Goal: Task Accomplishment & Management: Manage account settings

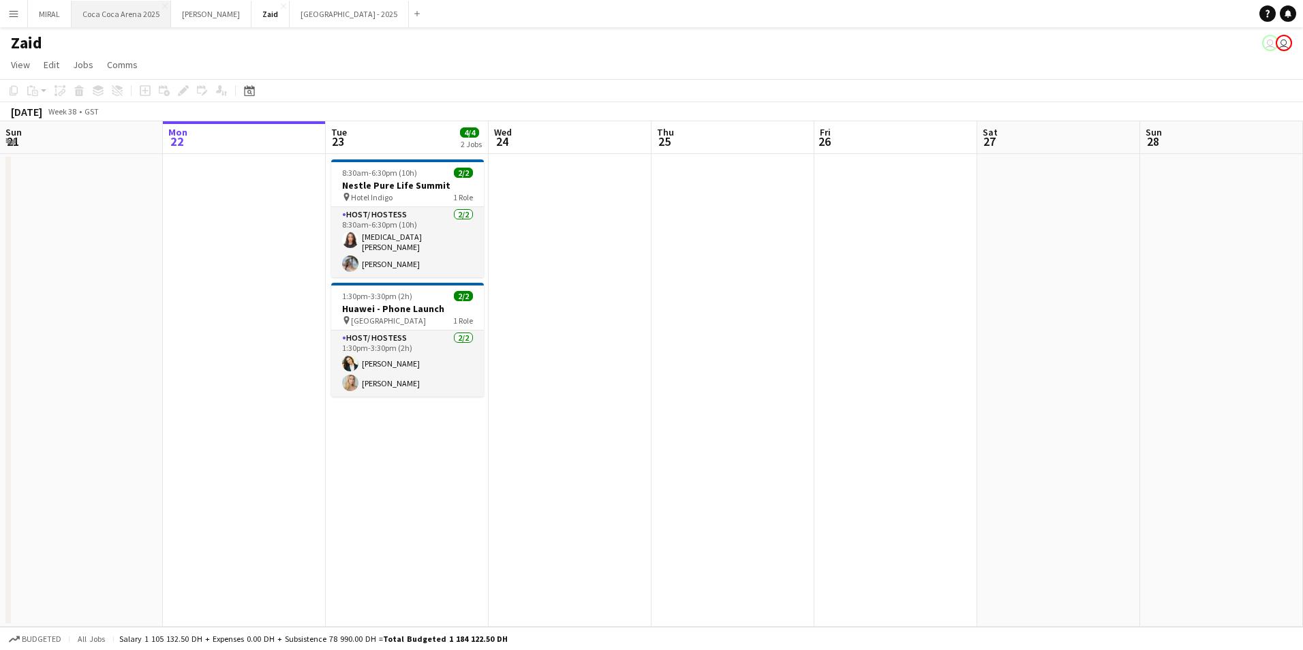
click at [123, 14] on button "Coca Coca Arena 2025 Close" at bounding box center [122, 14] width 100 height 27
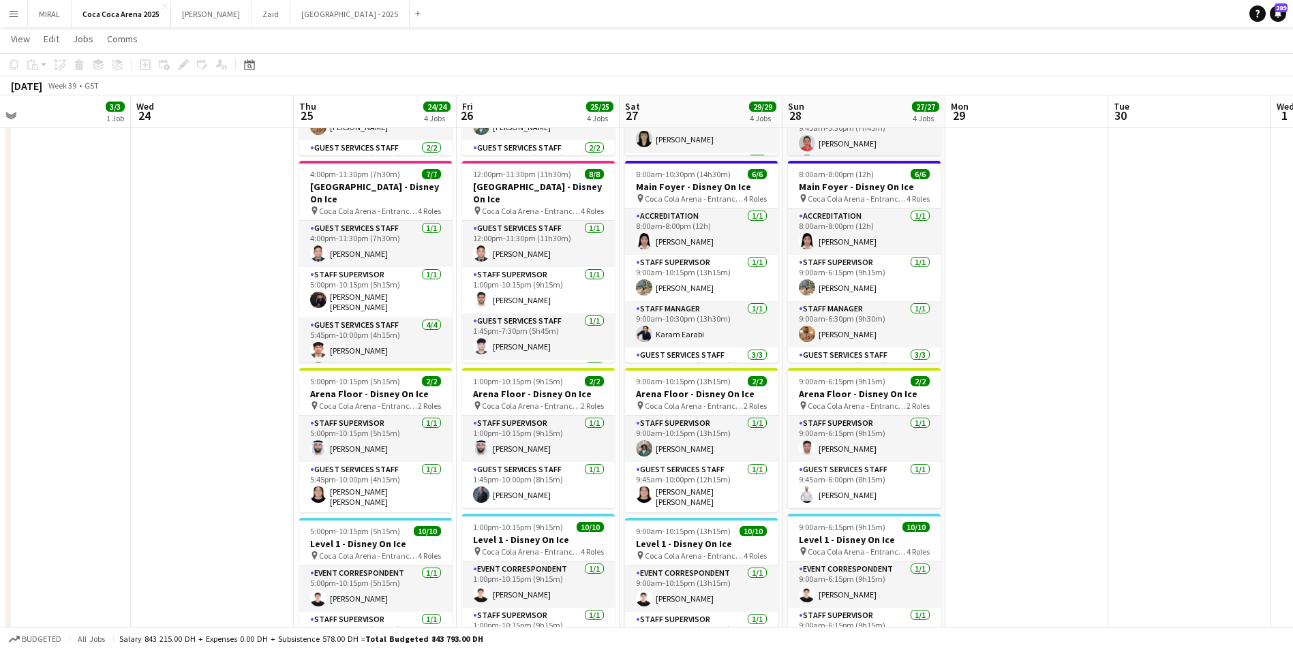
scroll to position [0, 522]
drag, startPoint x: 588, startPoint y: 442, endPoint x: 229, endPoint y: 437, distance: 359.3
click at [229, 437] on app-calendar-viewport "Sat 20 34/34 4 Jobs Sun 21 33/33 4 Jobs Mon 22 Tue 23 3/3 1 Job Wed 24 Thu 25 2…" at bounding box center [646, 375] width 1293 height 1053
click at [184, 14] on button "Kate Close" at bounding box center [211, 14] width 80 height 27
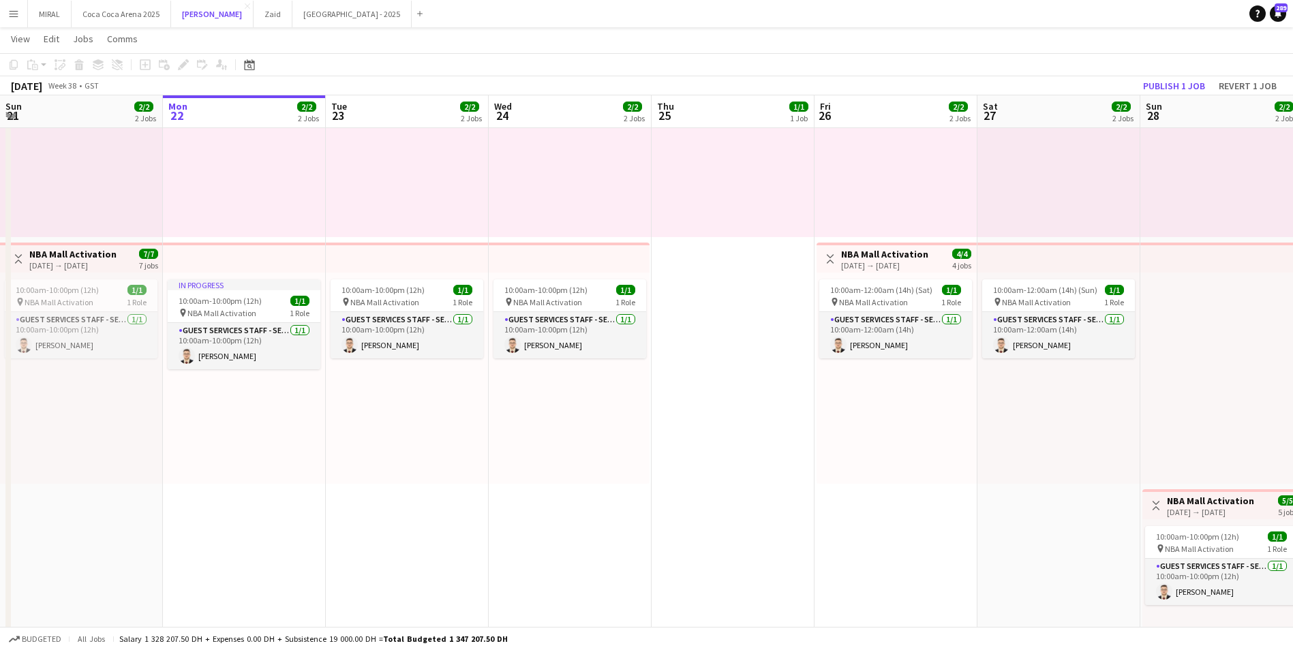
scroll to position [477, 0]
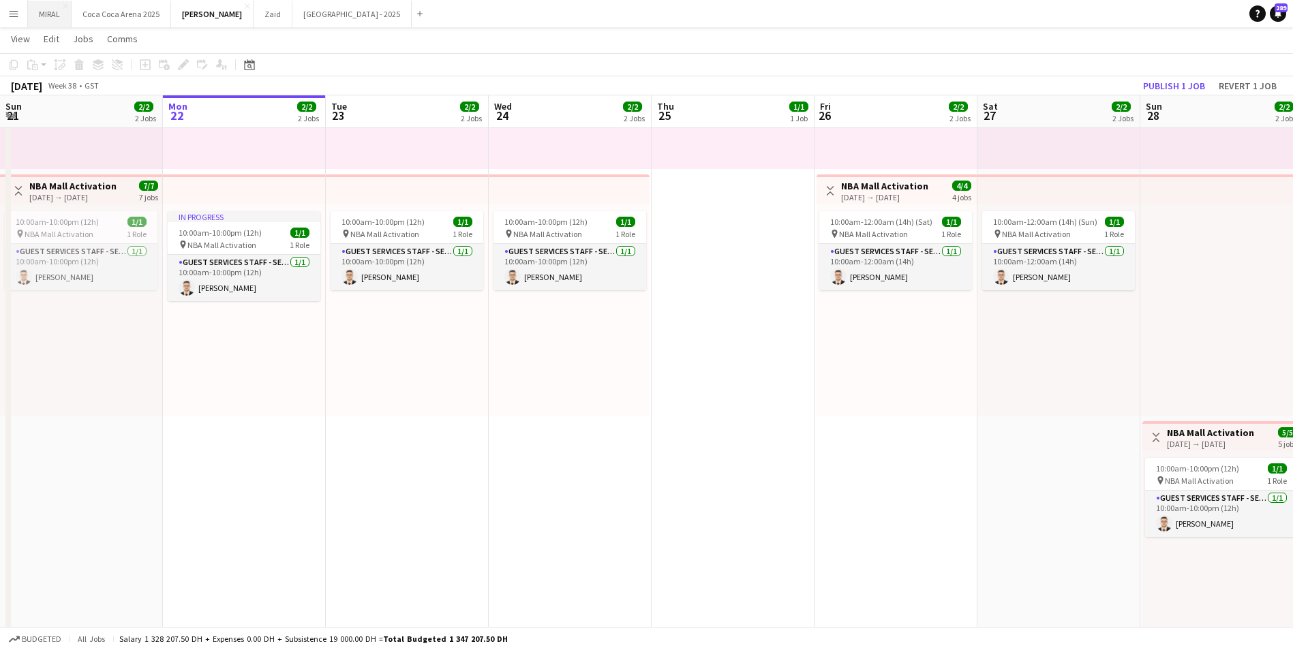
click at [50, 14] on button "MIRAL Close" at bounding box center [50, 14] width 44 height 27
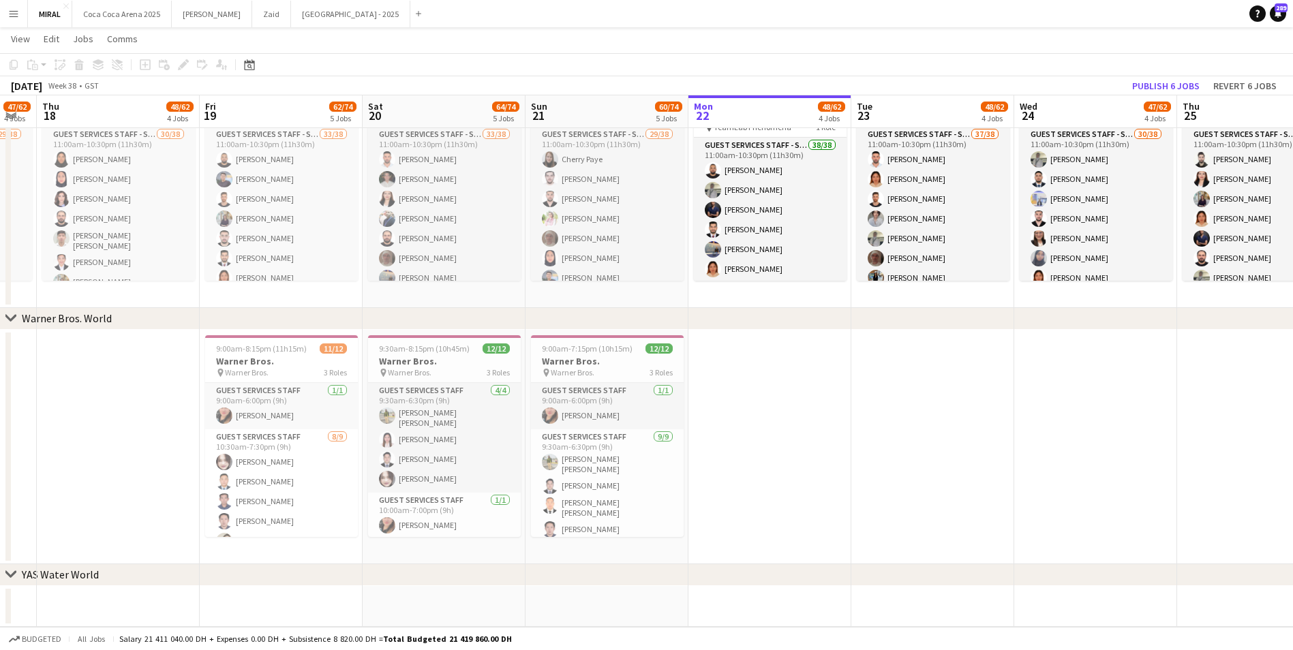
scroll to position [0, 342]
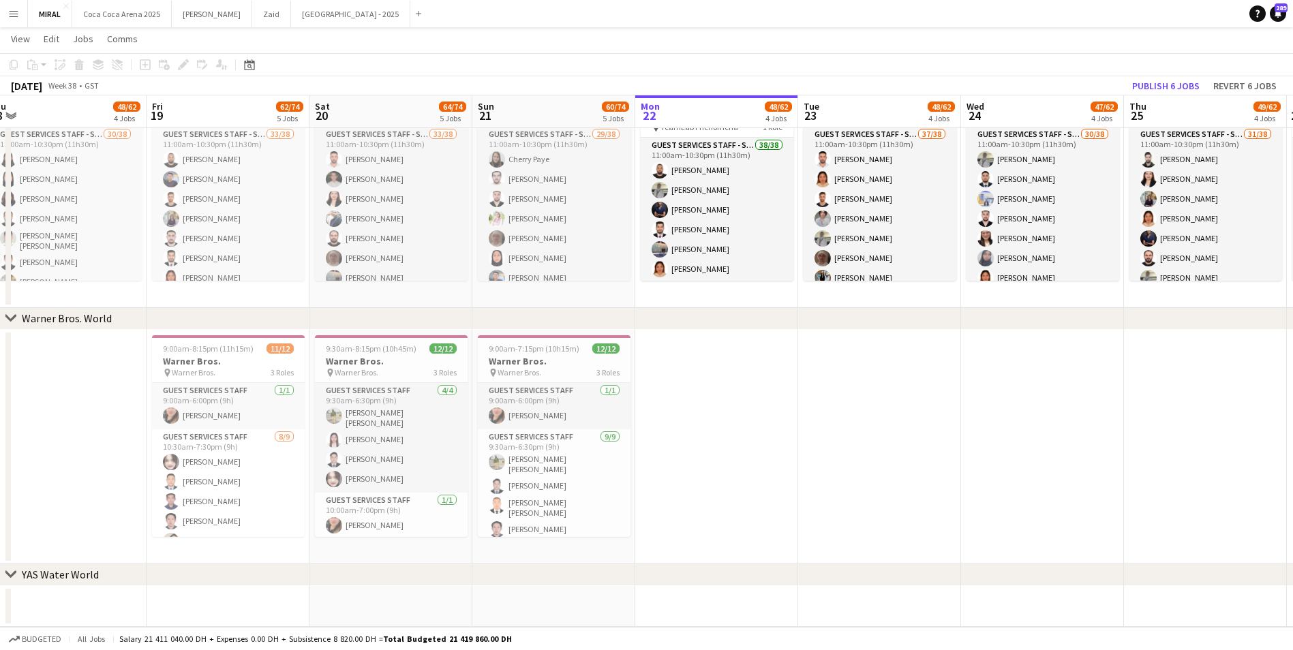
drag, startPoint x: 290, startPoint y: 425, endPoint x: 738, endPoint y: 430, distance: 447.2
click at [526, 371] on span "Warner Bros." at bounding box center [520, 372] width 44 height 10
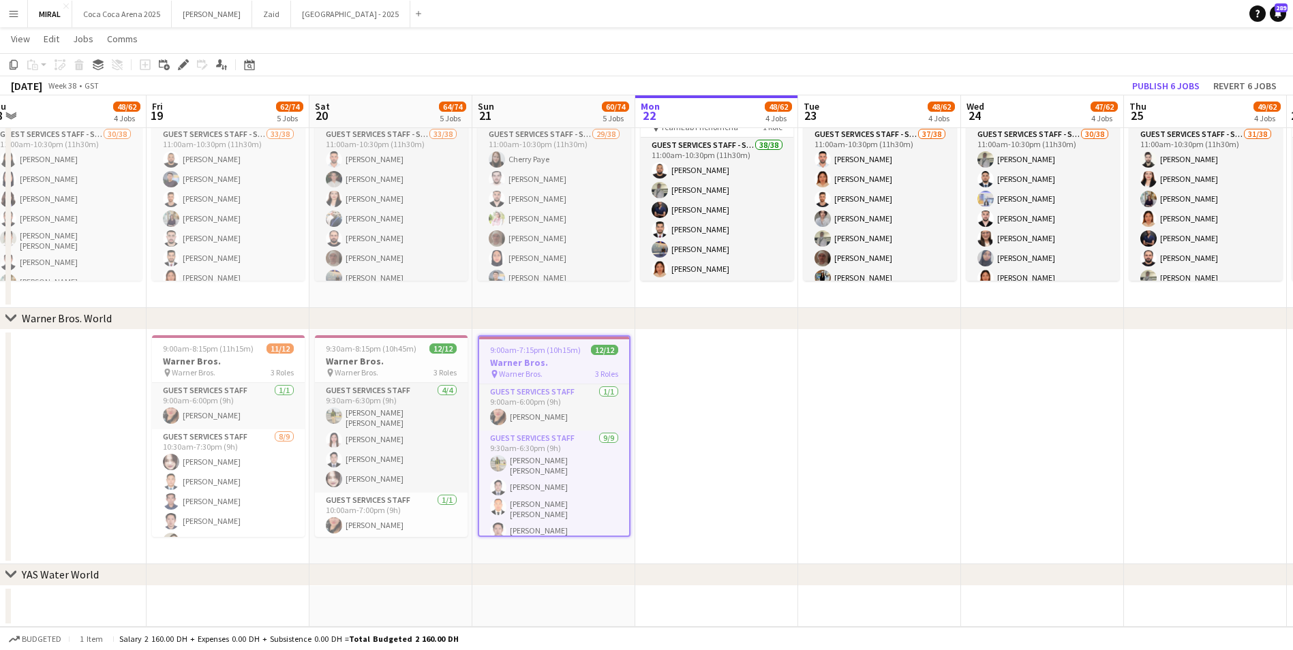
drag, startPoint x: 526, startPoint y: 371, endPoint x: 723, endPoint y: 430, distance: 205.8
click at [728, 438] on app-date-cell at bounding box center [716, 447] width 163 height 235
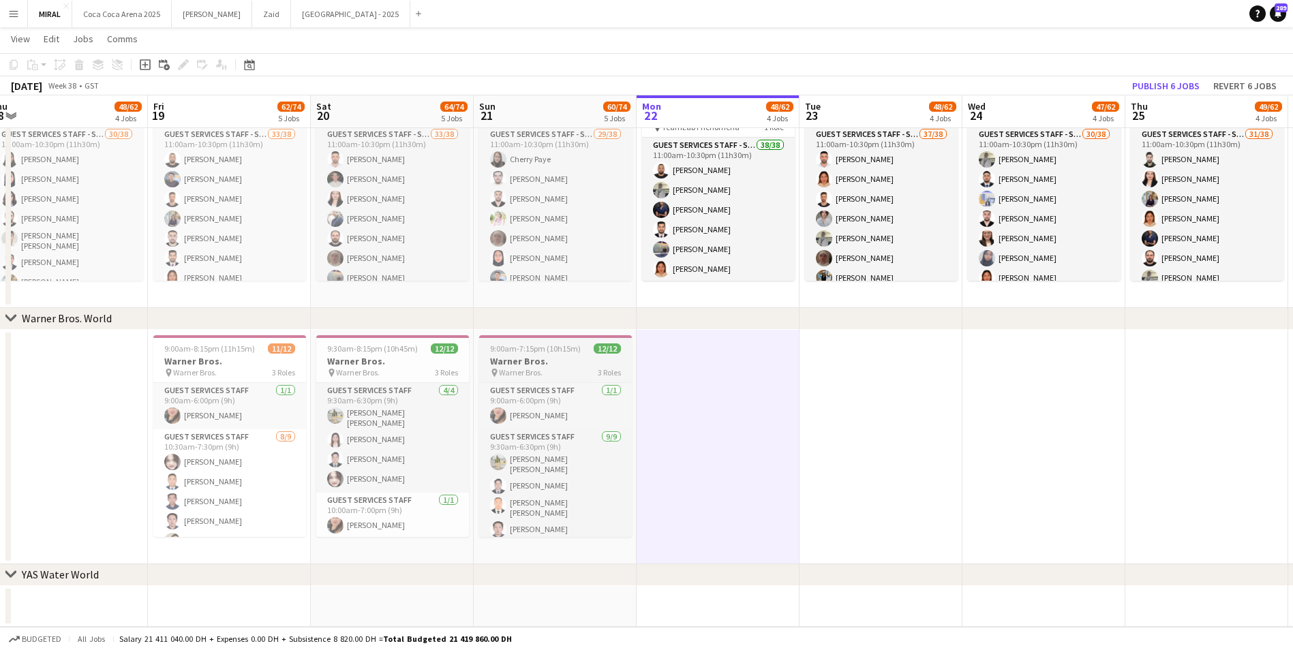
click at [552, 359] on h3 "Warner Bros." at bounding box center [555, 361] width 153 height 12
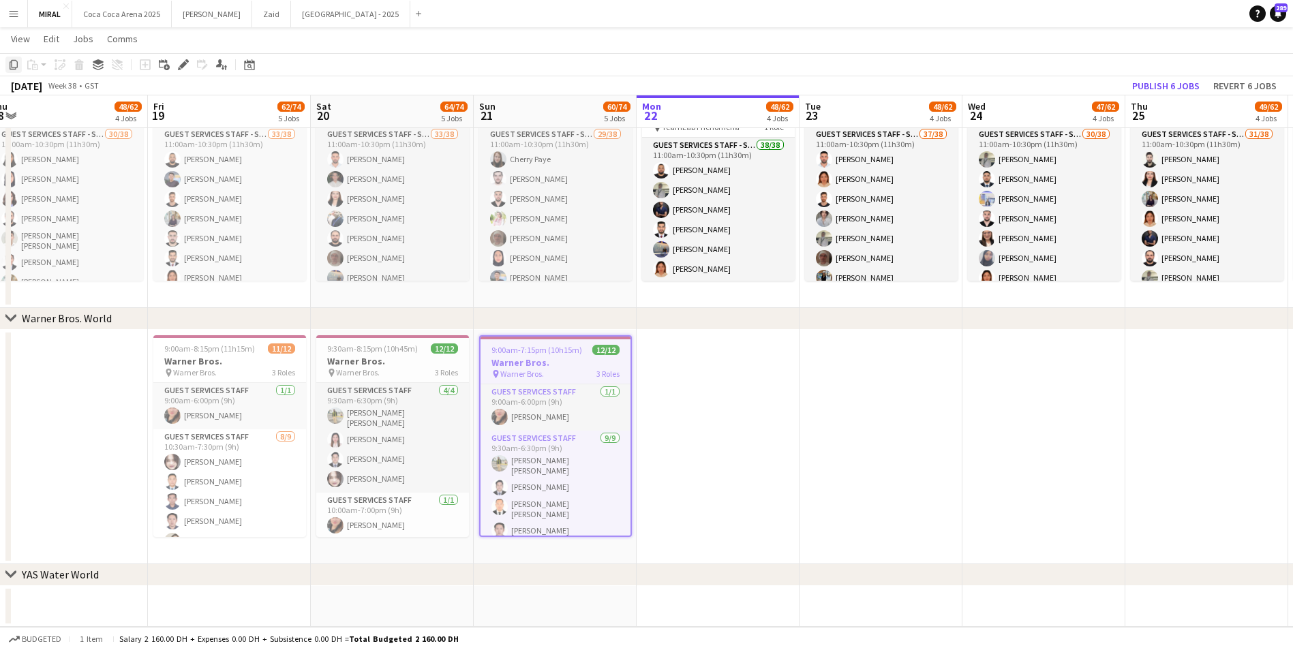
click at [12, 64] on icon "Copy" at bounding box center [13, 64] width 11 height 11
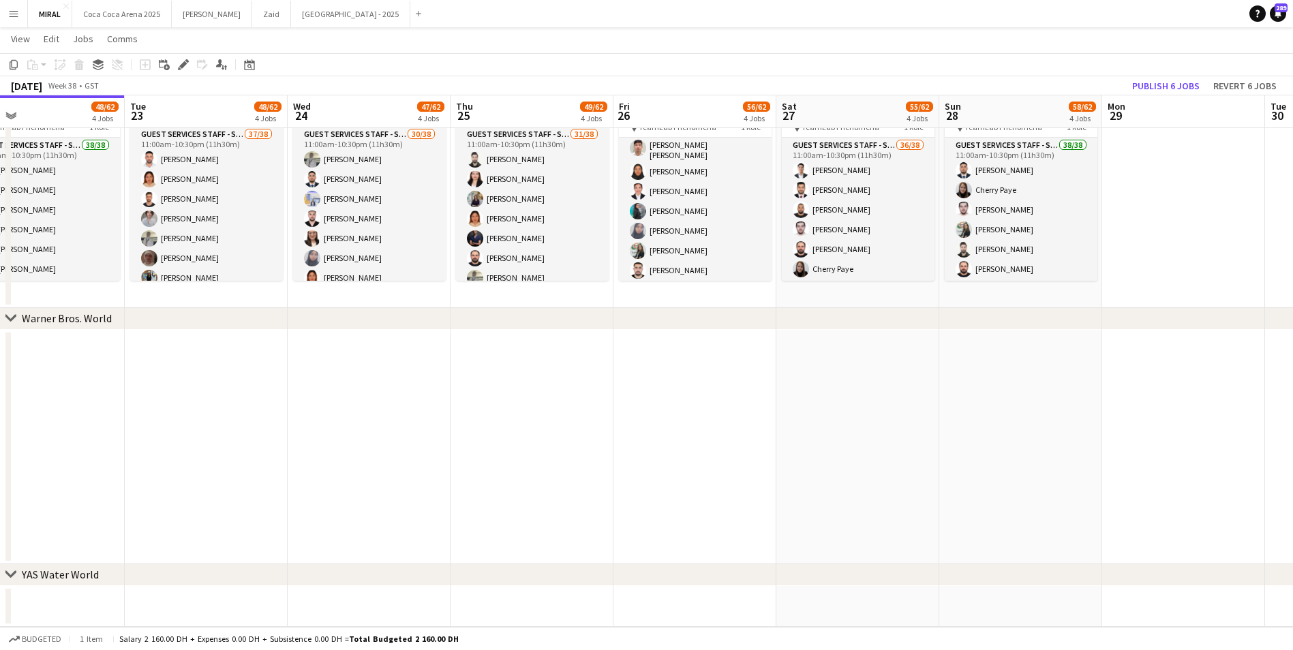
scroll to position [0, 391]
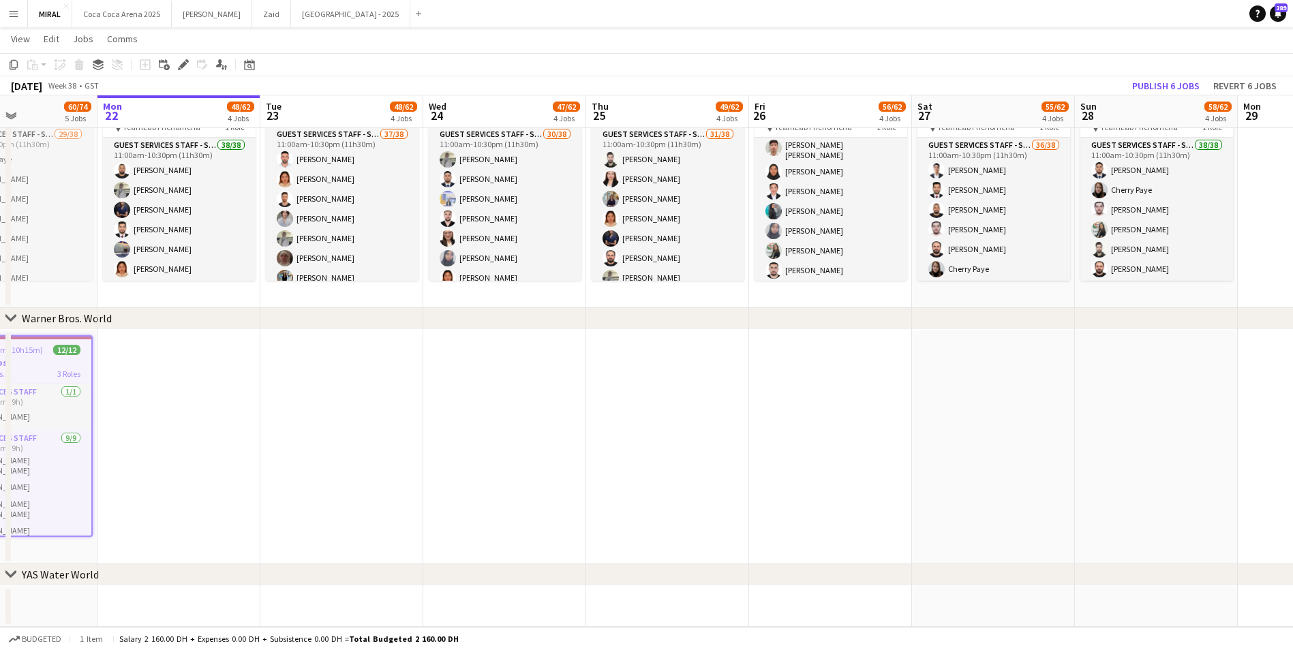
drag, startPoint x: 904, startPoint y: 437, endPoint x: 421, endPoint y: 440, distance: 483.4
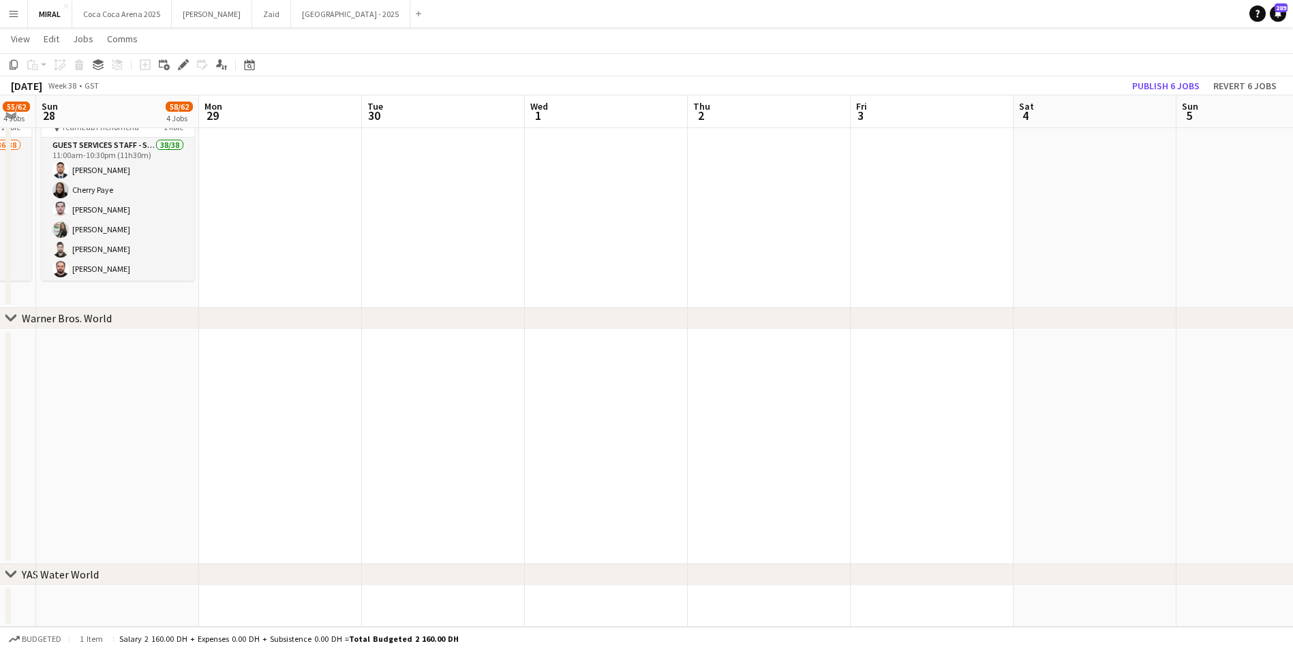
scroll to position [0, 511]
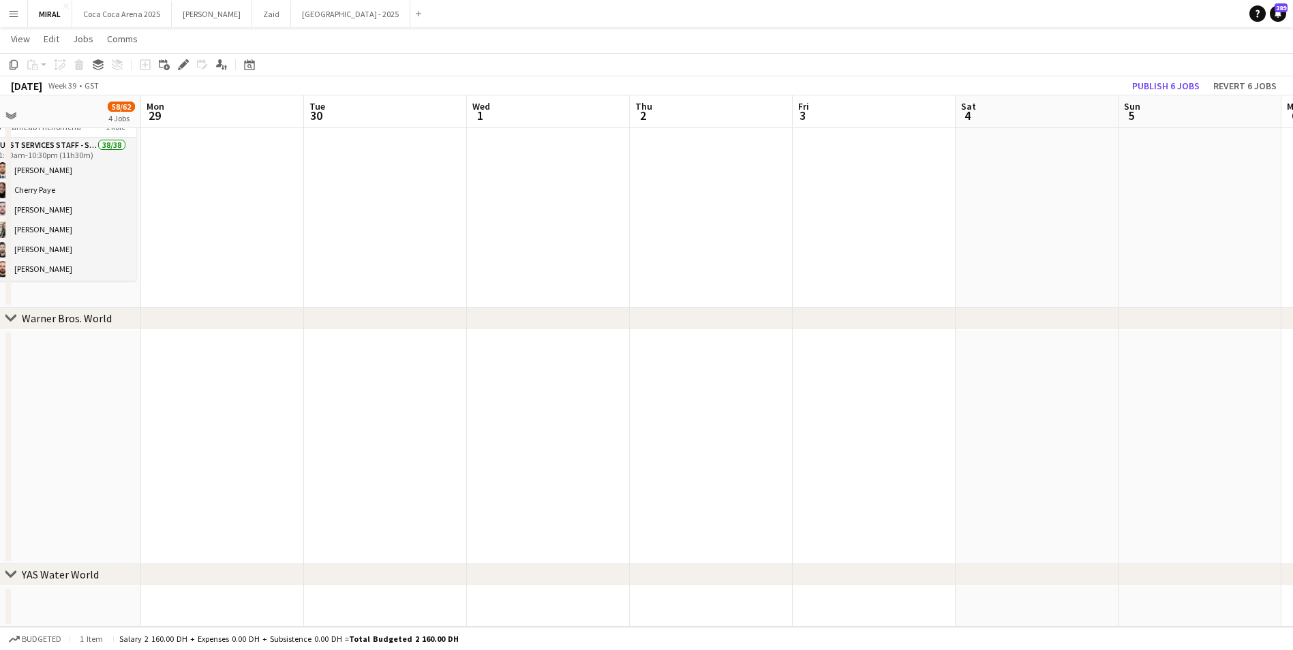
drag, startPoint x: 1100, startPoint y: 438, endPoint x: -3, endPoint y: 429, distance: 1102.4
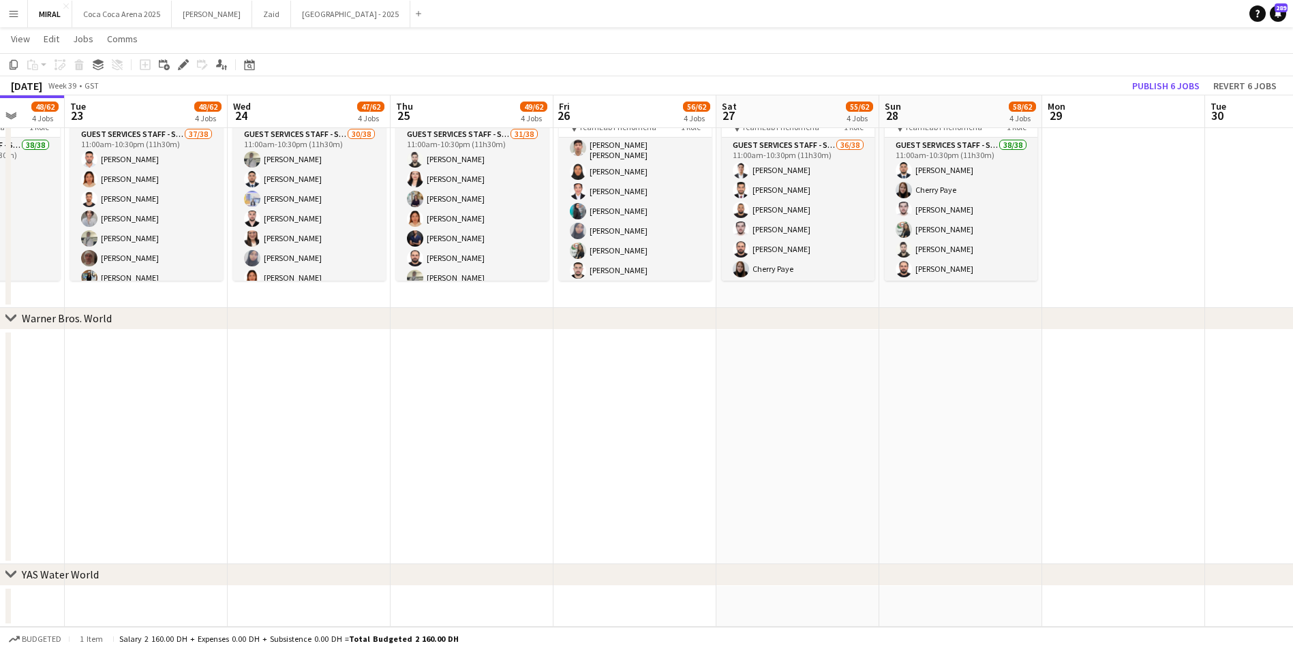
drag, startPoint x: 405, startPoint y: 459, endPoint x: 1557, endPoint y: 455, distance: 1152.1
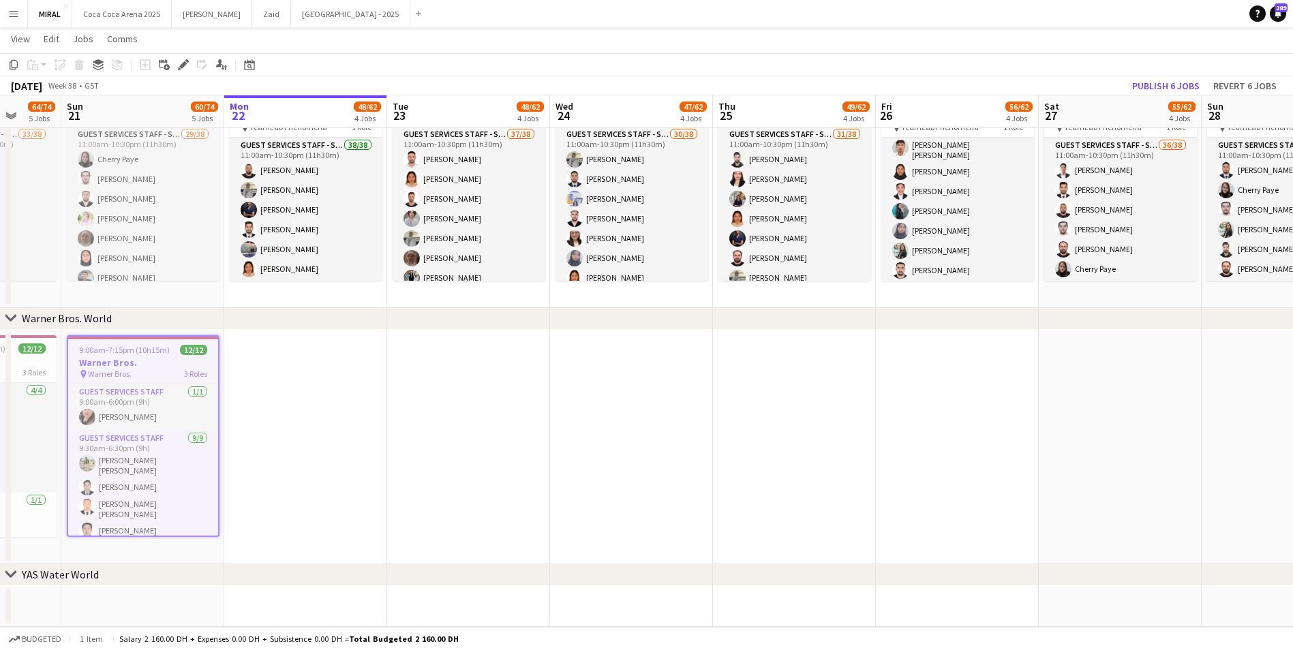
drag, startPoint x: 603, startPoint y: 469, endPoint x: 1462, endPoint y: 459, distance: 859.0
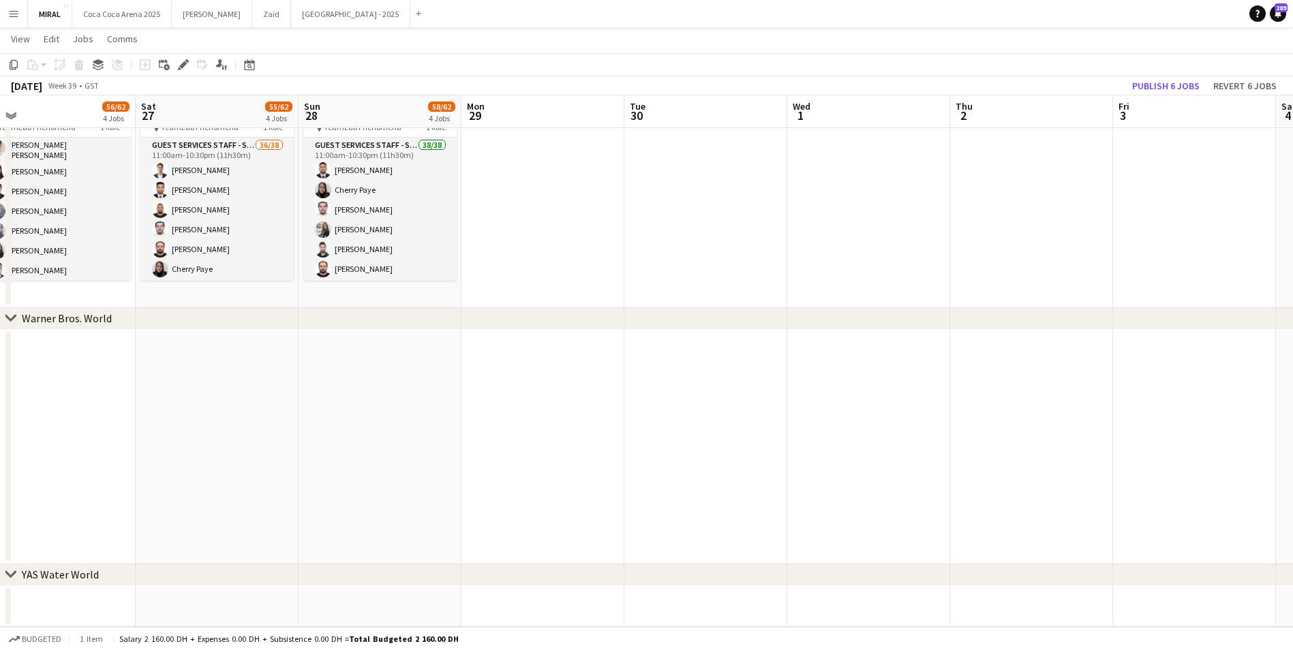
drag, startPoint x: 1280, startPoint y: 445, endPoint x: 631, endPoint y: 419, distance: 650.2
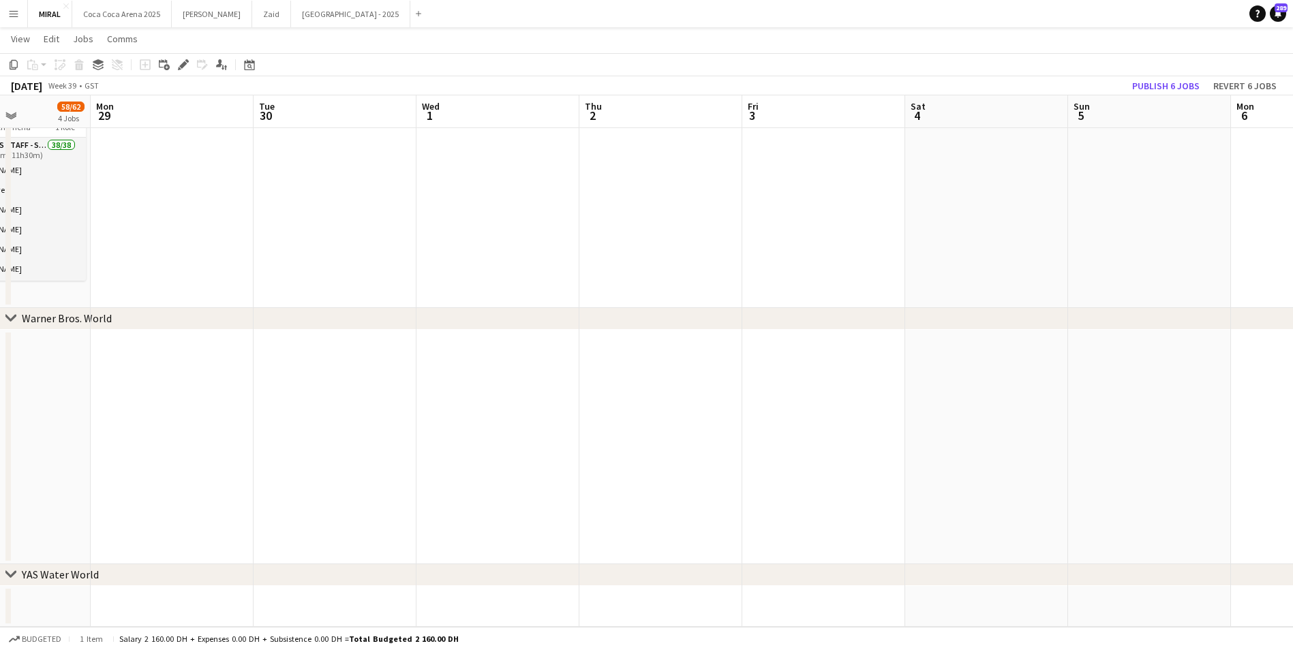
scroll to position [0, 400]
drag, startPoint x: 1053, startPoint y: 423, endPoint x: 678, endPoint y: 415, distance: 375.7
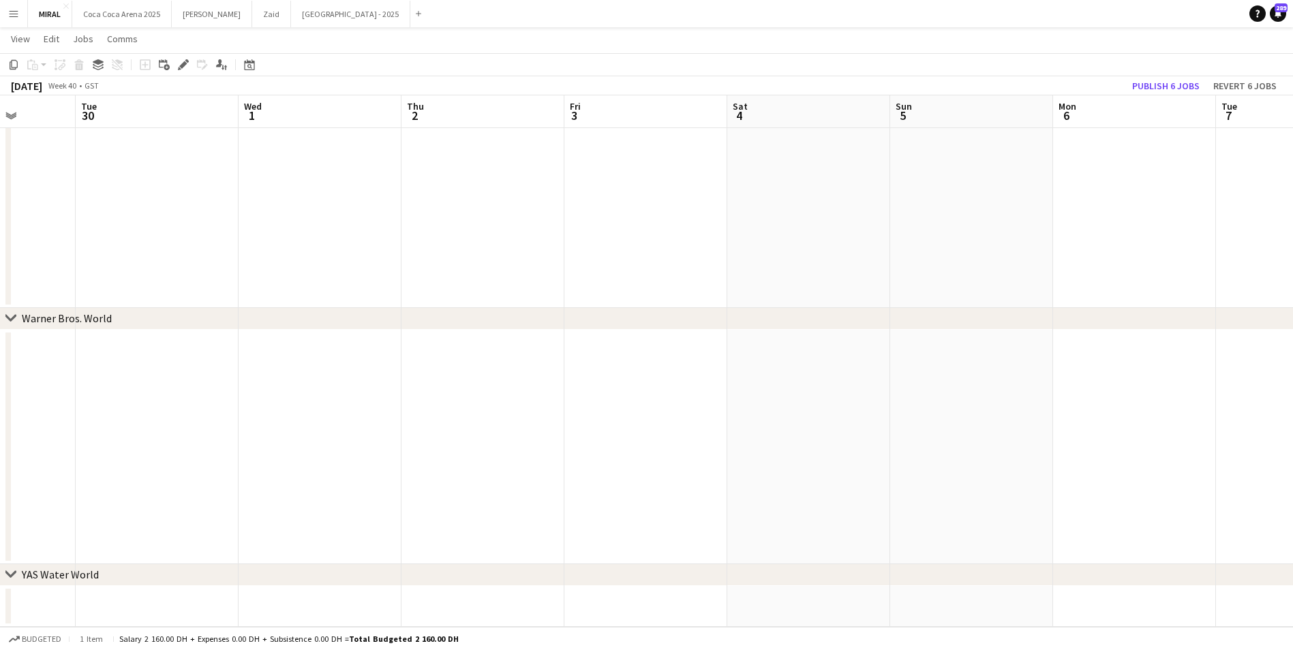
scroll to position [0, 419]
drag, startPoint x: 1118, startPoint y: 393, endPoint x: 936, endPoint y: 408, distance: 182.6
click at [802, 399] on app-date-cell at bounding box center [802, 447] width 163 height 235
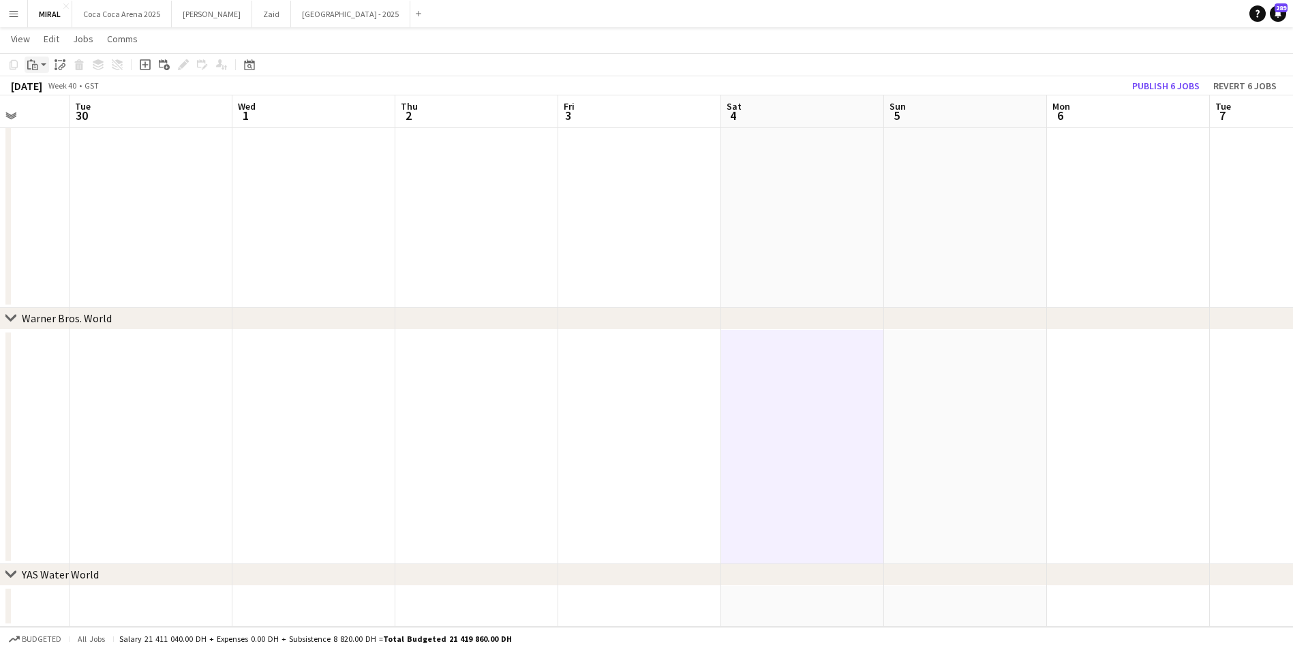
click at [36, 63] on icon "Paste" at bounding box center [32, 64] width 11 height 11
click at [57, 115] on link "Paste with crew Ctrl+Shift+V" at bounding box center [100, 114] width 128 height 12
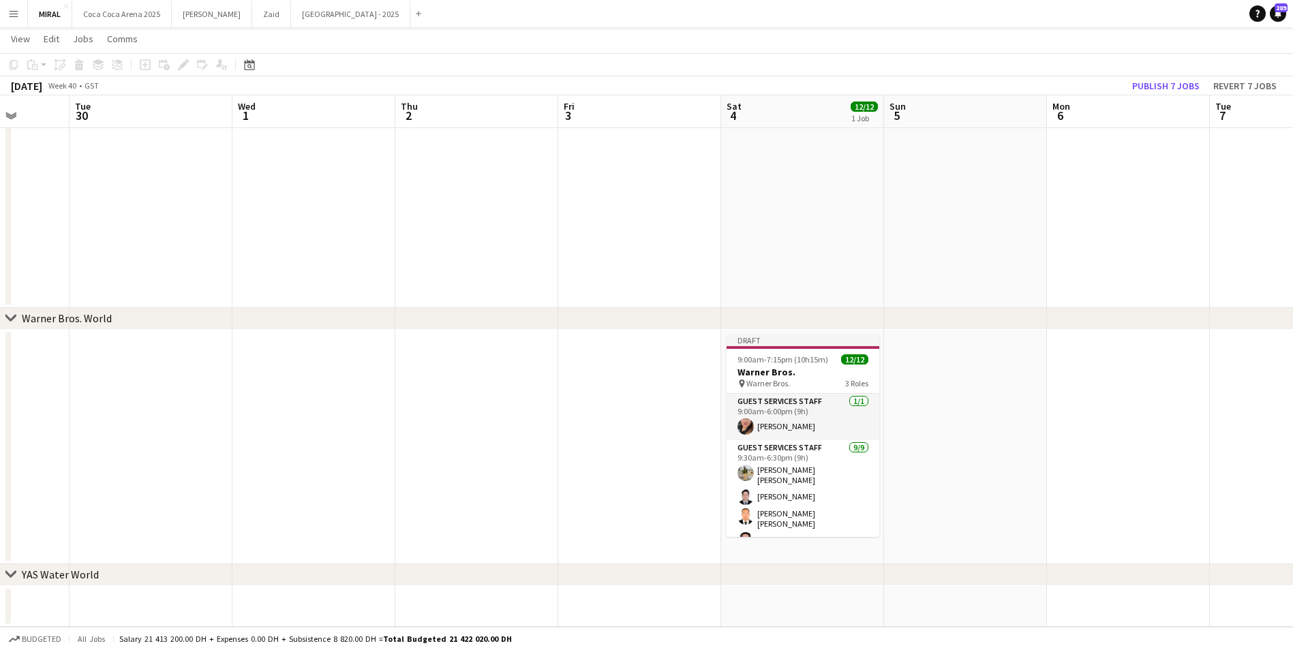
click at [920, 373] on app-date-cell at bounding box center [965, 447] width 163 height 235
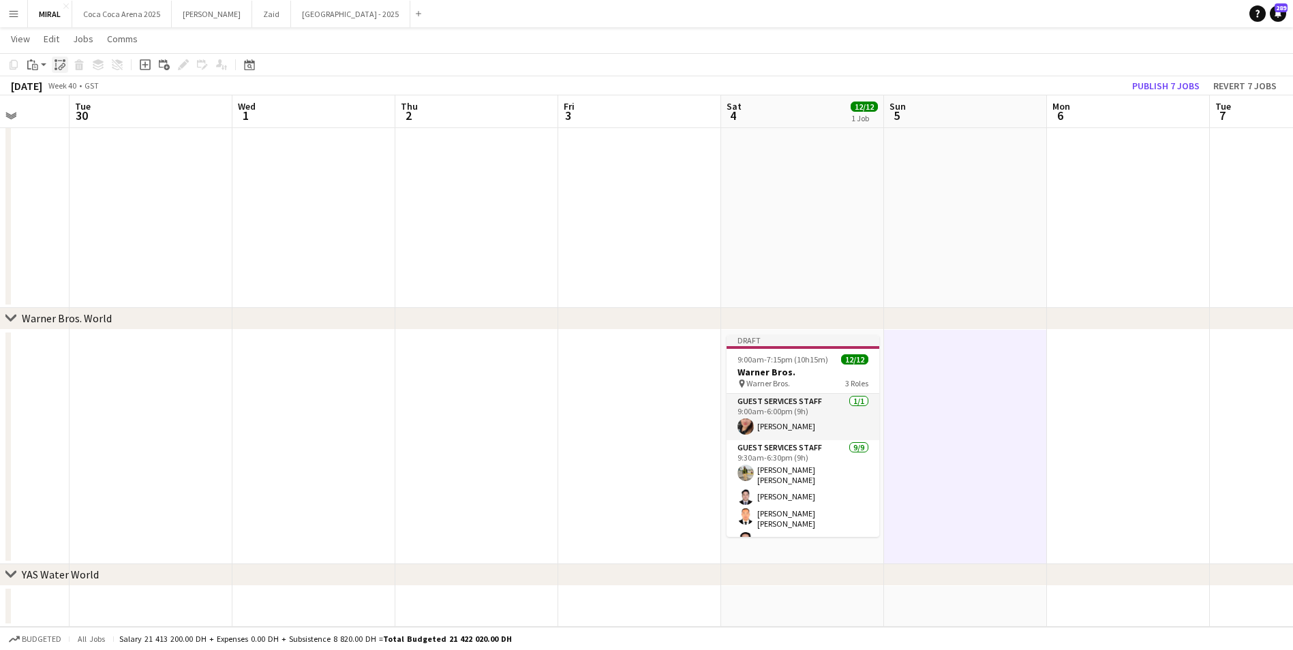
click at [53, 68] on div "Paste linked Job" at bounding box center [60, 65] width 16 height 16
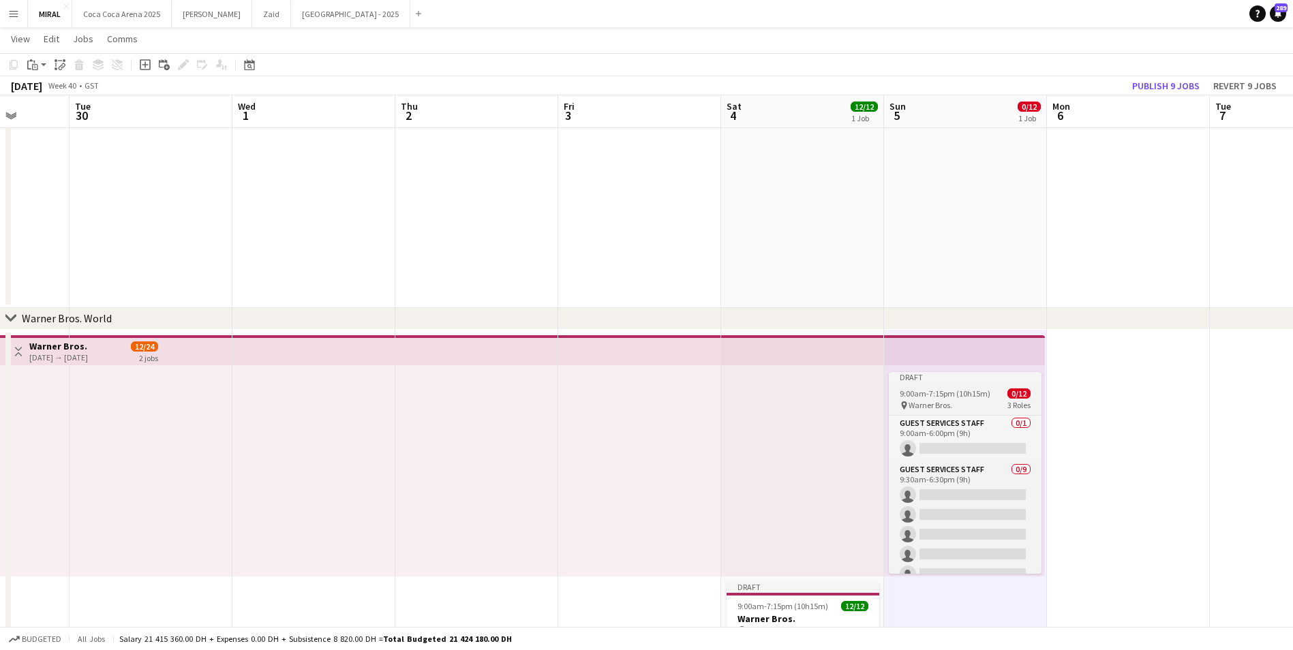
click at [996, 404] on div "pin Warner Bros. 3 Roles" at bounding box center [965, 405] width 153 height 11
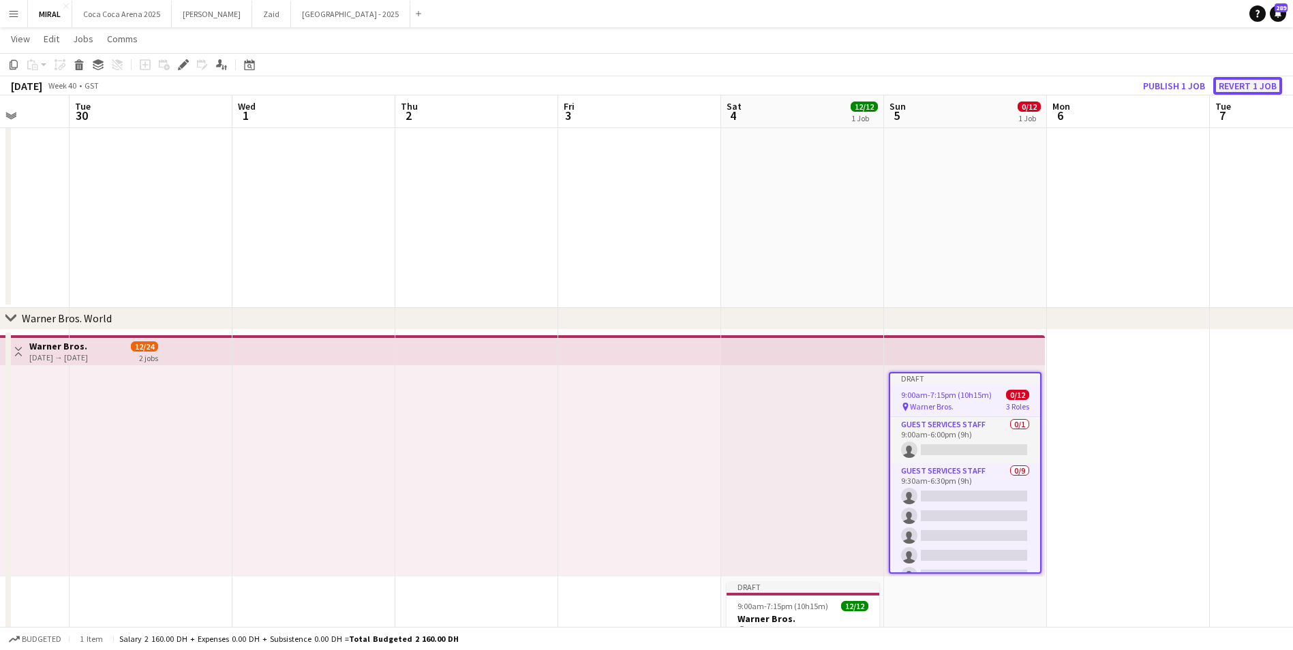
click at [1239, 84] on button "Revert 1 job" at bounding box center [1247, 86] width 69 height 18
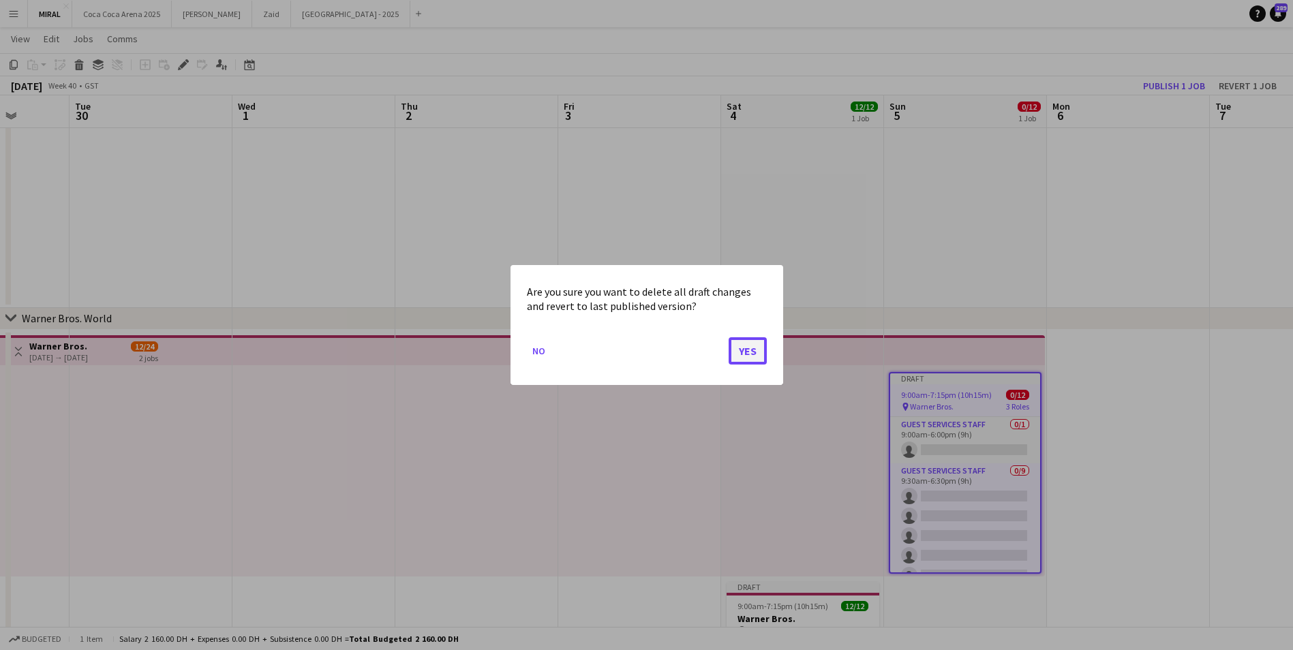
click at [751, 346] on button "Yes" at bounding box center [748, 350] width 38 height 27
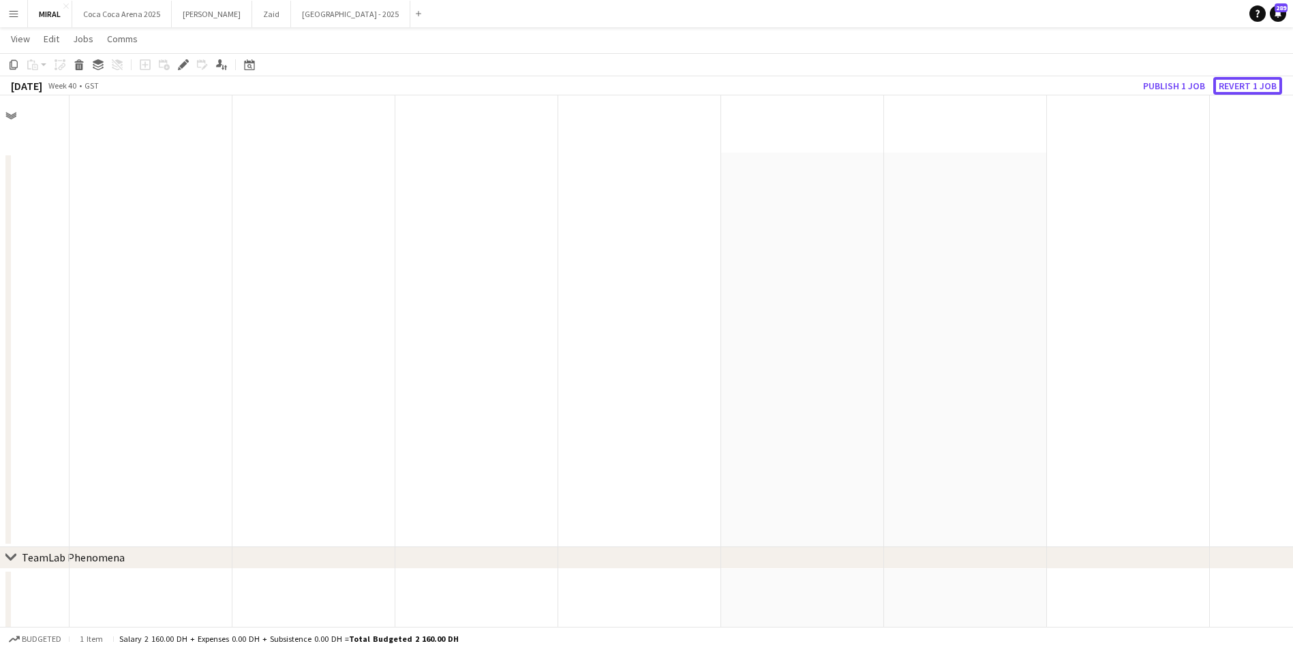
scroll to position [703, 0]
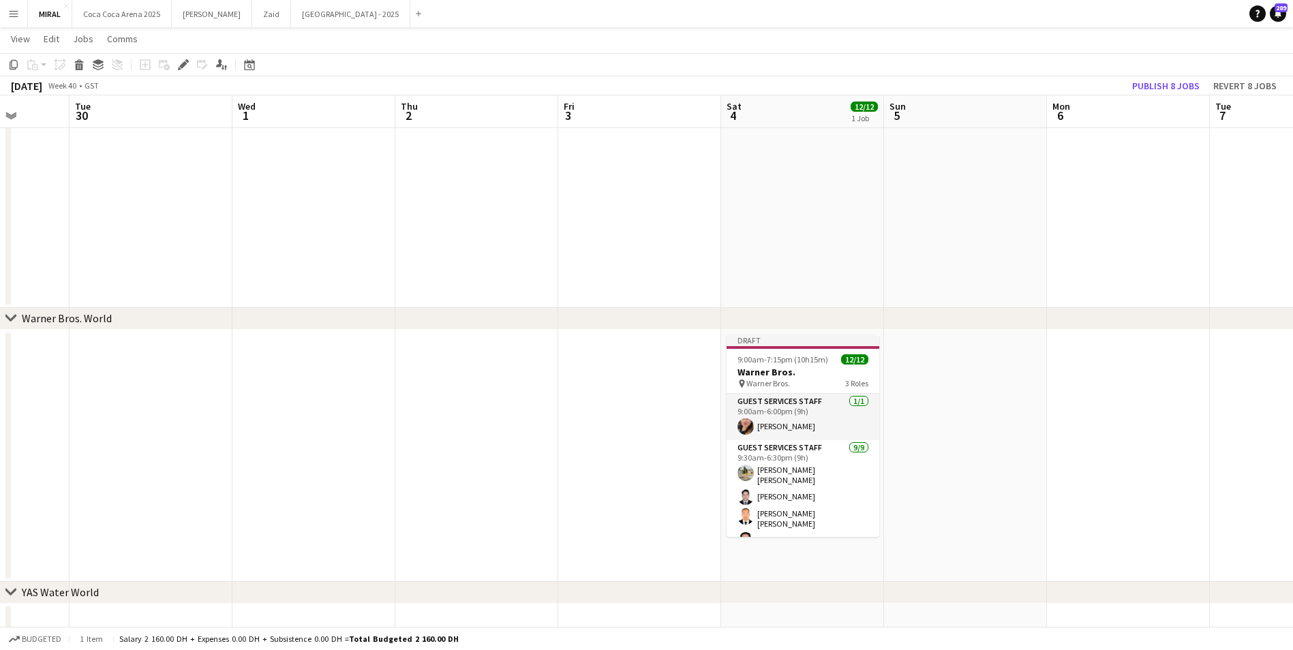
click at [898, 373] on app-date-cell at bounding box center [965, 456] width 163 height 252
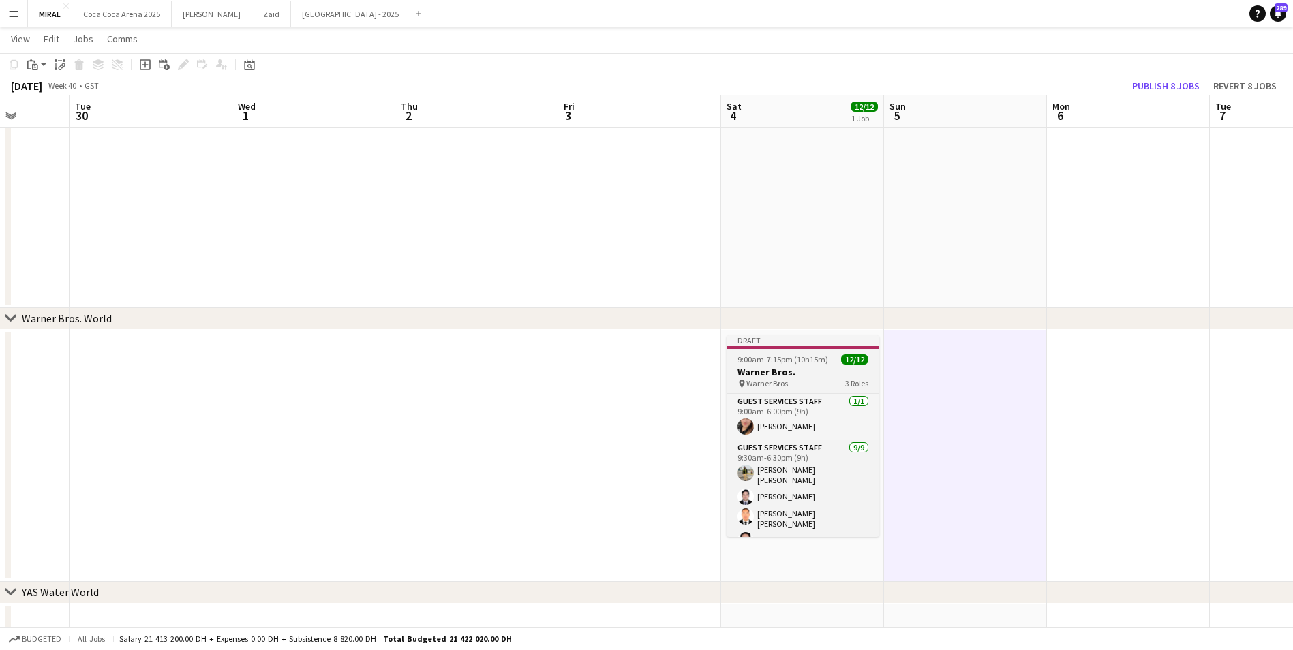
click at [811, 359] on span "9:00am-7:15pm (10h15m)" at bounding box center [783, 359] width 91 height 10
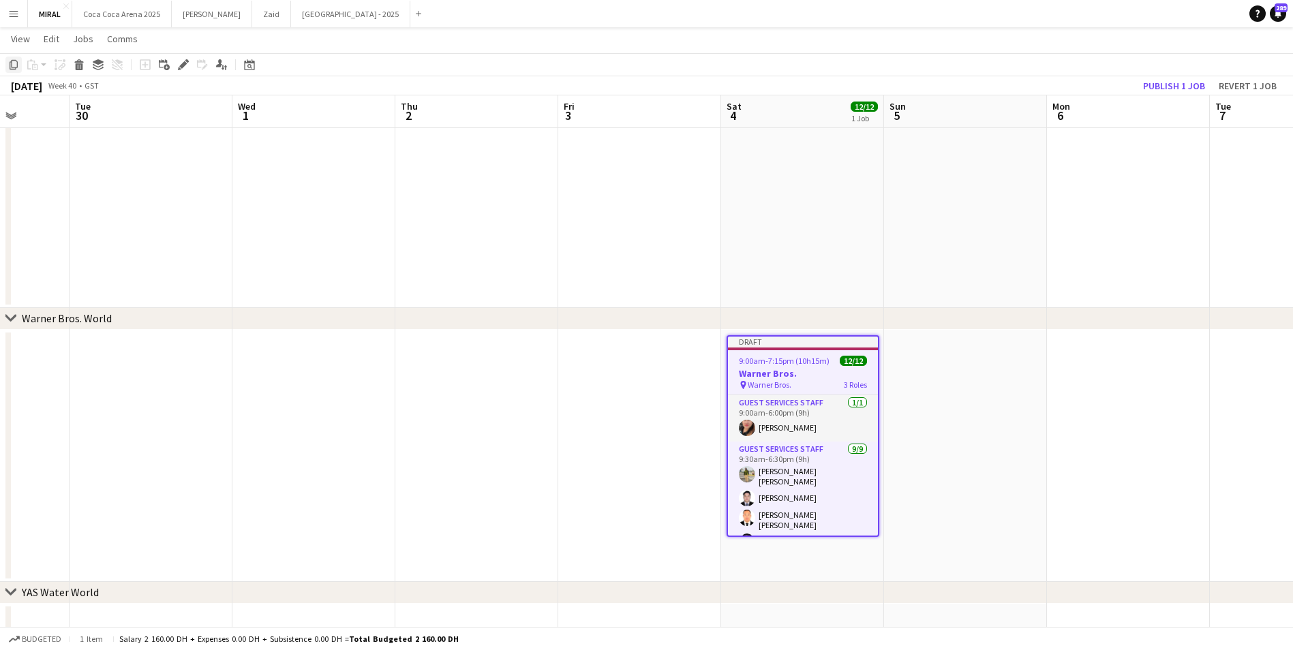
click at [10, 65] on icon at bounding box center [14, 65] width 8 height 10
click at [951, 387] on app-date-cell at bounding box center [965, 456] width 163 height 252
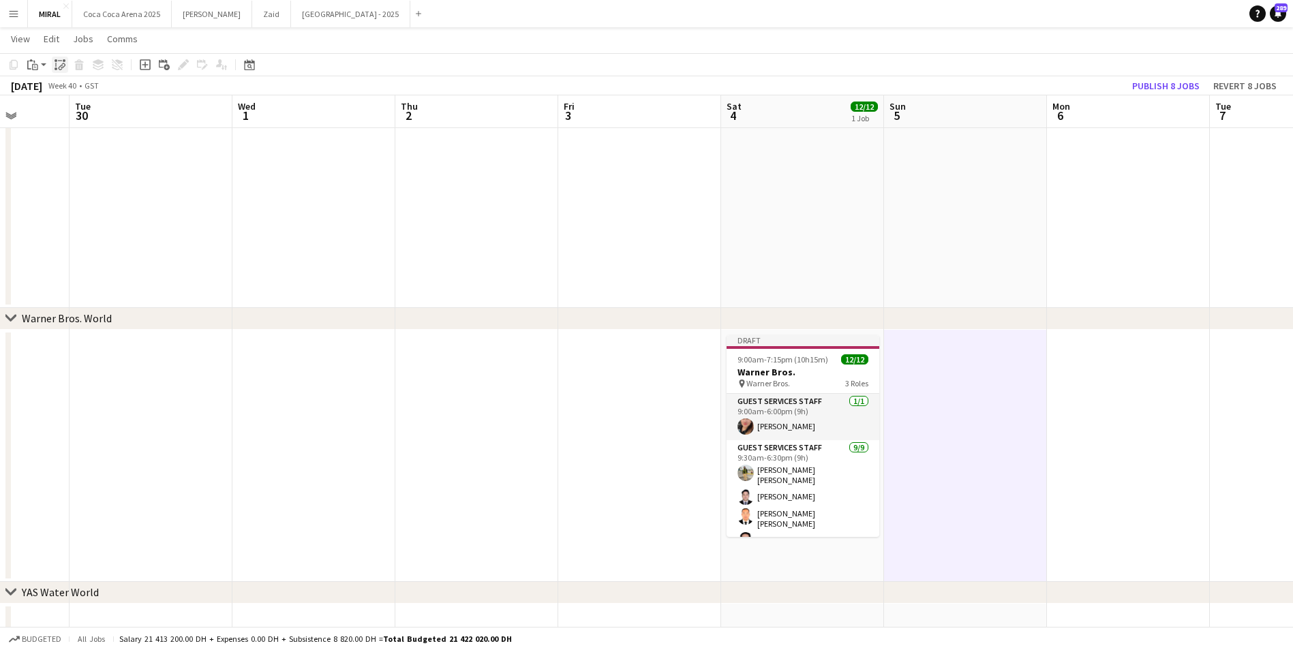
click at [55, 65] on icon "Paste linked Job" at bounding box center [60, 64] width 11 height 11
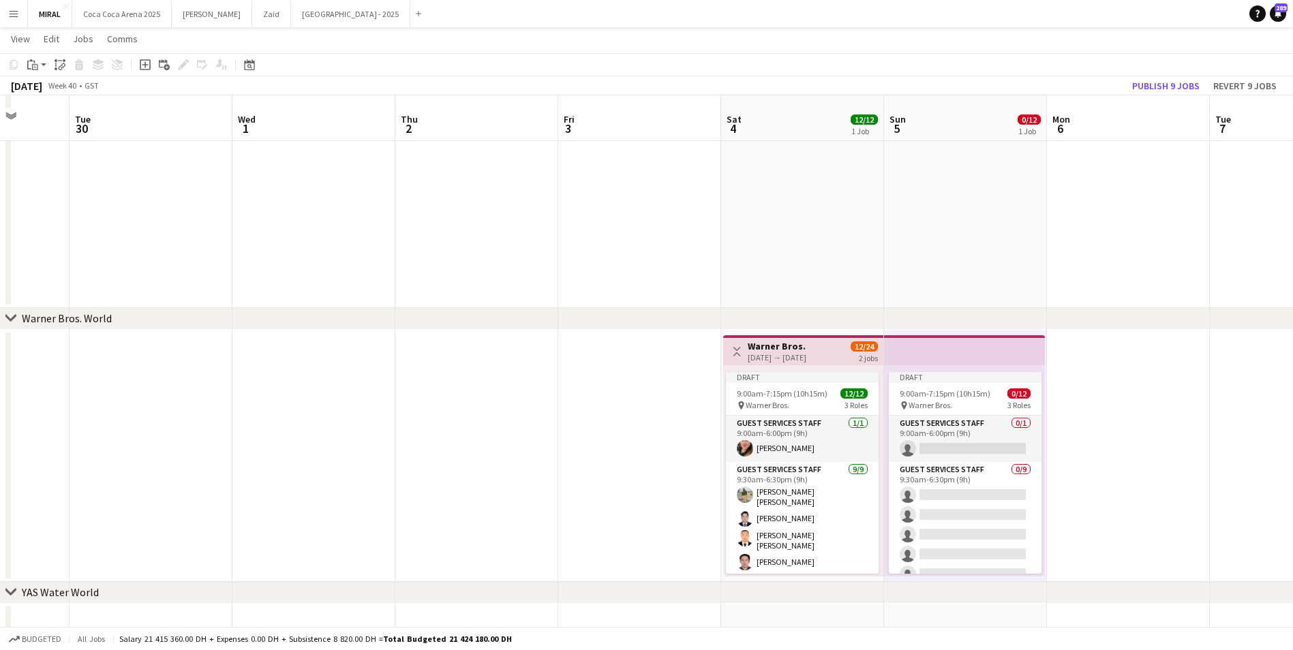
scroll to position [721, 0]
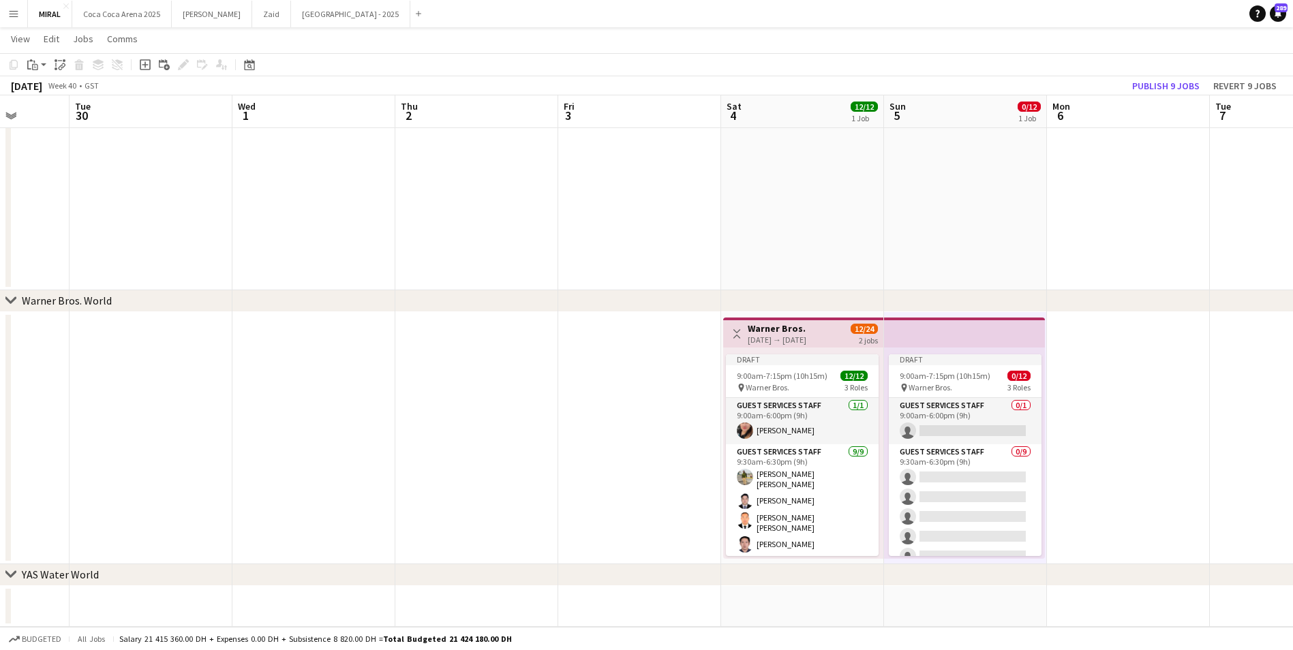
click at [980, 346] on app-top-bar at bounding box center [964, 333] width 161 height 30
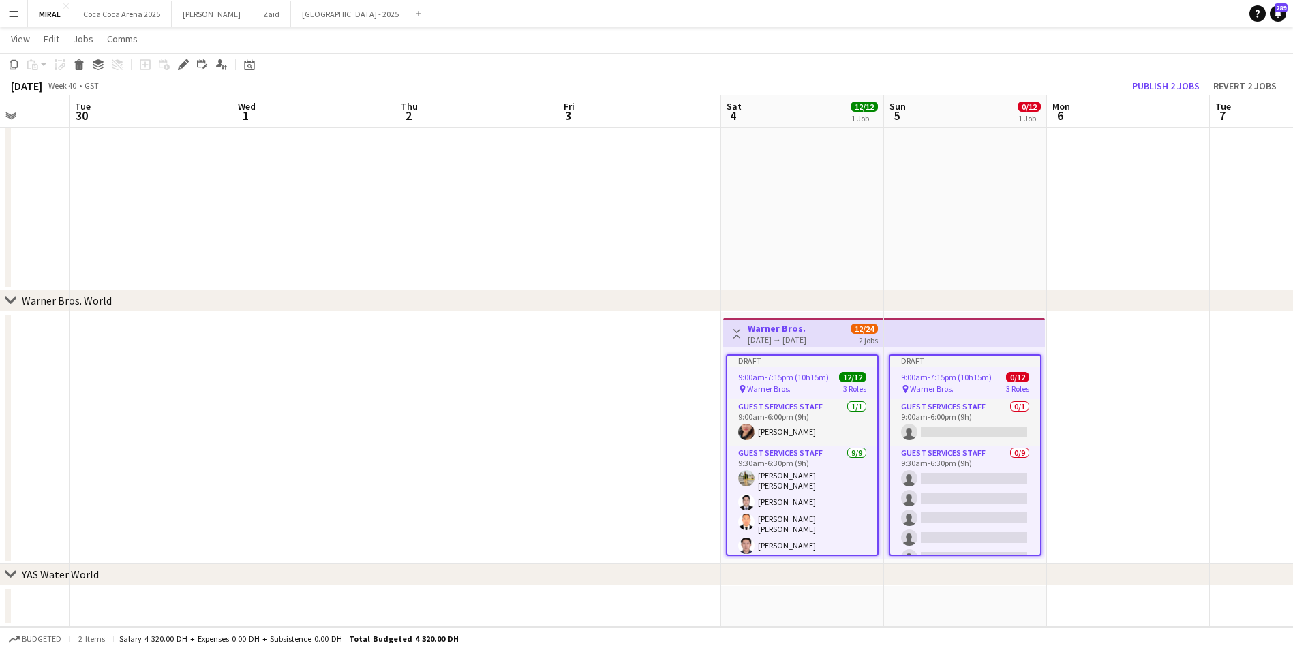
click at [961, 348] on div "Draft 9:00am-7:15pm (10h15m) 0/12 pin Warner Bros. 3 Roles Guest Services Staff…" at bounding box center [964, 453] width 161 height 211
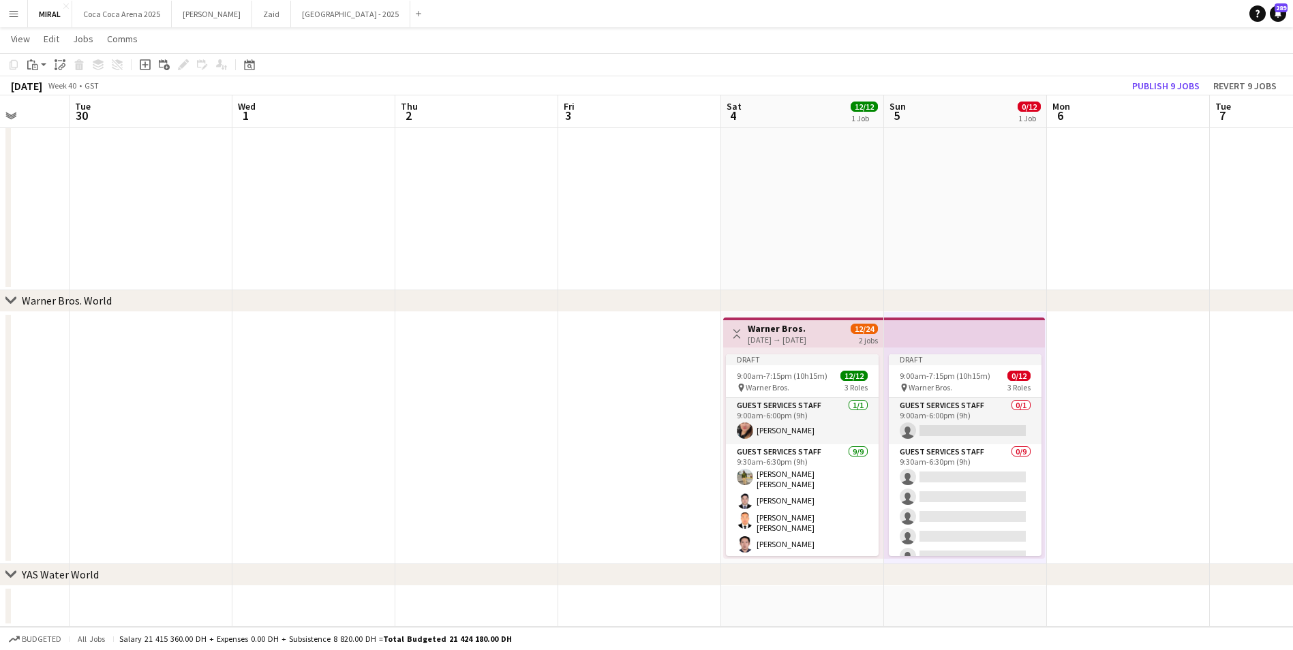
click at [963, 336] on app-top-bar at bounding box center [964, 333] width 161 height 30
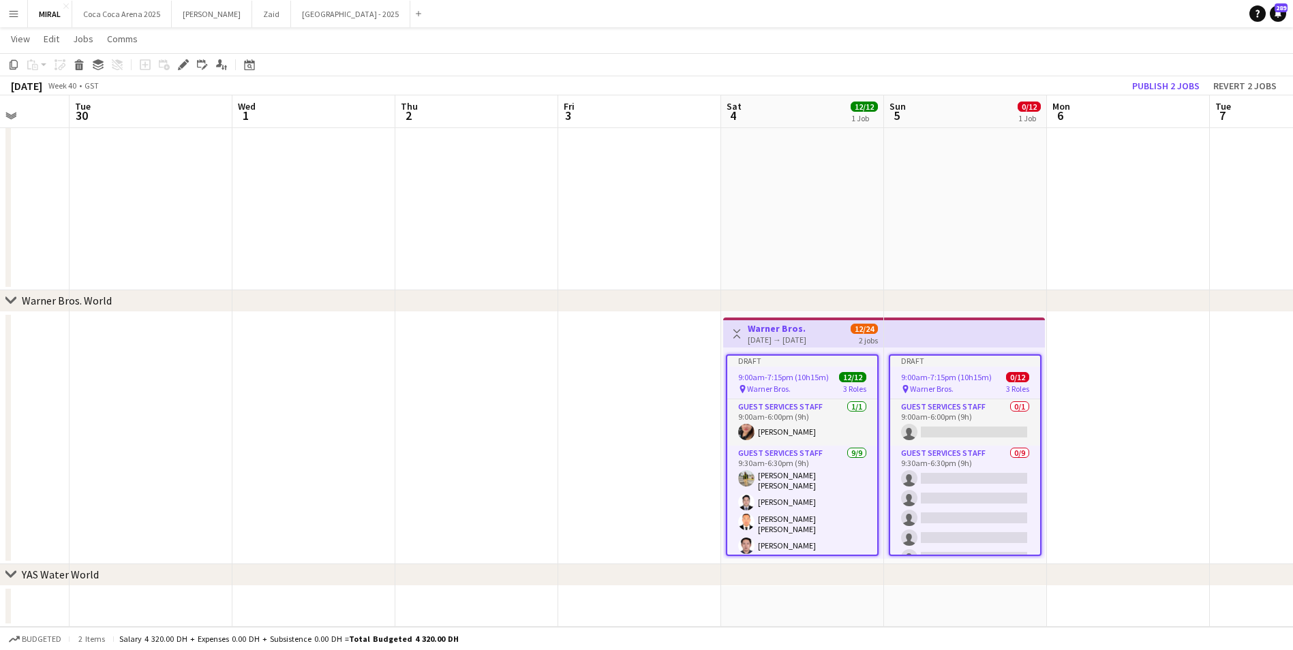
click at [963, 336] on app-top-bar at bounding box center [964, 333] width 161 height 30
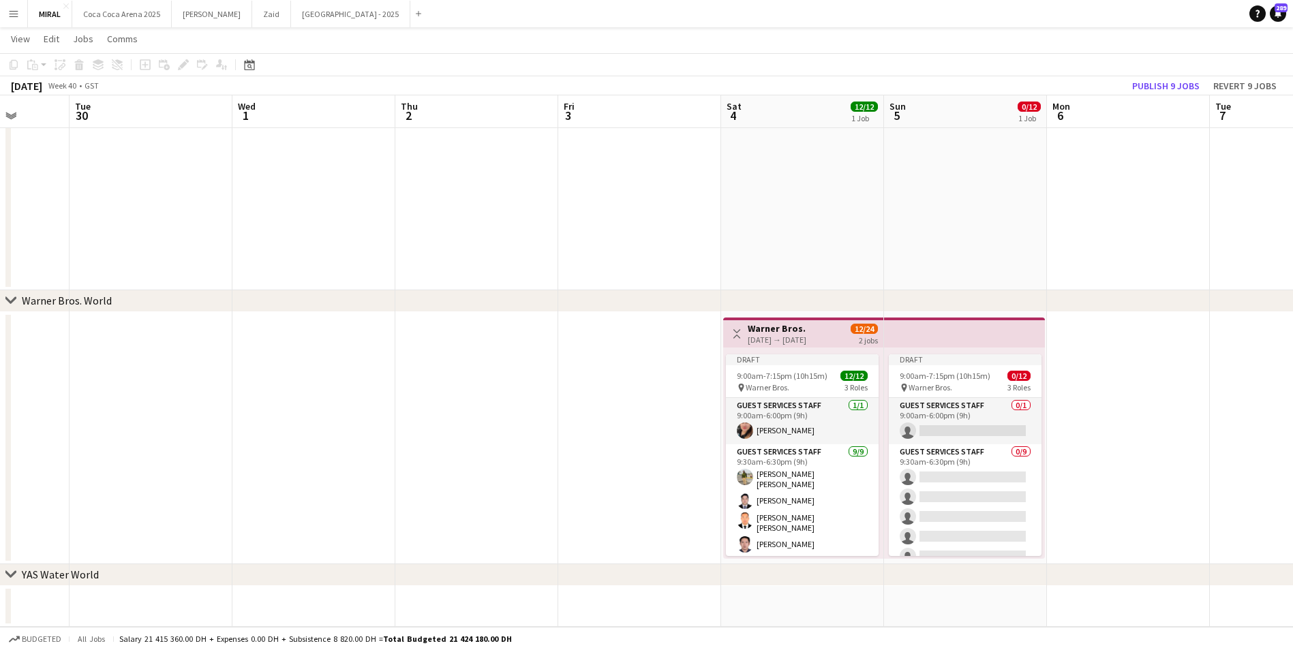
click at [963, 336] on app-top-bar at bounding box center [964, 333] width 161 height 30
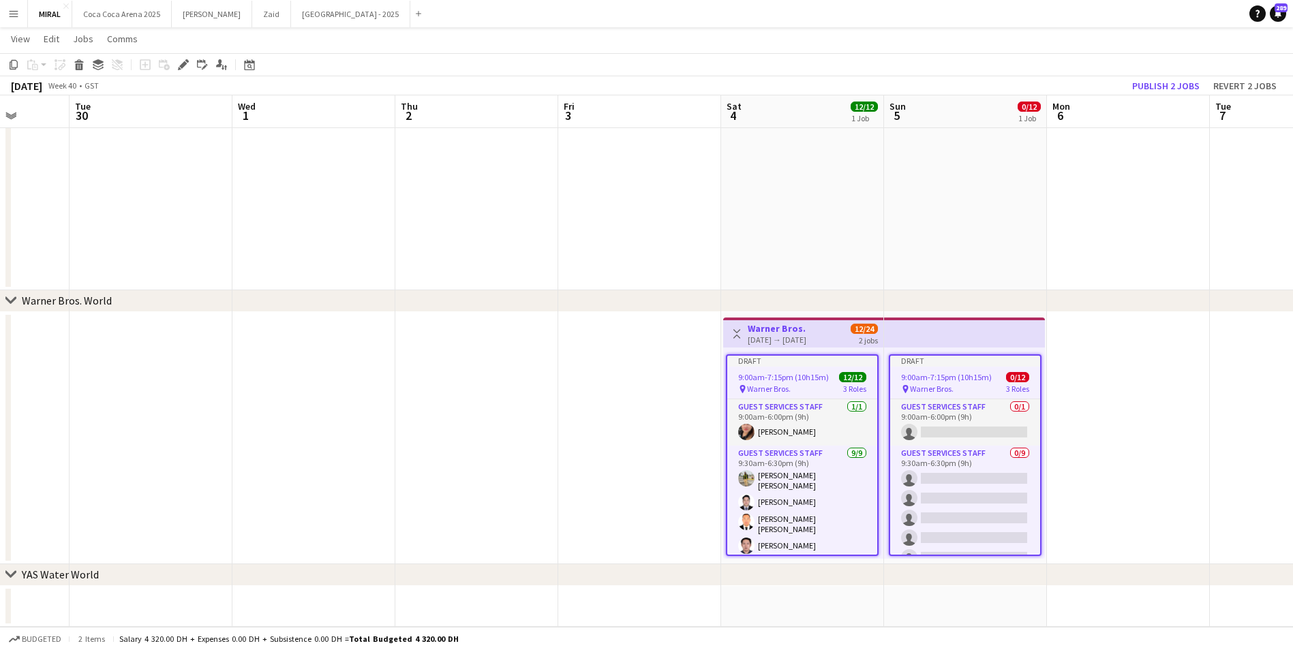
drag, startPoint x: 969, startPoint y: 349, endPoint x: 971, endPoint y: 364, distance: 15.1
click at [971, 357] on div "Draft 9:00am-7:15pm (10h15m) 0/12 pin Warner Bros. 3 Roles Guest Services Staff…" at bounding box center [964, 453] width 161 height 211
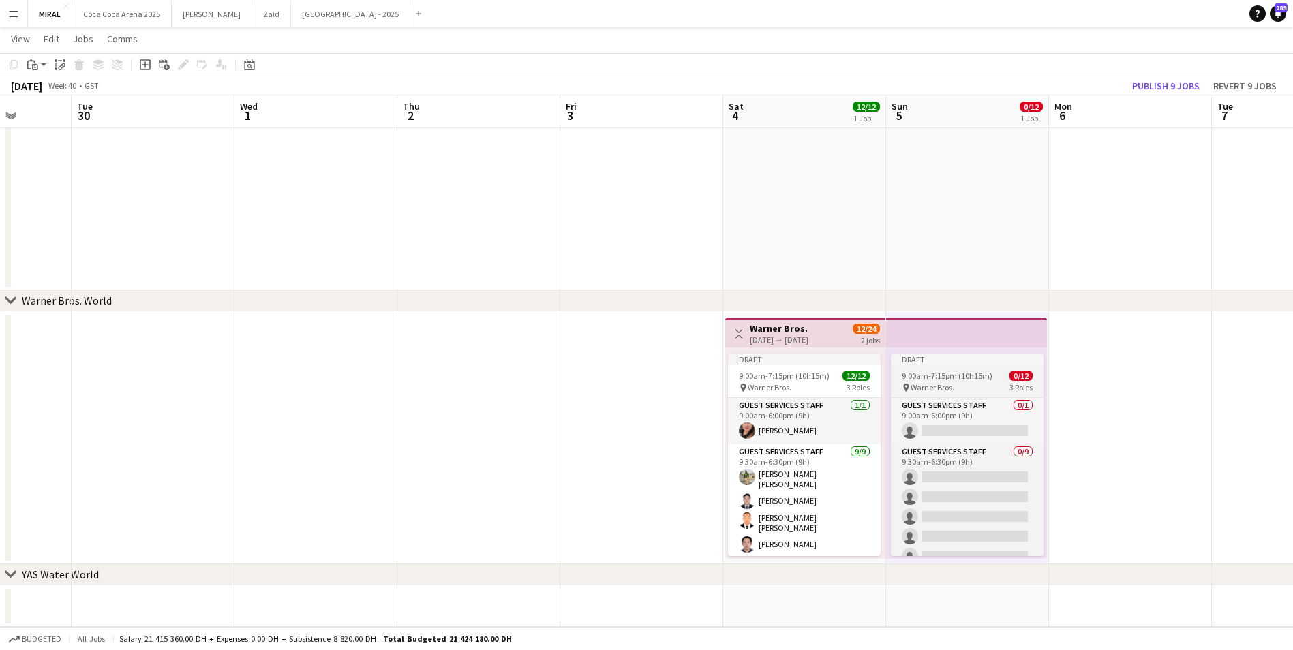
click at [971, 378] on span "9:00am-7:15pm (10h15m)" at bounding box center [947, 376] width 91 height 10
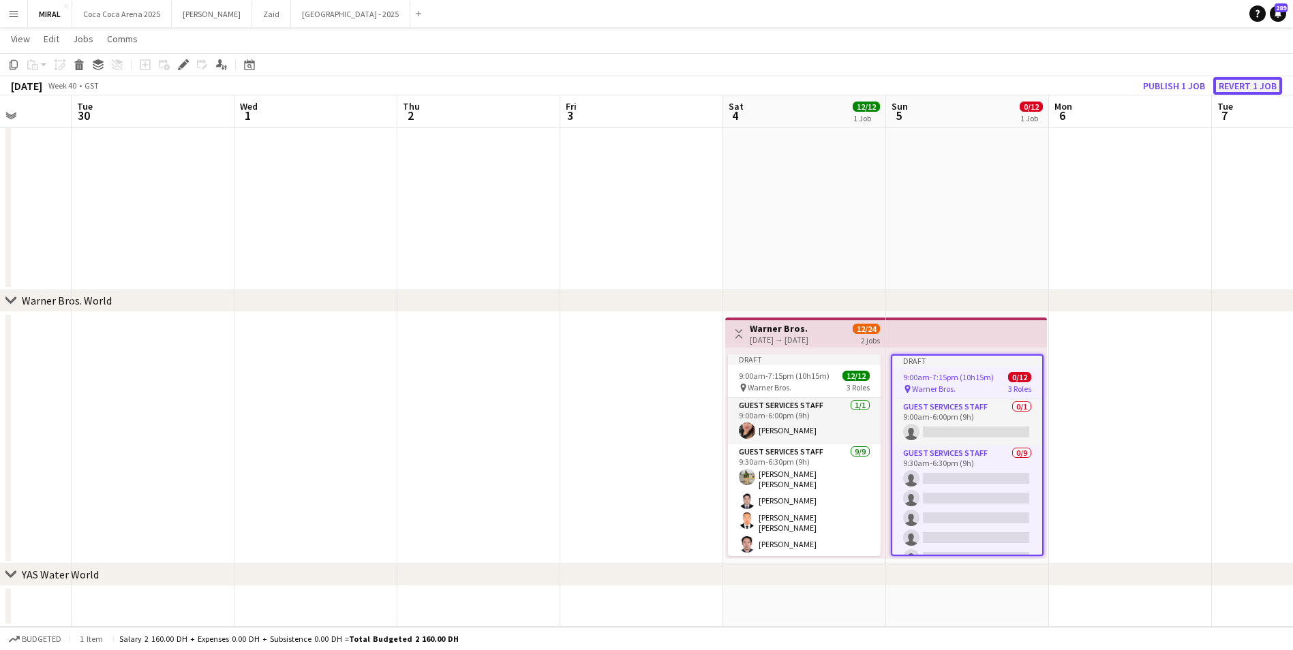
click at [1250, 87] on button "Revert 1 job" at bounding box center [1247, 86] width 69 height 18
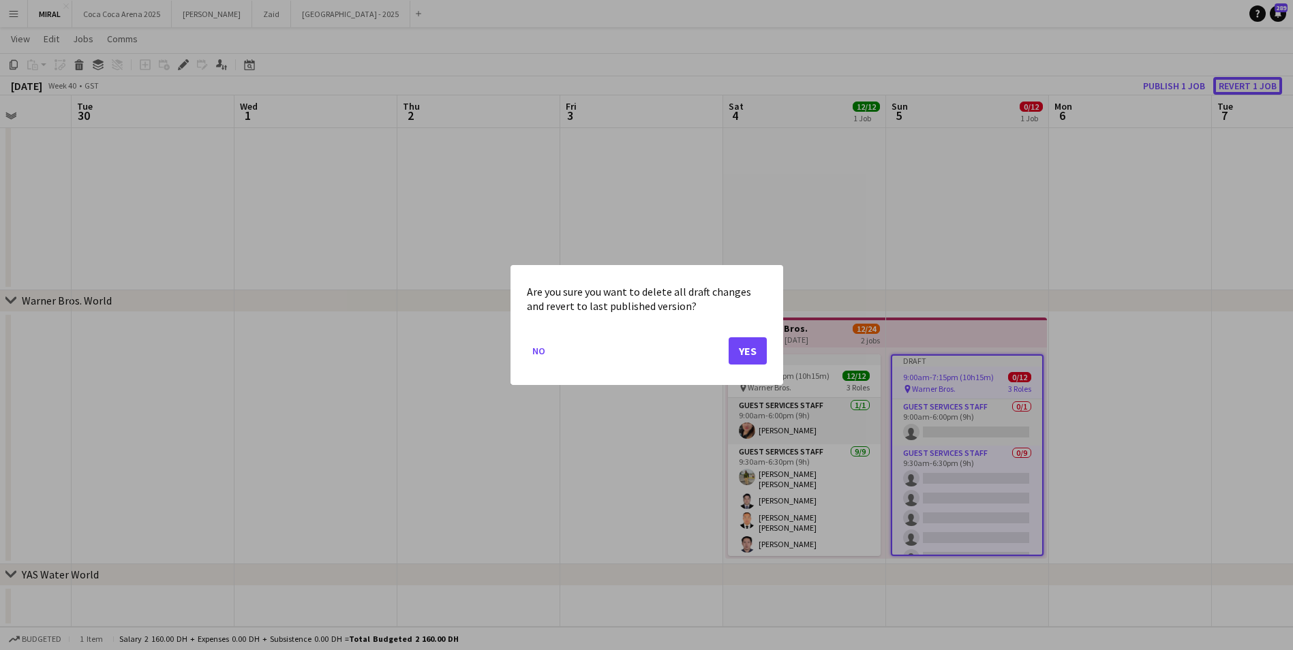
scroll to position [0, 0]
click at [753, 352] on button "Yes" at bounding box center [748, 350] width 38 height 27
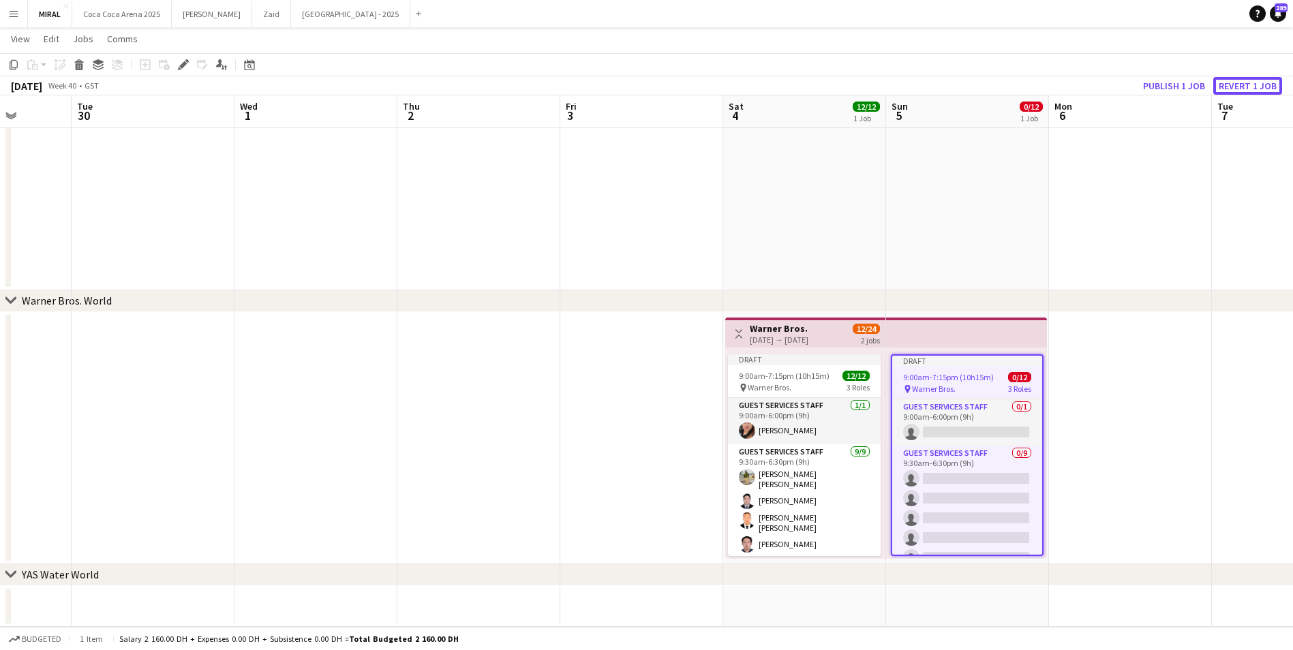
scroll to position [721, 0]
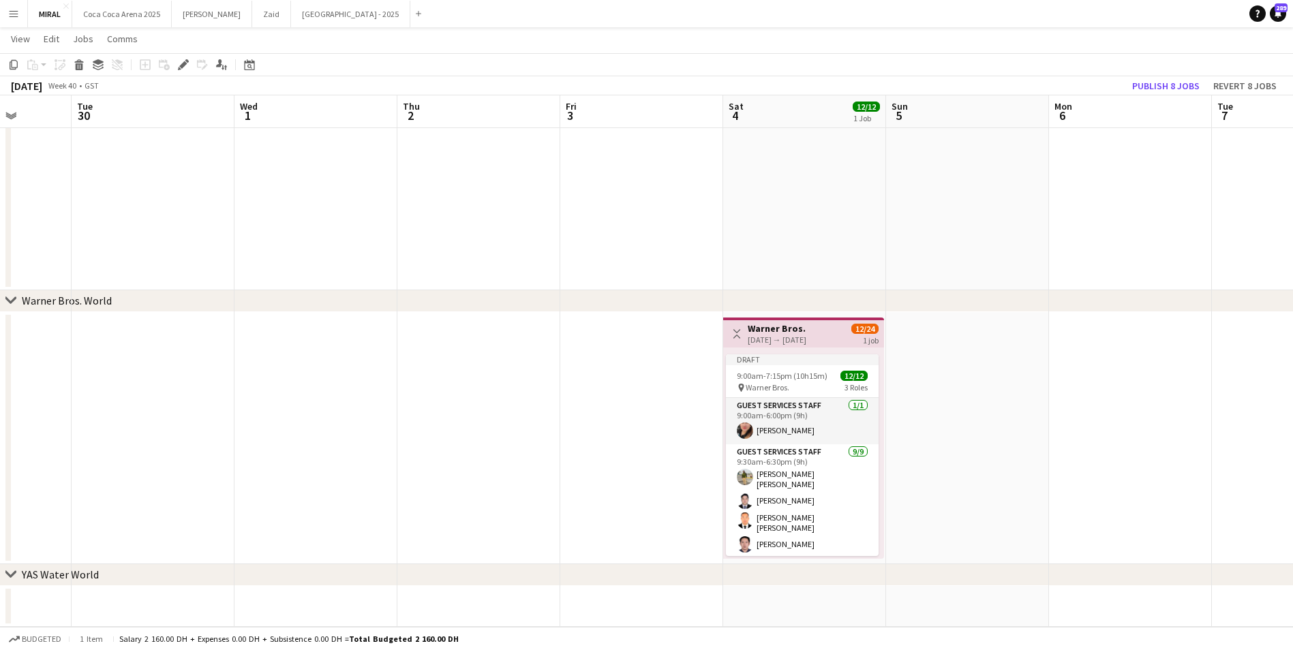
click at [1254, 393] on app-date-cell at bounding box center [1293, 438] width 163 height 252
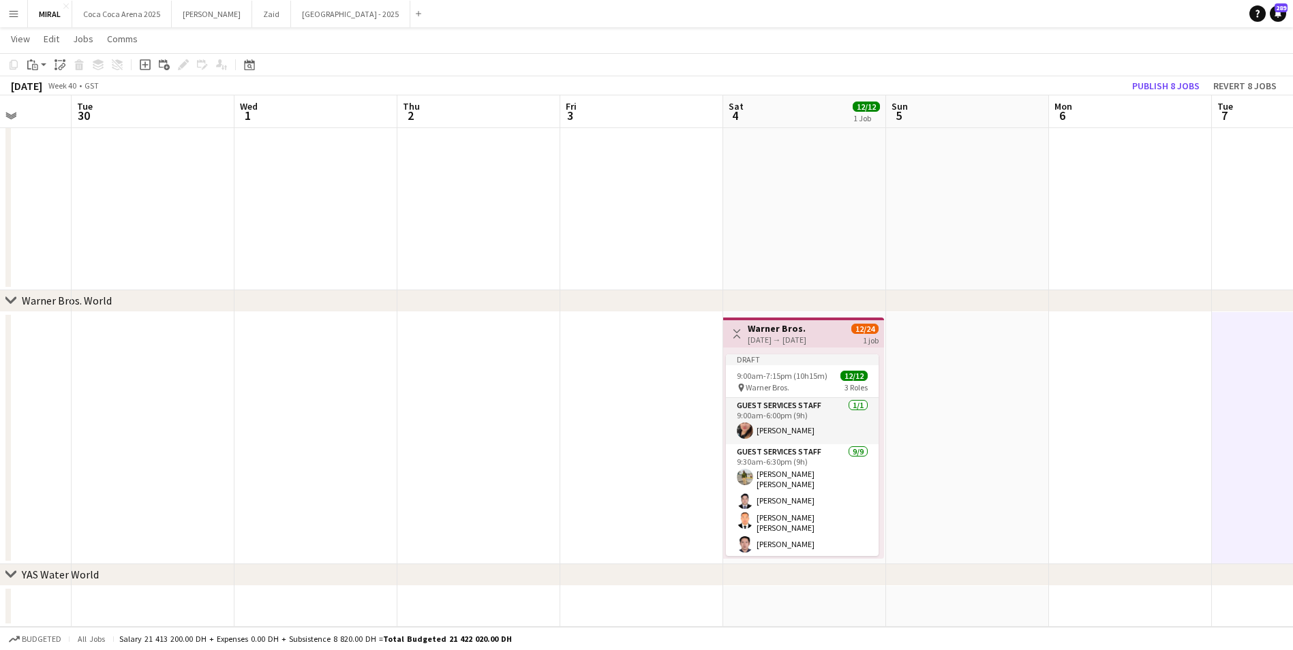
click at [796, 339] on div "04-10-2025 → 04-10-2025" at bounding box center [777, 340] width 59 height 10
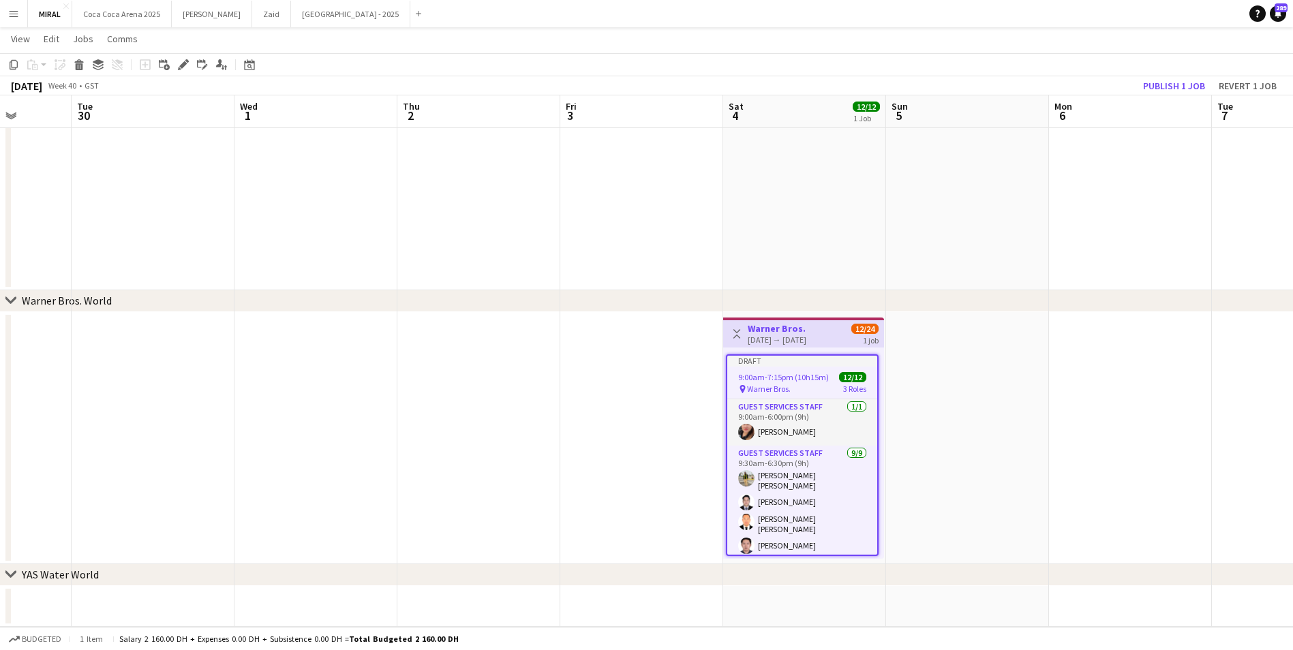
click at [988, 417] on app-date-cell at bounding box center [967, 438] width 163 height 252
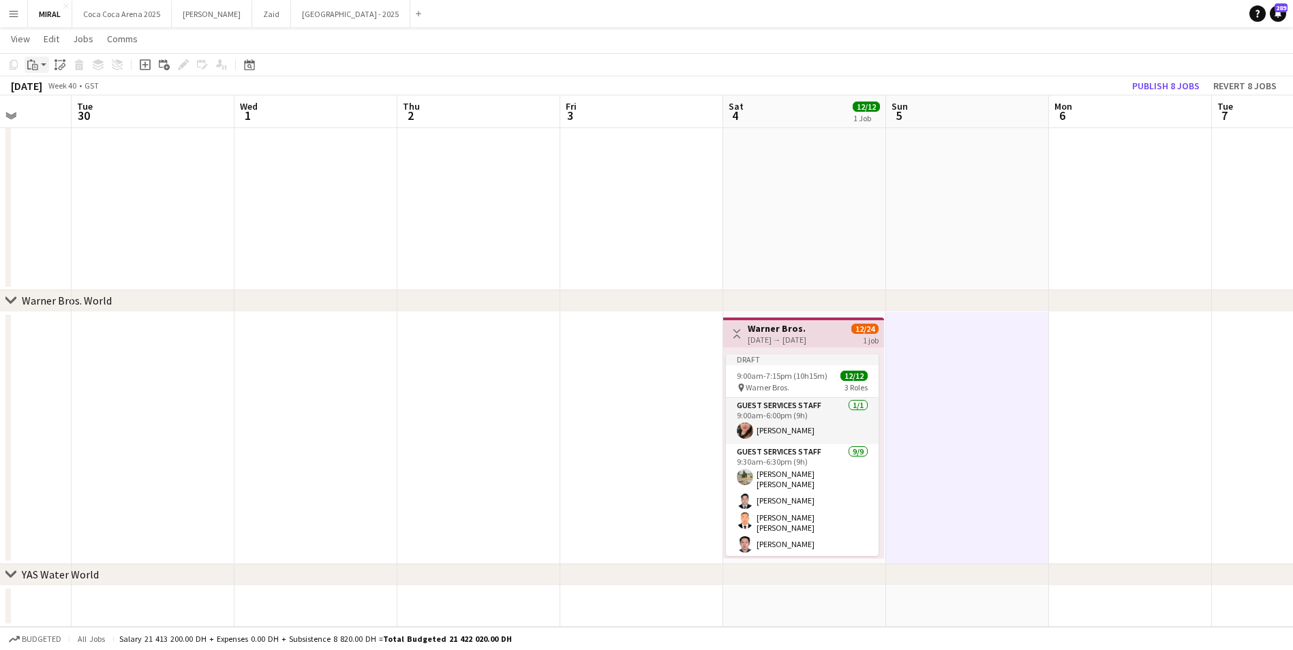
click at [40, 61] on div "Paste" at bounding box center [33, 65] width 16 height 16
click at [41, 110] on link "Paste with crew Ctrl+Shift+V" at bounding box center [100, 114] width 128 height 12
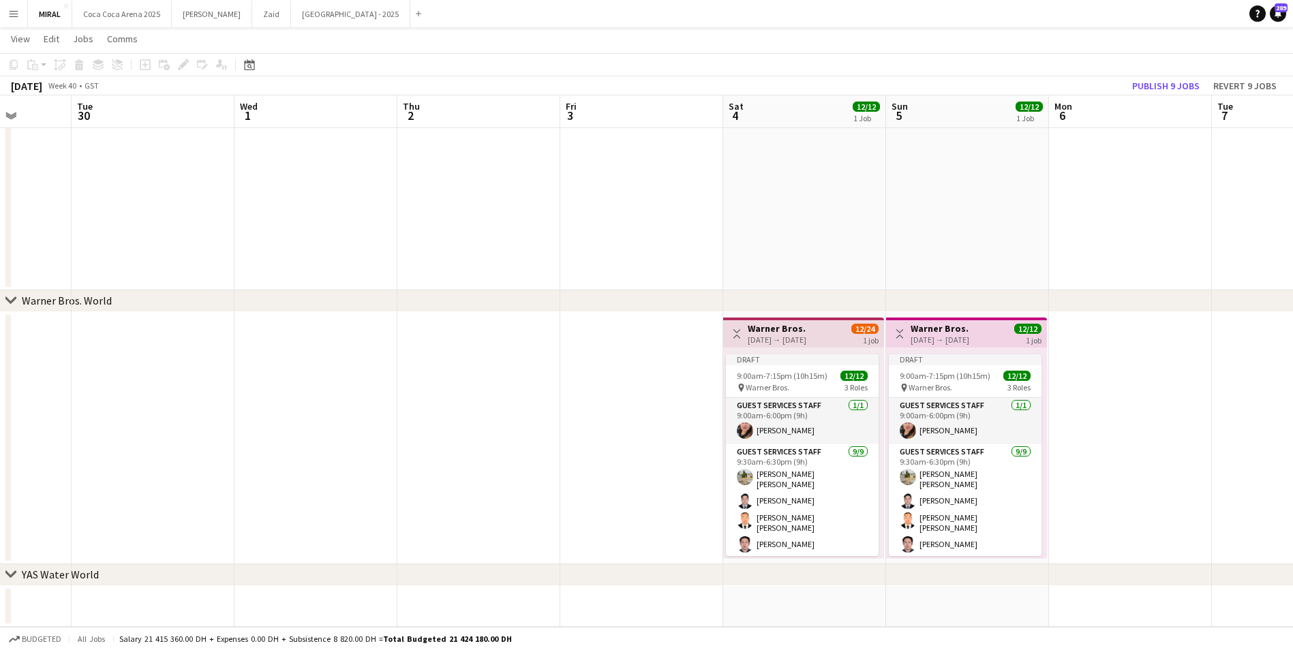
scroll to position [0, 418]
click at [1143, 456] on app-date-cell at bounding box center [1129, 438] width 163 height 252
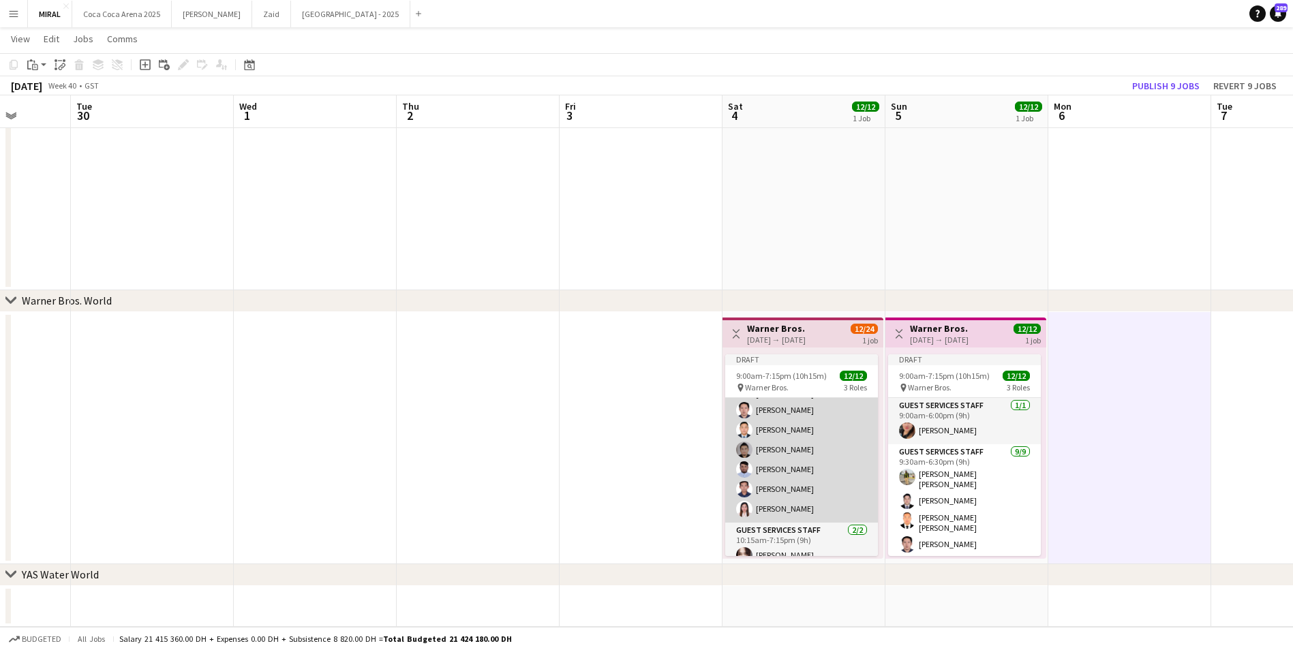
scroll to position [136, 0]
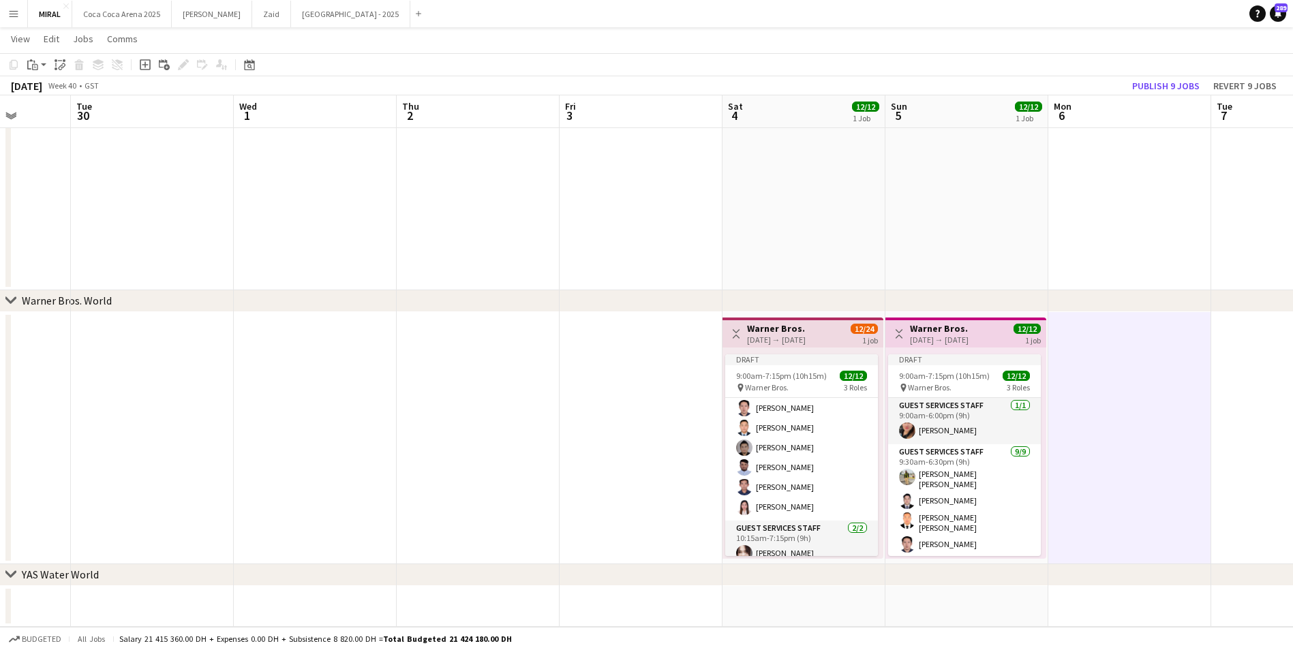
click at [805, 331] on h3 "Warner Bros." at bounding box center [776, 328] width 59 height 12
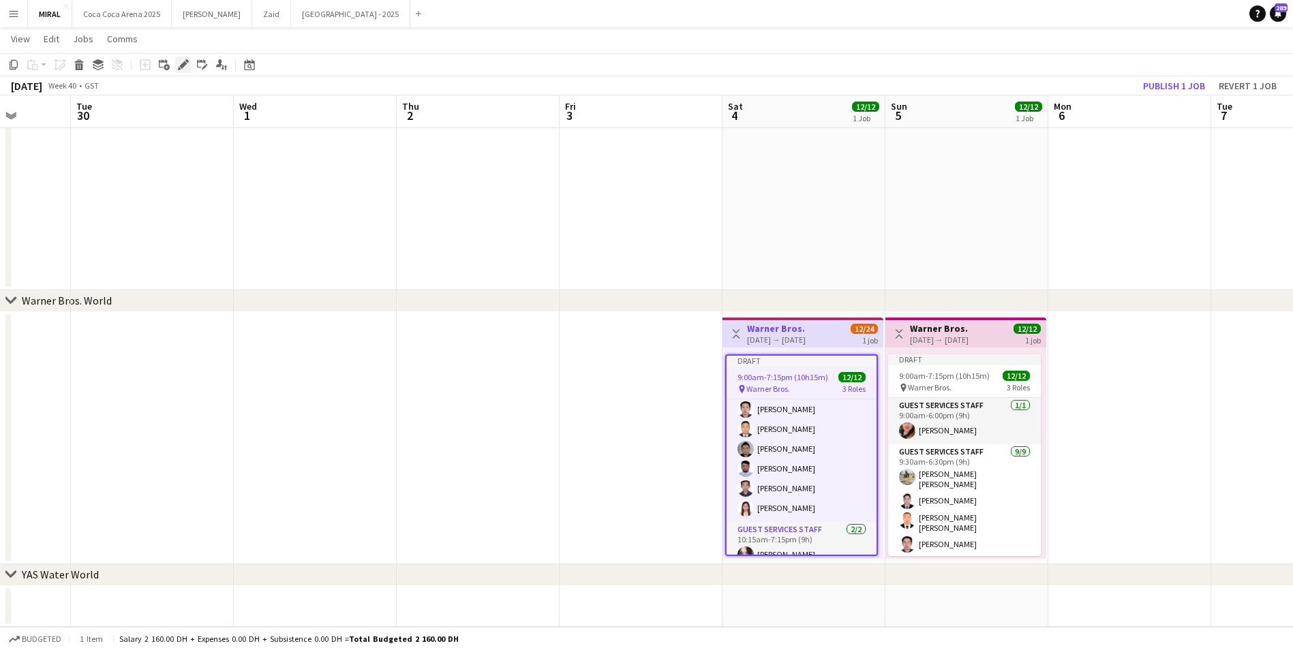
click at [182, 68] on icon "Edit" at bounding box center [183, 64] width 11 height 11
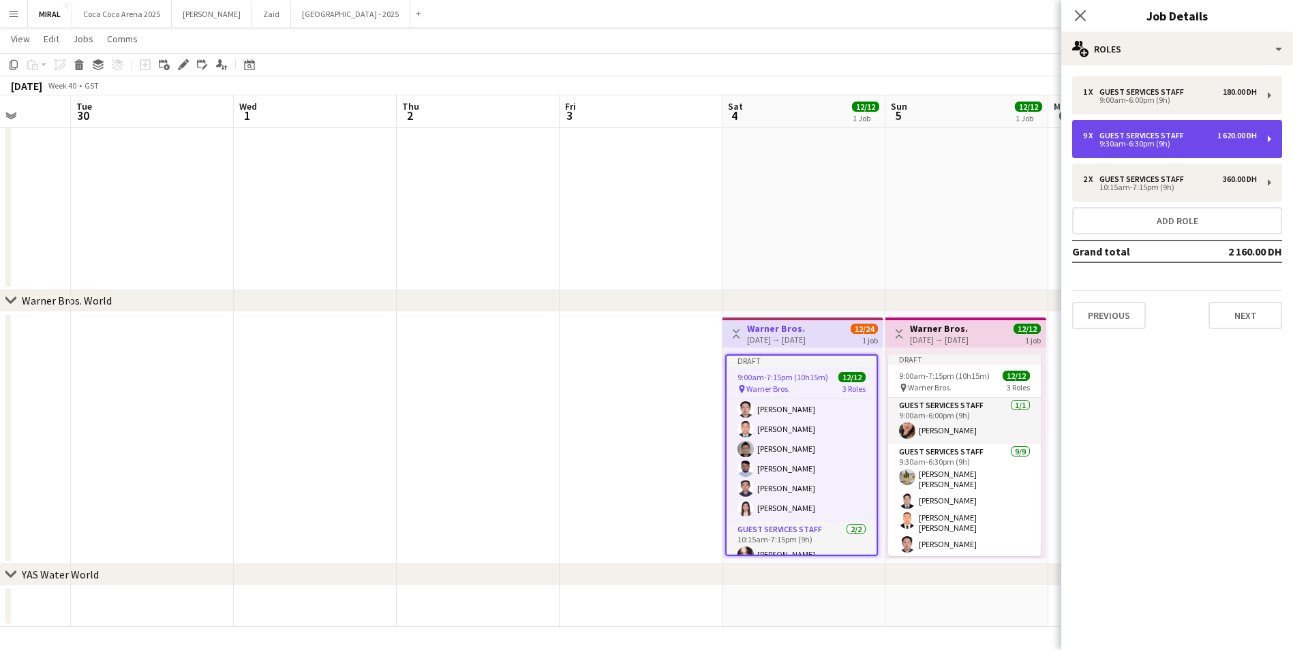
click at [1229, 140] on div "1 620.00 DH" at bounding box center [1238, 136] width 40 height 10
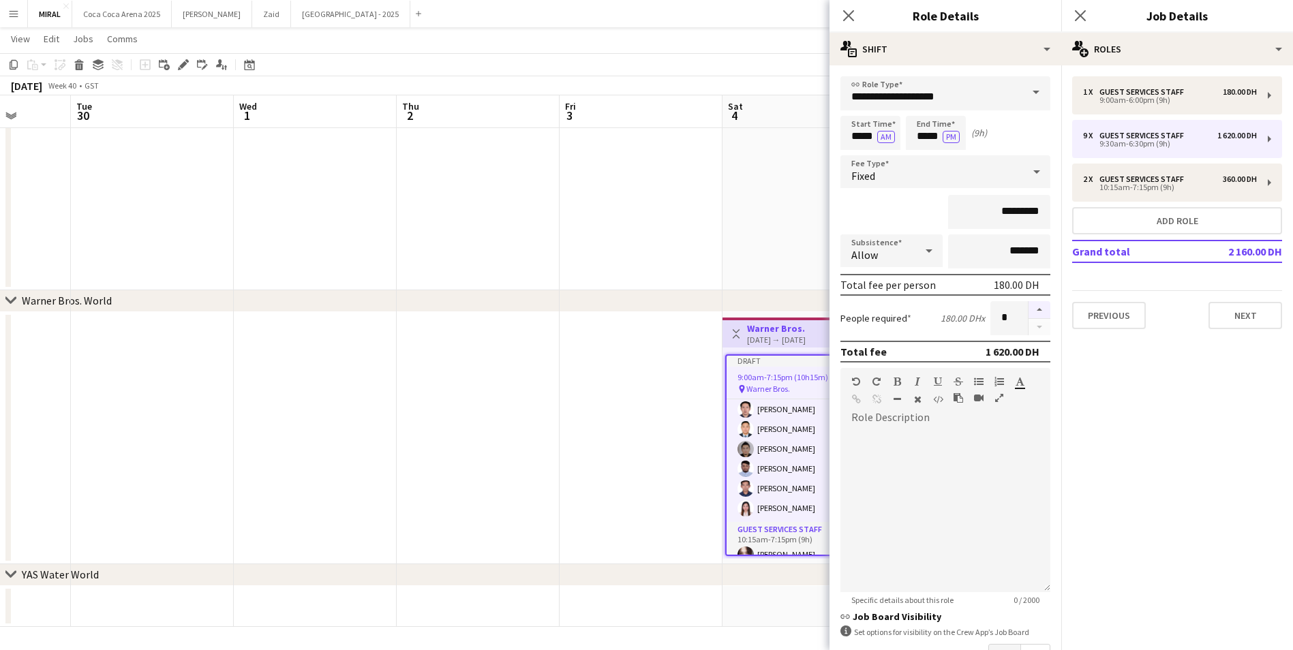
click at [1031, 314] on button "button" at bounding box center [1040, 310] width 22 height 18
type input "**"
click at [850, 136] on input "*****" at bounding box center [871, 133] width 60 height 34
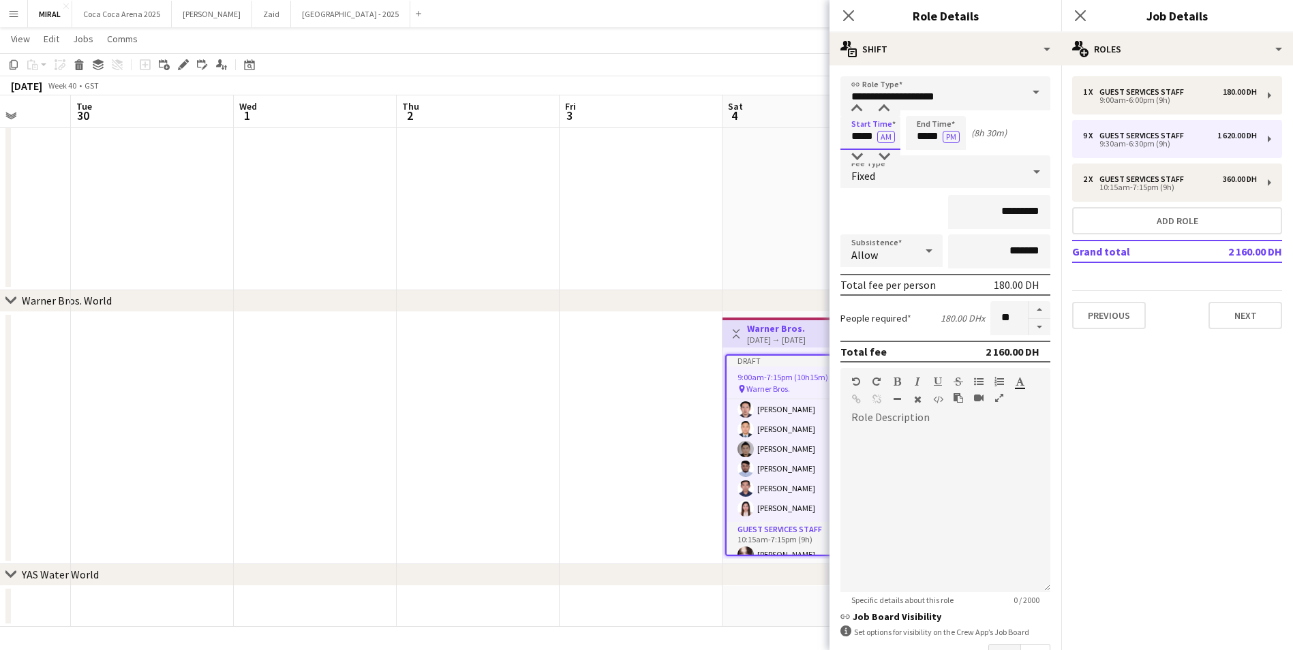
type input "*****"
click at [917, 140] on input "*****" at bounding box center [936, 133] width 60 height 34
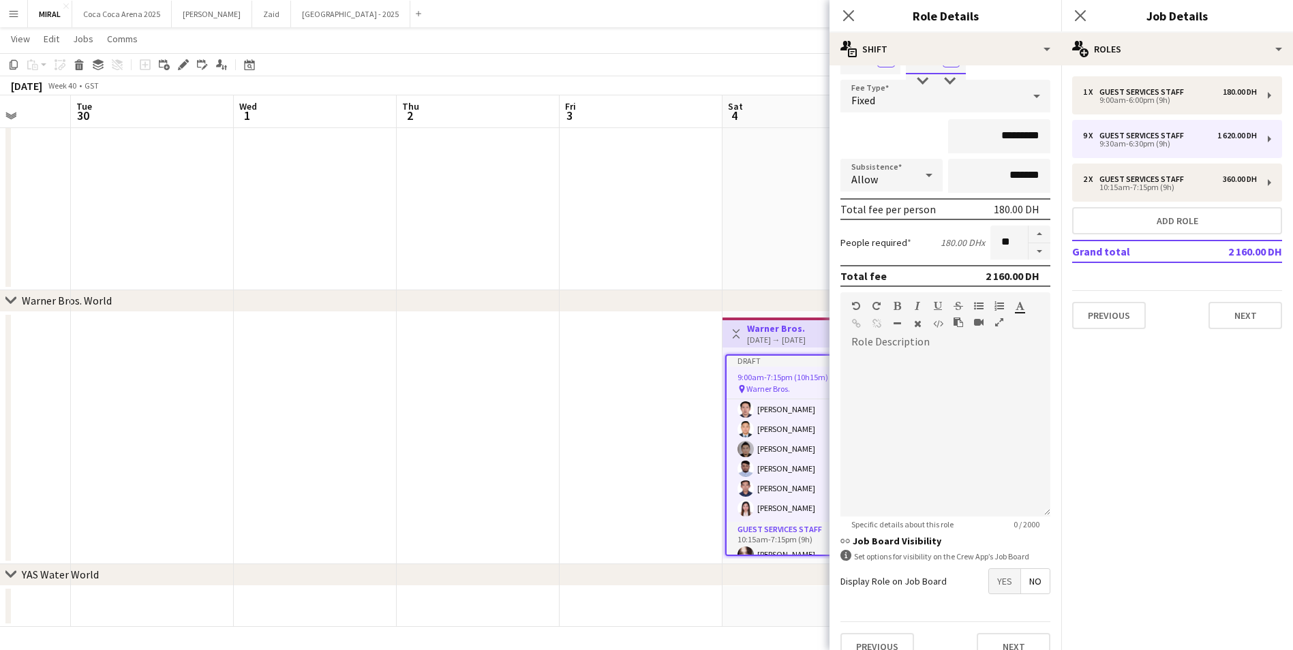
scroll to position [97, 0]
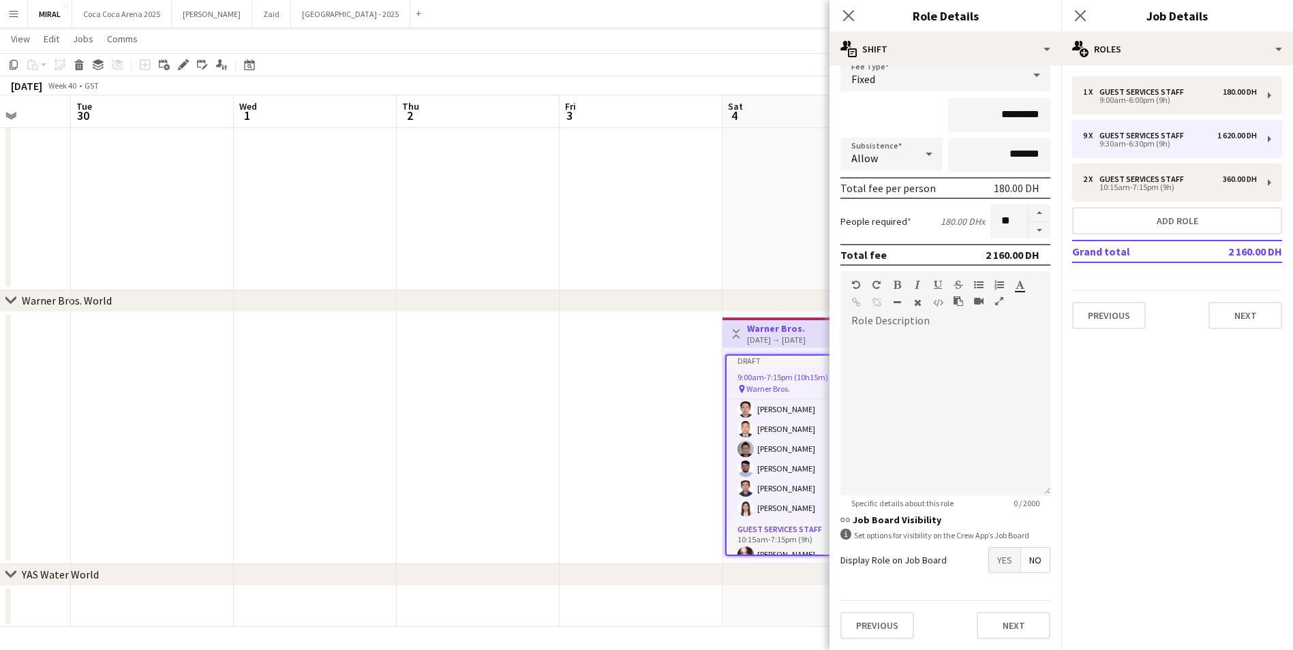
type input "*****"
click at [650, 220] on app-date-cell at bounding box center [641, 70] width 163 height 442
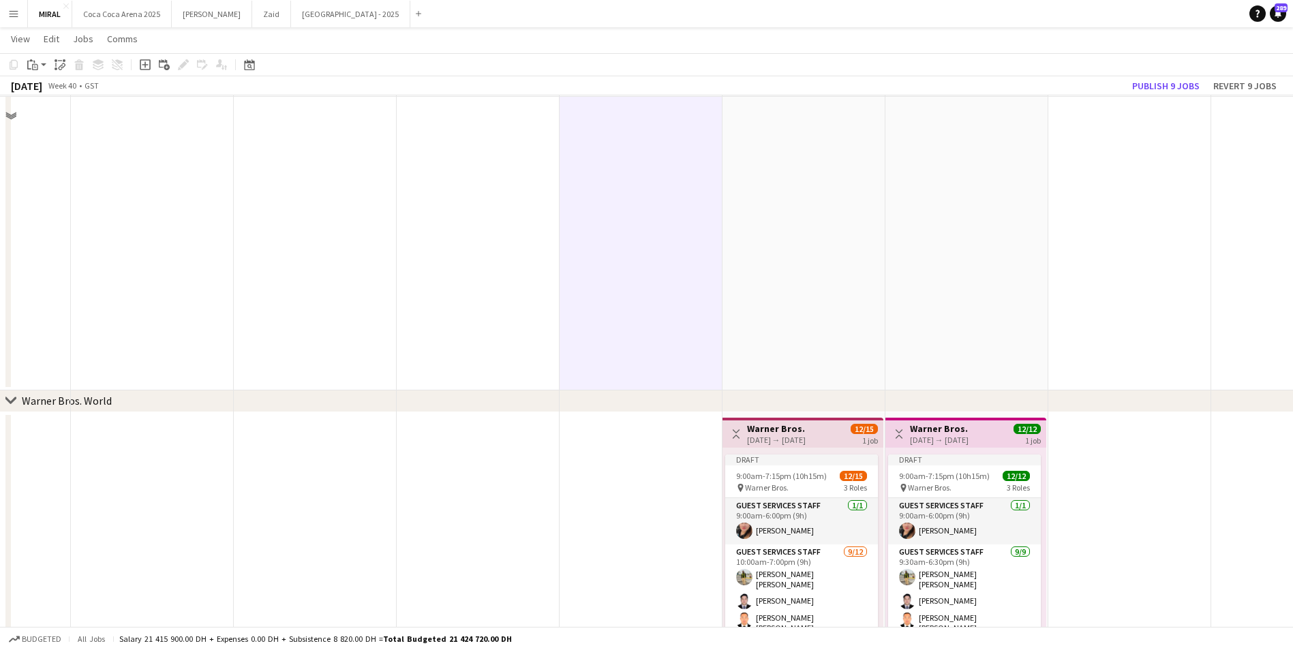
scroll to position [721, 0]
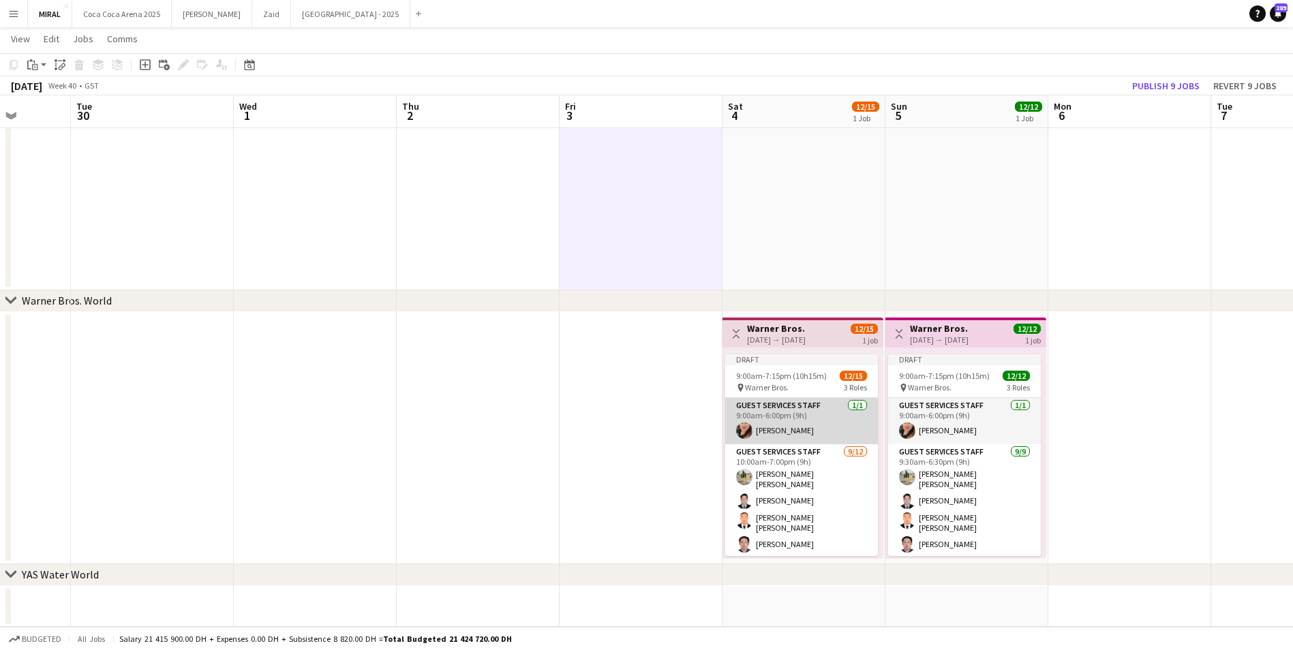
click at [800, 421] on app-card-role "Guest Services Staff 1/1 9:00am-6:00pm (9h) Ignalyn De Juan Lipura" at bounding box center [801, 421] width 153 height 46
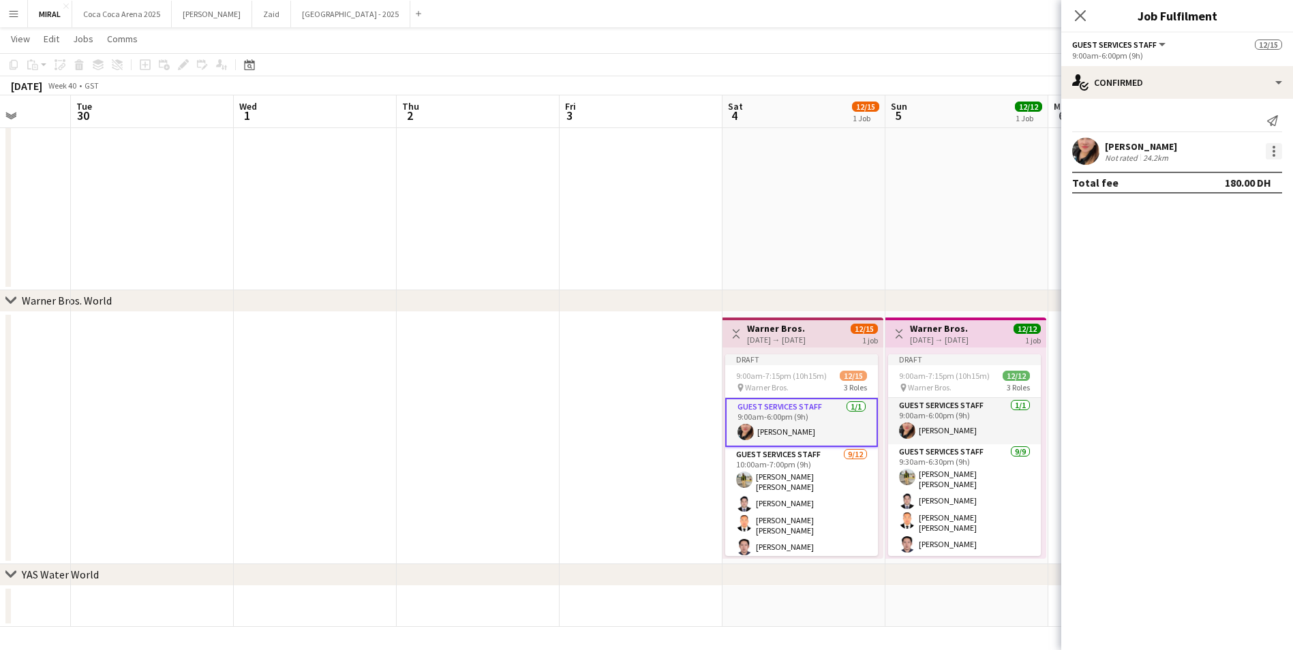
click at [1271, 153] on div at bounding box center [1274, 151] width 16 height 16
drag, startPoint x: 877, startPoint y: 427, endPoint x: 874, endPoint y: 483, distance: 56.6
click at [874, 483] on div at bounding box center [646, 325] width 1293 height 650
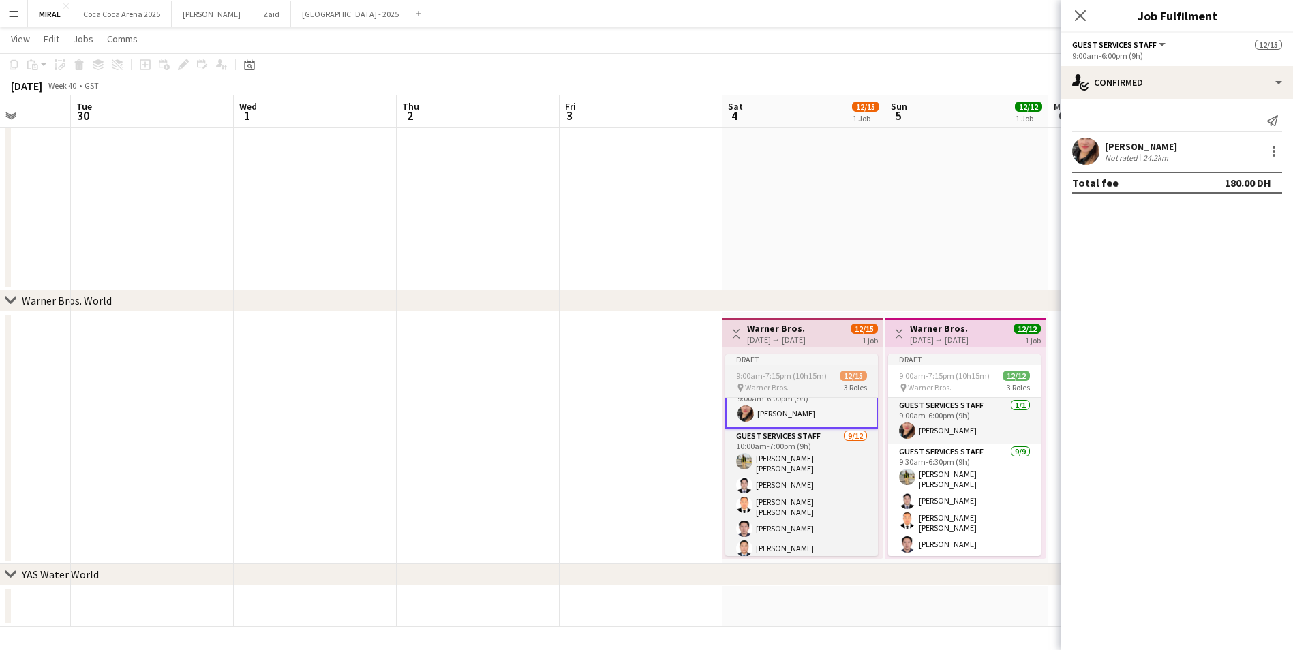
scroll to position [0, 0]
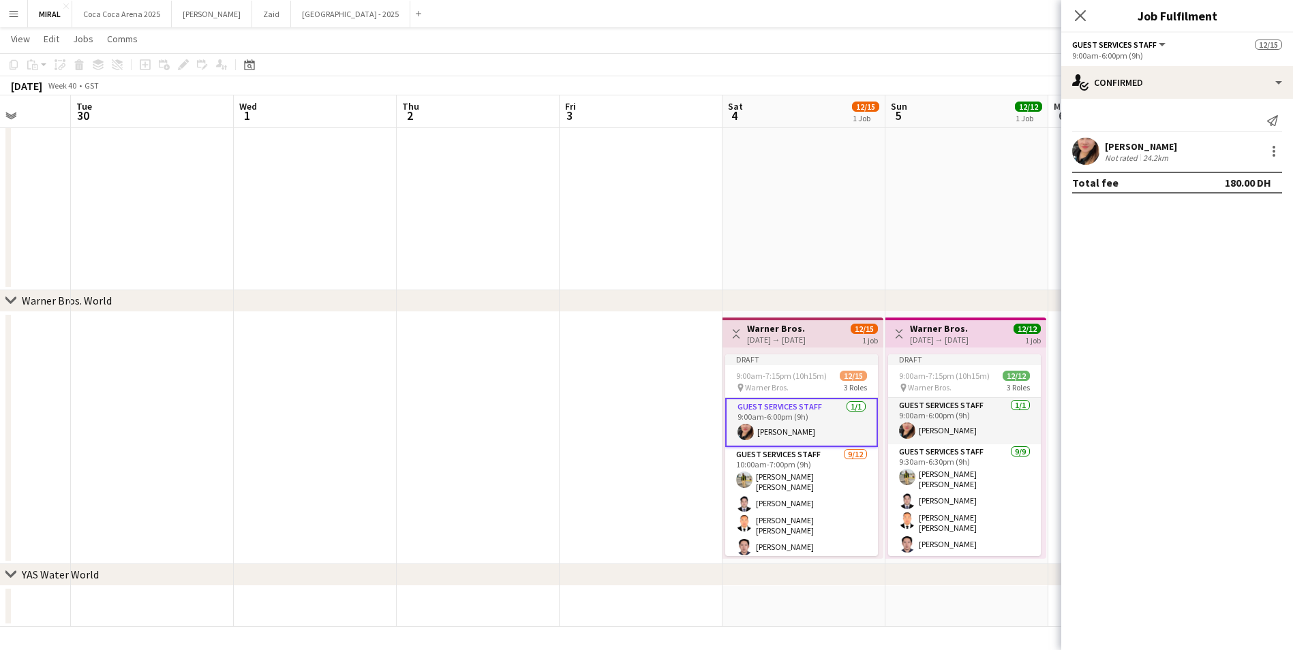
click at [792, 420] on app-card-role "Guest Services Staff 1/1 9:00am-6:00pm (9h) Ignalyn De Juan Lipura" at bounding box center [801, 422] width 153 height 49
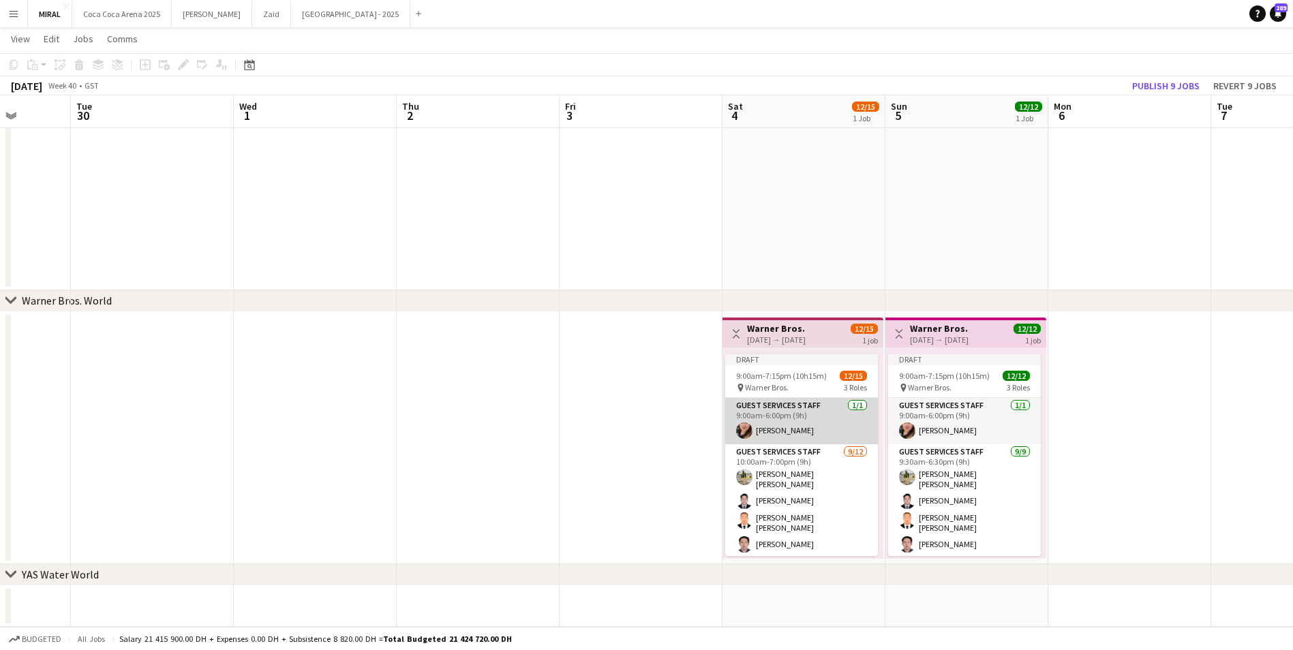
click at [798, 423] on app-card-role "Guest Services Staff 1/1 9:00am-6:00pm (9h) Ignalyn De Juan Lipura" at bounding box center [801, 421] width 153 height 46
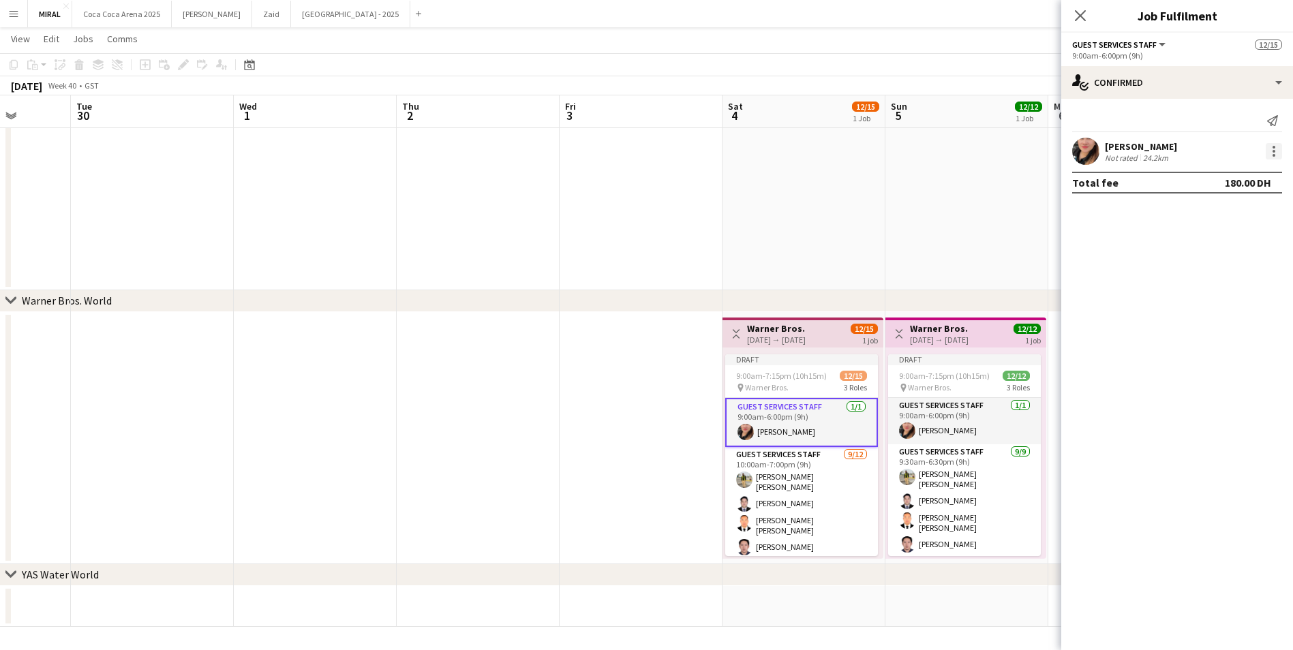
click at [1276, 154] on div at bounding box center [1274, 151] width 16 height 16
click at [1160, 403] on div at bounding box center [646, 325] width 1293 height 650
click at [914, 243] on app-date-cell at bounding box center [967, 70] width 163 height 442
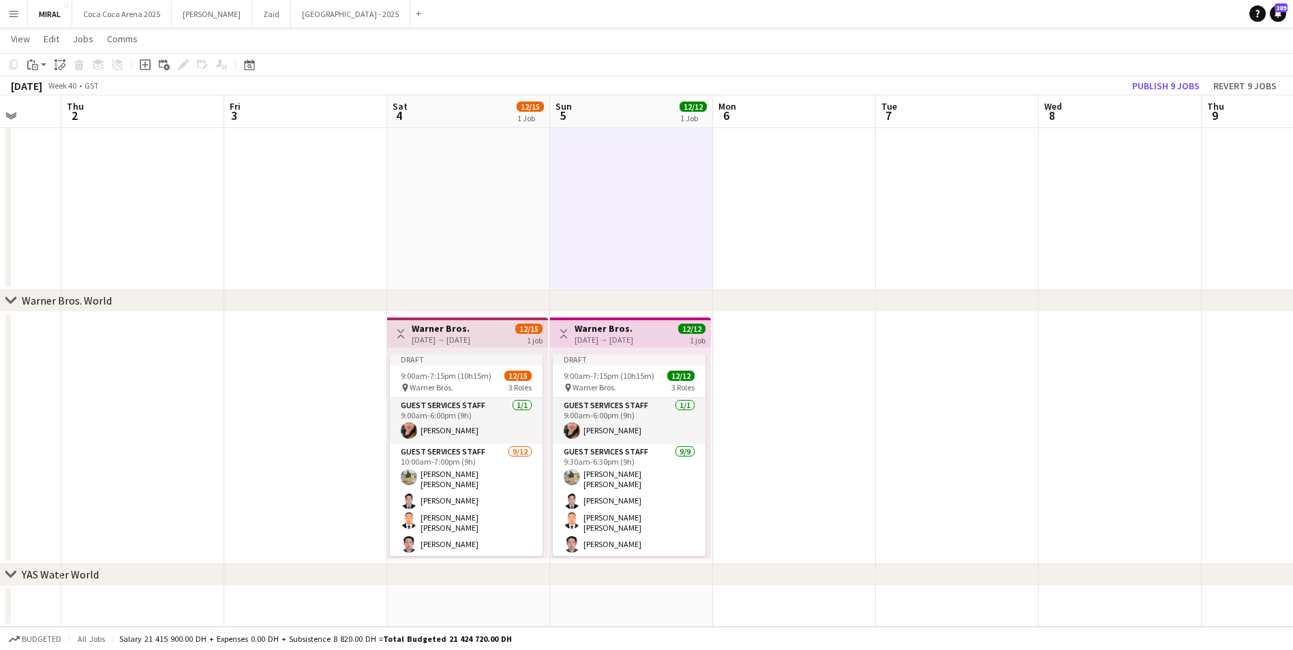
scroll to position [0, 432]
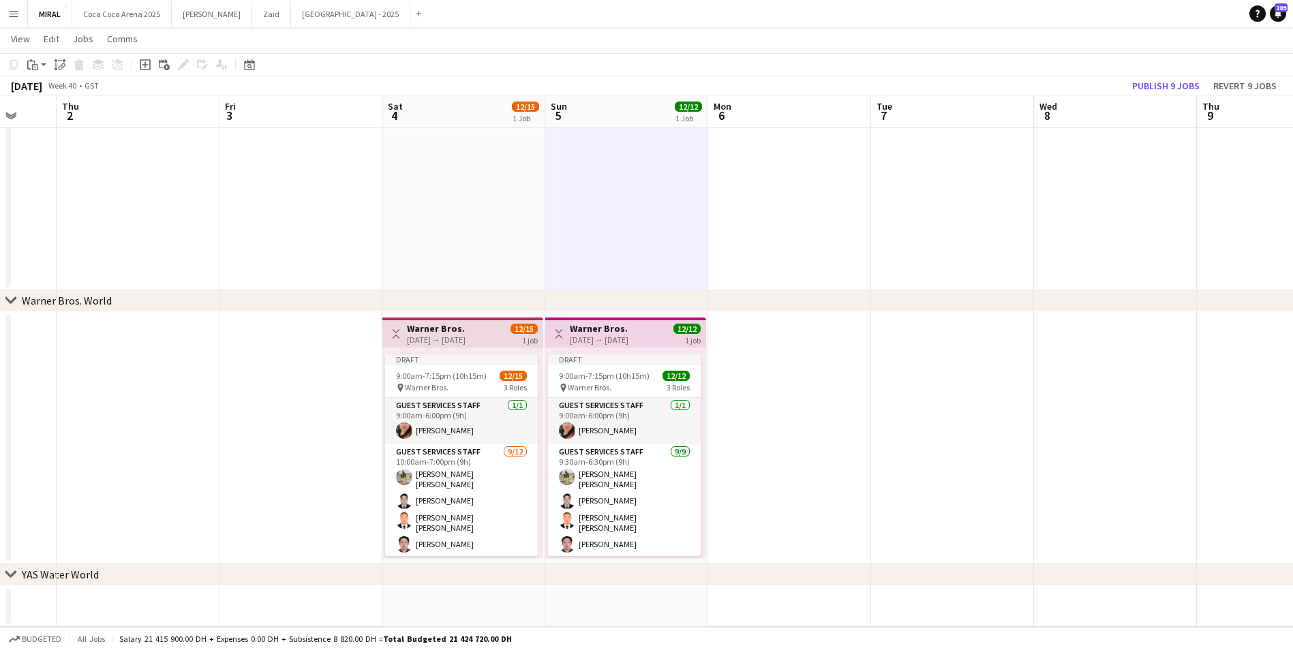
drag, startPoint x: 1120, startPoint y: 429, endPoint x: 780, endPoint y: 421, distance: 340.3
click at [774, 384] on app-date-cell at bounding box center [789, 438] width 163 height 252
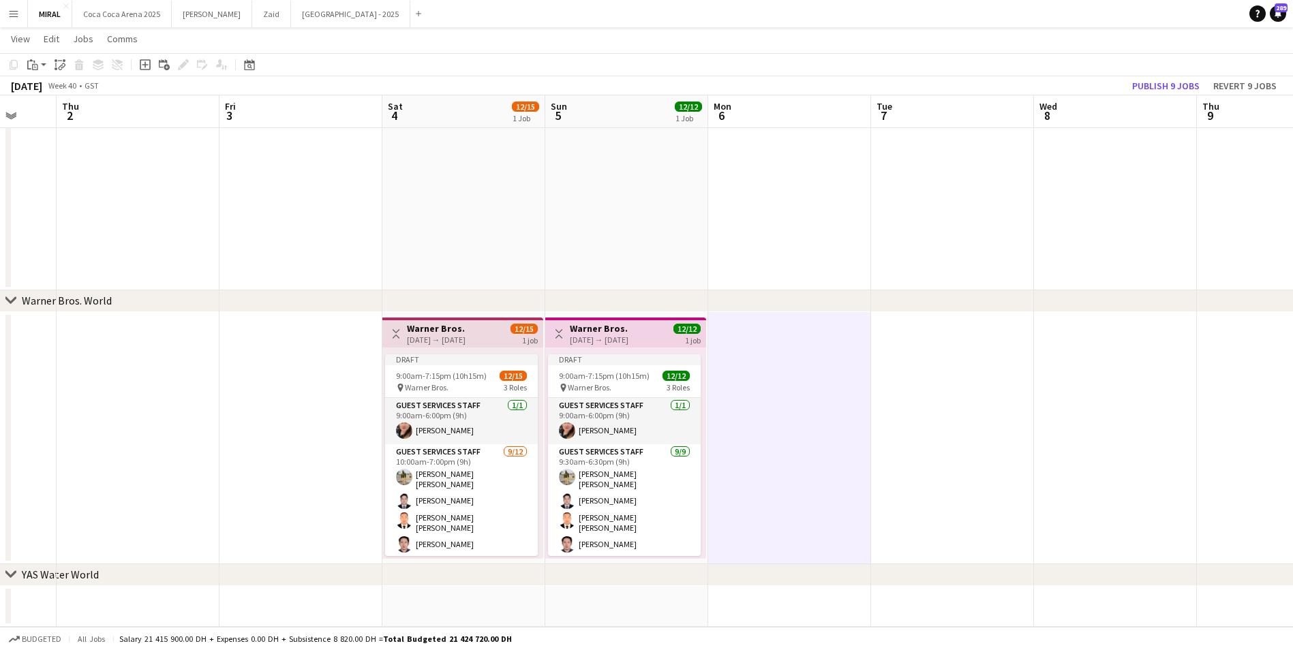
click at [445, 212] on app-date-cell at bounding box center [463, 70] width 163 height 442
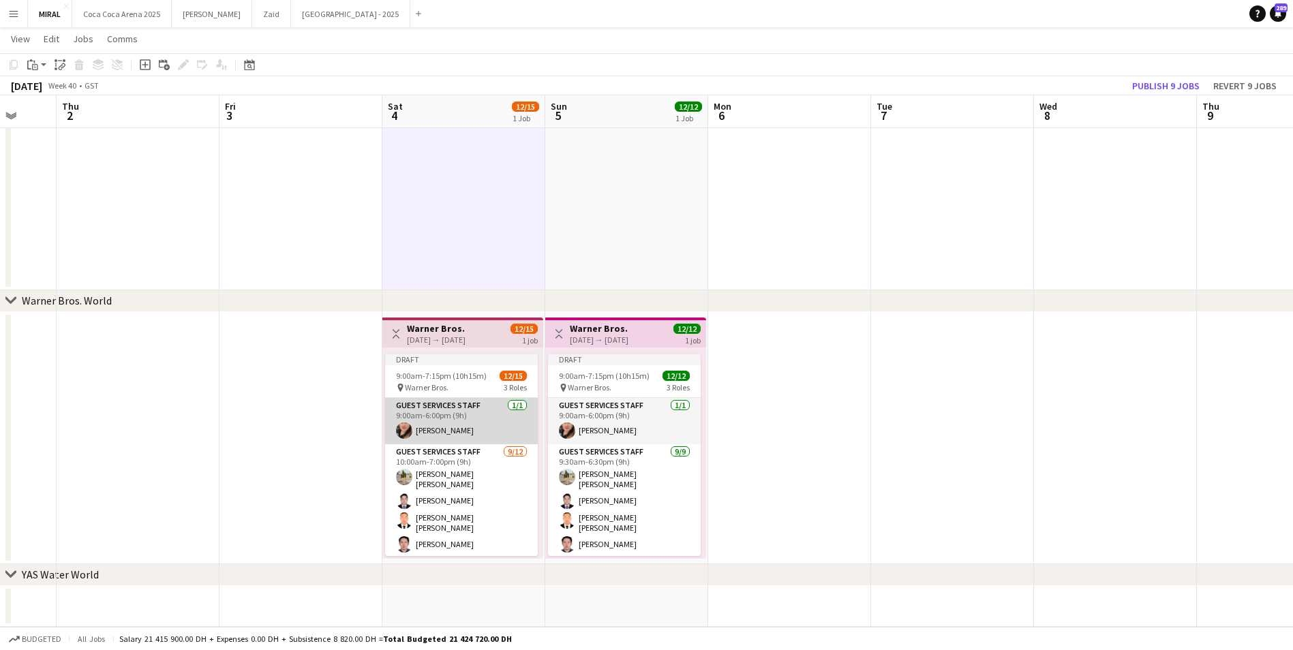
click at [459, 424] on app-card-role "Guest Services Staff 1/1 9:00am-6:00pm (9h) Ignalyn De Juan Lipura" at bounding box center [461, 421] width 153 height 46
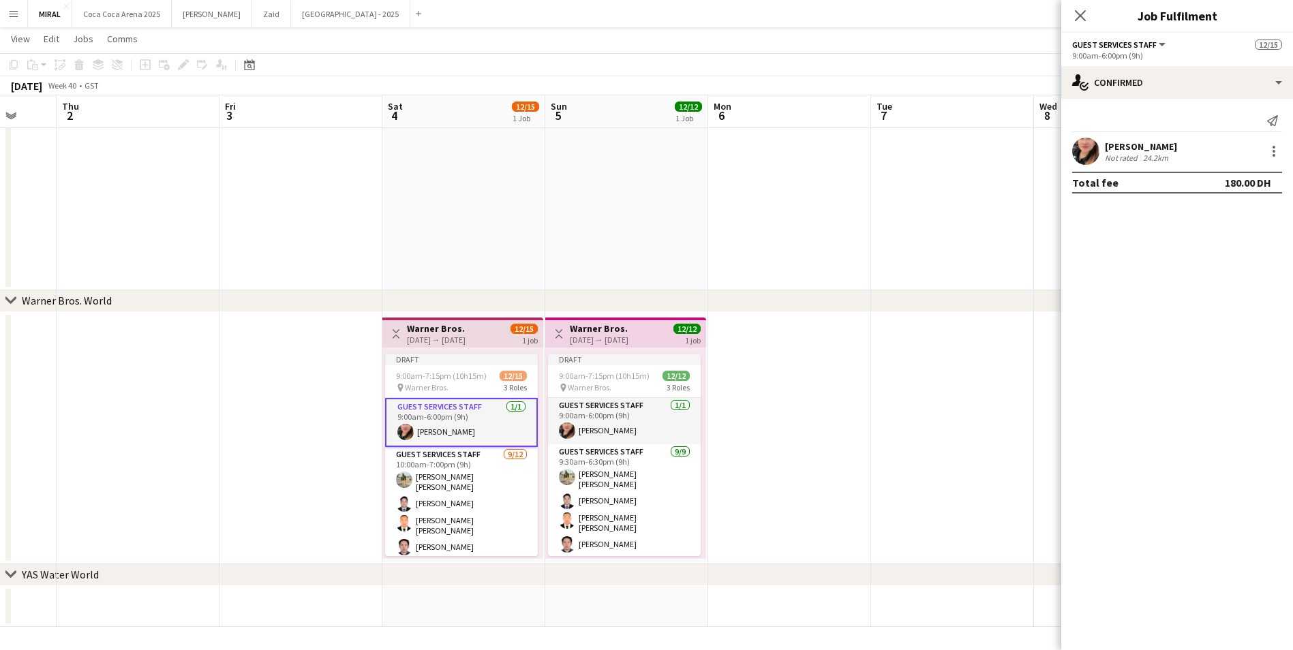
click at [466, 334] on h3 "Warner Bros." at bounding box center [436, 328] width 59 height 12
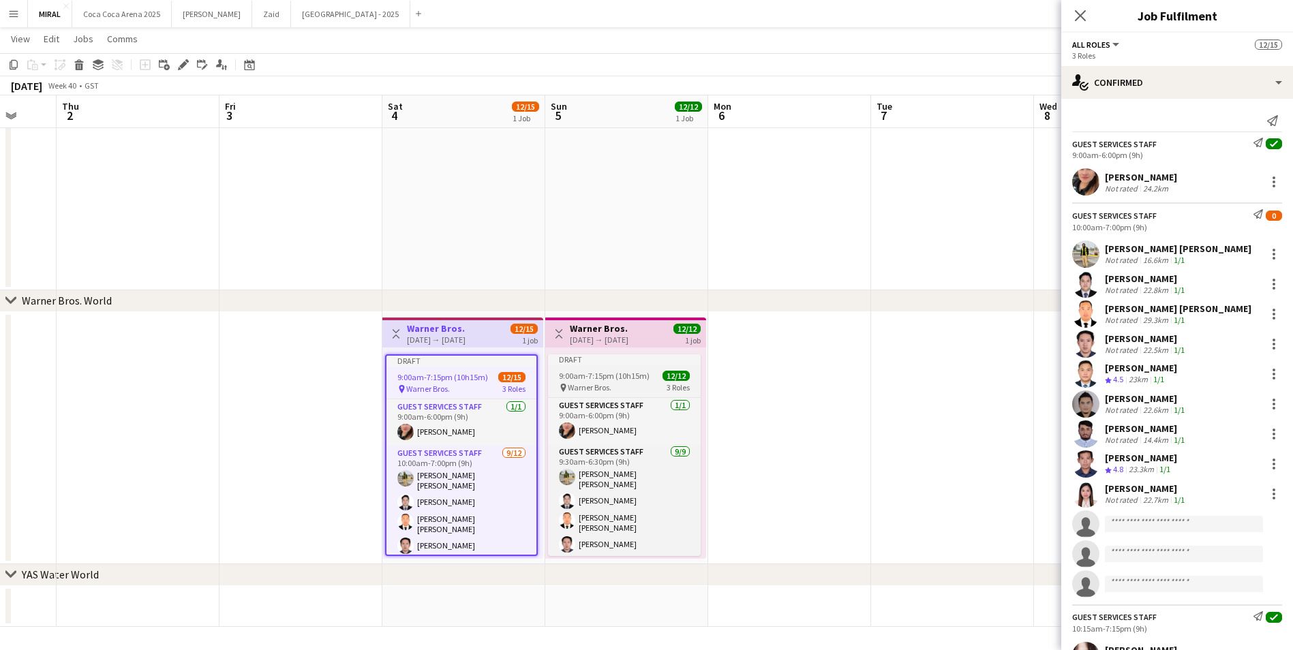
click at [648, 367] on app-job-card "Draft 9:00am-7:15pm (10h15m) 12/12 pin Warner Bros. 3 Roles Guest Services Staf…" at bounding box center [624, 455] width 153 height 202
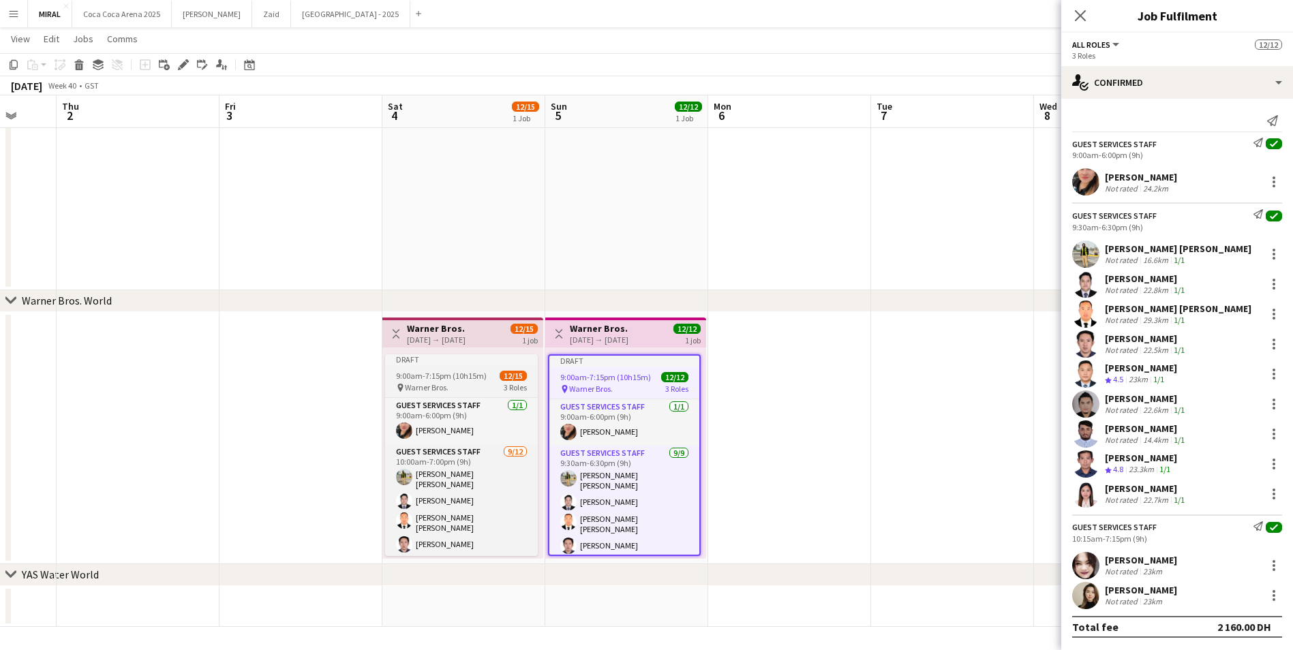
click at [496, 368] on app-job-card "Draft 9:00am-7:15pm (10h15m) 12/15 pin Warner Bros. 3 Roles Guest Services Staf…" at bounding box center [461, 455] width 153 height 202
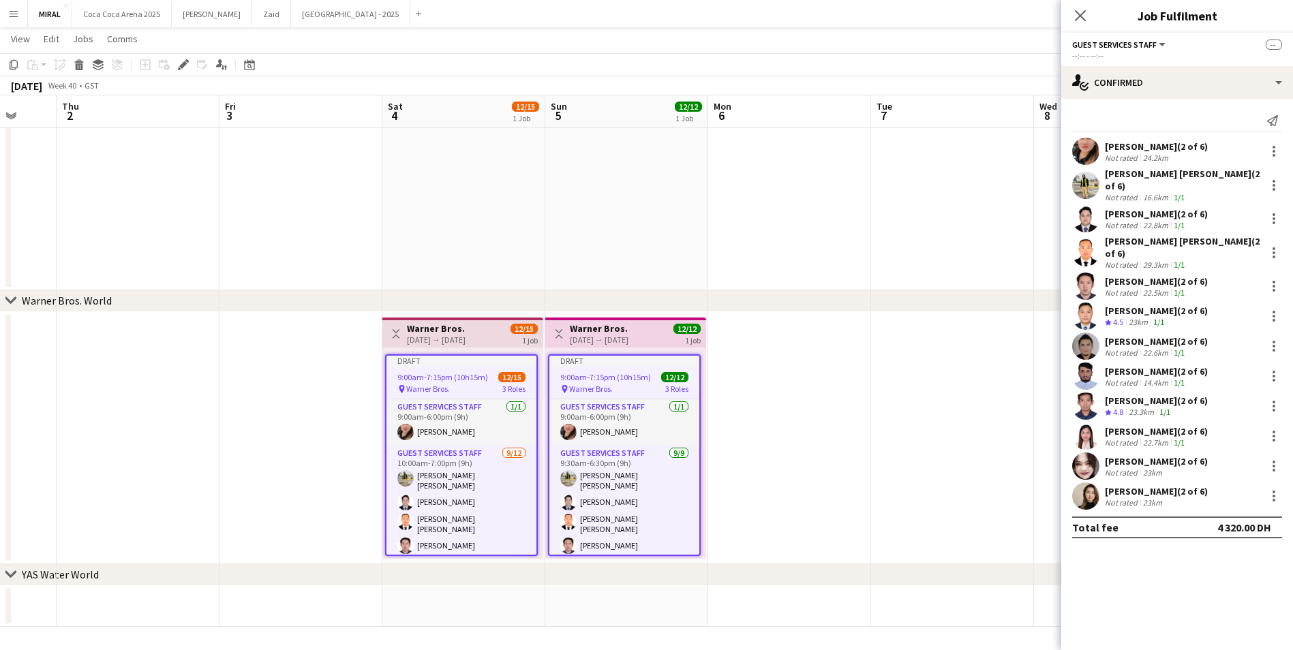
click at [1014, 46] on app-page-menu "View Day view expanded Day view collapsed Month view Date picker Jump to today …" at bounding box center [646, 40] width 1293 height 26
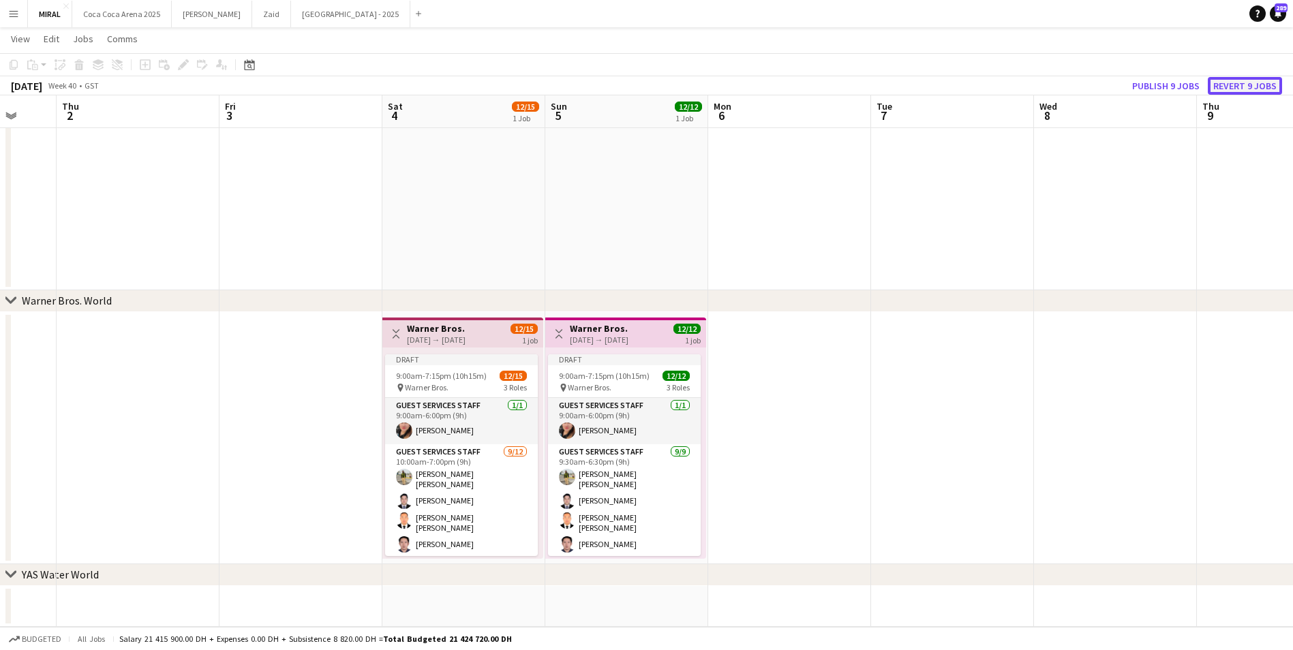
click at [1243, 87] on button "Revert 9 jobs" at bounding box center [1245, 86] width 74 height 18
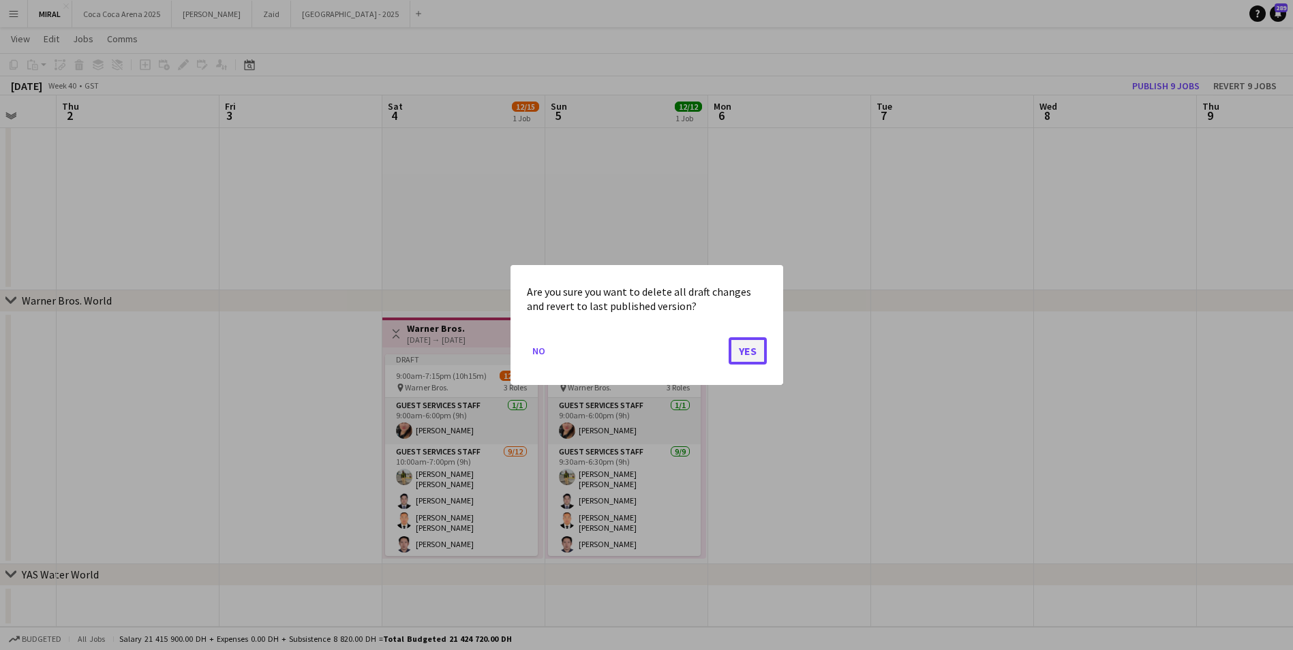
click at [757, 352] on button "Yes" at bounding box center [748, 350] width 38 height 27
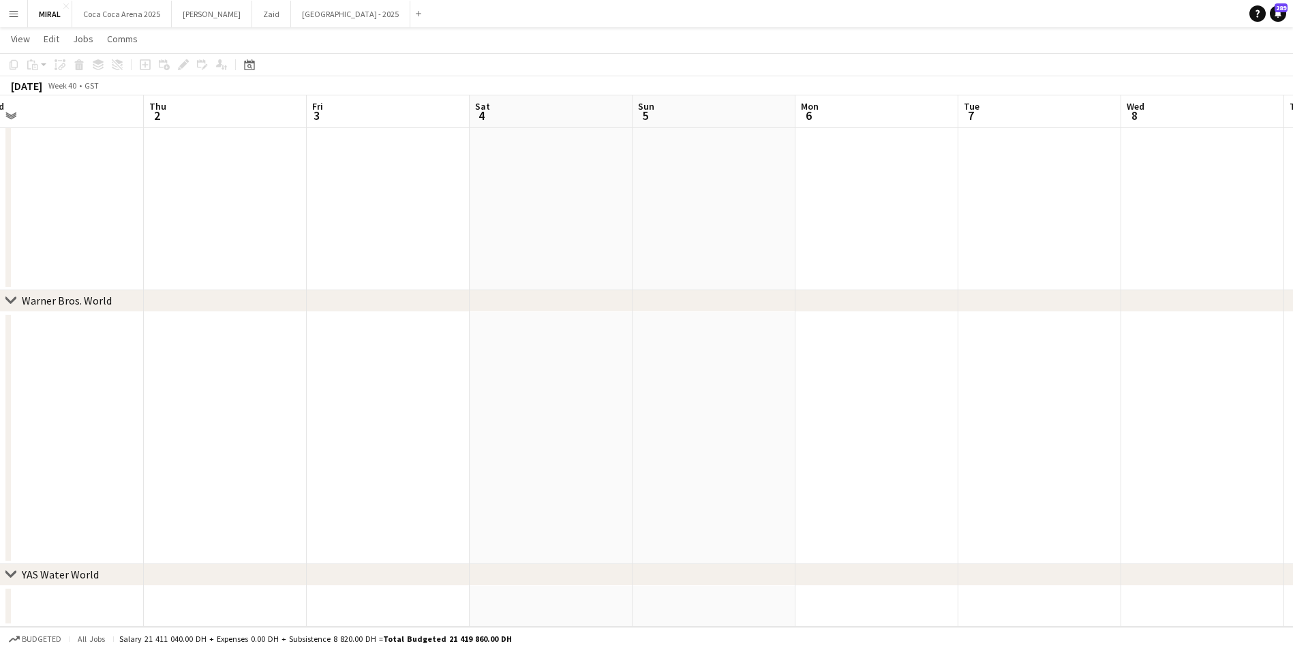
scroll to position [0, 308]
drag, startPoint x: 415, startPoint y: 384, endPoint x: 539, endPoint y: 376, distance: 124.4
click at [346, 369] on app-date-cell at bounding box center [425, 438] width 163 height 252
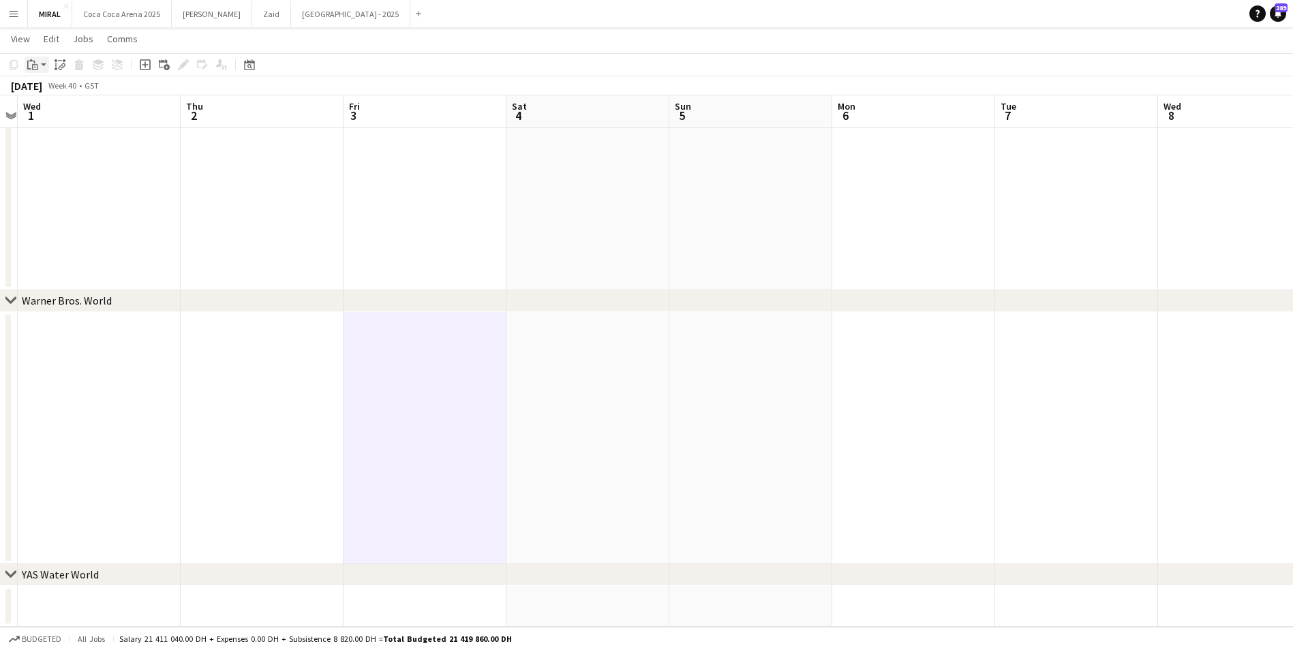
click at [35, 65] on icon "Paste" at bounding box center [32, 64] width 11 height 11
click at [65, 112] on link "Paste with crew Ctrl+Shift+V" at bounding box center [100, 114] width 128 height 12
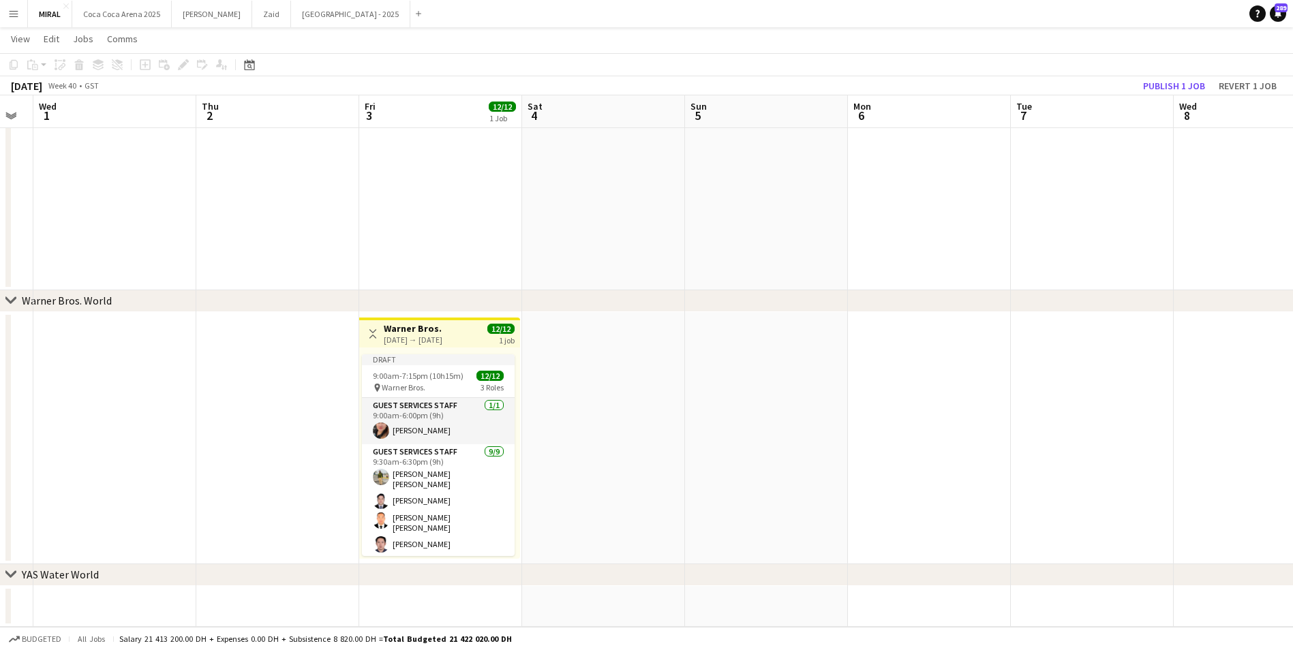
drag, startPoint x: 284, startPoint y: 415, endPoint x: 287, endPoint y: 428, distance: 13.2
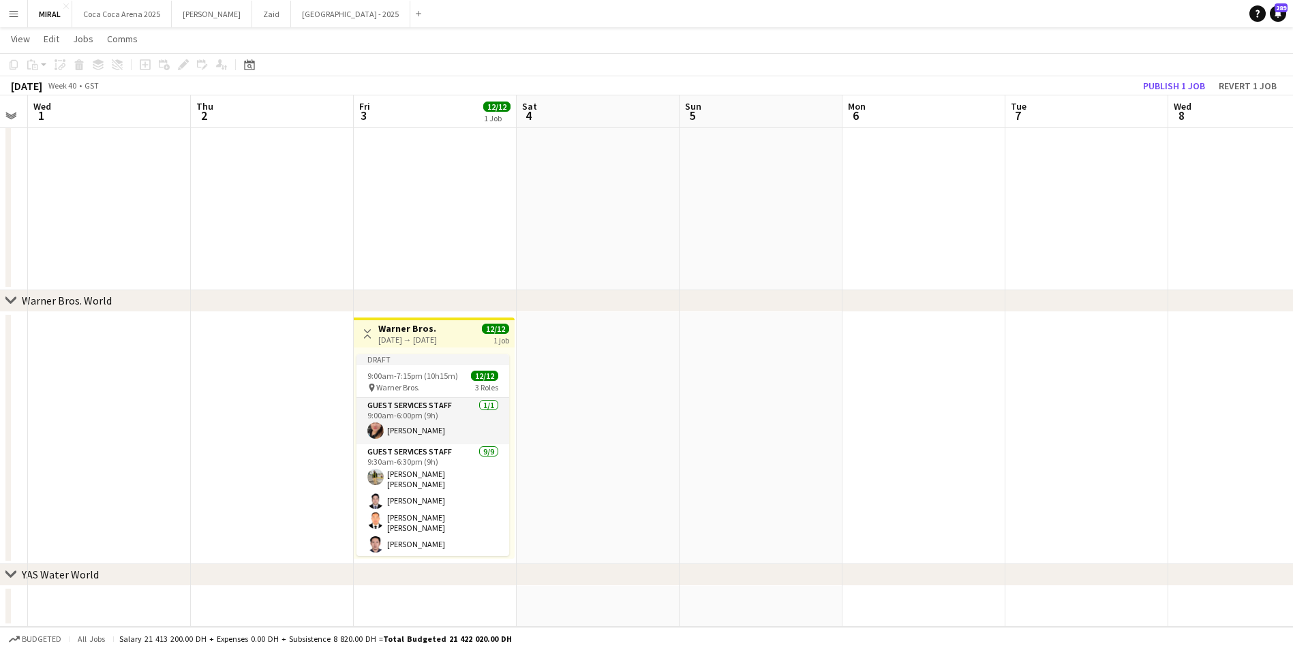
click at [581, 390] on app-date-cell at bounding box center [598, 438] width 163 height 252
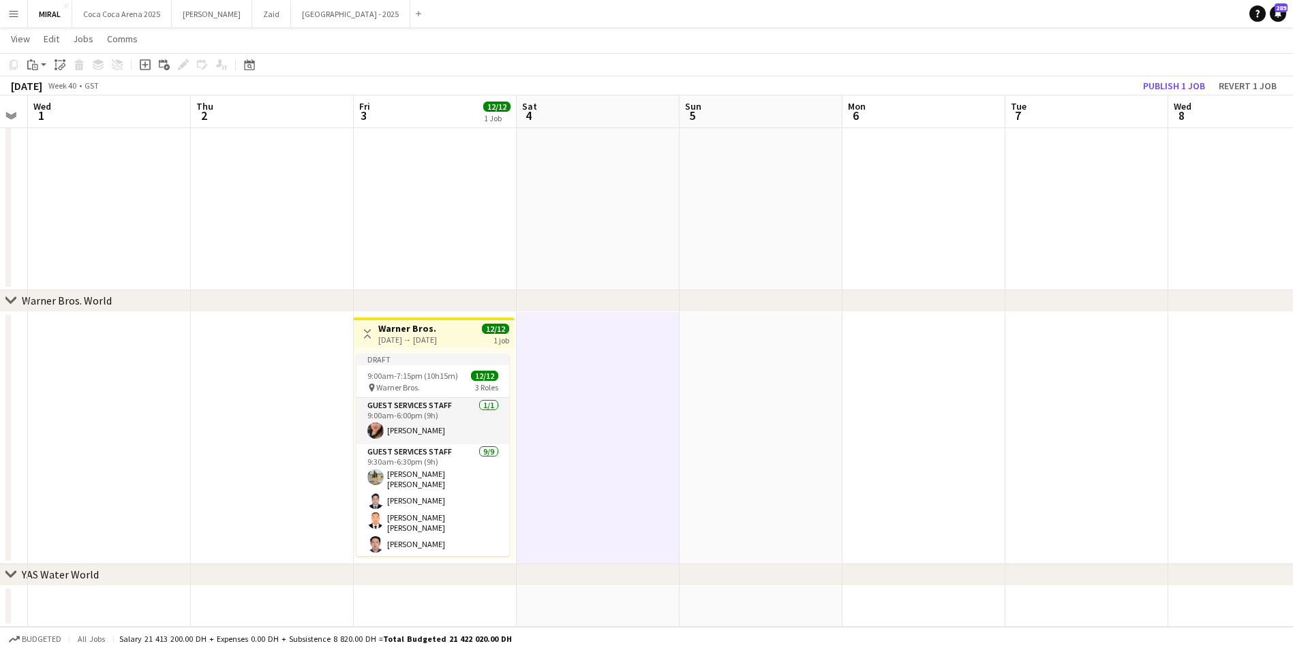
click at [437, 331] on h3 "Warner Bros." at bounding box center [407, 328] width 59 height 12
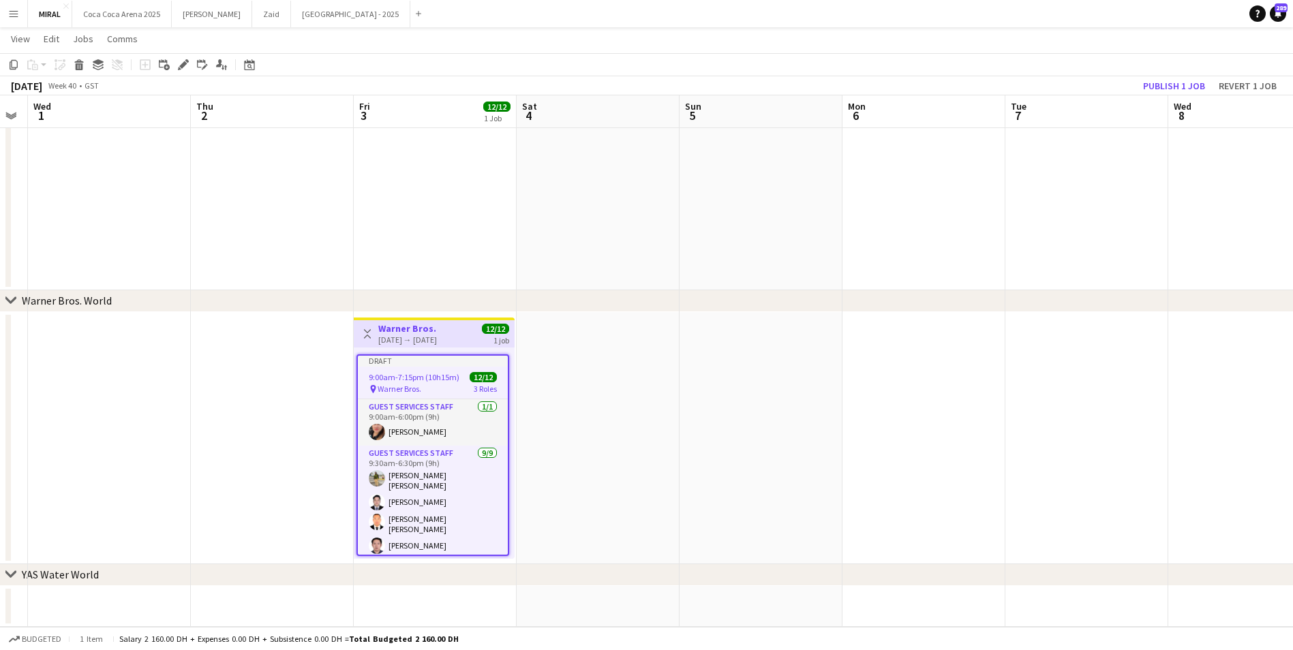
click at [550, 389] on app-date-cell at bounding box center [598, 438] width 163 height 252
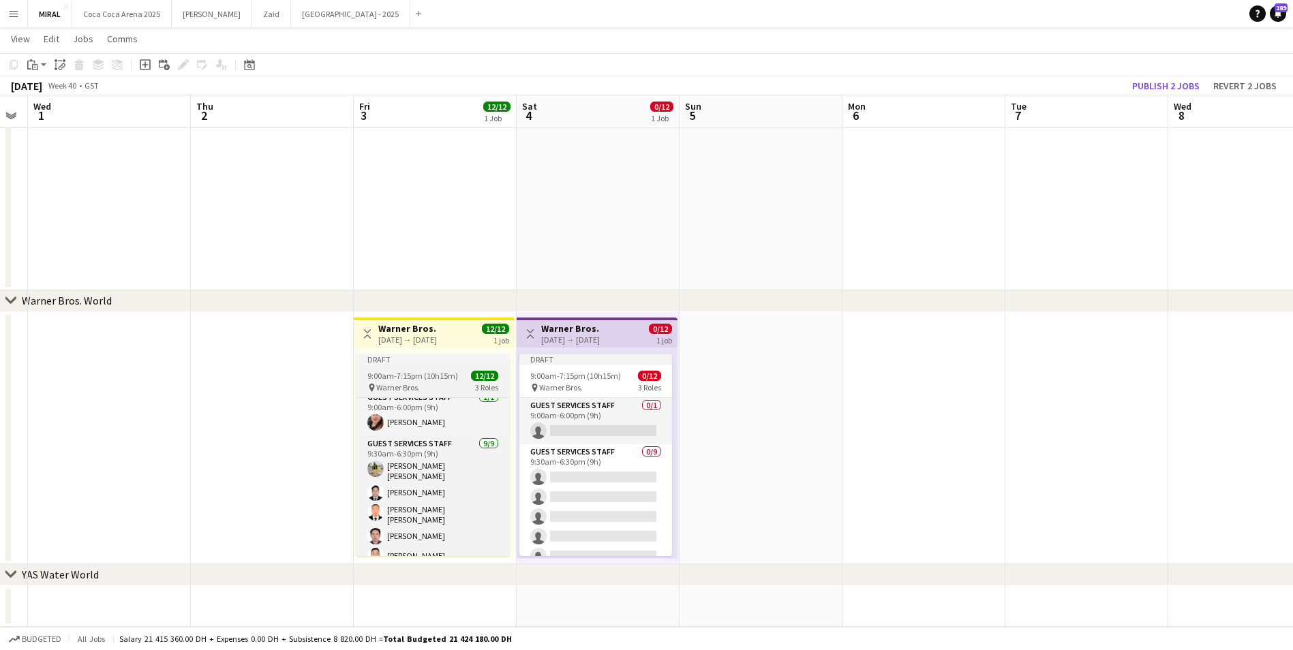
scroll to position [0, 0]
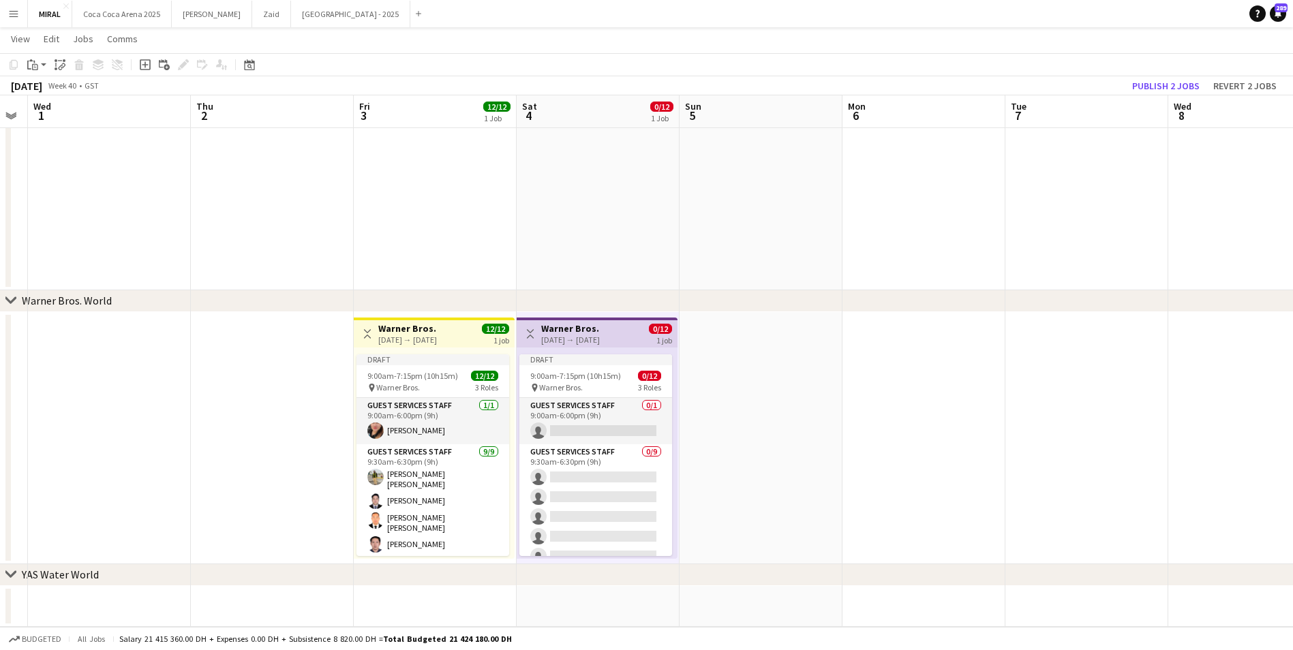
click at [599, 331] on h3 "Warner Bros." at bounding box center [570, 328] width 59 height 12
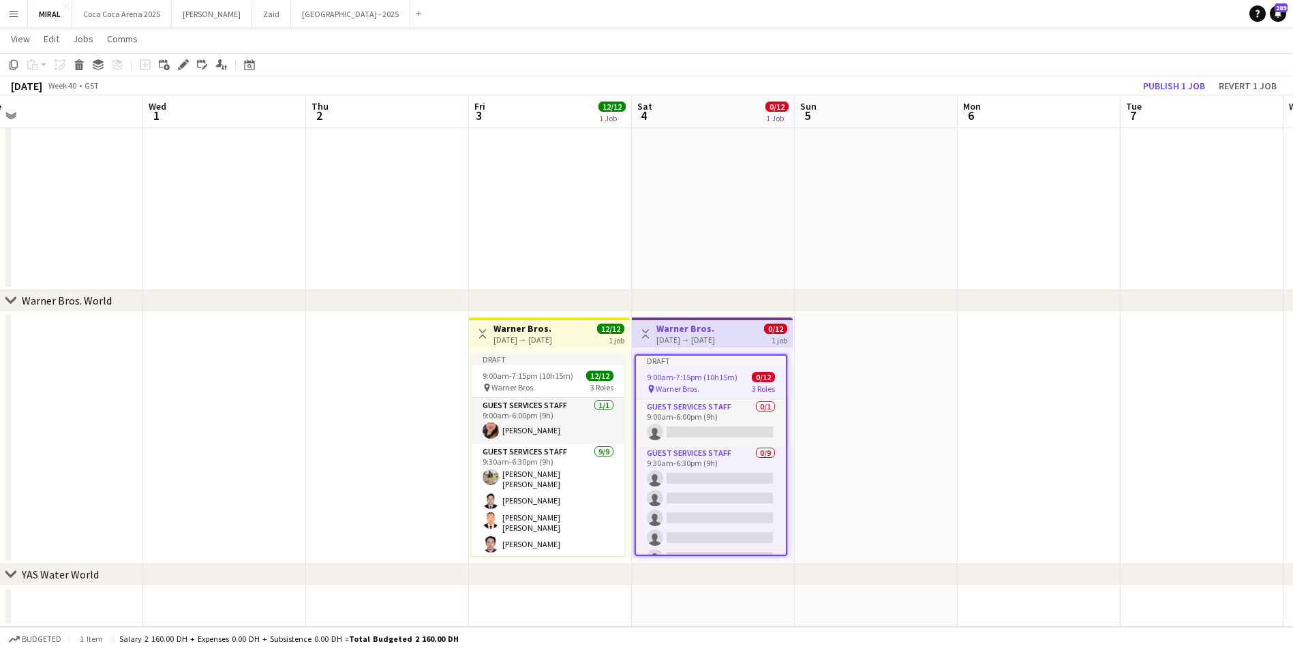
drag, startPoint x: 275, startPoint y: 372, endPoint x: 1192, endPoint y: 378, distance: 917.6
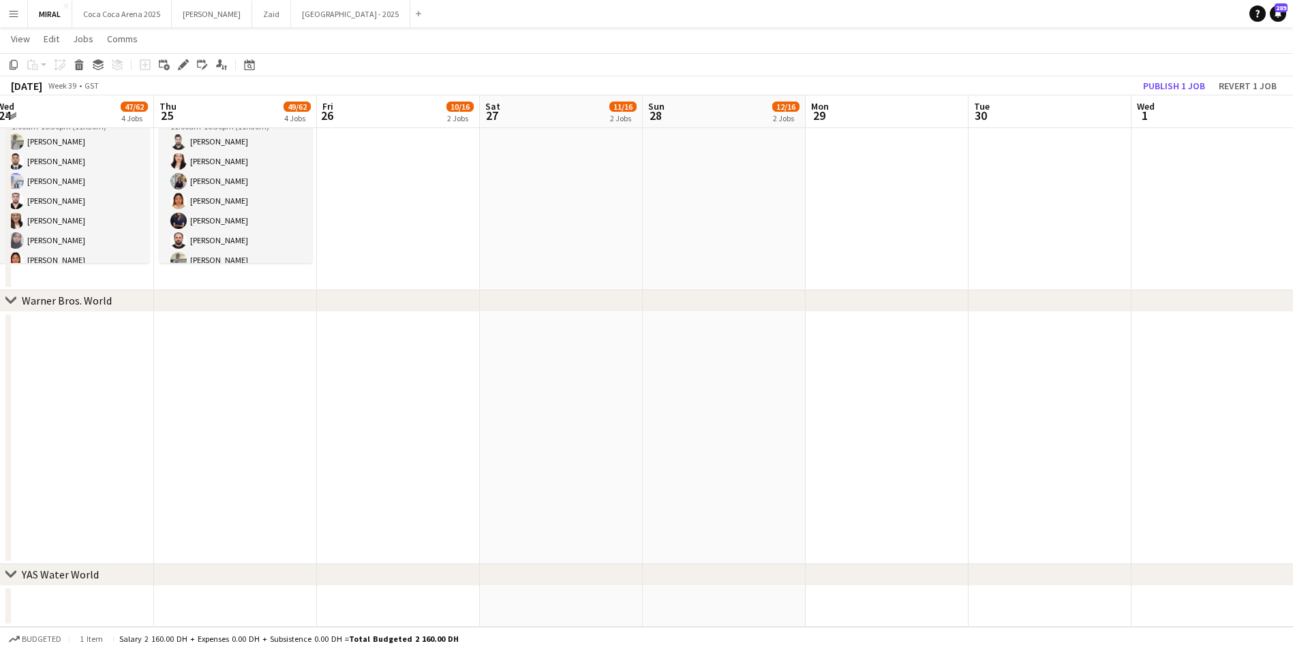
drag, startPoint x: 1020, startPoint y: 377, endPoint x: 939, endPoint y: 382, distance: 81.3
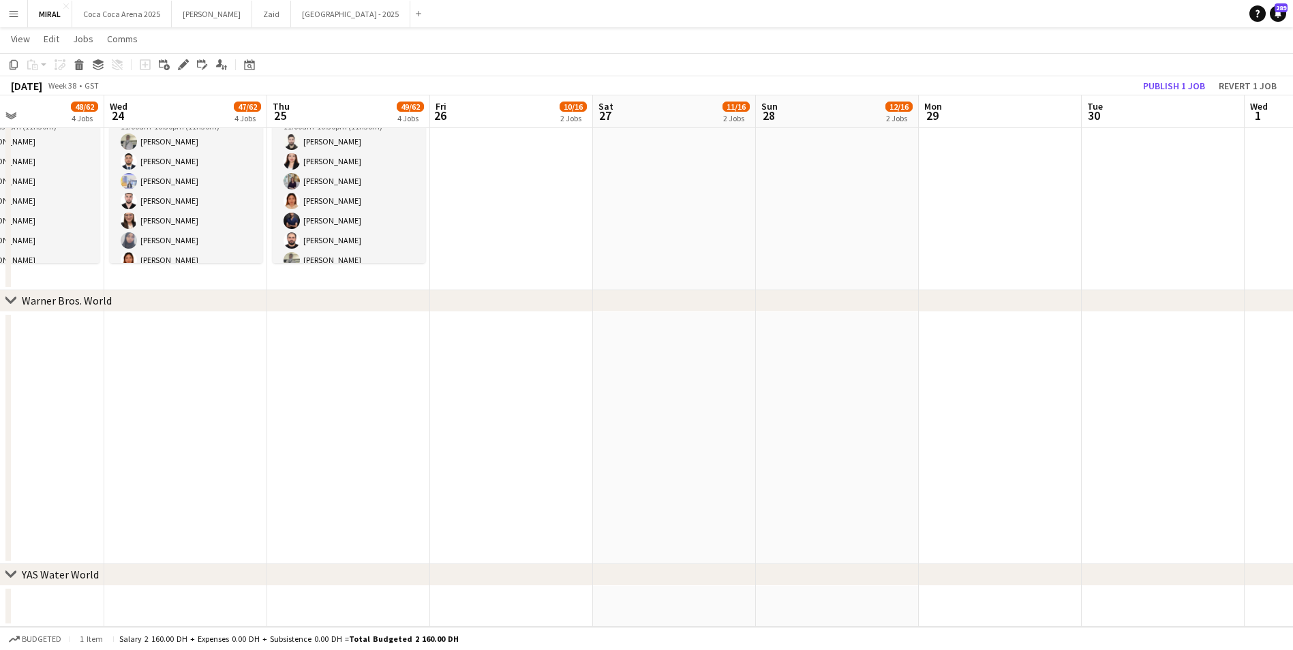
drag, startPoint x: 386, startPoint y: 406, endPoint x: 72, endPoint y: 466, distance: 319.3
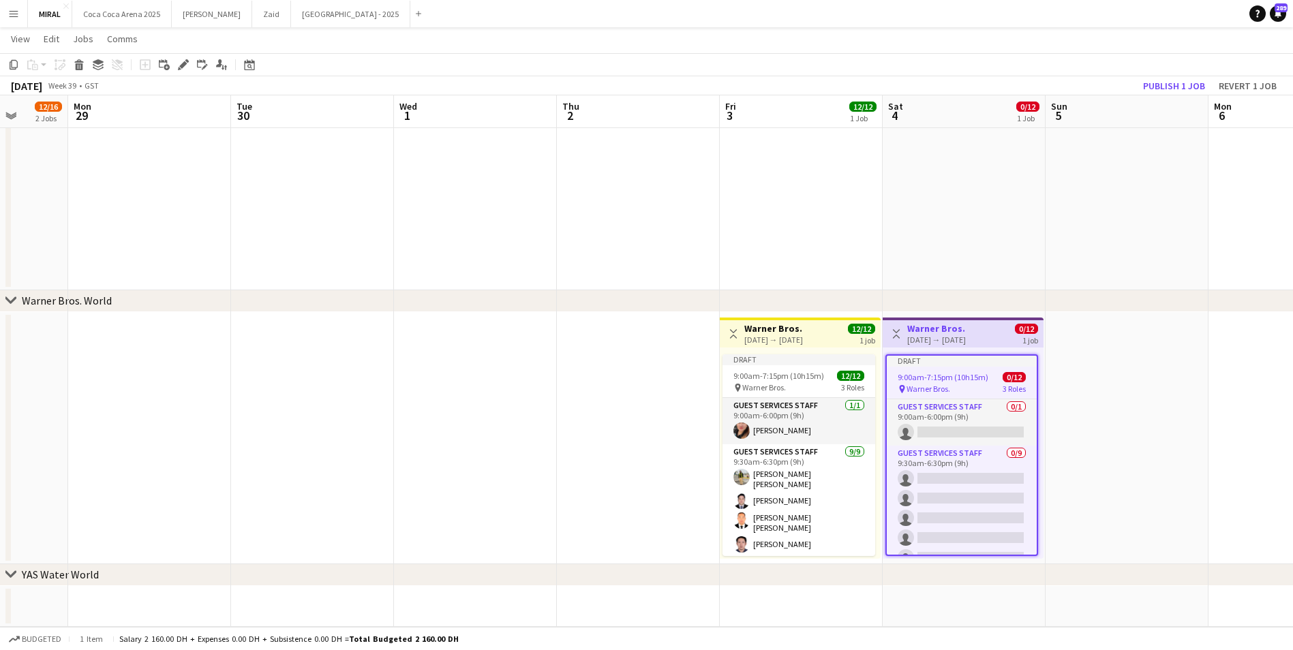
drag, startPoint x: 724, startPoint y: 435, endPoint x: -3, endPoint y: 442, distance: 726.7
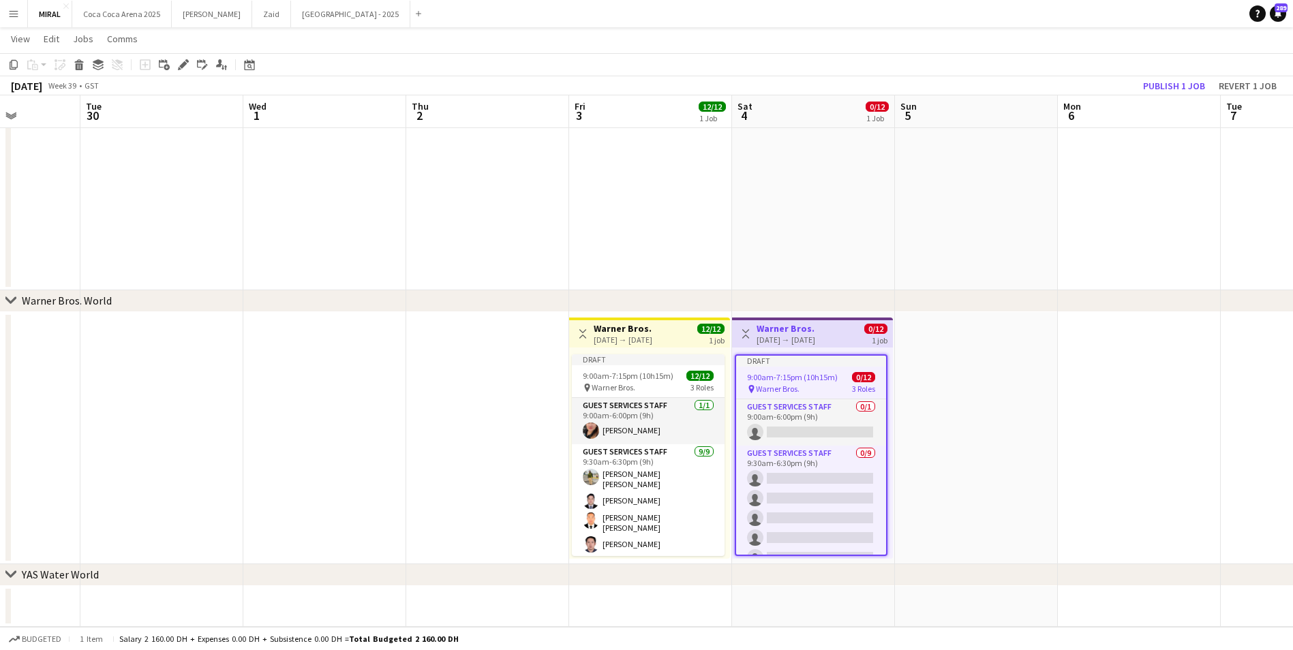
drag, startPoint x: 1159, startPoint y: 399, endPoint x: 1008, endPoint y: 399, distance: 151.3
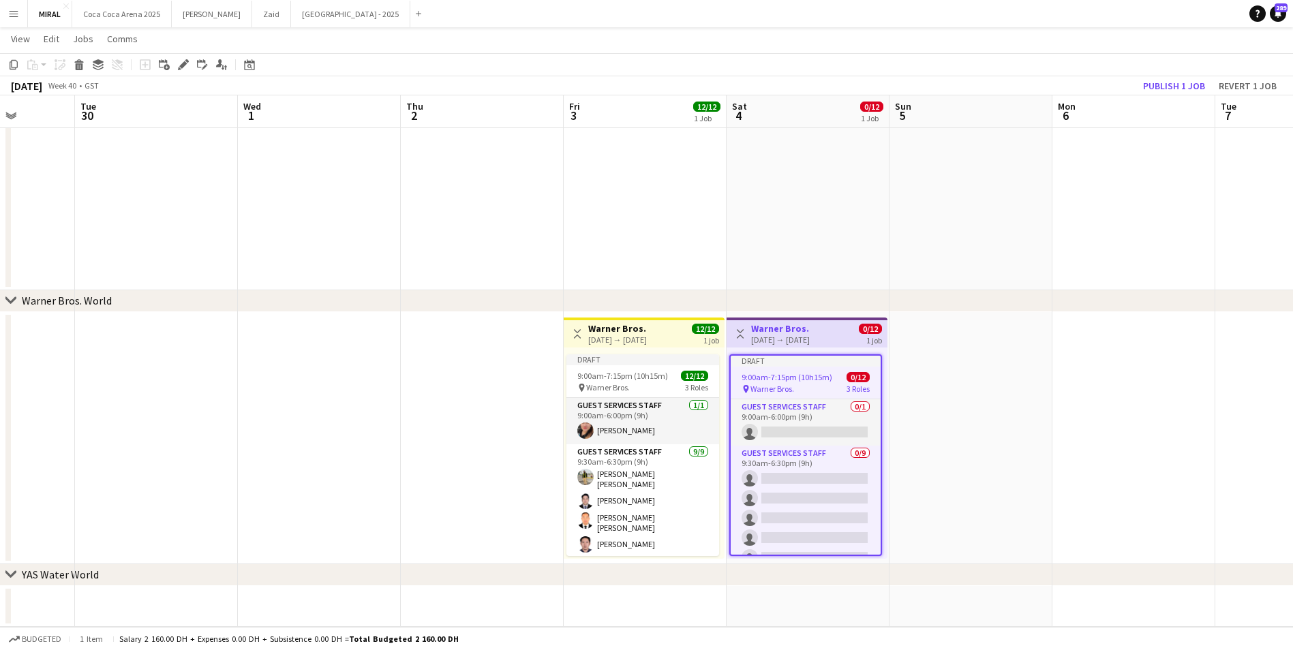
click at [785, 386] on span "Warner Bros." at bounding box center [773, 389] width 44 height 10
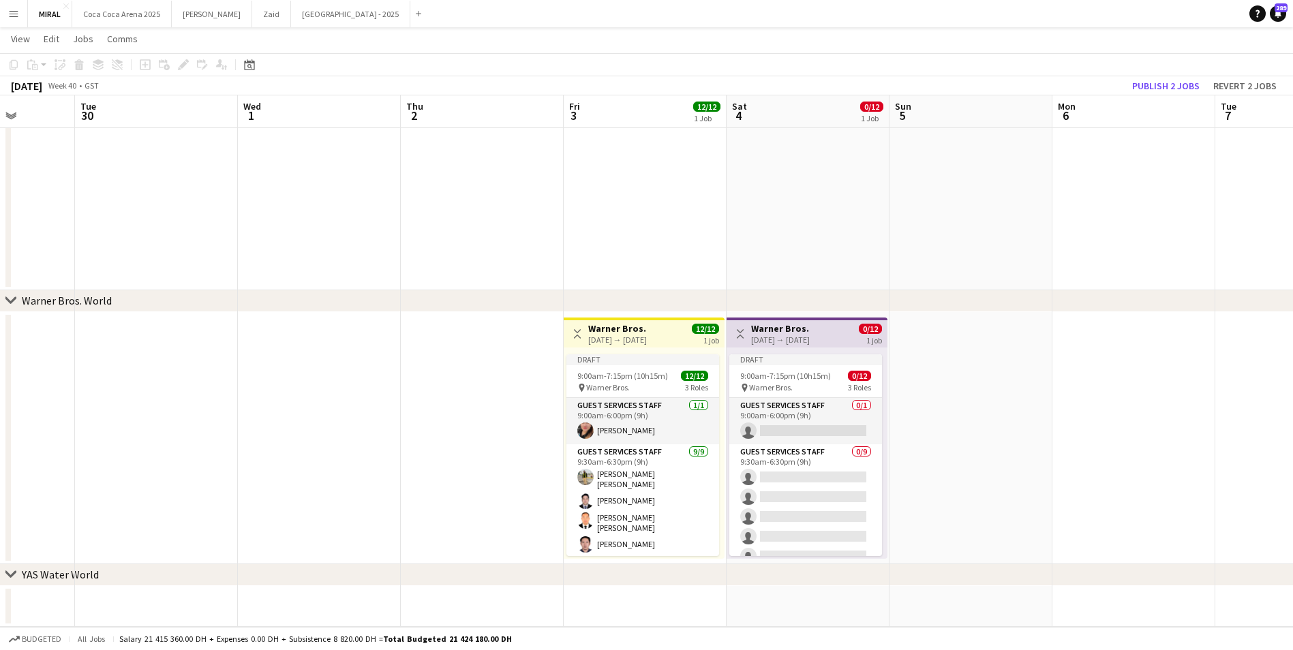
click at [802, 341] on div "04-10-2025 → 04-10-2025" at bounding box center [780, 340] width 59 height 10
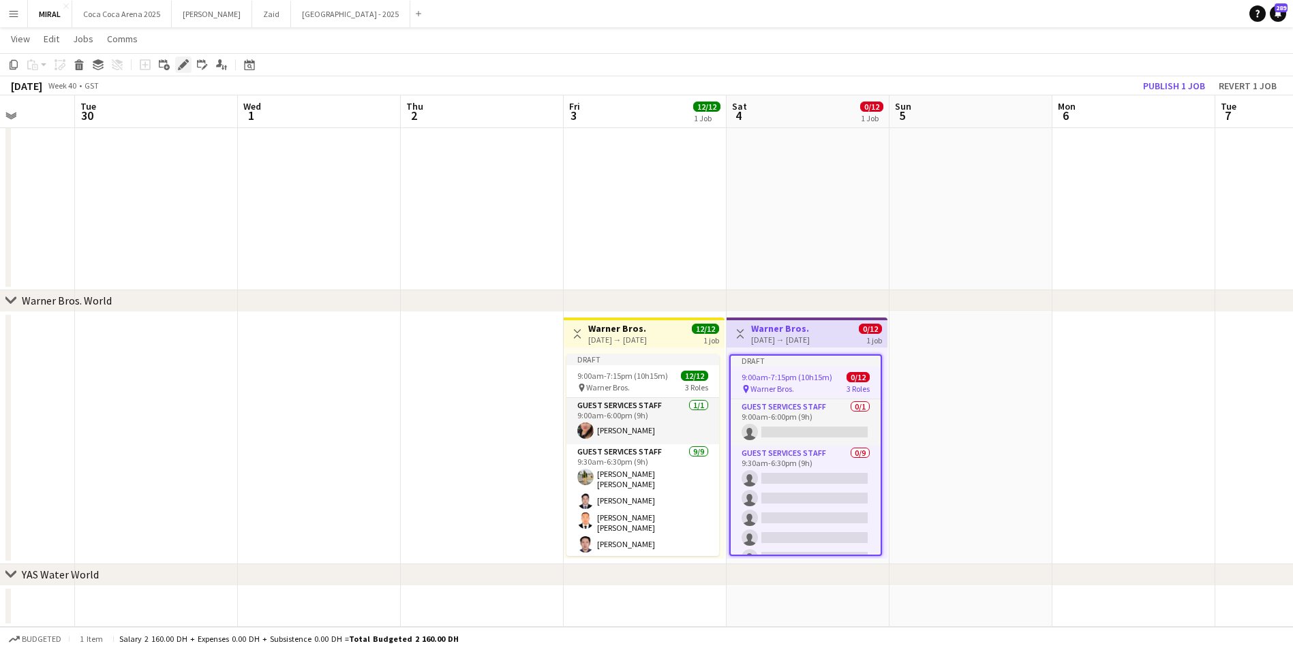
click at [179, 63] on icon "Edit" at bounding box center [183, 64] width 11 height 11
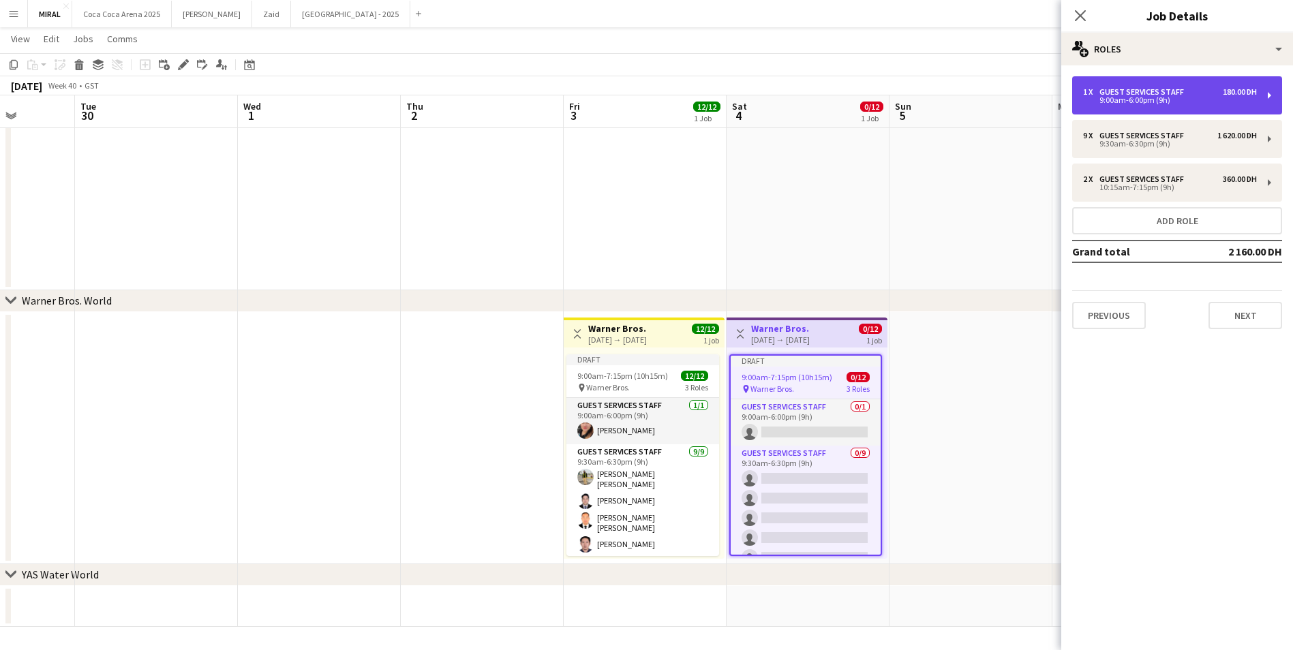
click at [1179, 92] on div "Guest Services Staff" at bounding box center [1145, 92] width 90 height 10
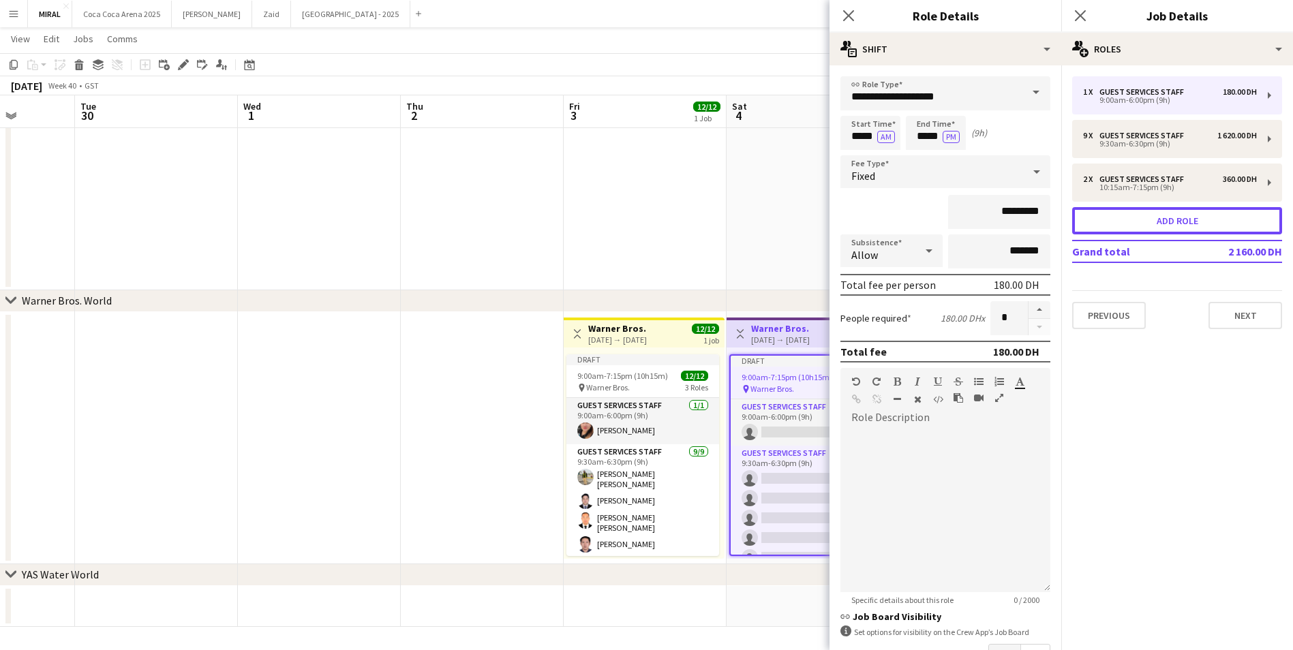
drag, startPoint x: 1181, startPoint y: 222, endPoint x: 1025, endPoint y: 110, distance: 192.4
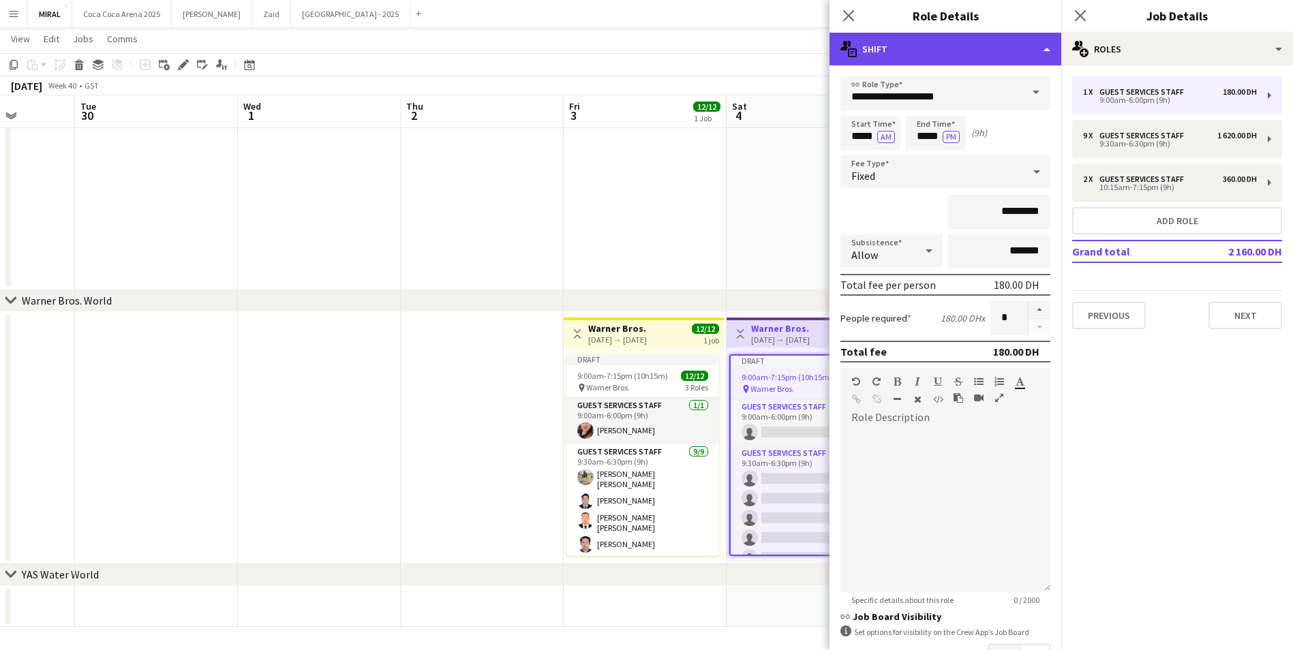
click at [1029, 48] on div "multiple-actions-text Shift" at bounding box center [946, 49] width 232 height 33
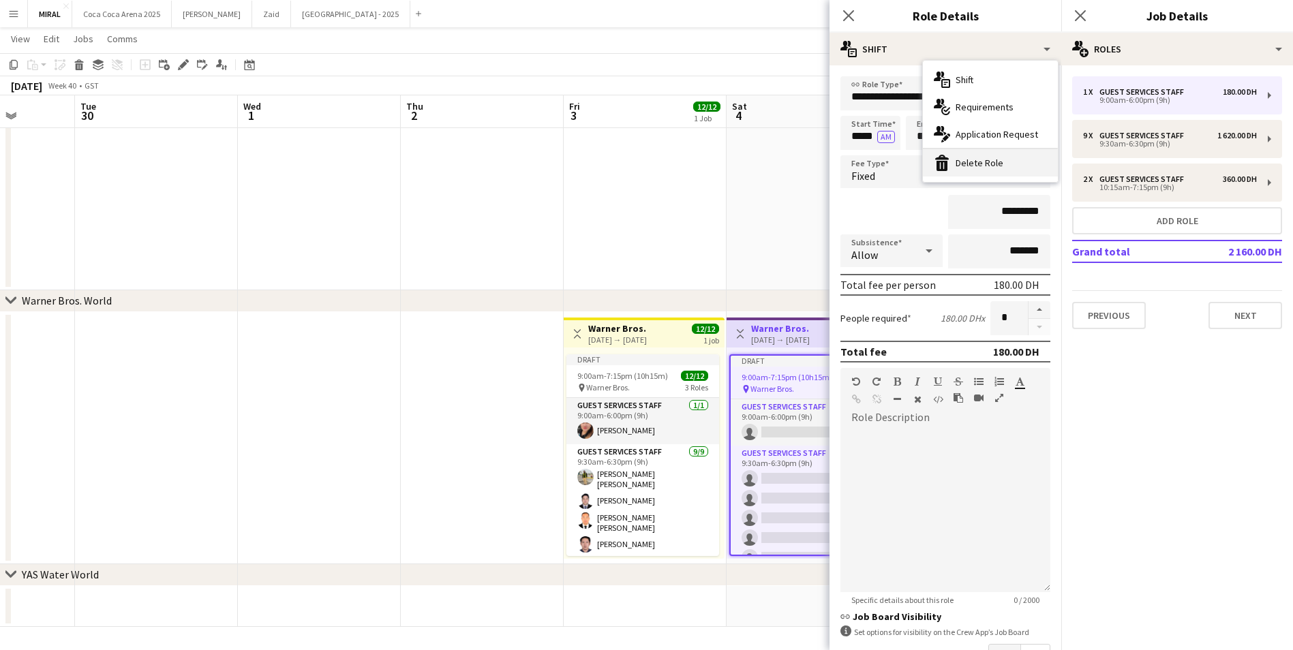
click at [988, 162] on div "bin-2 Delete Role" at bounding box center [990, 162] width 135 height 27
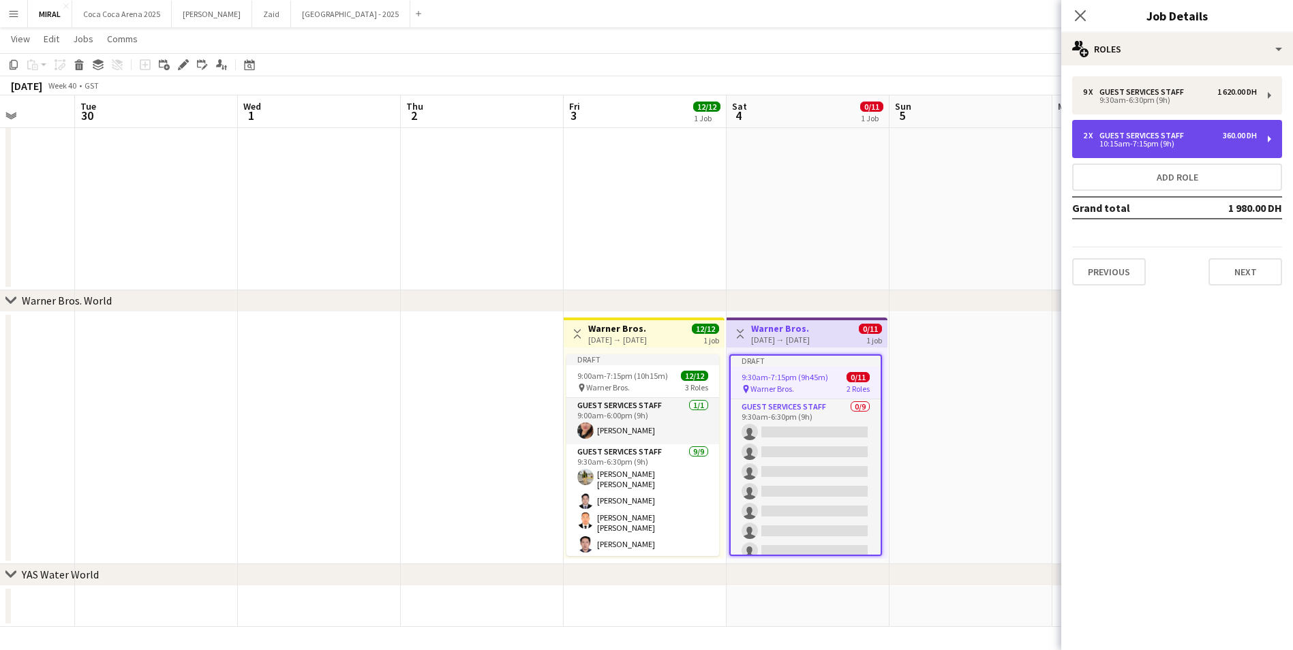
click at [1192, 139] on div "2 x Guest Services Staff 360.00 DH" at bounding box center [1170, 136] width 174 height 10
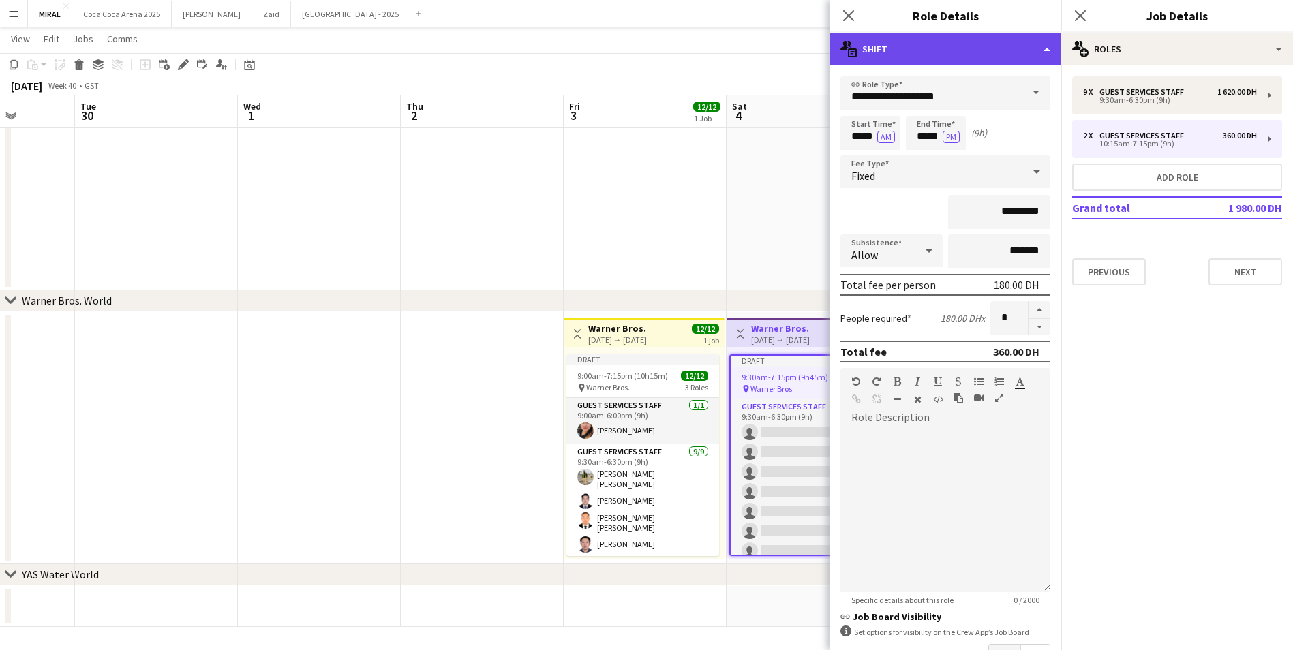
click at [1009, 47] on div "multiple-actions-text Shift" at bounding box center [946, 49] width 232 height 33
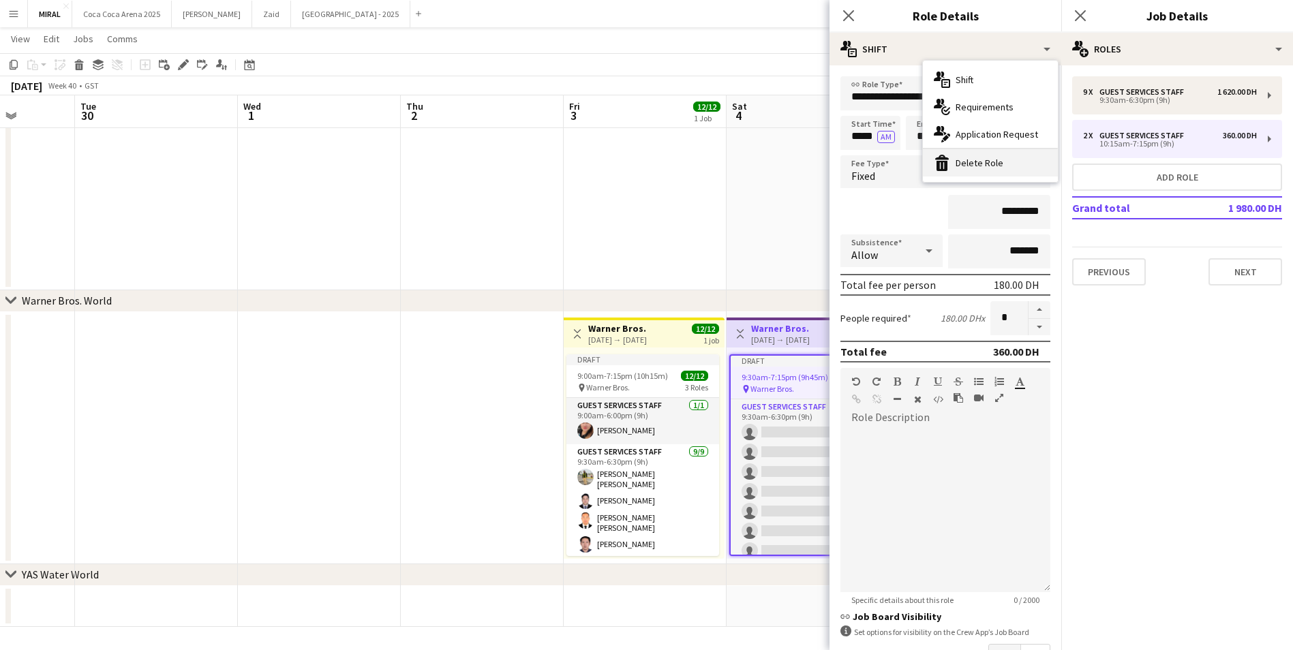
click at [985, 162] on div "bin-2 Delete Role" at bounding box center [990, 162] width 135 height 27
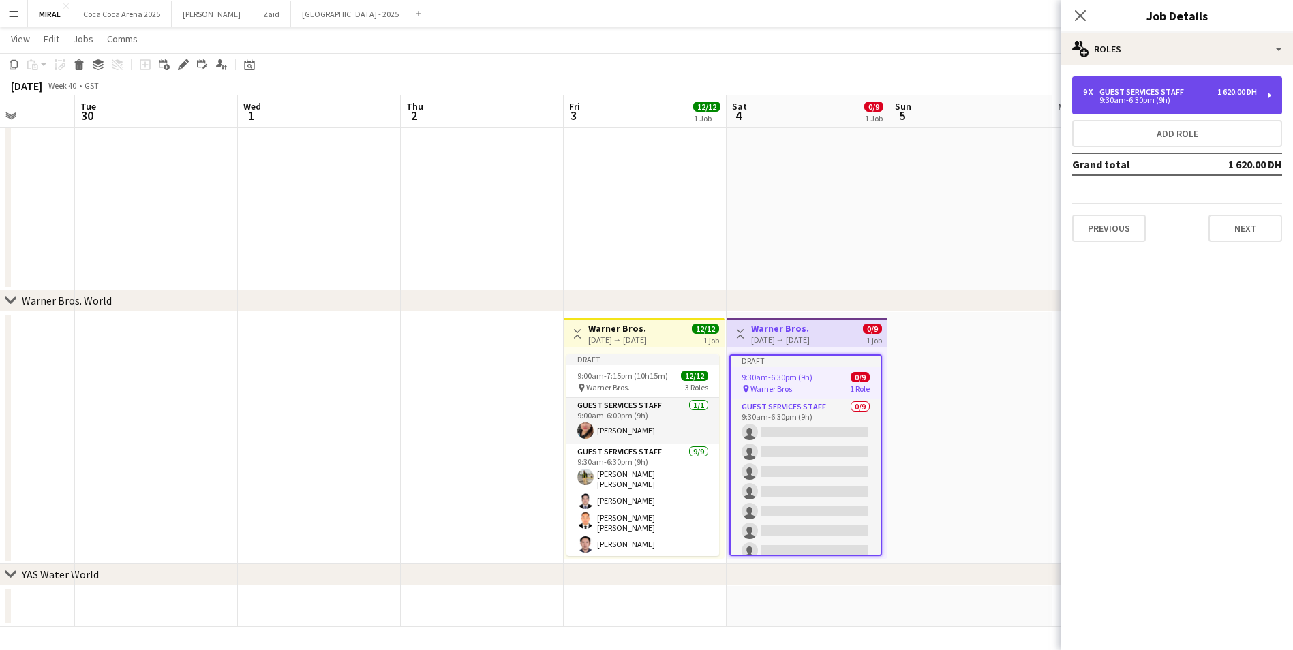
click at [1194, 100] on div "9:30am-6:30pm (9h)" at bounding box center [1170, 100] width 174 height 7
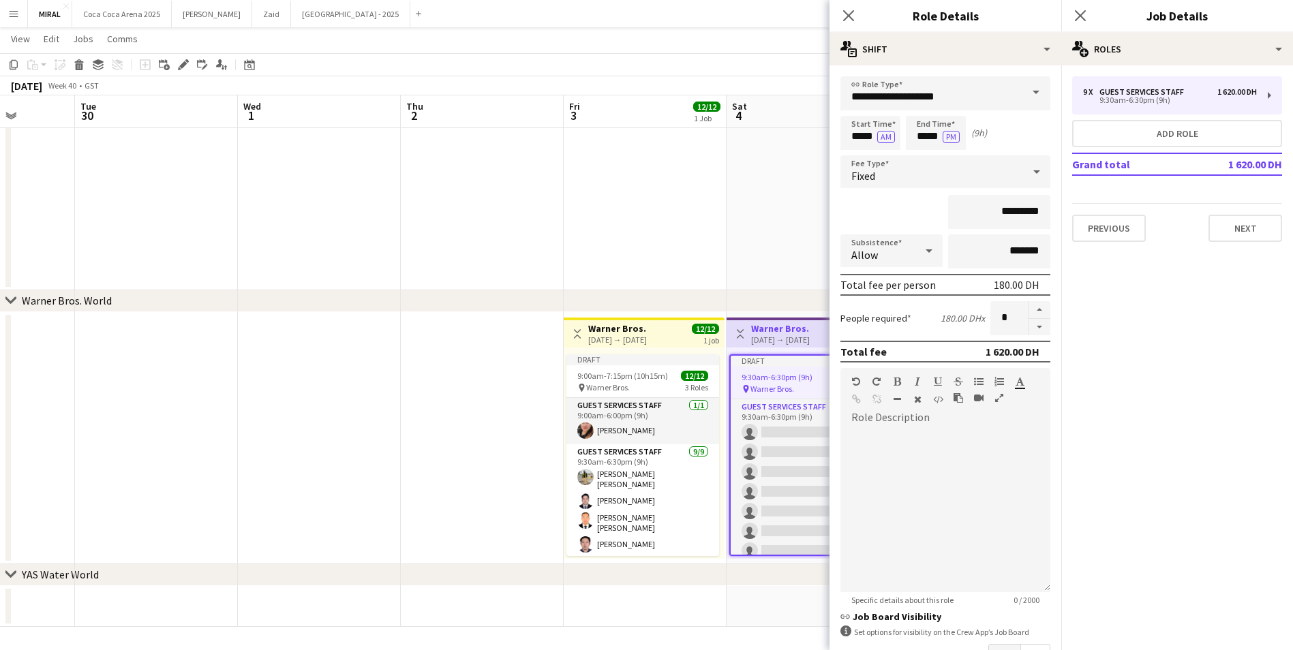
click at [734, 145] on app-date-cell at bounding box center [808, 70] width 163 height 442
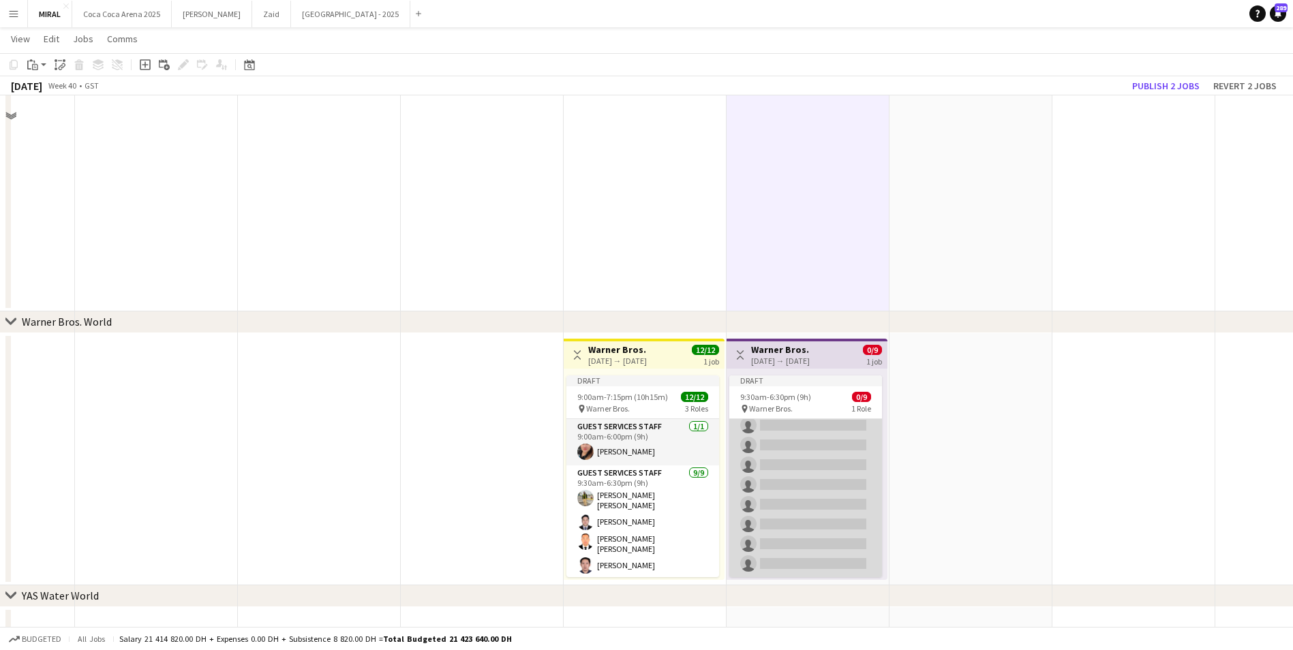
scroll to position [721, 0]
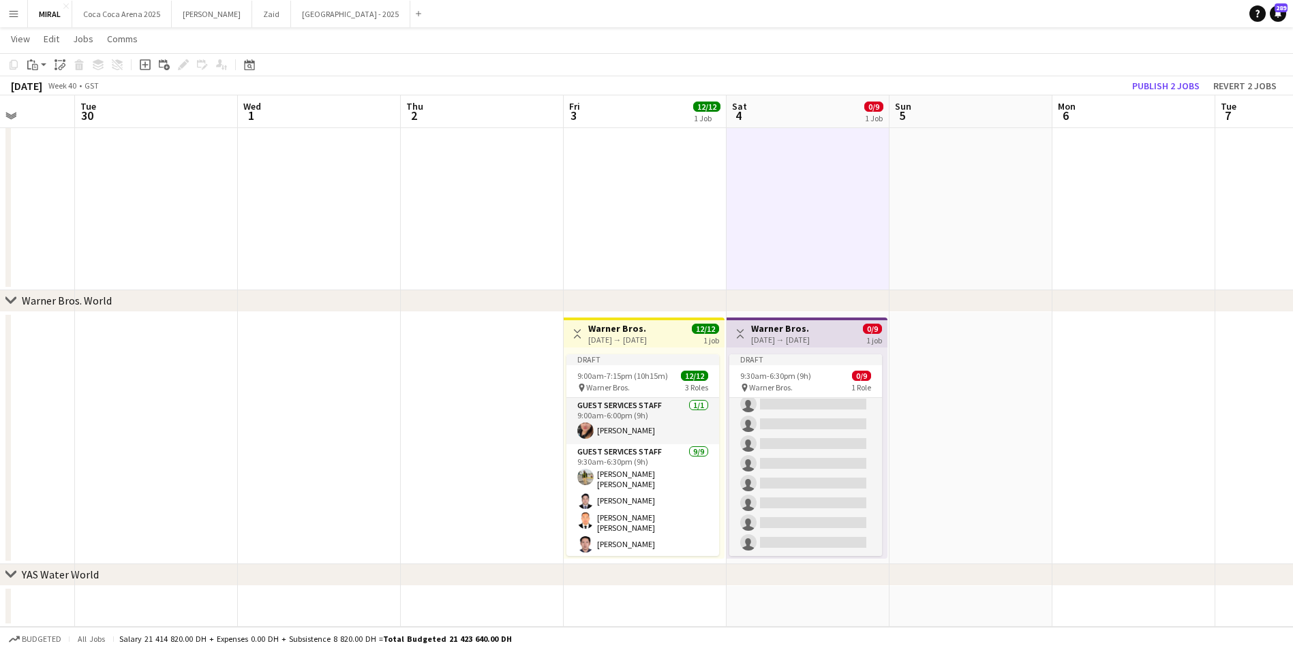
click at [810, 329] on h3 "Warner Bros." at bounding box center [780, 328] width 59 height 12
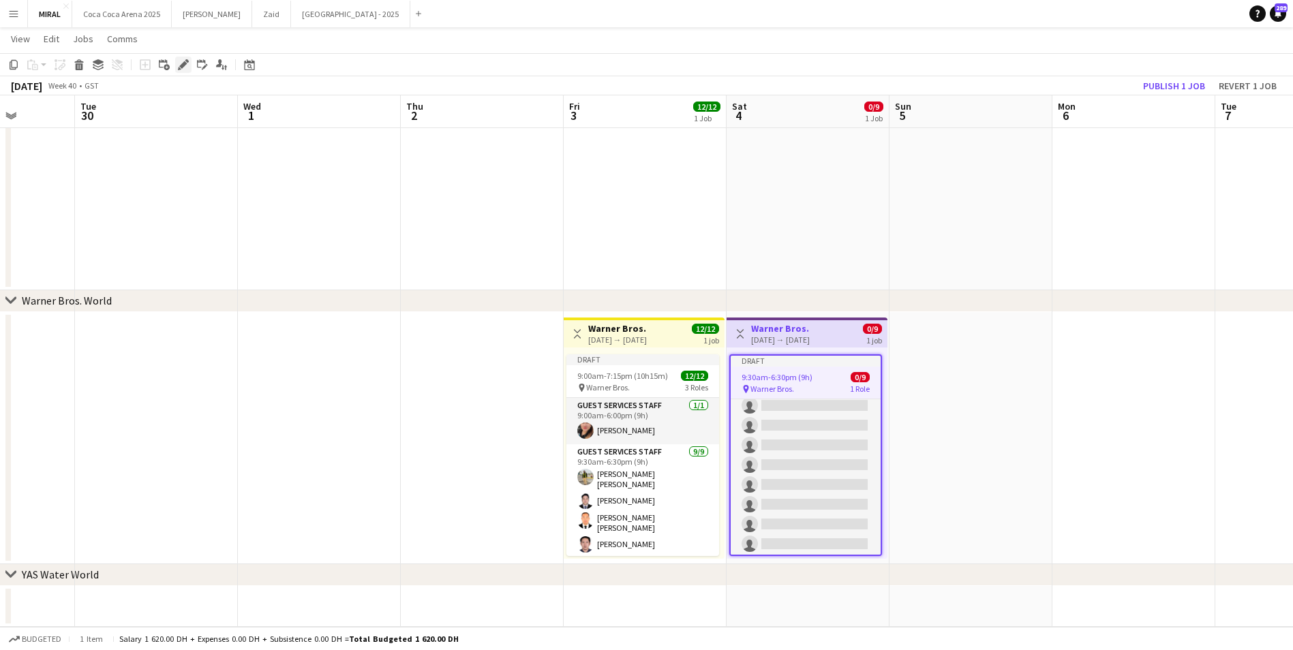
click at [179, 64] on icon "Edit" at bounding box center [183, 64] width 11 height 11
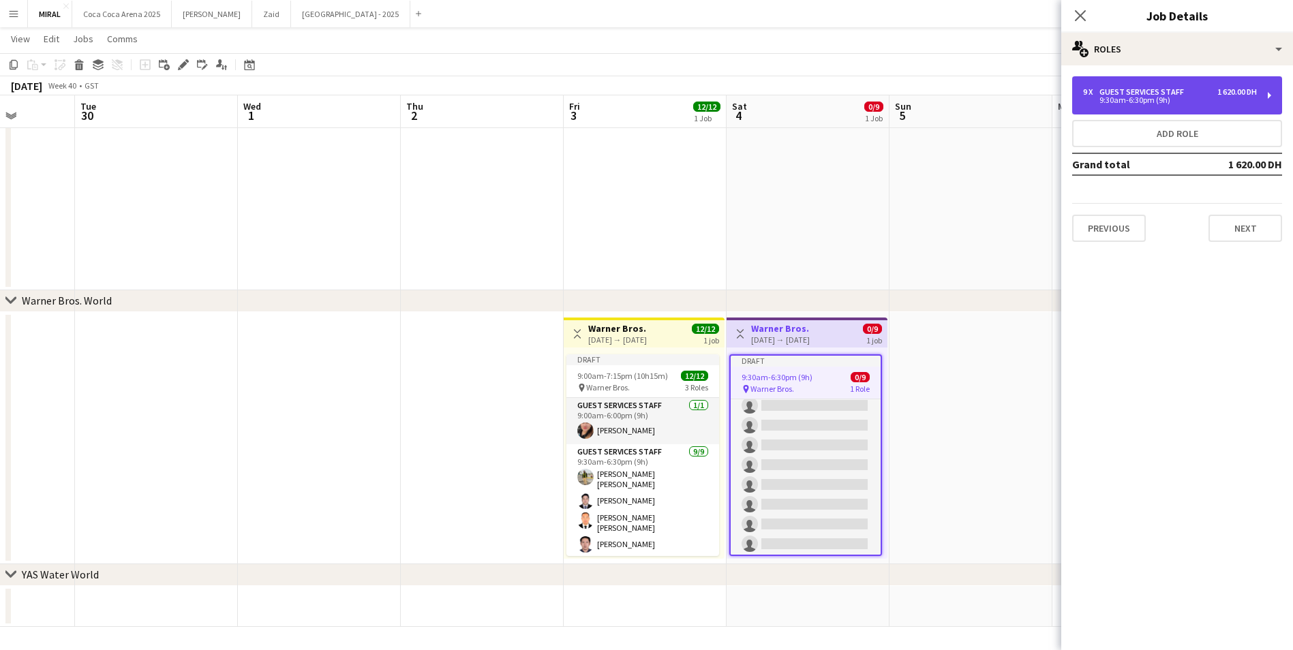
click at [1194, 102] on div "9:30am-6:30pm (9h)" at bounding box center [1170, 100] width 174 height 7
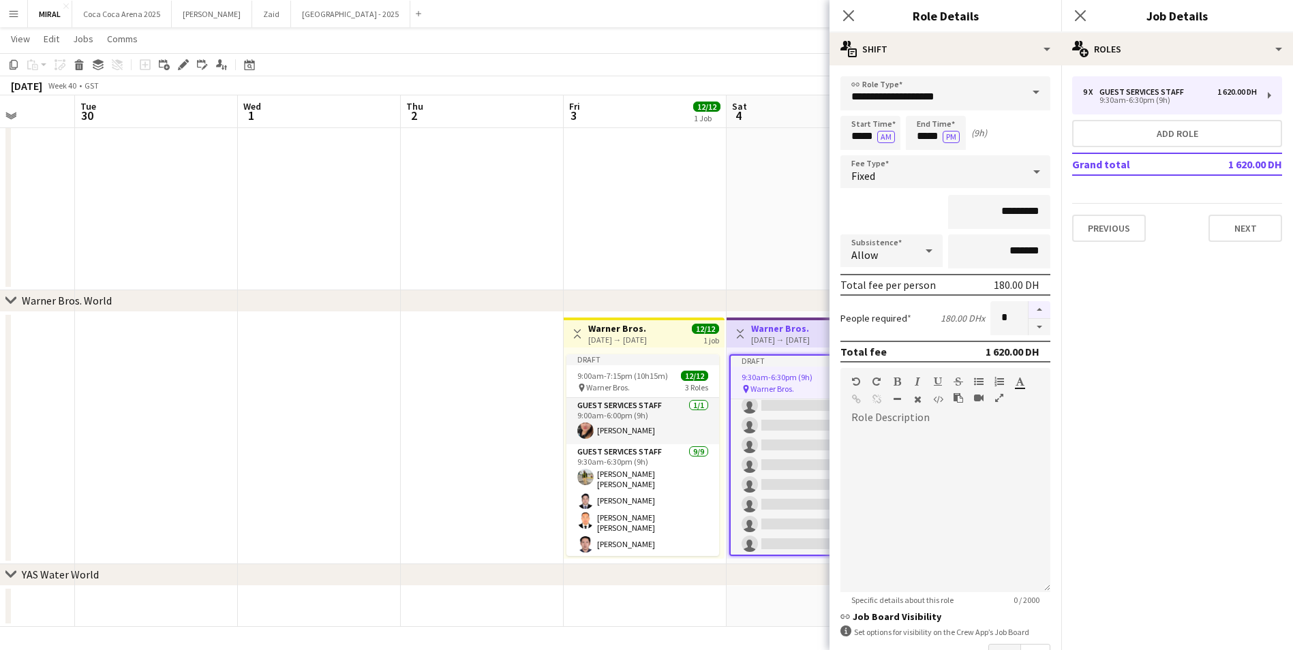
click at [1033, 314] on button "button" at bounding box center [1040, 310] width 22 height 18
type input "**"
click at [849, 135] on input "*****" at bounding box center [871, 133] width 60 height 34
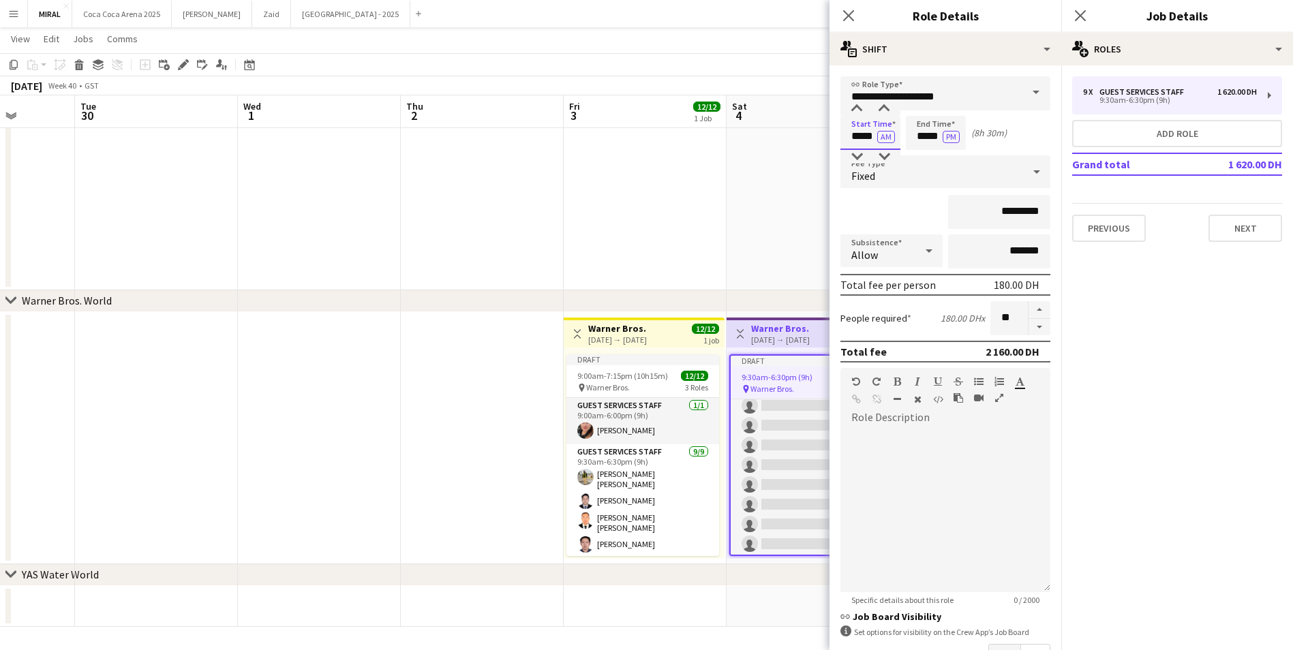
type input "*****"
click at [915, 137] on input "*****" at bounding box center [936, 133] width 60 height 34
type input "*****"
click at [828, 183] on app-date-cell at bounding box center [808, 70] width 163 height 442
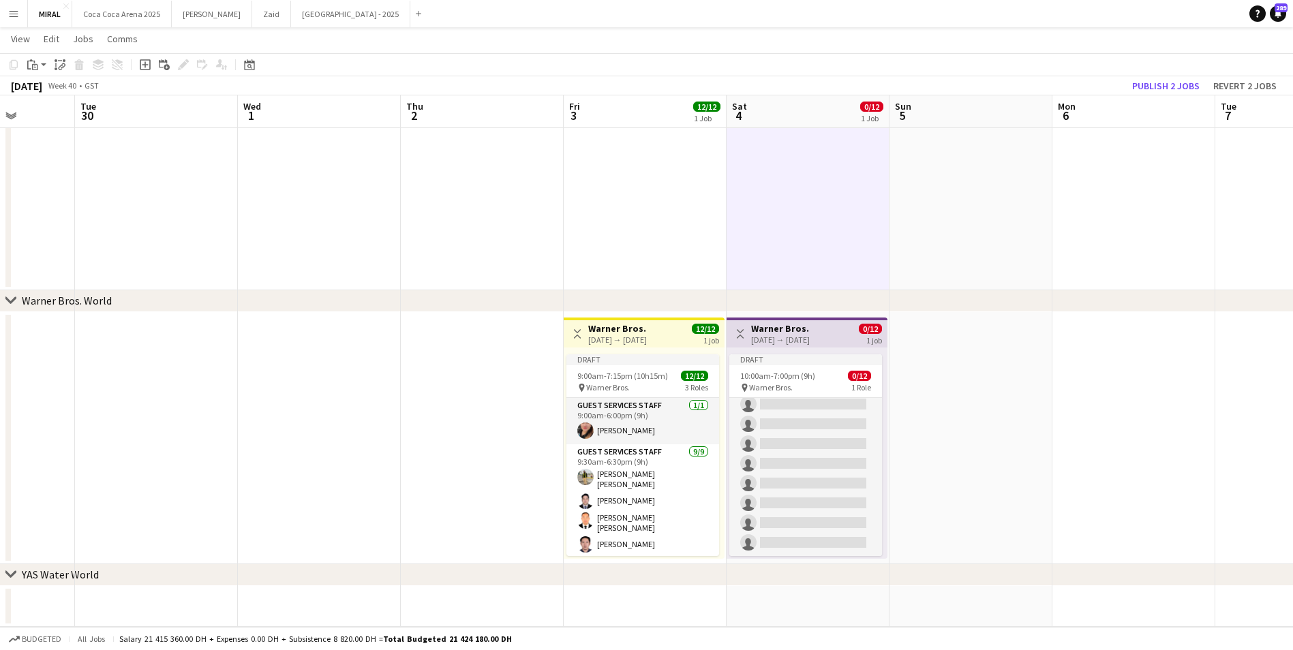
click at [801, 329] on h3 "Warner Bros." at bounding box center [780, 328] width 59 height 12
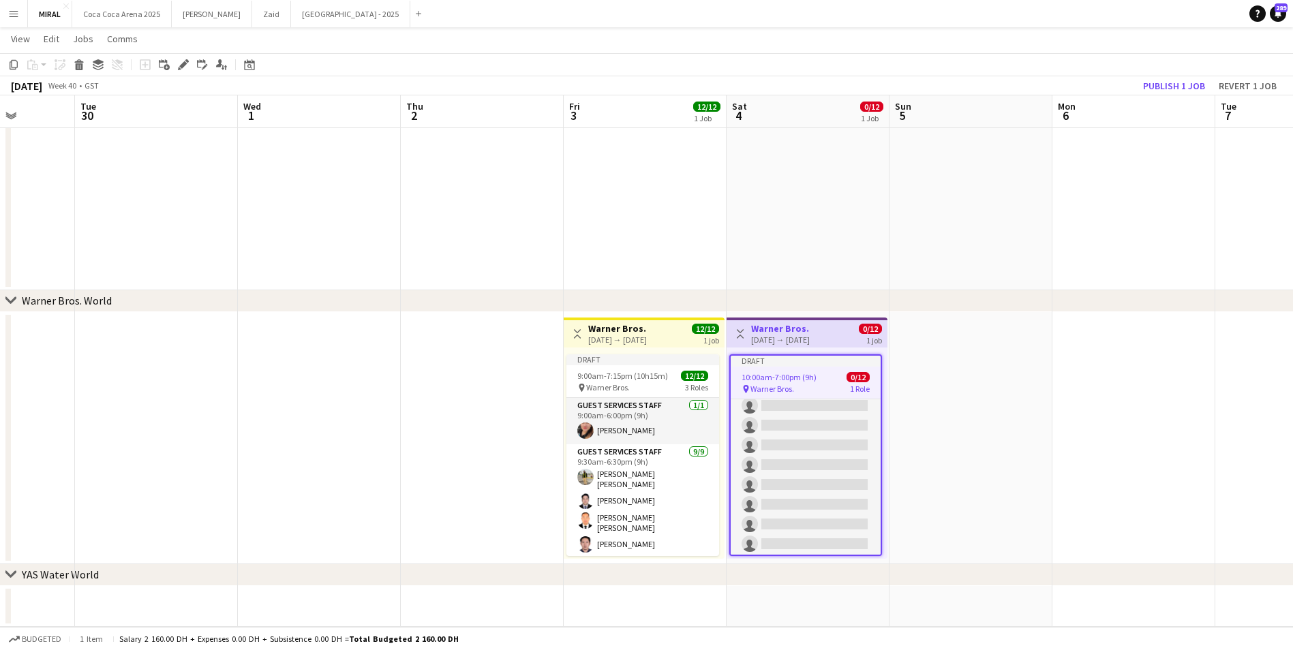
drag, startPoint x: 821, startPoint y: 330, endPoint x: 737, endPoint y: 297, distance: 90.9
click at [737, 297] on div "chevron-right Warner Bros. World" at bounding box center [646, 301] width 1293 height 22
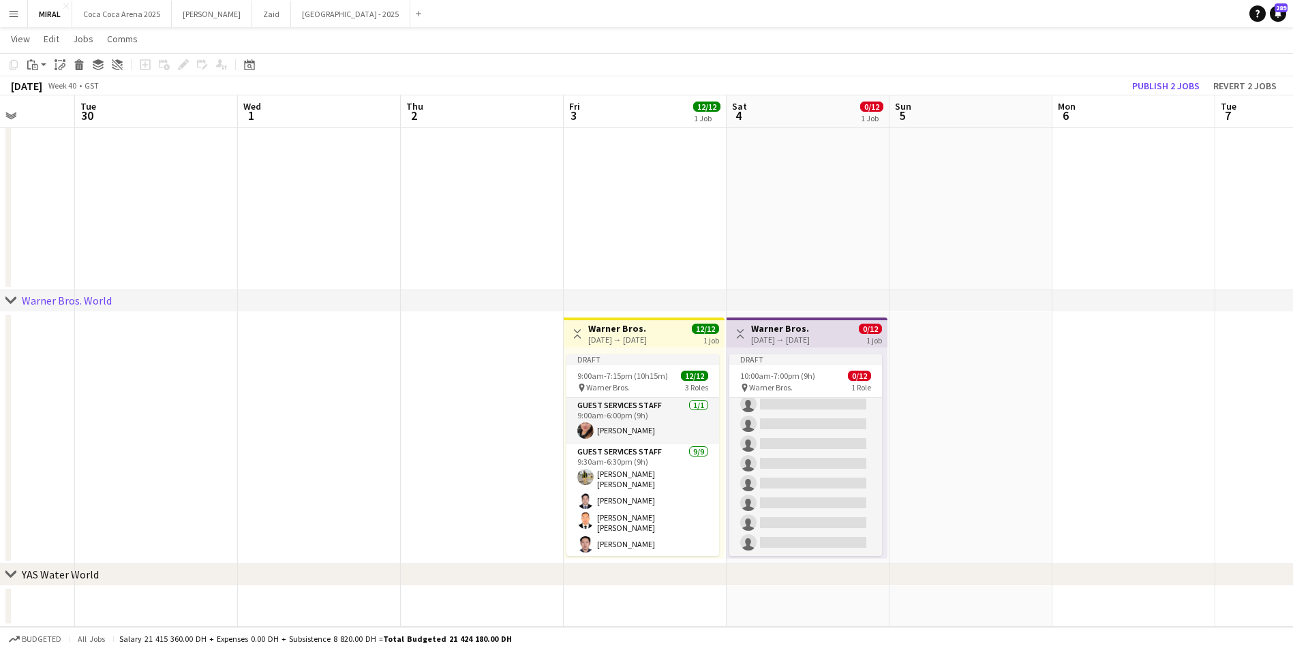
click at [799, 333] on h3 "Warner Bros." at bounding box center [780, 328] width 59 height 12
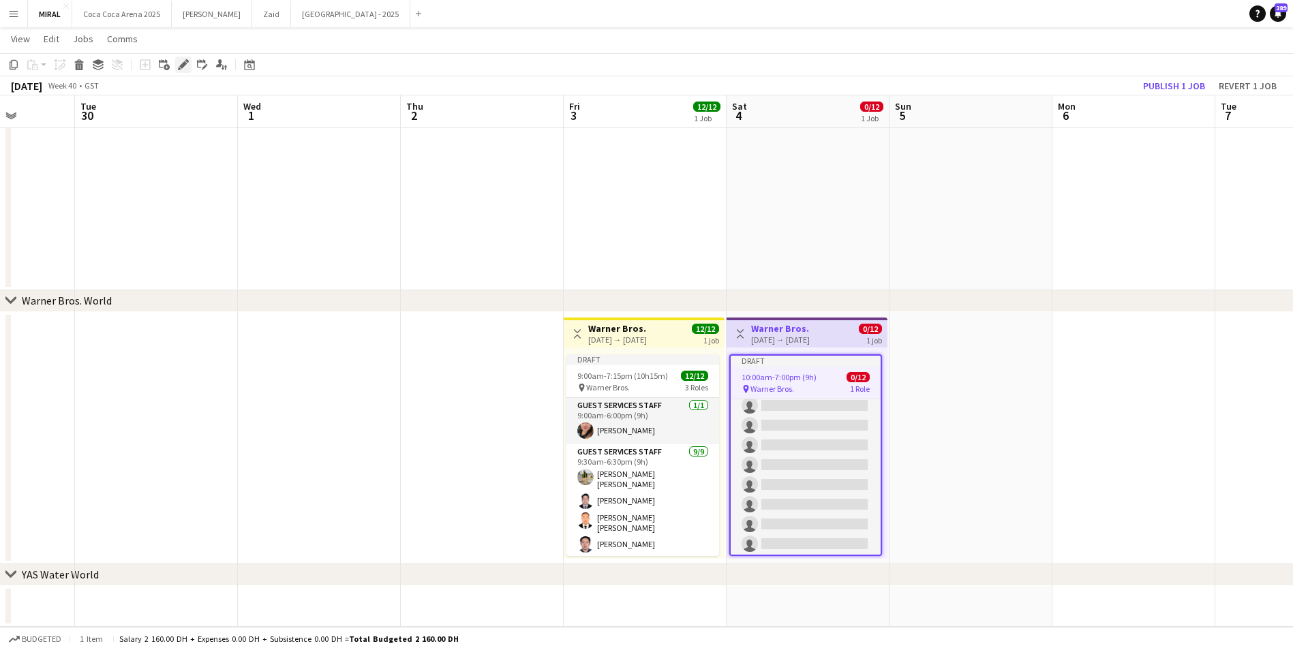
click at [183, 63] on icon at bounding box center [182, 64] width 7 height 7
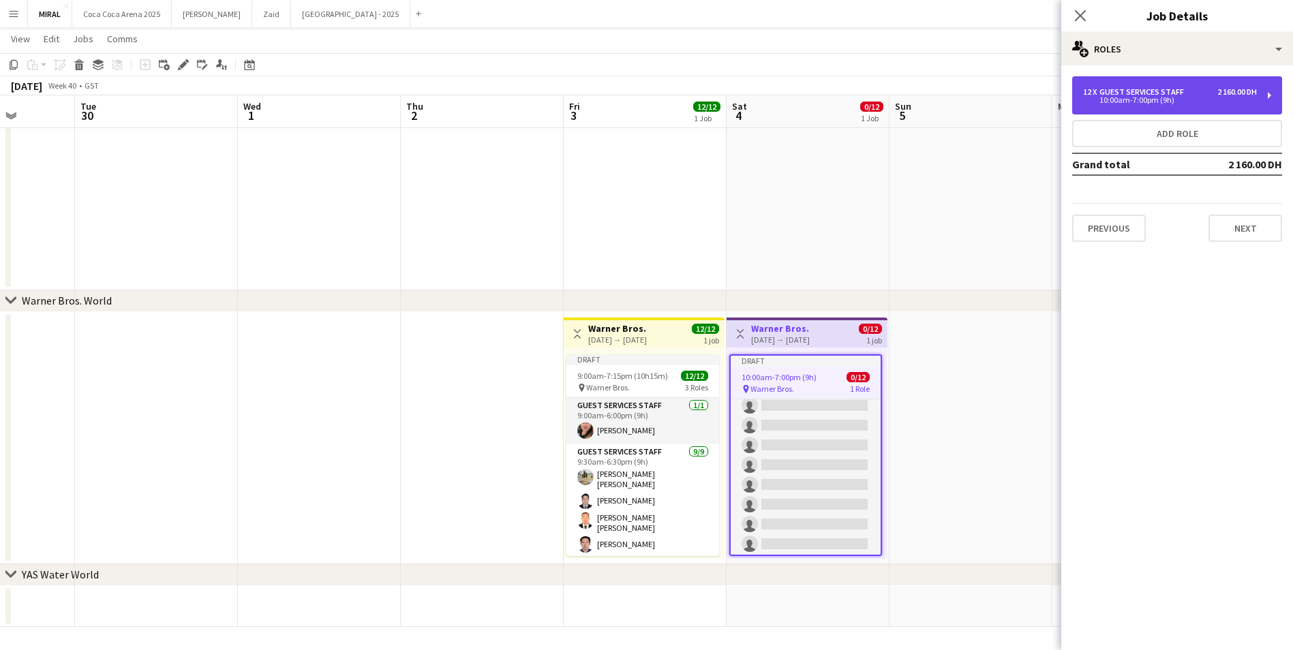
click at [1246, 92] on div "2 160.00 DH" at bounding box center [1238, 92] width 40 height 10
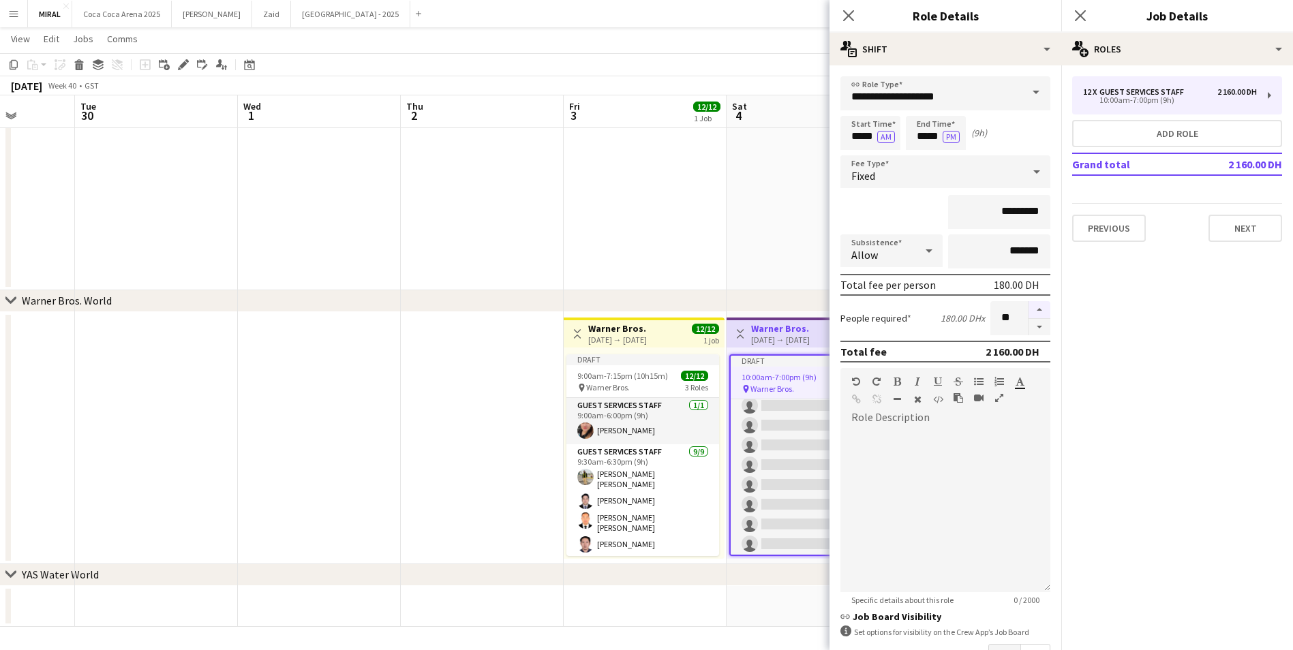
click at [1029, 307] on button "button" at bounding box center [1040, 310] width 22 height 18
type input "**"
click at [790, 234] on app-date-cell at bounding box center [808, 70] width 163 height 442
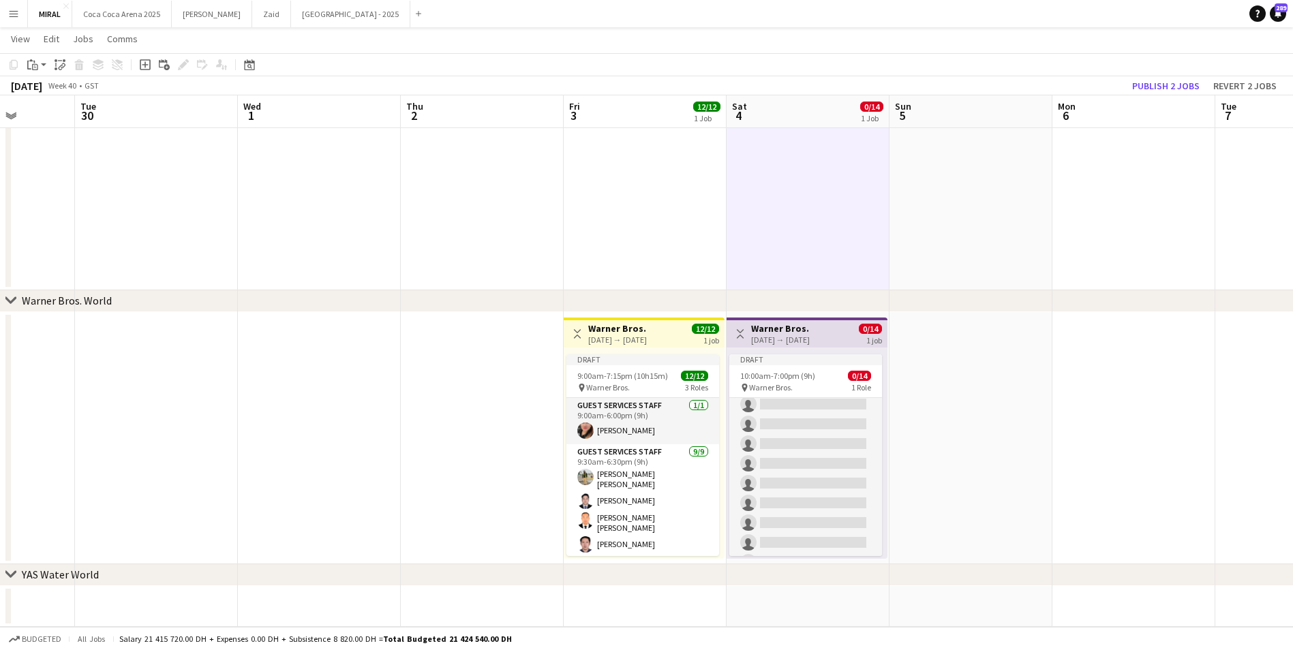
click at [647, 333] on h3 "Warner Bros." at bounding box center [617, 328] width 59 height 12
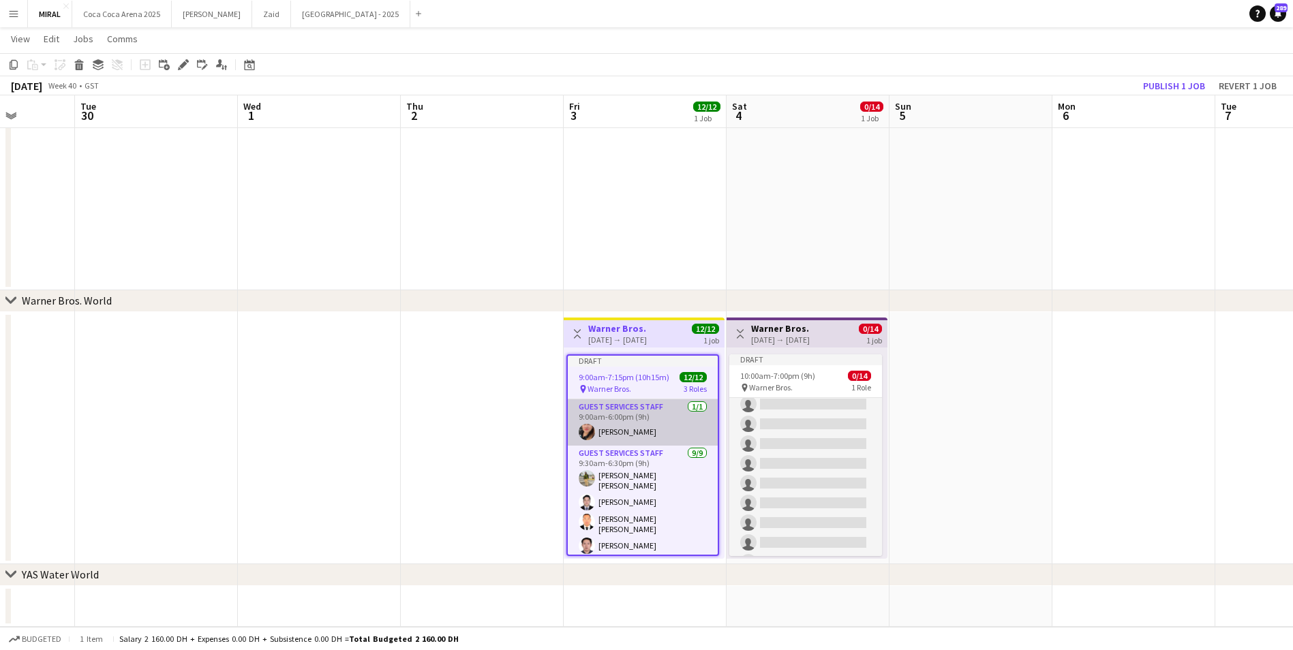
click at [644, 411] on app-card-role "Guest Services Staff 1/1 9:00am-6:00pm (9h) Ignalyn De Juan Lipura" at bounding box center [643, 422] width 150 height 46
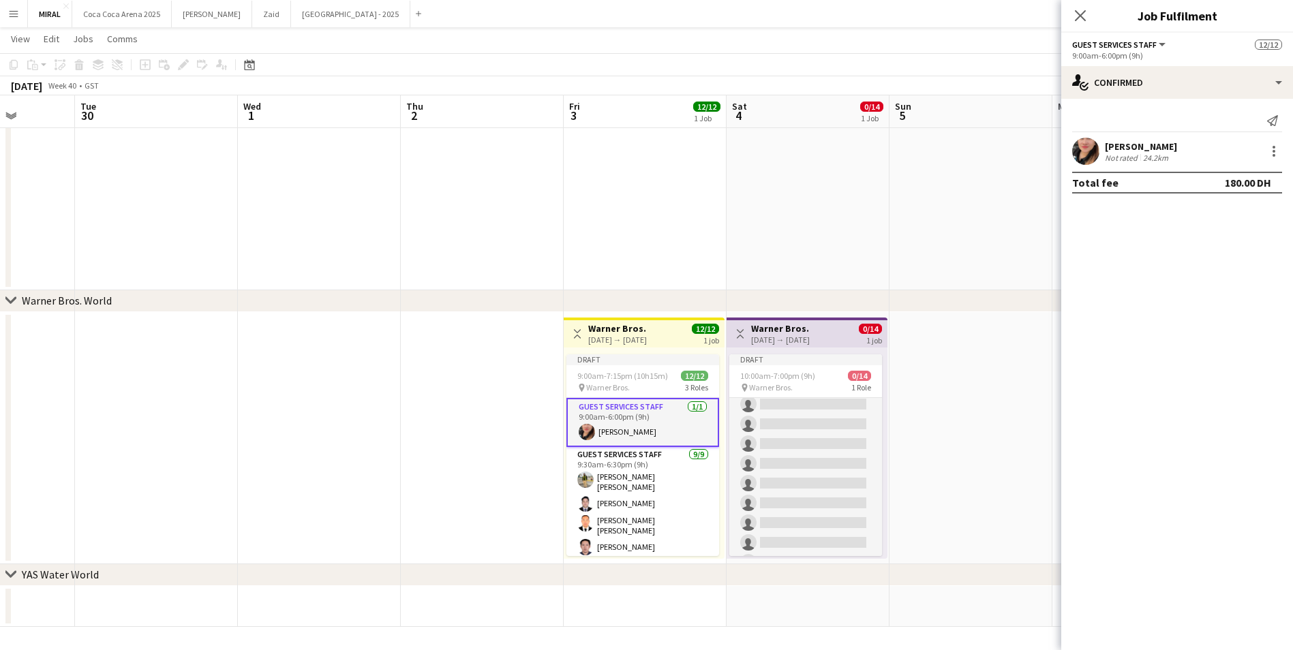
click at [1175, 145] on div "Ignalyn De Juan Lipura" at bounding box center [1141, 146] width 72 height 12
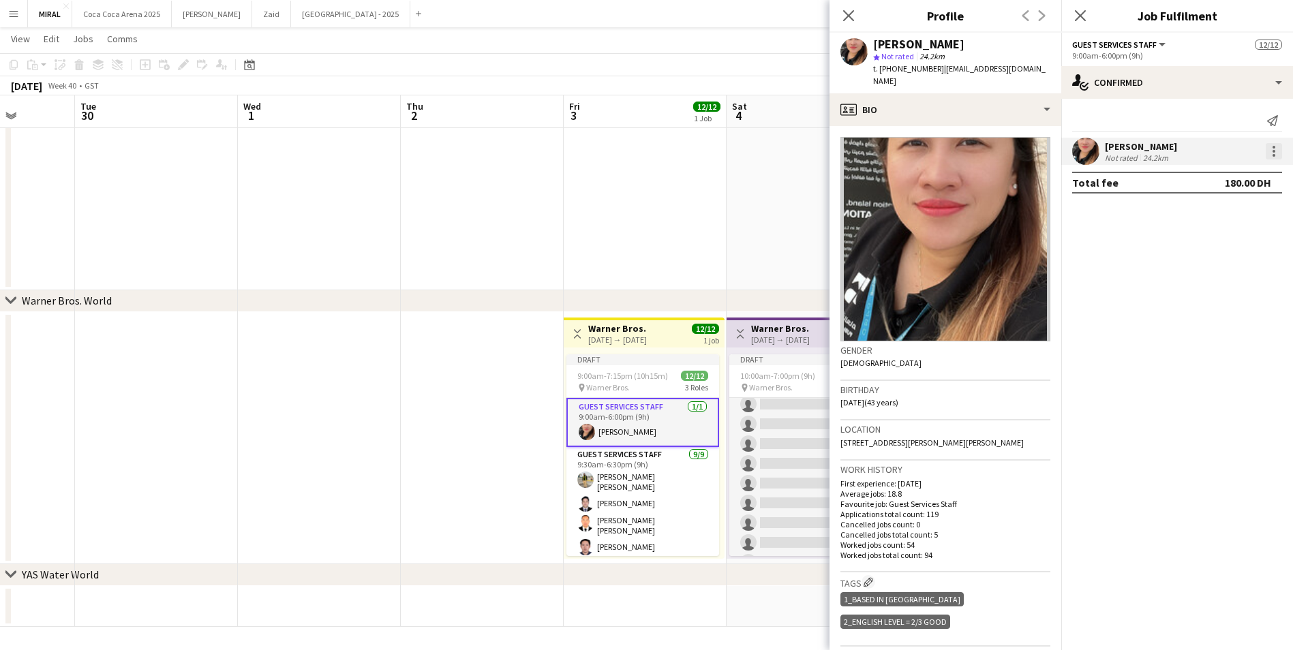
click at [1269, 149] on div at bounding box center [1274, 151] width 16 height 16
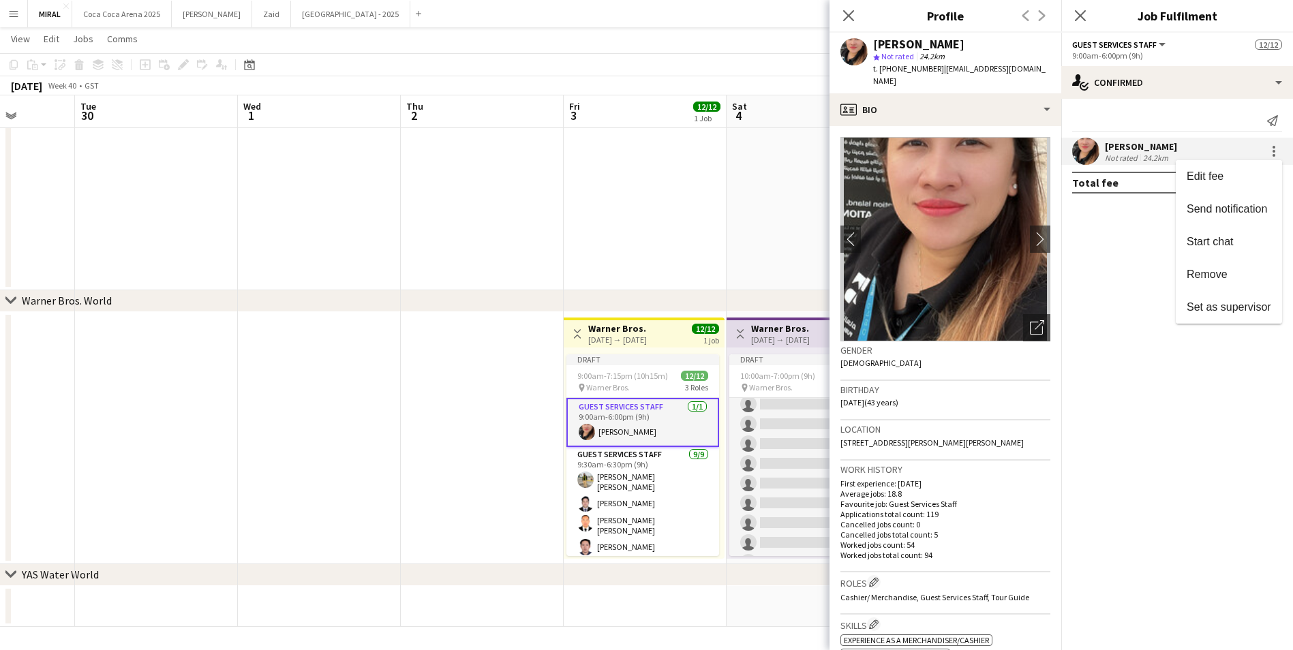
click at [940, 72] on div at bounding box center [646, 325] width 1293 height 650
drag, startPoint x: 939, startPoint y: 67, endPoint x: 1047, endPoint y: 72, distance: 108.5
click at [1047, 72] on app-profile-header "Ignalyn De Juan Lipura star Not rated 24.2km t. +971501236043 | ignalyn1982@gma…" at bounding box center [946, 63] width 232 height 61
copy span "ignalyn1982@gmail.com"
click at [742, 299] on div "chevron-right Warner Bros. World" at bounding box center [646, 301] width 1293 height 22
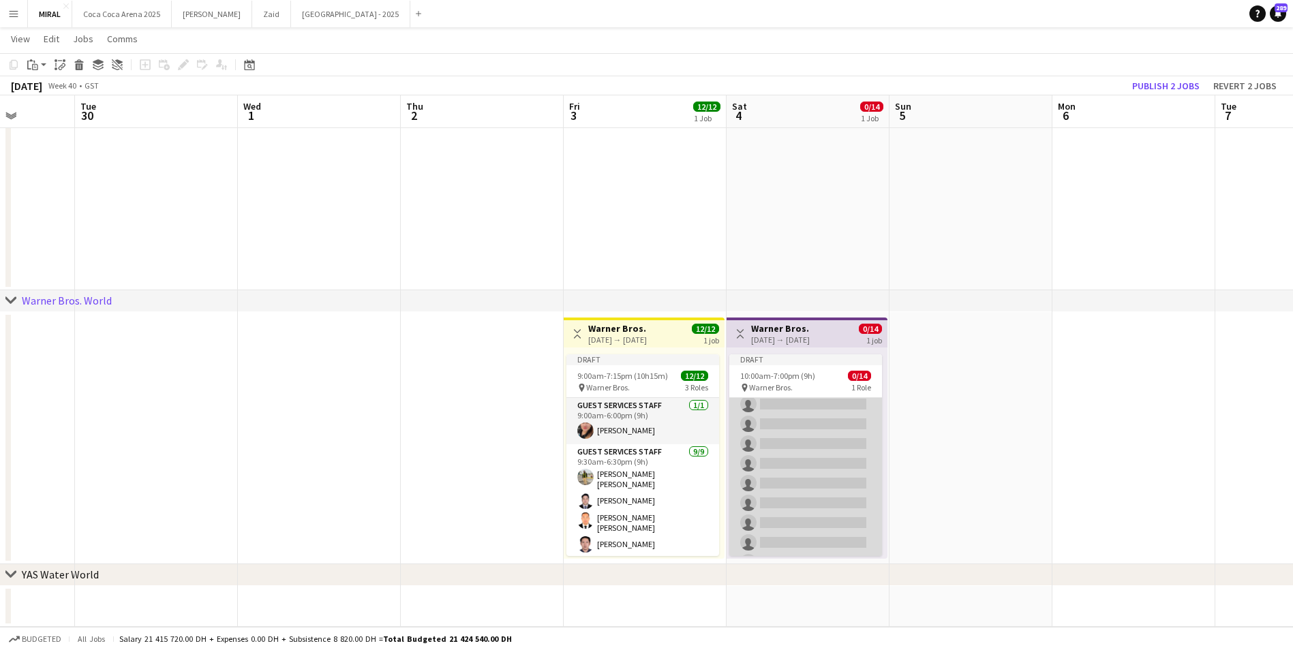
click at [785, 406] on app-card-role "Guest Services Staff 0/14 10:00am-7:00pm (9h) single-neutral-actions single-neu…" at bounding box center [805, 443] width 153 height 303
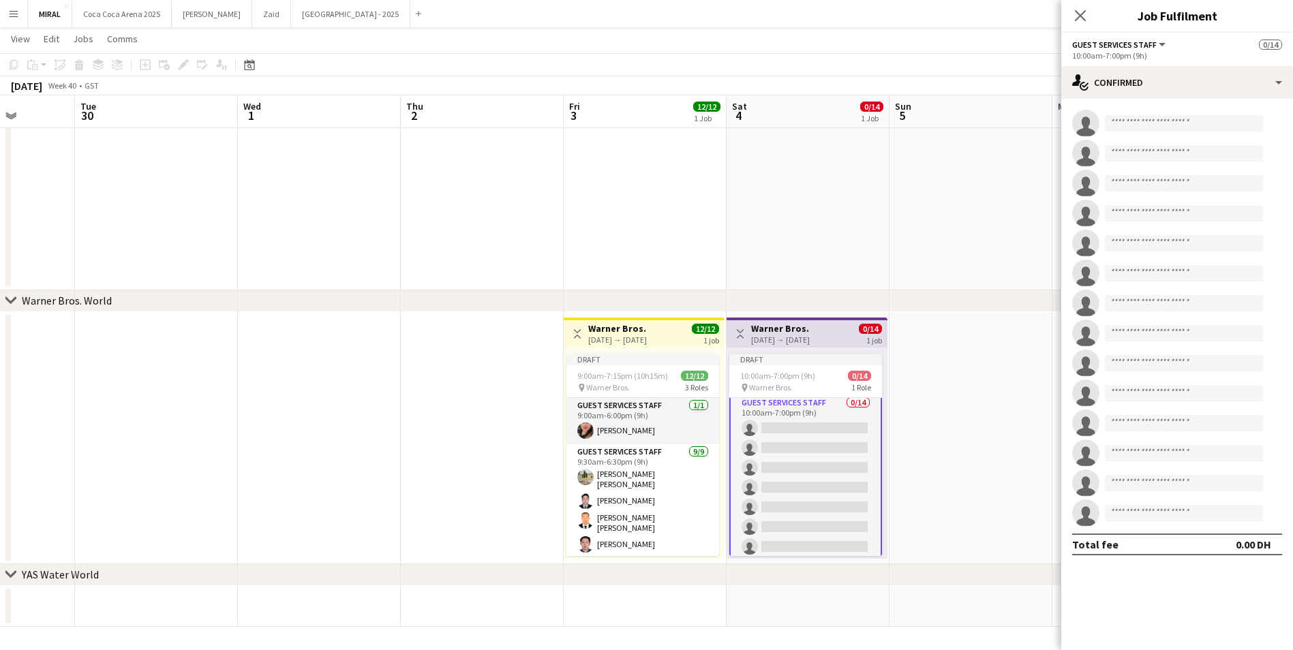
scroll to position [0, 0]
click at [1175, 123] on input at bounding box center [1184, 123] width 158 height 16
paste input "**********"
type input "**********"
drag, startPoint x: 654, startPoint y: 340, endPoint x: 594, endPoint y: 227, distance: 128.1
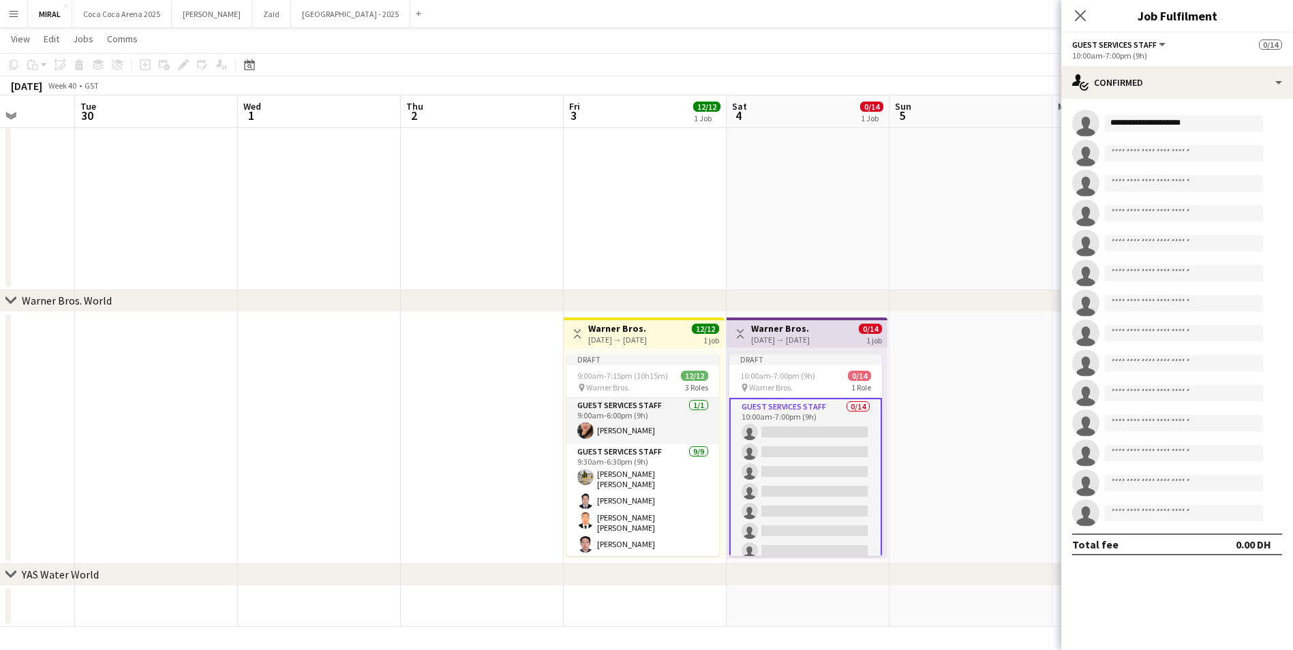
click at [594, 227] on app-date-cell at bounding box center [645, 70] width 163 height 442
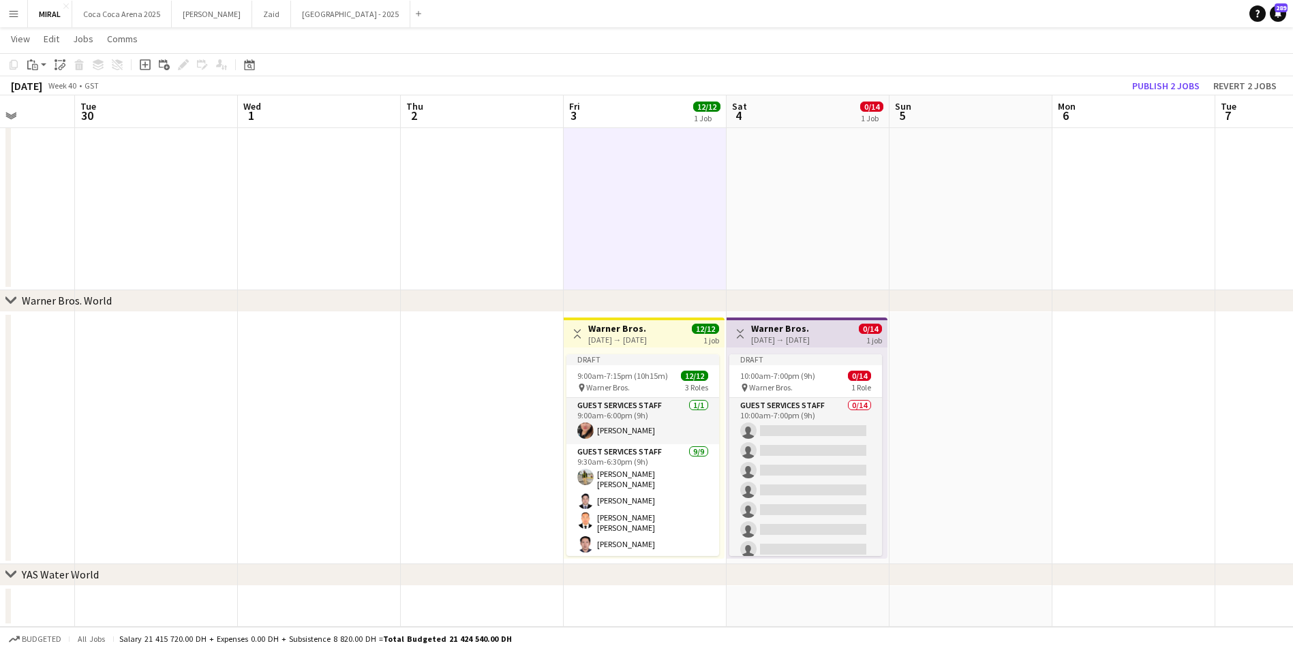
click at [636, 341] on div "03-10-2025 → 03-10-2025" at bounding box center [617, 340] width 59 height 10
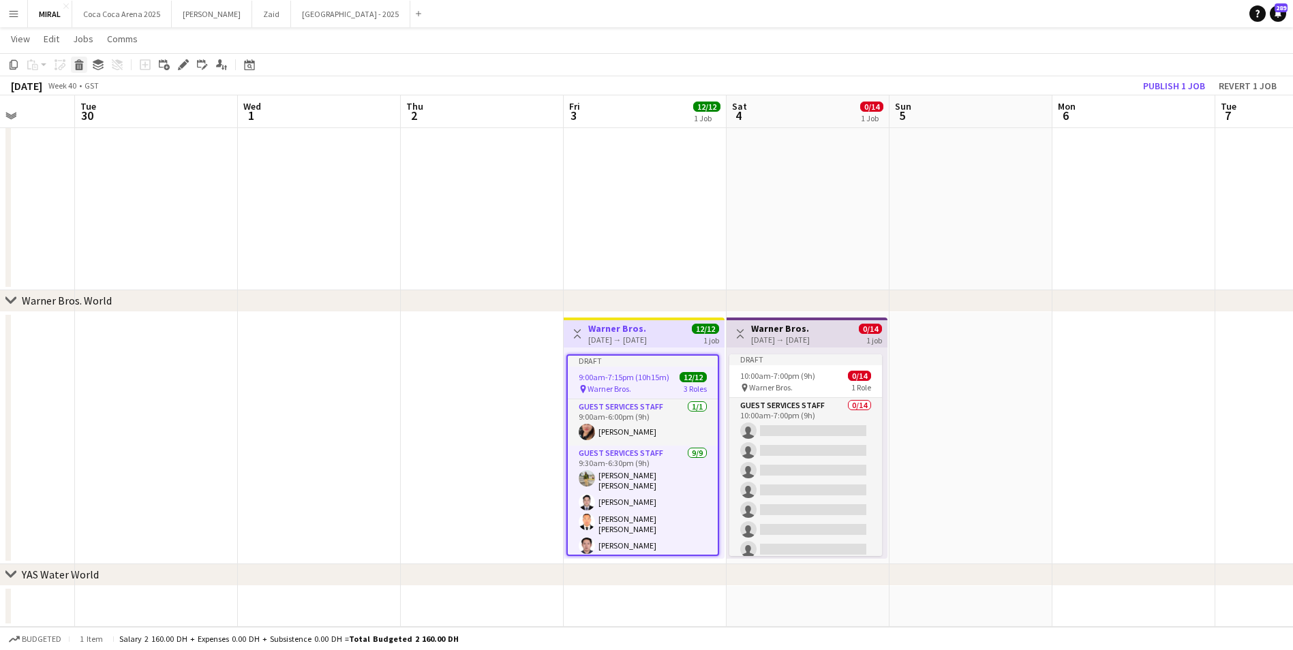
click at [76, 65] on icon at bounding box center [79, 66] width 7 height 7
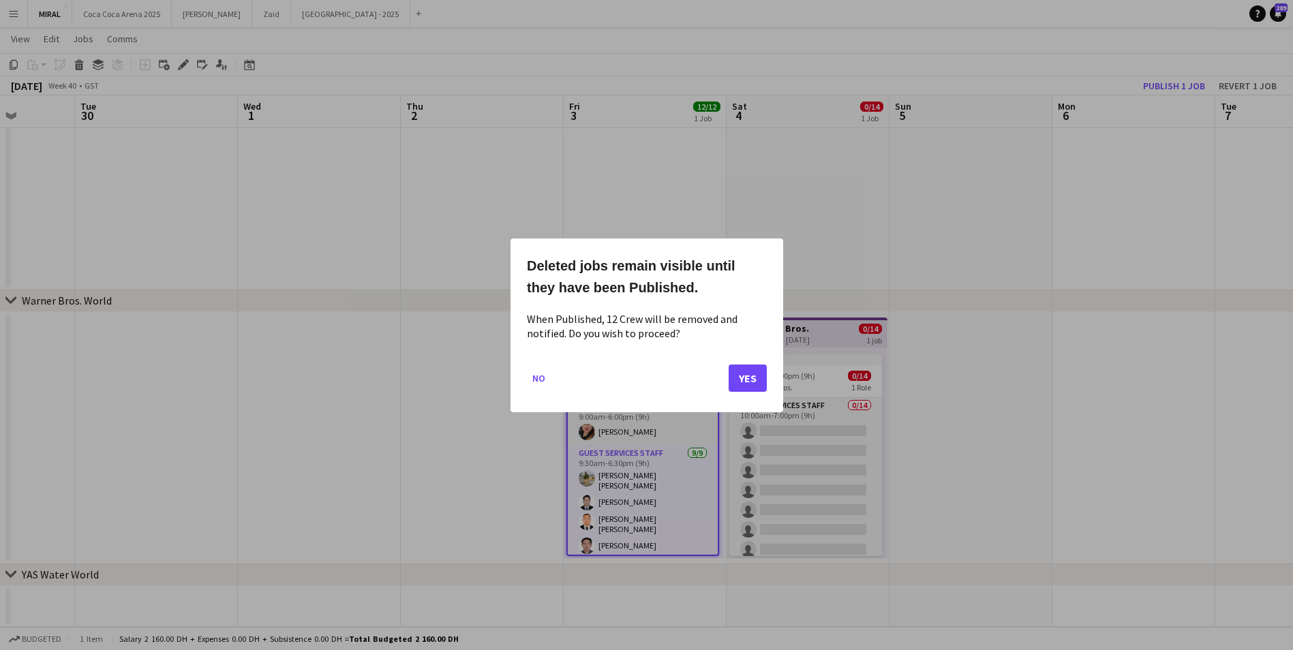
click at [566, 168] on div at bounding box center [646, 325] width 1293 height 650
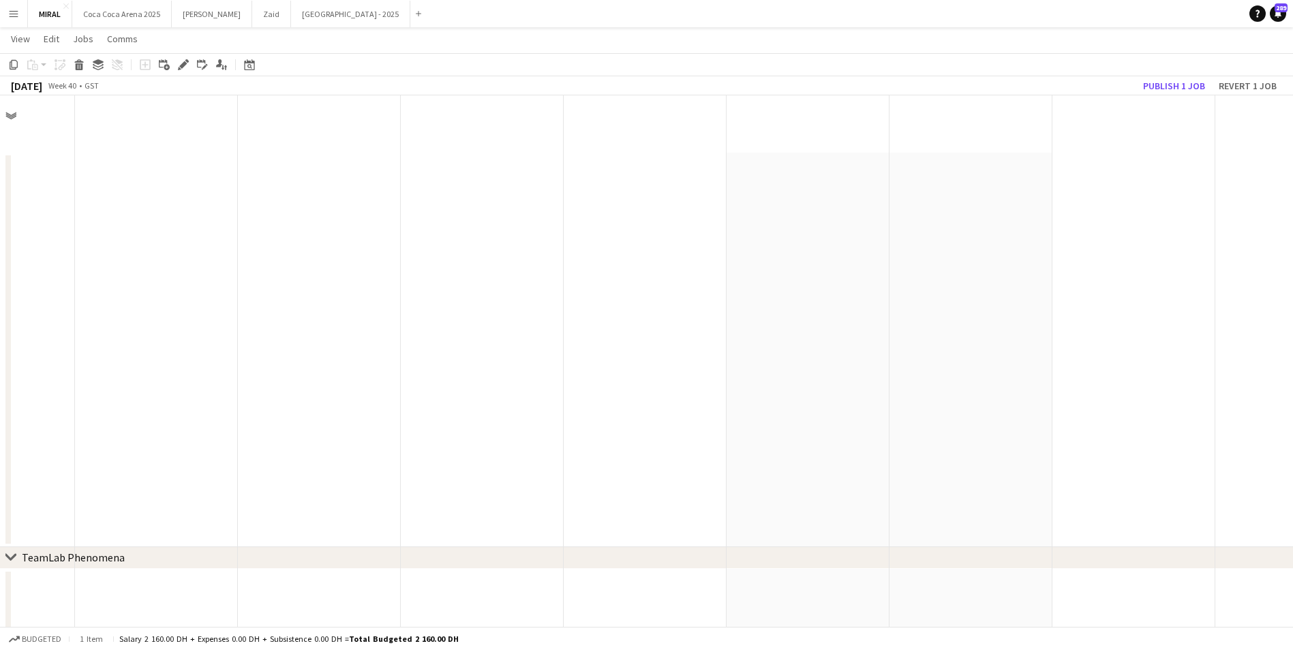
scroll to position [721, 0]
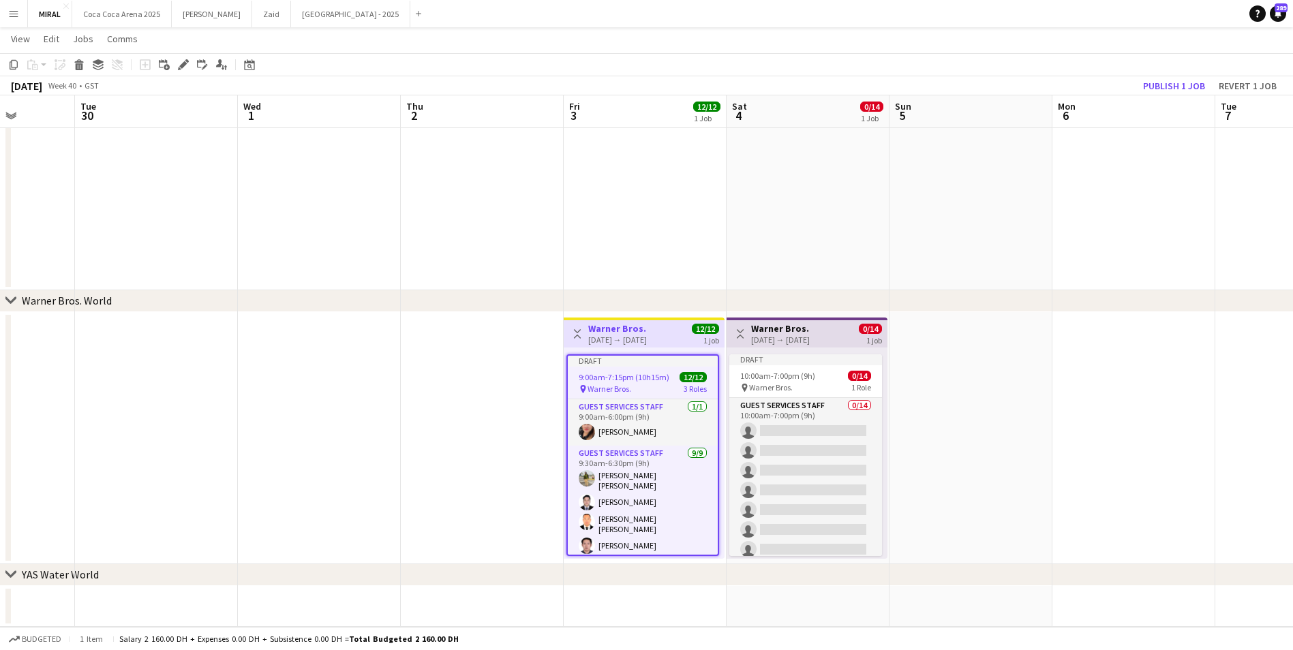
click at [675, 335] on div "Toggle View Warner Bros. 03-10-2025 → 03-10-2025 12/12 1 job" at bounding box center [644, 333] width 150 height 23
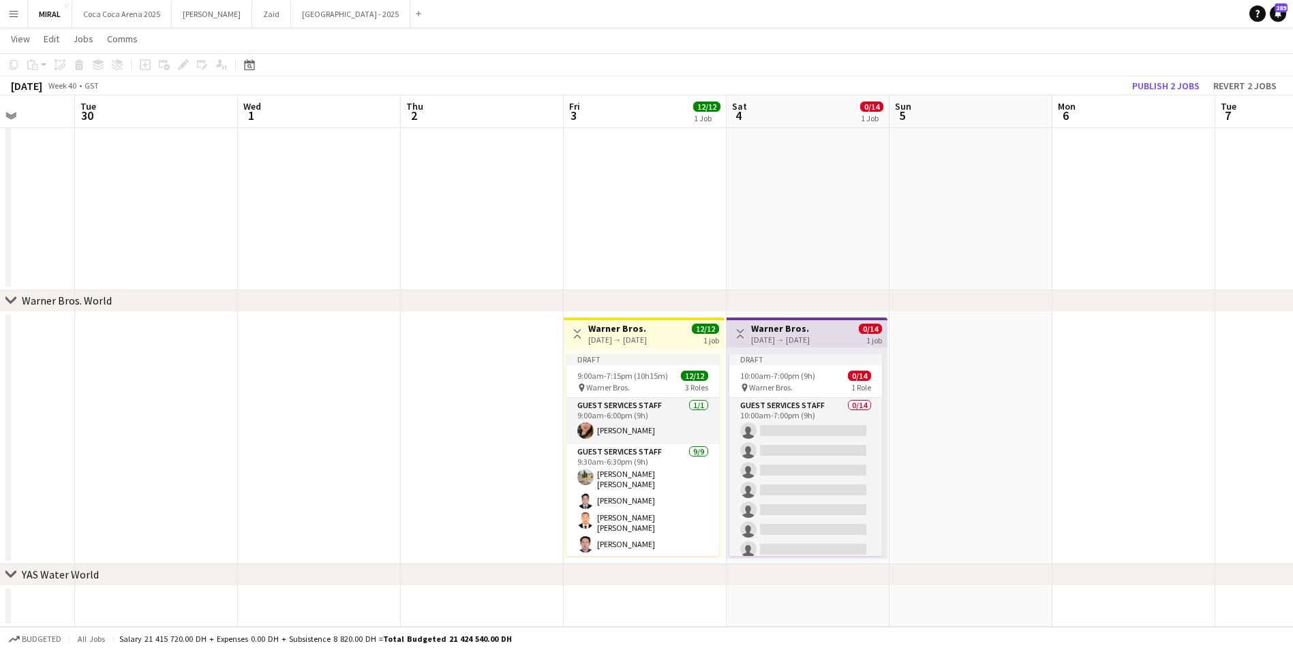
click at [647, 335] on div "03-10-2025 → 03-10-2025" at bounding box center [617, 340] width 59 height 10
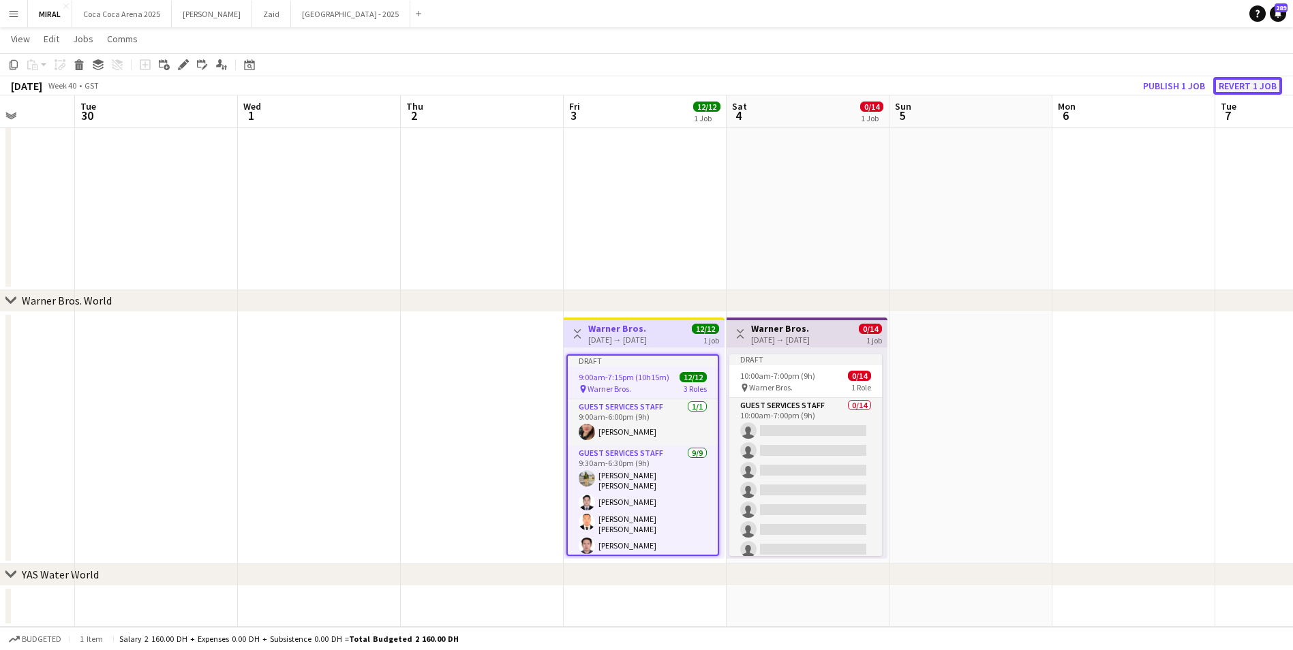
click at [1234, 84] on button "Revert 1 job" at bounding box center [1247, 86] width 69 height 18
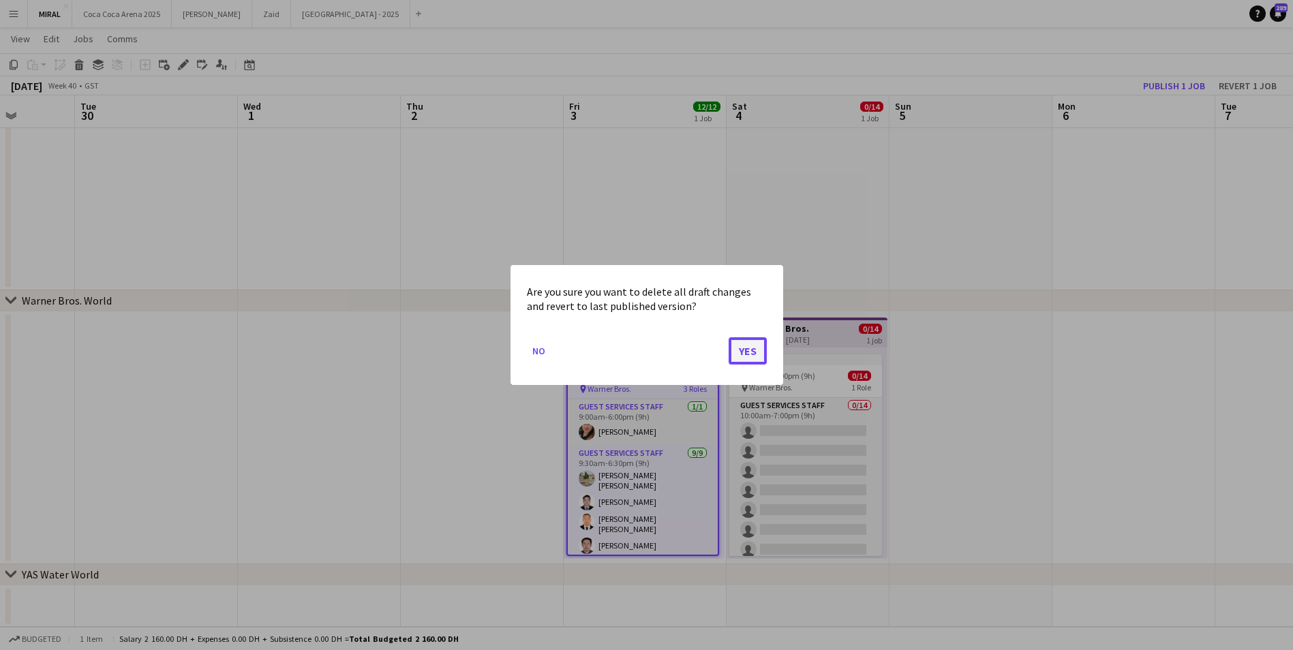
click at [751, 352] on button "Yes" at bounding box center [748, 350] width 38 height 27
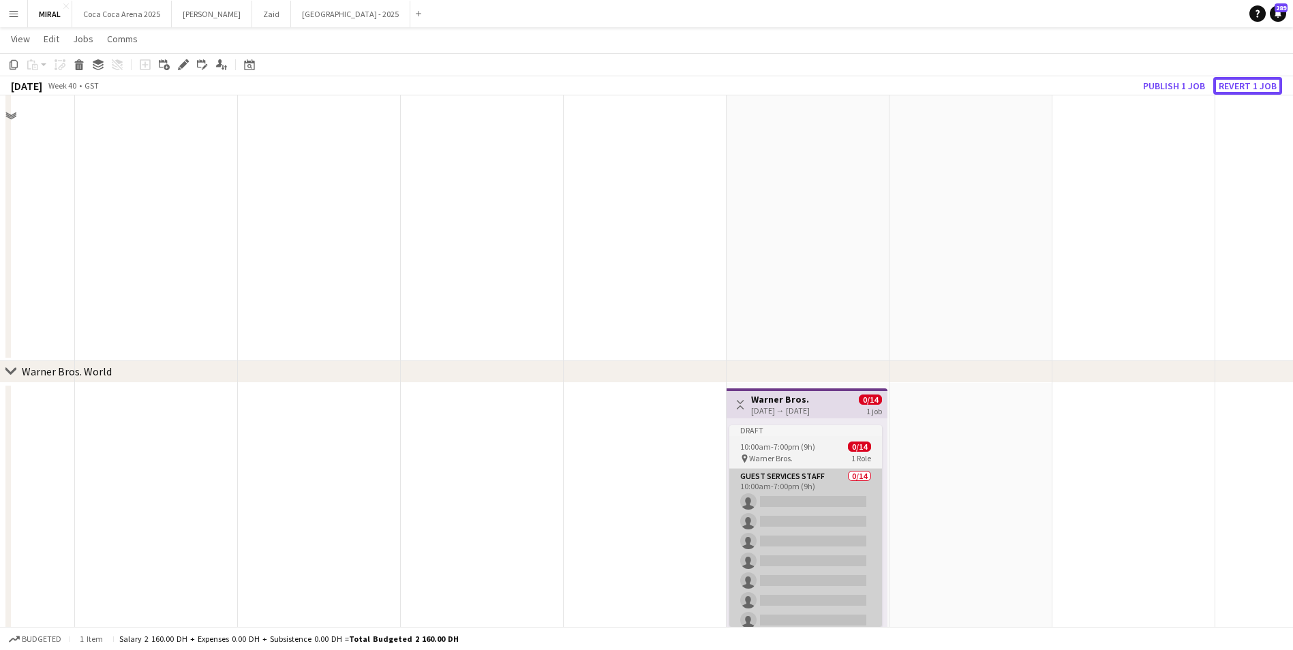
scroll to position [721, 0]
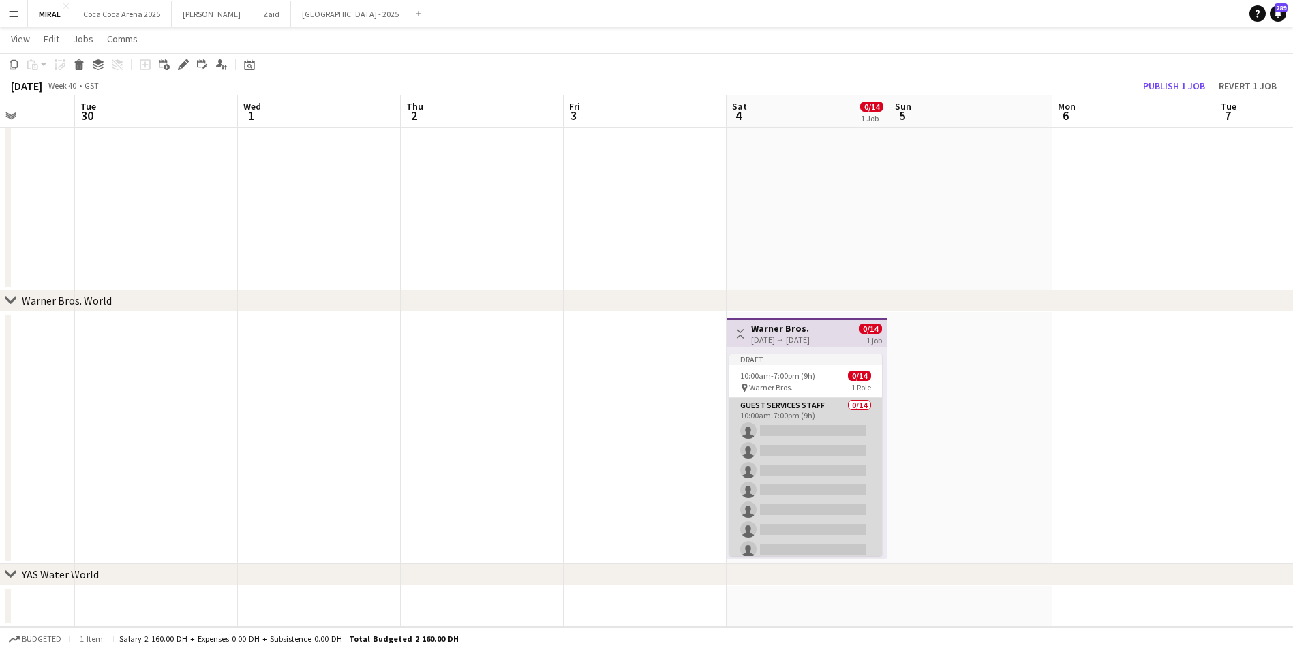
click at [792, 444] on app-card-role "Guest Services Staff 0/14 10:00am-7:00pm (9h) single-neutral-actions single-neu…" at bounding box center [805, 549] width 153 height 303
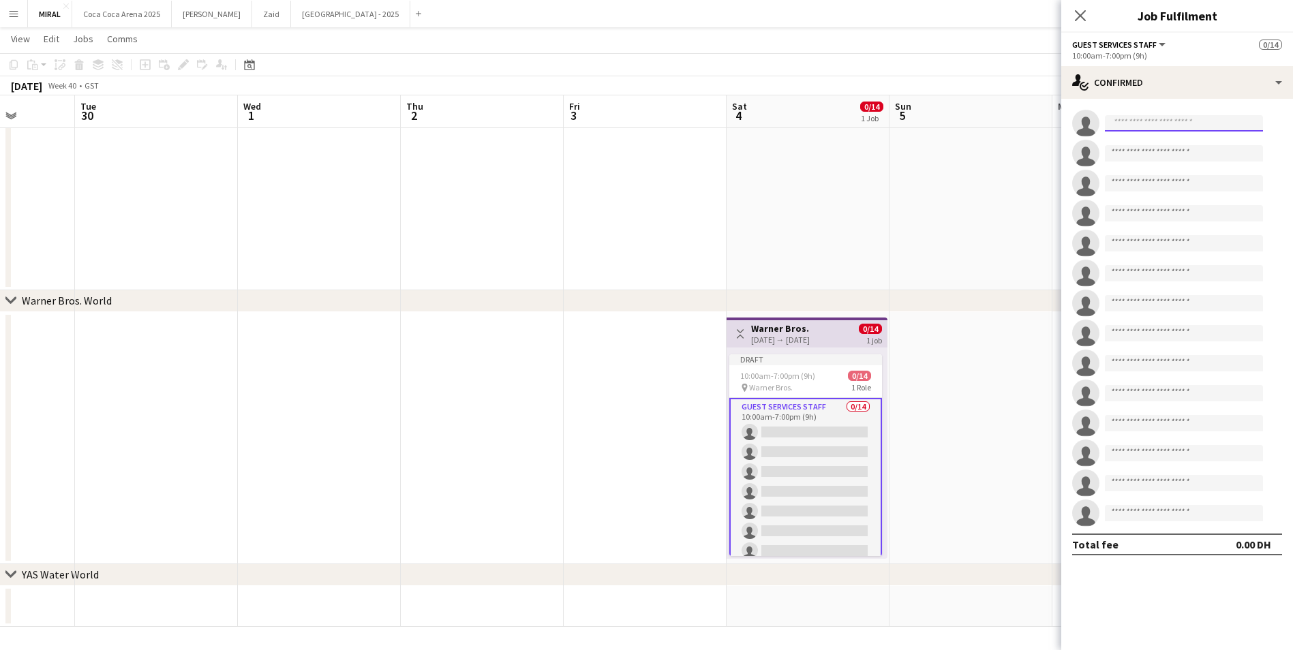
click at [1142, 116] on input at bounding box center [1184, 123] width 158 height 16
paste input "**********"
type input "**********"
click at [1172, 160] on span "+971501236043" at bounding box center [1184, 165] width 136 height 11
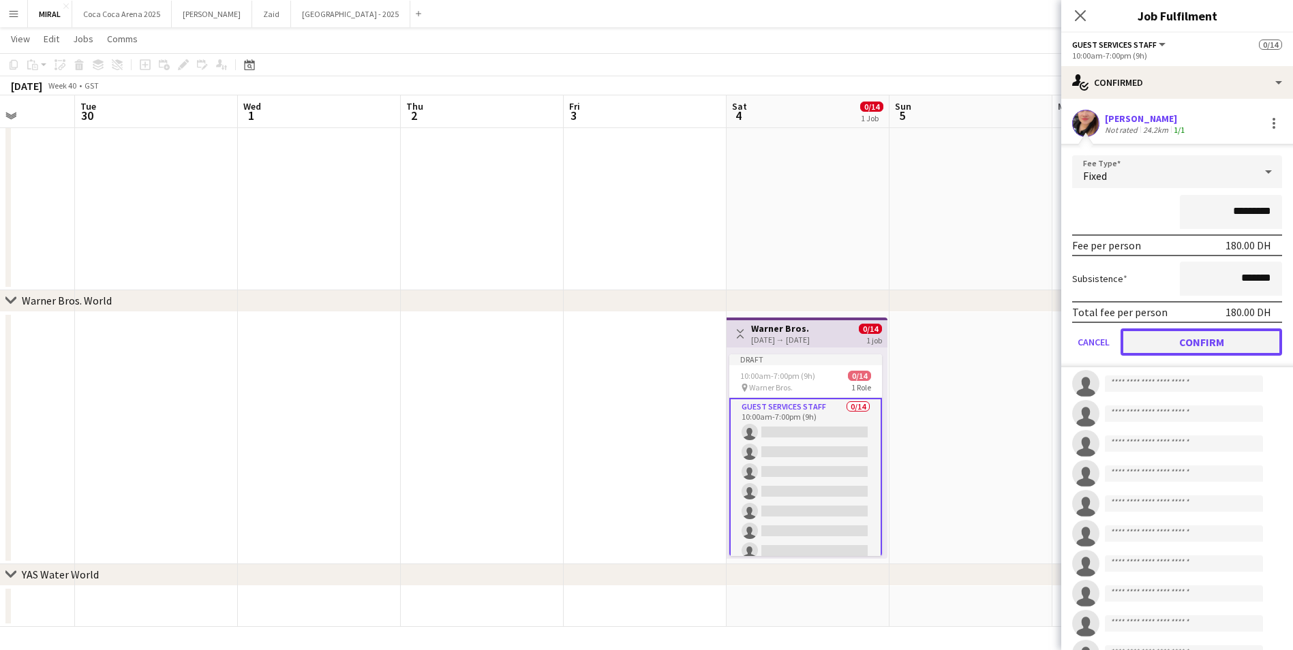
click at [1215, 344] on button "Confirm" at bounding box center [1202, 342] width 162 height 27
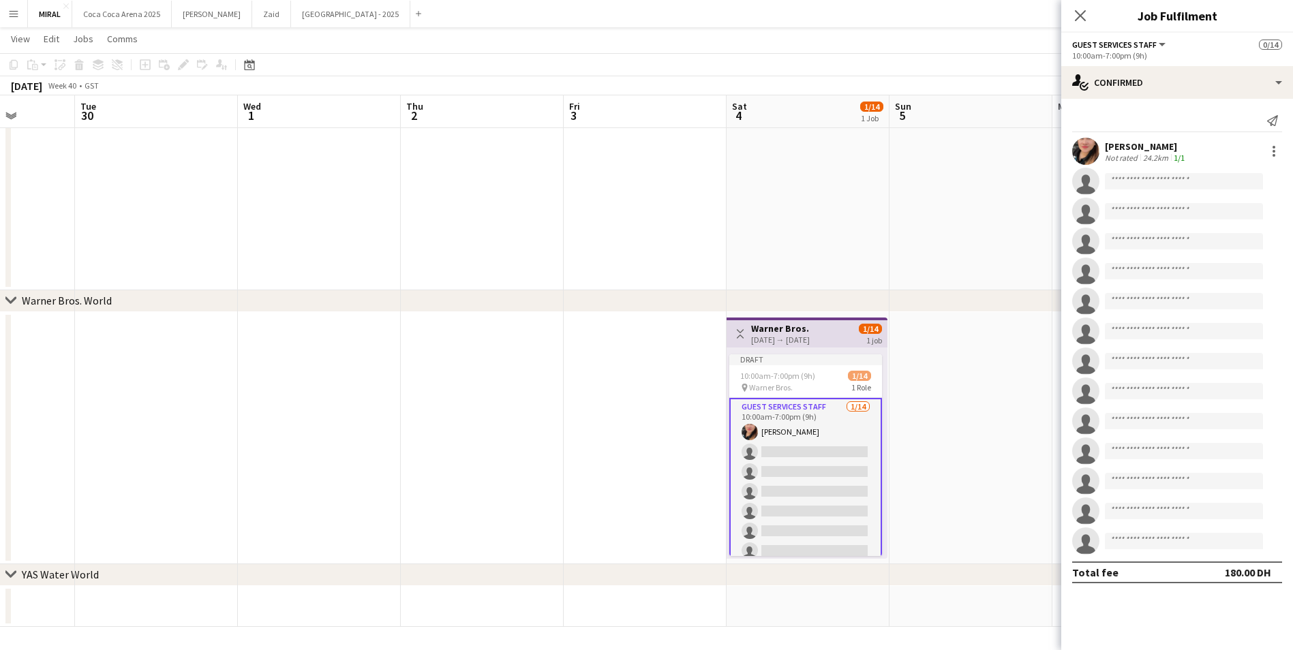
click at [999, 226] on app-date-cell at bounding box center [971, 70] width 163 height 442
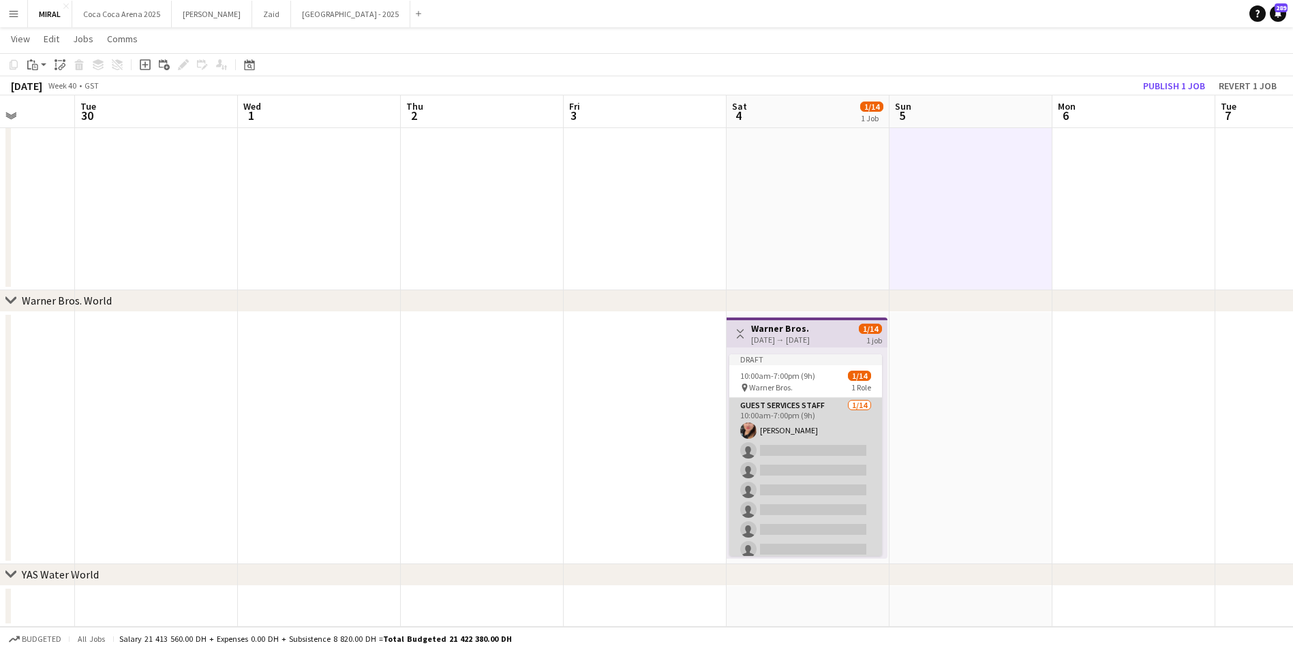
click at [808, 468] on app-card-role "Guest Services Staff 1/14 10:00am-7:00pm (9h) Ignalyn De Juan Lipura single-neu…" at bounding box center [805, 549] width 153 height 303
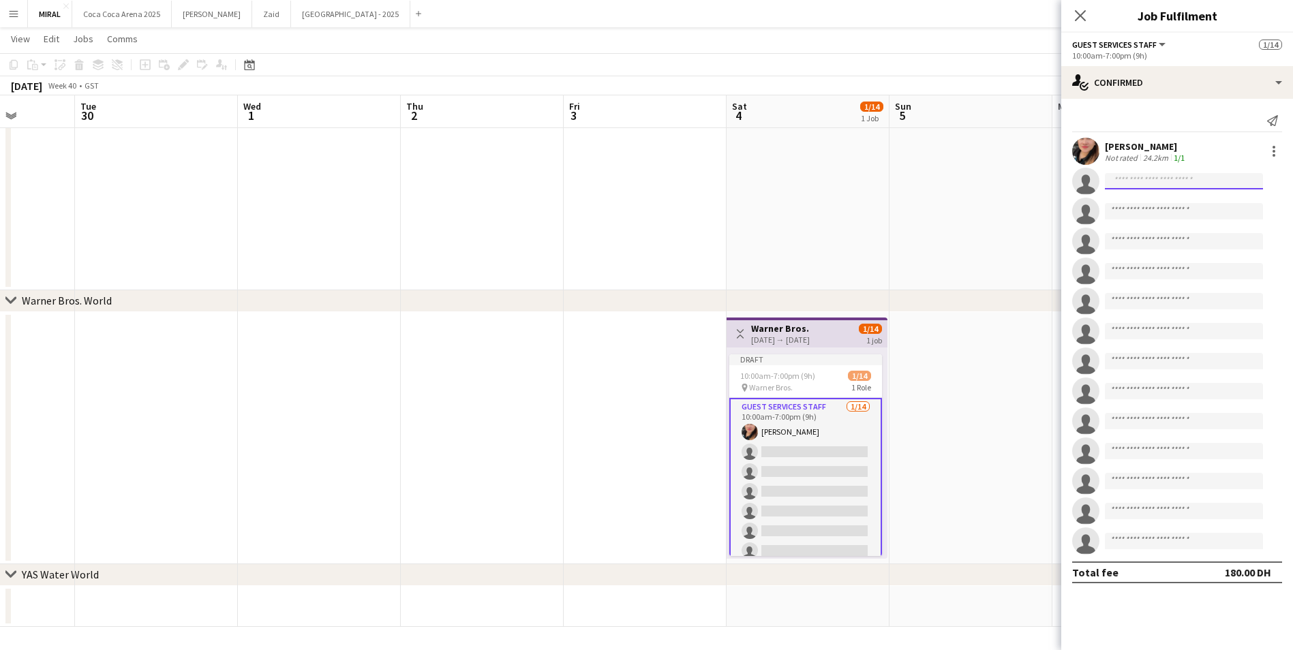
click at [1202, 184] on input at bounding box center [1184, 181] width 158 height 16
paste input "**********"
type input "**********"
click at [1168, 209] on span "razonableleslie1@gmail.com" at bounding box center [1184, 212] width 136 height 11
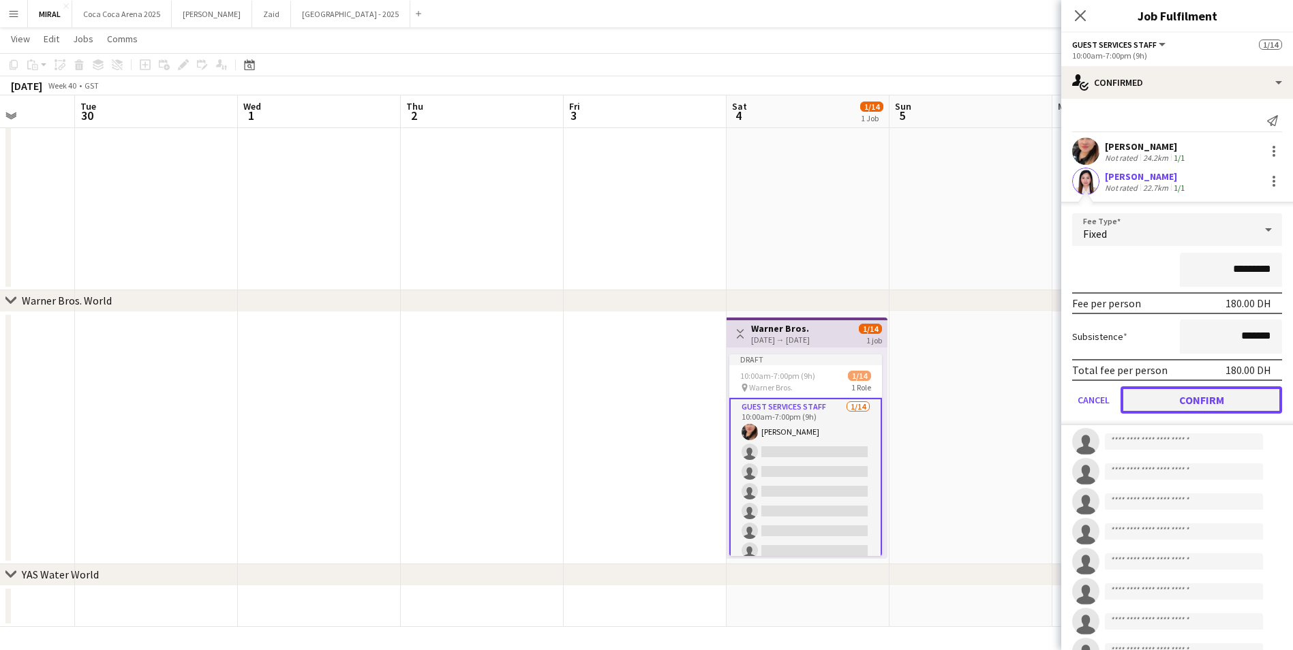
click at [1222, 400] on button "Confirm" at bounding box center [1202, 400] width 162 height 27
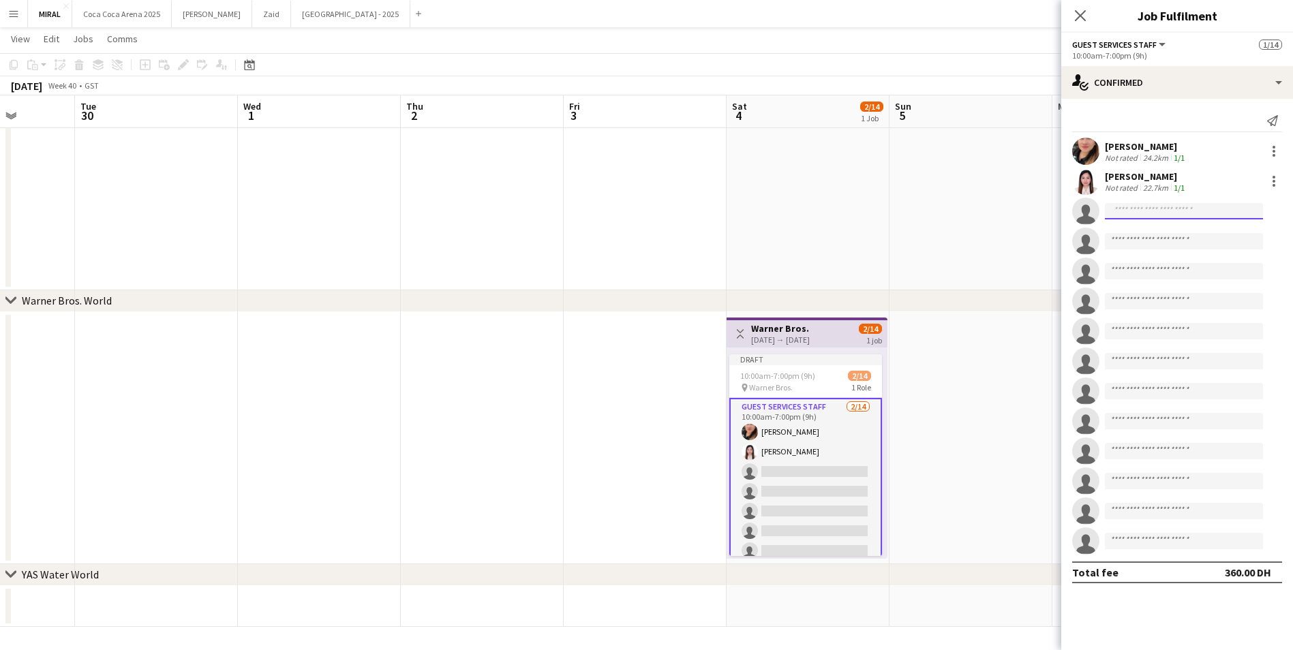
click at [1194, 208] on input at bounding box center [1184, 211] width 158 height 16
paste input "**********"
type input "**********"
click at [1194, 231] on span "Joan Marie Ingusan" at bounding box center [1155, 231] width 78 height 12
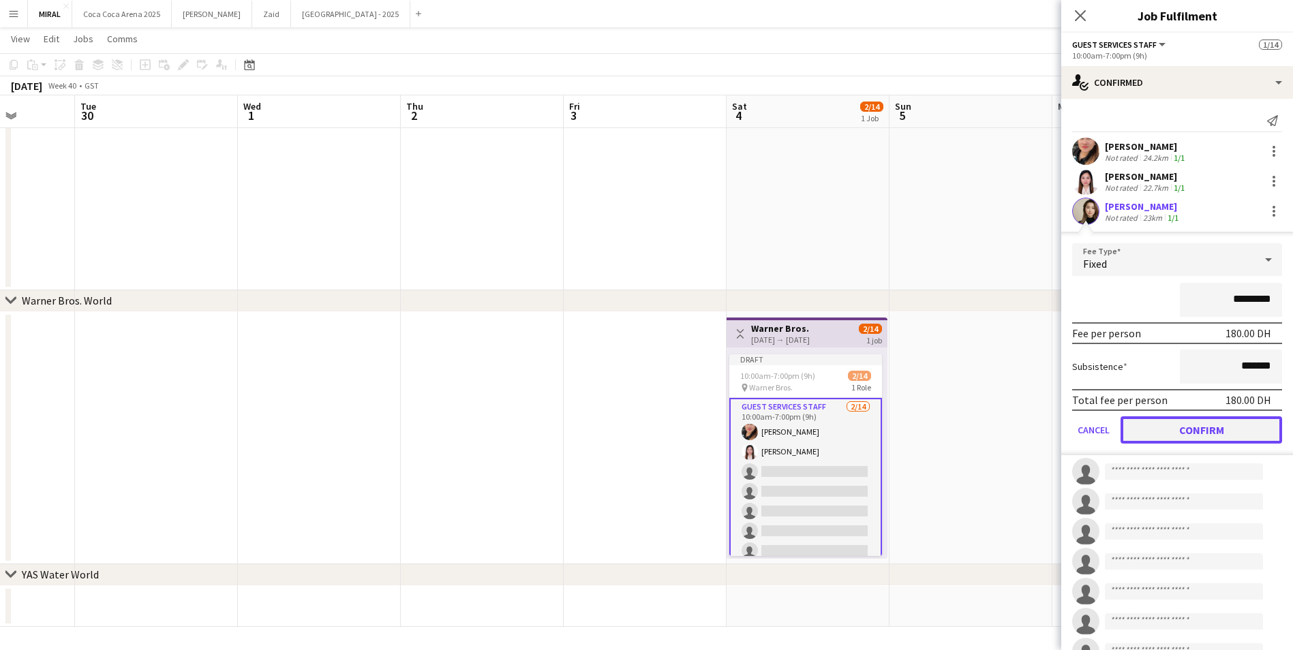
click at [1220, 424] on button "Confirm" at bounding box center [1202, 430] width 162 height 27
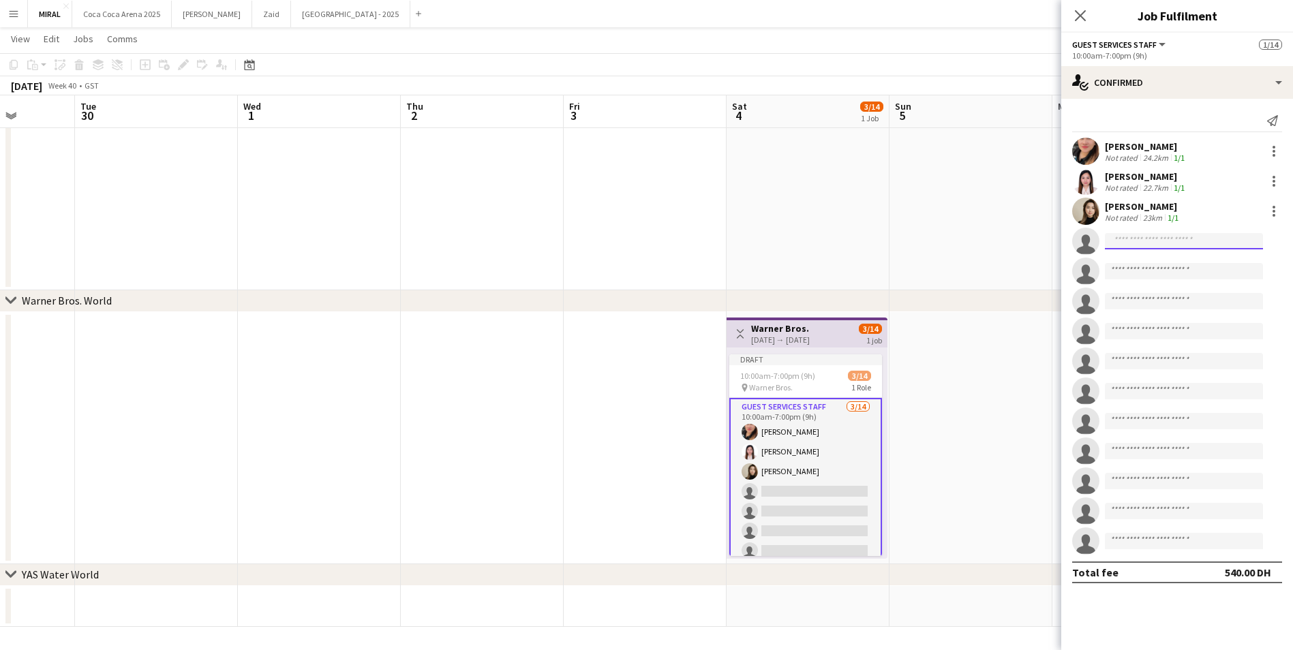
click at [1168, 239] on input at bounding box center [1184, 241] width 158 height 16
paste input "**********"
type input "**********"
click at [1164, 262] on span "Charryme Palma" at bounding box center [1155, 261] width 78 height 12
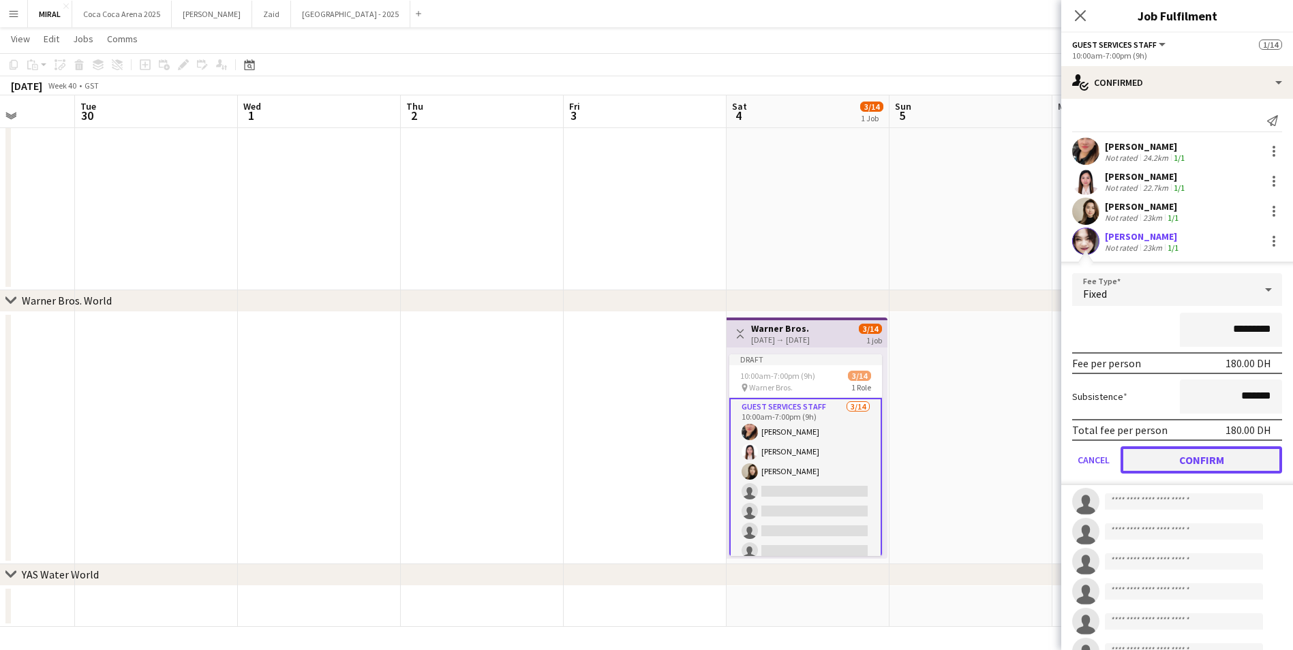
click at [1217, 461] on button "Confirm" at bounding box center [1202, 460] width 162 height 27
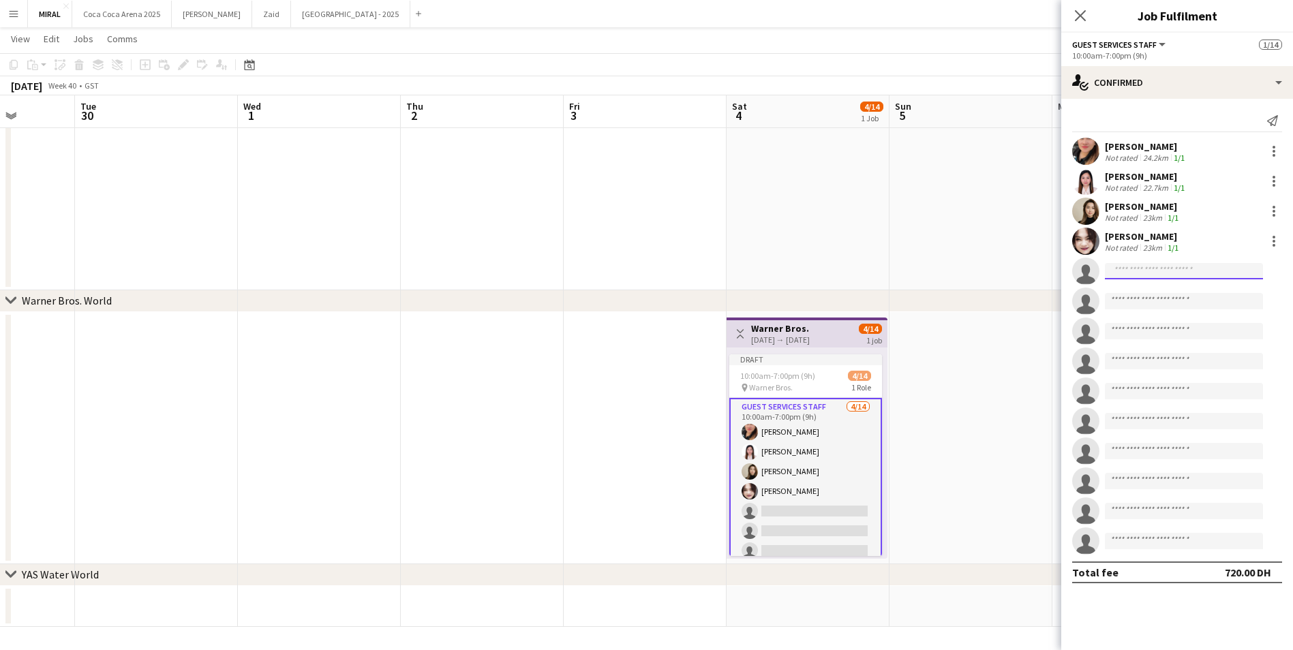
click at [1192, 271] on input at bounding box center [1184, 271] width 158 height 16
paste input "**********"
type input "**********"
click at [1183, 310] on span "+971509335400" at bounding box center [1184, 312] width 136 height 11
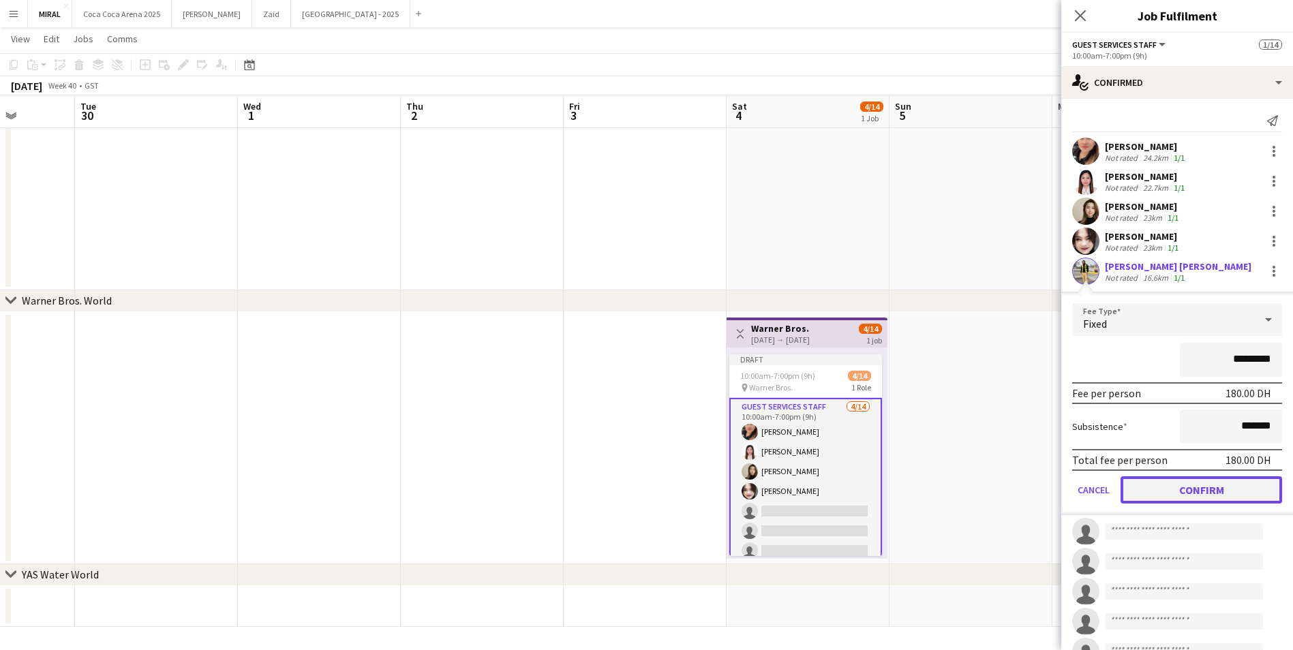
click at [1220, 480] on button "Confirm" at bounding box center [1202, 490] width 162 height 27
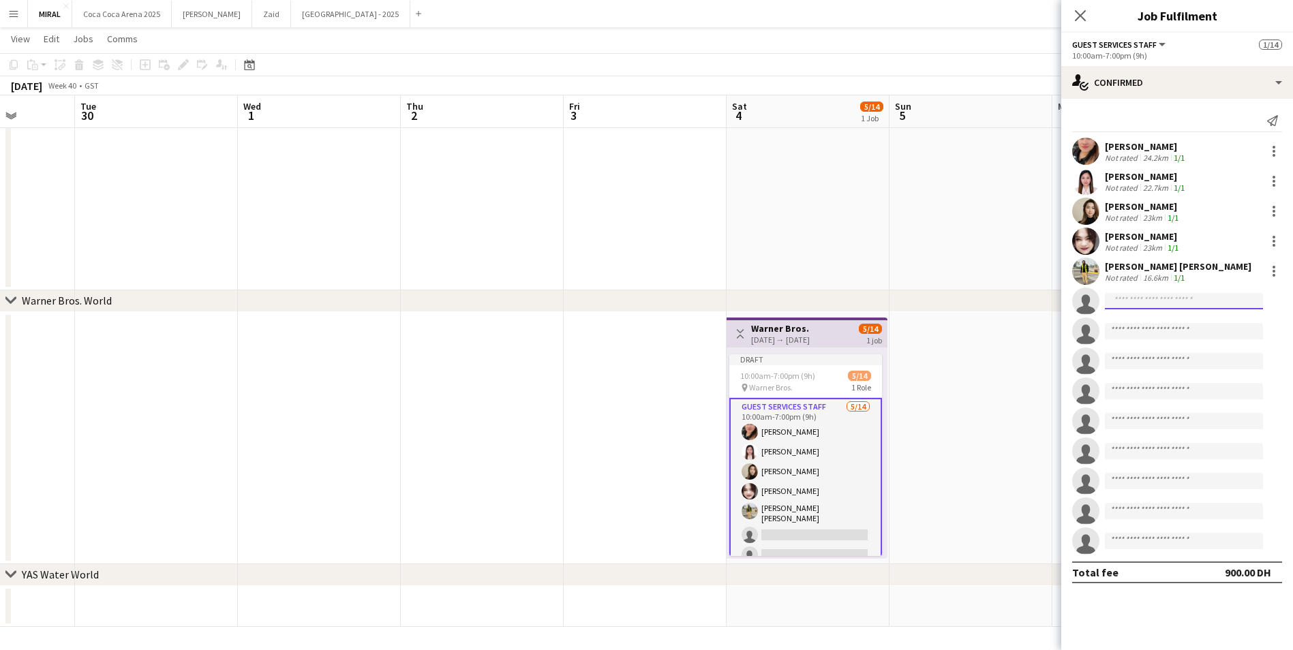
click at [1231, 296] on input at bounding box center [1184, 301] width 158 height 16
paste input "**********"
type input "**********"
click at [1172, 333] on span "jerelcarin@gmail.com" at bounding box center [1184, 332] width 136 height 11
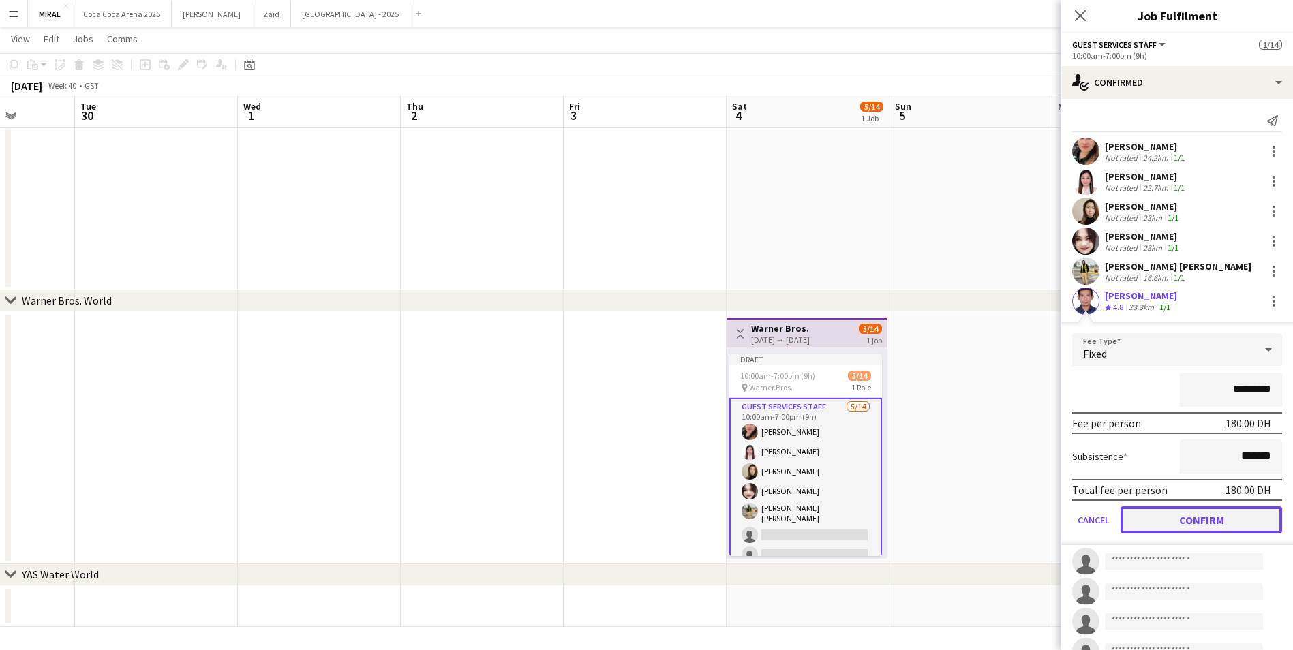
click at [1228, 526] on button "Confirm" at bounding box center [1202, 520] width 162 height 27
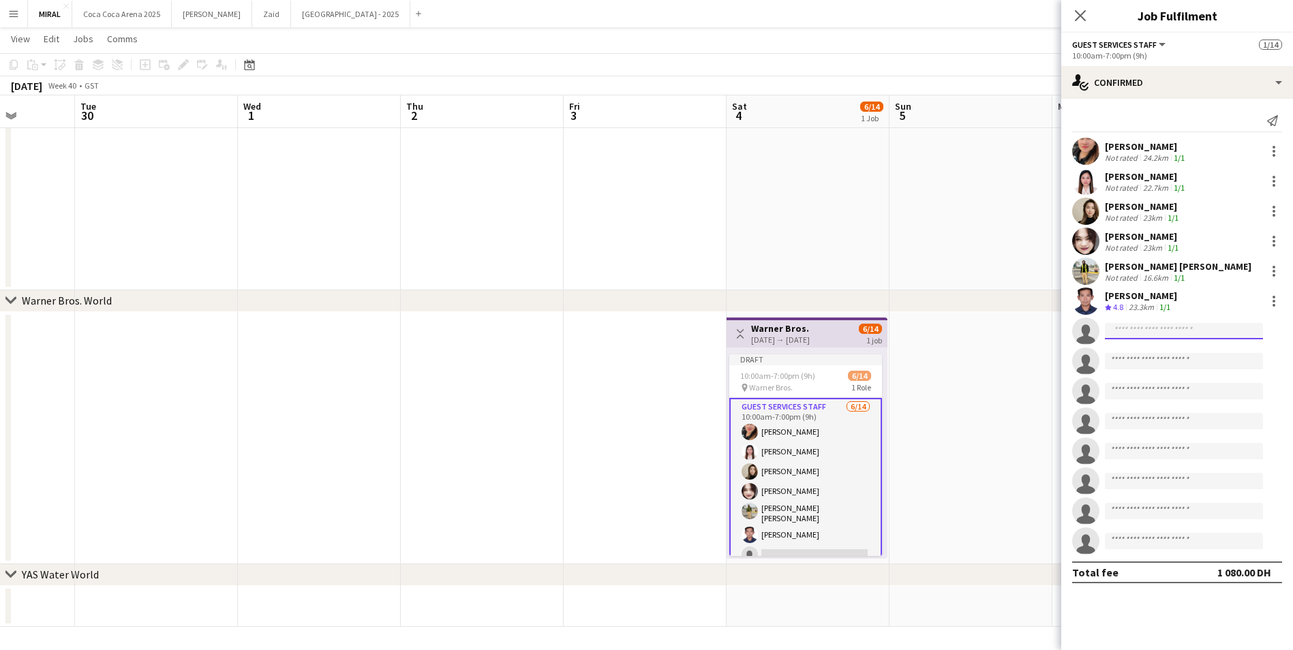
click at [1152, 329] on input at bounding box center [1184, 331] width 158 height 16
paste input "**********"
type input "**********"
click at [1174, 355] on span "SELWYN ACILO" at bounding box center [1155, 351] width 78 height 12
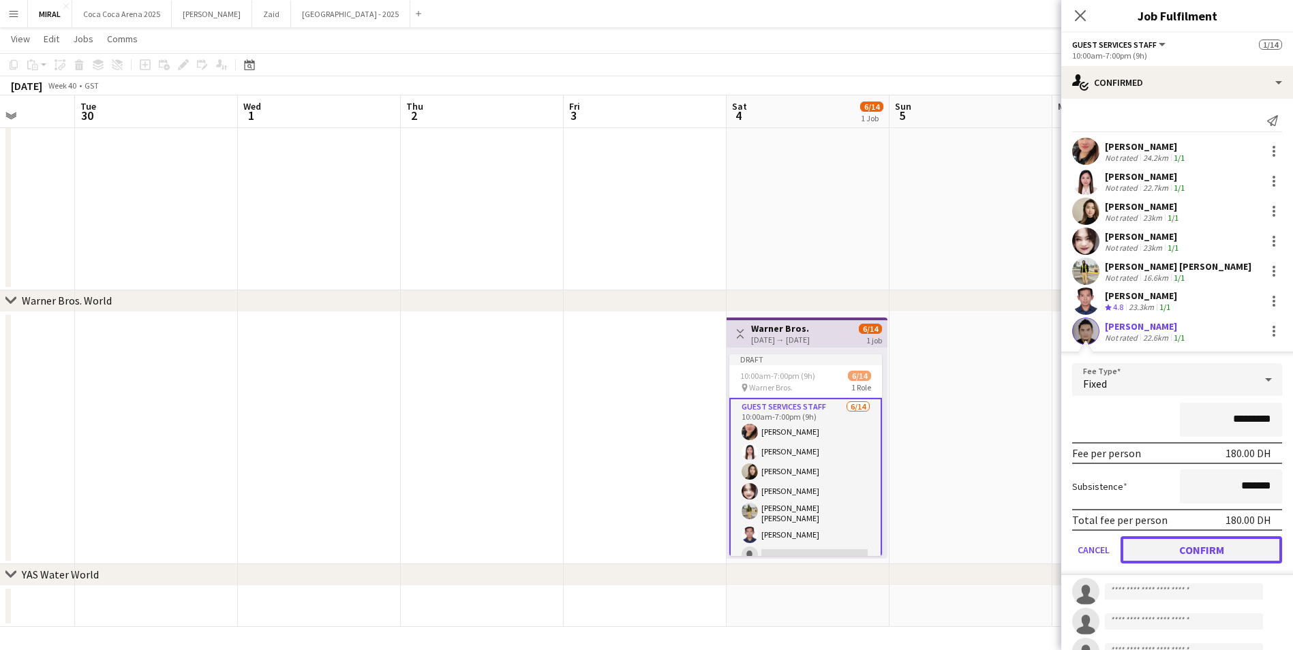
click at [1226, 546] on button "Confirm" at bounding box center [1202, 550] width 162 height 27
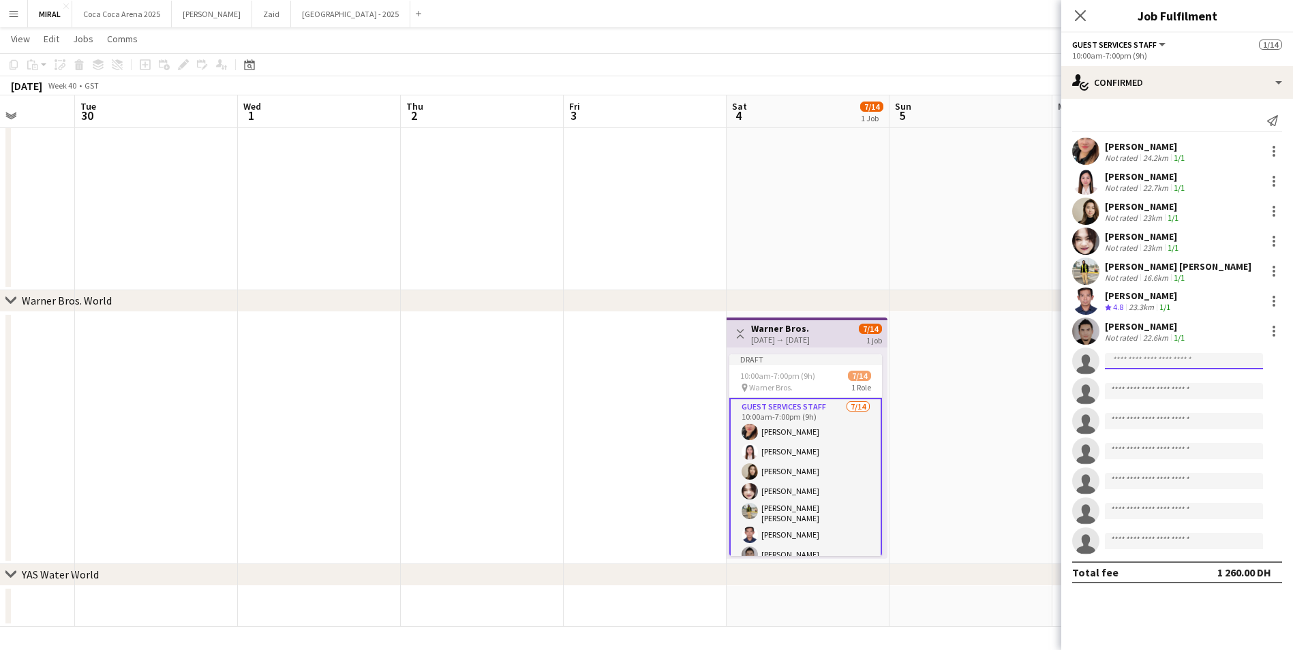
click at [1175, 363] on input at bounding box center [1184, 361] width 158 height 16
paste input "**********"
type input "**********"
click at [1181, 390] on span "sabusap.michael@yahoo.com" at bounding box center [1184, 392] width 136 height 11
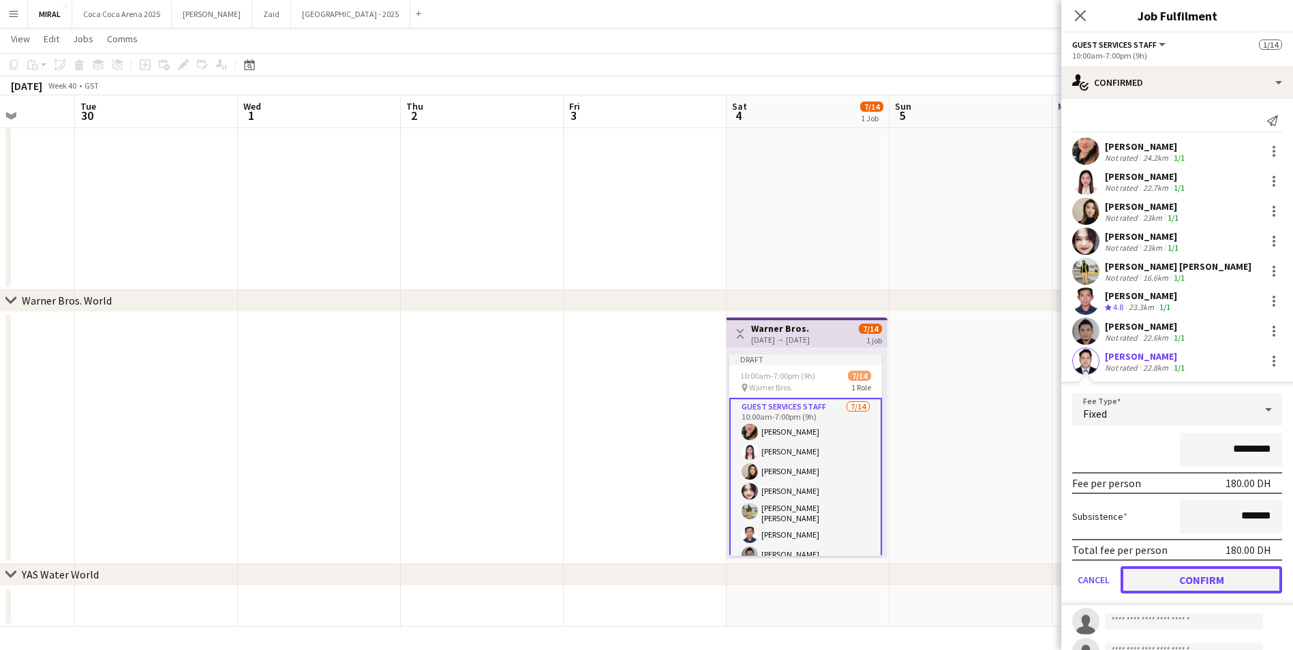
click at [1203, 582] on button "Confirm" at bounding box center [1202, 580] width 162 height 27
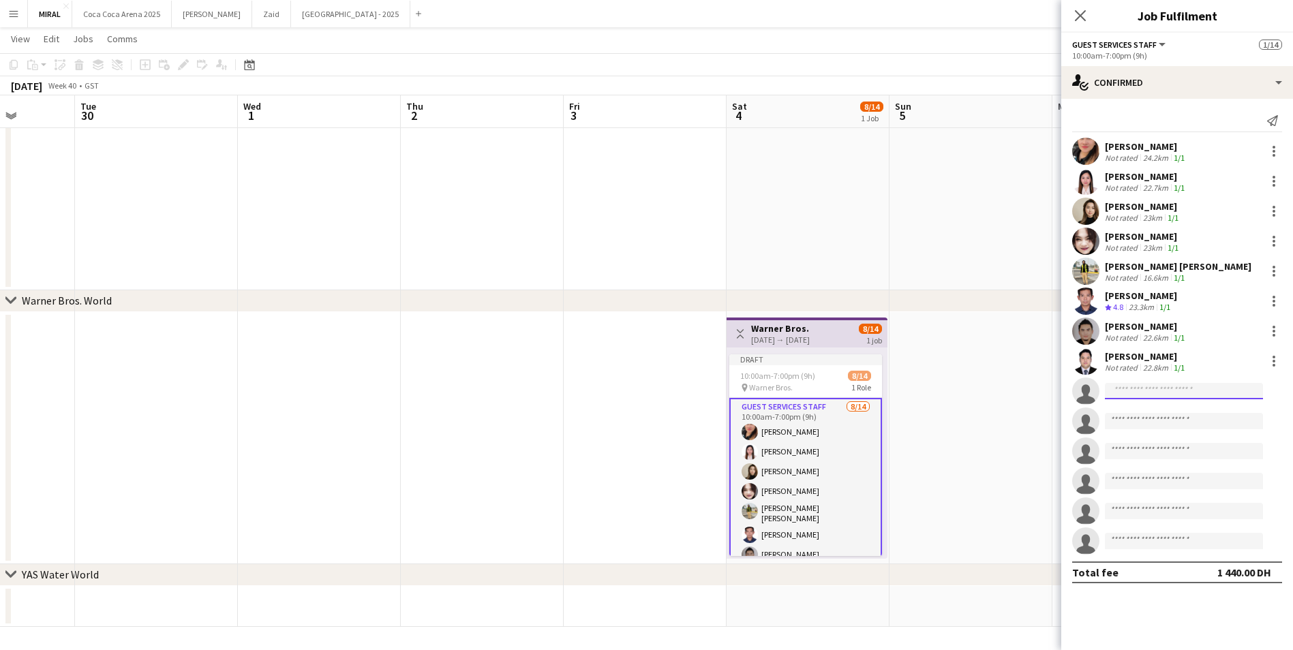
click at [1171, 394] on input at bounding box center [1184, 391] width 158 height 16
paste input "**********"
type input "**********"
click at [1183, 417] on span "adam_wesley0320@yahoo.com" at bounding box center [1184, 422] width 136 height 11
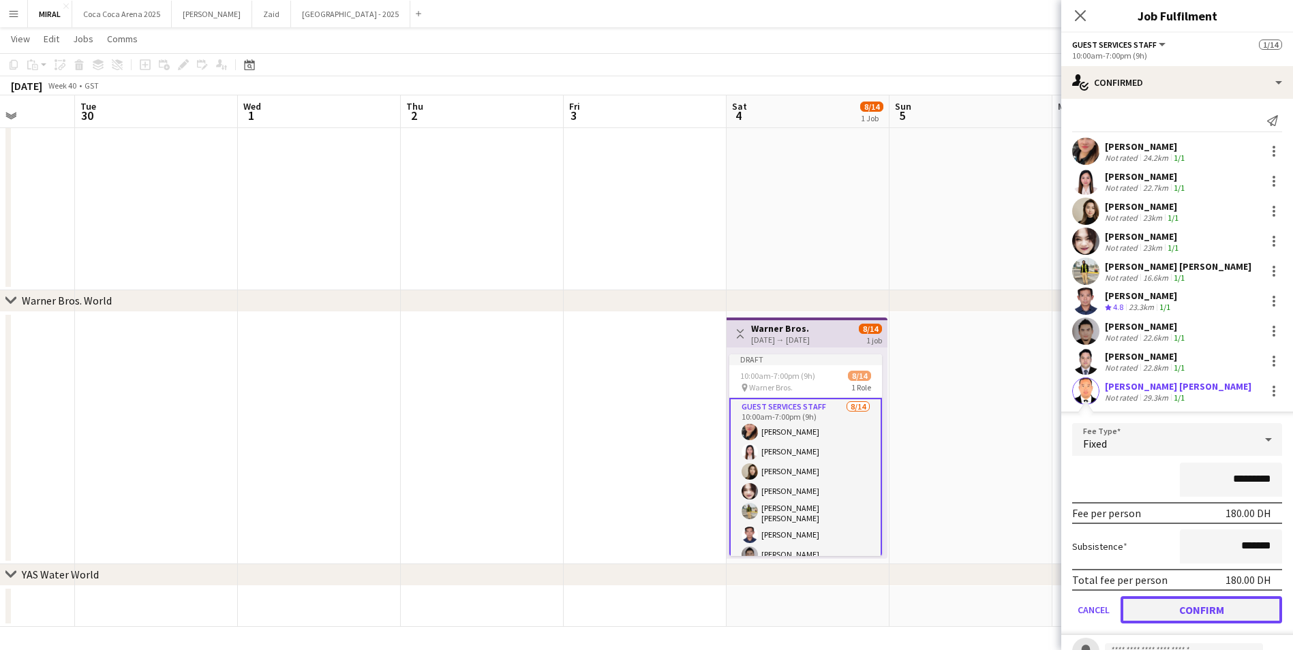
click at [1203, 600] on button "Confirm" at bounding box center [1202, 610] width 162 height 27
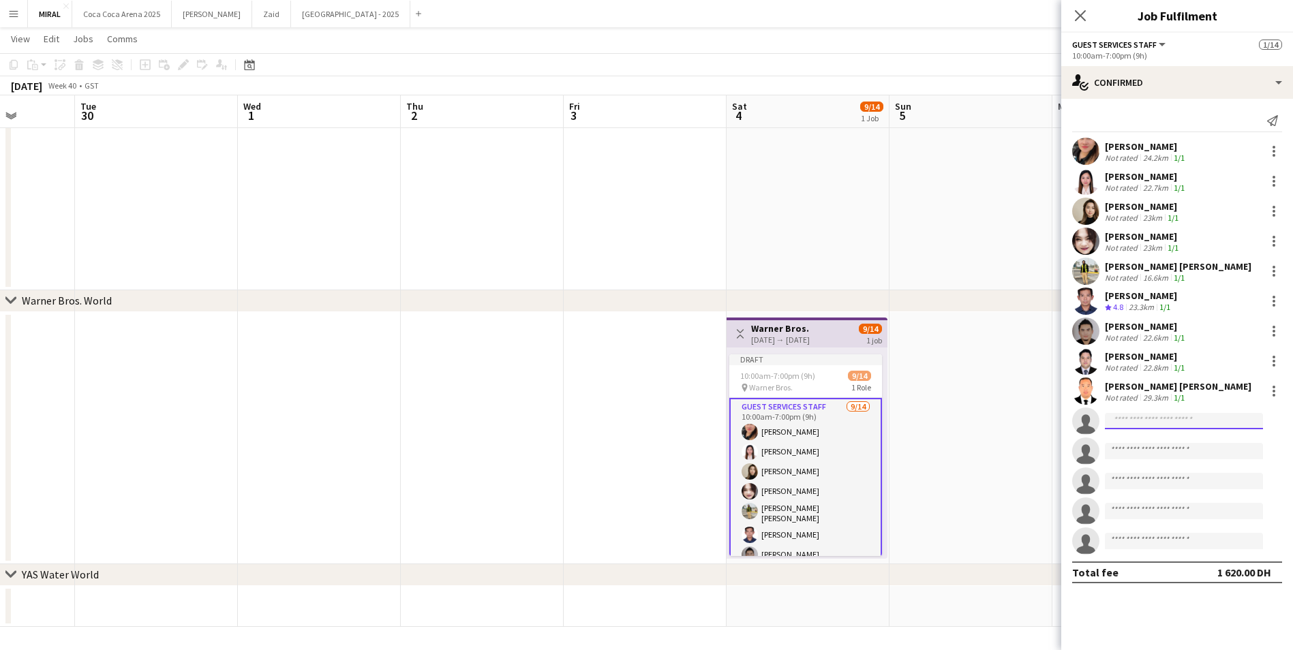
click at [1187, 422] on input at bounding box center [1184, 421] width 158 height 16
paste input "**********"
type input "**********"
click at [1179, 447] on span "jemarichbuco@gmail.com" at bounding box center [1184, 452] width 136 height 11
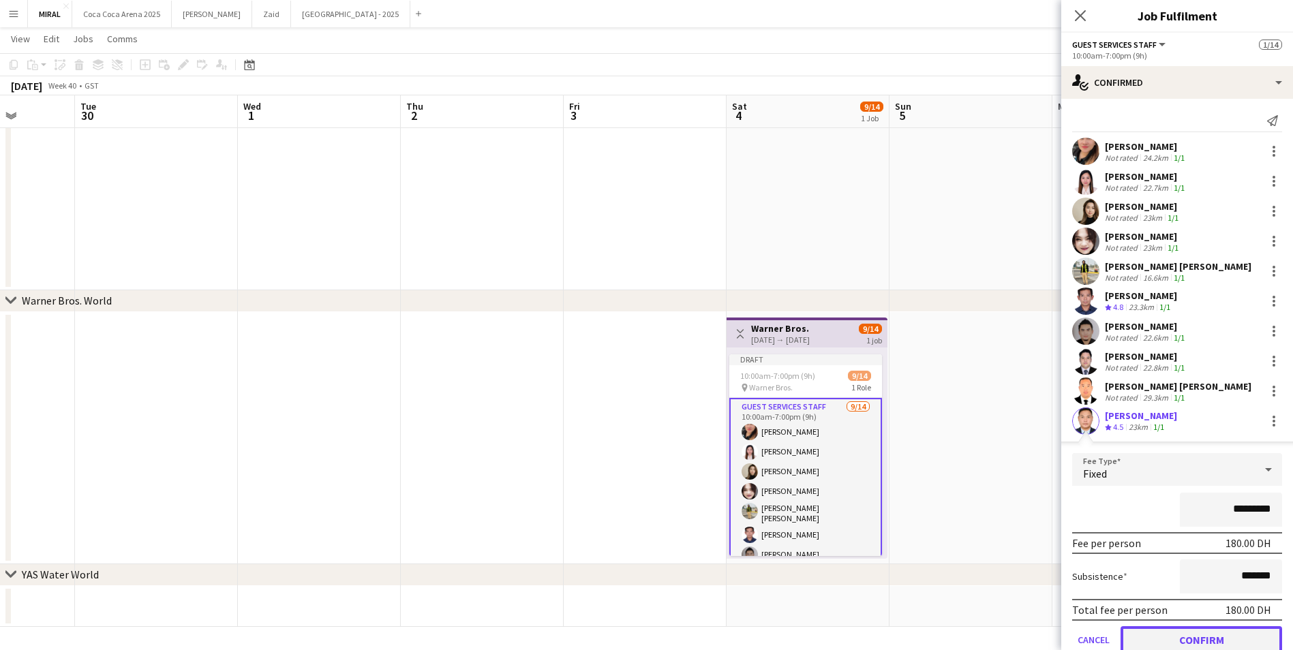
click at [1193, 636] on button "Confirm" at bounding box center [1202, 640] width 162 height 27
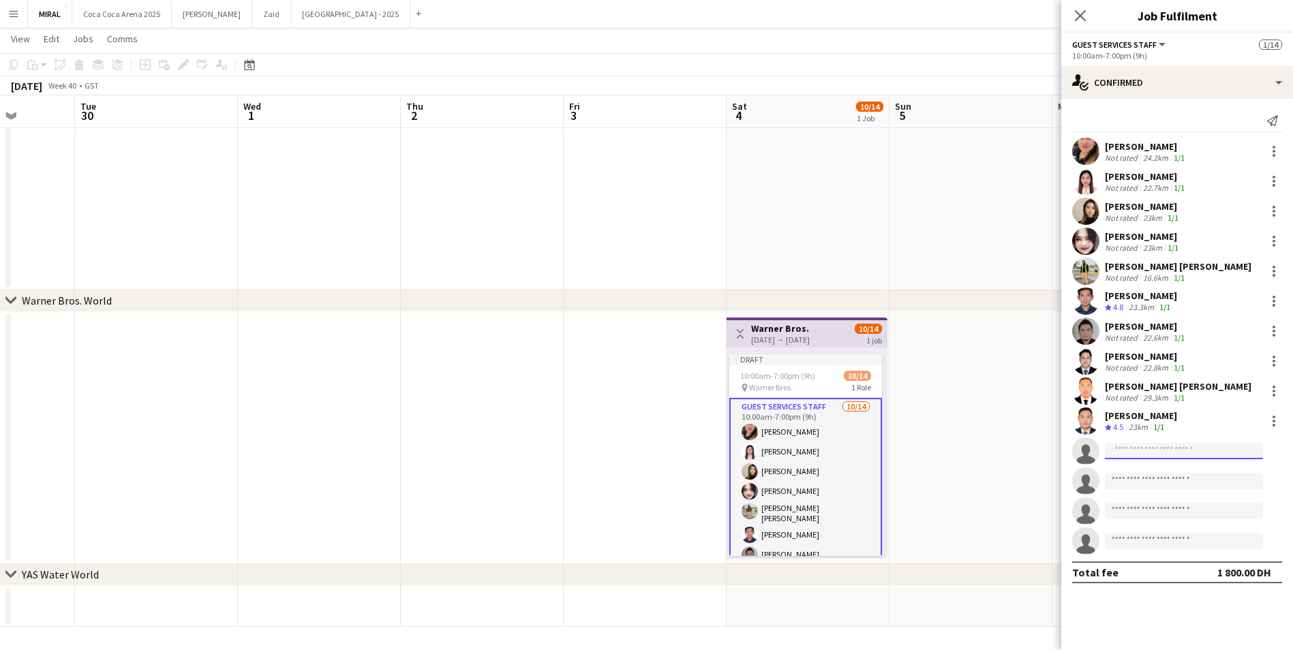
click at [1181, 451] on input at bounding box center [1184, 451] width 158 height 16
paste input "**********"
type input "**********"
click at [1172, 473] on span "Joerey De Castro" at bounding box center [1155, 471] width 78 height 12
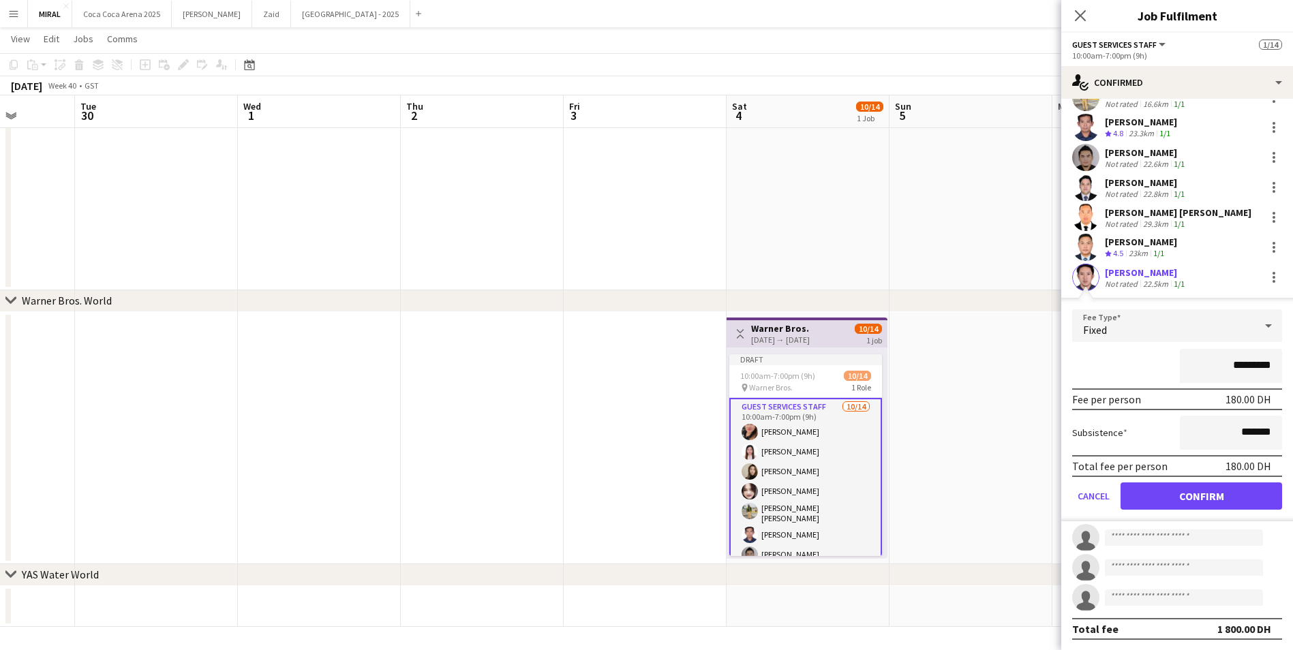
scroll to position [175, 0]
click at [1220, 498] on button "Confirm" at bounding box center [1202, 495] width 162 height 27
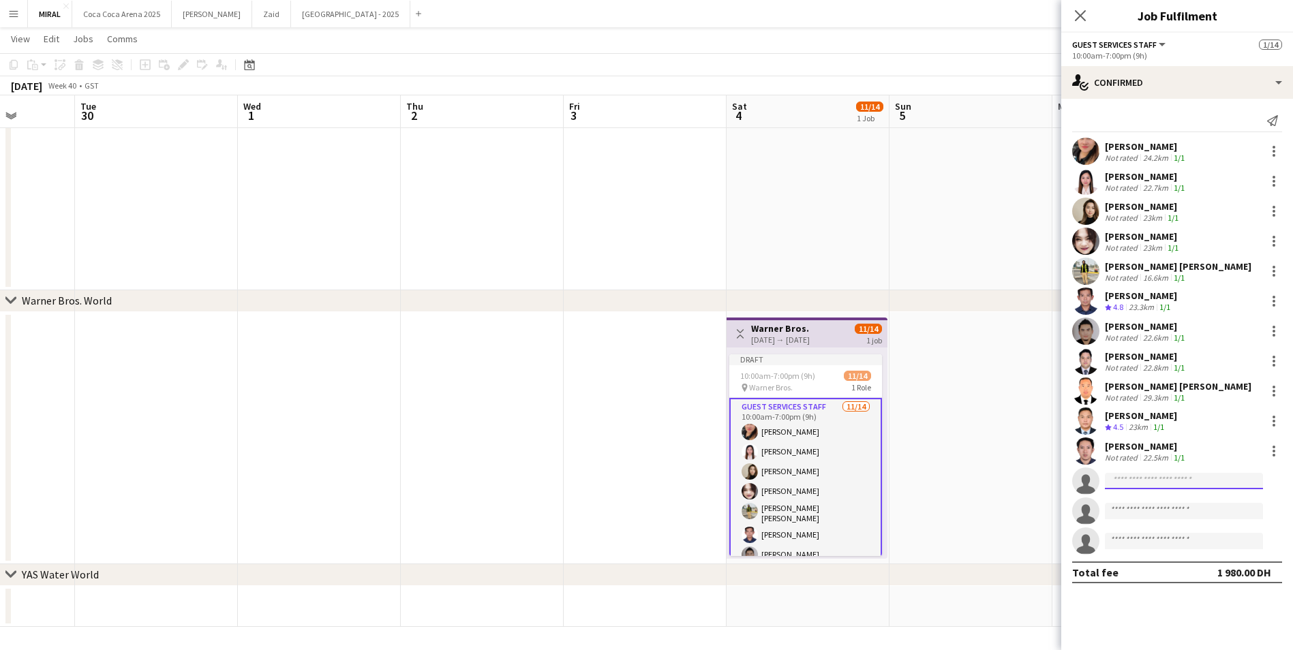
click at [1153, 478] on input at bounding box center [1184, 481] width 158 height 16
paste input "**********"
type input "**********"
click at [1151, 509] on span "abdullahrafik8@gmail.com" at bounding box center [1184, 512] width 136 height 11
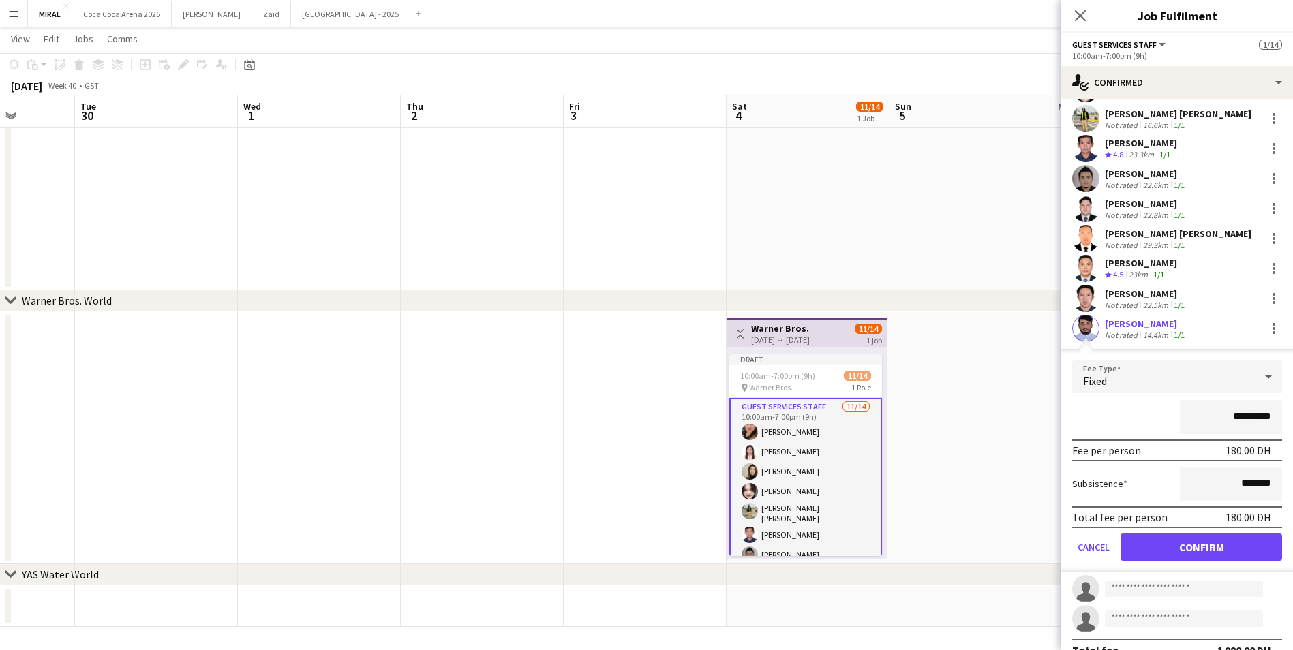
scroll to position [175, 0]
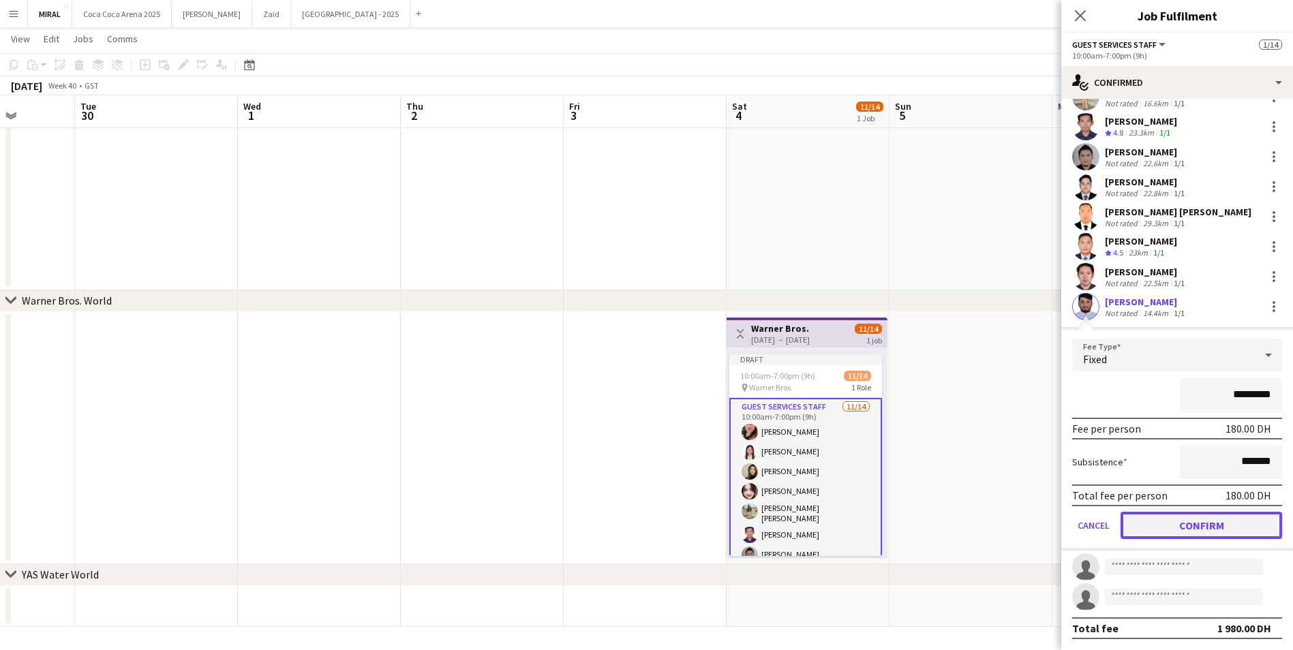
click at [1213, 533] on button "Confirm" at bounding box center [1202, 525] width 162 height 27
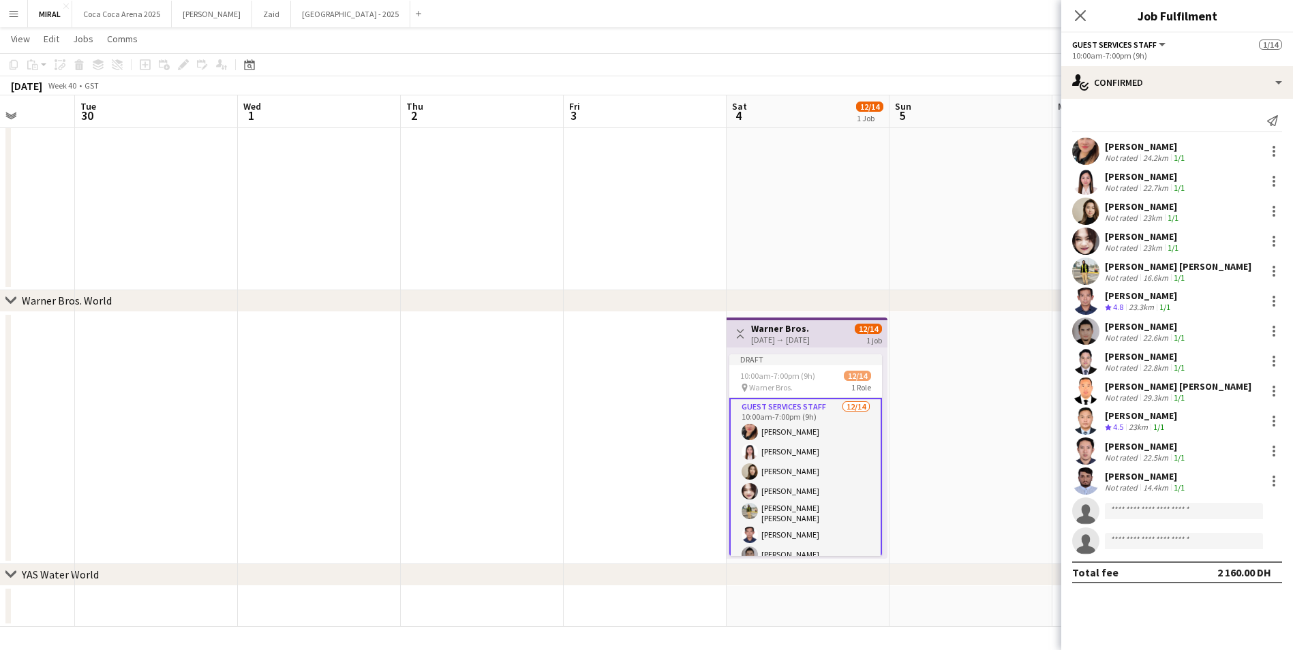
click at [958, 191] on app-date-cell at bounding box center [971, 70] width 163 height 442
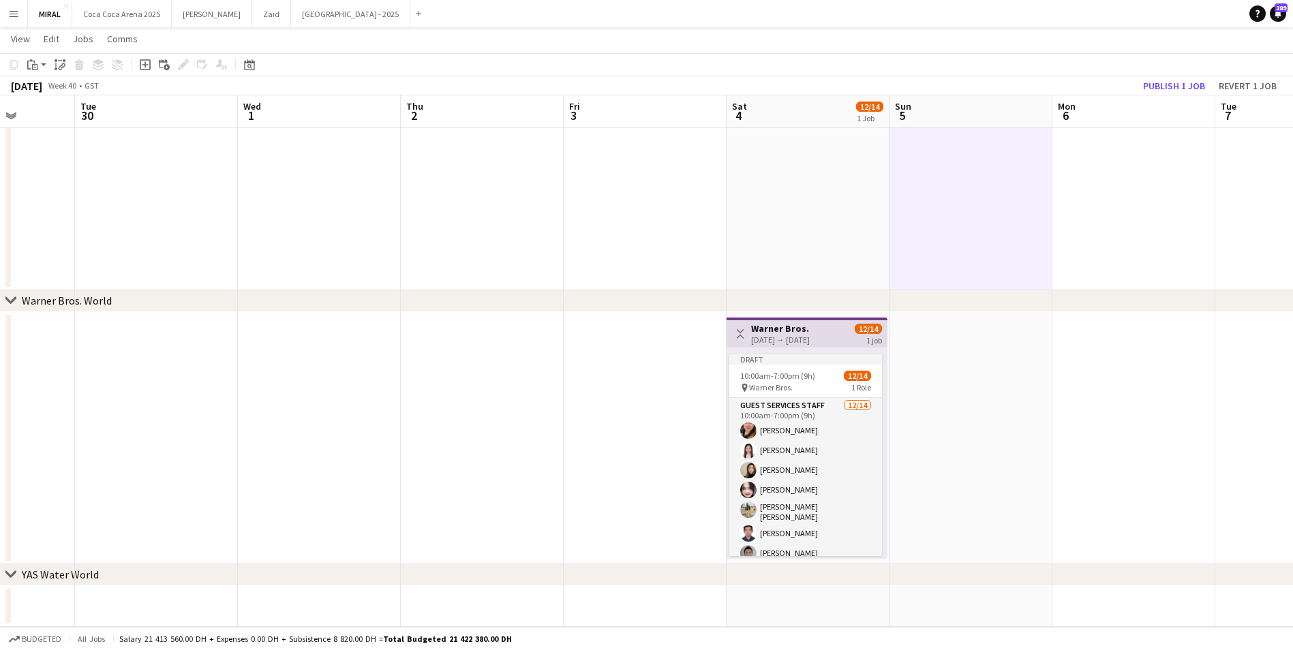
click at [809, 331] on h3 "Warner Bros." at bounding box center [780, 328] width 59 height 12
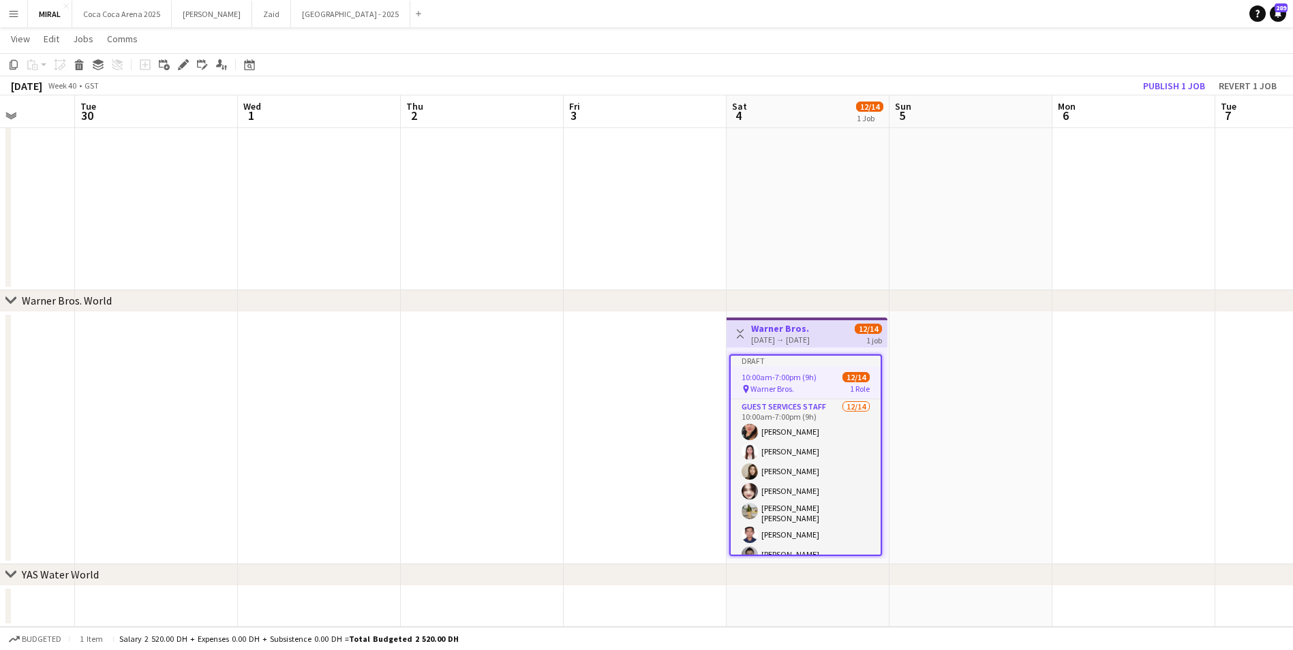
click at [950, 357] on app-date-cell at bounding box center [971, 438] width 163 height 252
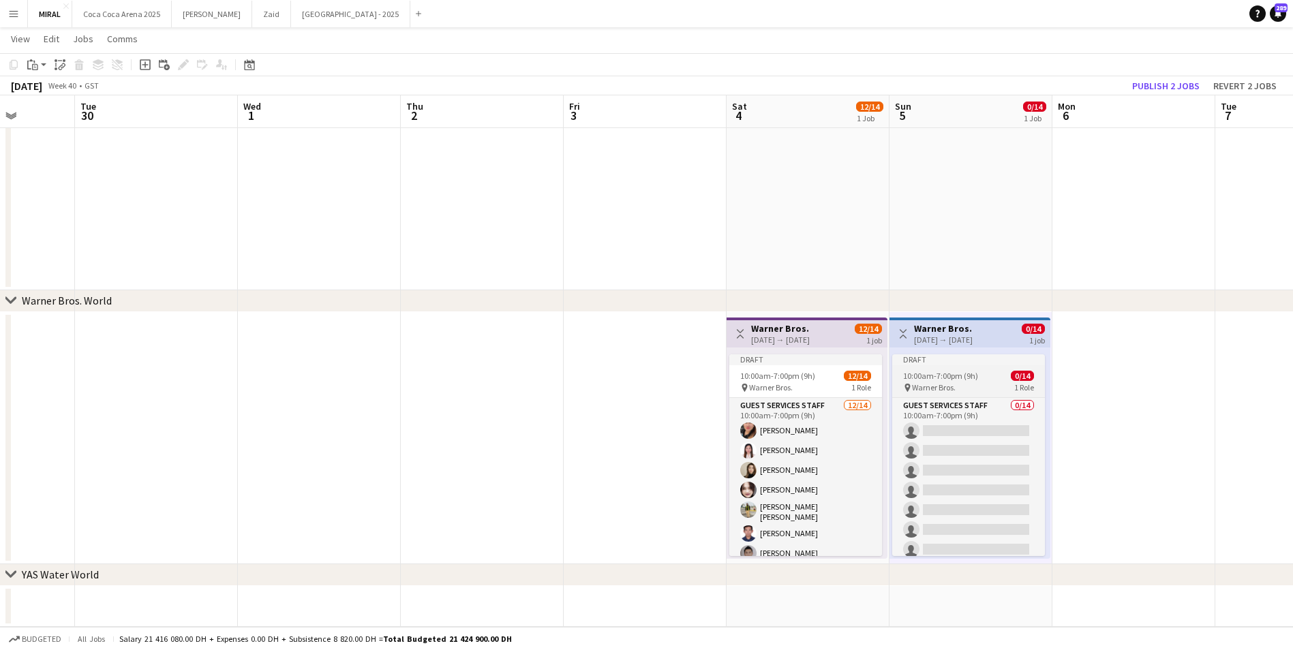
click at [982, 354] on div "Draft" at bounding box center [968, 359] width 153 height 11
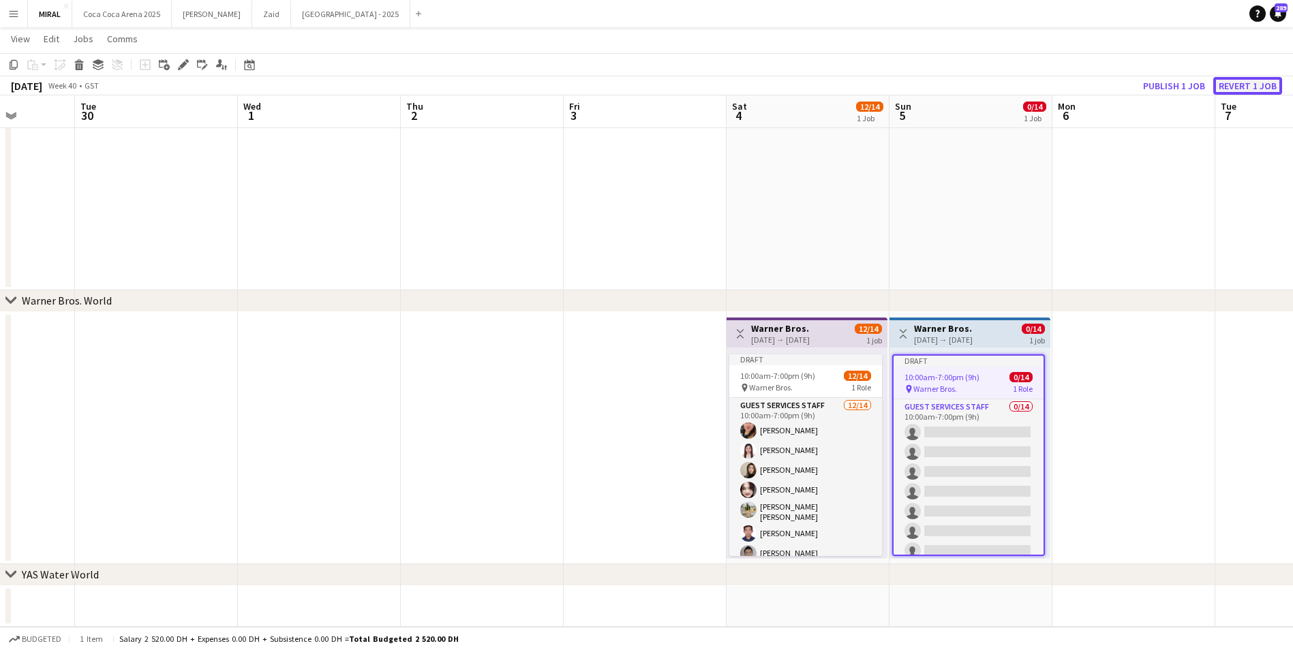
click at [1250, 87] on button "Revert 1 job" at bounding box center [1247, 86] width 69 height 18
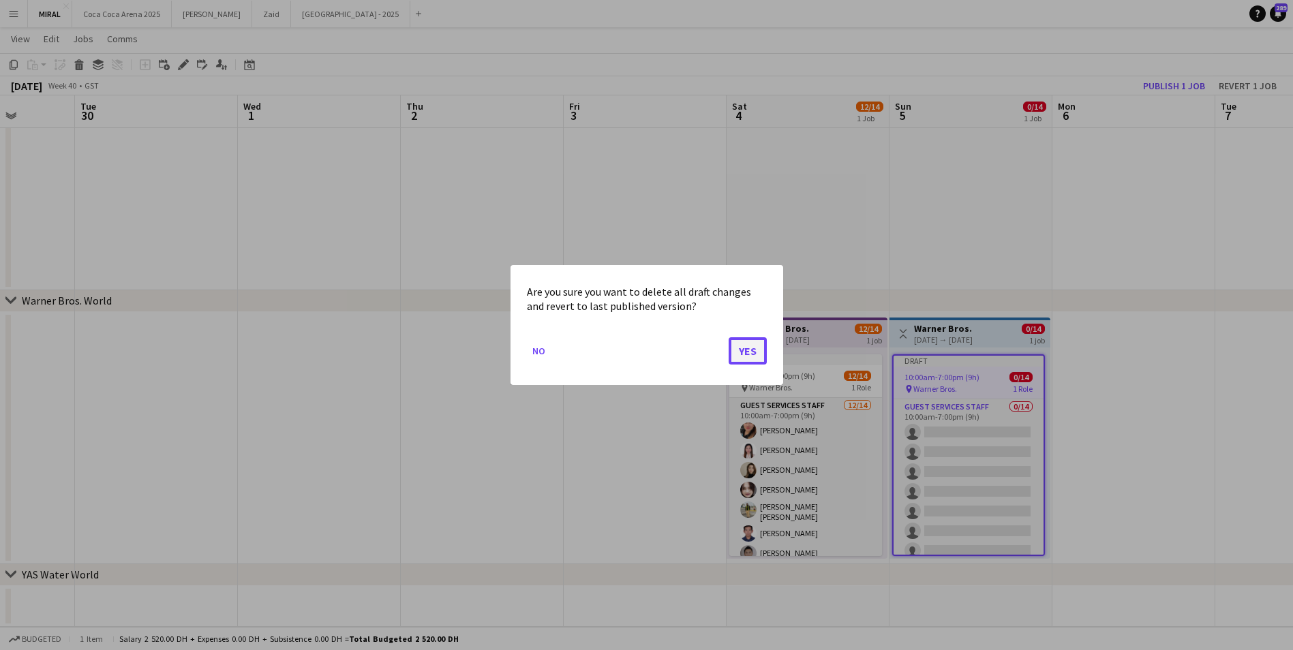
click at [765, 347] on button "Yes" at bounding box center [748, 350] width 38 height 27
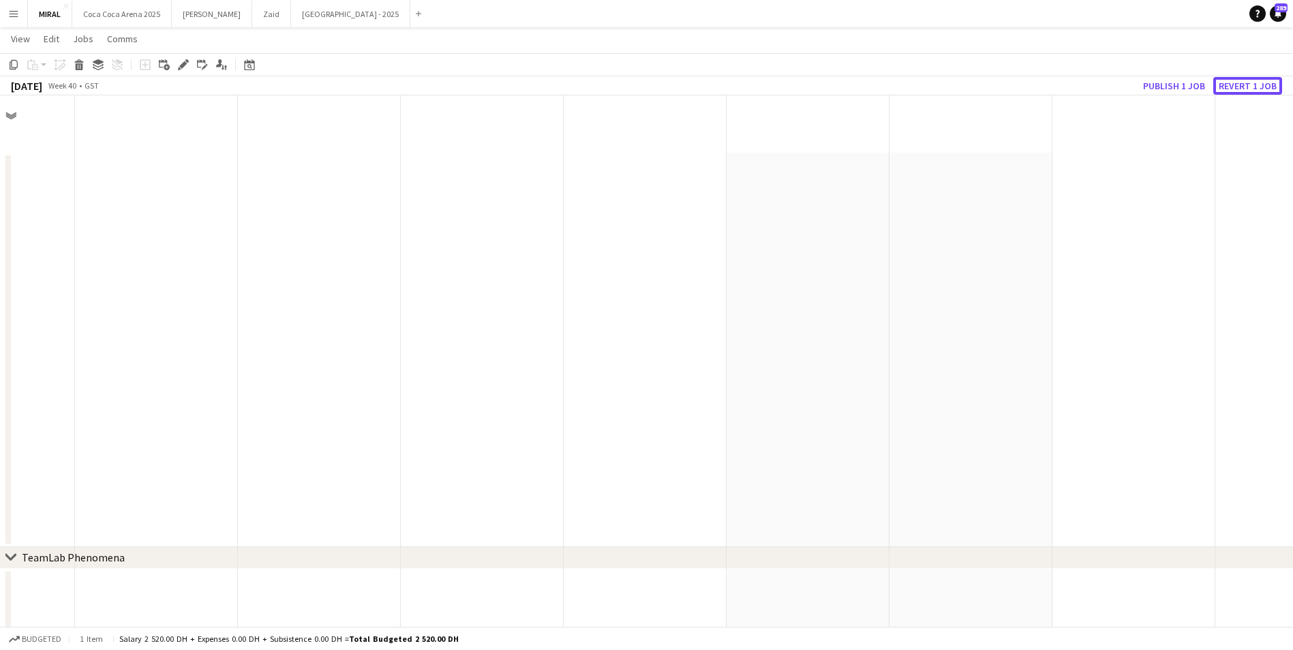
scroll to position [721, 0]
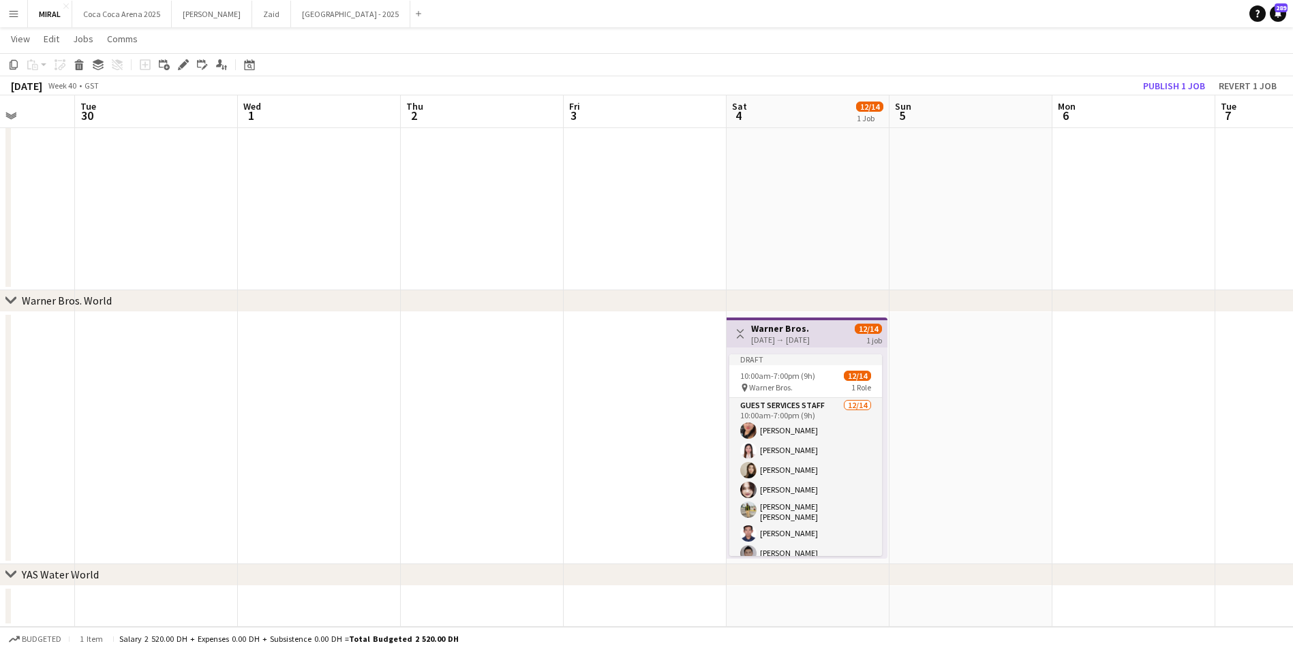
click at [788, 337] on div "04-10-2025 → 04-10-2025" at bounding box center [780, 340] width 59 height 10
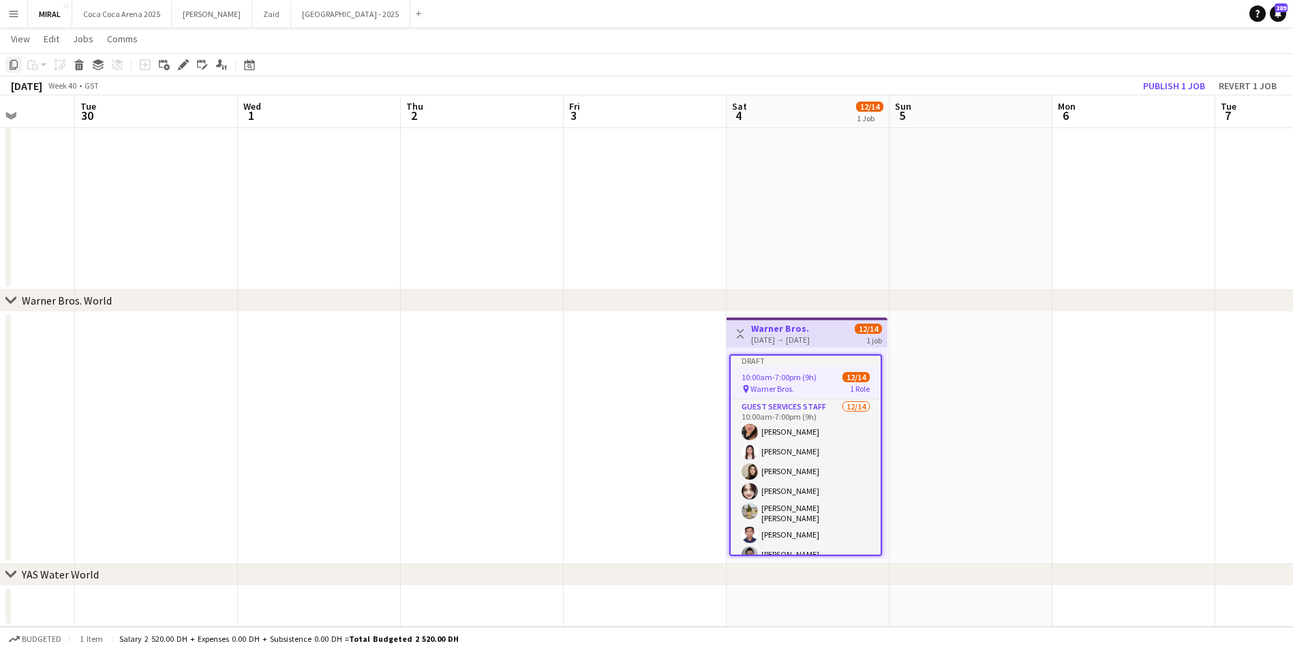
click at [16, 65] on icon "Copy" at bounding box center [13, 64] width 11 height 11
click at [966, 402] on app-date-cell at bounding box center [971, 438] width 163 height 252
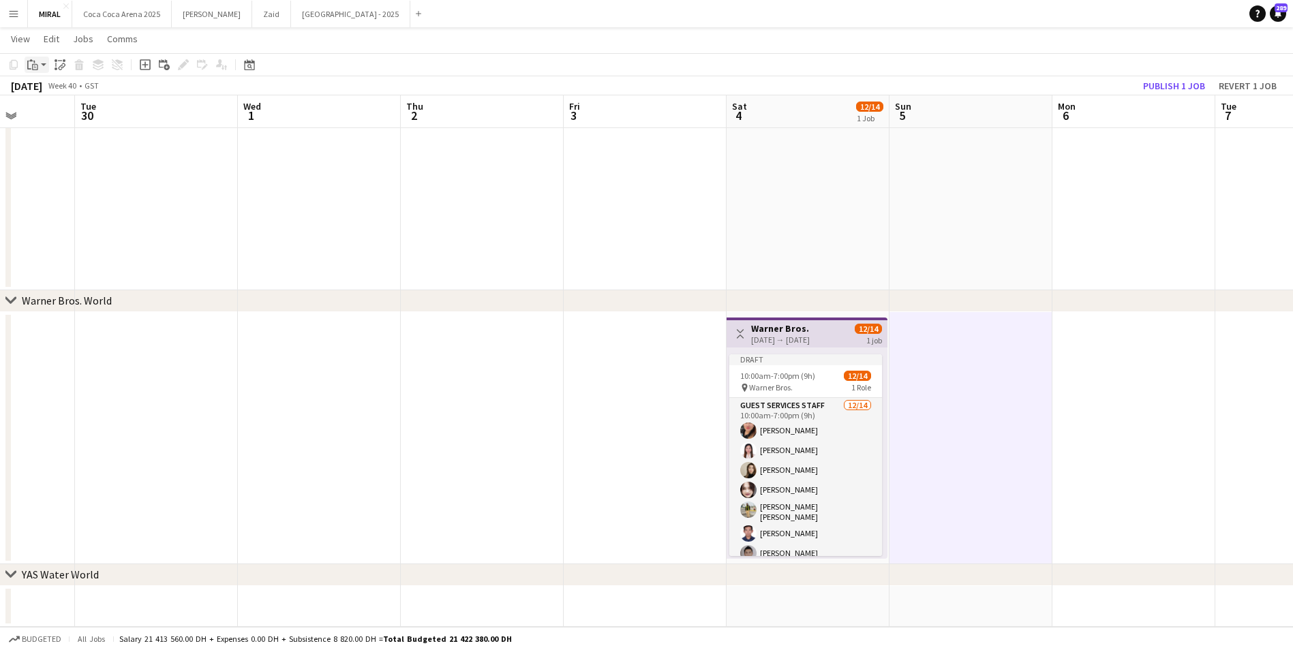
click at [39, 67] on div "Paste" at bounding box center [33, 65] width 16 height 16
click at [74, 115] on link "Paste with crew Ctrl+Shift+V" at bounding box center [100, 114] width 128 height 12
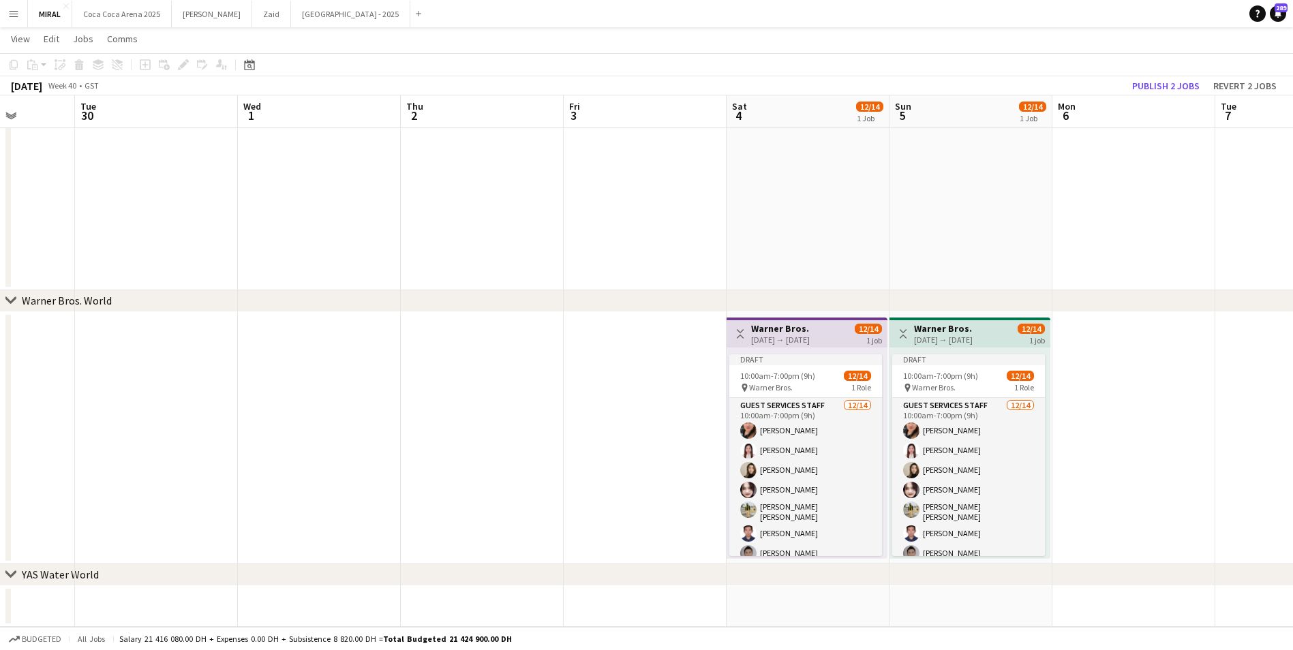
click at [1139, 357] on app-date-cell at bounding box center [1134, 438] width 163 height 252
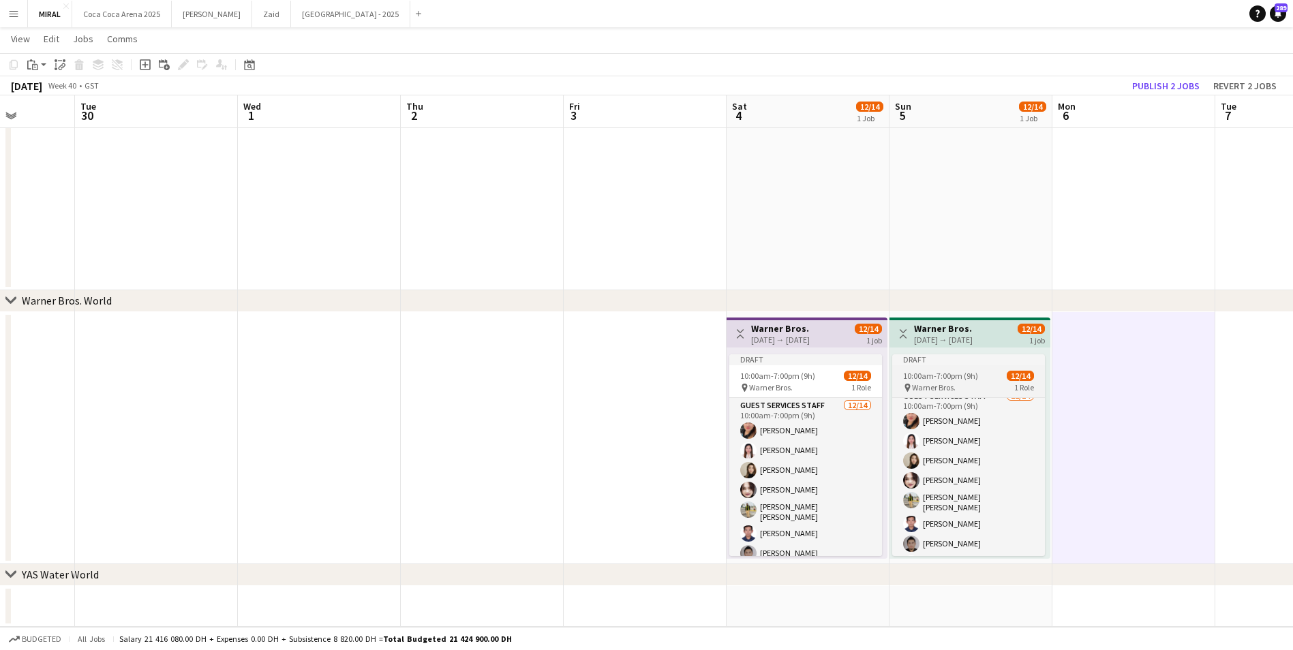
scroll to position [0, 0]
click at [840, 331] on div "Toggle View Warner Bros. 04-10-2025 → 04-10-2025 12/14 1 job" at bounding box center [807, 333] width 150 height 23
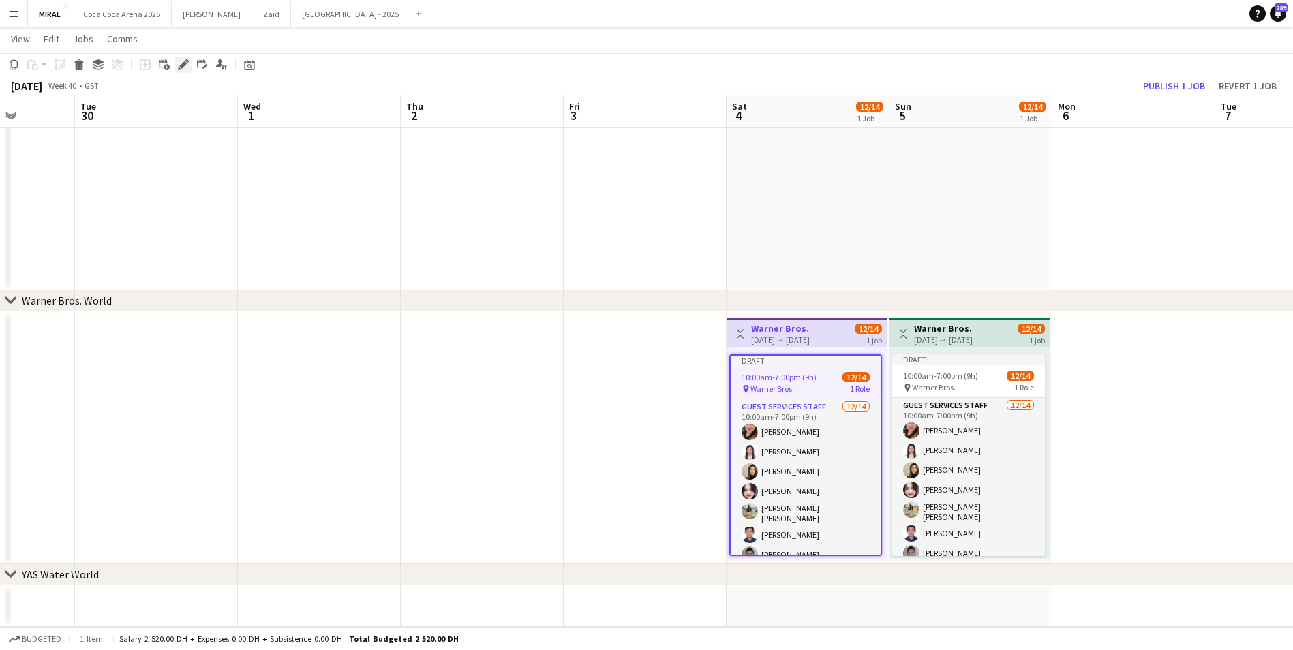
click at [177, 63] on div "Edit" at bounding box center [183, 65] width 16 height 16
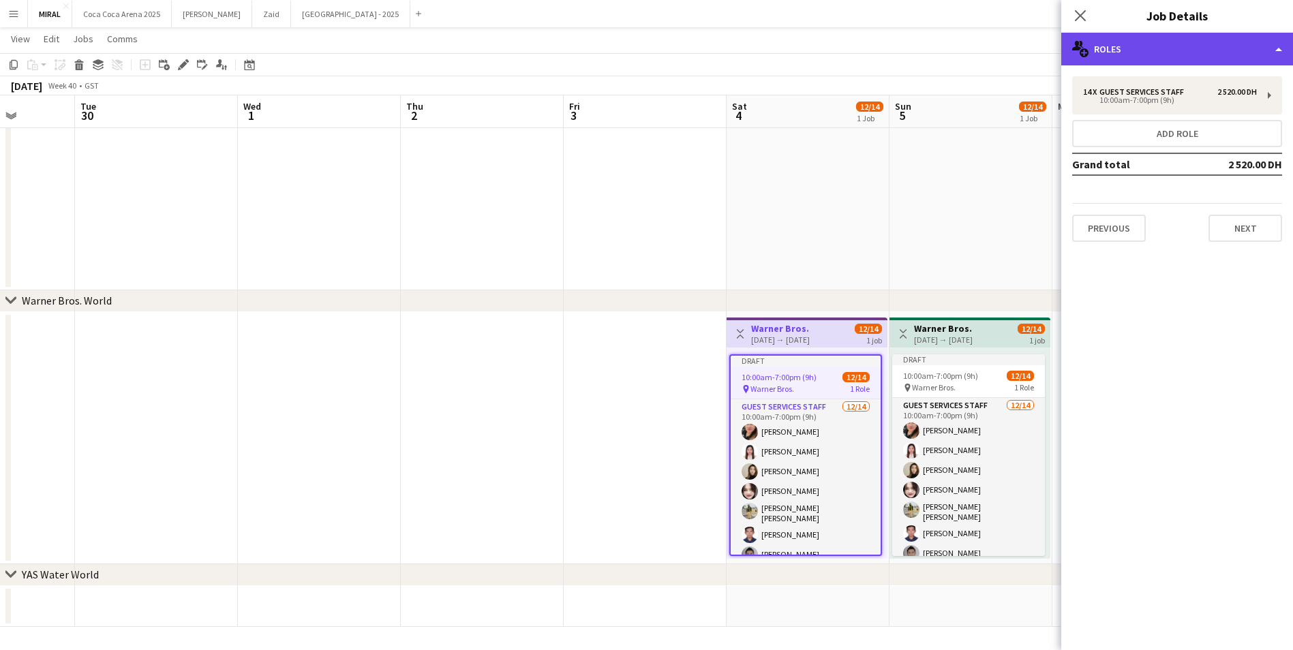
click at [1254, 53] on div "multiple-users-add Roles" at bounding box center [1177, 49] width 232 height 33
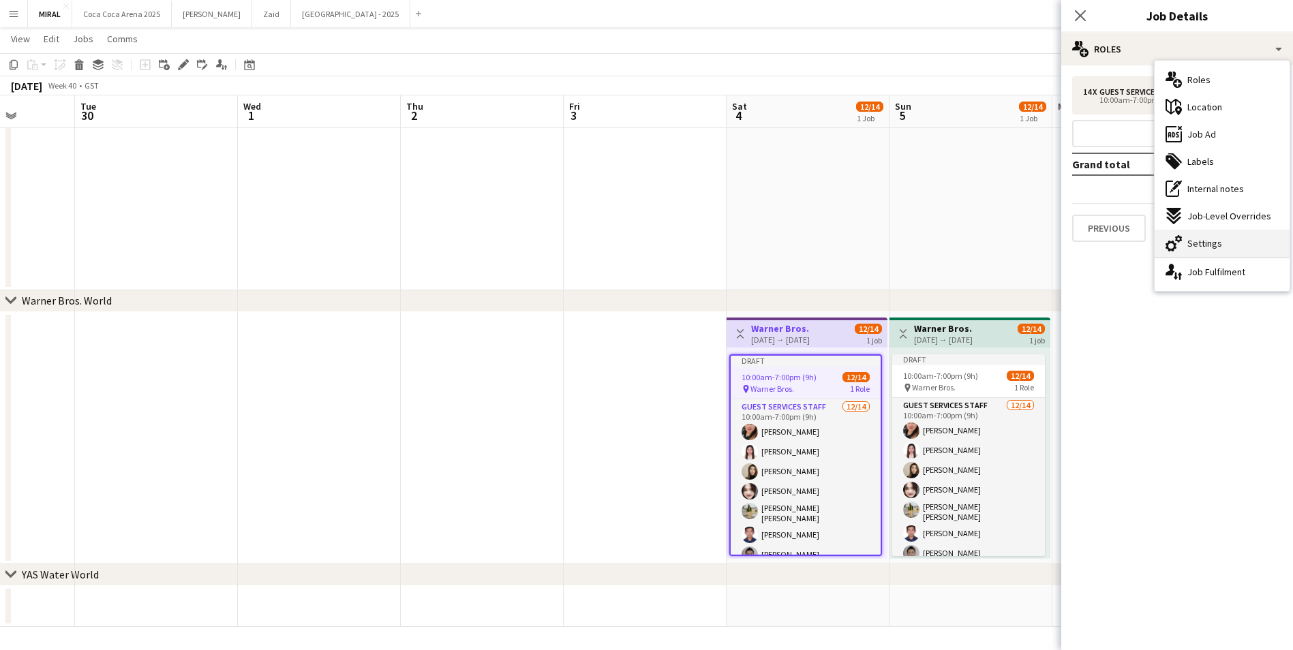
click at [1226, 250] on div "cog-double-3 Settings" at bounding box center [1222, 243] width 135 height 27
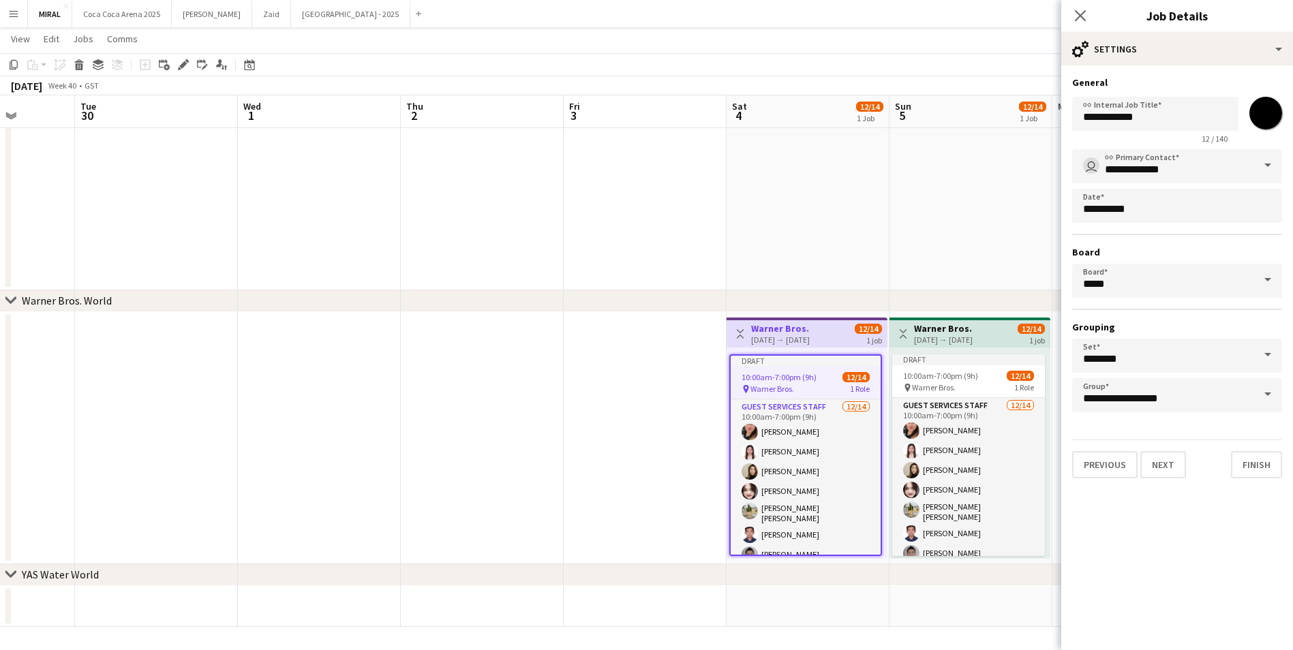
click at [1265, 117] on input "*******" at bounding box center [1265, 113] width 49 height 49
click at [946, 336] on div "05-10-2025 → 05-10-2025" at bounding box center [943, 340] width 59 height 10
type input "*******"
type input "**********"
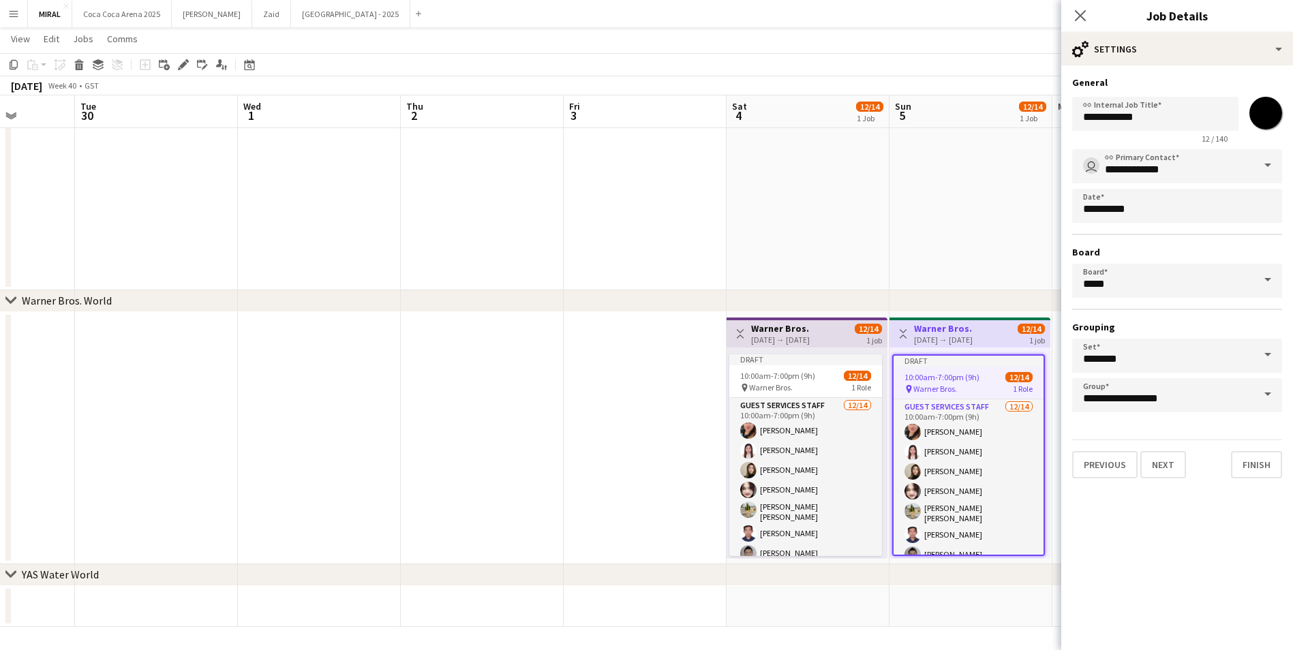
click at [1265, 115] on input "*******" at bounding box center [1265, 113] width 49 height 49
type input "*******"
click at [1256, 470] on button "Finish" at bounding box center [1256, 464] width 51 height 27
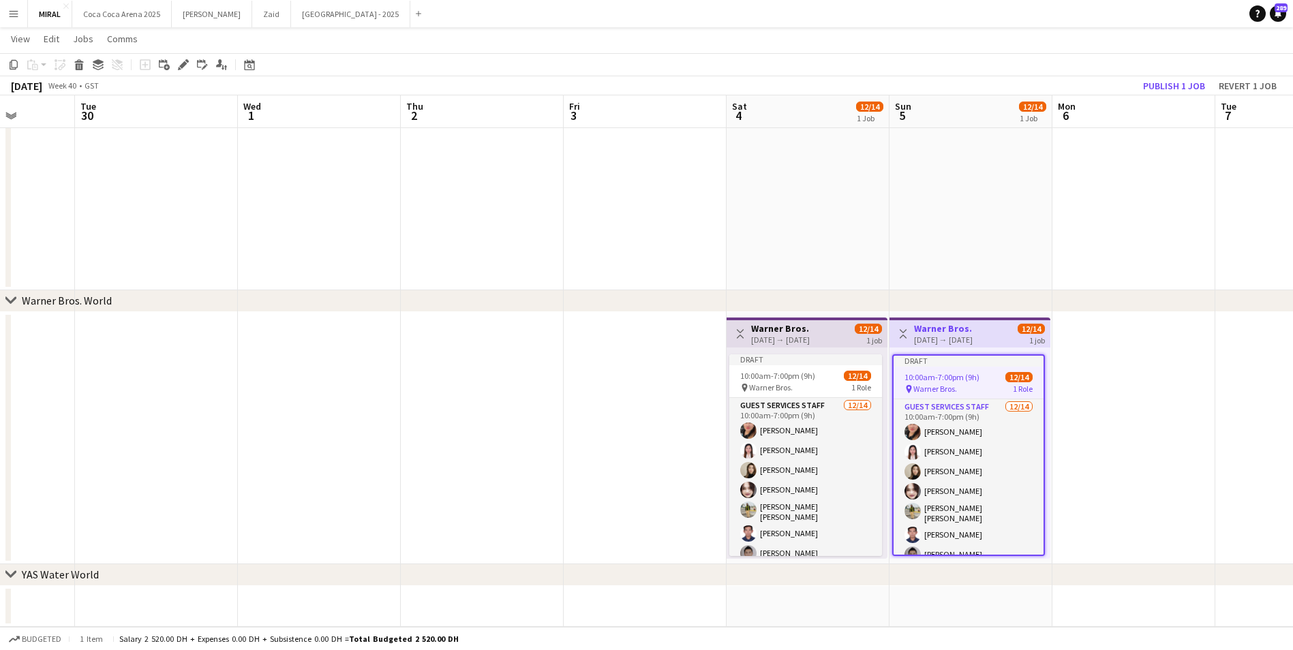
click at [1020, 222] on app-date-cell at bounding box center [971, 70] width 163 height 442
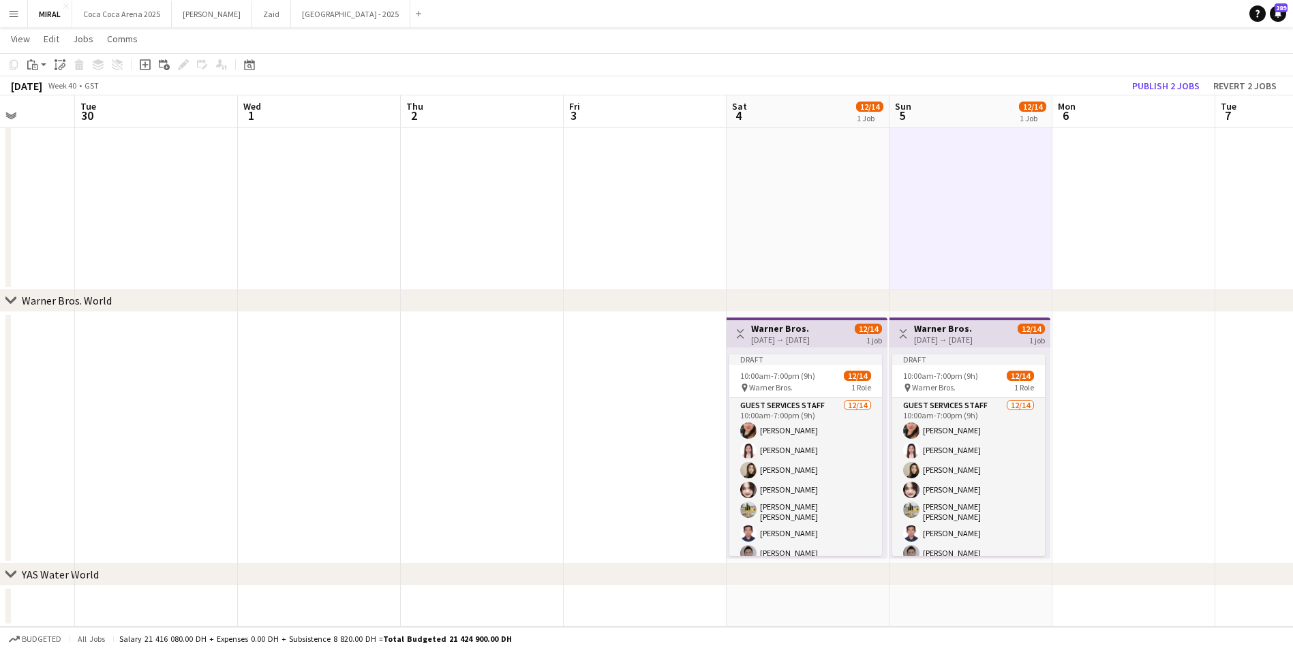
drag, startPoint x: 828, startPoint y: 333, endPoint x: 1108, endPoint y: 329, distance: 279.5
click at [1108, 329] on app-date-cell at bounding box center [1134, 438] width 163 height 252
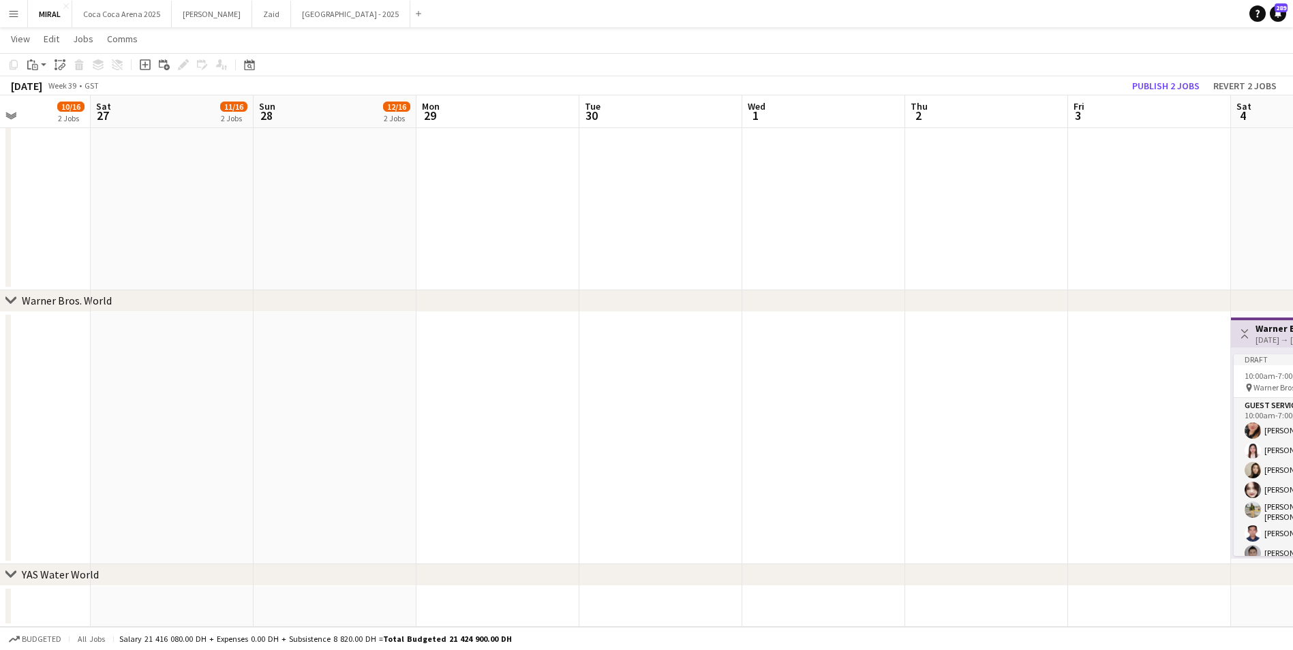
scroll to position [0, 463]
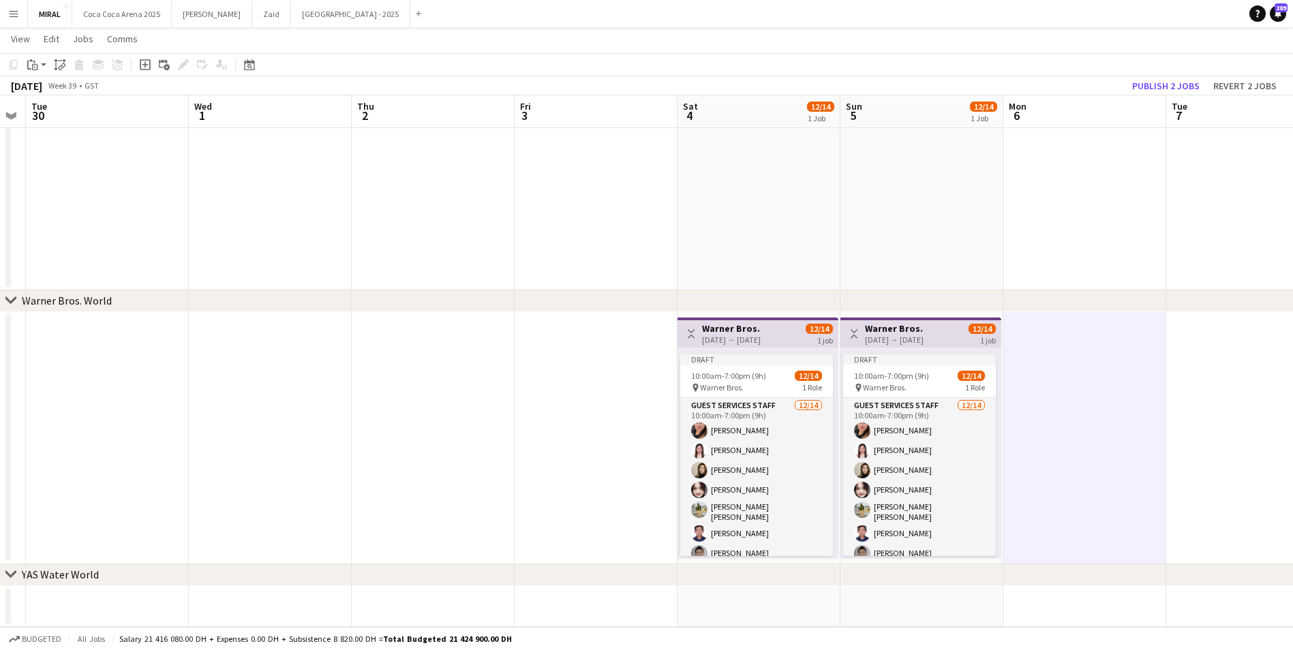
drag, startPoint x: 517, startPoint y: 394, endPoint x: 405, endPoint y: 407, distance: 112.6
click at [796, 340] on div "Toggle View Warner Bros. 04-10-2025 → 04-10-2025 12/14 1 job" at bounding box center [758, 333] width 150 height 23
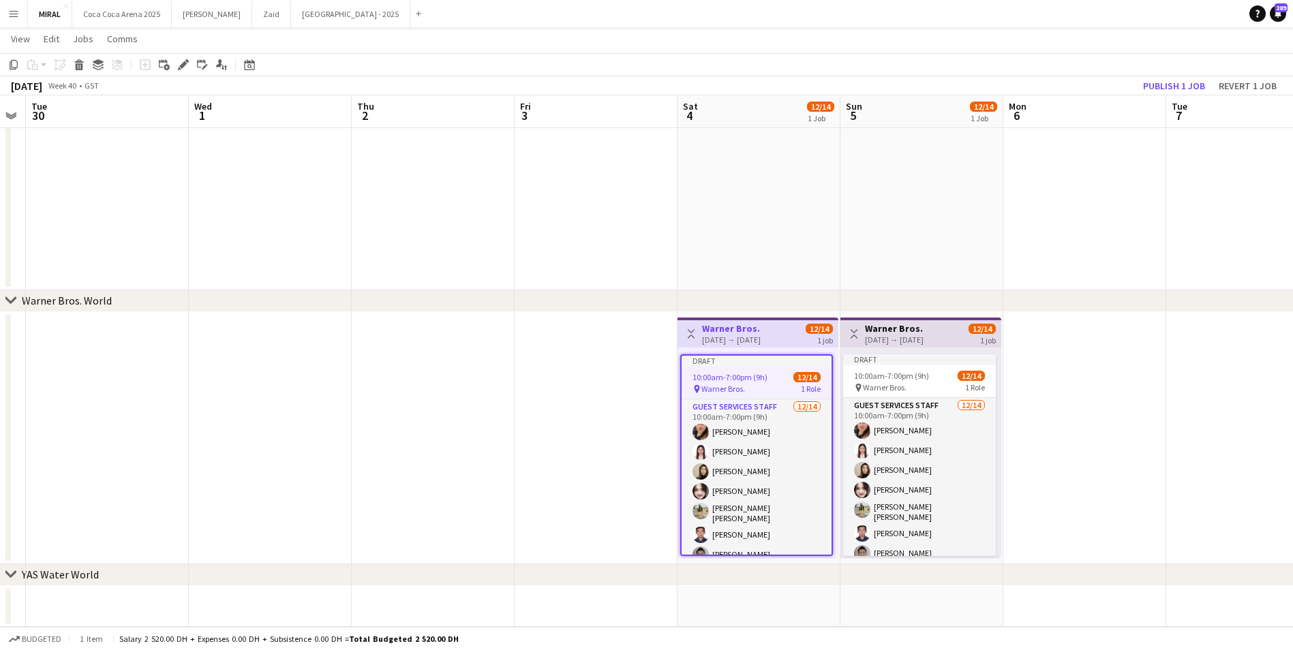
click at [1081, 341] on app-date-cell at bounding box center [1084, 438] width 163 height 252
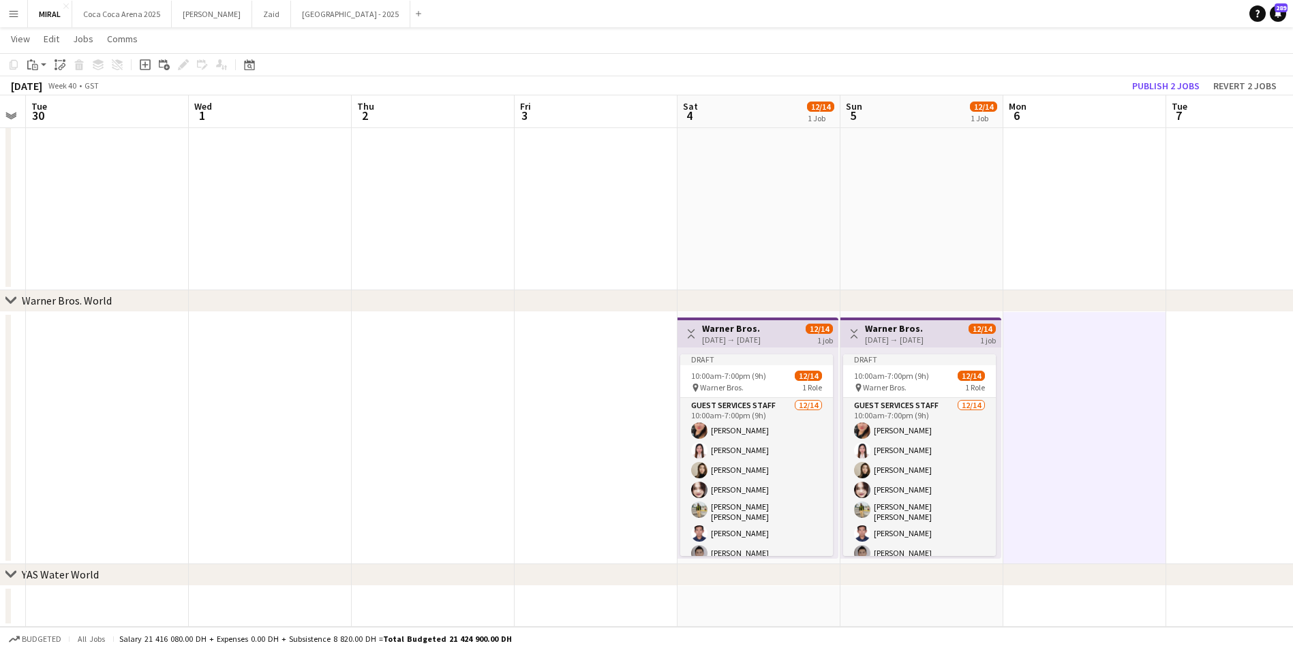
click at [761, 339] on div "04-10-2025 → 04-10-2025" at bounding box center [731, 340] width 59 height 10
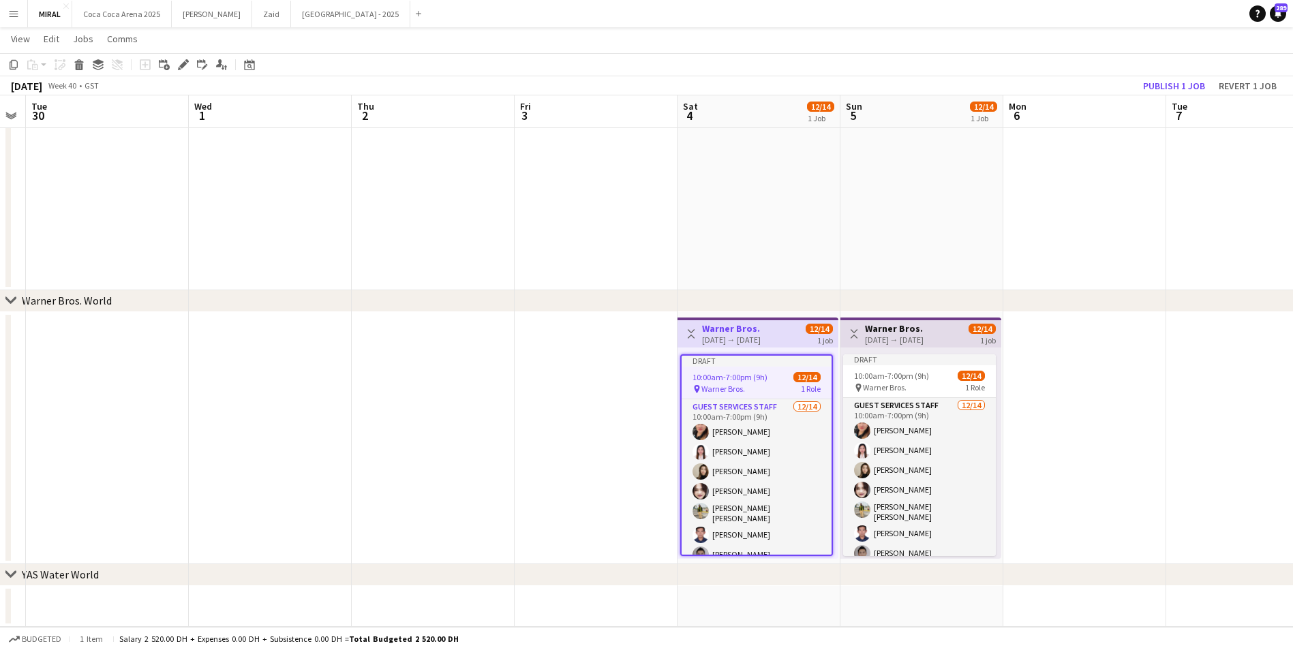
click at [1061, 322] on app-date-cell at bounding box center [1084, 438] width 163 height 252
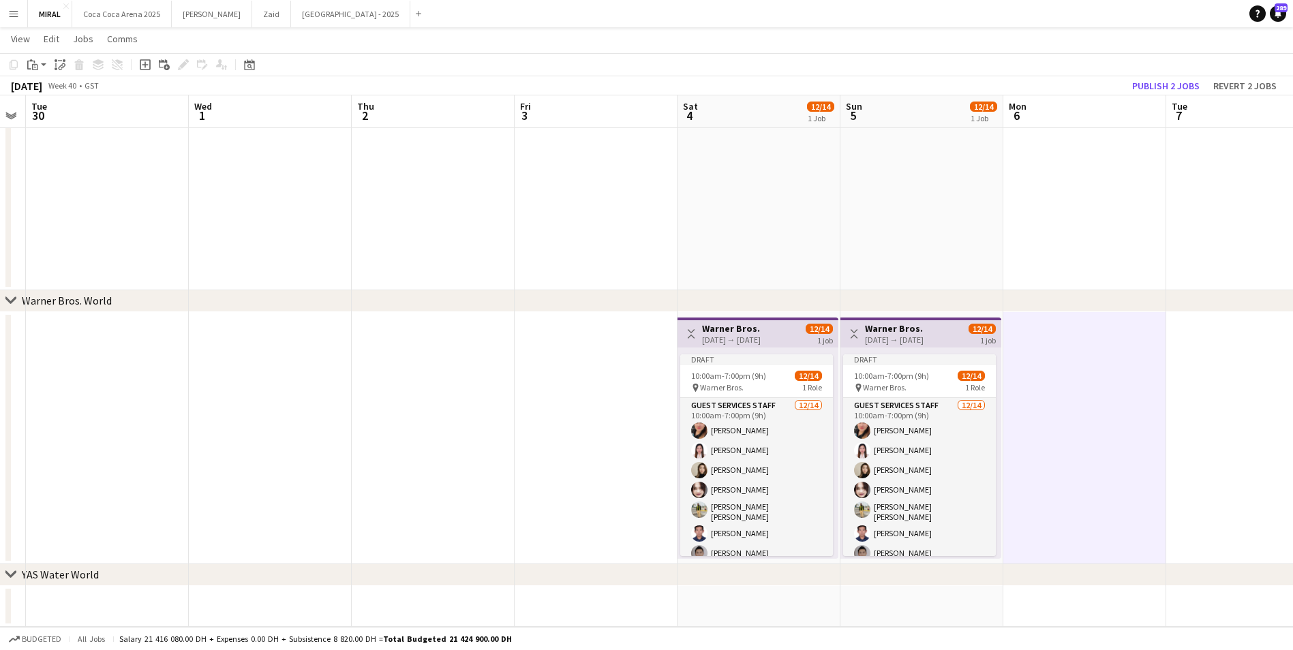
click at [761, 331] on h3 "Warner Bros." at bounding box center [731, 328] width 59 height 12
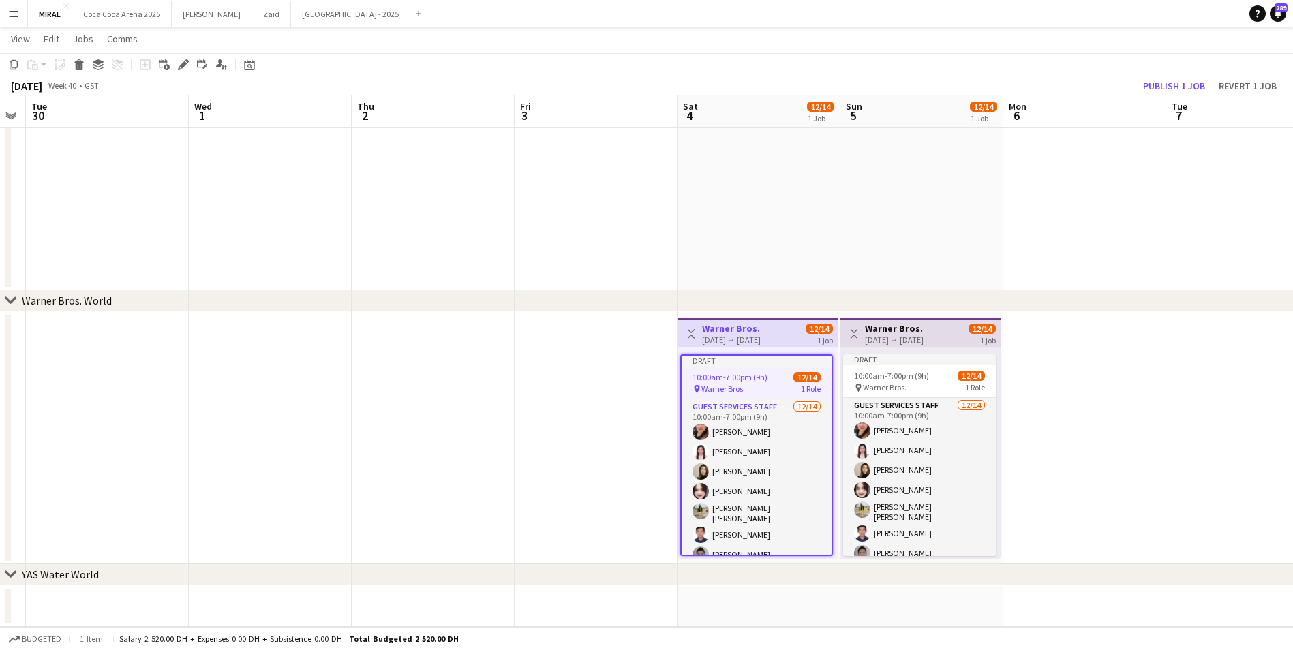
click at [1089, 365] on app-date-cell at bounding box center [1084, 438] width 163 height 252
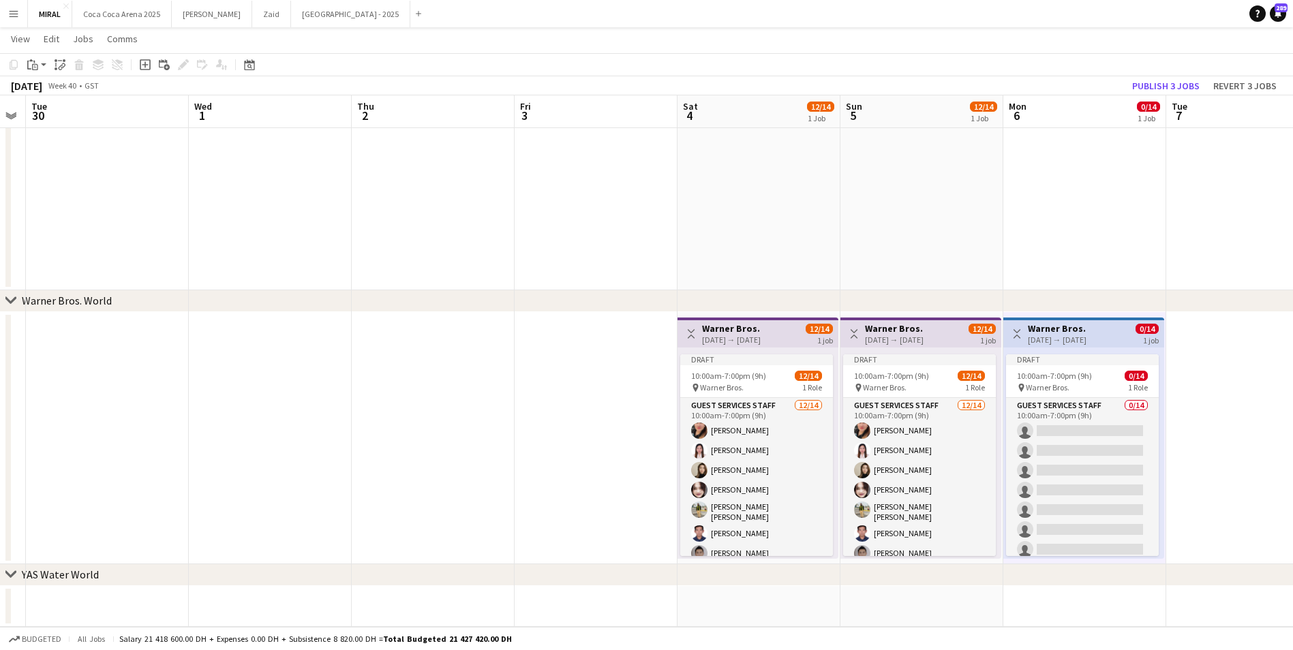
click at [1075, 337] on div "06-10-2025 → 06-10-2025" at bounding box center [1057, 340] width 59 height 10
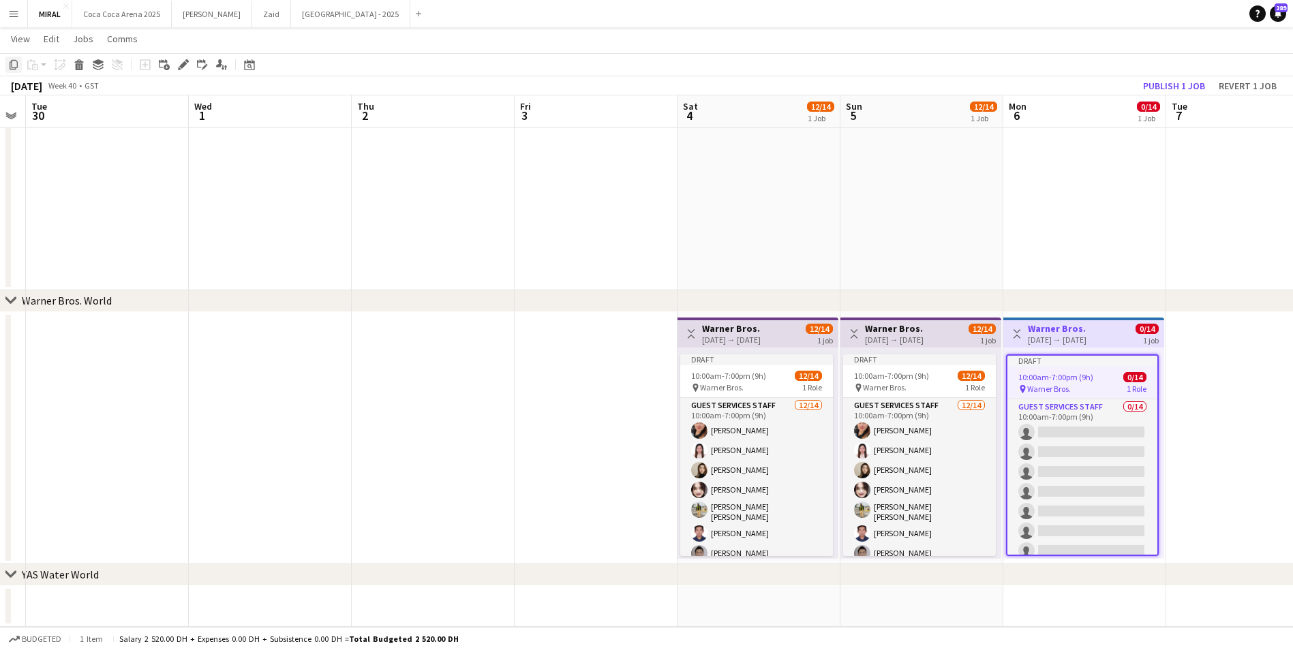
click at [10, 66] on icon "Copy" at bounding box center [13, 64] width 11 height 11
click at [1231, 379] on app-date-cell at bounding box center [1247, 438] width 163 height 252
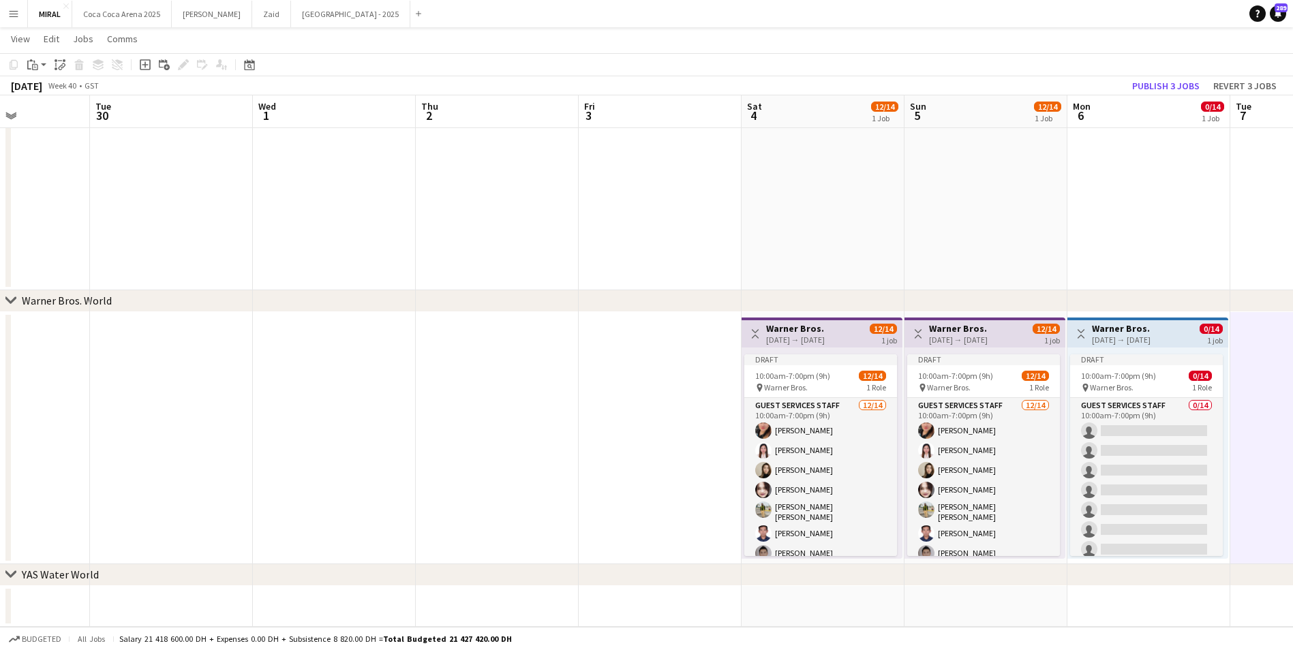
drag, startPoint x: 1097, startPoint y: 255, endPoint x: 967, endPoint y: 266, distance: 130.0
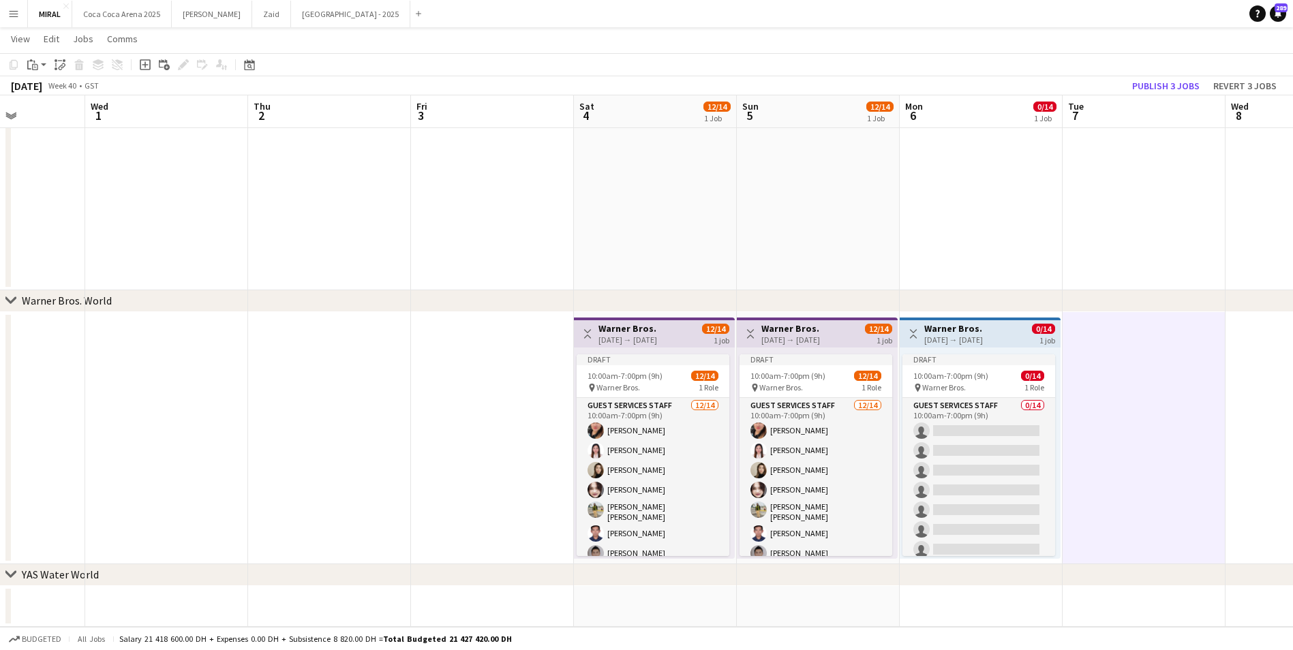
click at [960, 336] on div "06-10-2025 → 06-10-2025" at bounding box center [953, 340] width 59 height 10
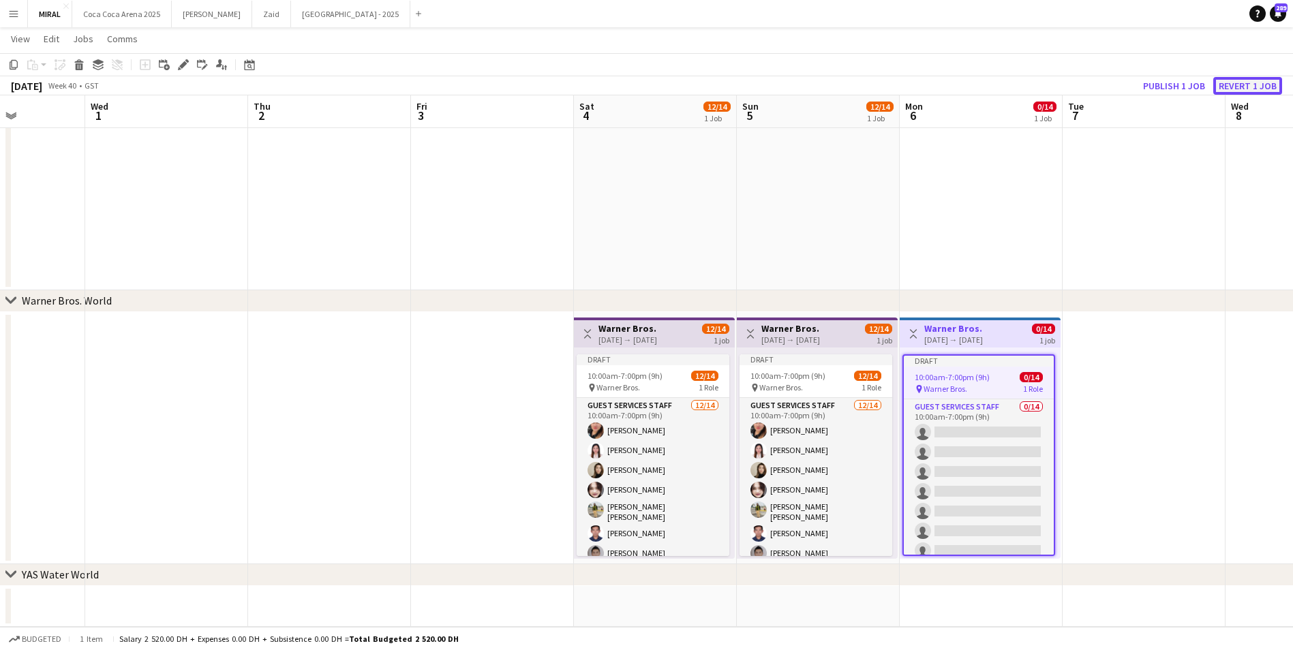
click at [1248, 83] on button "Revert 1 job" at bounding box center [1247, 86] width 69 height 18
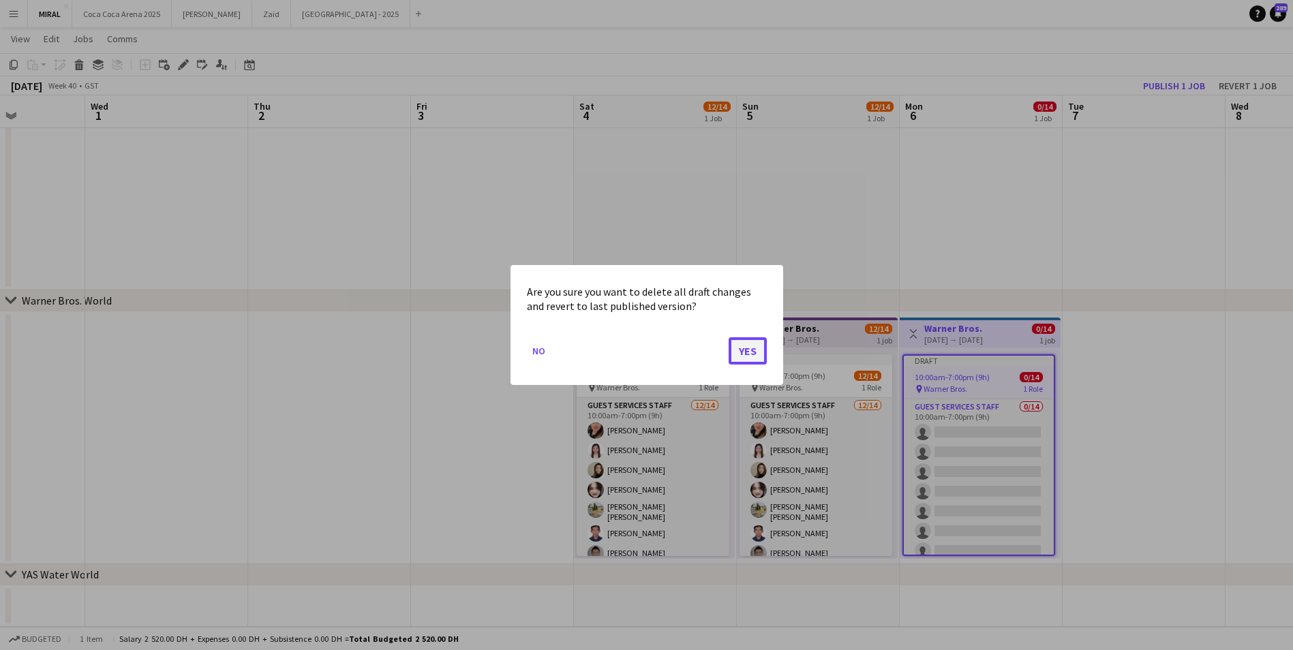
click at [757, 356] on button "Yes" at bounding box center [748, 350] width 38 height 27
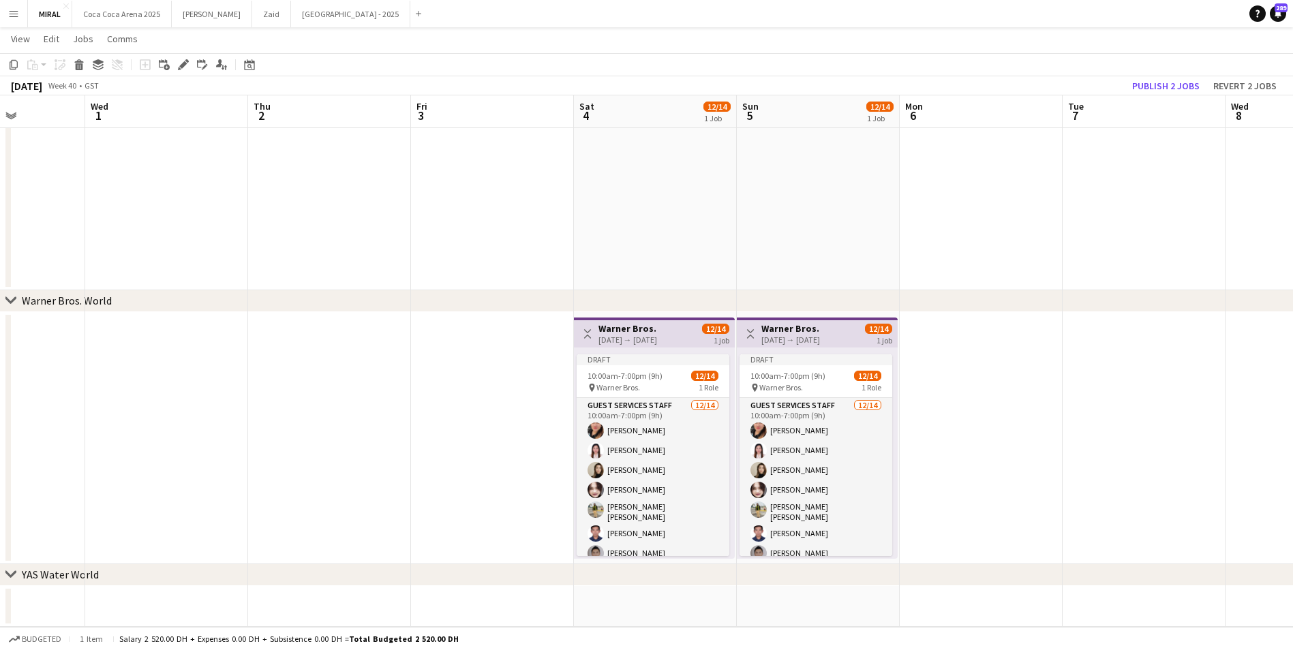
click at [657, 335] on div "04-10-2025 → 04-10-2025" at bounding box center [628, 340] width 59 height 10
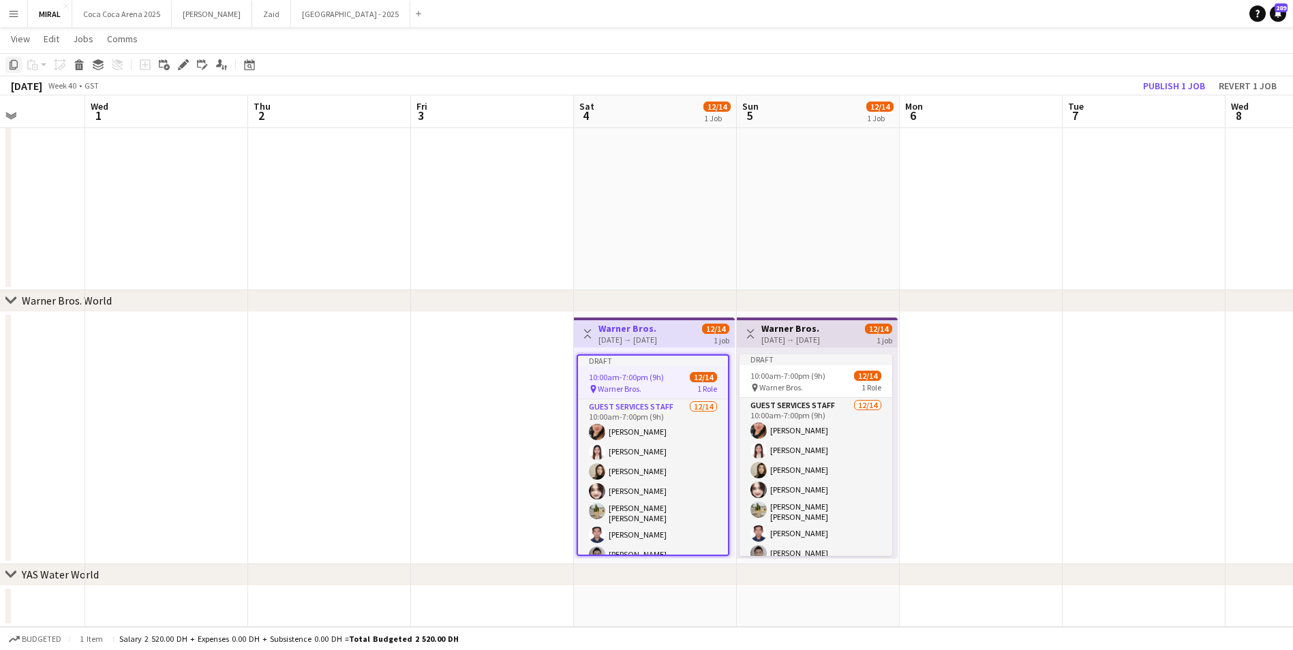
click at [12, 67] on icon "Copy" at bounding box center [13, 64] width 11 height 11
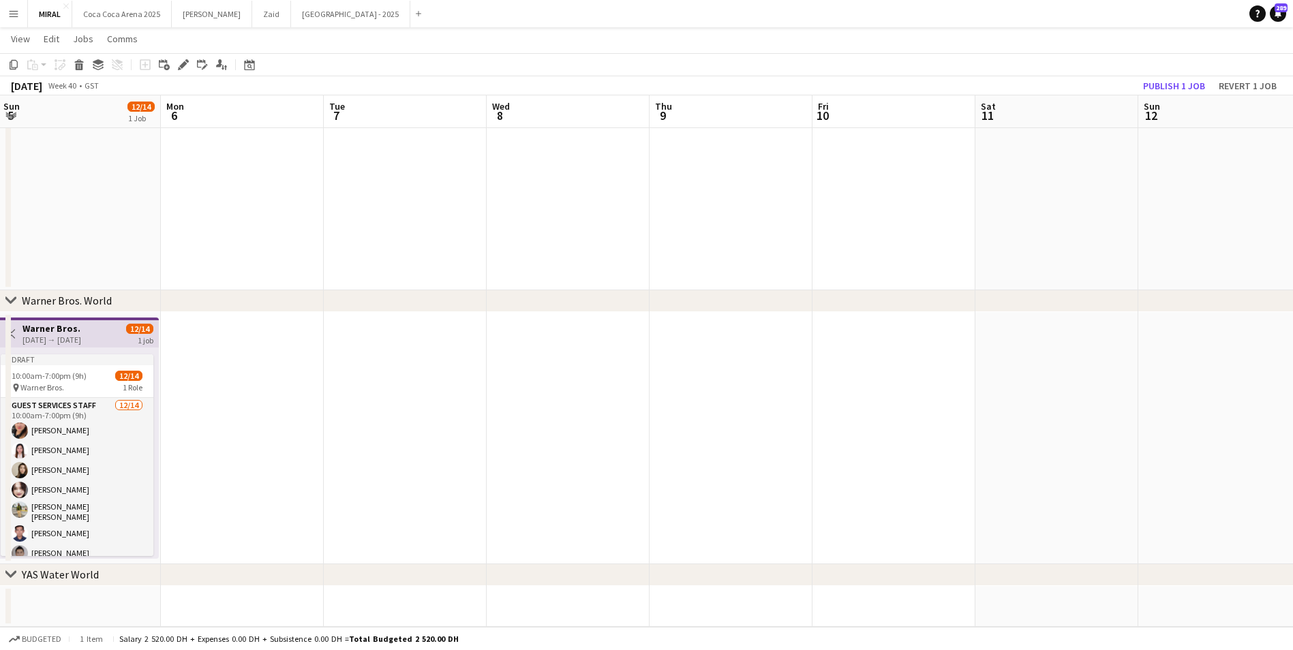
scroll to position [0, 498]
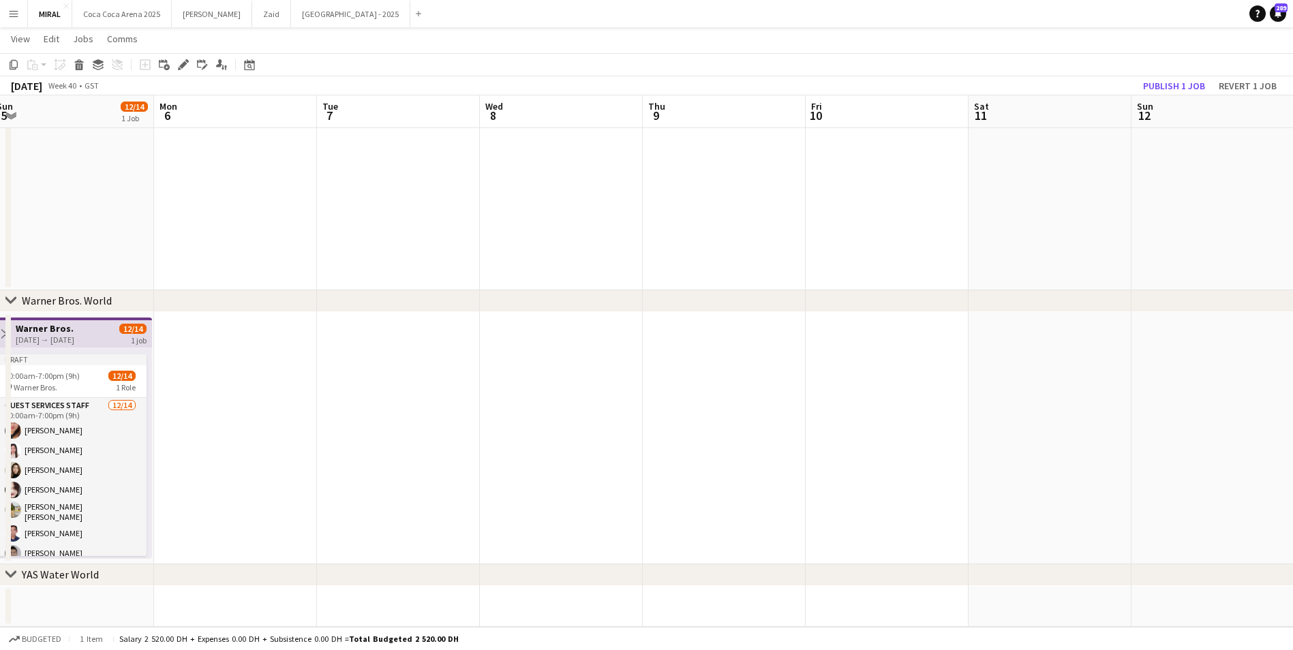
drag, startPoint x: 1166, startPoint y: 387, endPoint x: 431, endPoint y: 365, distance: 735.9
click at [845, 368] on app-date-cell at bounding box center [887, 438] width 163 height 252
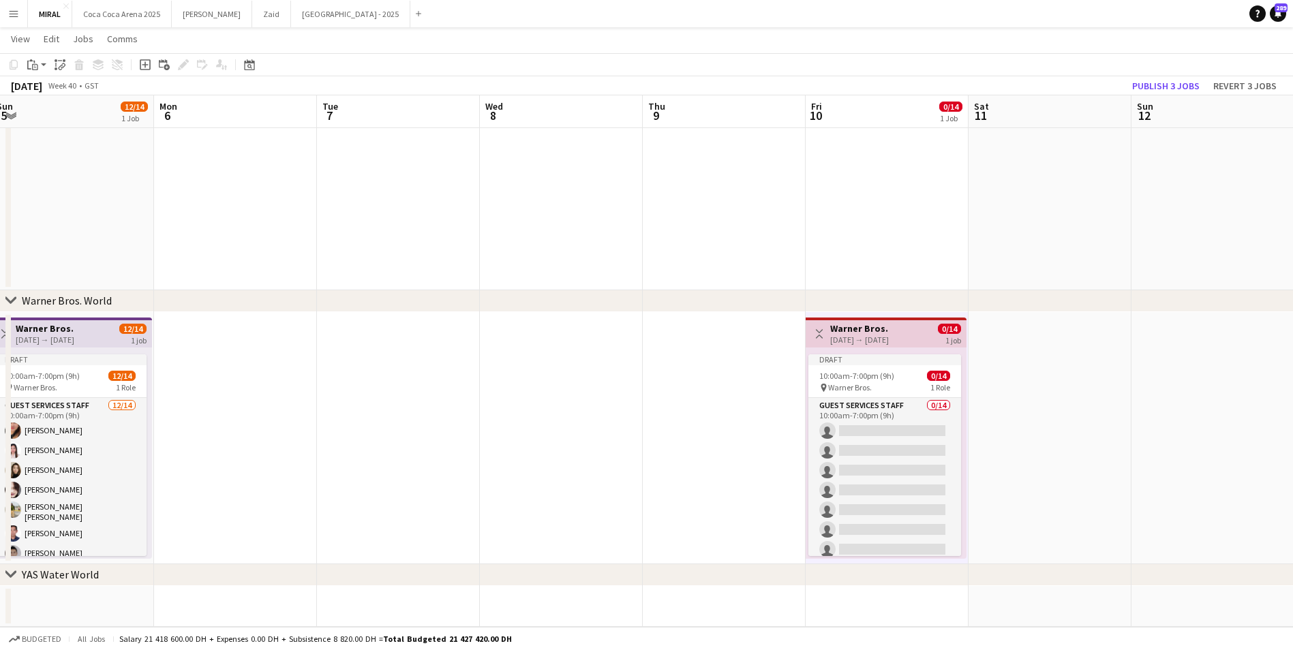
click at [889, 337] on div "10-10-2025 → 10-10-2025" at bounding box center [859, 340] width 59 height 10
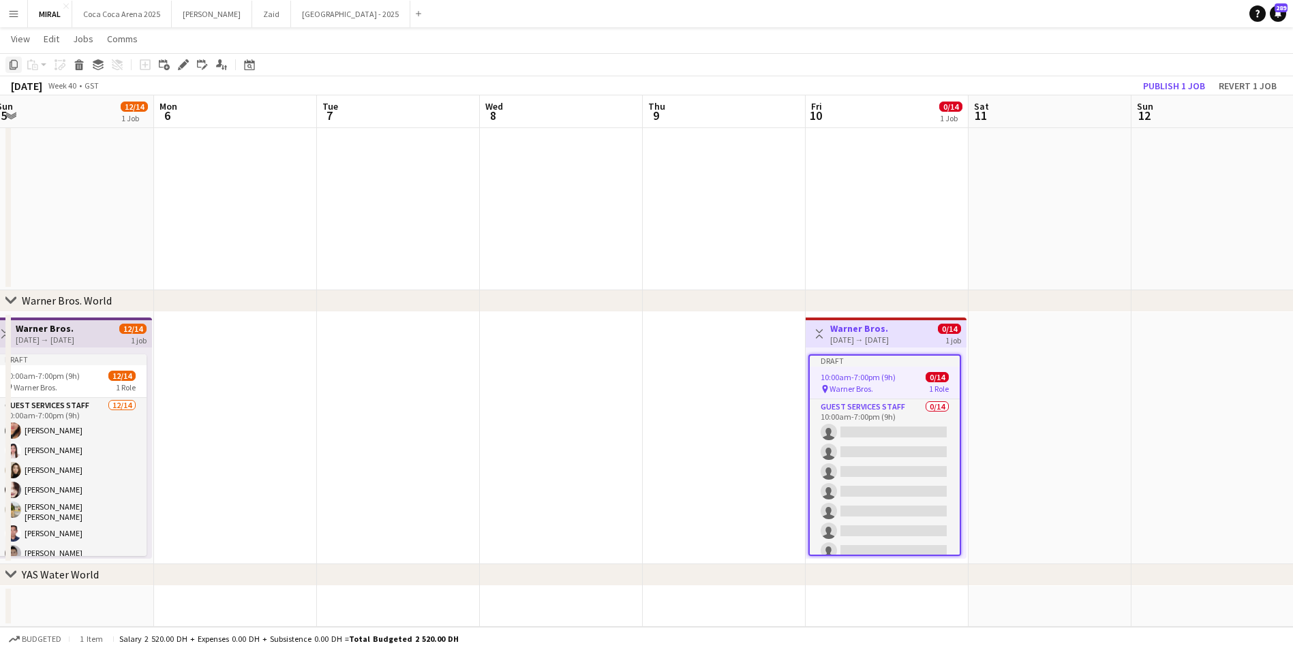
click at [15, 70] on icon at bounding box center [14, 65] width 8 height 10
click at [1063, 382] on app-date-cell at bounding box center [1050, 438] width 163 height 252
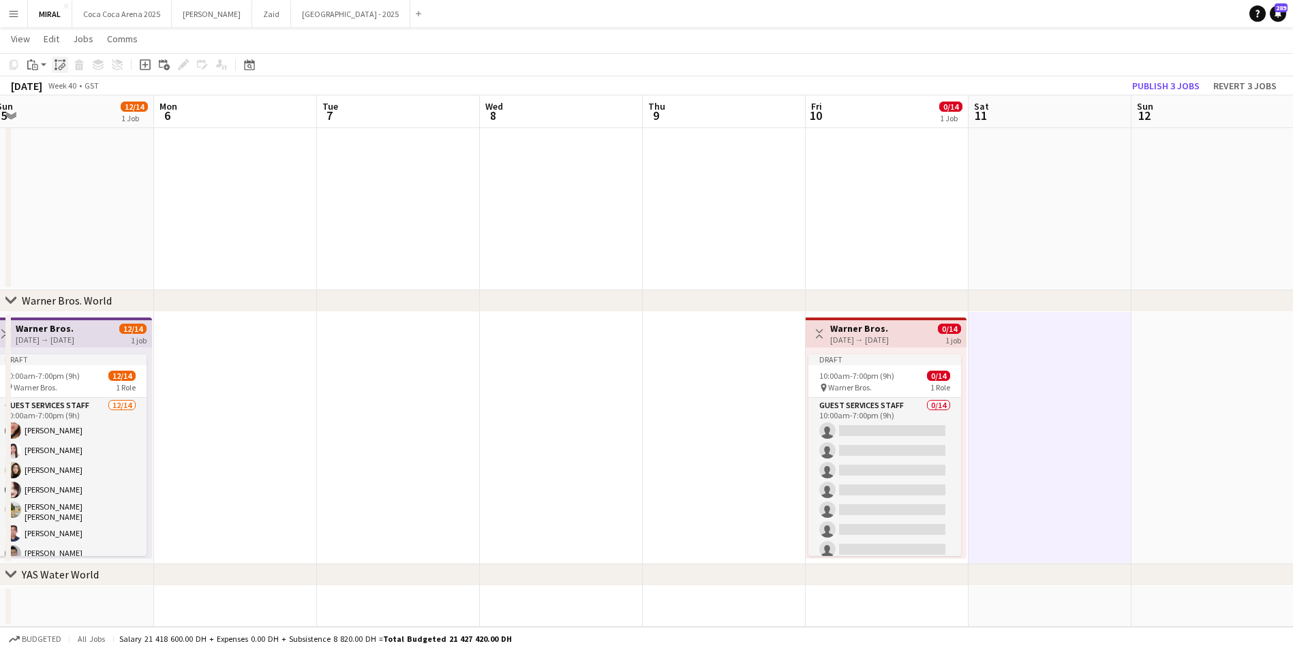
click at [63, 66] on icon at bounding box center [61, 67] width 5 height 5
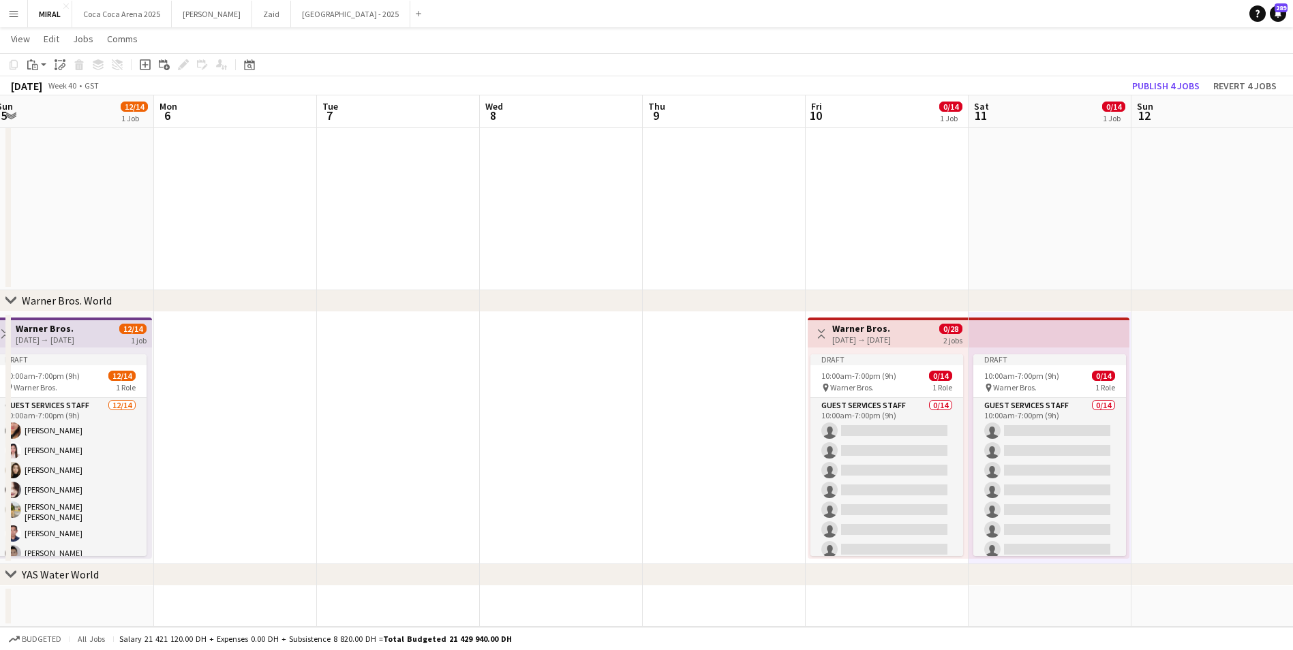
click at [1221, 408] on app-date-cell at bounding box center [1213, 438] width 163 height 252
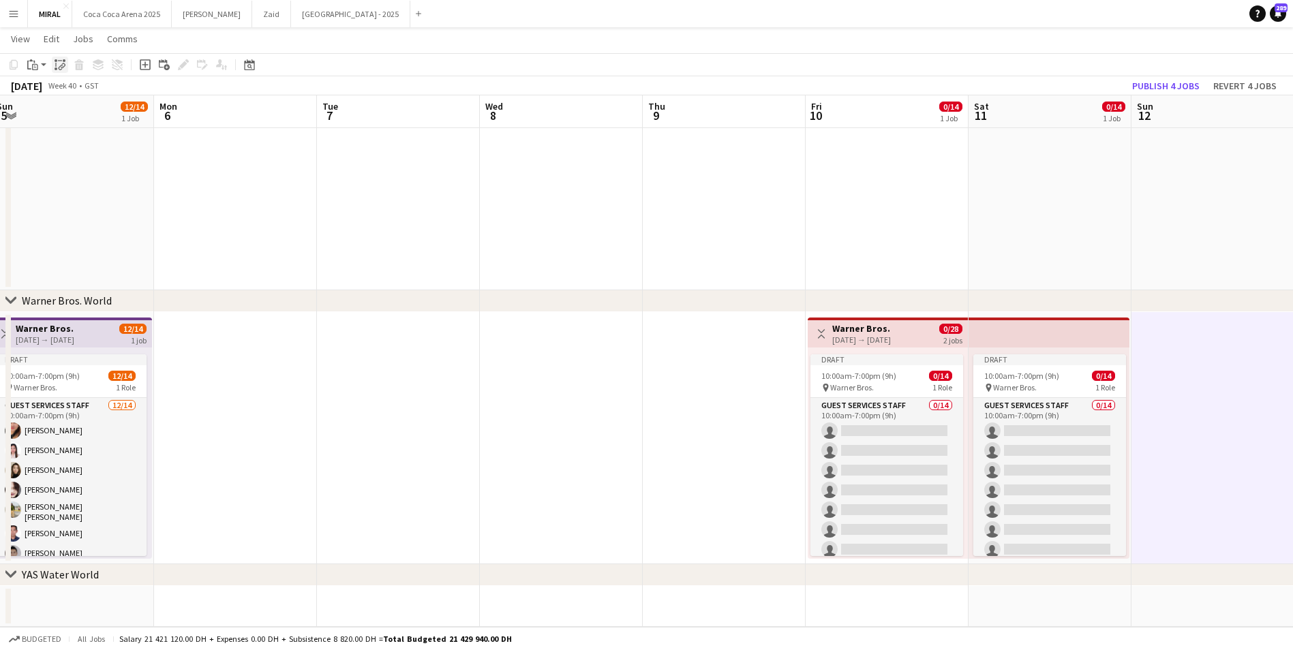
click at [60, 61] on icon at bounding box center [60, 60] width 4 height 1
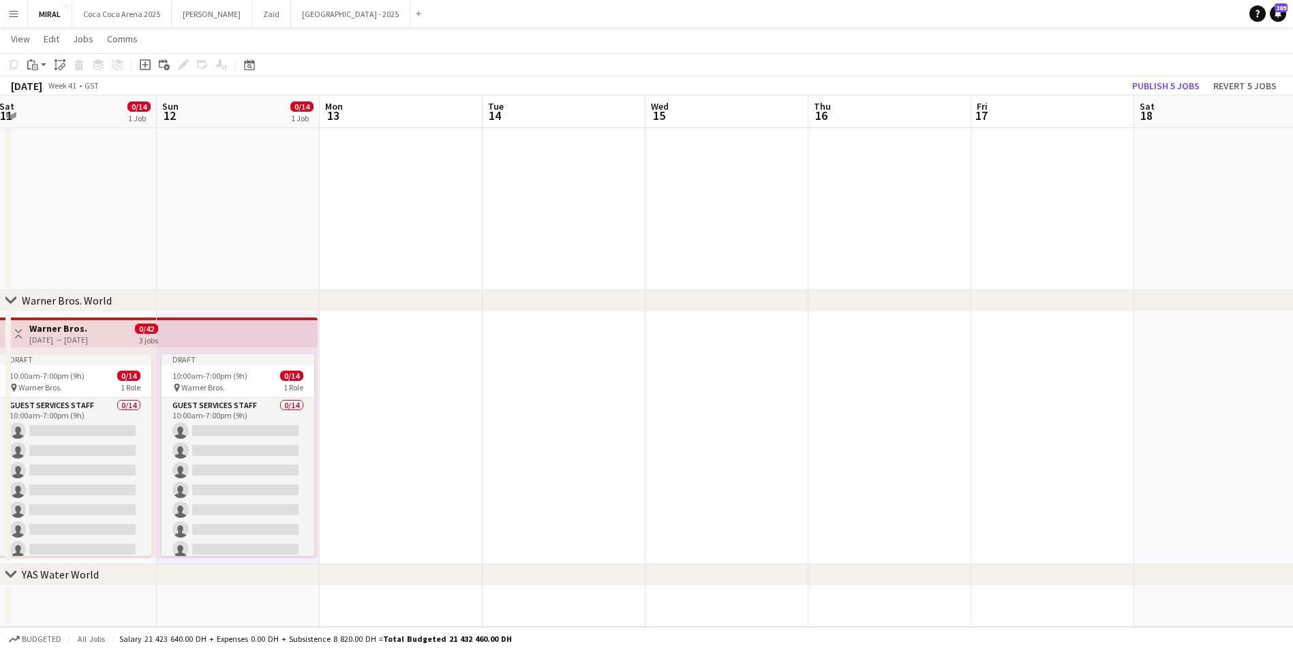
scroll to position [0, 502]
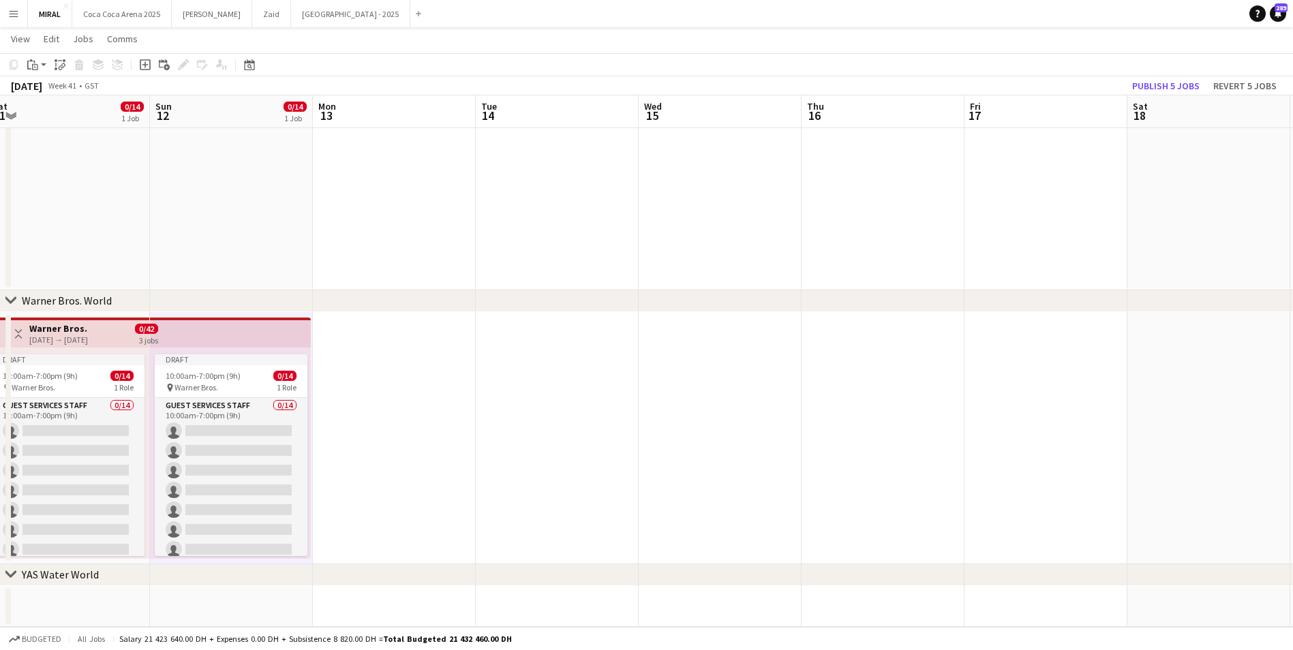
drag, startPoint x: 1188, startPoint y: 343, endPoint x: 207, endPoint y: 331, distance: 981.7
click at [382, 352] on app-date-cell at bounding box center [394, 438] width 163 height 252
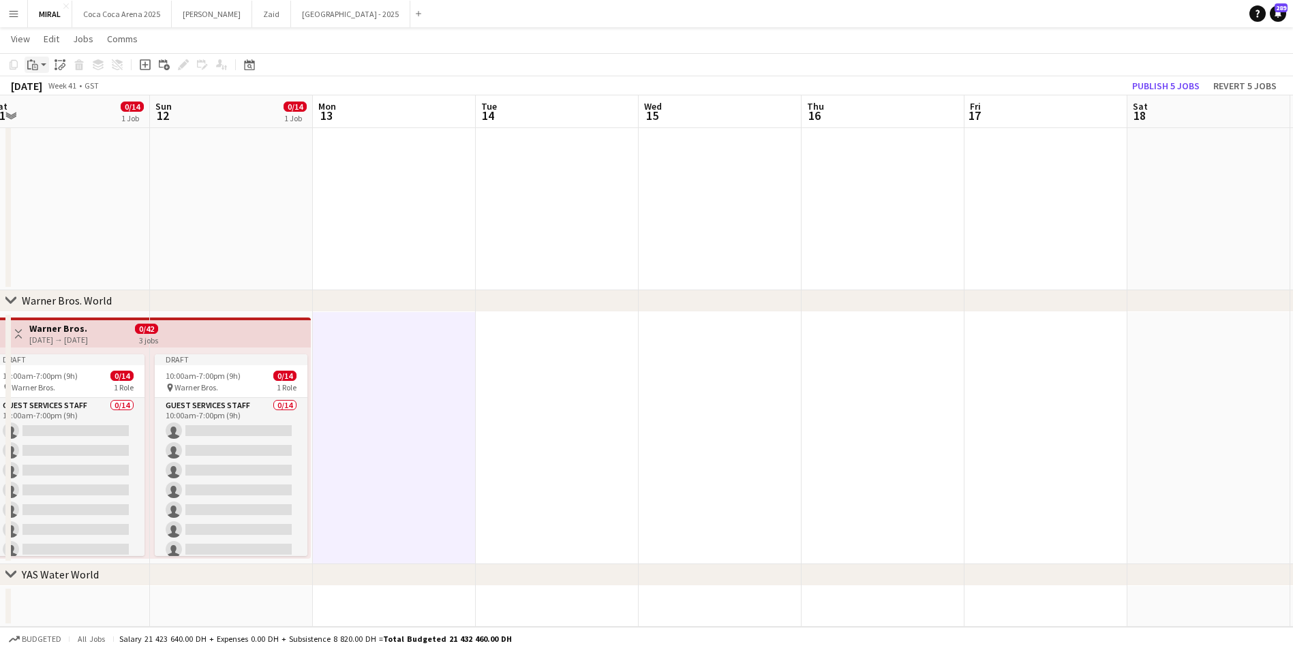
click at [42, 63] on app-action-btn "Paste" at bounding box center [37, 65] width 25 height 16
click at [65, 65] on div "Paste linked Job" at bounding box center [60, 65] width 16 height 16
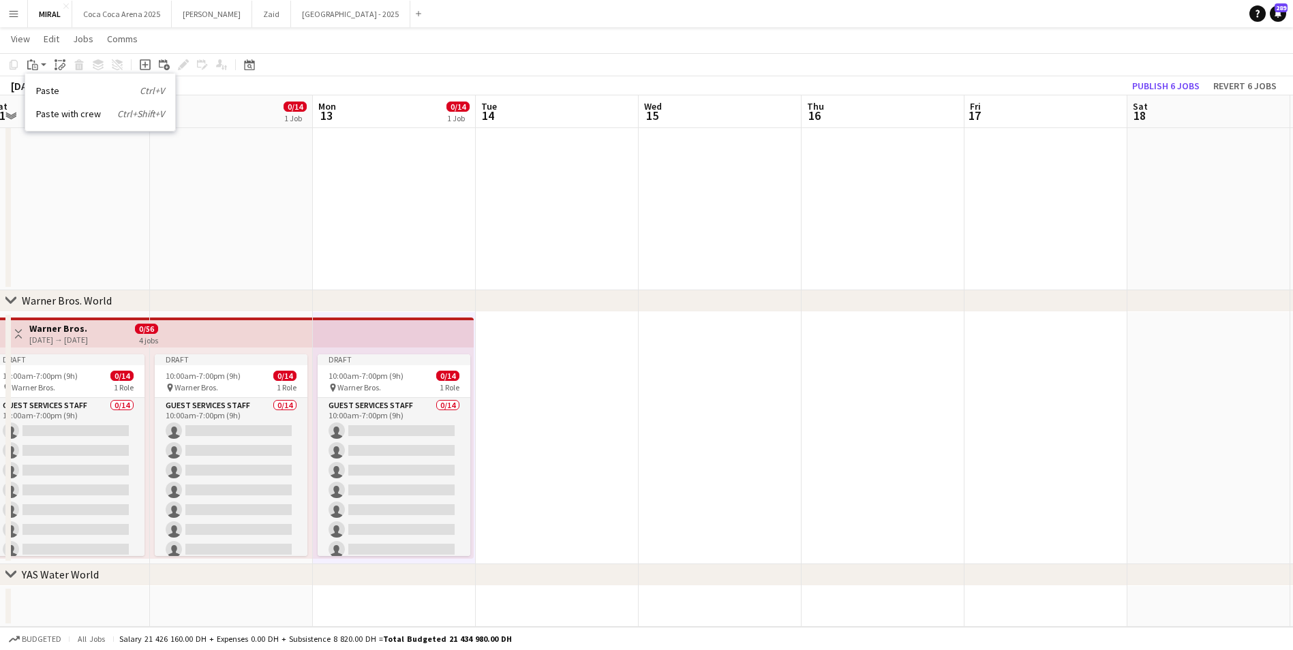
click at [582, 408] on app-date-cell at bounding box center [557, 438] width 163 height 252
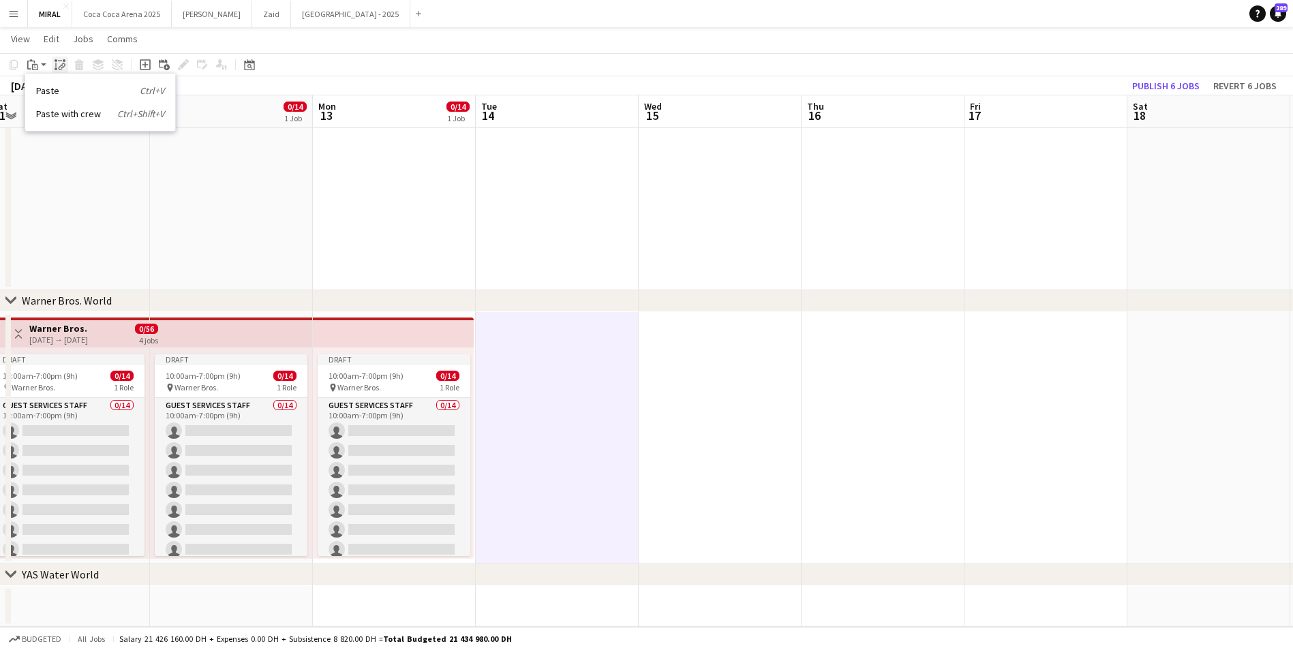
click at [64, 64] on icon at bounding box center [63, 65] width 5 height 5
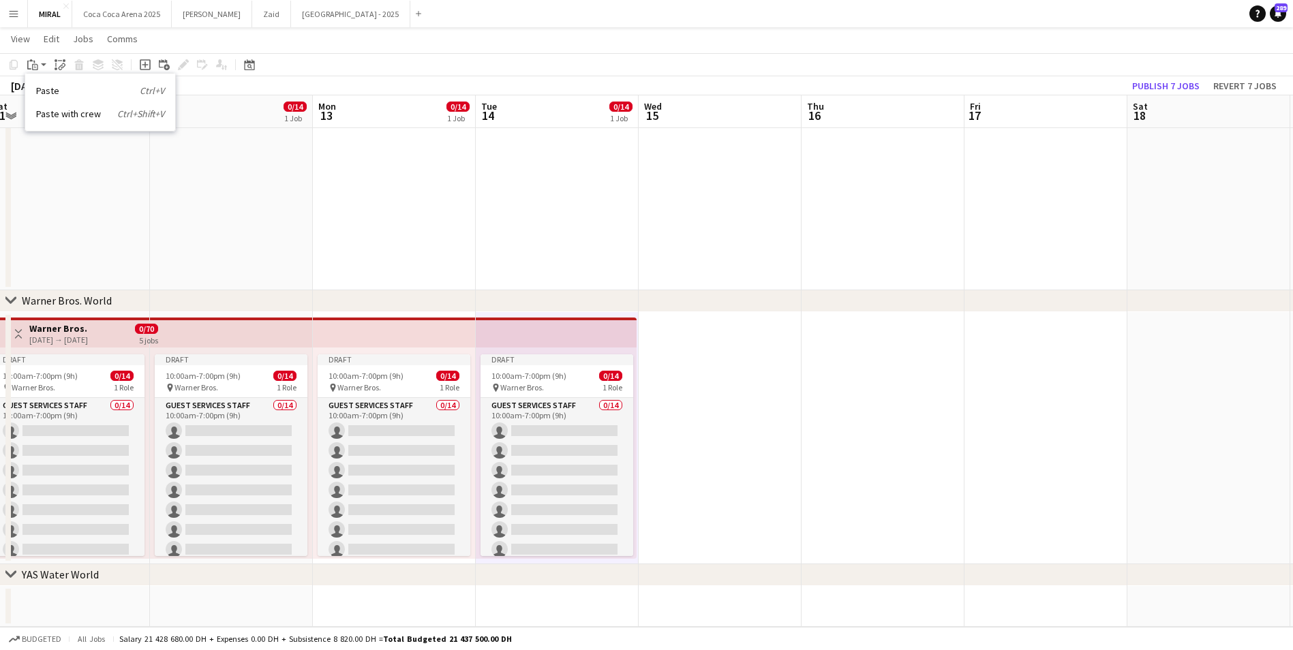
click at [718, 396] on app-date-cell at bounding box center [720, 438] width 163 height 252
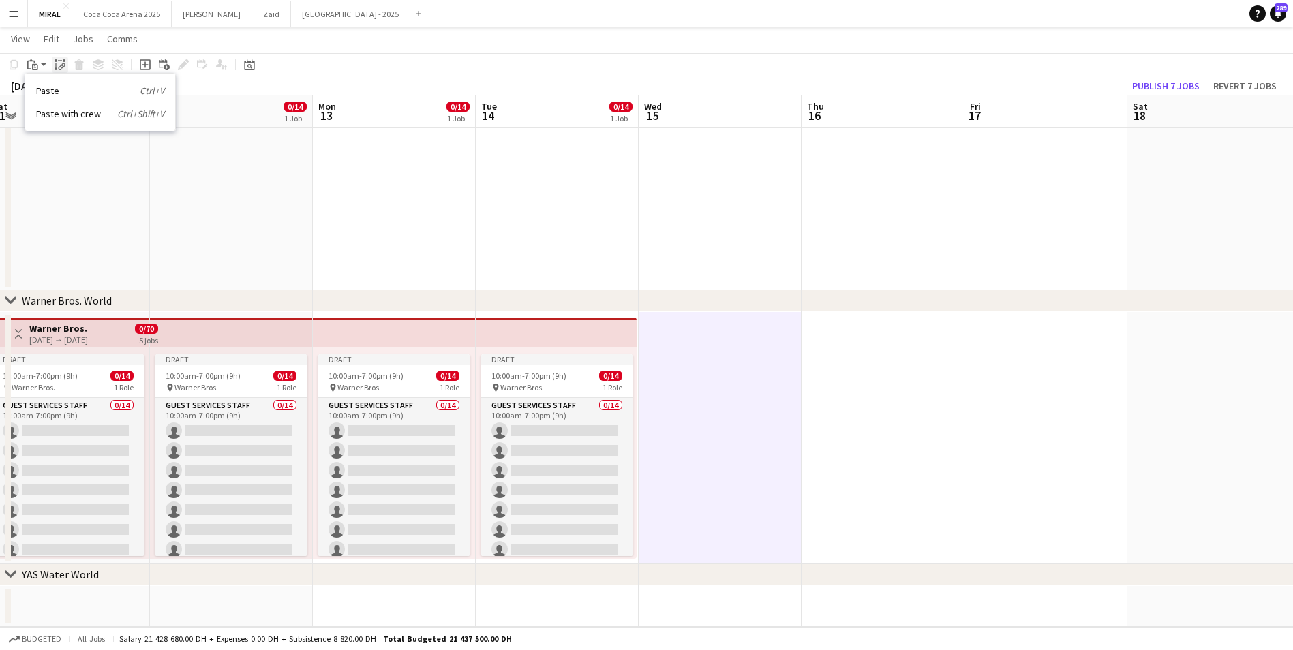
click at [59, 64] on icon "Paste linked Job" at bounding box center [60, 64] width 11 height 11
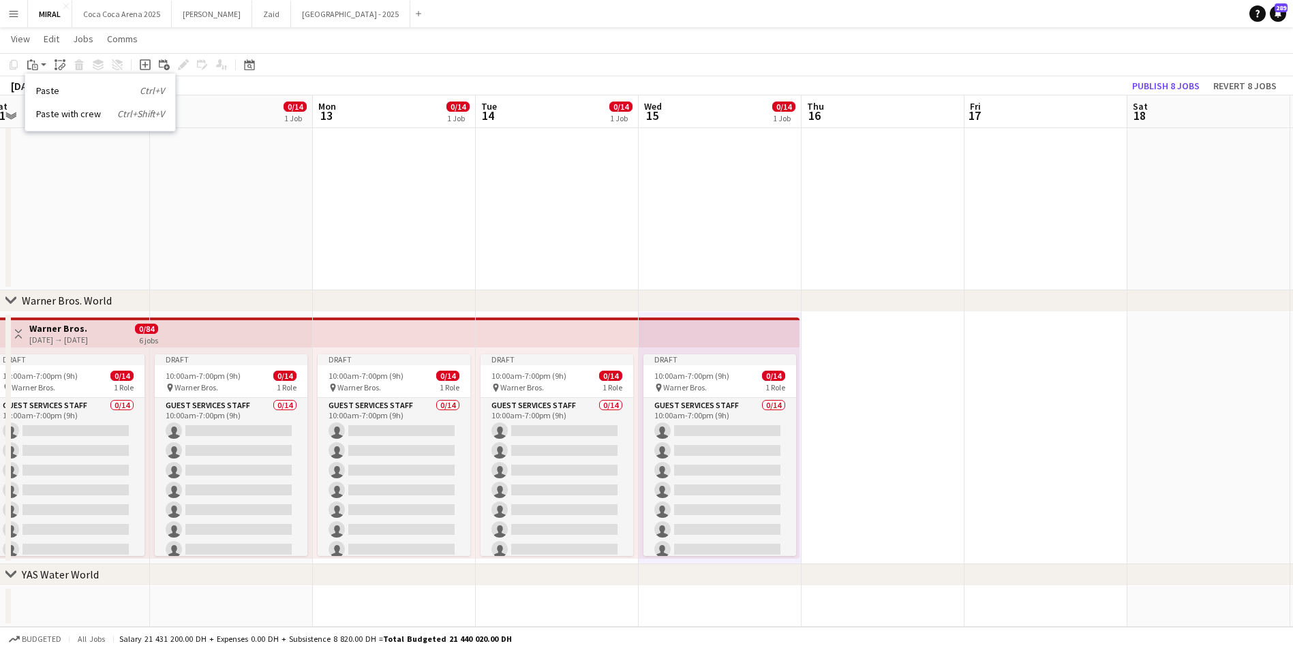
click at [871, 384] on app-date-cell at bounding box center [883, 438] width 163 height 252
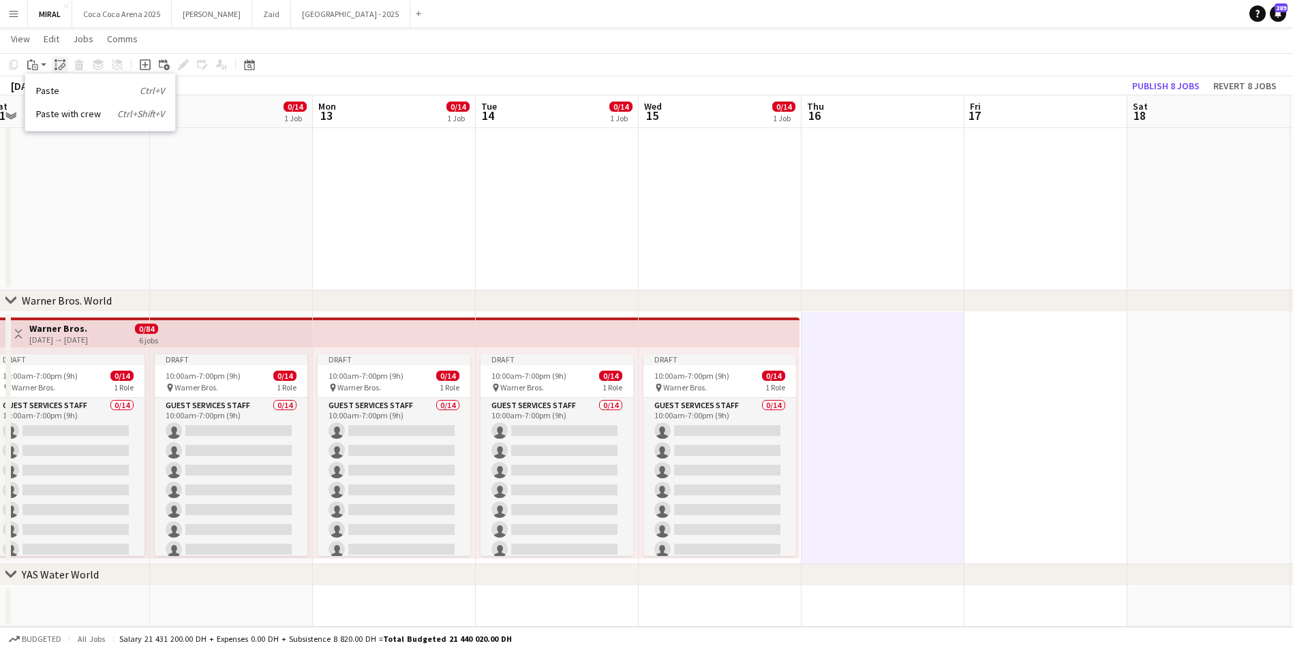
click at [56, 63] on icon at bounding box center [55, 65] width 1 height 4
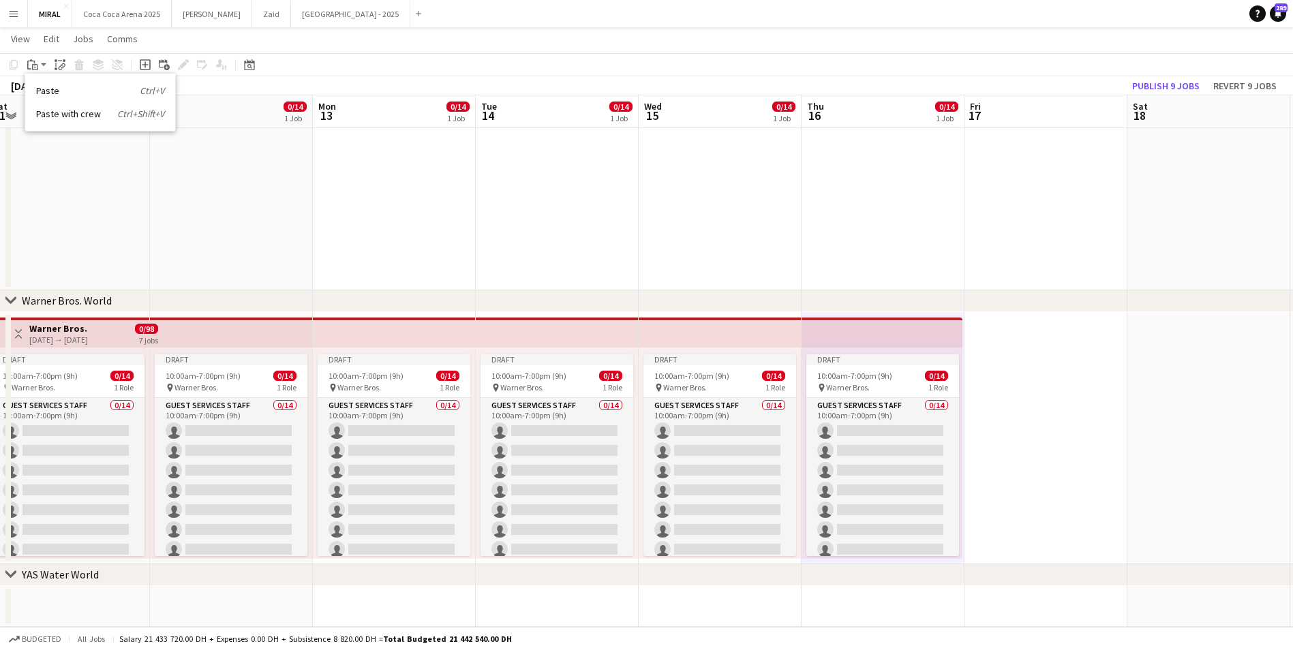
click at [1059, 421] on app-date-cell at bounding box center [1046, 438] width 163 height 252
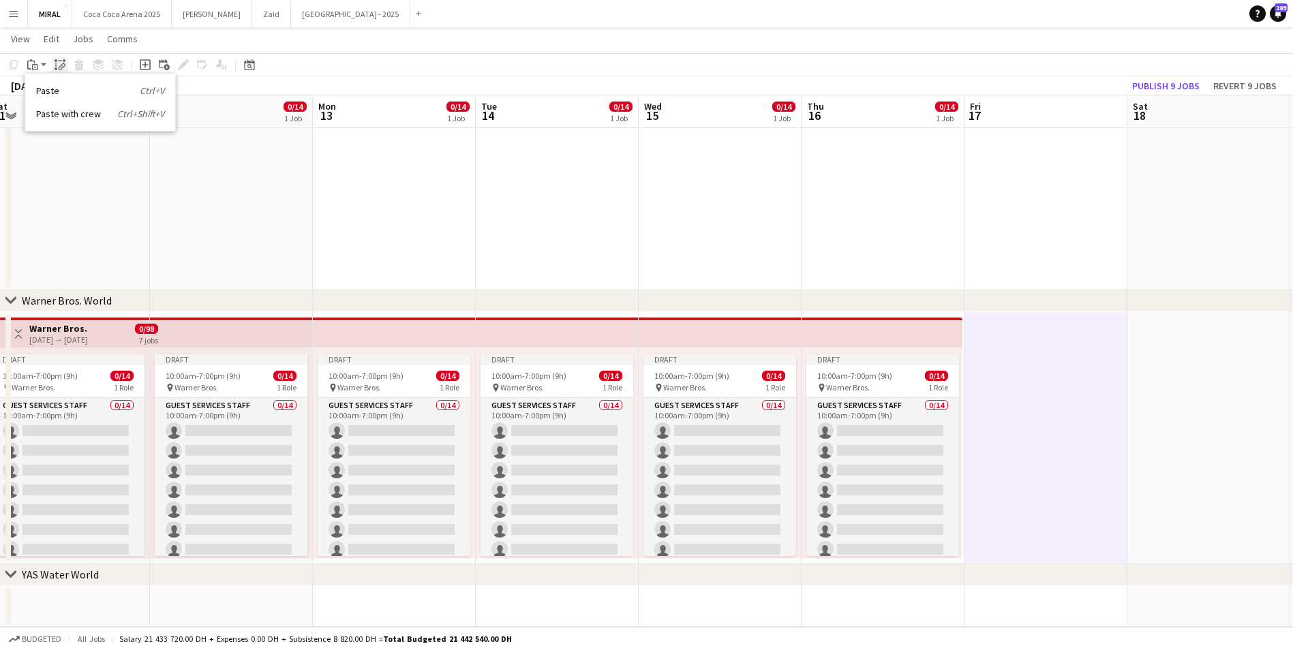
click at [64, 64] on icon at bounding box center [63, 65] width 5 height 5
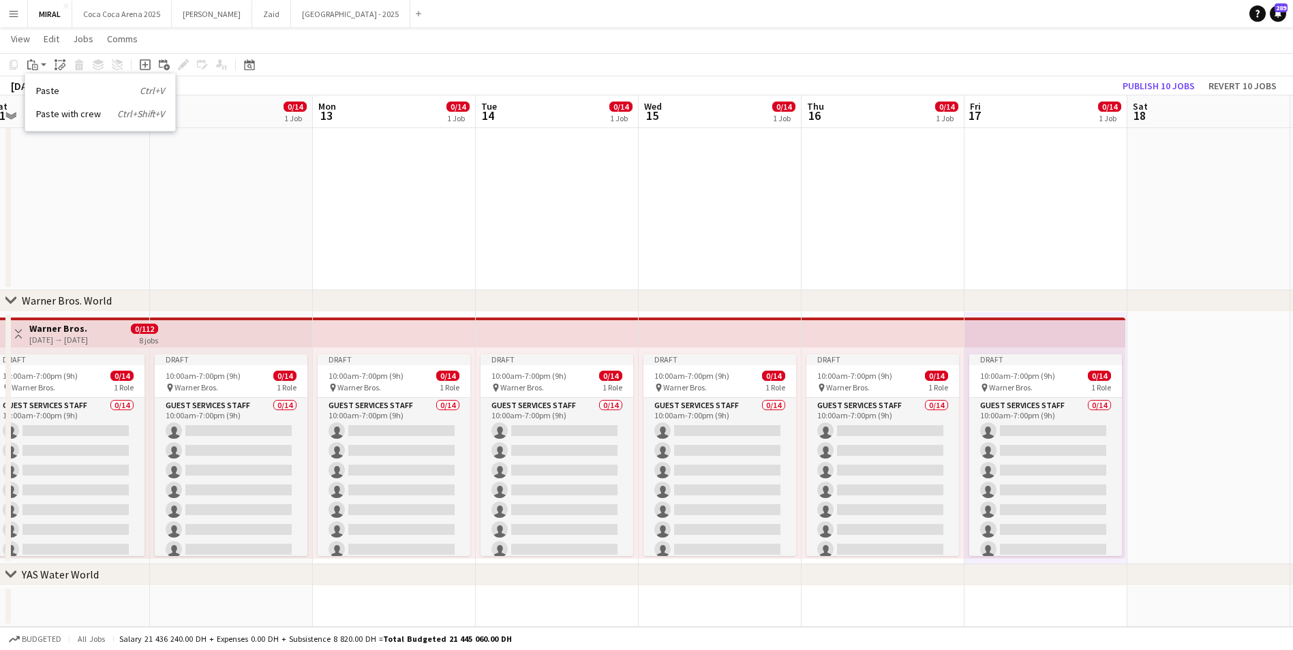
click at [1171, 403] on app-date-cell at bounding box center [1209, 438] width 163 height 252
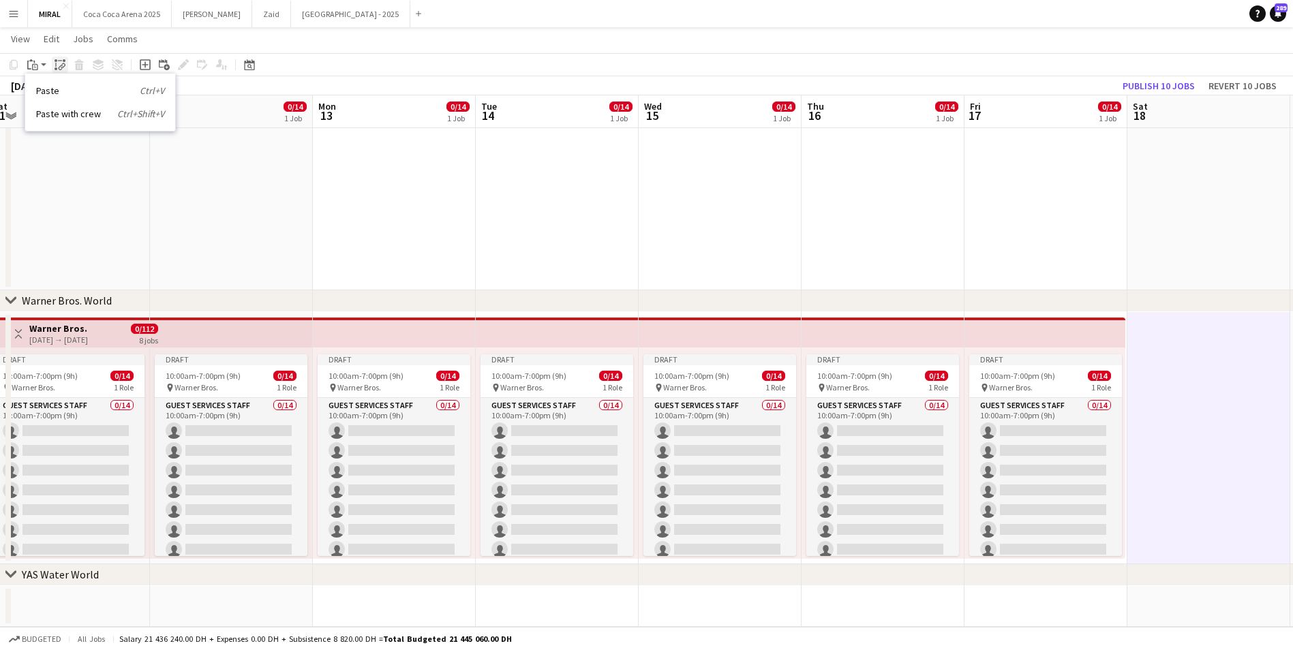
click at [55, 65] on icon "Paste linked Job" at bounding box center [60, 64] width 11 height 11
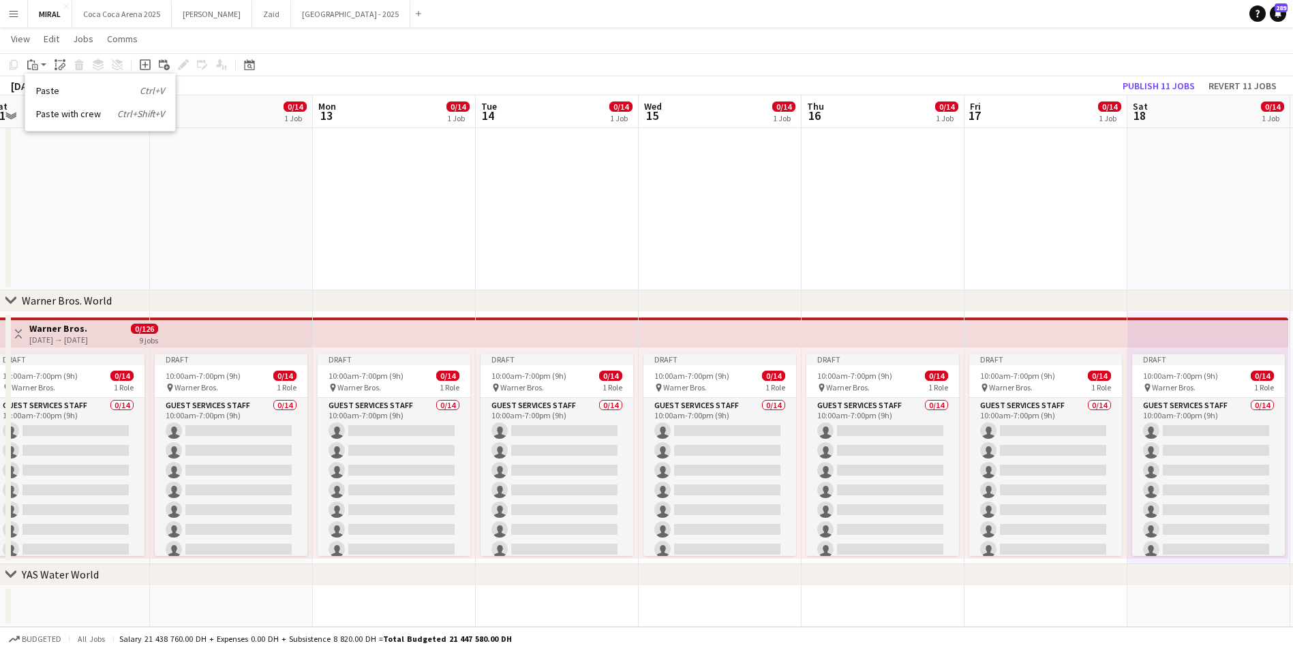
click at [271, 243] on app-date-cell at bounding box center [231, 70] width 163 height 442
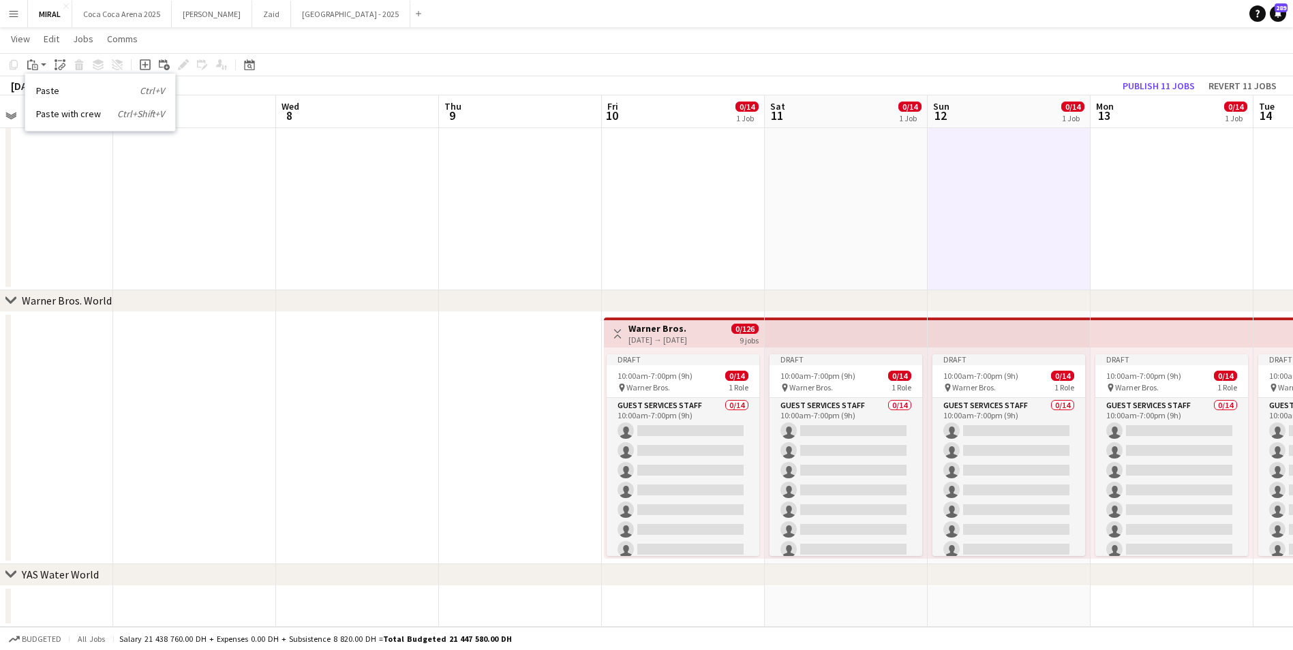
scroll to position [0, 360]
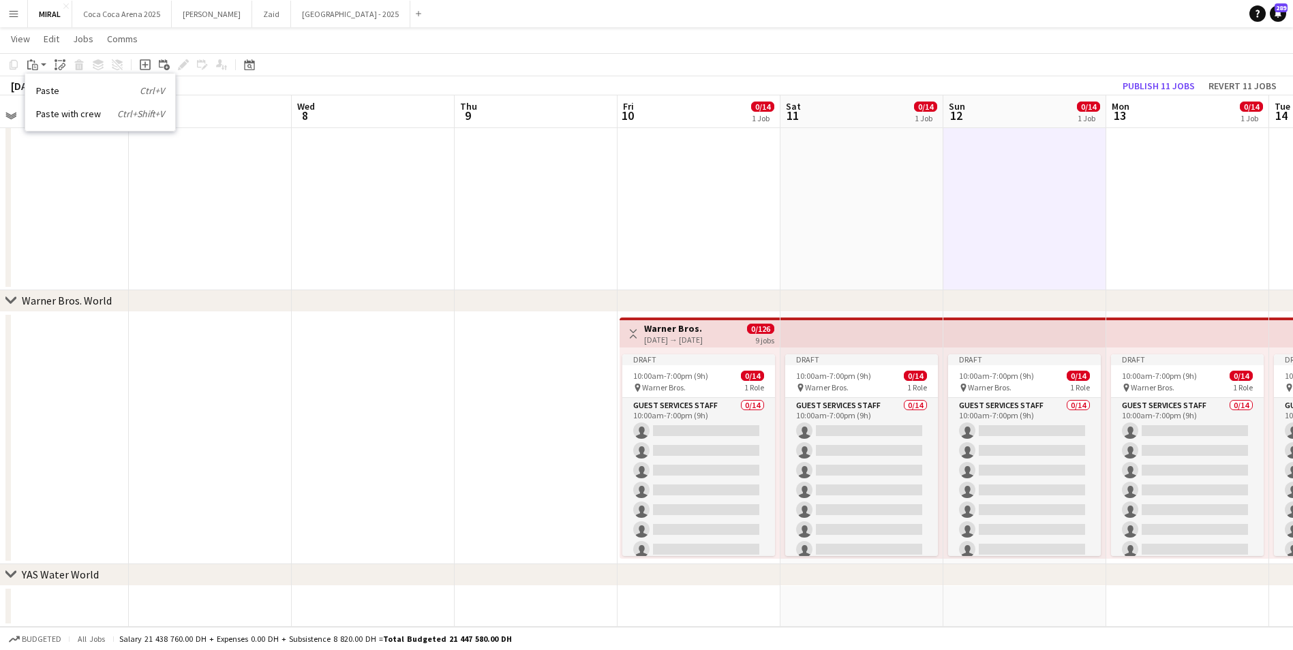
drag, startPoint x: 286, startPoint y: 326, endPoint x: 1080, endPoint y: 354, distance: 794.0
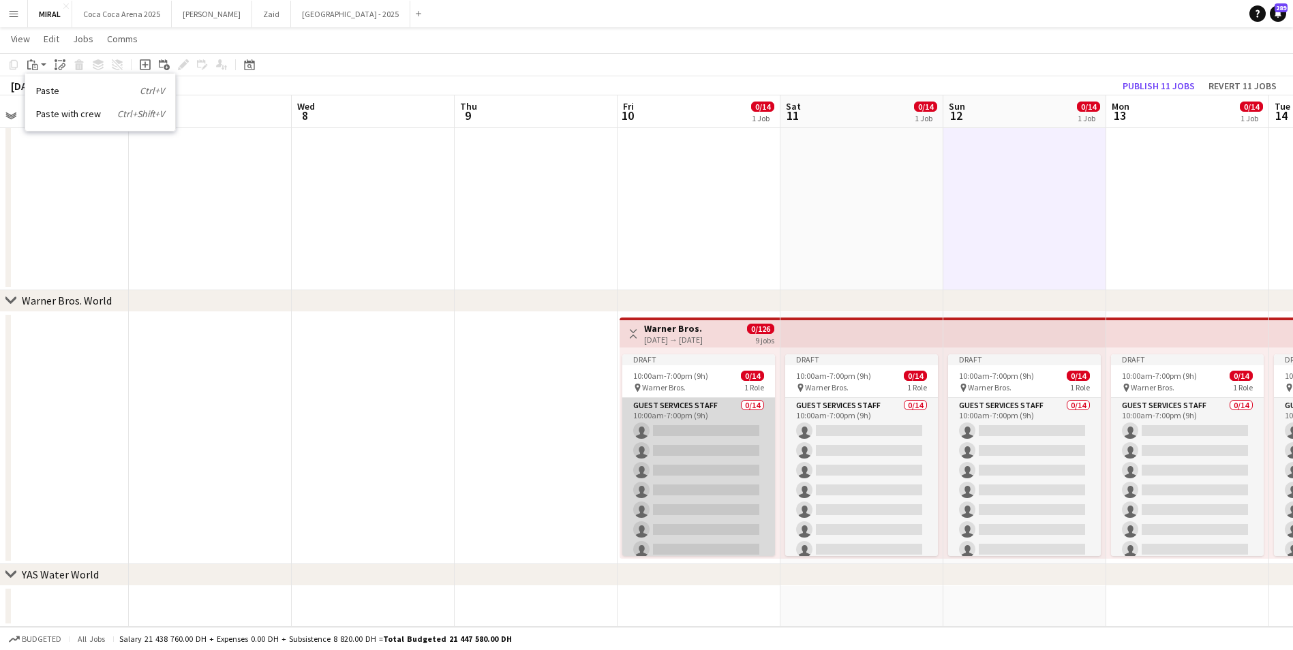
click at [716, 515] on app-card-role "Guest Services Staff 0/14 10:00am-7:00pm (9h) single-neutral-actions single-neu…" at bounding box center [698, 549] width 153 height 303
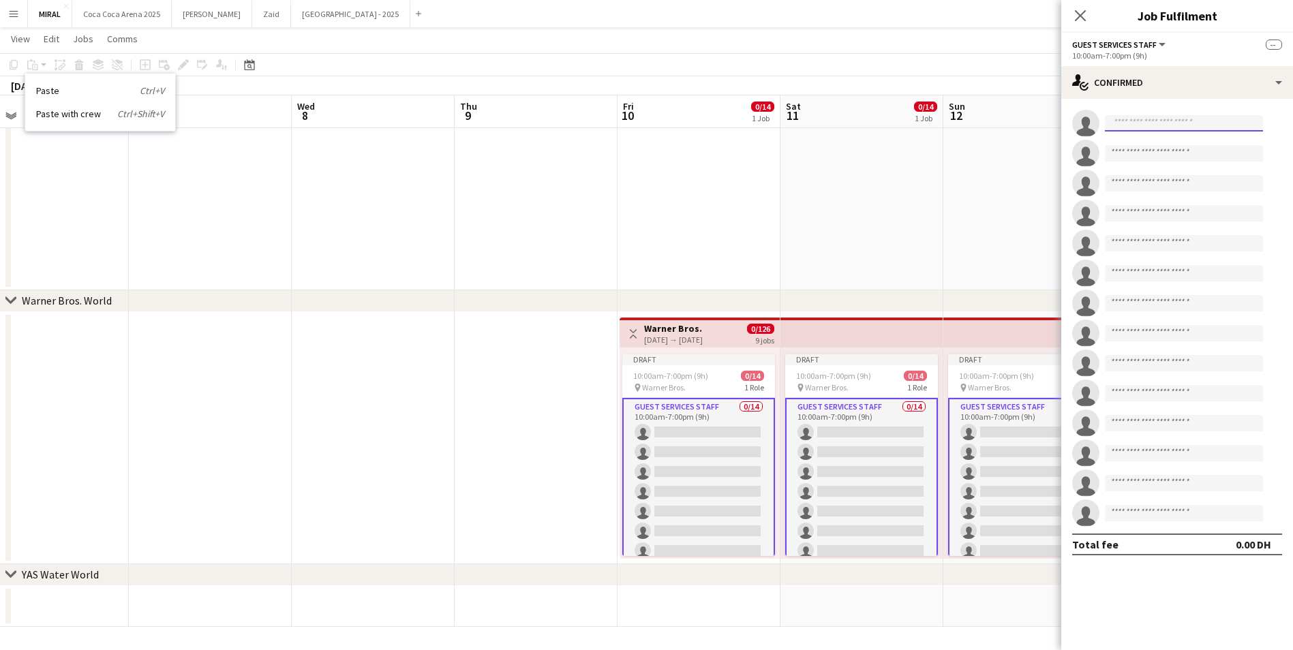
click at [1136, 117] on input at bounding box center [1184, 123] width 158 height 16
paste input "**********"
type input "**********"
click at [1145, 149] on span "ignalyn1982@gmail.com" at bounding box center [1184, 154] width 136 height 11
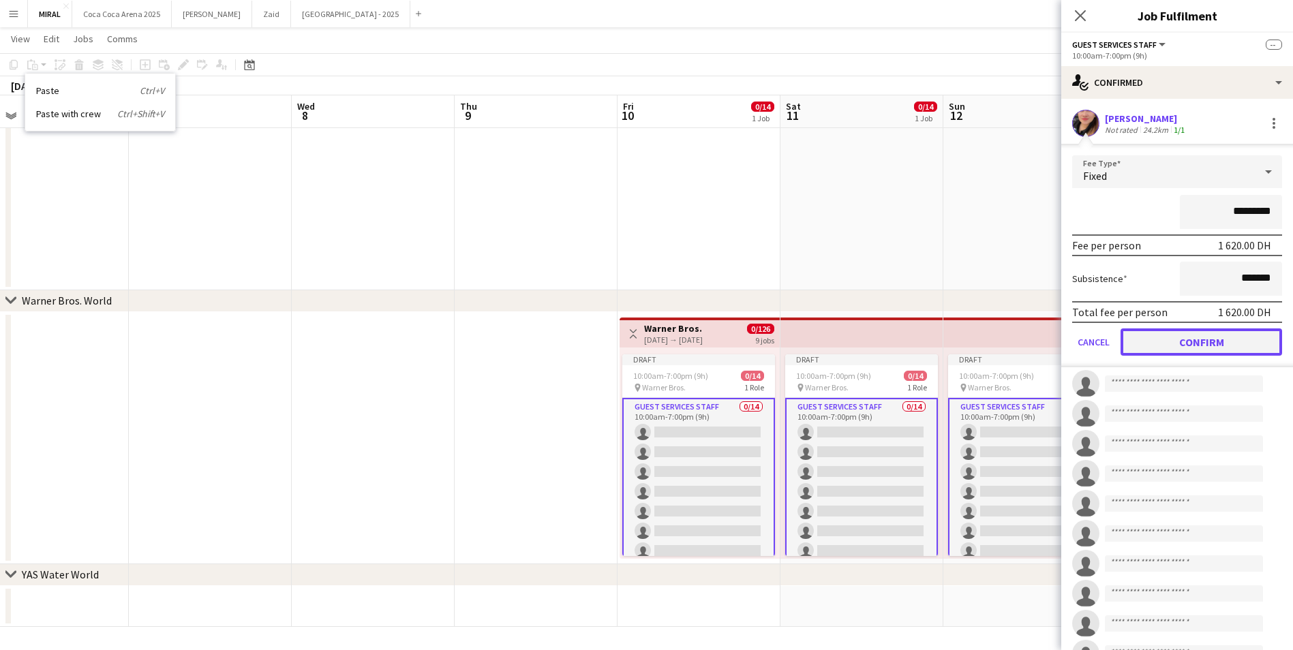
click at [1215, 338] on button "Confirm" at bounding box center [1202, 342] width 162 height 27
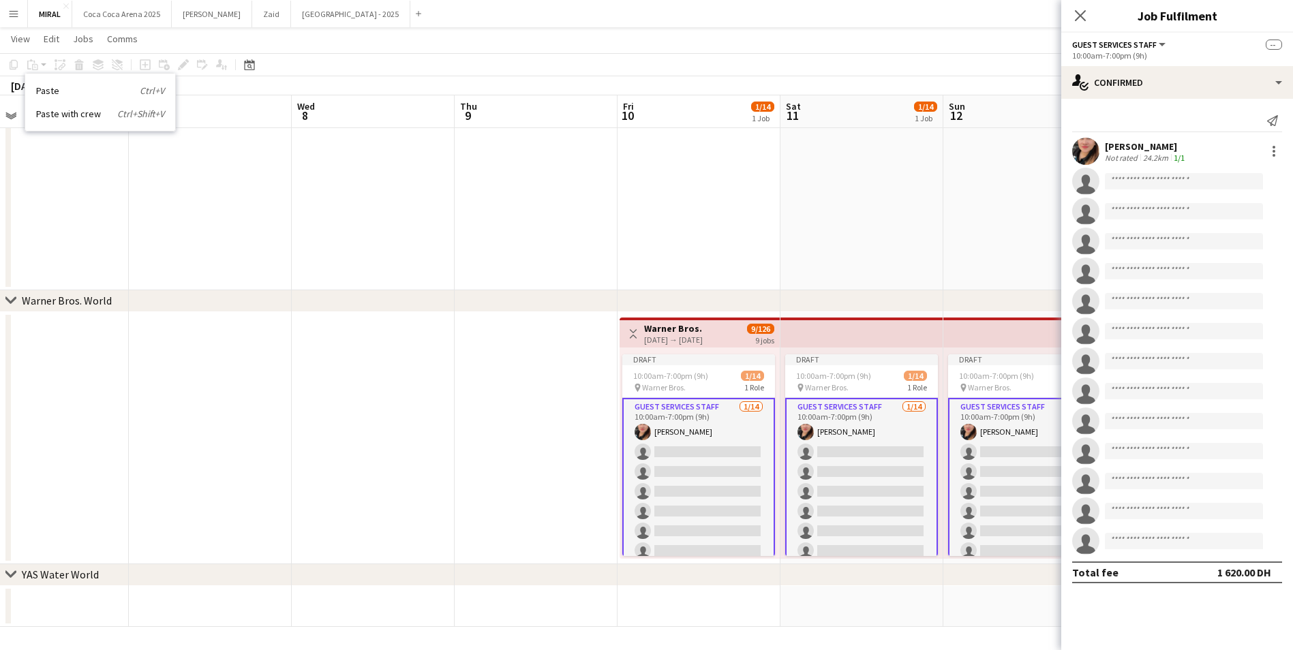
click at [726, 455] on app-card-role "Guest Services Staff 1/14 10:00am-7:00pm (9h) Ignalyn De Juan Lipura single-neu…" at bounding box center [698, 551] width 153 height 306
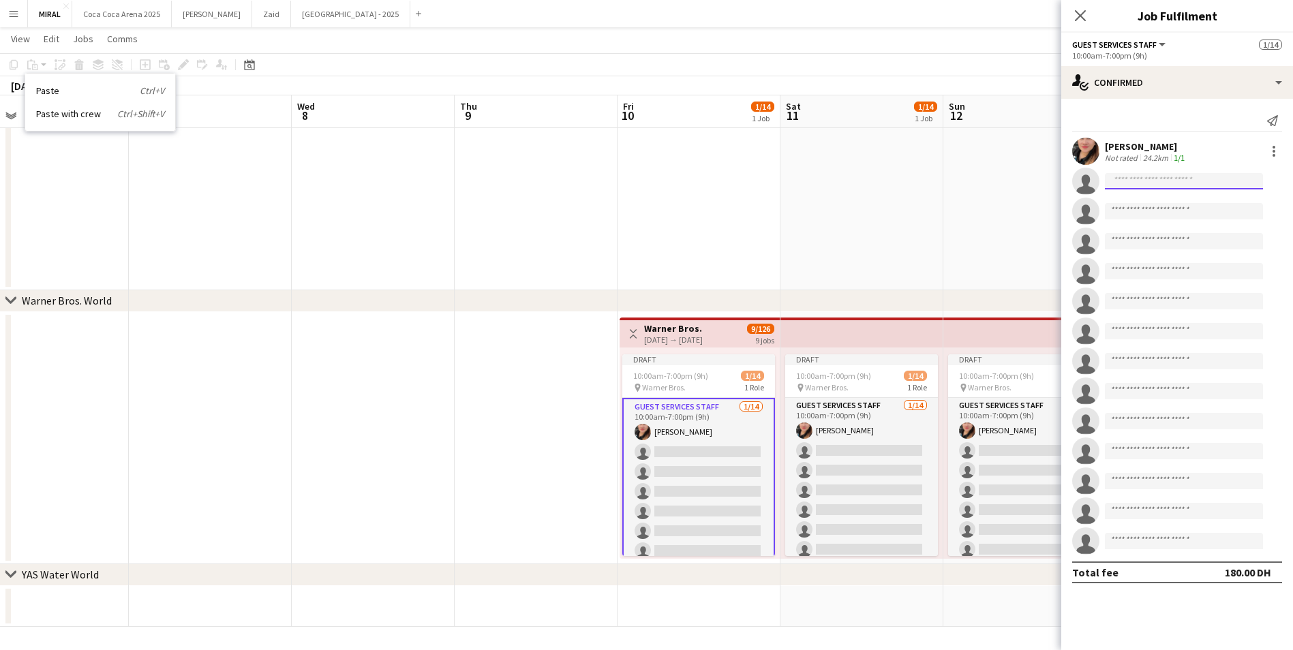
click at [1171, 183] on input at bounding box center [1184, 181] width 158 height 16
paste input "**********"
type input "**********"
click at [1165, 212] on span "razonableleslie1@gmail.com" at bounding box center [1184, 212] width 136 height 11
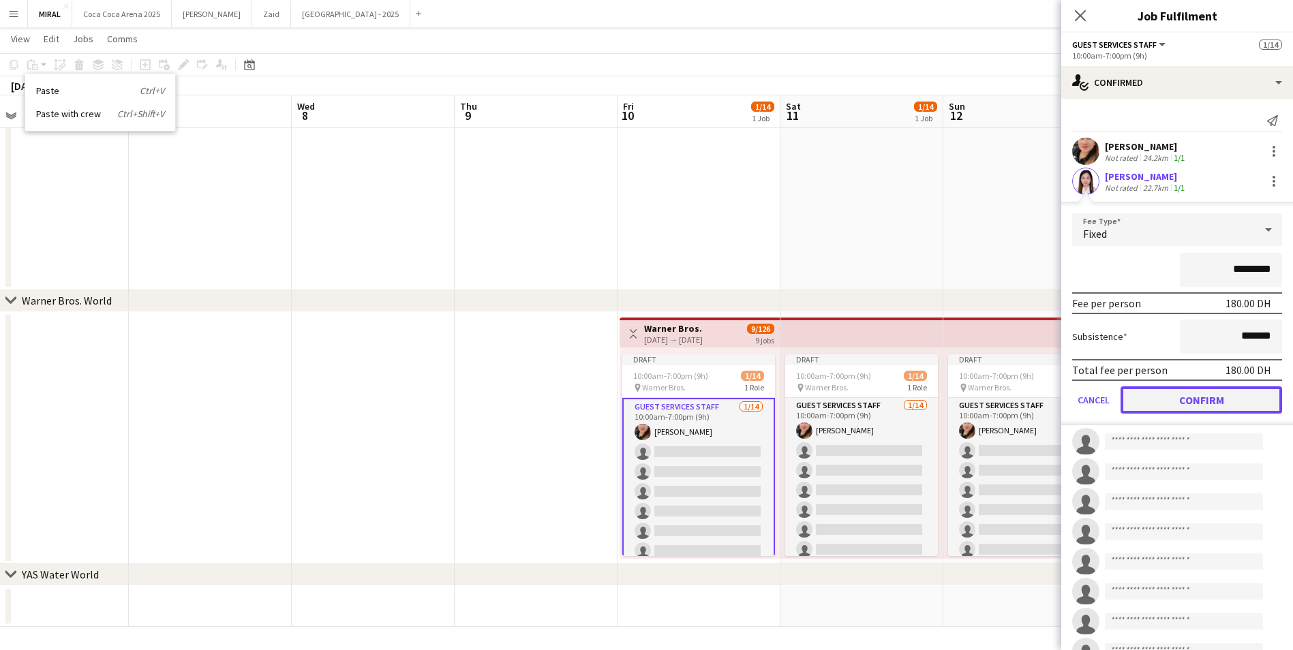
click at [1217, 403] on button "Confirm" at bounding box center [1202, 400] width 162 height 27
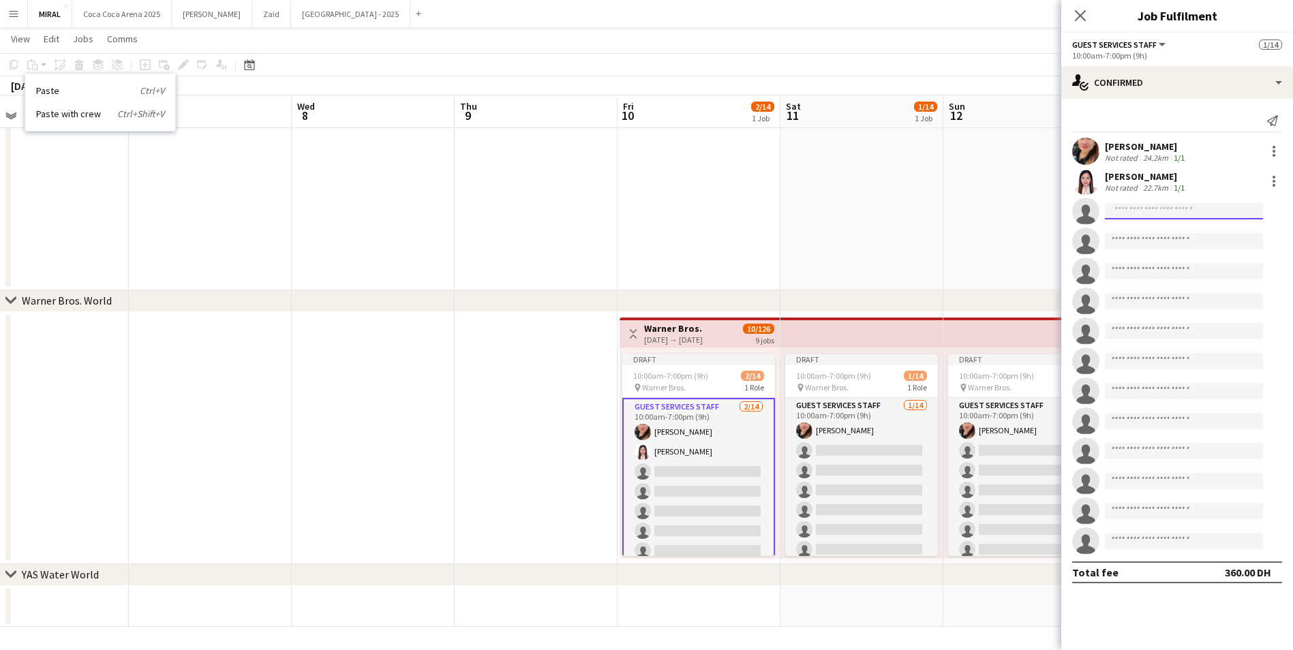
click at [1179, 205] on input at bounding box center [1184, 211] width 158 height 16
paste input "**********"
type input "**********"
click at [1175, 247] on span "+971508330769" at bounding box center [1184, 252] width 136 height 11
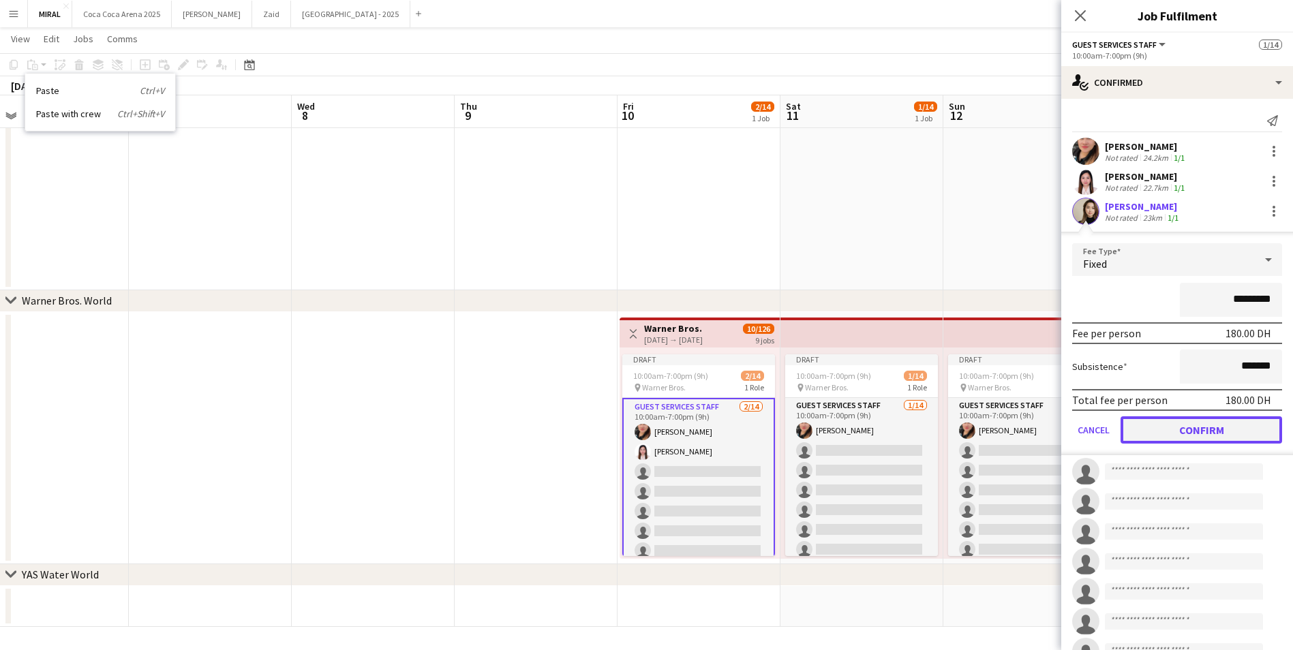
click at [1192, 433] on button "Confirm" at bounding box center [1202, 430] width 162 height 27
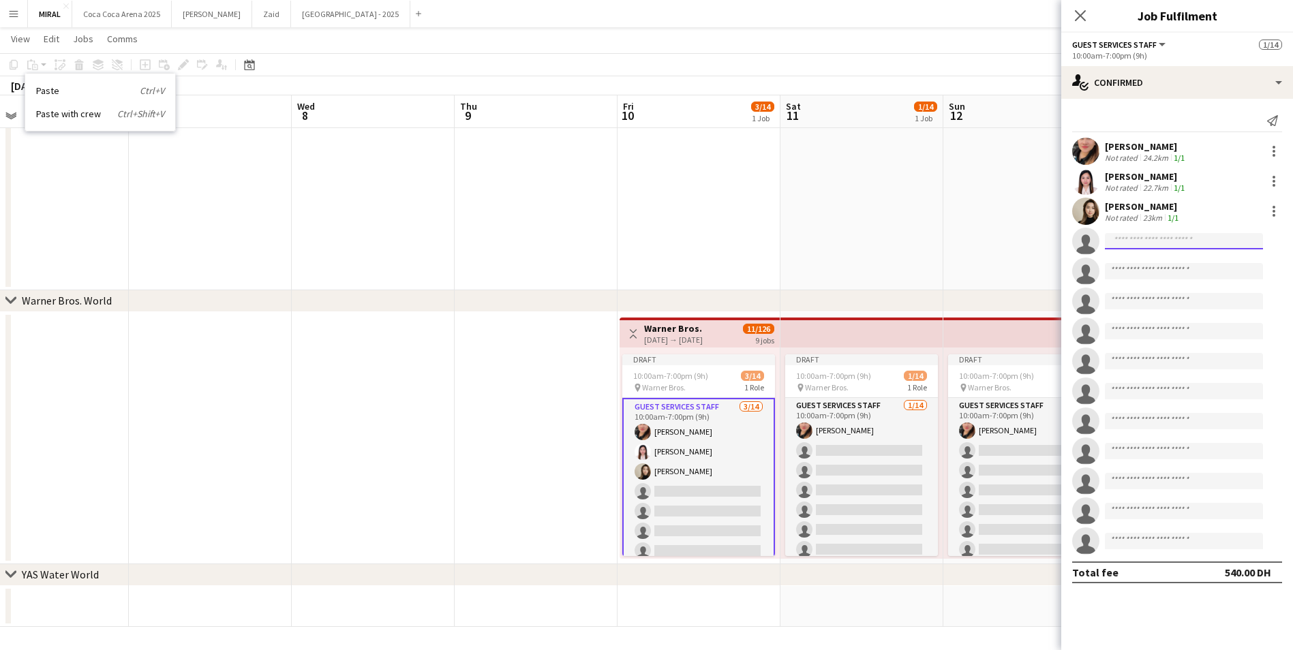
click at [1154, 241] on input at bounding box center [1184, 241] width 158 height 16
paste input "**********"
type input "**********"
click at [1153, 271] on span "cherishheartchaniel131@gmail.com" at bounding box center [1184, 272] width 136 height 11
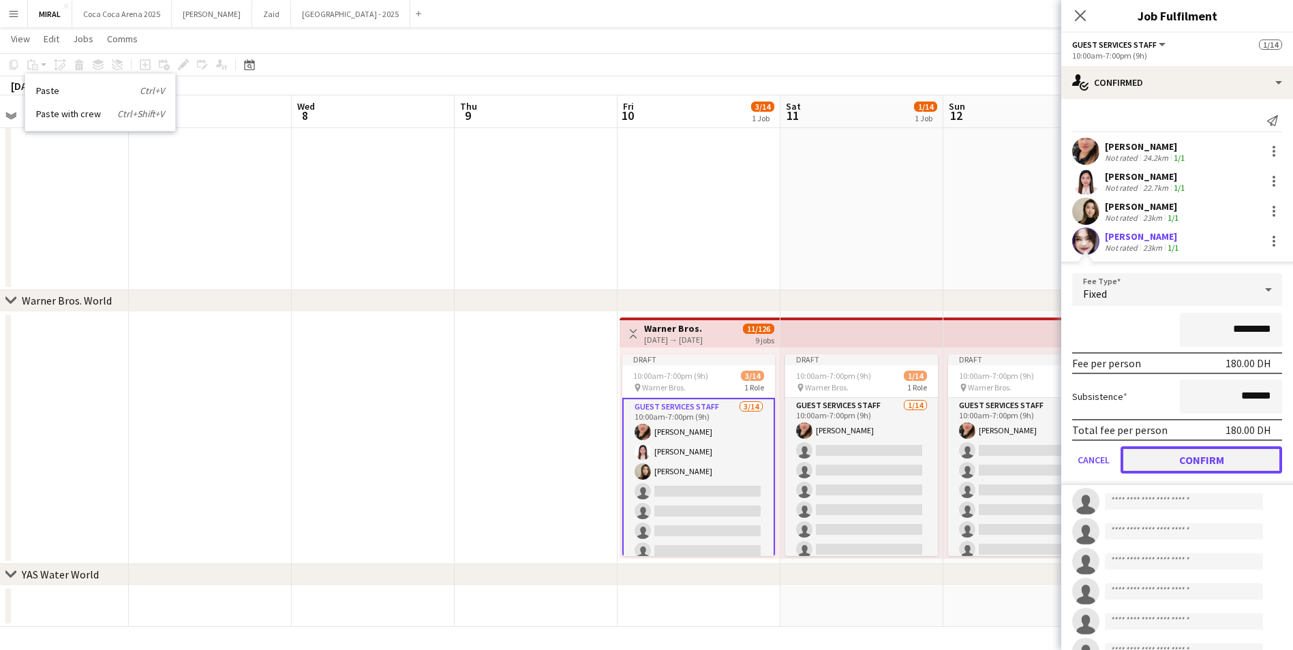
click at [1210, 453] on button "Confirm" at bounding box center [1202, 460] width 162 height 27
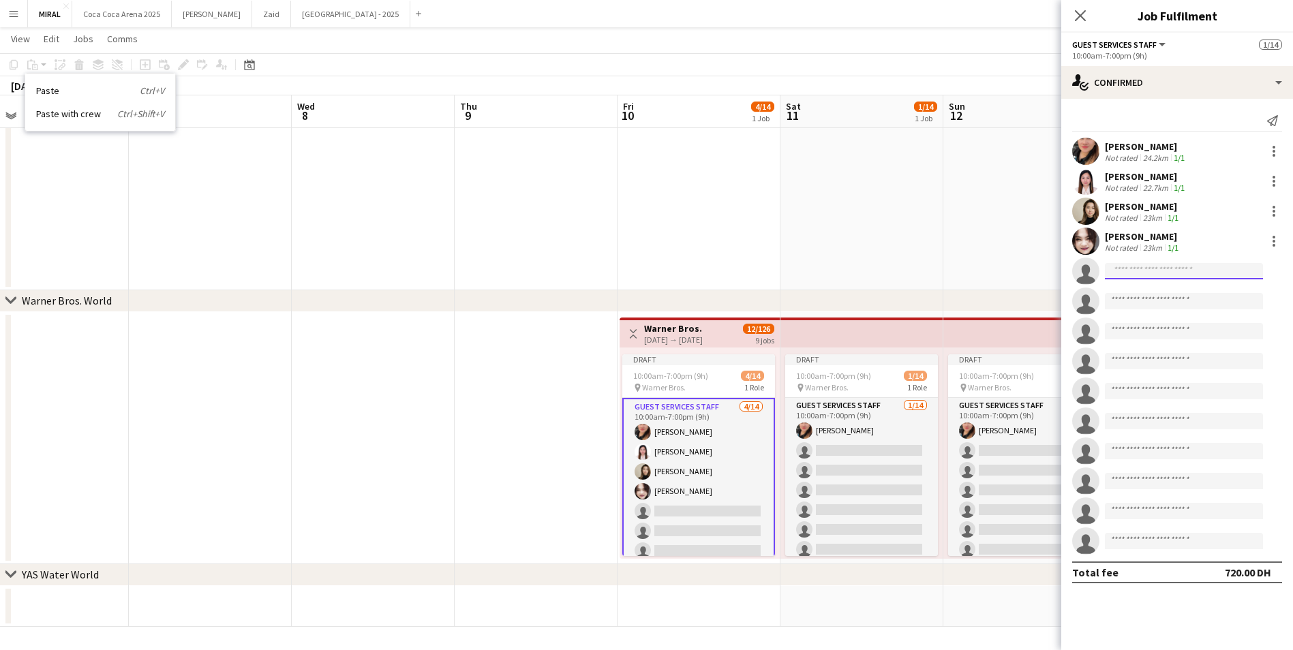
click at [1201, 276] on input at bounding box center [1184, 271] width 158 height 16
paste input "**********"
type input "**********"
click at [1183, 298] on span "inoxentm44@gmail.com" at bounding box center [1184, 302] width 136 height 11
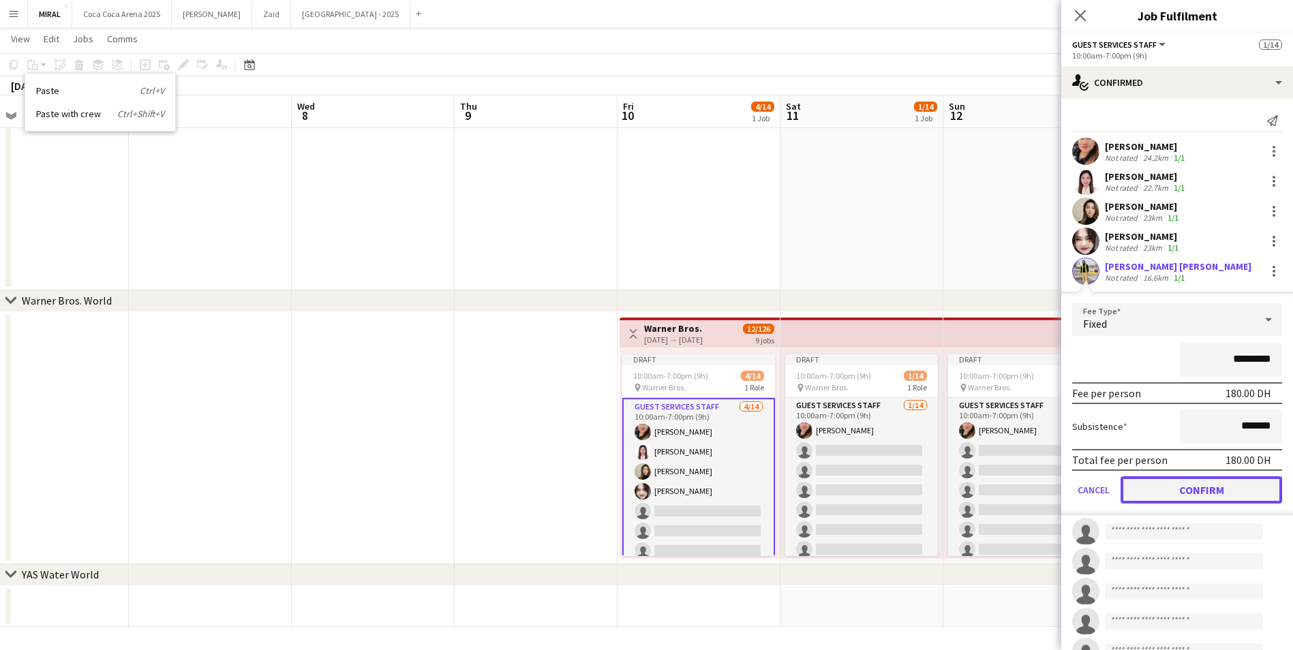
click at [1213, 483] on button "Confirm" at bounding box center [1202, 490] width 162 height 27
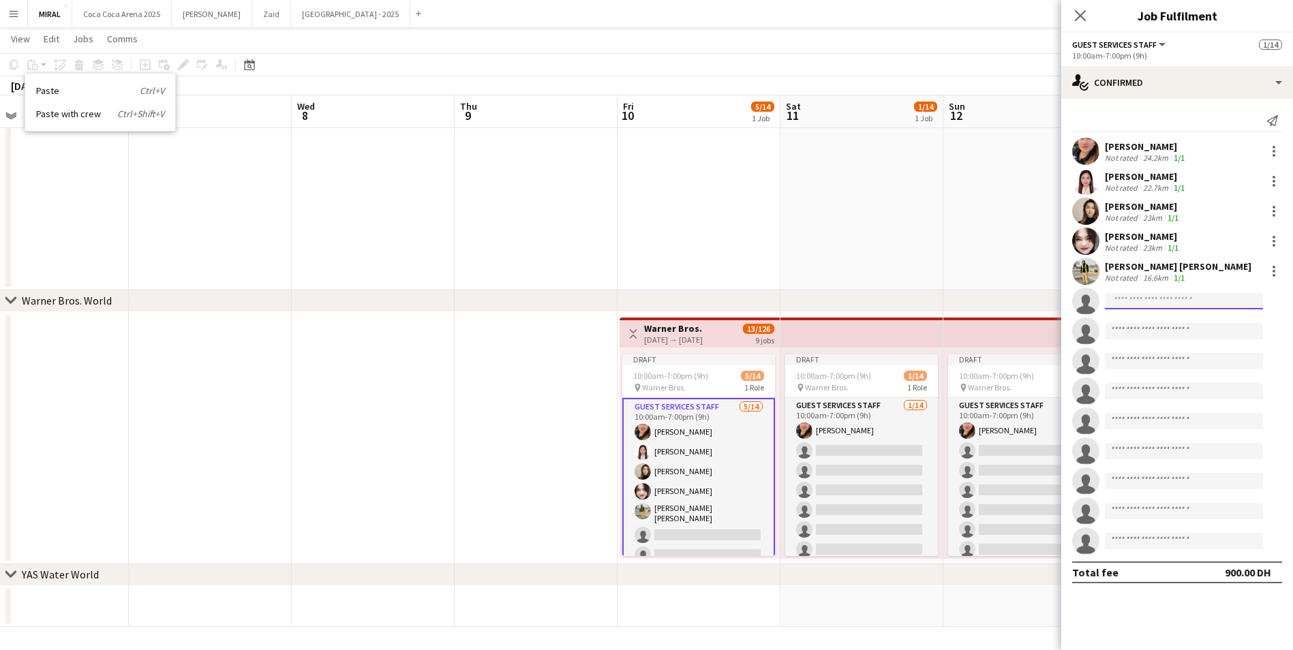
click at [1160, 306] on input at bounding box center [1184, 301] width 158 height 16
paste input "**********"
type input "**********"
click at [1195, 331] on span "jerelcarin@gmail.com" at bounding box center [1184, 332] width 136 height 11
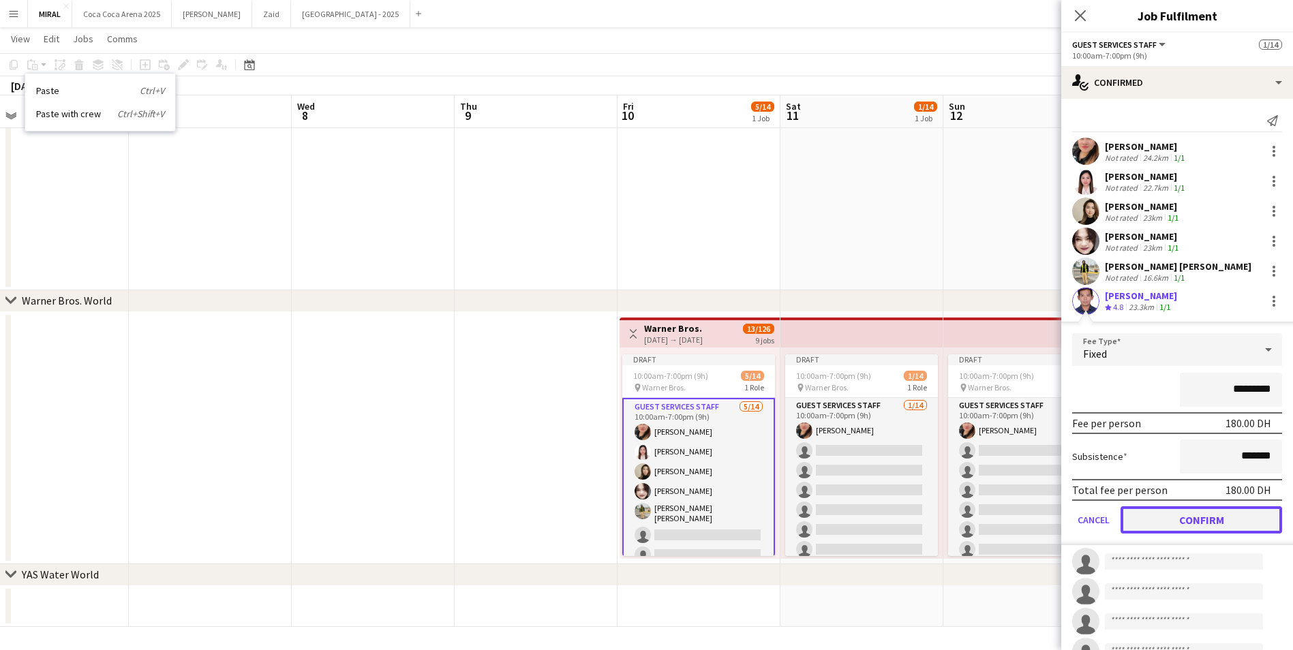
click at [1216, 521] on button "Confirm" at bounding box center [1202, 520] width 162 height 27
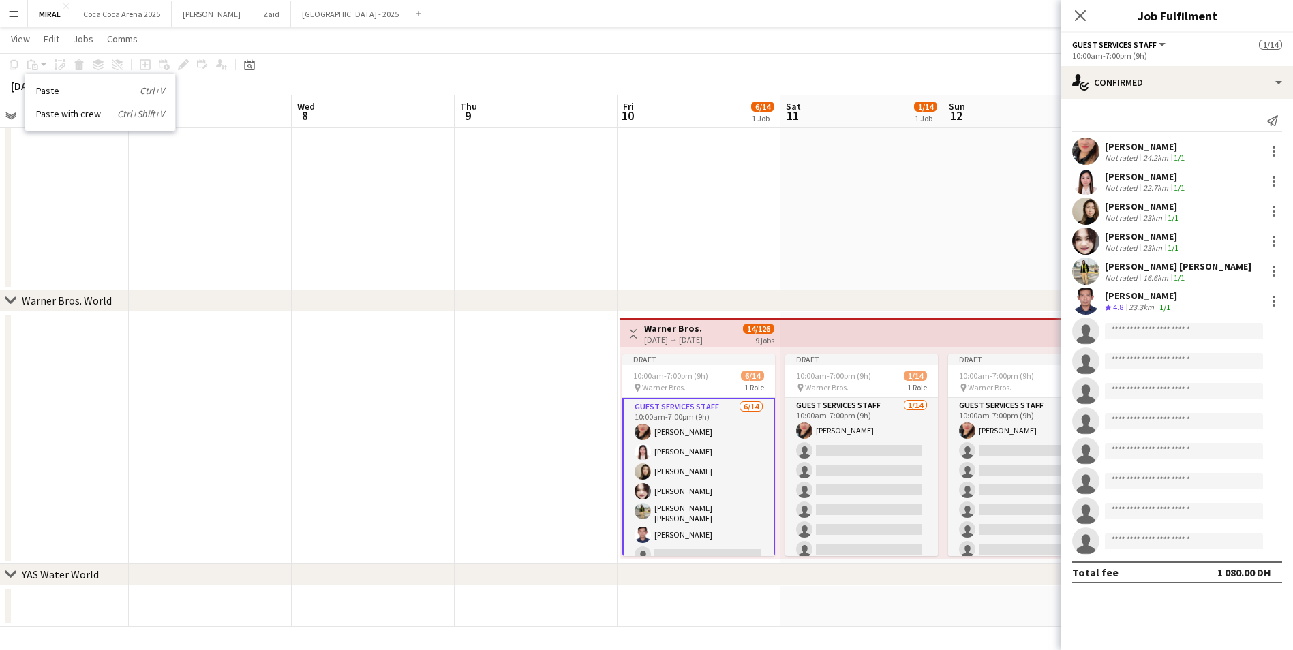
click at [1192, 320] on app-invite-slot "single-neutral-actions" at bounding box center [1177, 331] width 232 height 27
click at [1186, 329] on input at bounding box center [1184, 331] width 158 height 16
paste input "**********"
type input "**********"
click at [1168, 358] on span "selwynaxl@gmail.com" at bounding box center [1184, 362] width 136 height 11
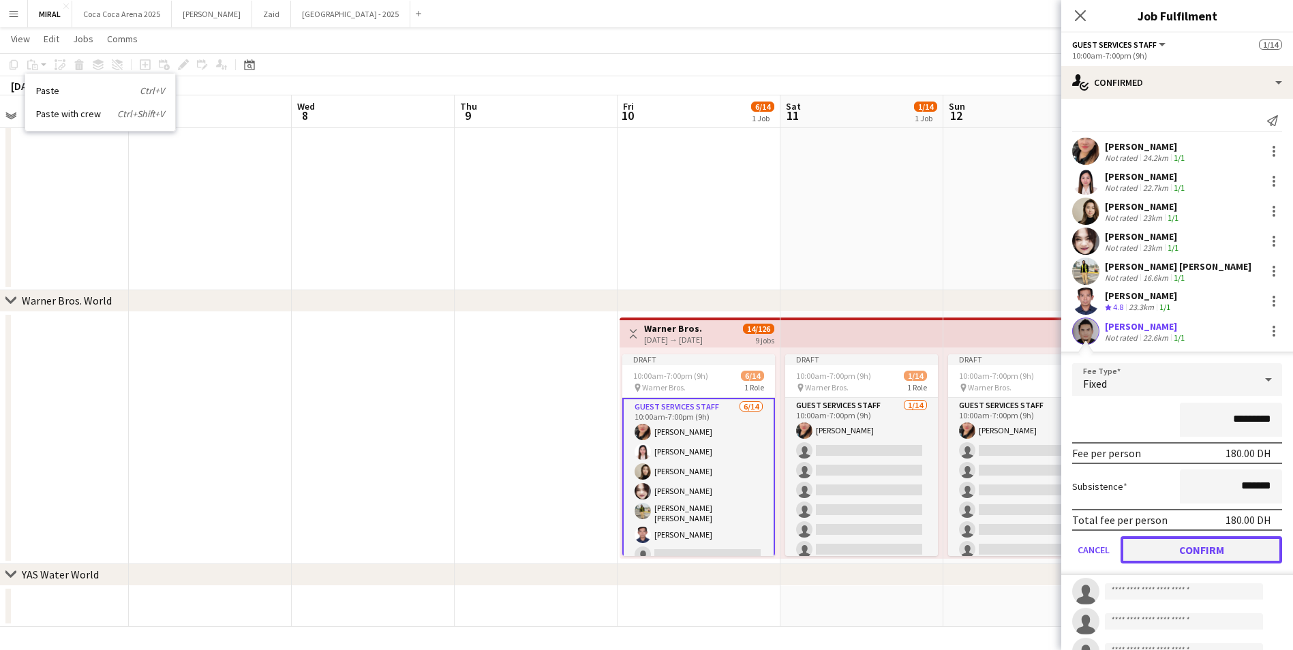
click at [1213, 545] on button "Confirm" at bounding box center [1202, 550] width 162 height 27
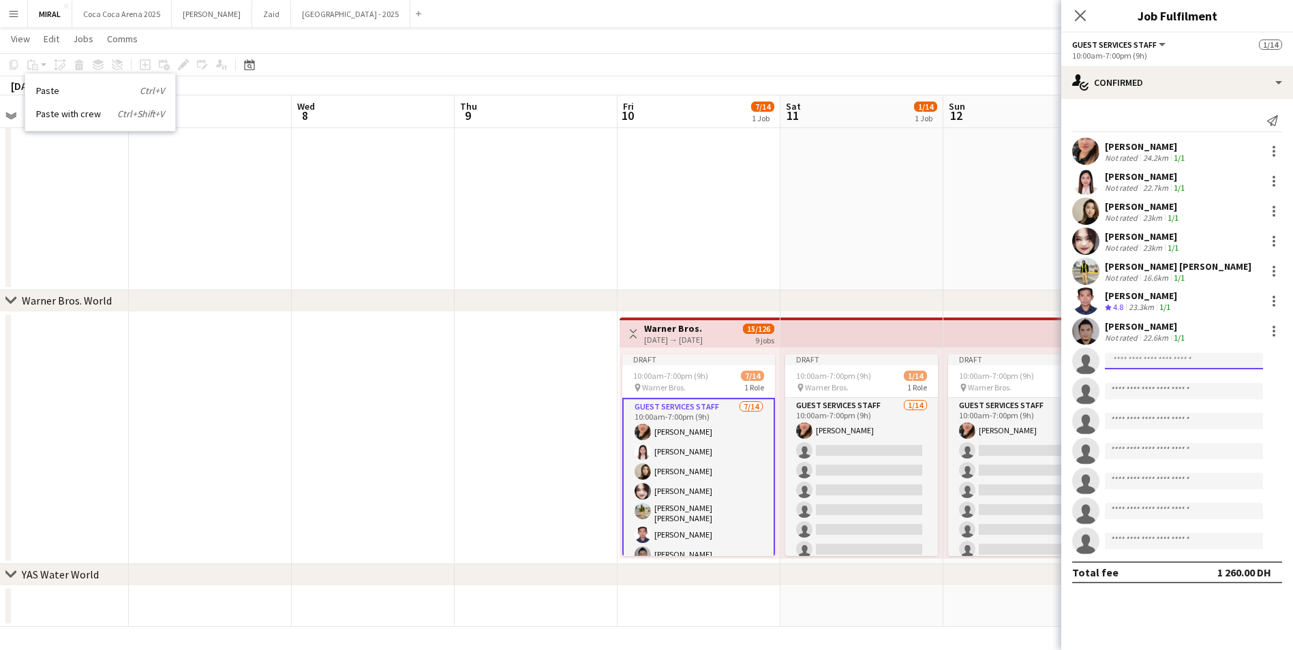
click at [1175, 360] on input at bounding box center [1184, 361] width 158 height 16
paste input "**********"
type input "**********"
click at [1190, 390] on span "sabusap.michael@yahoo.com" at bounding box center [1184, 392] width 136 height 11
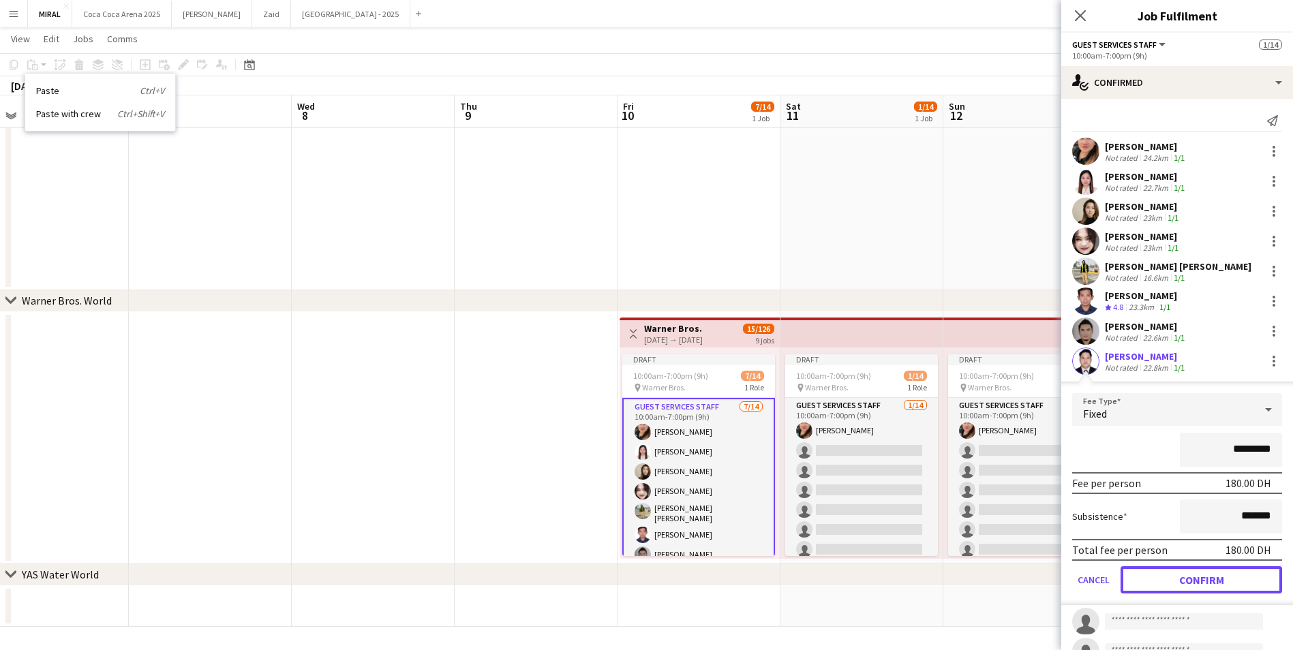
click at [1206, 580] on button "Confirm" at bounding box center [1202, 580] width 162 height 27
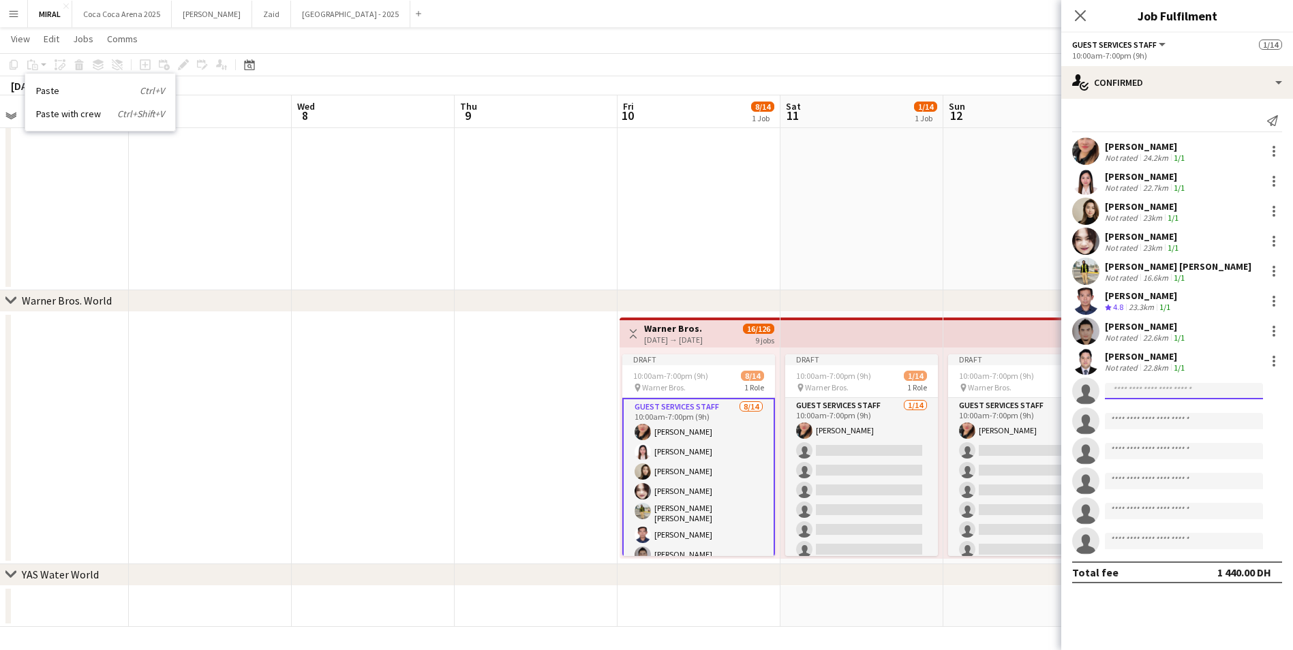
click at [1205, 393] on input at bounding box center [1184, 391] width 158 height 16
paste input "**********"
type input "**********"
click at [1181, 421] on span "adam_wesley0320@yahoo.com" at bounding box center [1184, 422] width 136 height 11
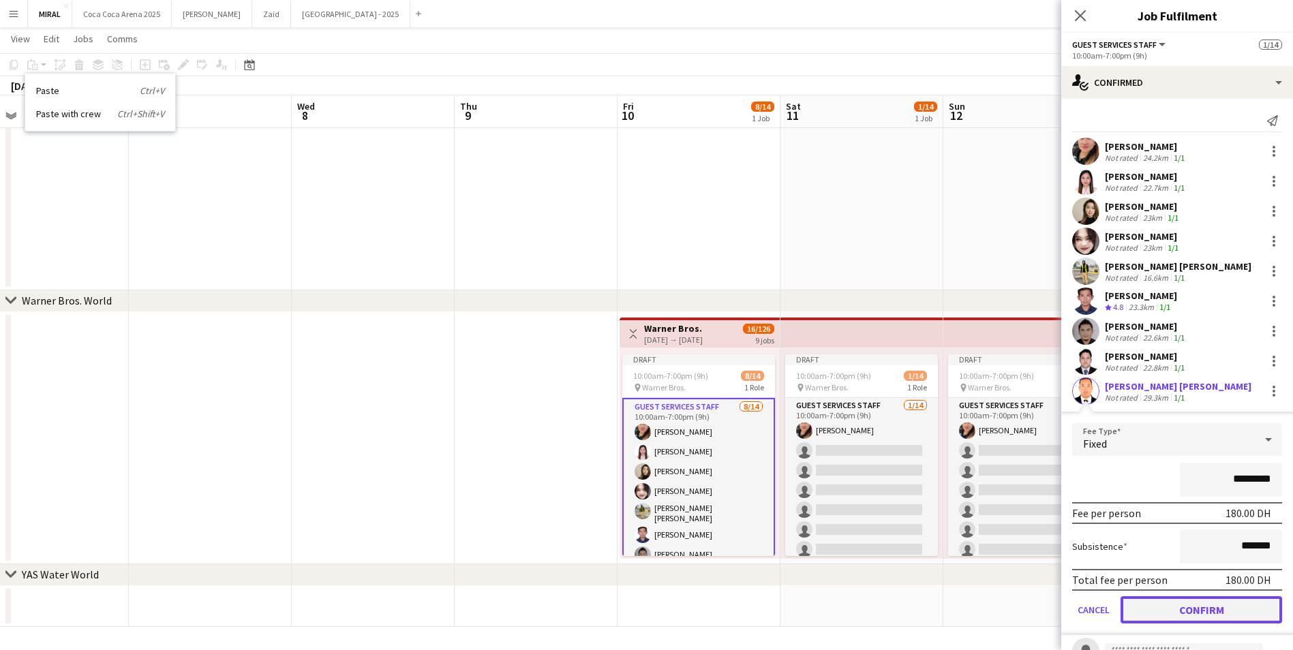
click at [1226, 613] on button "Confirm" at bounding box center [1202, 610] width 162 height 27
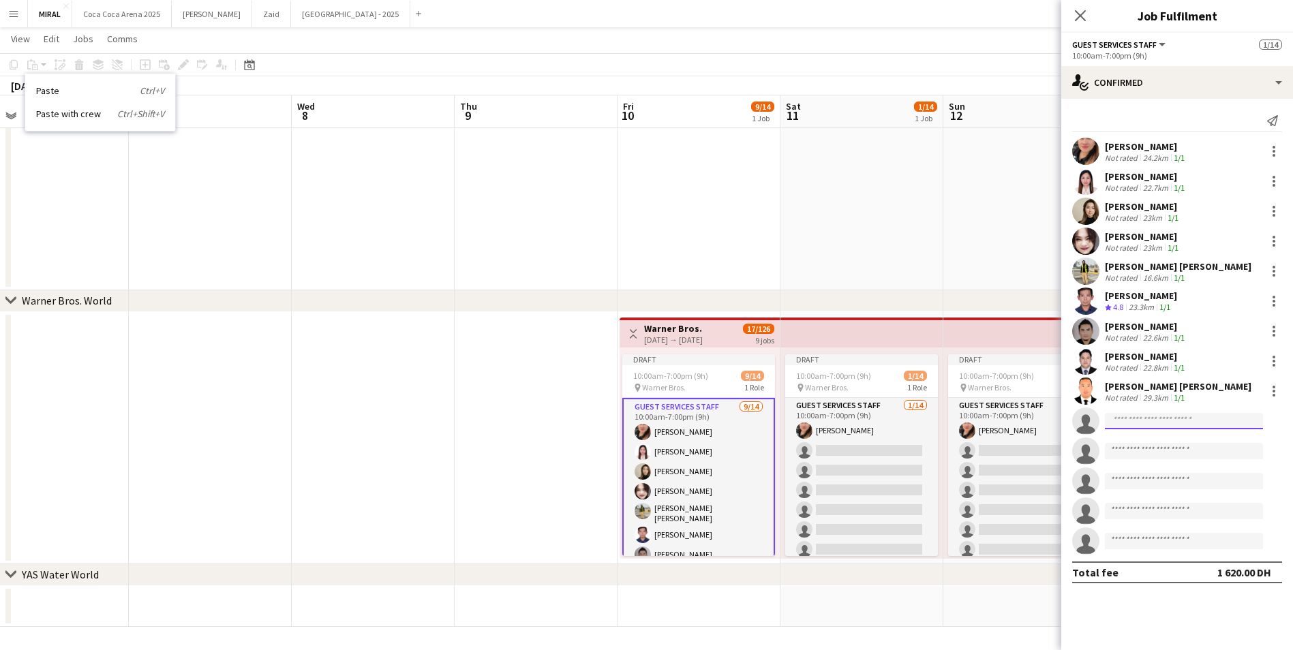
click at [1142, 423] on input at bounding box center [1184, 421] width 158 height 16
paste input "**********"
type input "**********"
click at [1166, 443] on span "Jemar Buco" at bounding box center [1155, 441] width 78 height 12
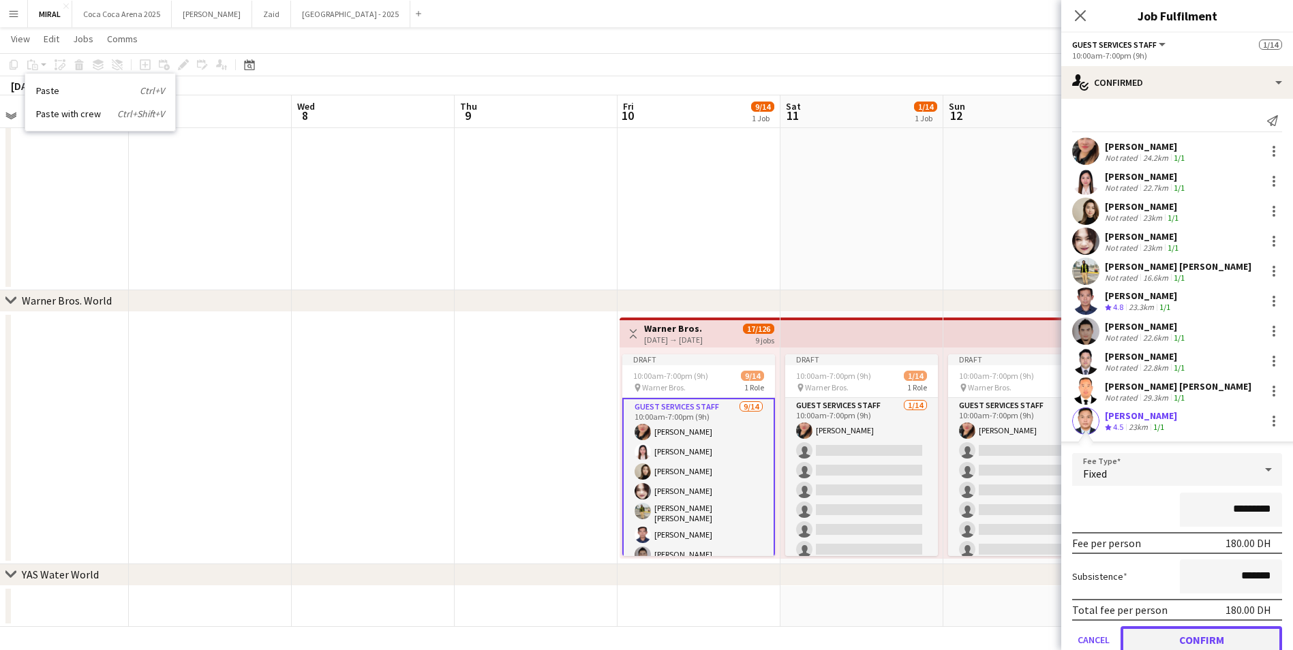
click at [1209, 635] on button "Confirm" at bounding box center [1202, 640] width 162 height 27
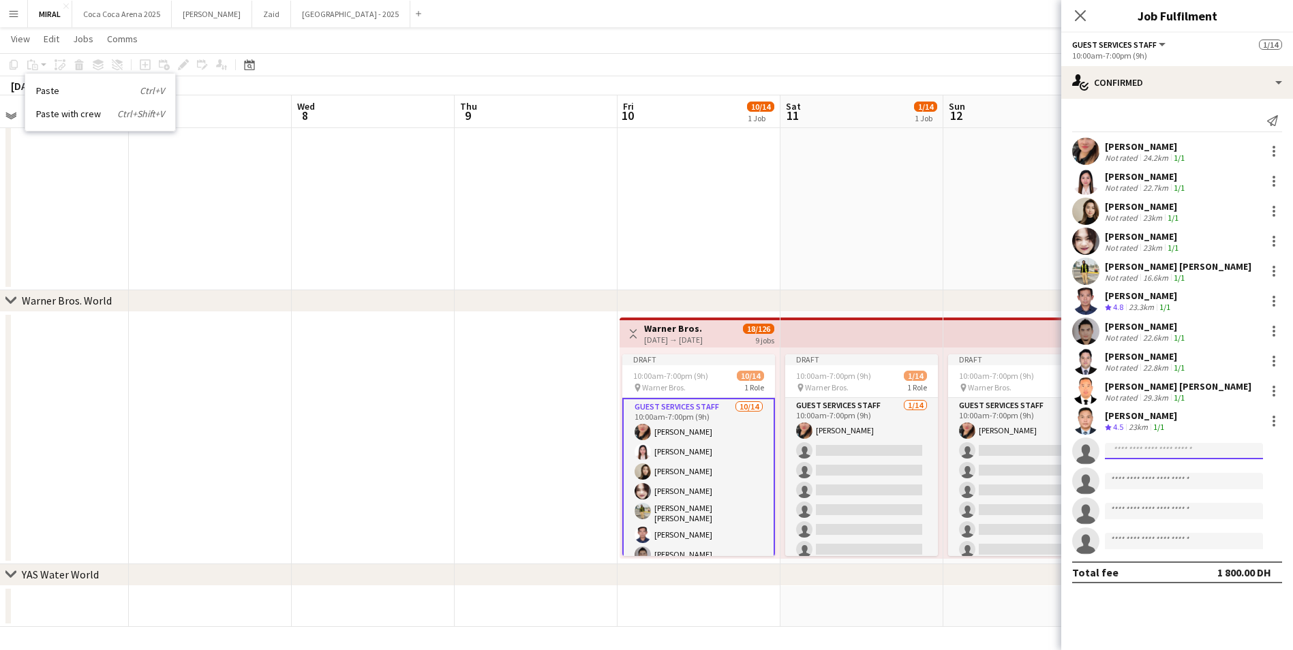
click at [1176, 447] on input at bounding box center [1184, 451] width 158 height 16
paste input "**********"
type input "**********"
click at [1171, 472] on span "Joerey De Castro" at bounding box center [1155, 471] width 78 height 12
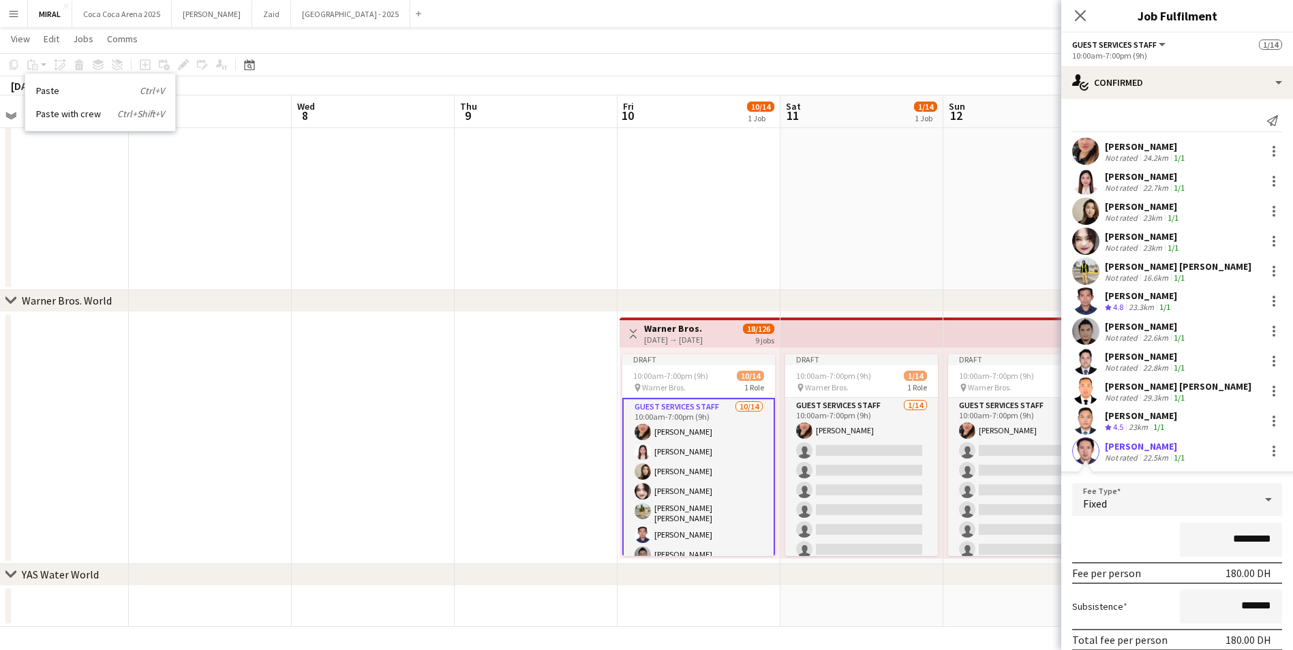
scroll to position [175, 0]
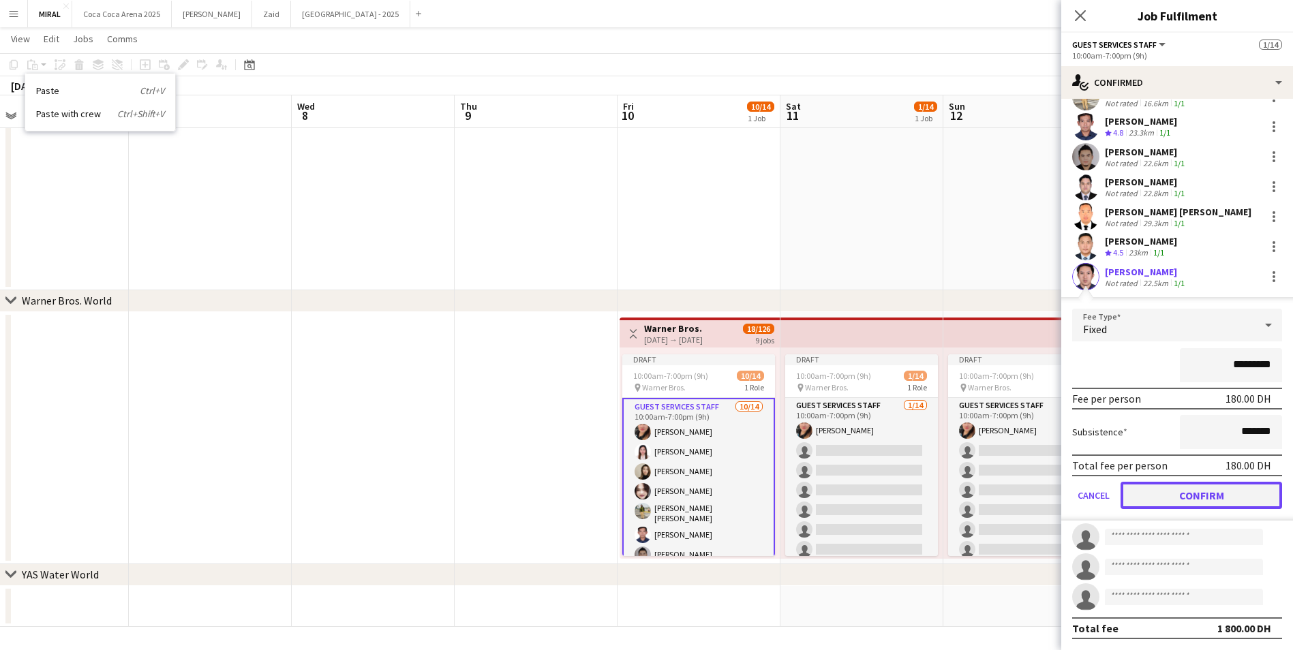
click at [1223, 500] on button "Confirm" at bounding box center [1202, 495] width 162 height 27
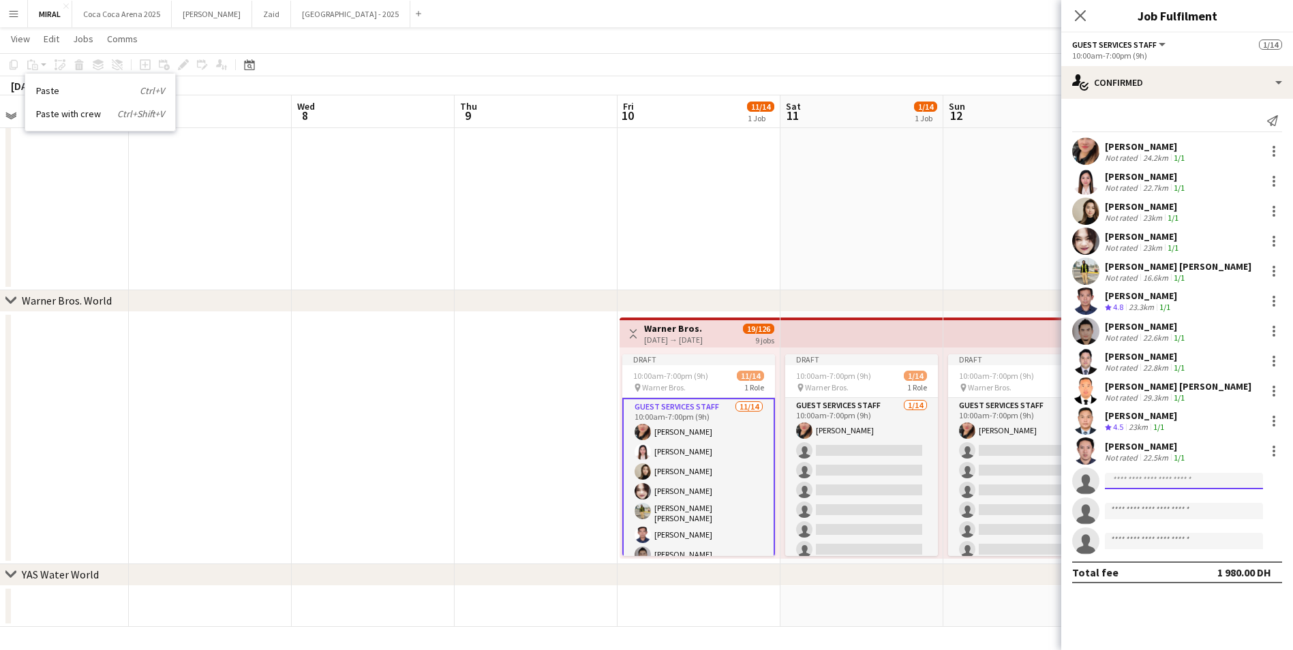
click at [1151, 479] on input at bounding box center [1184, 481] width 158 height 16
paste input "**********"
type input "**********"
click at [1158, 500] on span "Abdullah Shaikh" at bounding box center [1155, 501] width 78 height 12
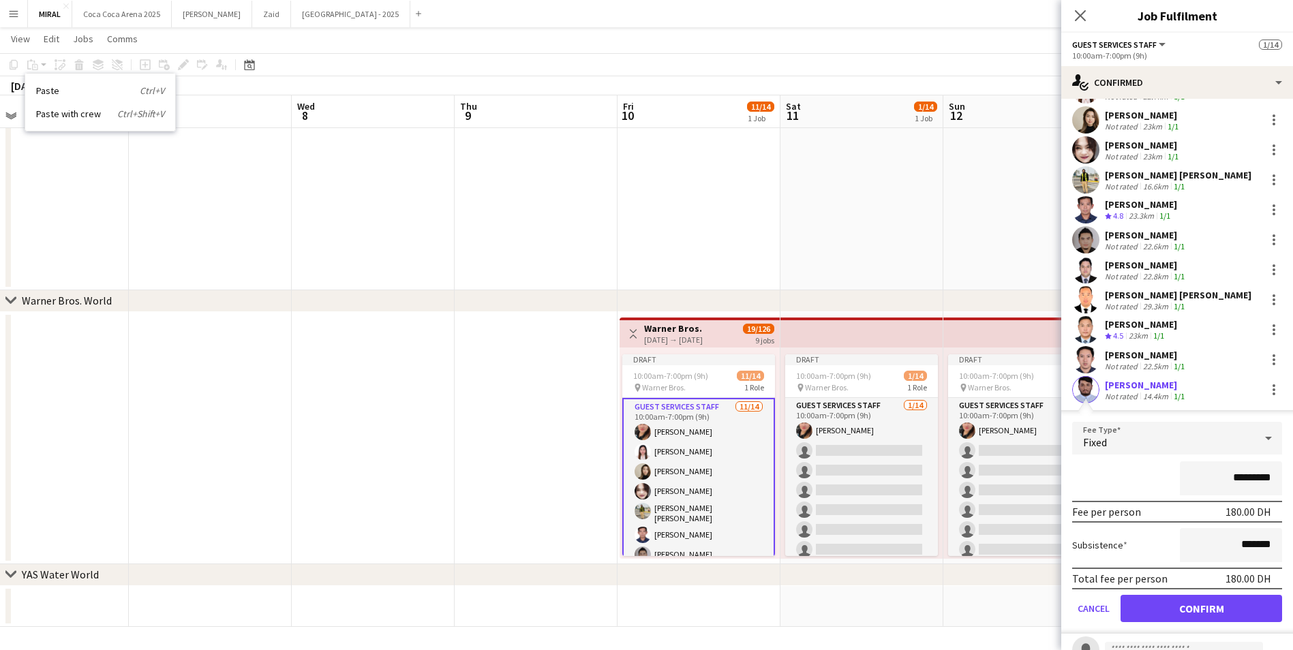
scroll to position [175, 0]
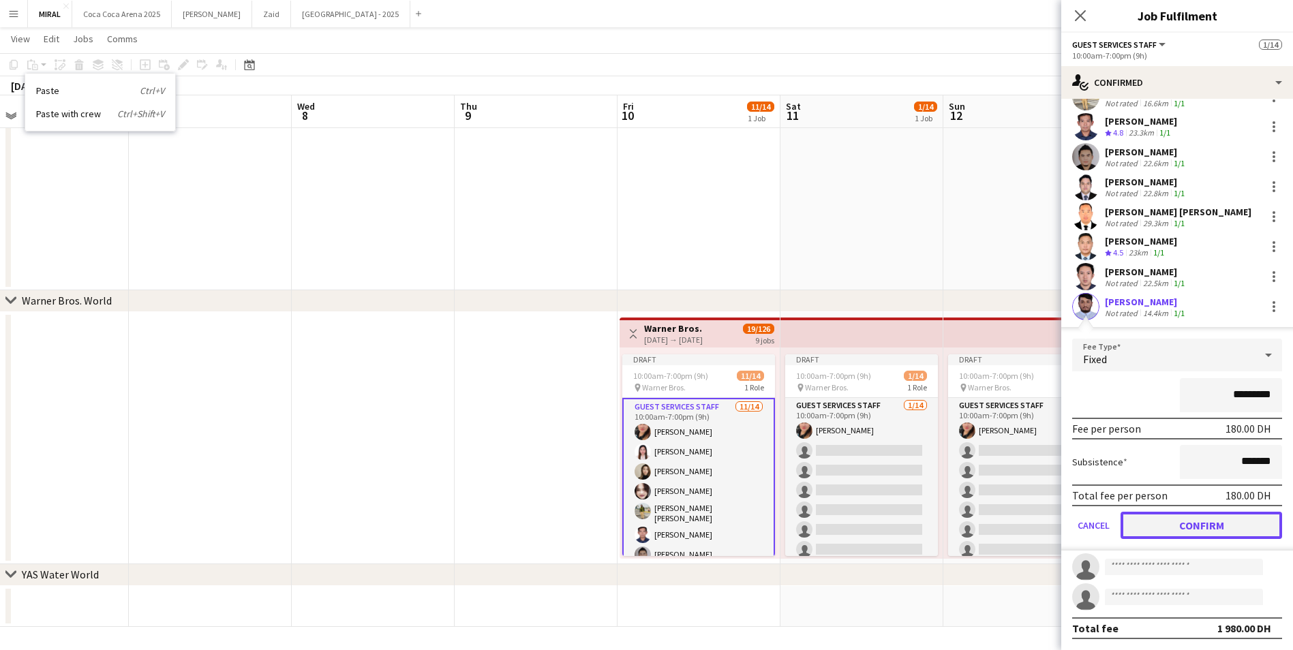
click at [1201, 528] on button "Confirm" at bounding box center [1202, 525] width 162 height 27
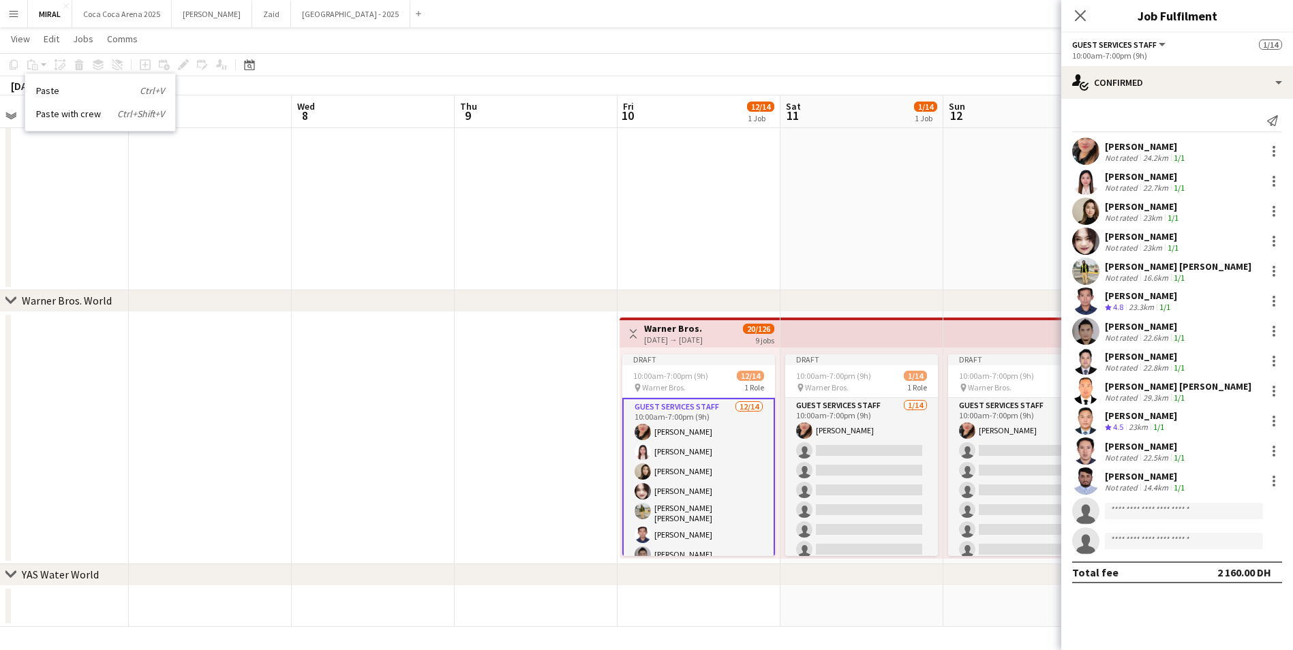
click at [934, 221] on app-date-cell at bounding box center [862, 70] width 163 height 442
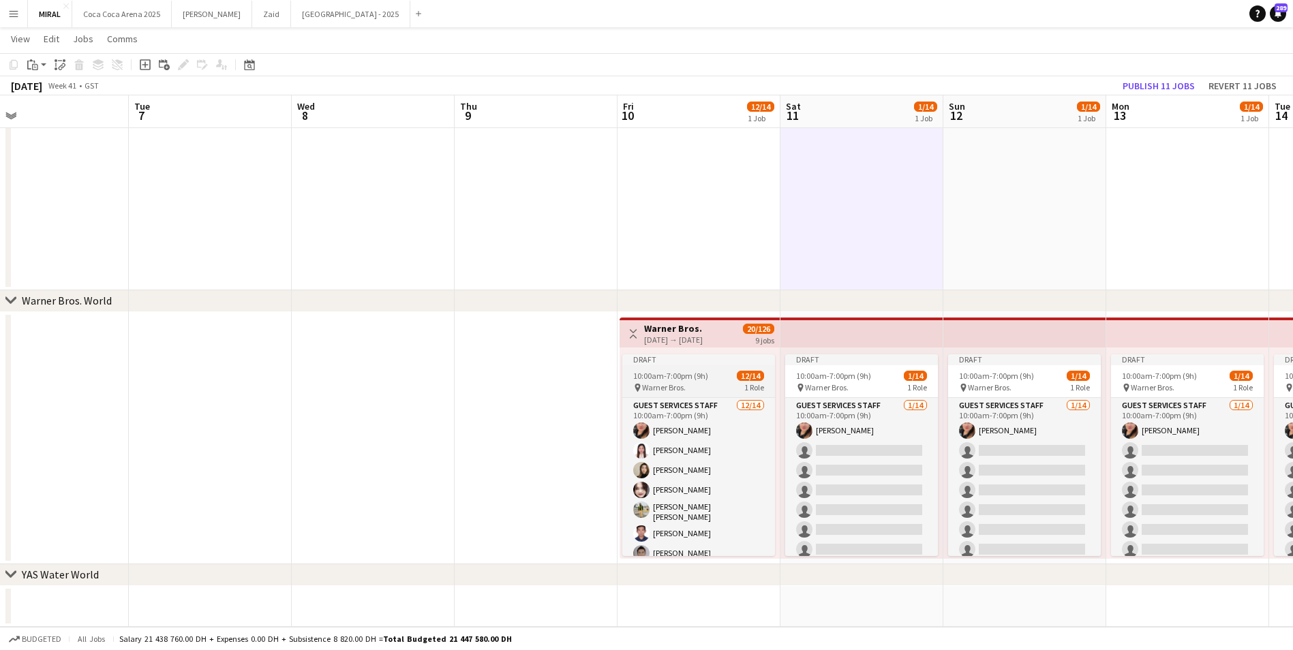
click at [719, 382] on div "pin Warner Bros. 1 Role" at bounding box center [698, 387] width 153 height 11
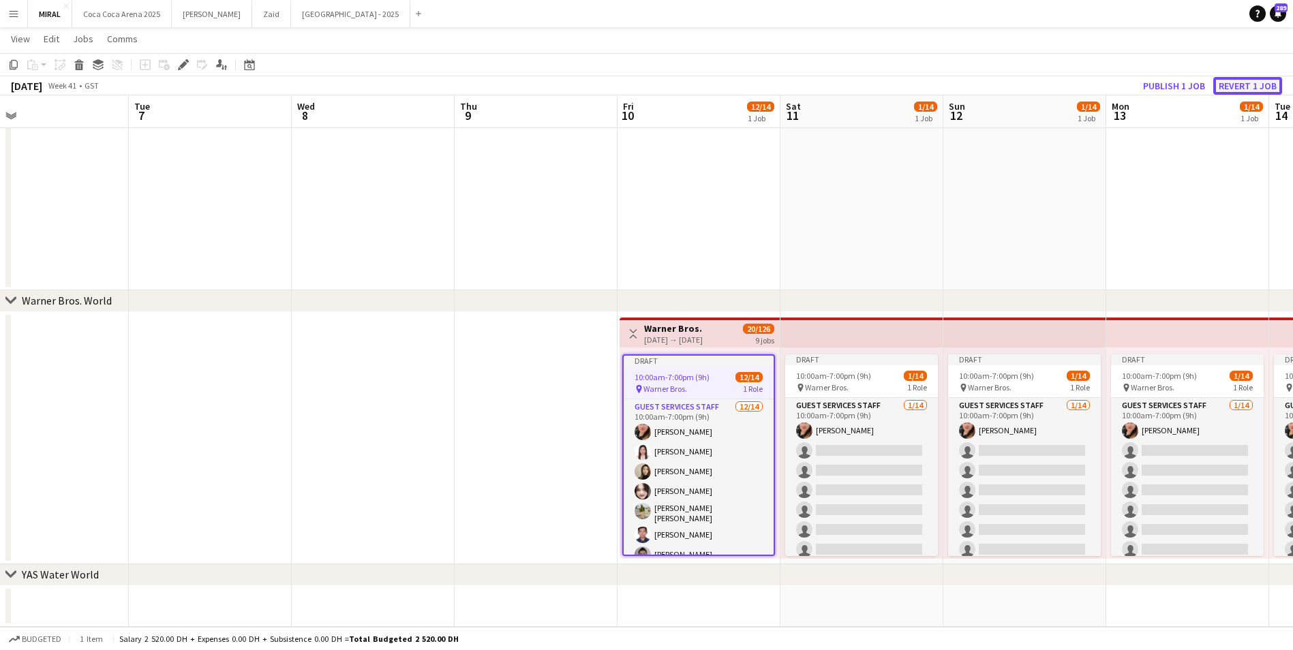
click at [1246, 85] on button "Revert 1 job" at bounding box center [1247, 86] width 69 height 18
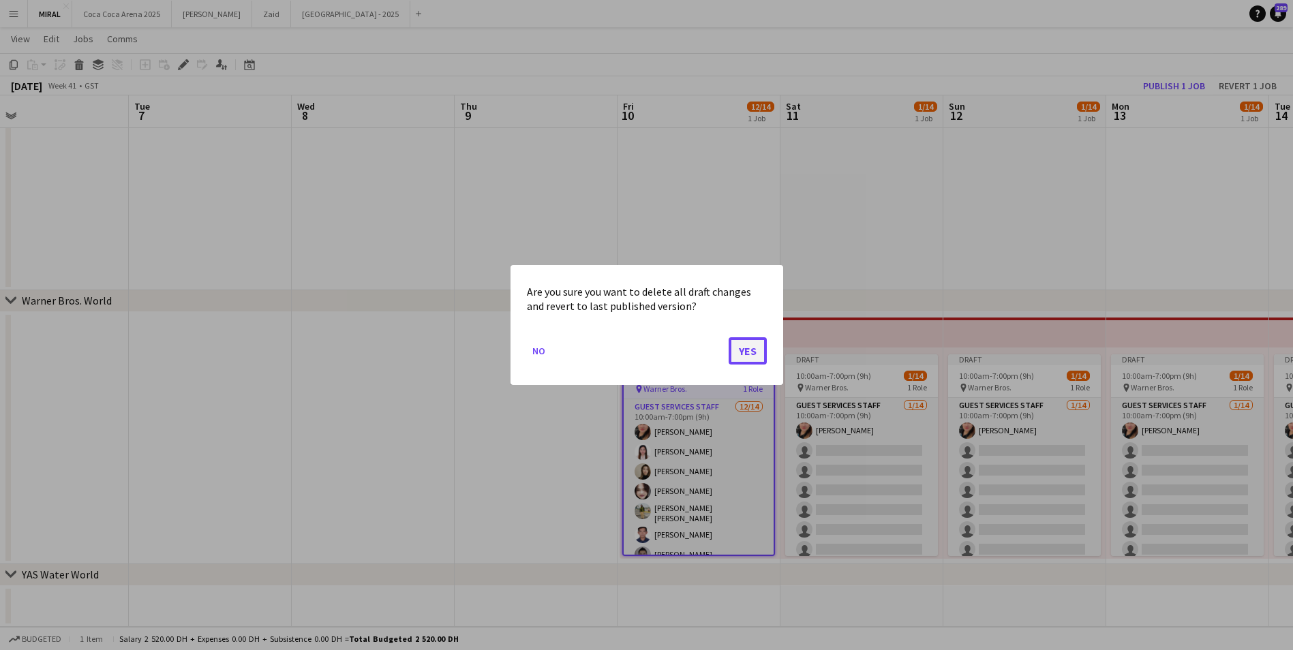
click at [744, 346] on button "Yes" at bounding box center [748, 350] width 38 height 27
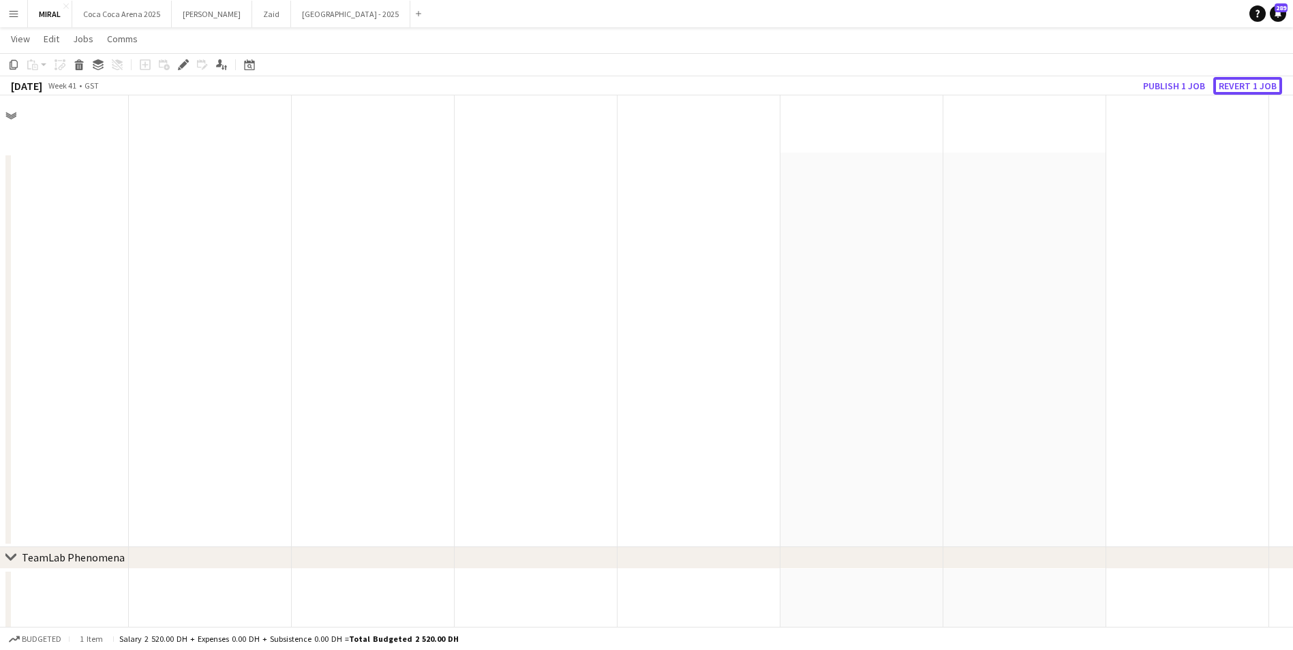
scroll to position [721, 0]
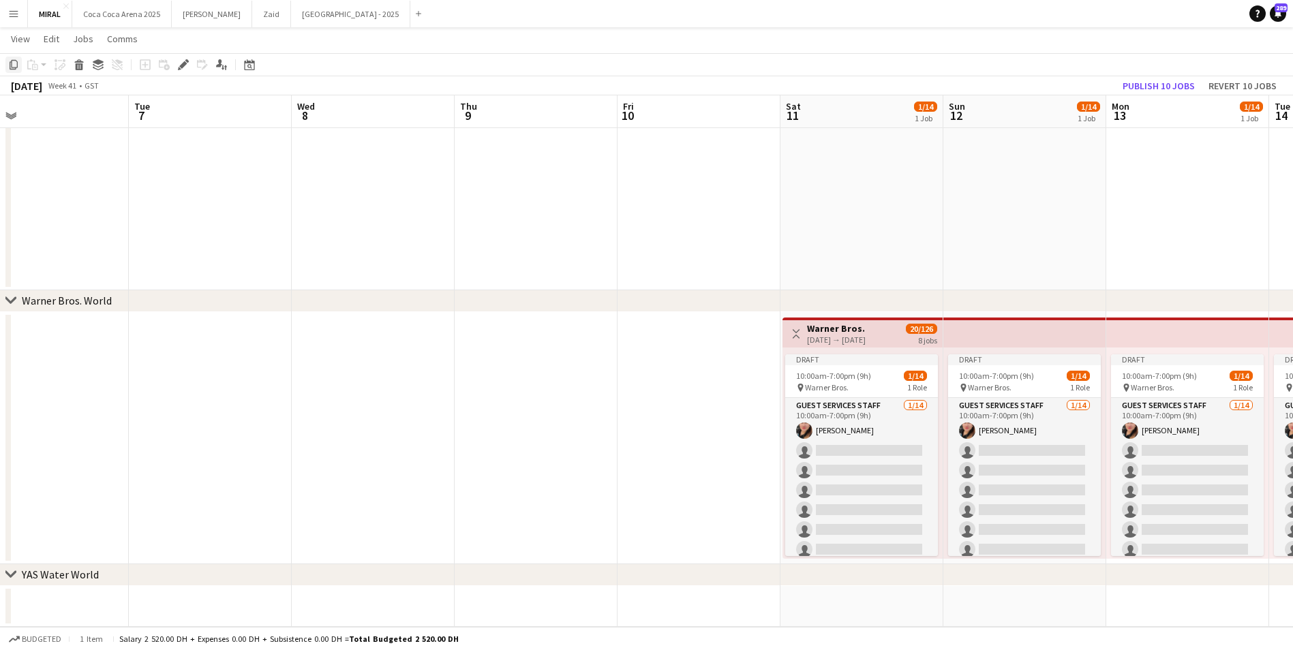
drag, startPoint x: 845, startPoint y: 337, endPoint x: 10, endPoint y: 63, distance: 879.1
click at [10, 63] on icon "Copy" at bounding box center [13, 64] width 11 height 11
click at [691, 436] on app-date-cell at bounding box center [699, 438] width 163 height 252
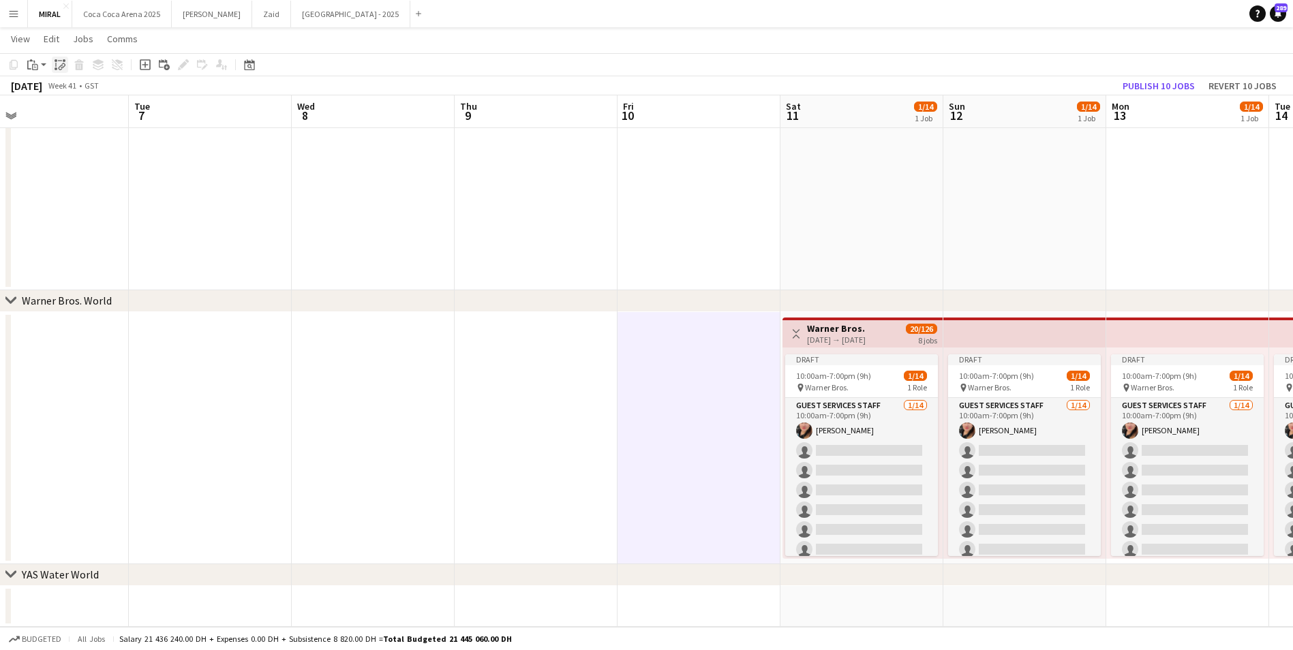
click at [59, 62] on icon "Paste linked Job" at bounding box center [60, 64] width 11 height 11
click at [1227, 85] on button "Revert 10 jobs" at bounding box center [1242, 86] width 79 height 18
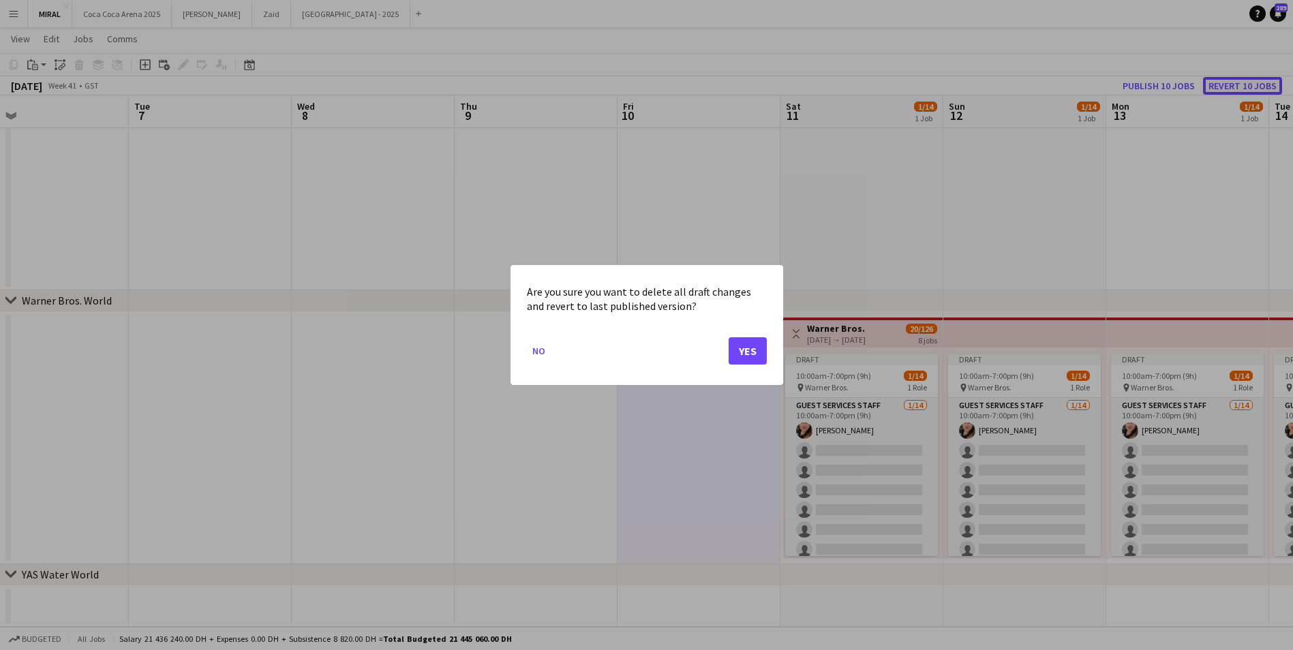
scroll to position [0, 0]
click at [764, 354] on button "Yes" at bounding box center [748, 350] width 38 height 27
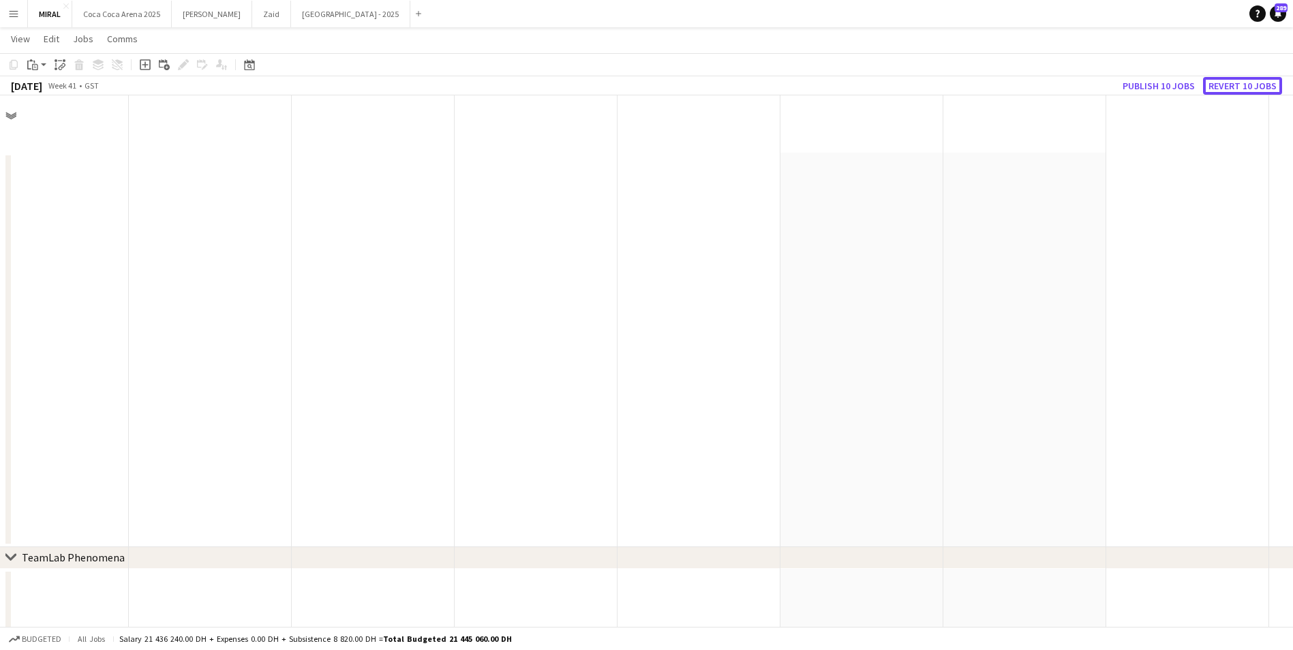
scroll to position [721, 0]
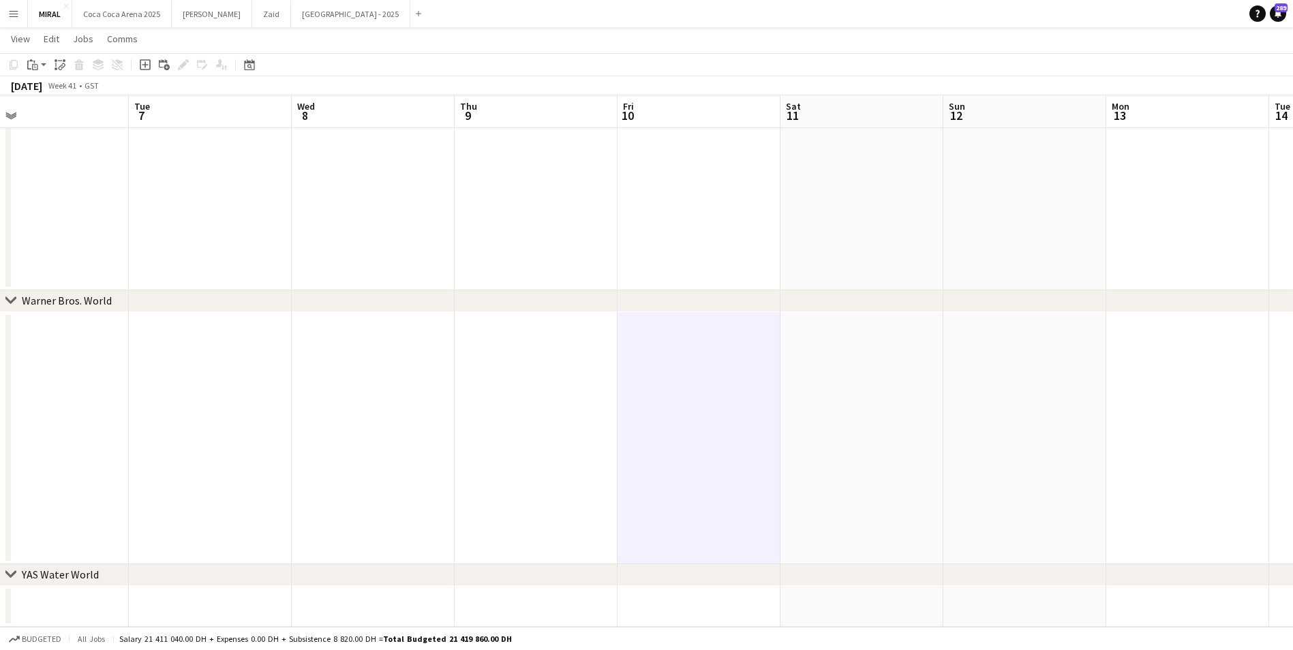
drag, startPoint x: 698, startPoint y: 374, endPoint x: 384, endPoint y: 405, distance: 315.8
click at [390, 408] on app-date-cell at bounding box center [373, 438] width 163 height 252
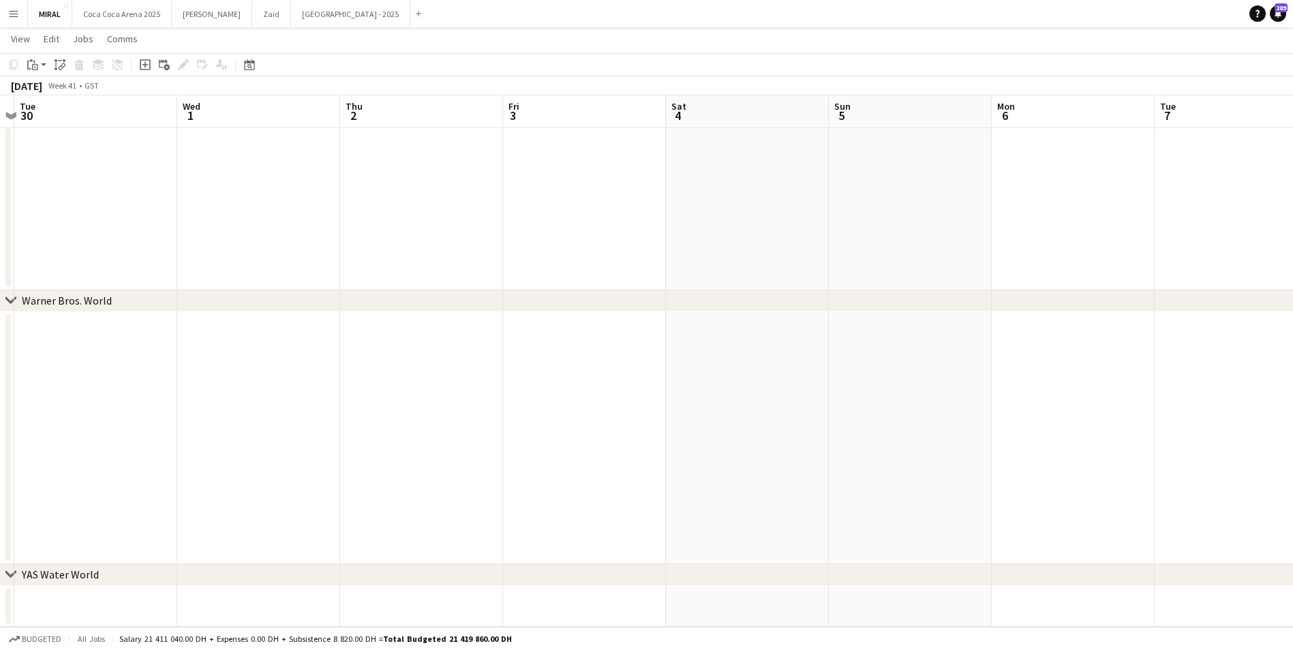
drag, startPoint x: 243, startPoint y: 384, endPoint x: 808, endPoint y: 482, distance: 573.6
drag, startPoint x: 310, startPoint y: 480, endPoint x: 1011, endPoint y: 462, distance: 701.1
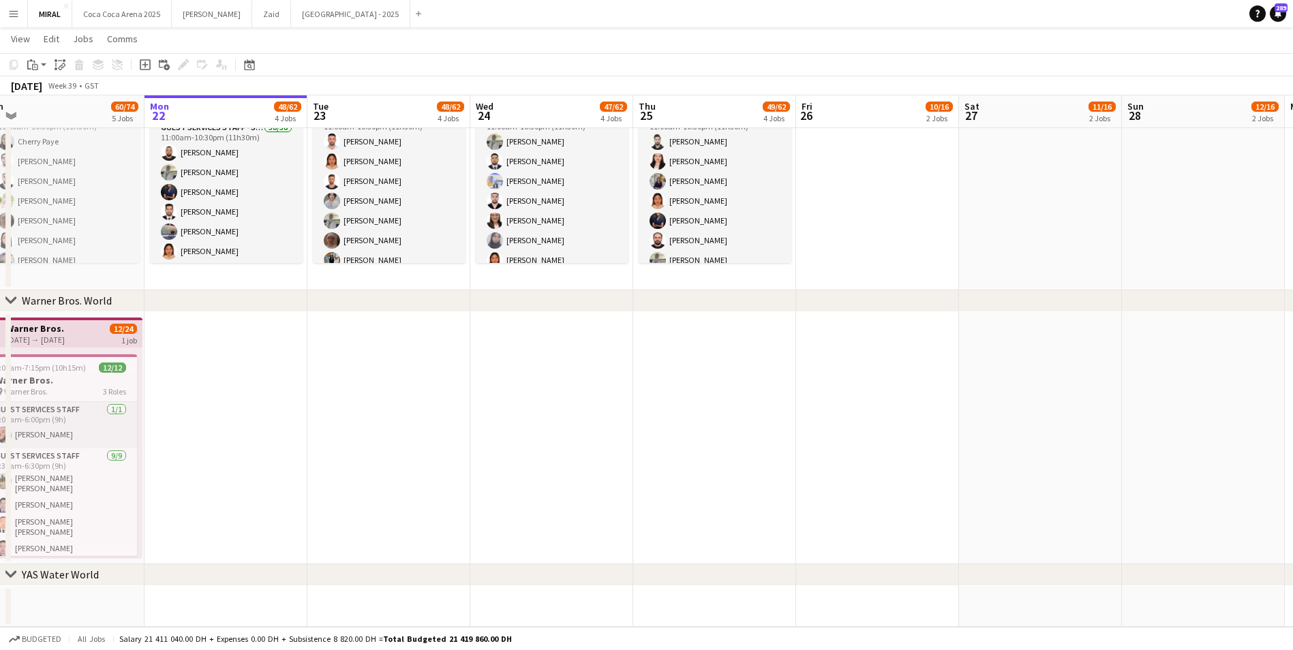
scroll to position [0, 433]
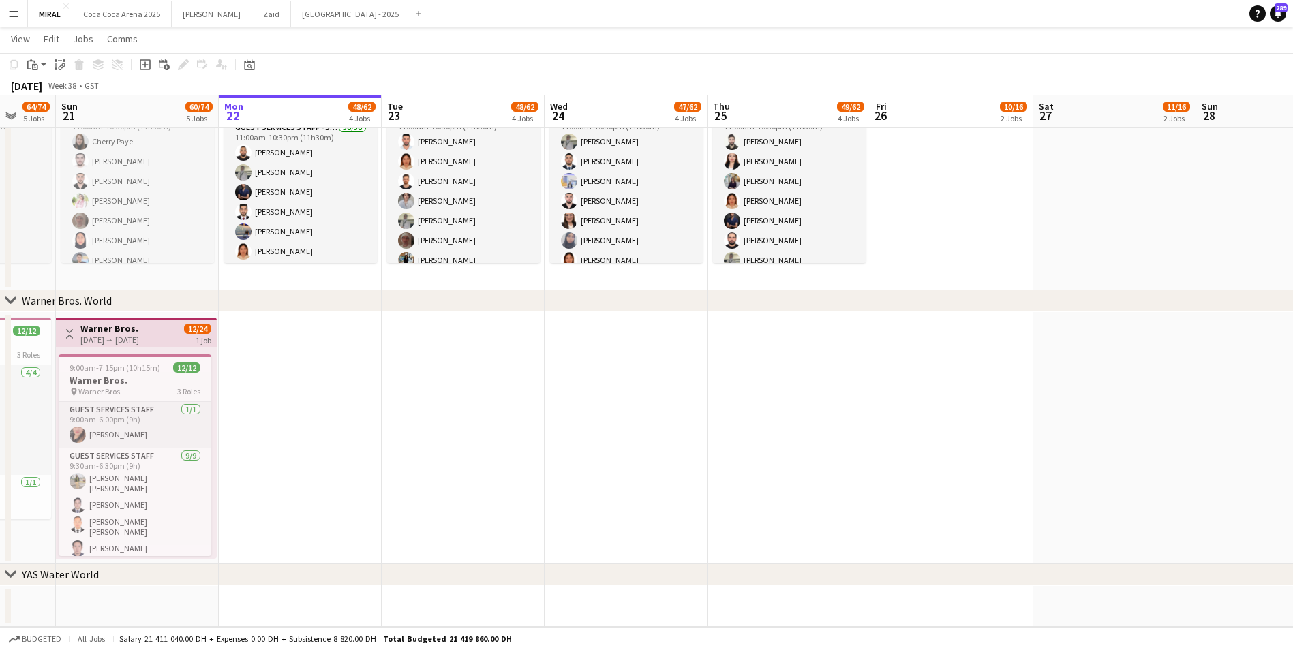
drag, startPoint x: 386, startPoint y: 442, endPoint x: 1115, endPoint y: 449, distance: 729.5
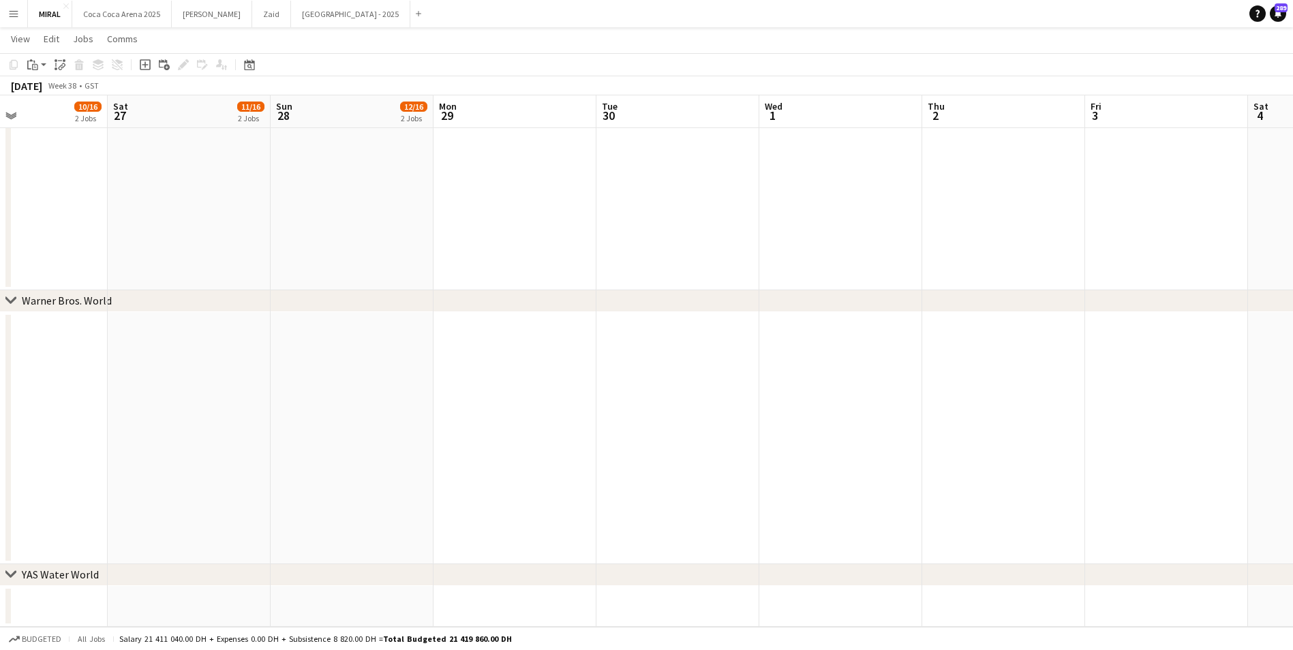
drag, startPoint x: 1109, startPoint y: 449, endPoint x: -3, endPoint y: 437, distance: 1111.9
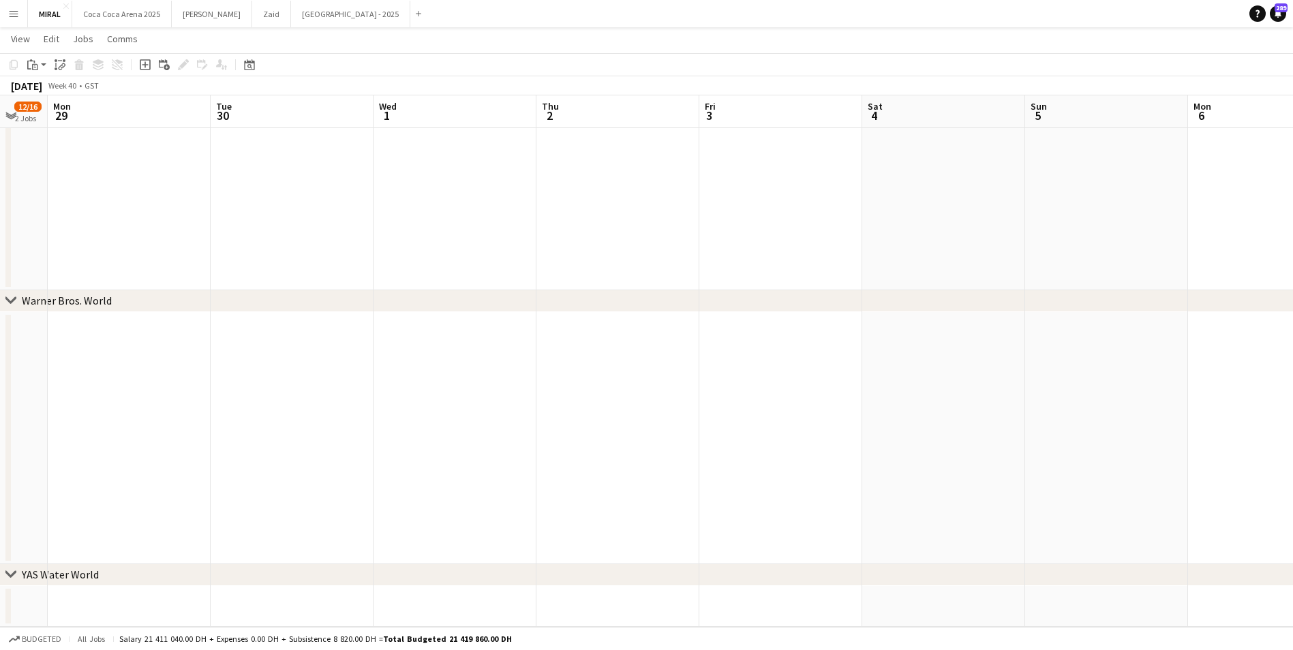
scroll to position [0, 432]
drag, startPoint x: 1089, startPoint y: 458, endPoint x: 848, endPoint y: 458, distance: 241.3
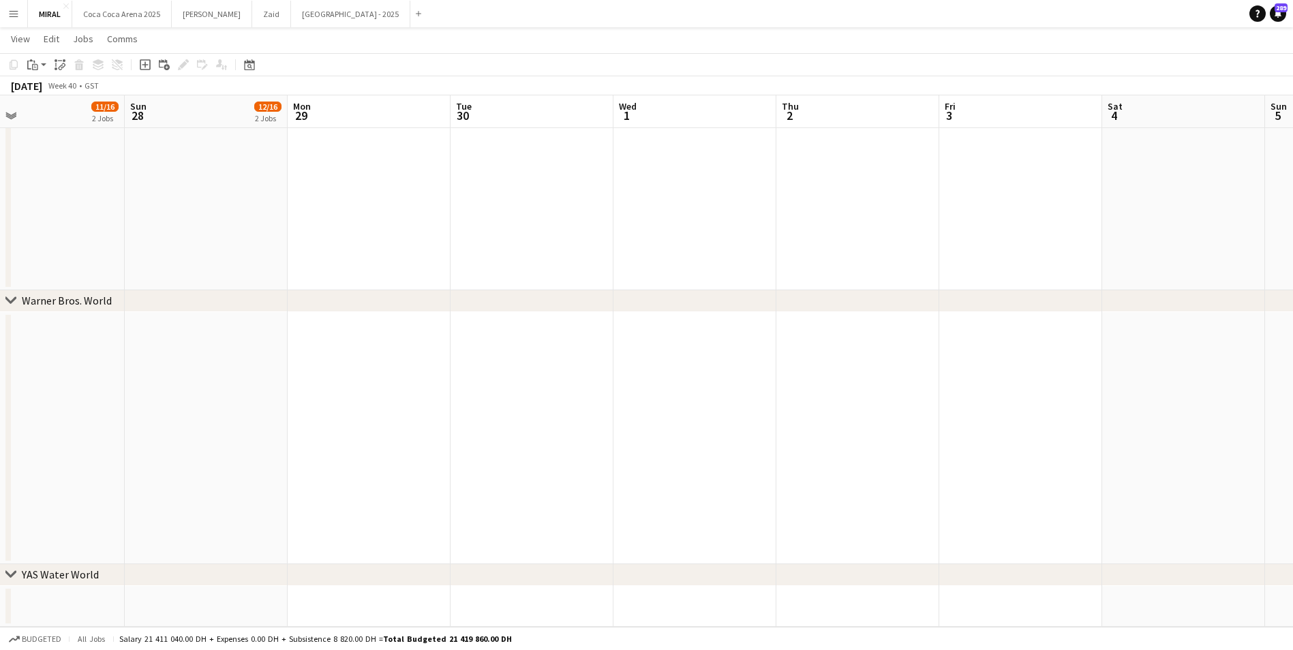
drag, startPoint x: 464, startPoint y: 507, endPoint x: 857, endPoint y: 477, distance: 394.5
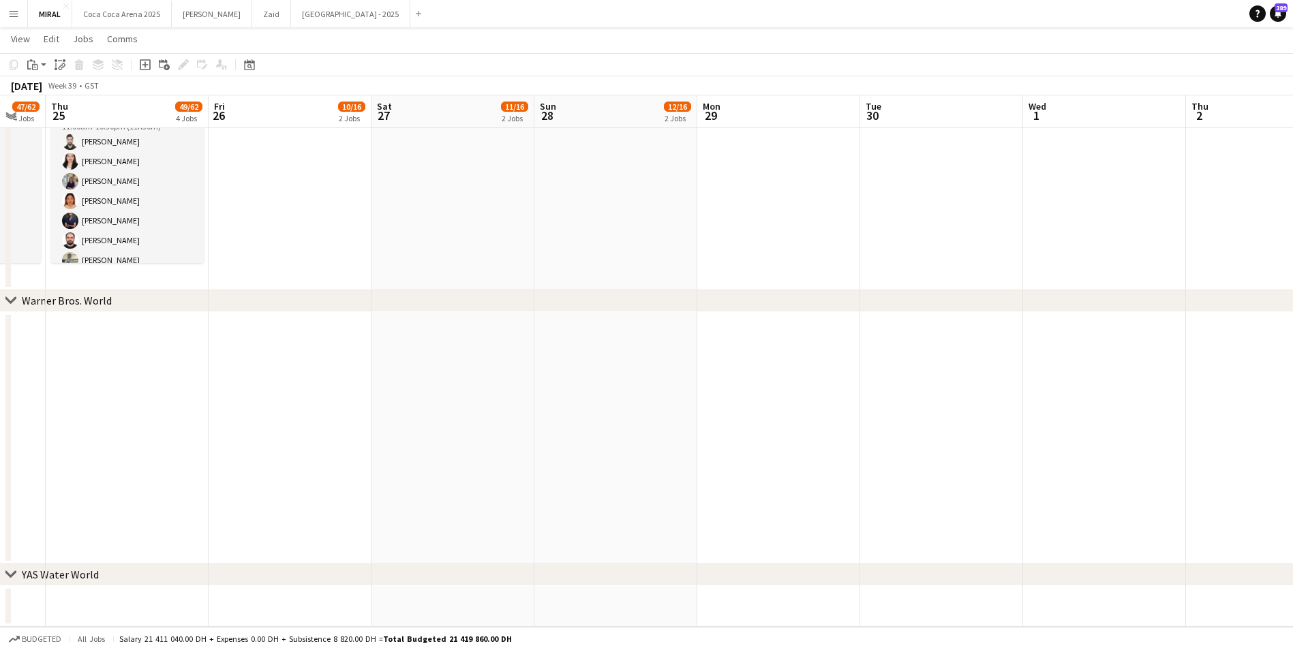
drag, startPoint x: 826, startPoint y: 439, endPoint x: 696, endPoint y: 449, distance: 130.6
drag, startPoint x: 496, startPoint y: 453, endPoint x: 729, endPoint y: 443, distance: 234.0
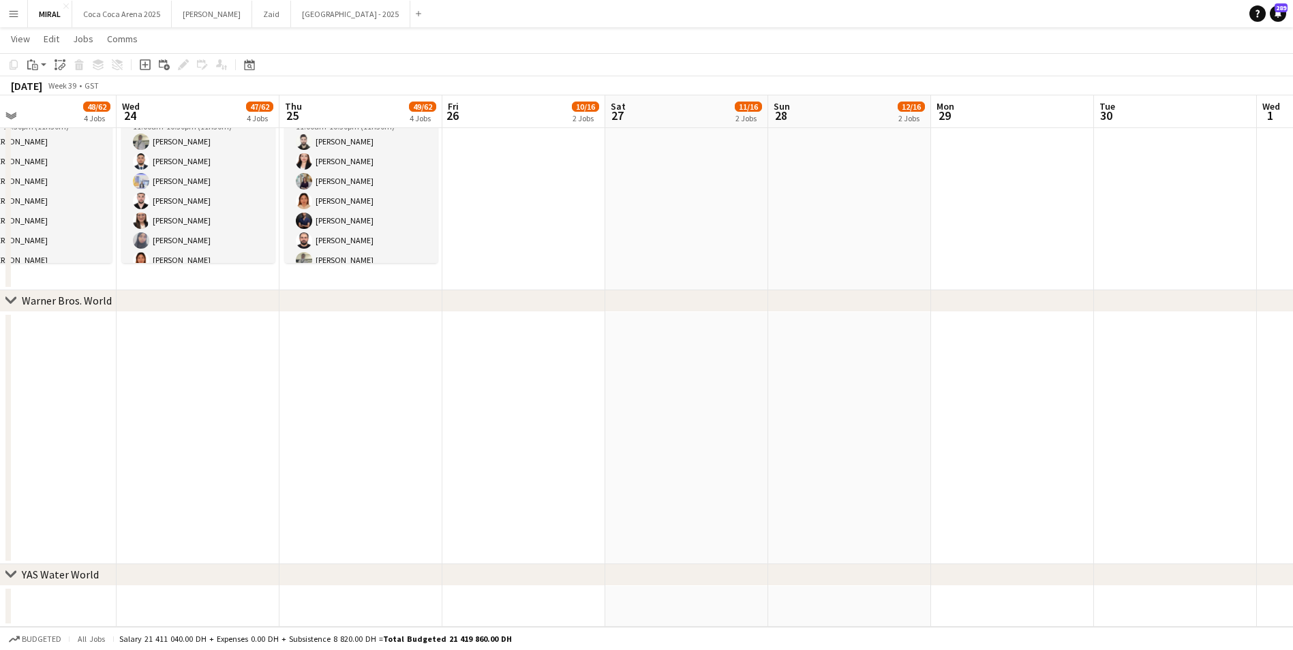
drag, startPoint x: 412, startPoint y: 458, endPoint x: 623, endPoint y: 444, distance: 211.8
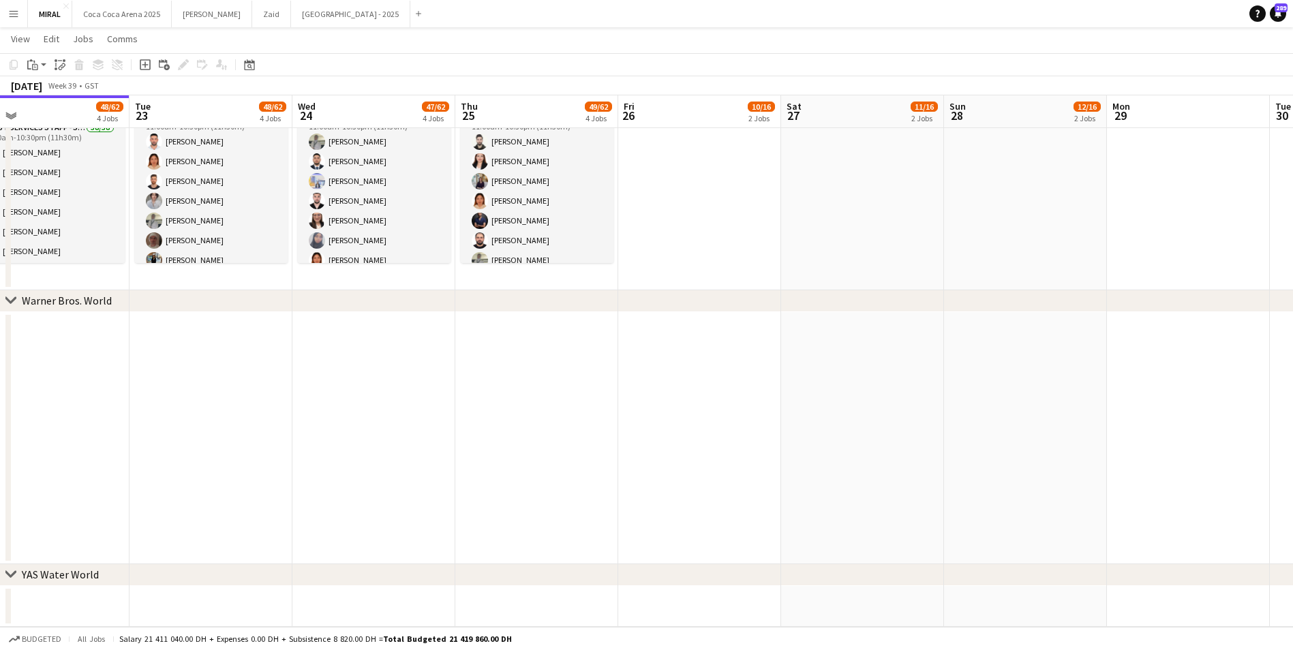
drag, startPoint x: 468, startPoint y: 464, endPoint x: 700, endPoint y: 468, distance: 231.8
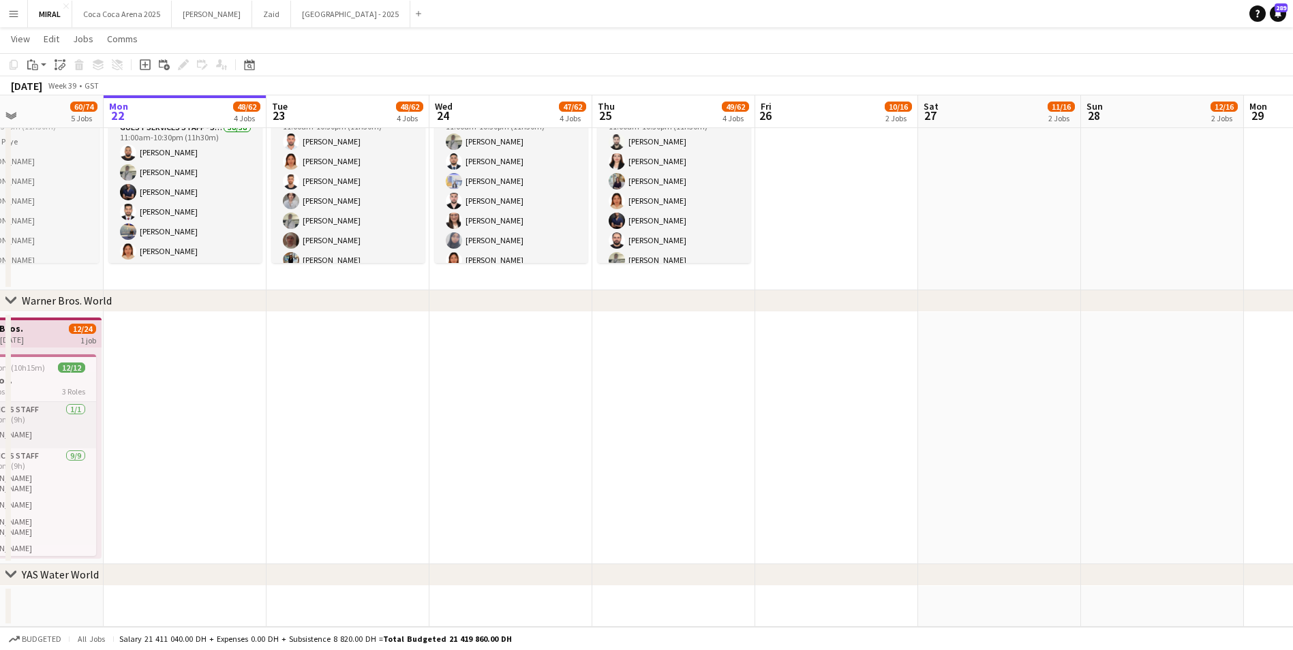
drag, startPoint x: 382, startPoint y: 473, endPoint x: 530, endPoint y: 464, distance: 148.9
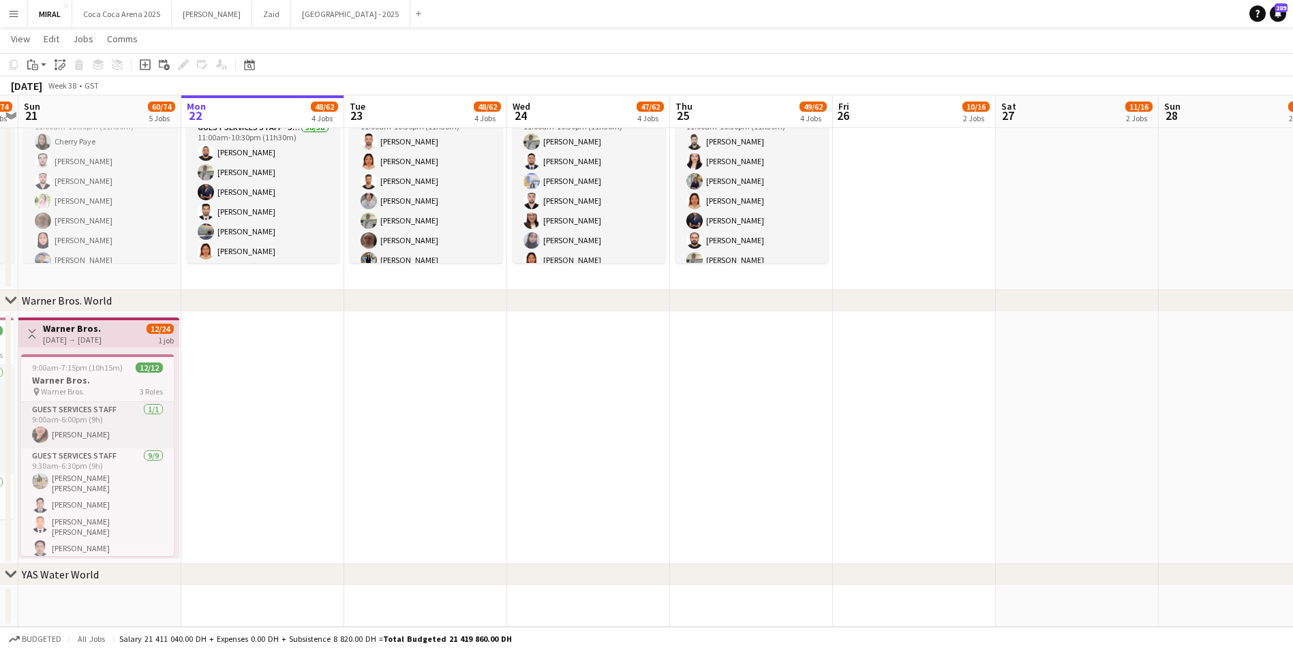
drag, startPoint x: 359, startPoint y: 465, endPoint x: 509, endPoint y: 464, distance: 150.0
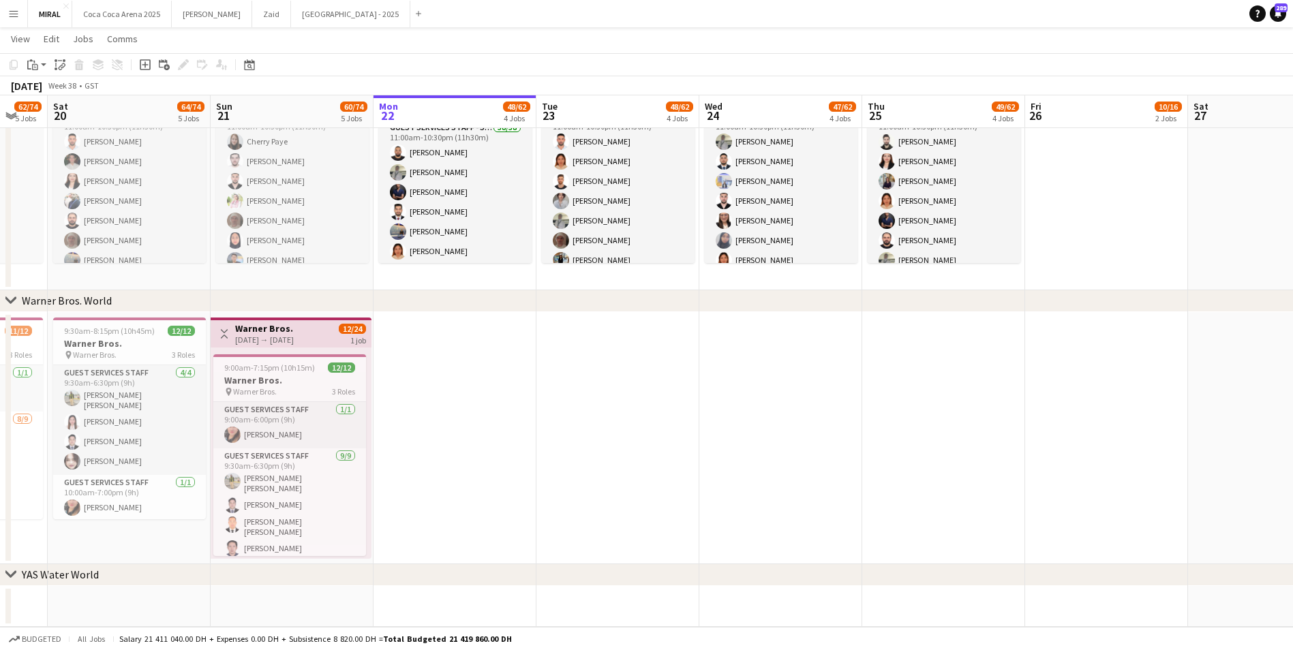
drag, startPoint x: 434, startPoint y: 459, endPoint x: 551, endPoint y: 443, distance: 118.3
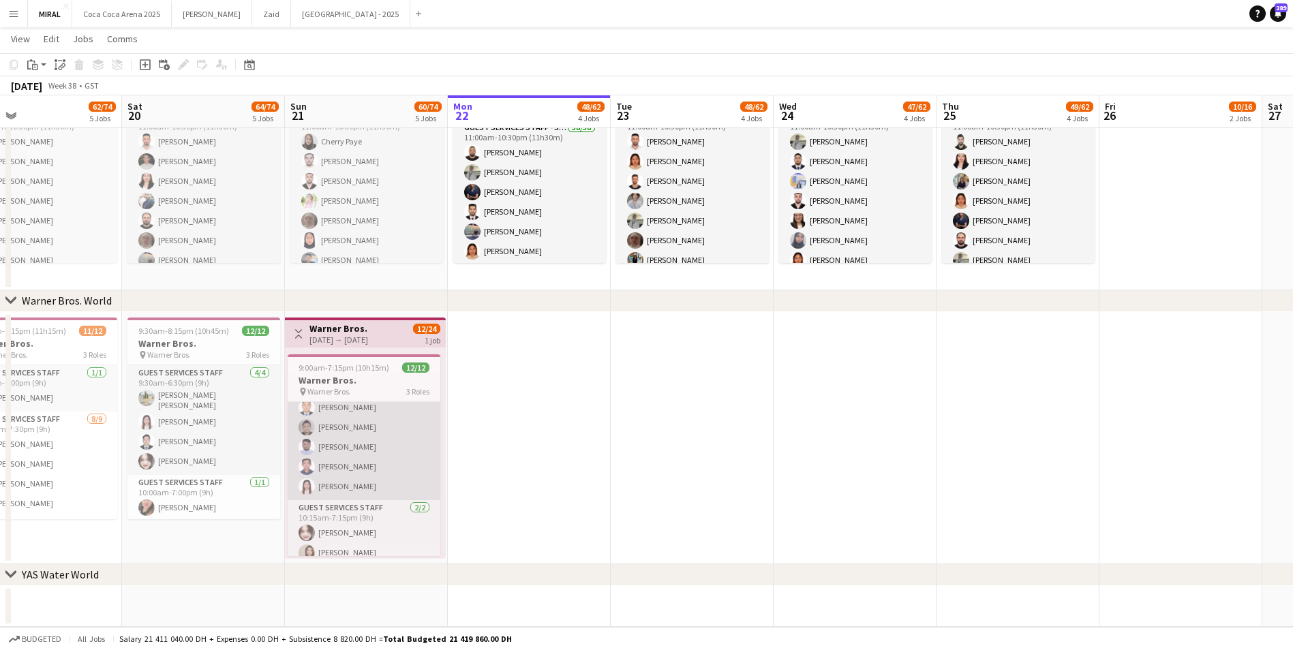
scroll to position [163, 0]
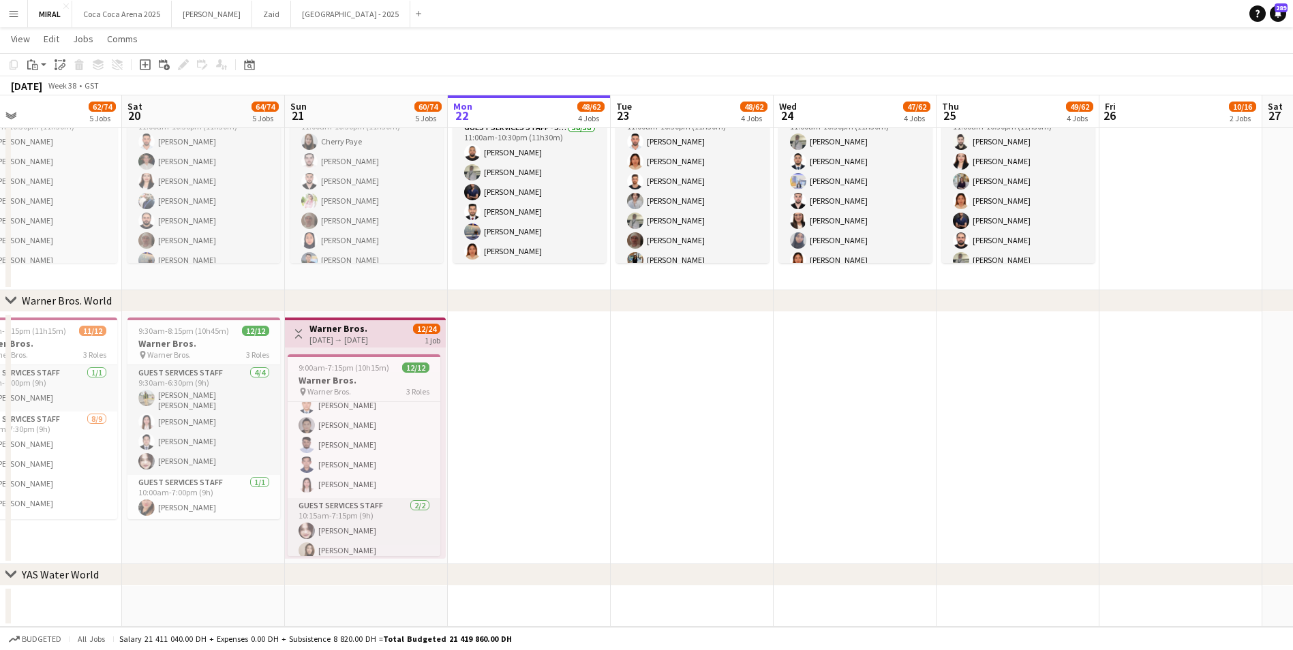
click at [458, 347] on app-date-cell at bounding box center [529, 438] width 163 height 252
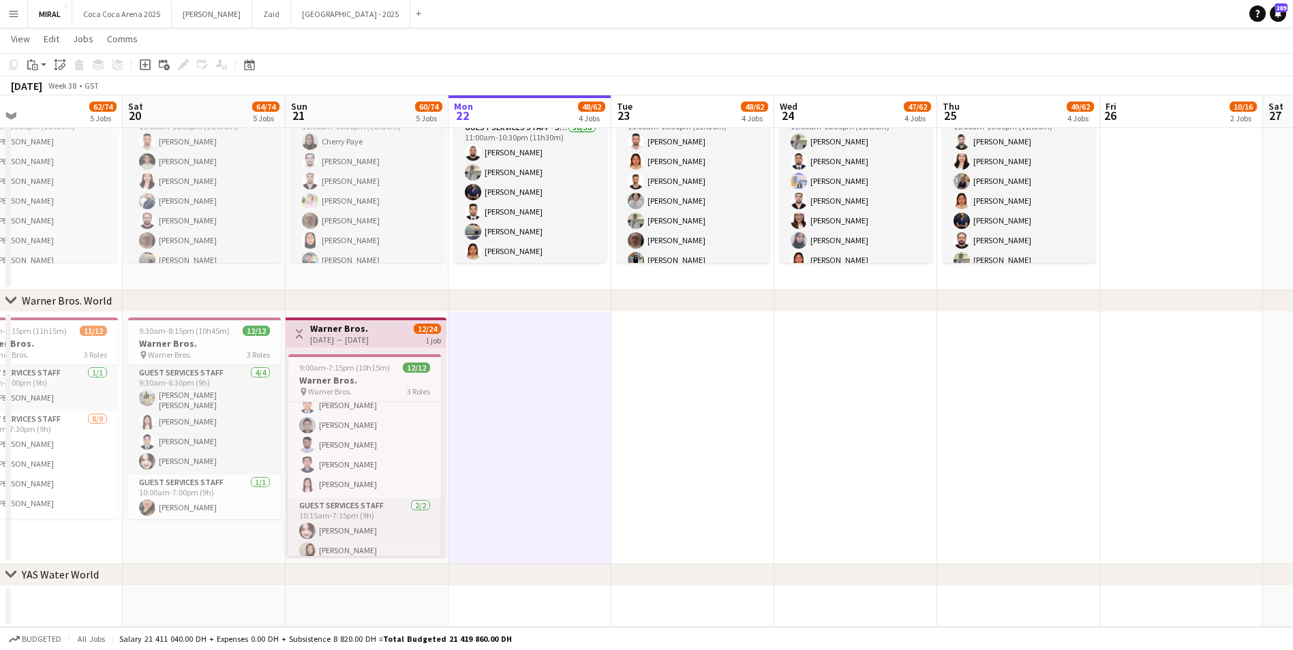
click at [496, 344] on app-date-cell at bounding box center [530, 438] width 163 height 252
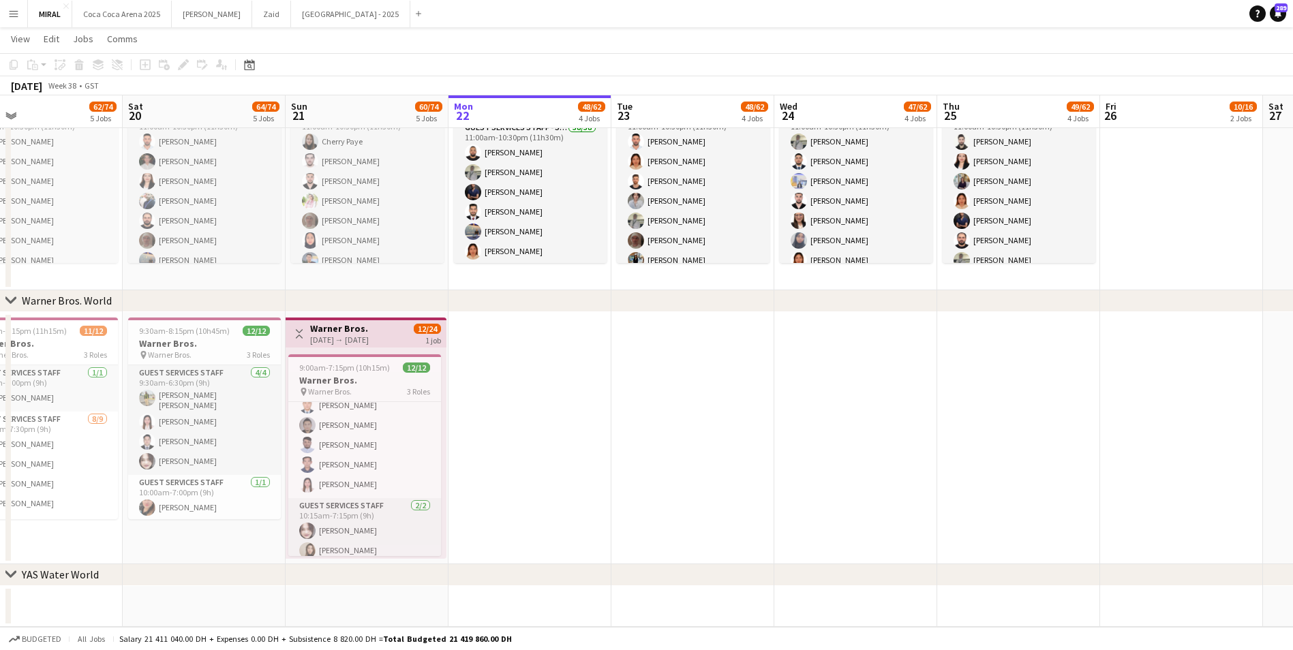
click at [408, 330] on div "Toggle View Warner Bros. 21-09-2025 → 21-09-2025 12/24 1 job" at bounding box center [366, 333] width 150 height 23
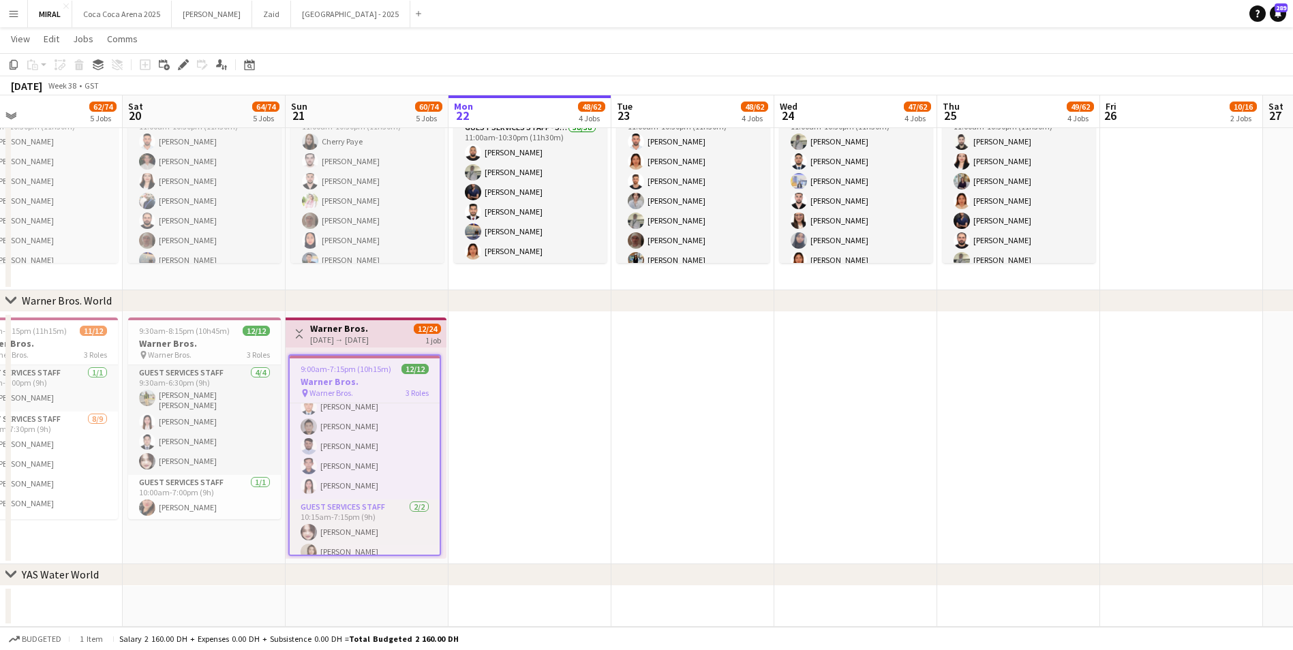
click at [369, 340] on div "21-09-2025 → 21-09-2025" at bounding box center [339, 340] width 59 height 10
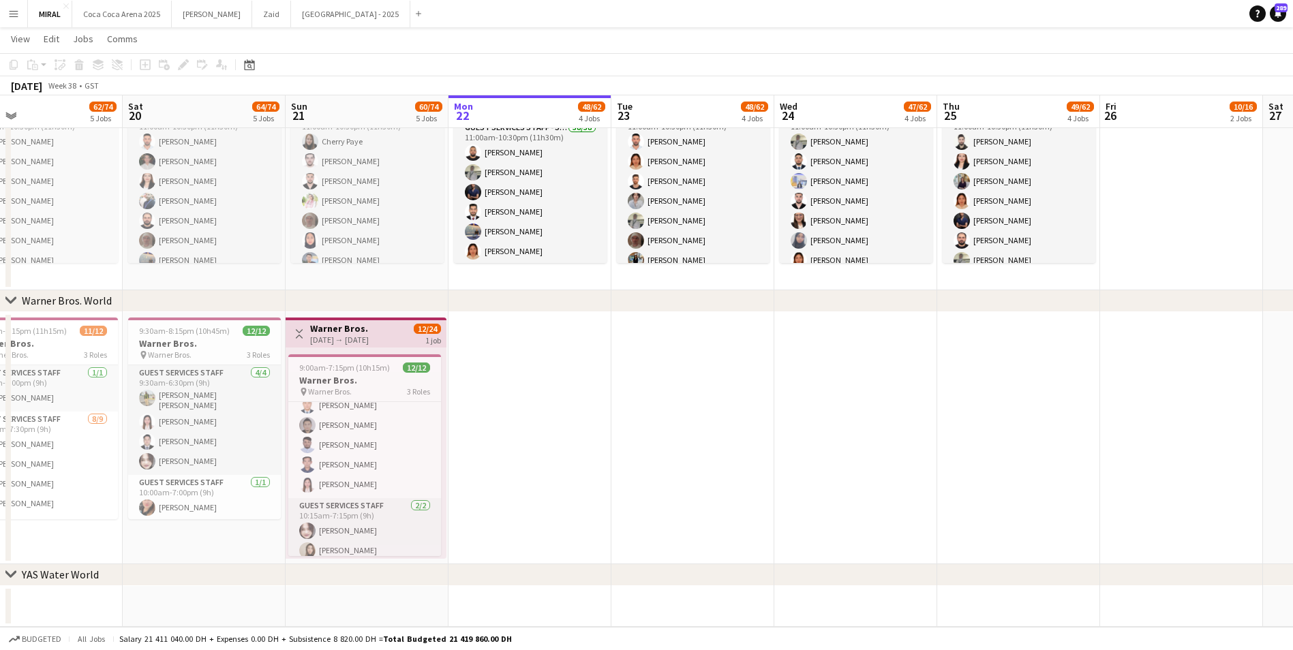
drag, startPoint x: 381, startPoint y: 332, endPoint x: 354, endPoint y: 329, distance: 26.8
click at [354, 329] on h3 "Warner Bros." at bounding box center [339, 328] width 59 height 12
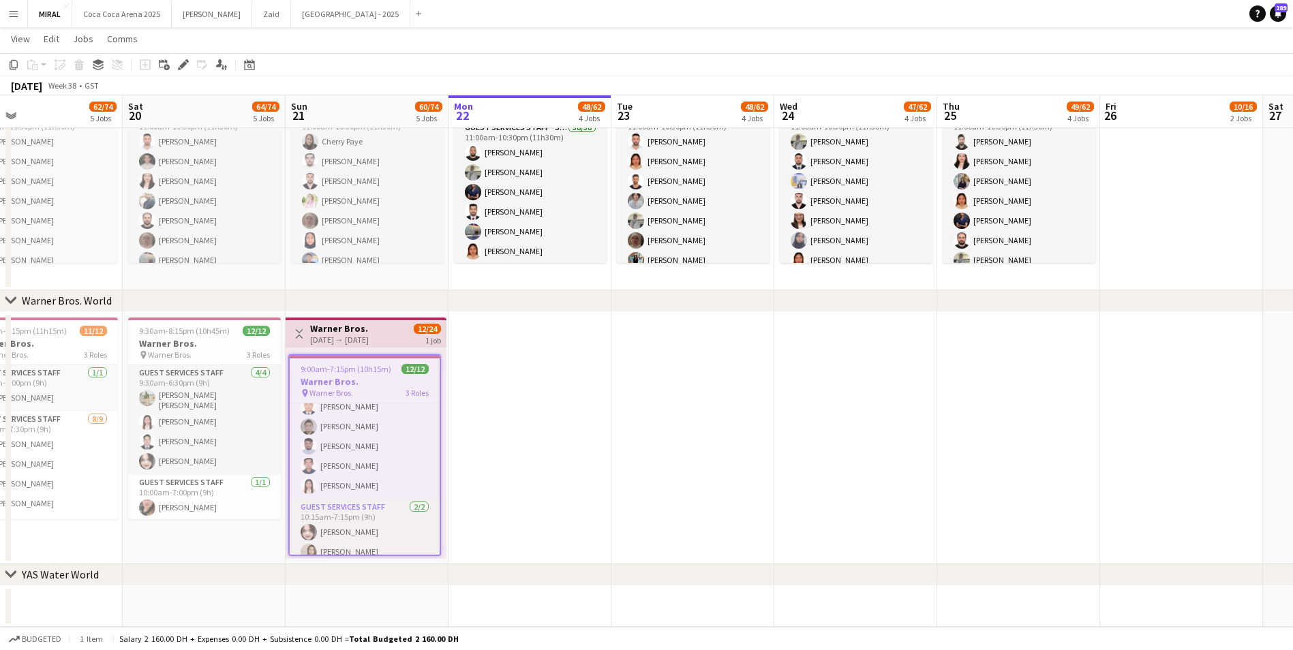
click at [637, 479] on app-date-cell at bounding box center [693, 438] width 163 height 252
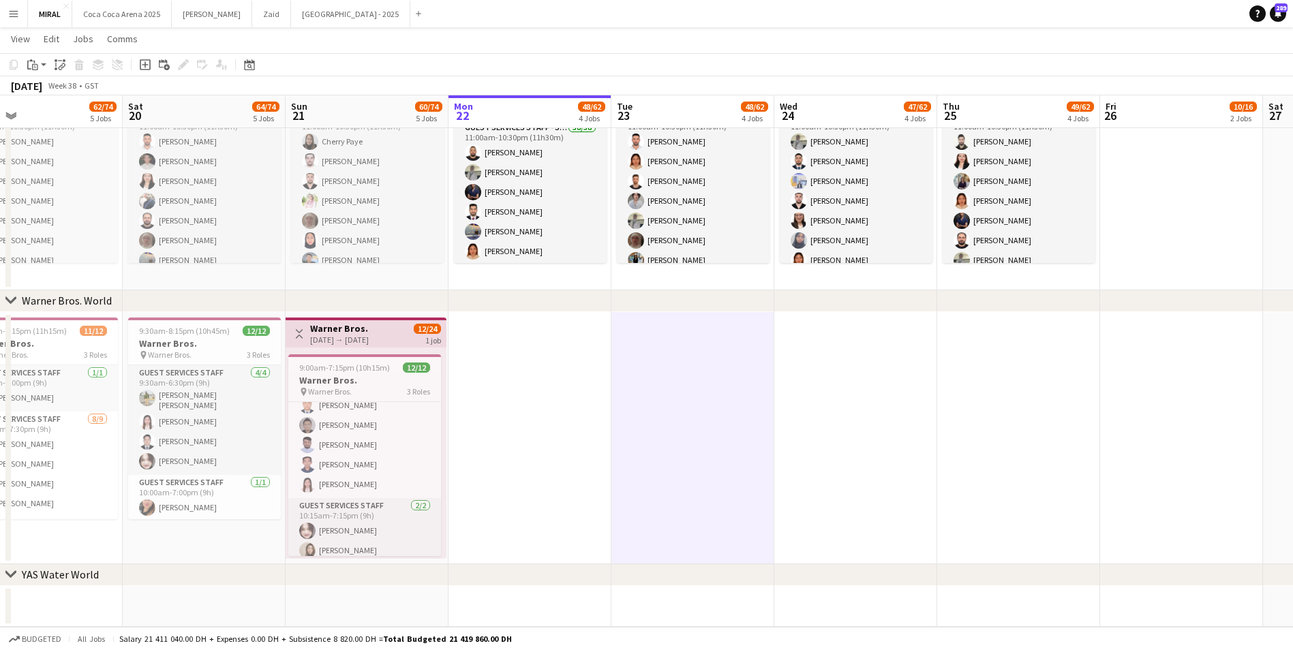
click at [555, 391] on app-date-cell at bounding box center [530, 438] width 163 height 252
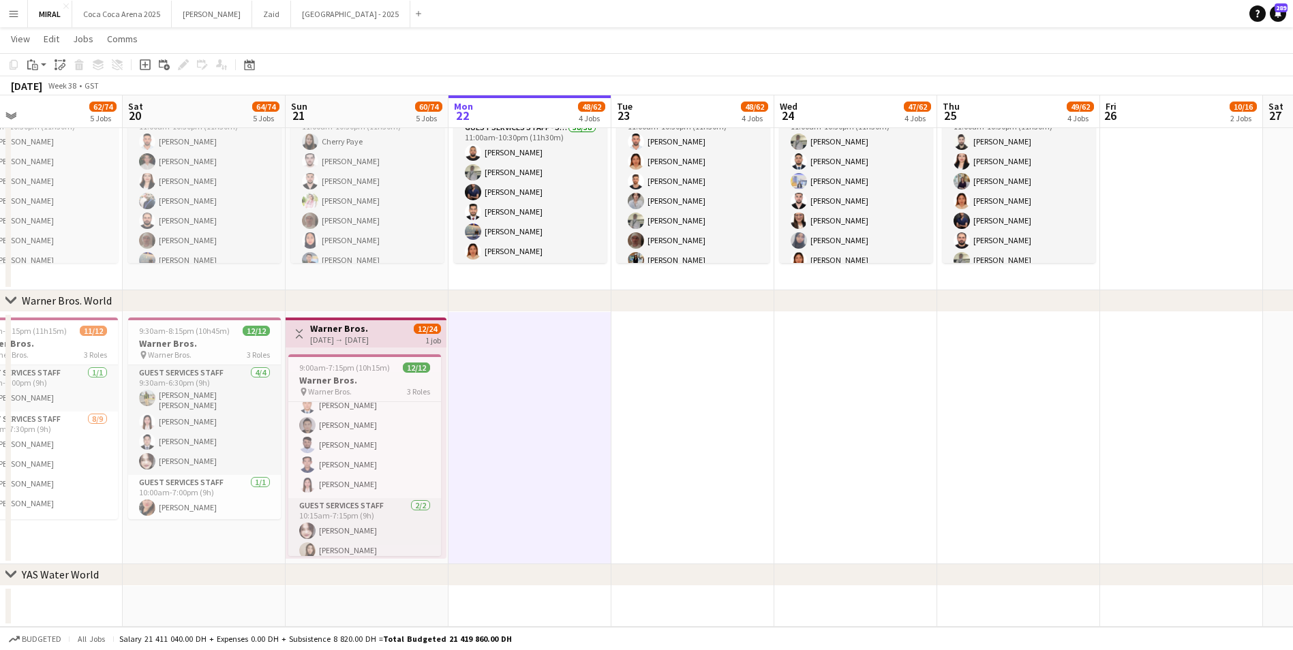
click at [369, 332] on h3 "Warner Bros." at bounding box center [339, 328] width 59 height 12
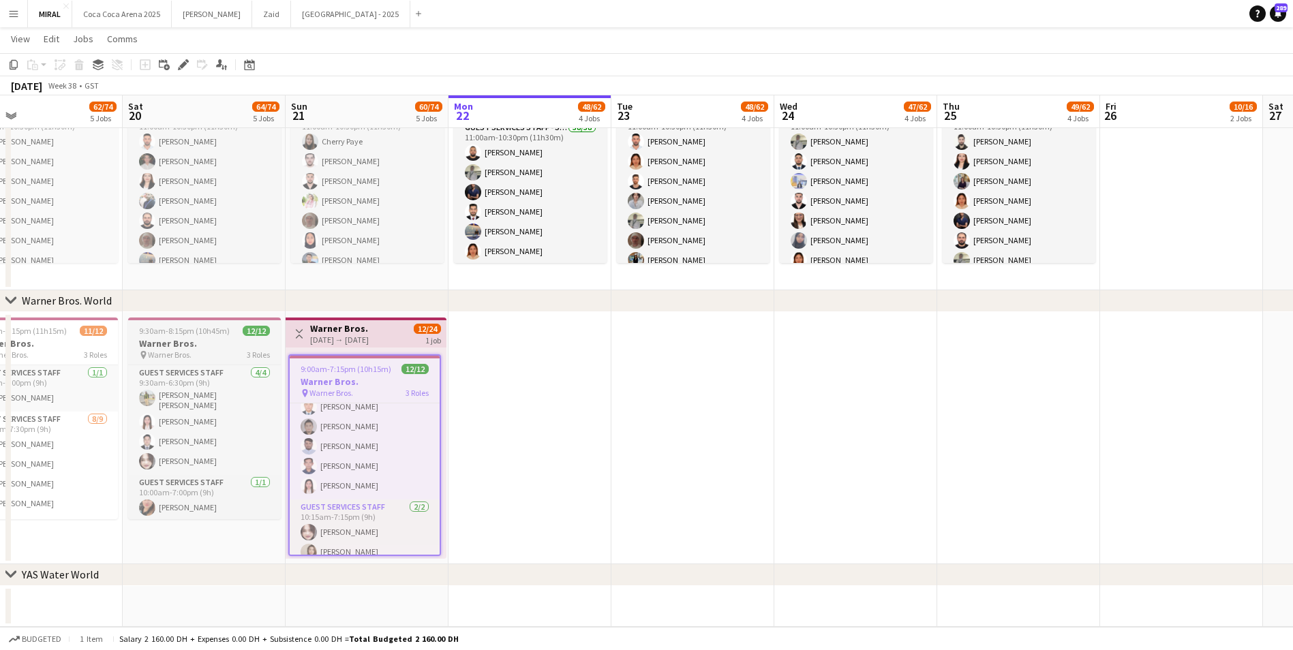
drag, startPoint x: 369, startPoint y: 332, endPoint x: 209, endPoint y: 359, distance: 163.2
drag, startPoint x: 209, startPoint y: 359, endPoint x: 200, endPoint y: 349, distance: 13.1
click at [200, 350] on div "pin Warner Bros. 3 Roles" at bounding box center [204, 355] width 153 height 11
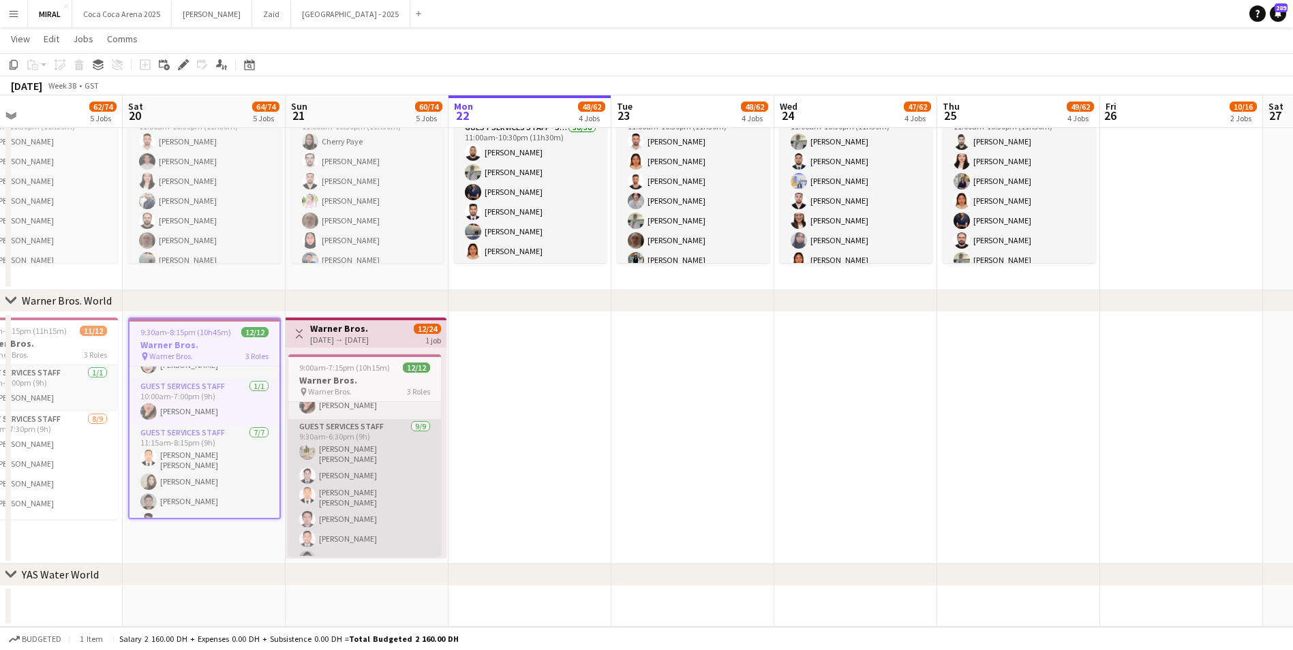
scroll to position [27, 0]
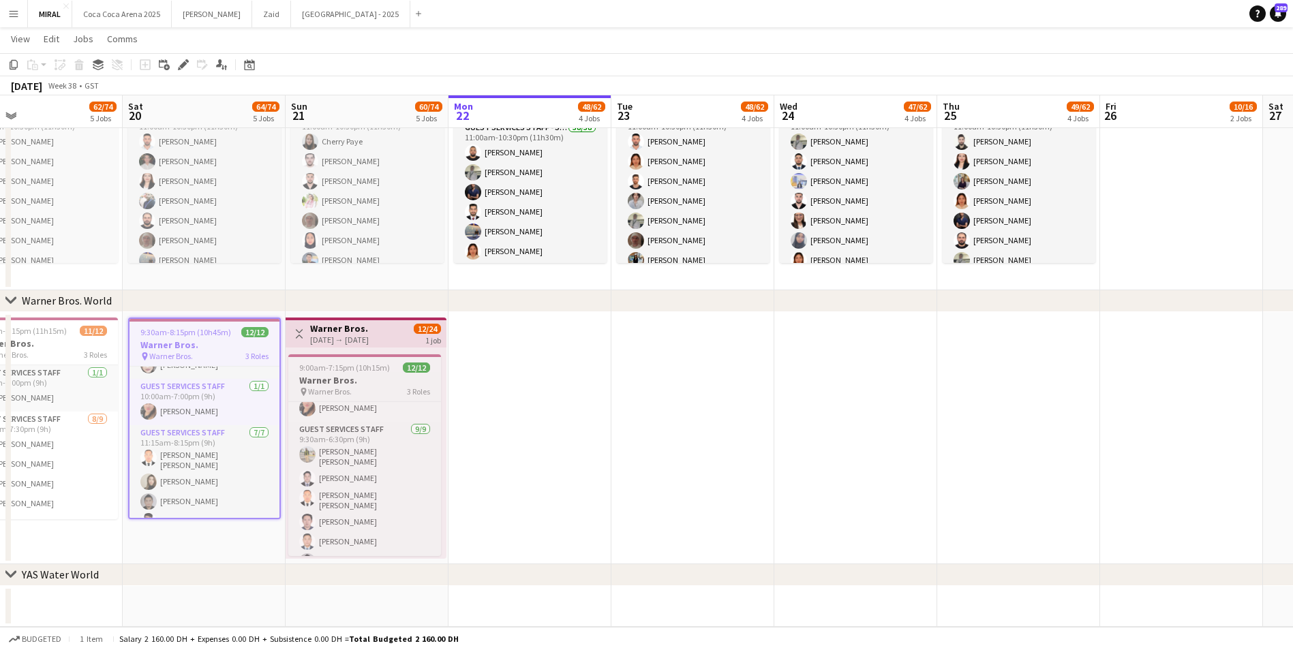
click at [367, 382] on h3 "Warner Bros." at bounding box center [364, 380] width 153 height 12
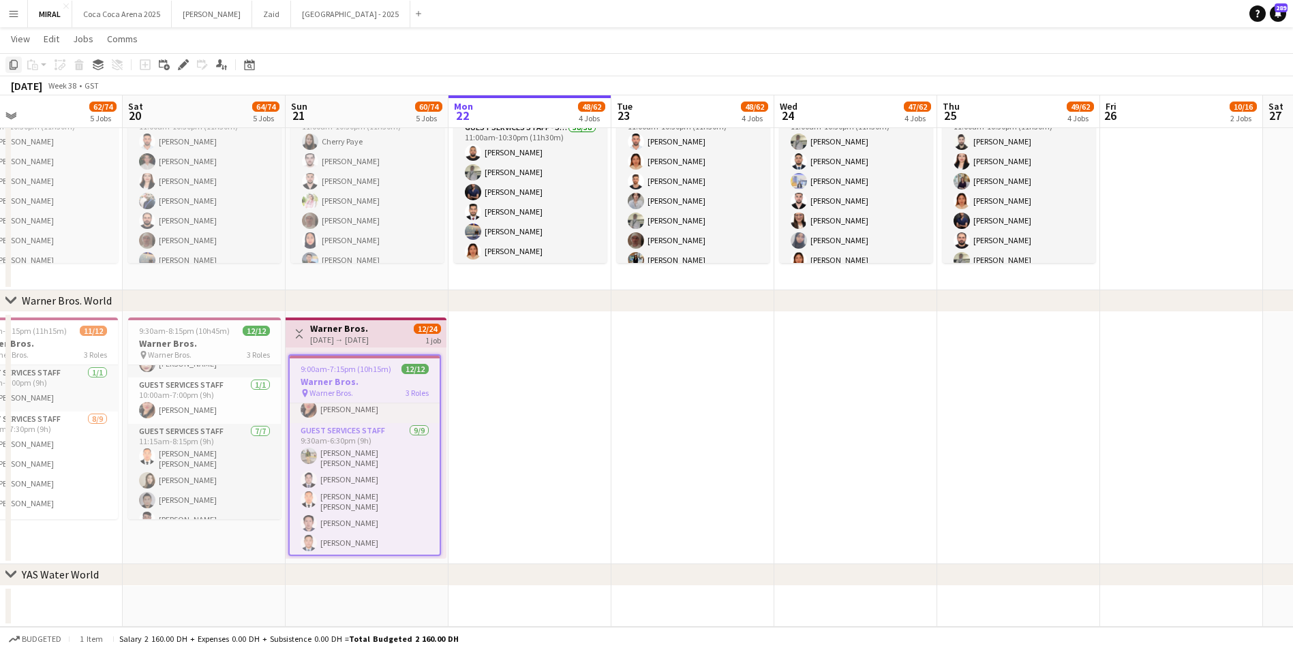
click at [10, 64] on icon at bounding box center [14, 65] width 8 height 10
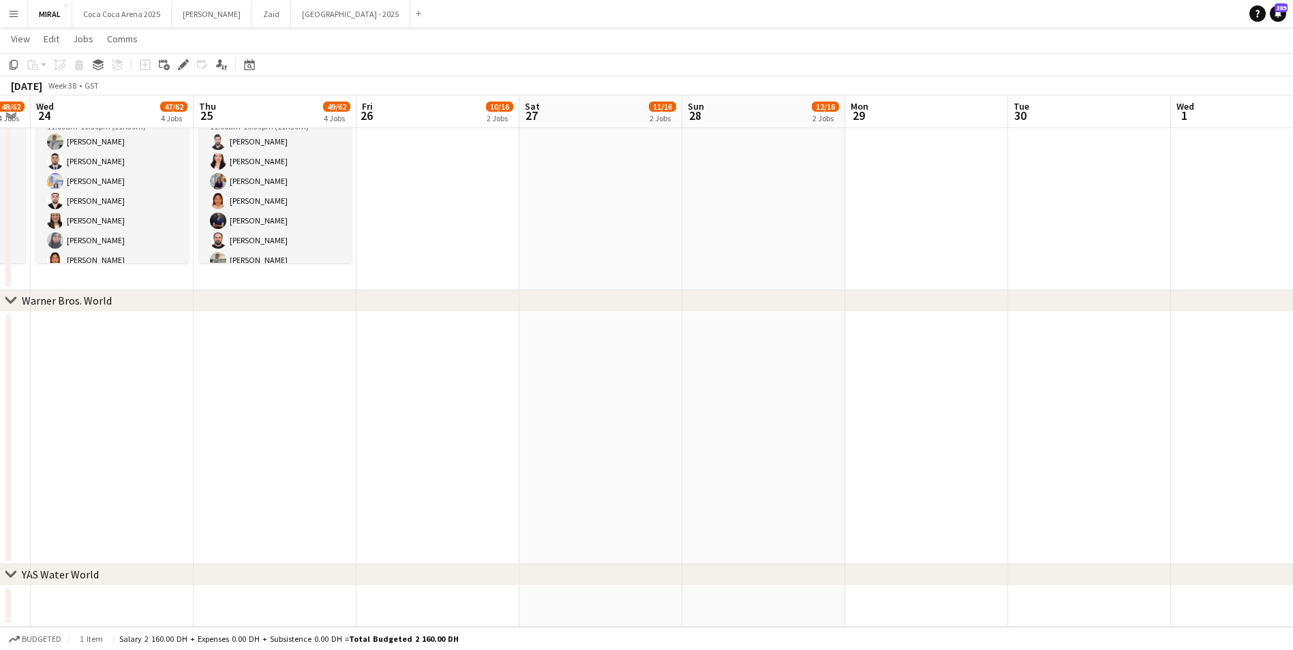
scroll to position [0, 393]
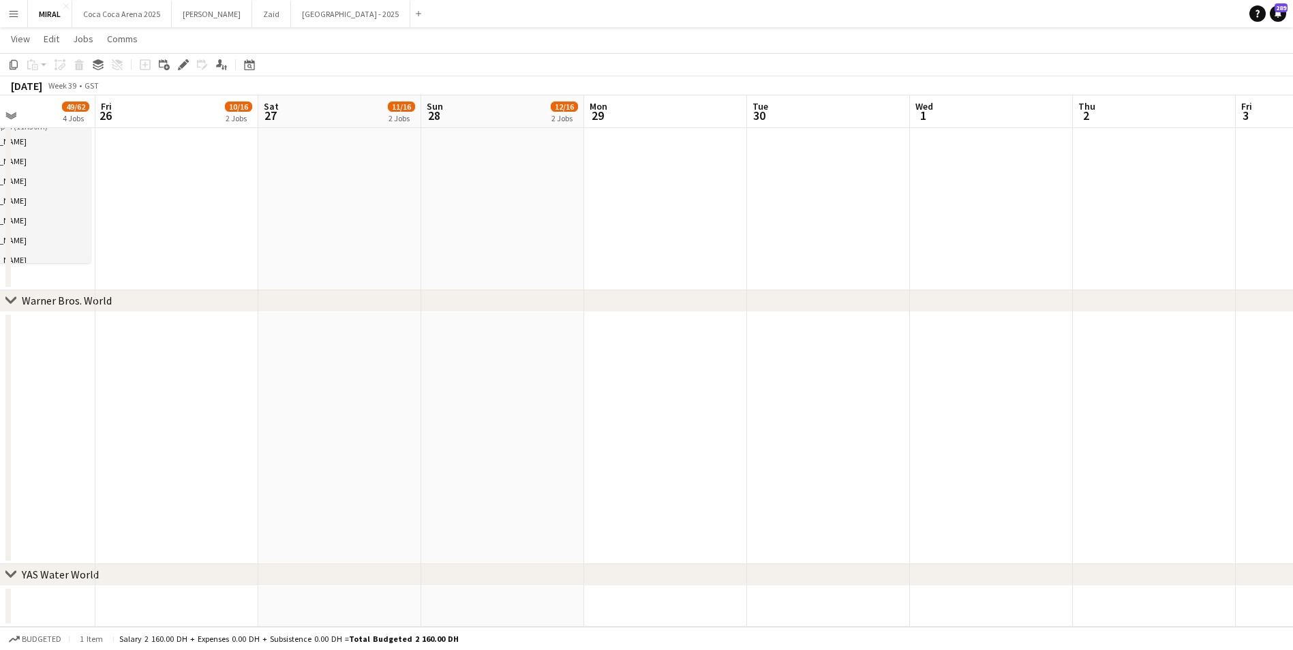
drag, startPoint x: 1076, startPoint y: 393, endPoint x: -3, endPoint y: 402, distance: 1078.5
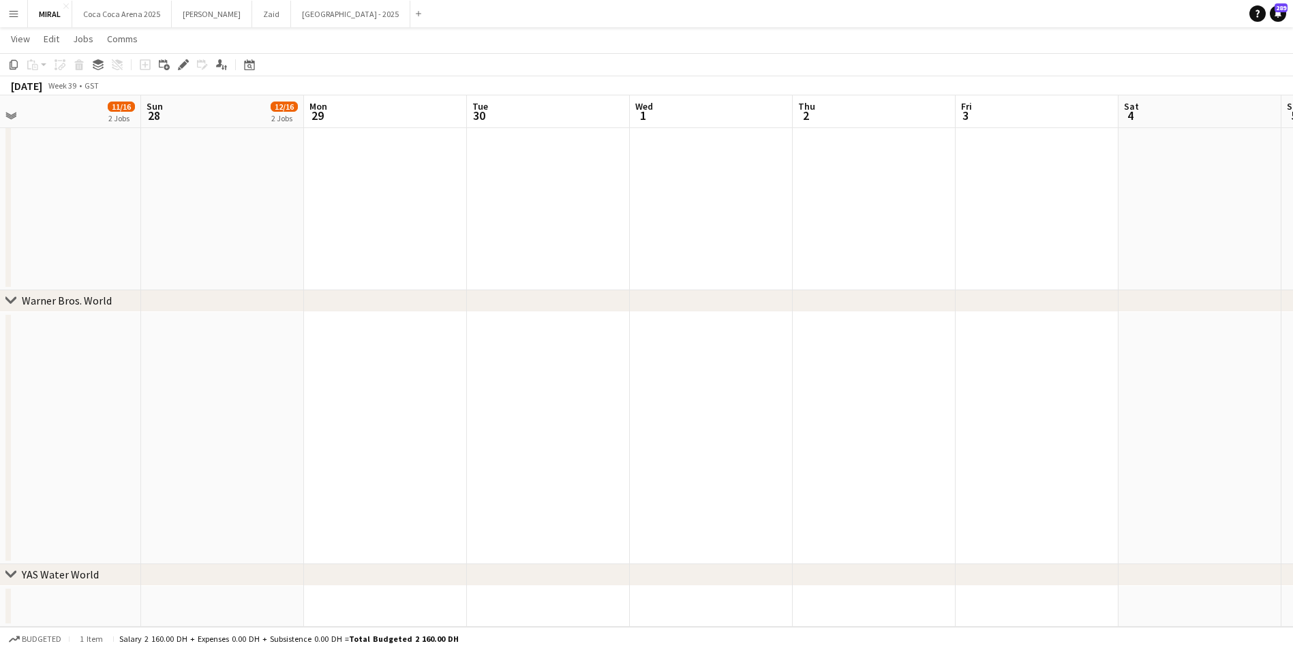
scroll to position [0, 511]
drag, startPoint x: 824, startPoint y: 416, endPoint x: 594, endPoint y: 409, distance: 230.5
drag, startPoint x: 926, startPoint y: 374, endPoint x: 361, endPoint y: 382, distance: 565.2
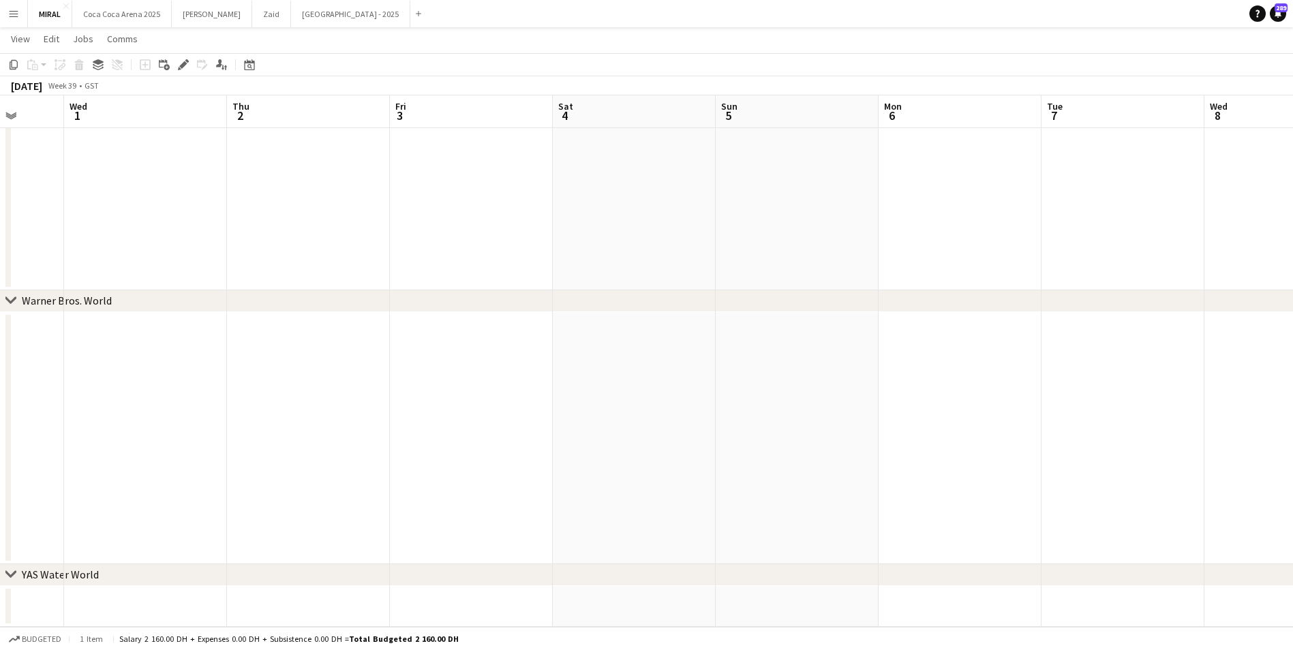
click at [616, 376] on app-date-cell at bounding box center [634, 438] width 163 height 252
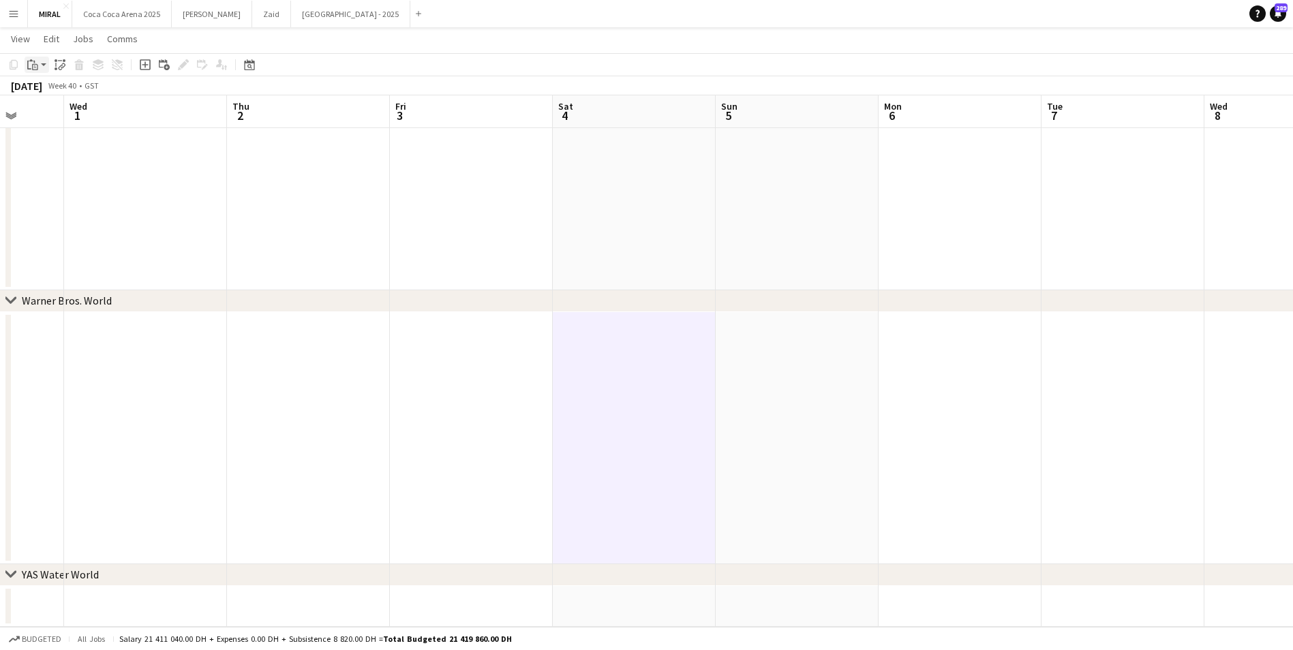
click at [40, 65] on div "Paste" at bounding box center [33, 65] width 16 height 16
drag, startPoint x: 655, startPoint y: 393, endPoint x: 616, endPoint y: 345, distance: 62.0
click at [616, 345] on app-date-cell at bounding box center [634, 438] width 163 height 252
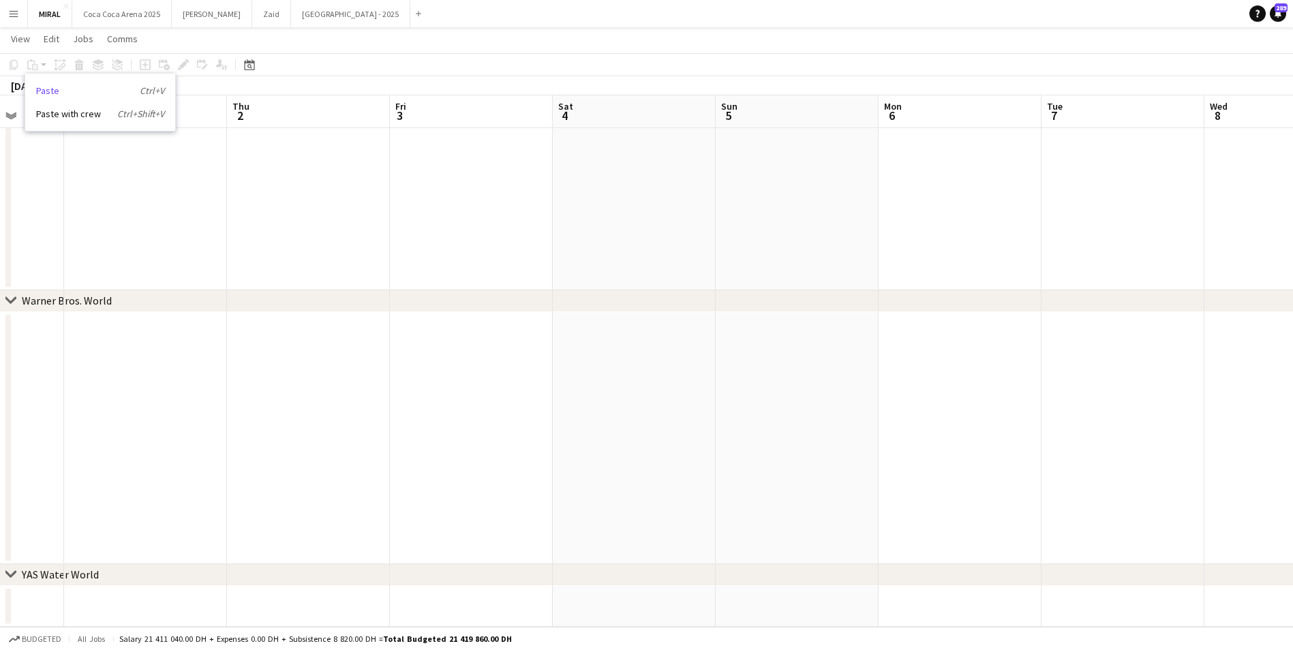
drag, startPoint x: 616, startPoint y: 345, endPoint x: 104, endPoint y: 90, distance: 571.9
click at [104, 90] on link "Paste Ctrl+V" at bounding box center [100, 91] width 128 height 12
click at [662, 391] on app-date-cell at bounding box center [634, 438] width 163 height 252
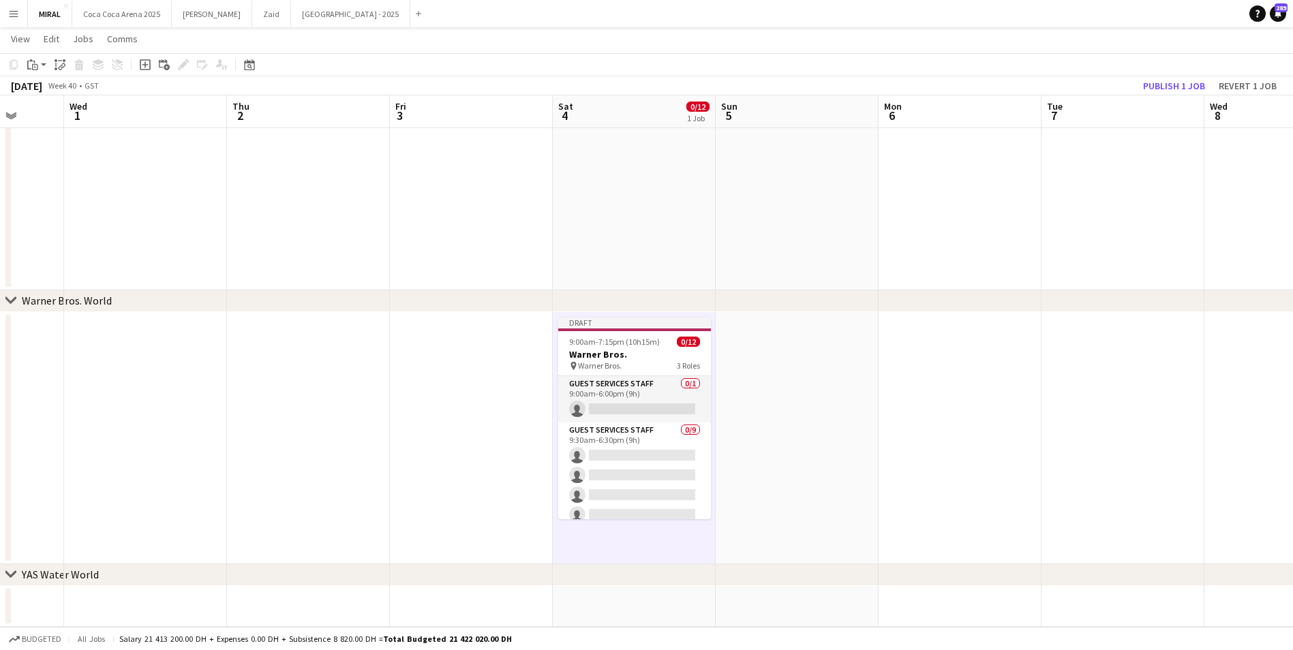
click at [784, 384] on app-date-cell at bounding box center [797, 438] width 163 height 252
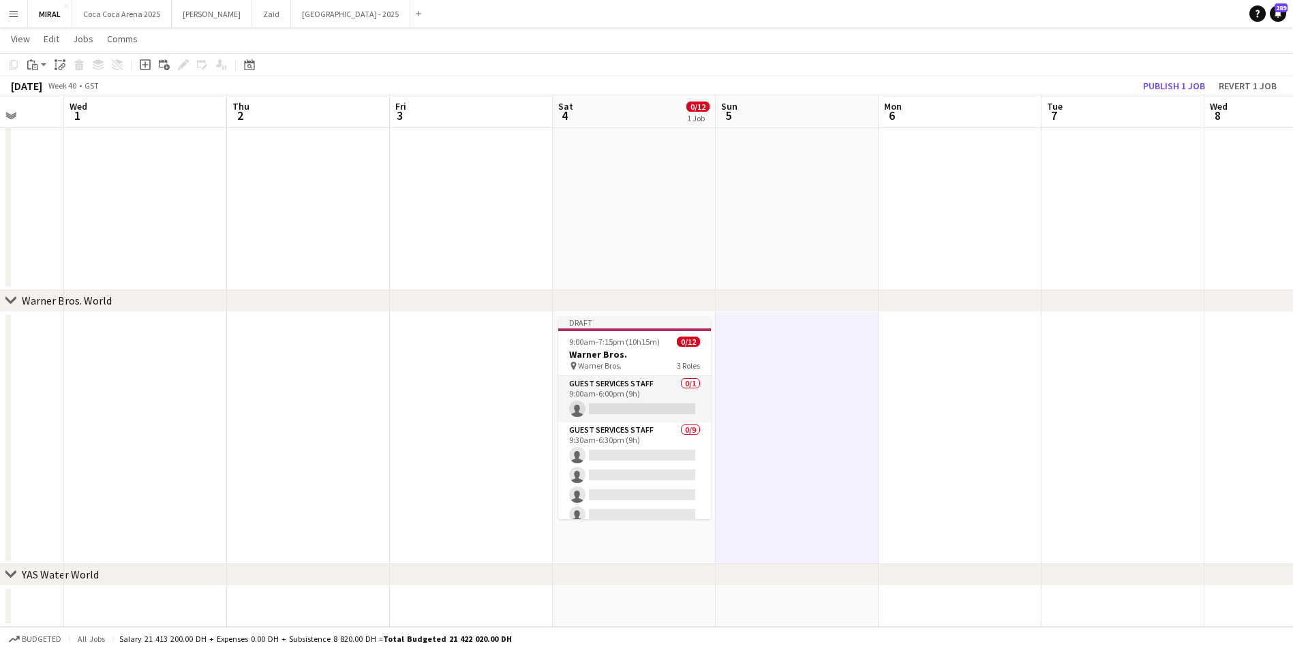
click at [749, 348] on app-date-cell at bounding box center [797, 438] width 163 height 252
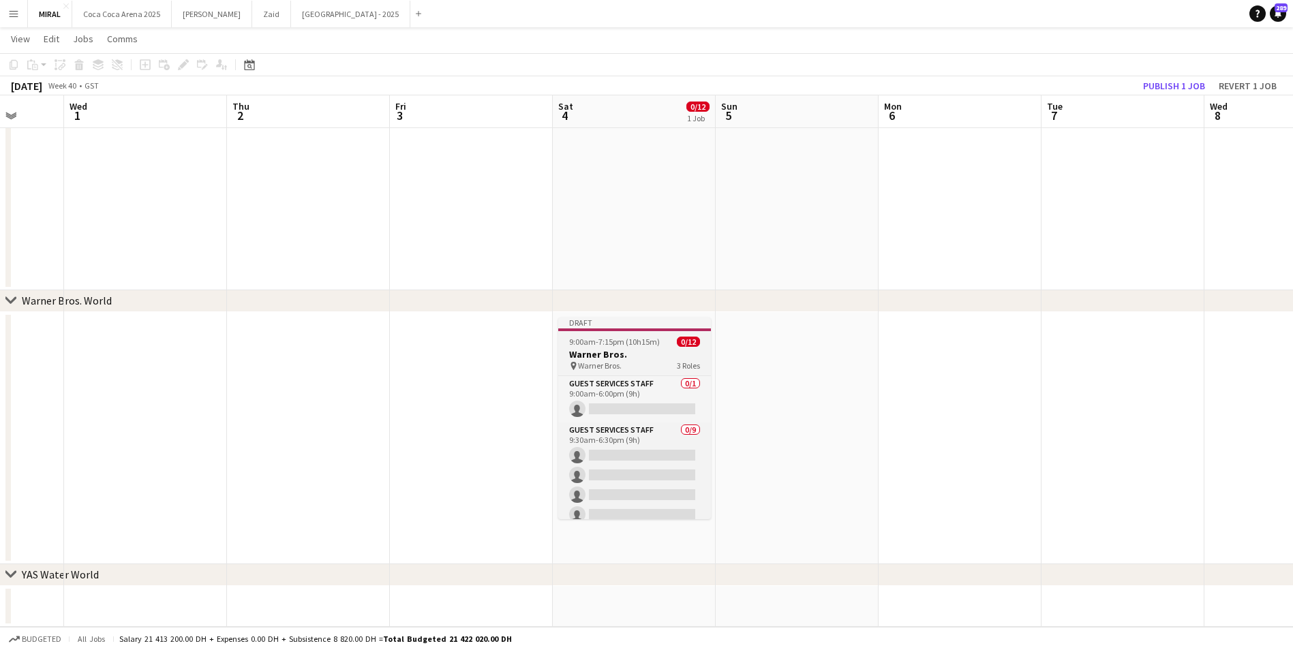
click at [567, 350] on h3 "Warner Bros." at bounding box center [634, 354] width 153 height 12
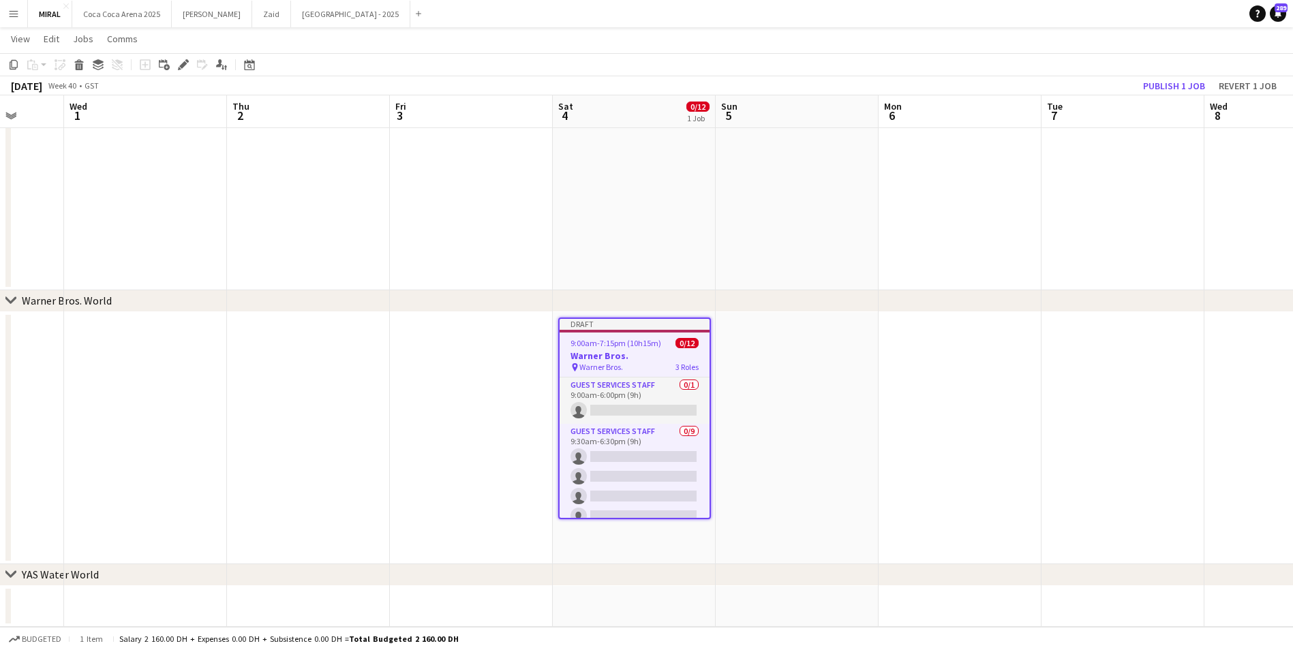
click at [780, 394] on app-date-cell at bounding box center [797, 438] width 163 height 252
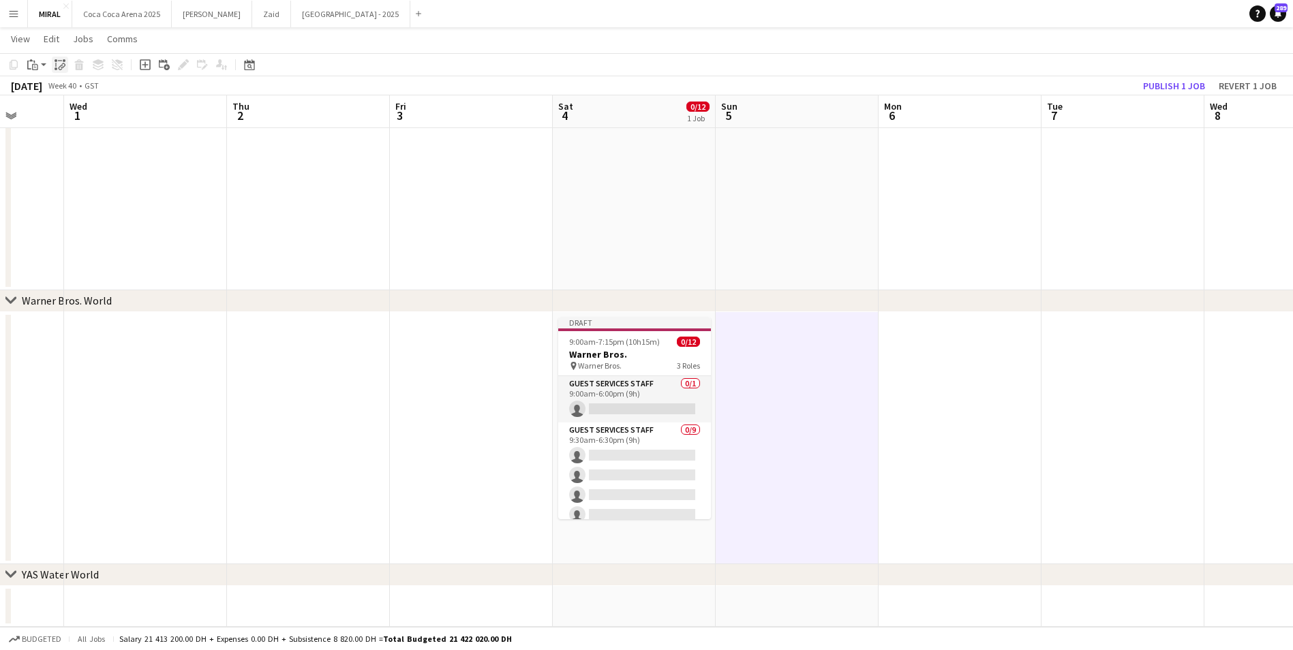
click at [65, 60] on div "Paste linked Job" at bounding box center [60, 65] width 16 height 16
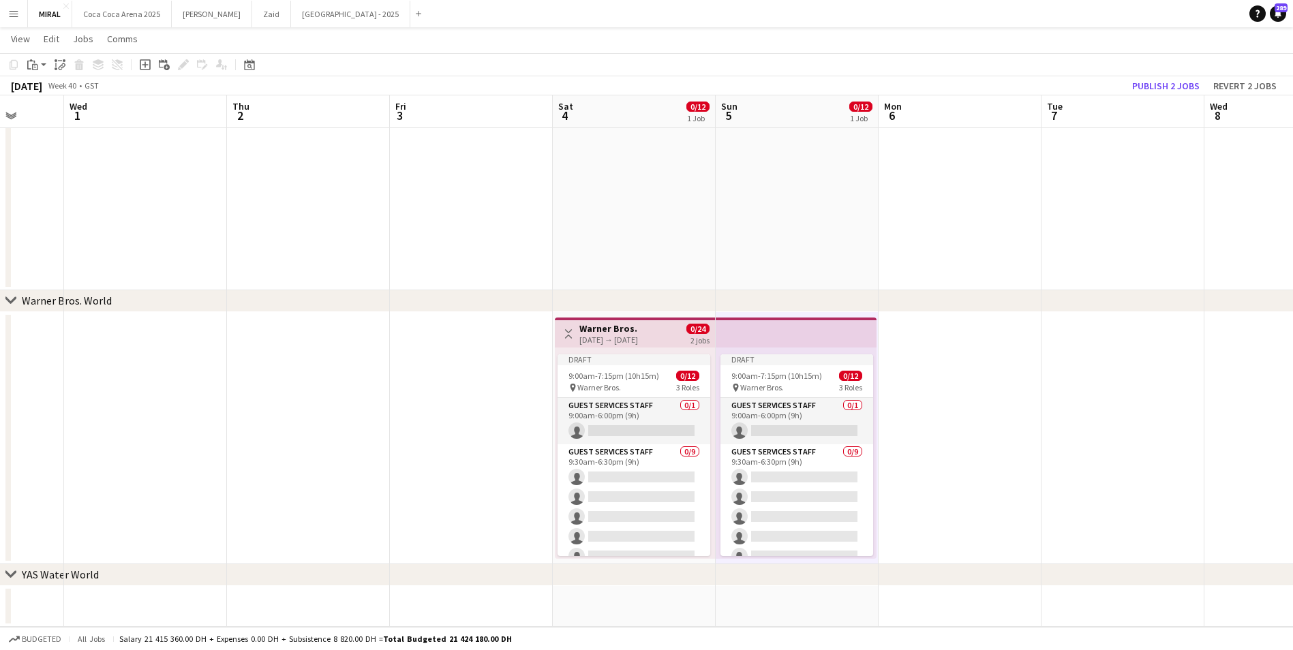
click at [1018, 421] on app-date-cell at bounding box center [960, 438] width 163 height 252
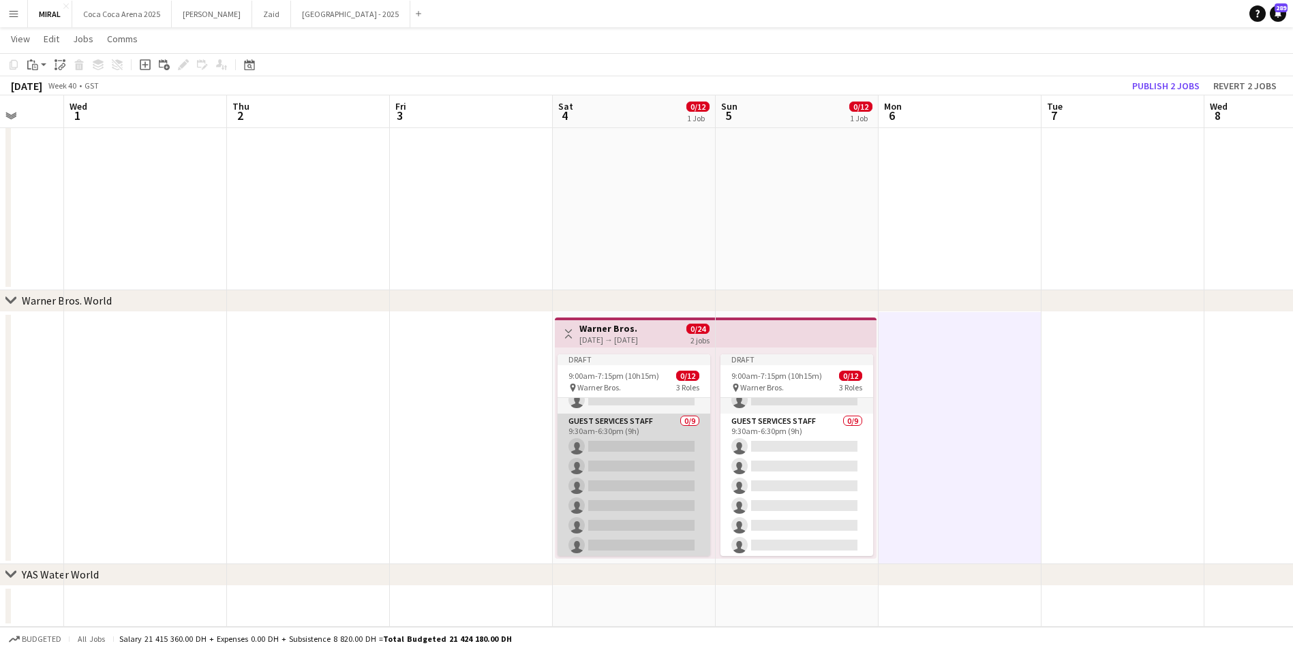
scroll to position [0, 0]
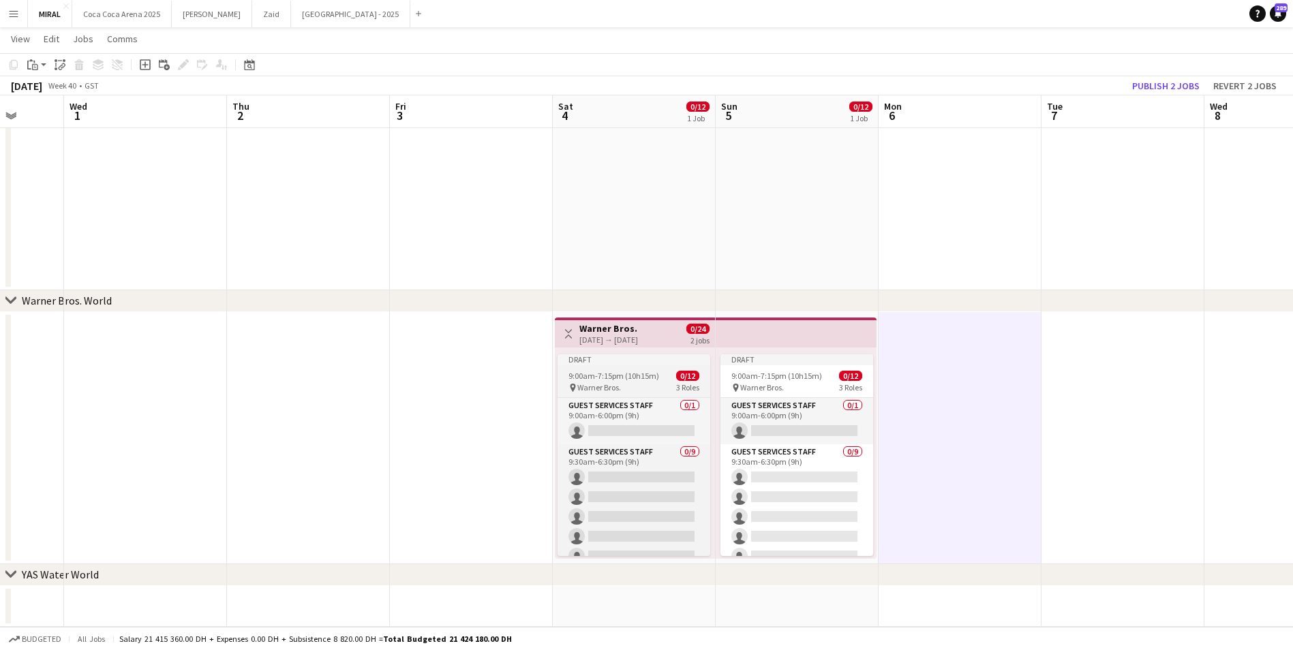
click at [637, 365] on app-job-card "Draft 9:00am-7:15pm (10h15m) 0/12 pin Warner Bros. 3 Roles Guest Services Staff…" at bounding box center [634, 455] width 153 height 202
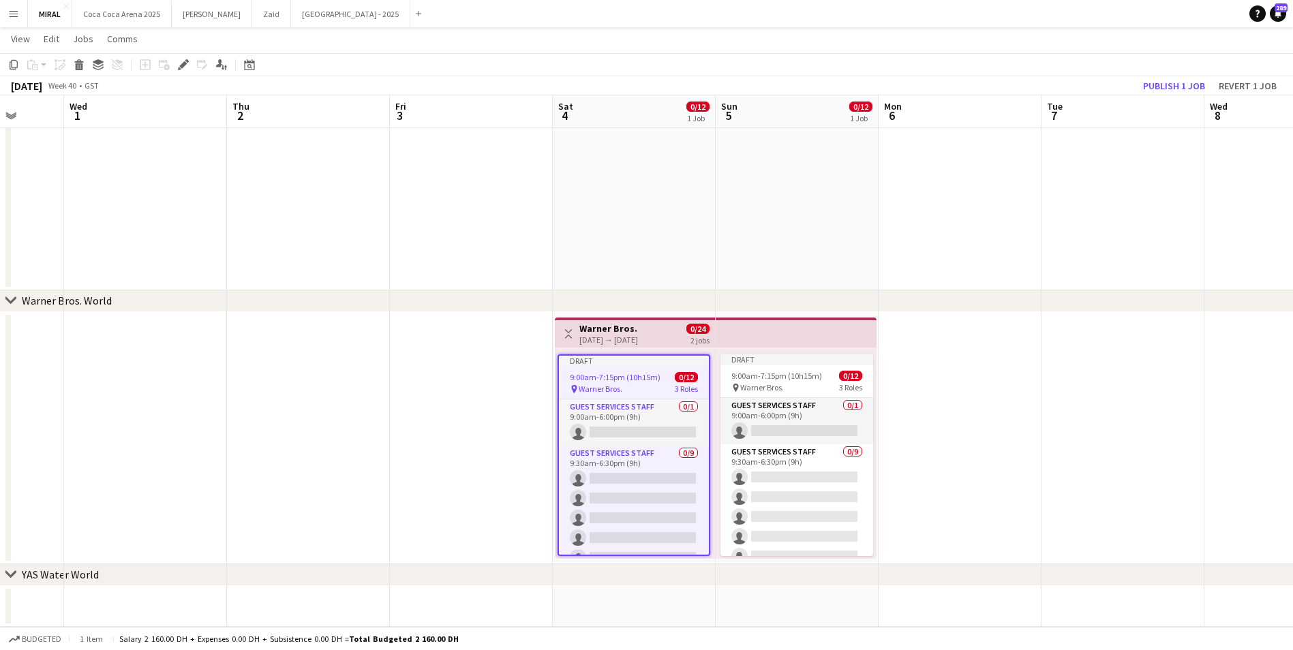
click at [638, 337] on div "04-10-2025 → 05-10-2025" at bounding box center [608, 340] width 59 height 10
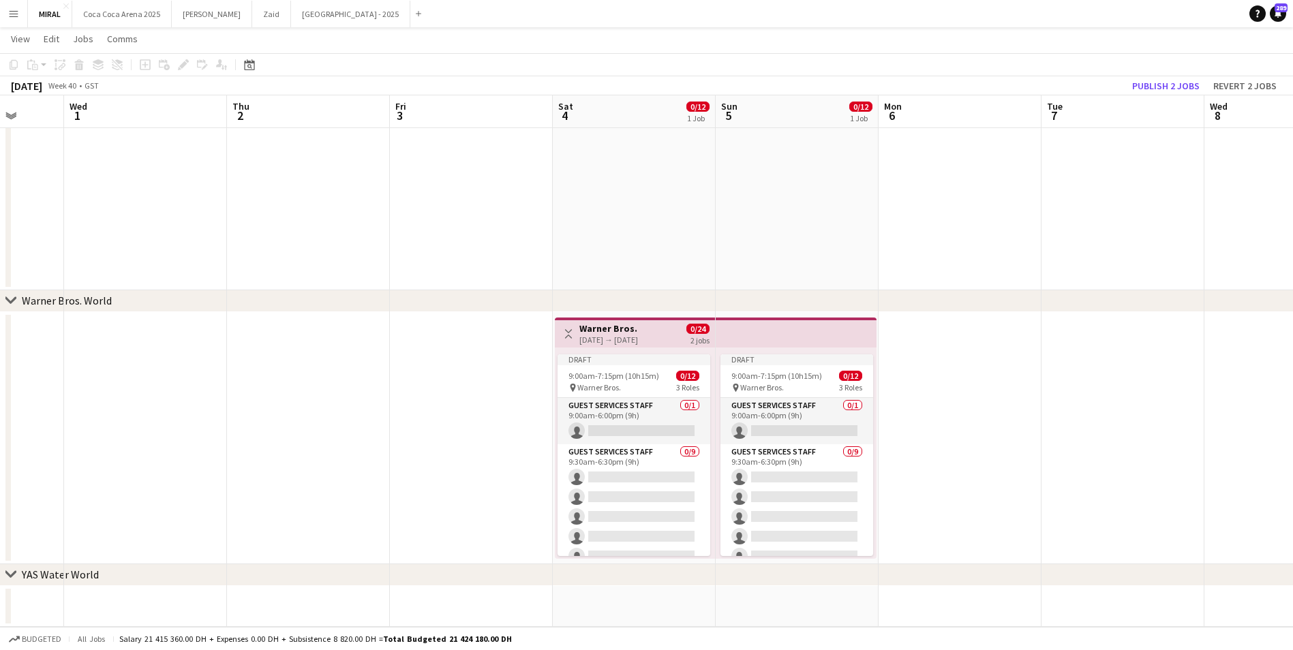
click at [638, 325] on h3 "Warner Bros." at bounding box center [608, 328] width 59 height 12
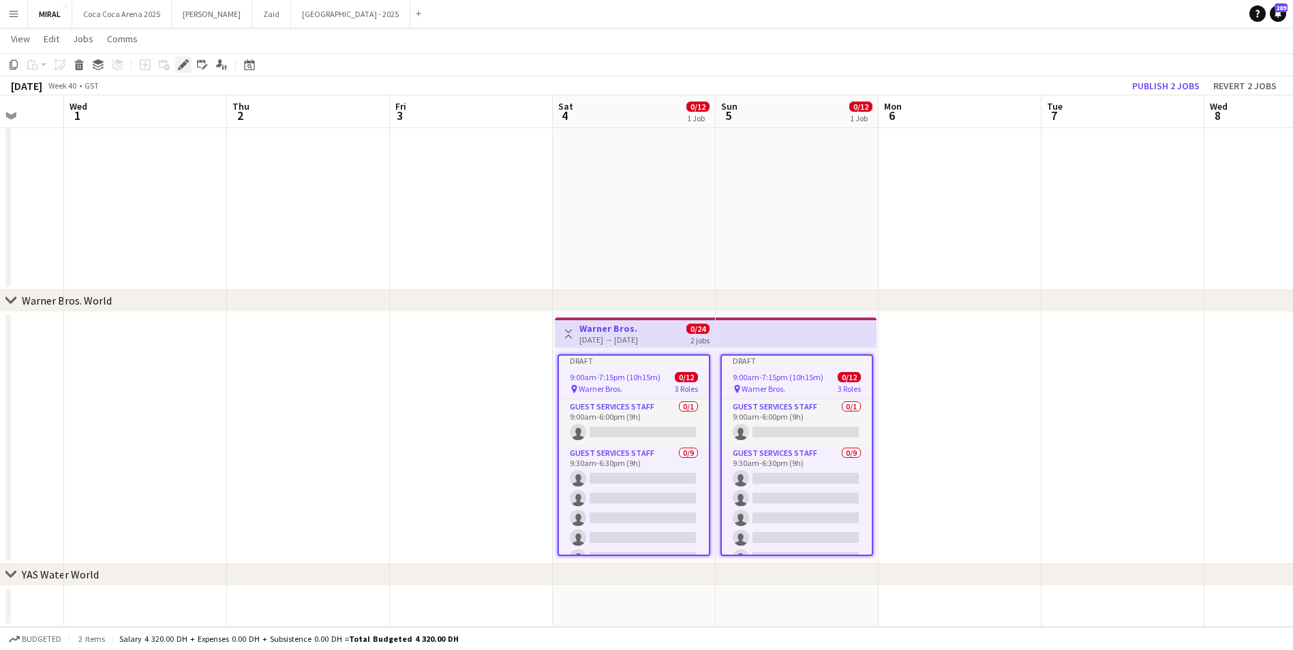
click at [190, 65] on div "Edit" at bounding box center [183, 65] width 16 height 16
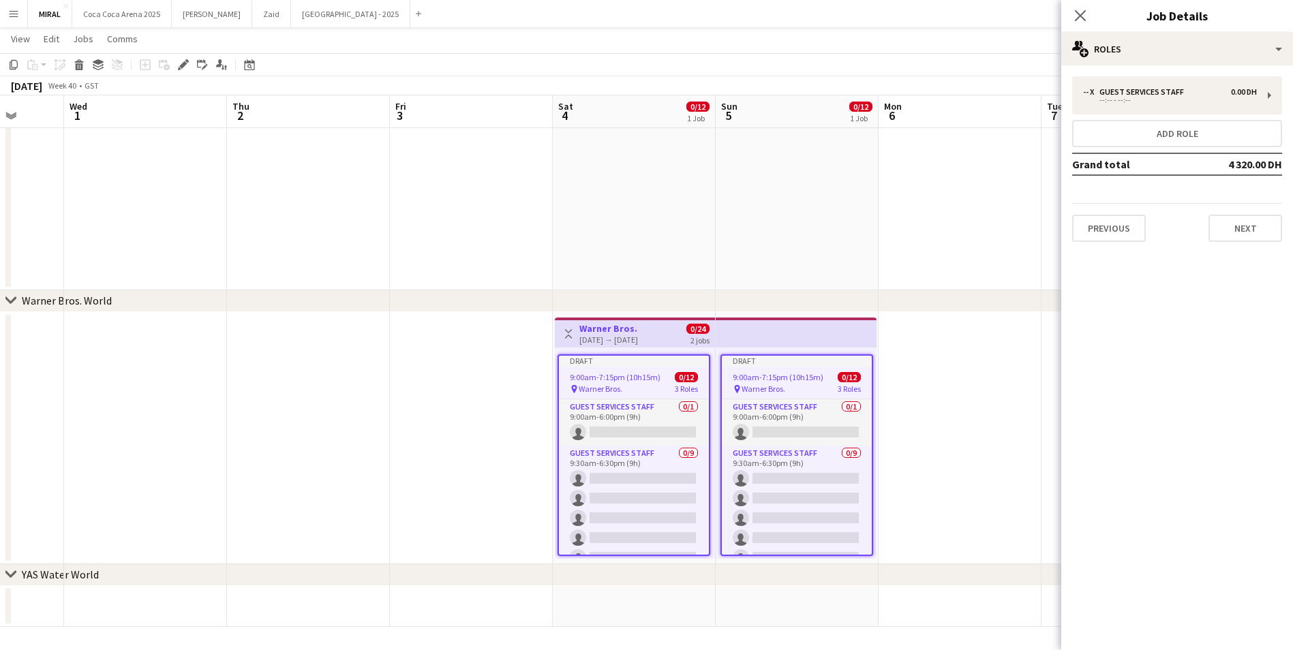
click at [739, 266] on app-date-cell at bounding box center [797, 70] width 163 height 442
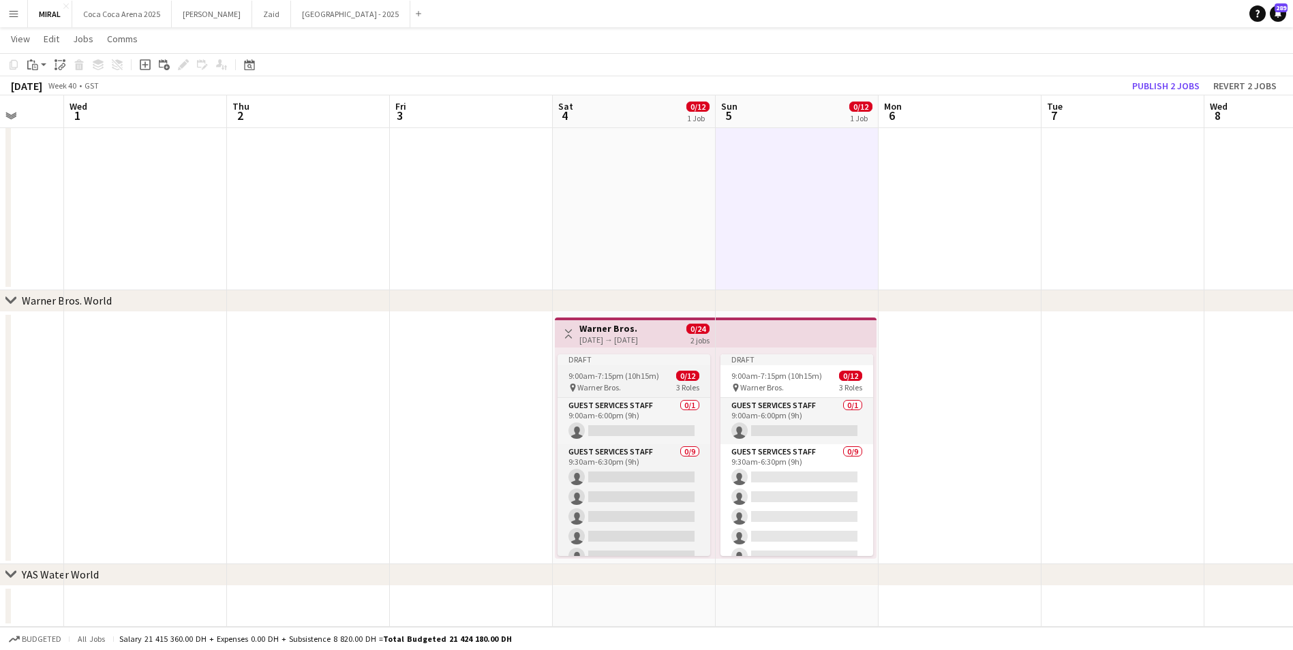
click at [646, 369] on app-job-card "Draft 9:00am-7:15pm (10h15m) 0/12 pin Warner Bros. 3 Roles Guest Services Staff…" at bounding box center [634, 455] width 153 height 202
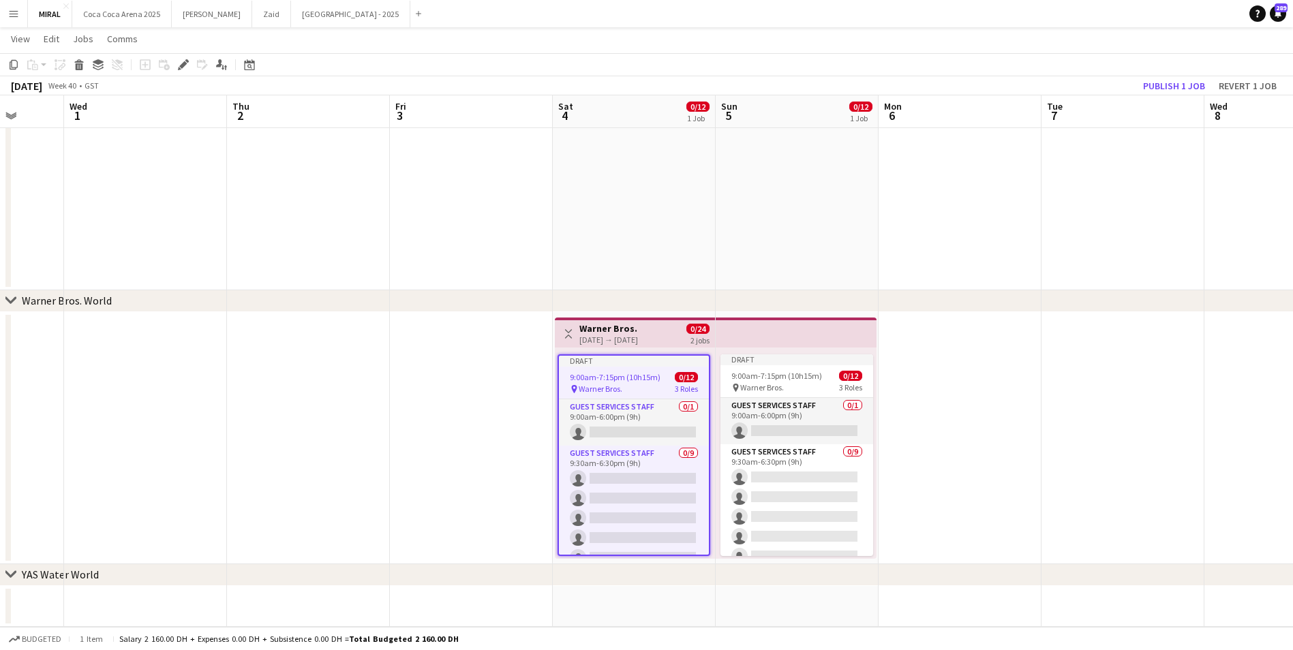
click at [659, 365] on div "Draft" at bounding box center [634, 361] width 150 height 11
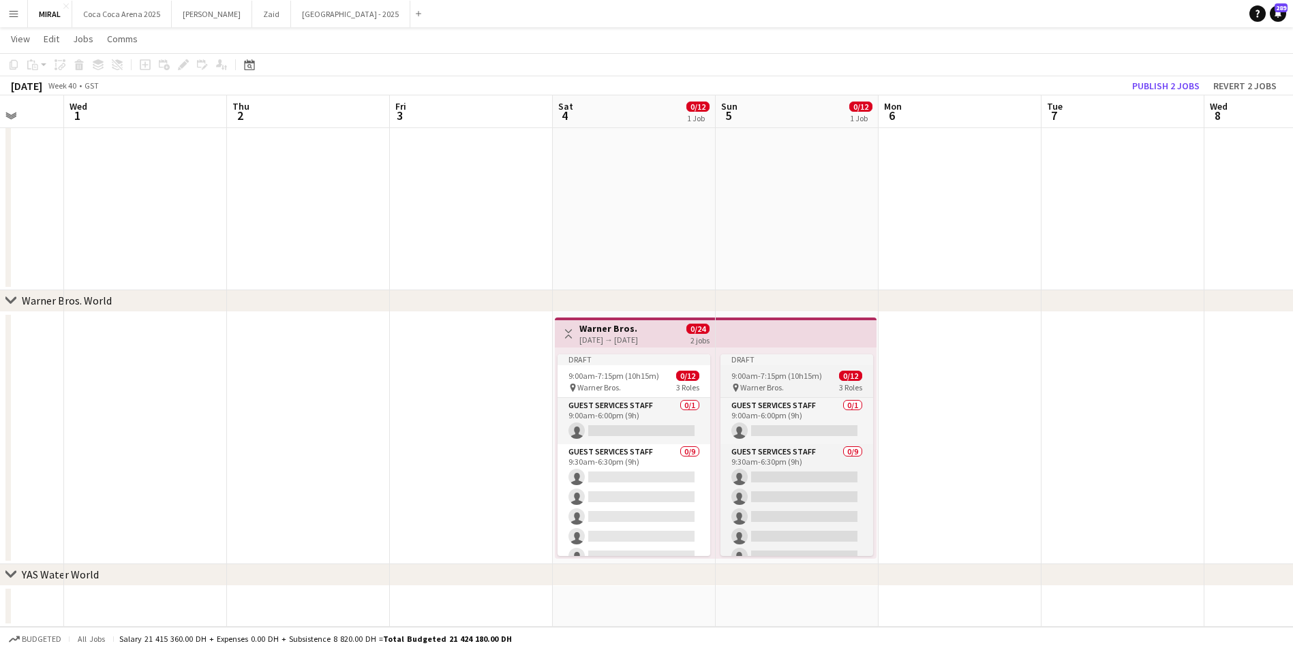
click at [761, 369] on app-job-card "Draft 9:00am-7:15pm (10h15m) 0/12 pin Warner Bros. 3 Roles Guest Services Staff…" at bounding box center [797, 455] width 153 height 202
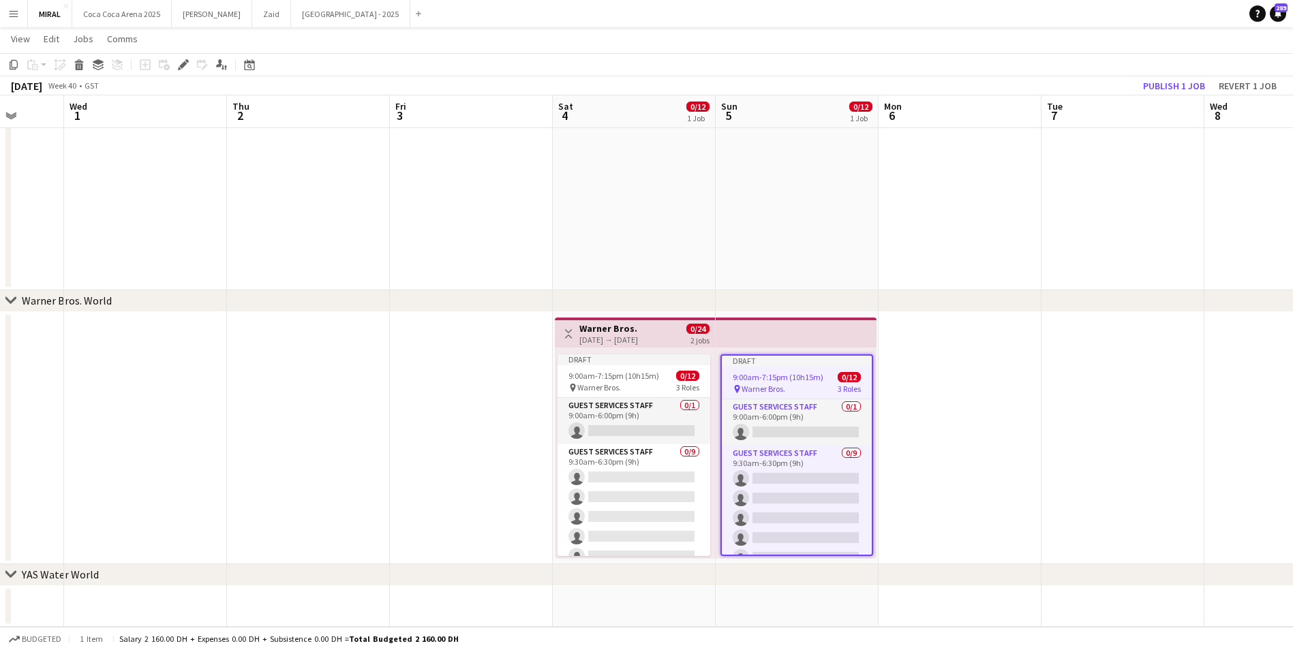
click at [672, 339] on div "Toggle View Warner Bros. 04-10-2025 → 05-10-2025 0/24 2 jobs" at bounding box center [634, 333] width 149 height 23
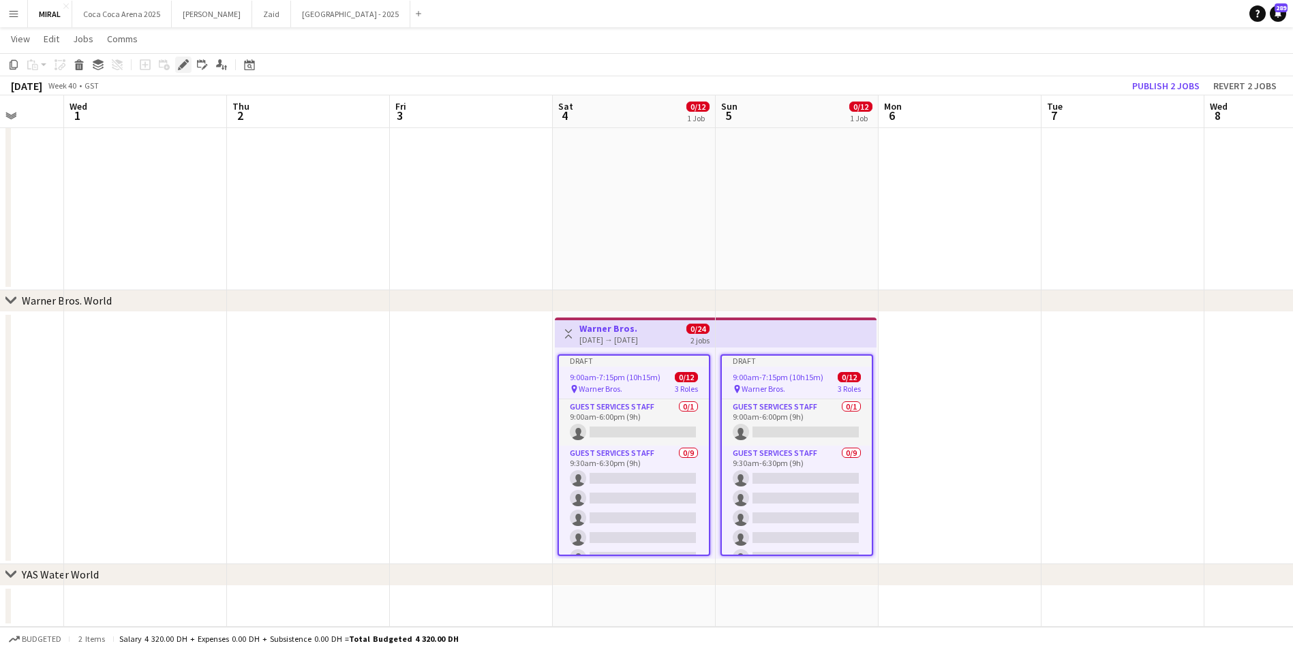
click at [185, 65] on icon "Edit" at bounding box center [183, 64] width 11 height 11
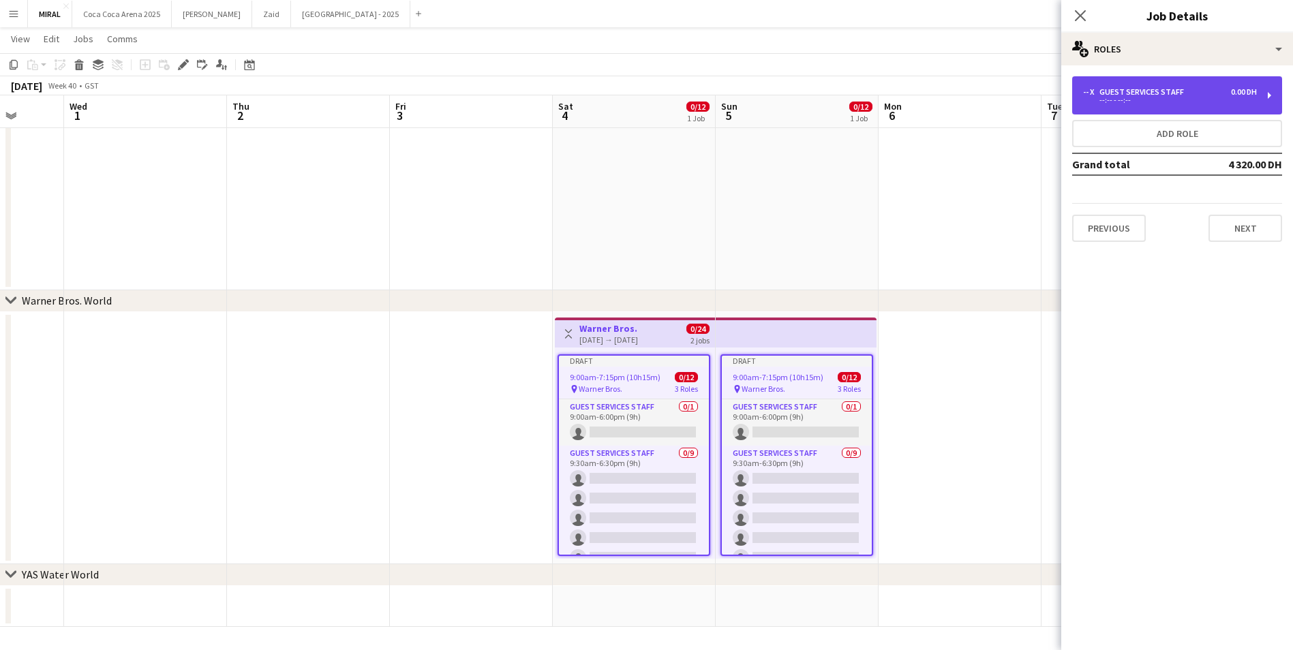
click at [1227, 100] on div "--:-- - --:--" at bounding box center [1170, 100] width 174 height 7
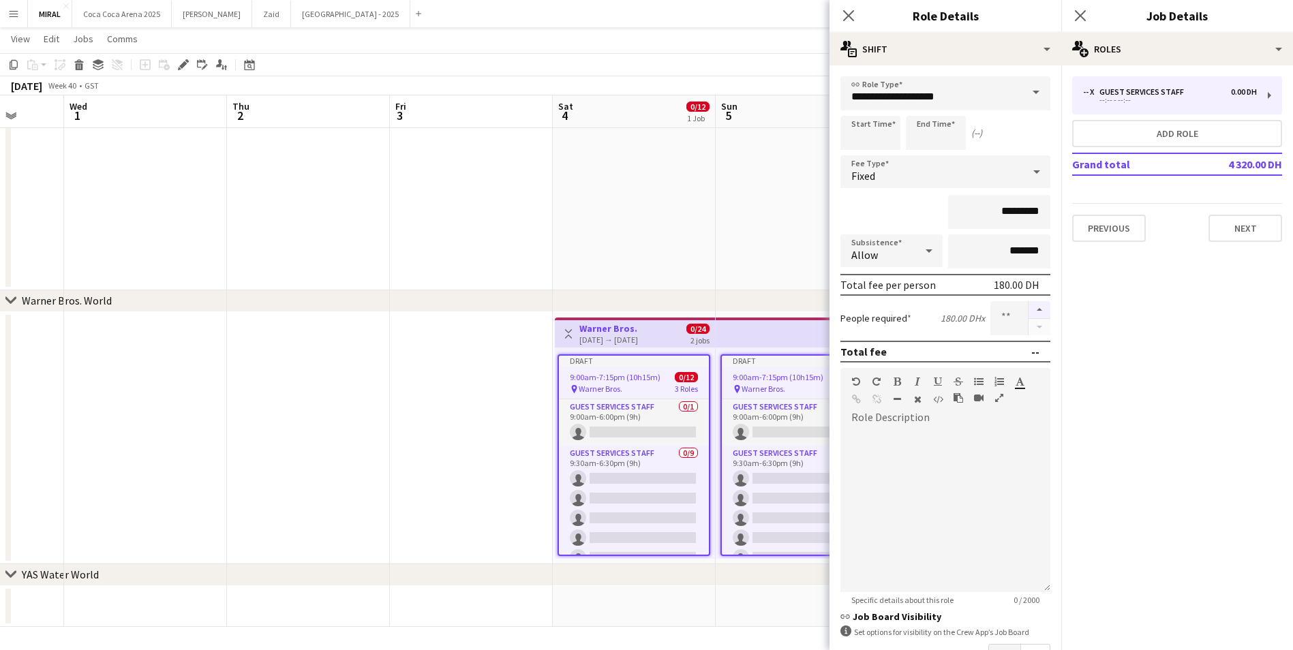
click at [1029, 307] on button "button" at bounding box center [1040, 310] width 22 height 18
click at [1031, 309] on button "button" at bounding box center [1040, 310] width 22 height 18
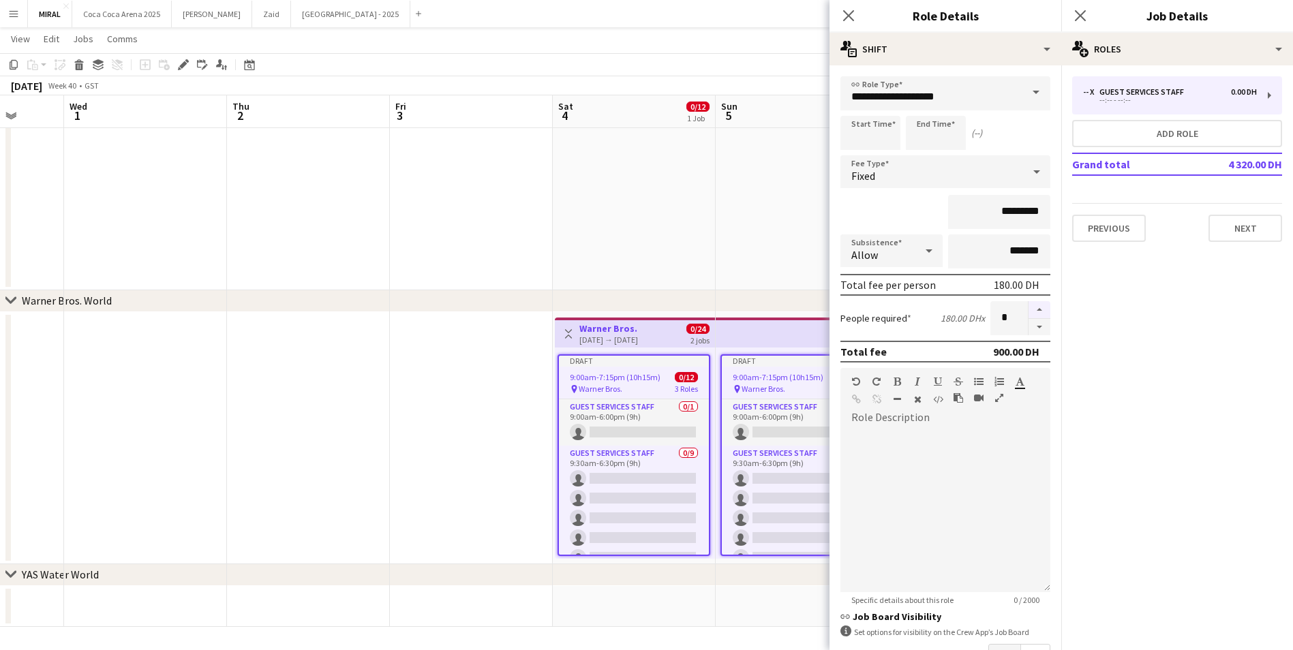
click at [1031, 309] on button "button" at bounding box center [1040, 310] width 22 height 18
type input "*"
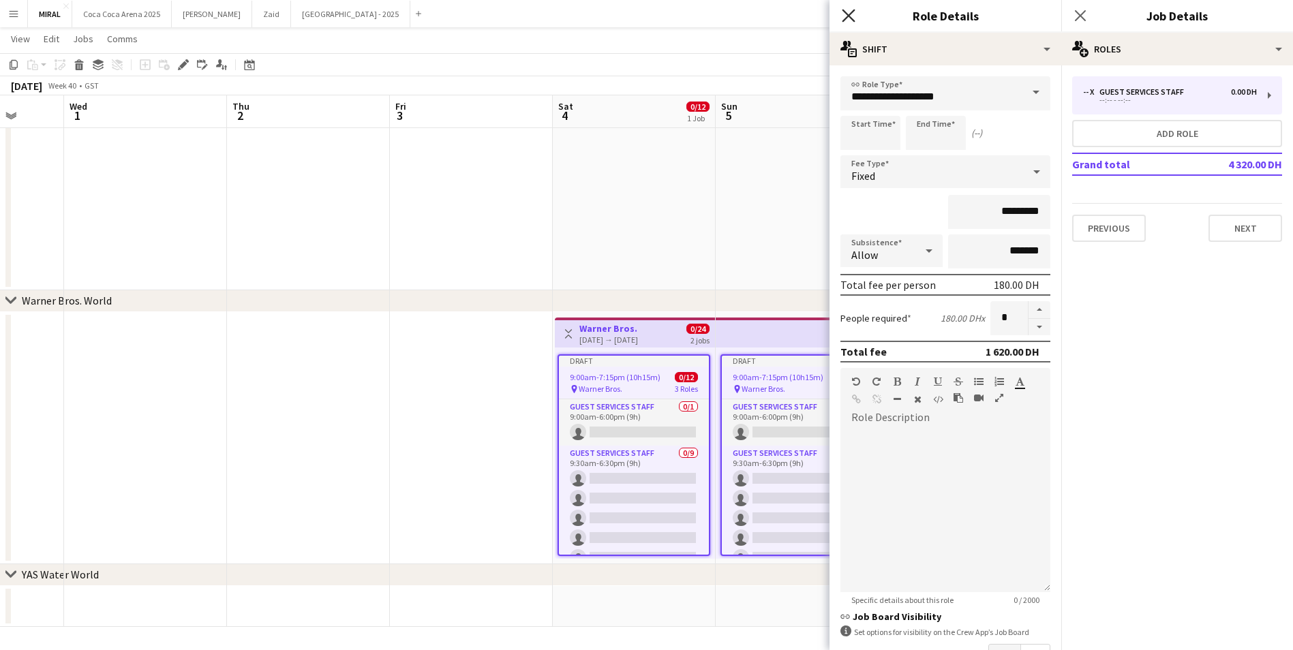
click at [843, 12] on icon "Close pop-in" at bounding box center [848, 15] width 13 height 13
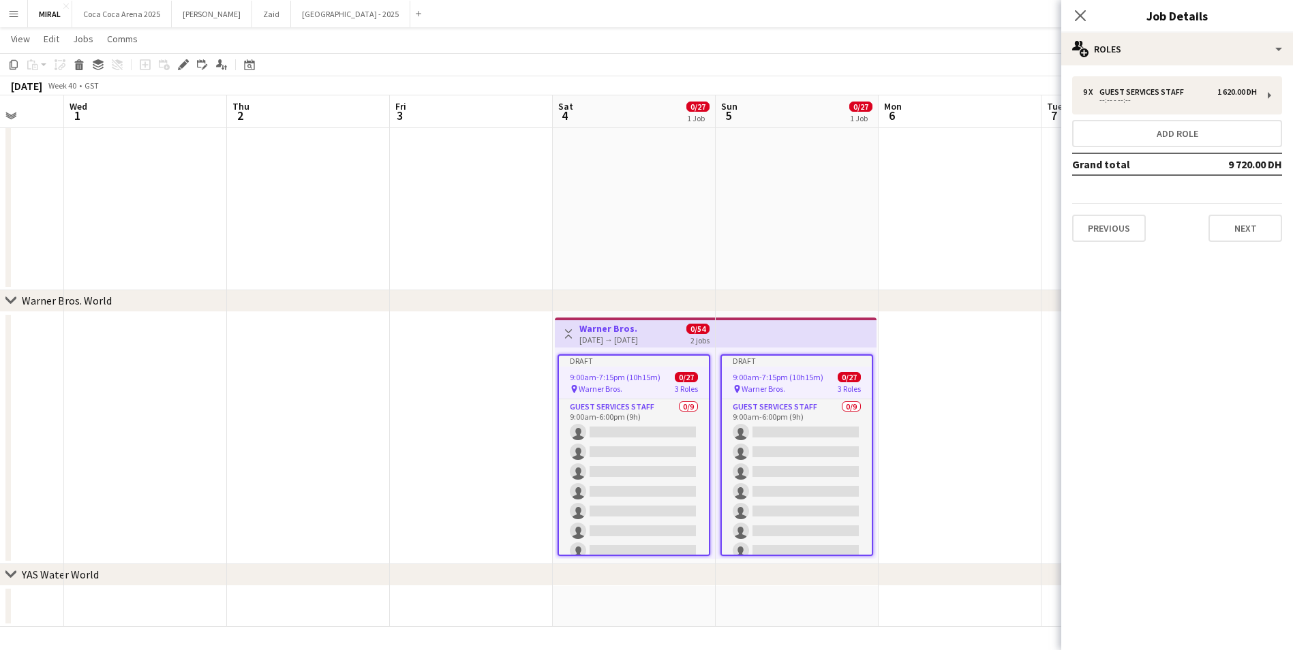
drag, startPoint x: 662, startPoint y: 333, endPoint x: 996, endPoint y: 42, distance: 443.5
click at [996, 42] on app-page-menu "View Day view expanded Day view collapsed Month view Date picker Jump to today …" at bounding box center [646, 40] width 1293 height 26
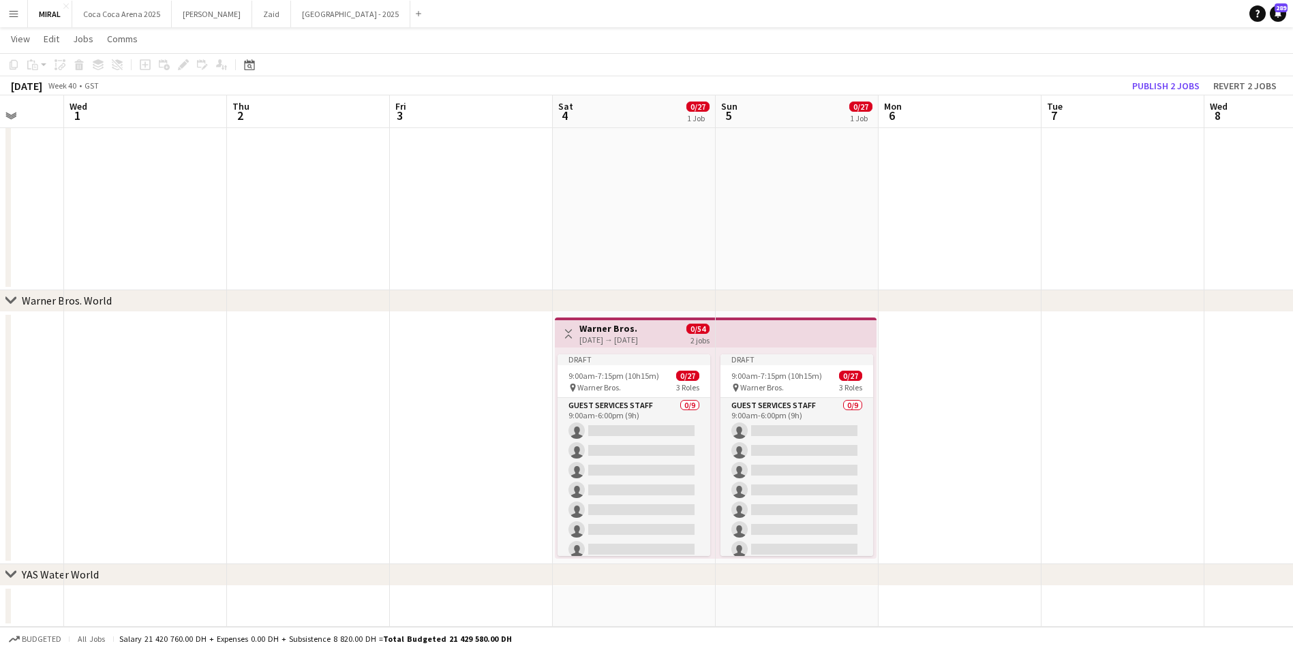
click at [672, 339] on div "Toggle View Warner Bros. 04-10-2025 → 05-10-2025 0/54 2 jobs" at bounding box center [634, 333] width 149 height 23
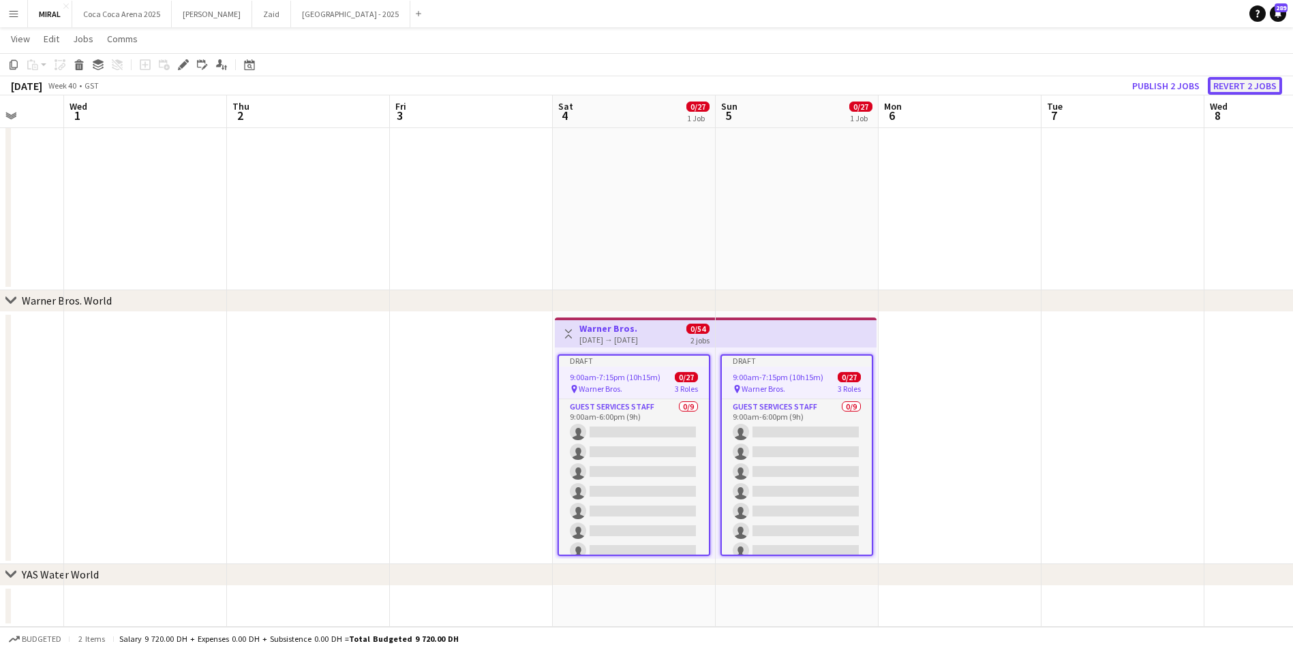
click at [1250, 87] on button "Revert 2 jobs" at bounding box center [1245, 86] width 74 height 18
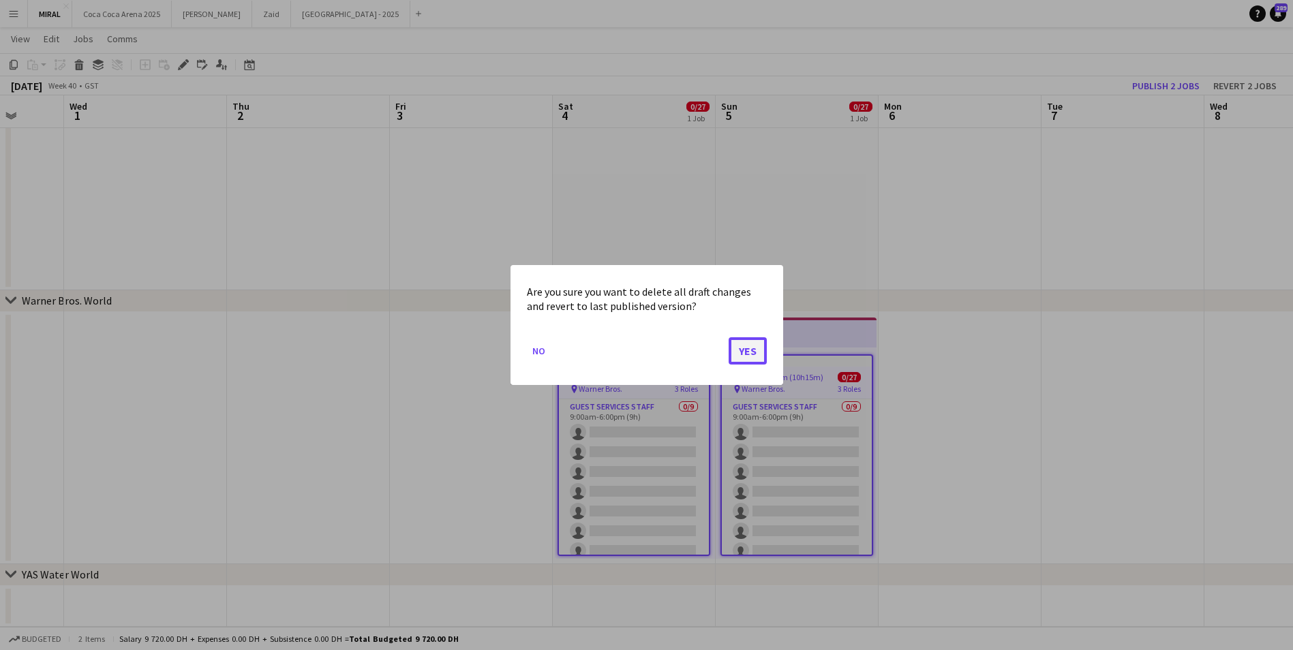
click at [758, 346] on button "Yes" at bounding box center [748, 350] width 38 height 27
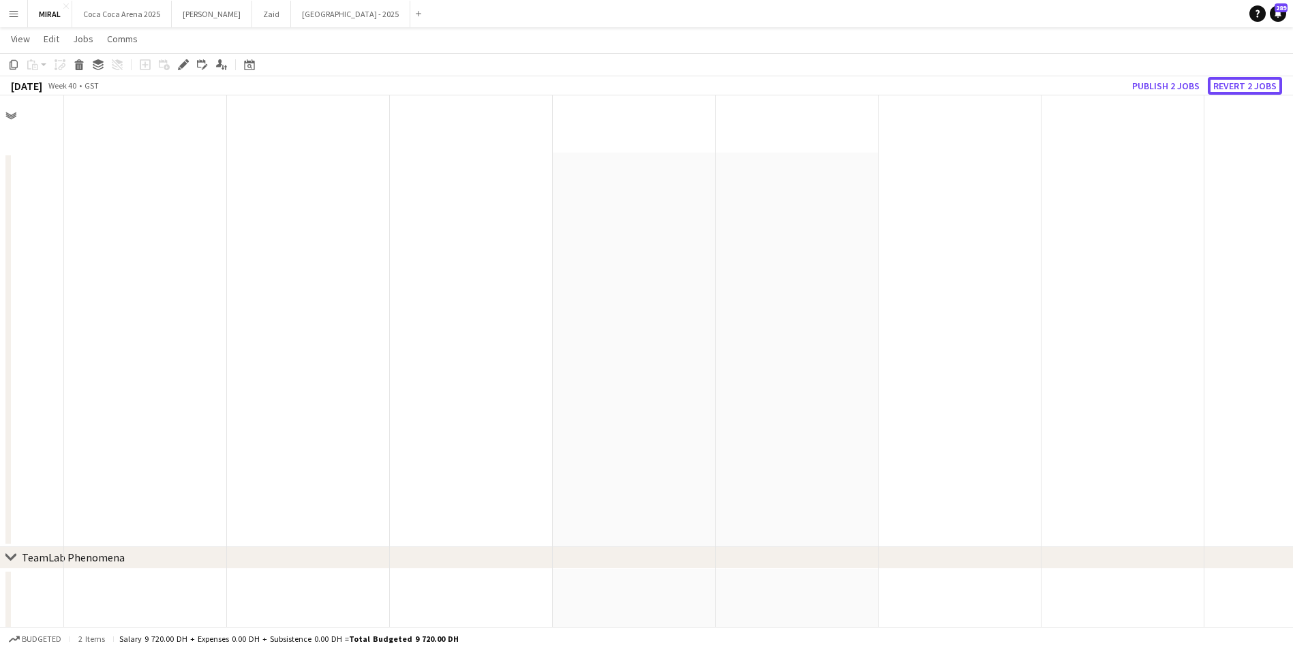
scroll to position [721, 0]
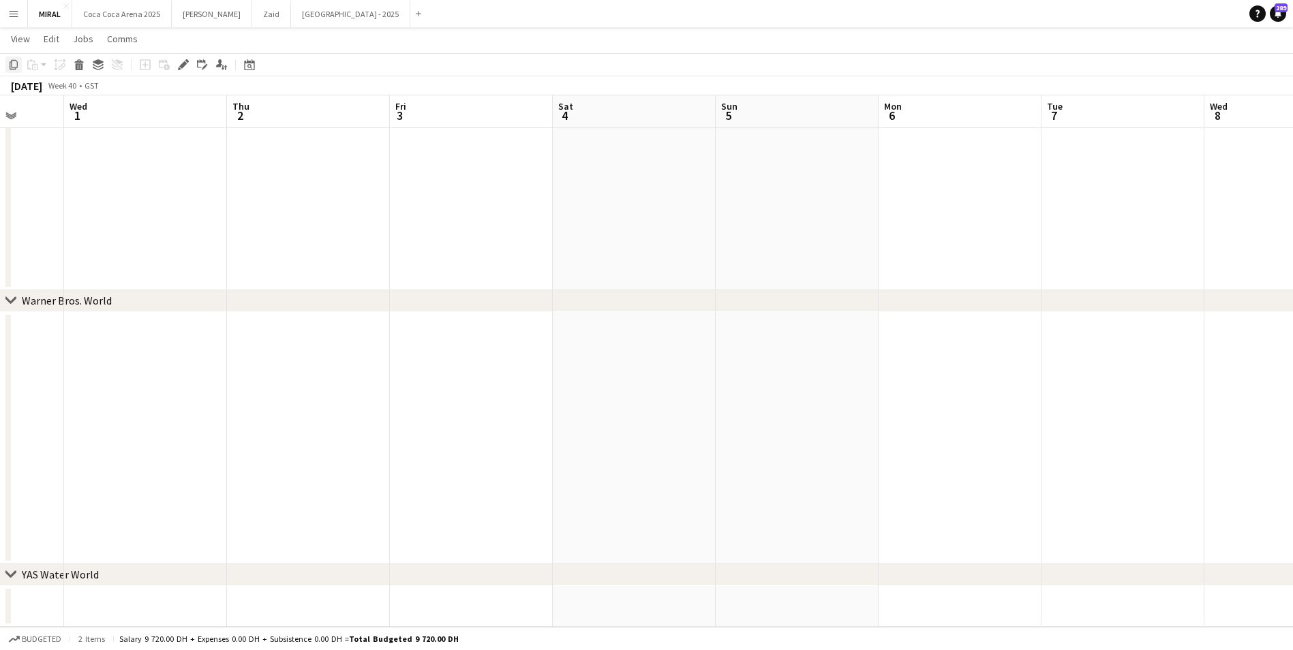
drag, startPoint x: 598, startPoint y: 400, endPoint x: 9, endPoint y: 66, distance: 677.1
click at [9, 66] on icon "Copy" at bounding box center [13, 64] width 11 height 11
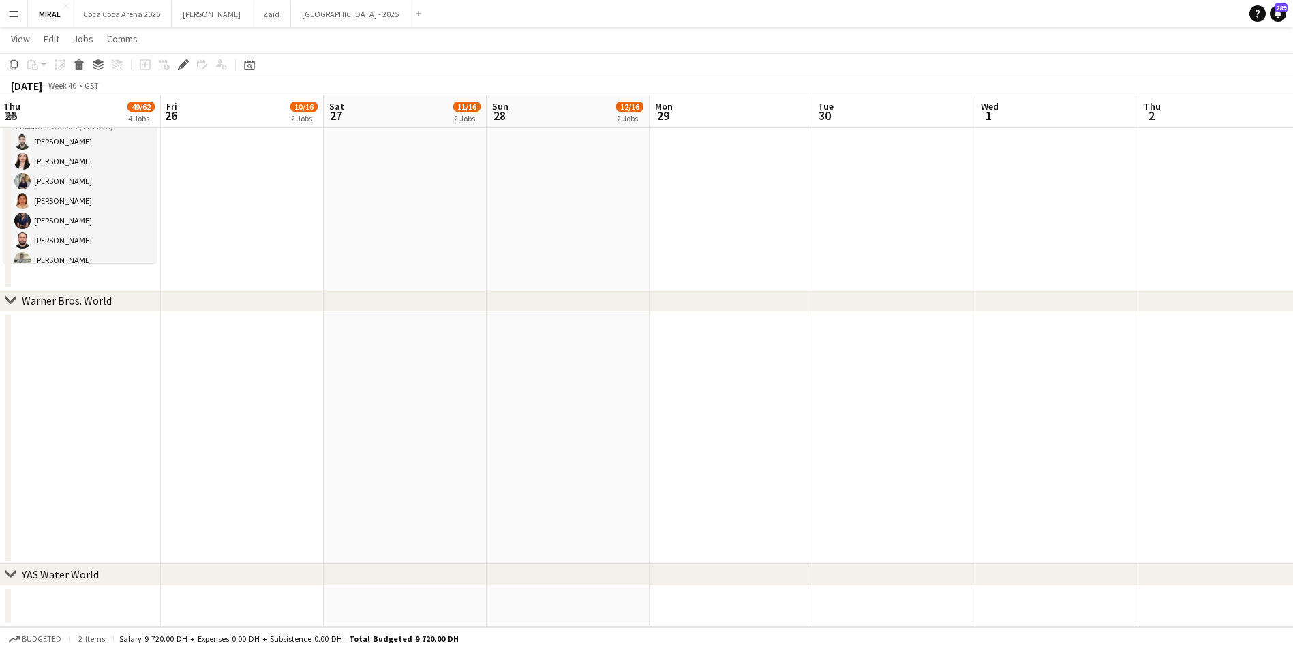
drag, startPoint x: 168, startPoint y: 382, endPoint x: 918, endPoint y: 459, distance: 753.8
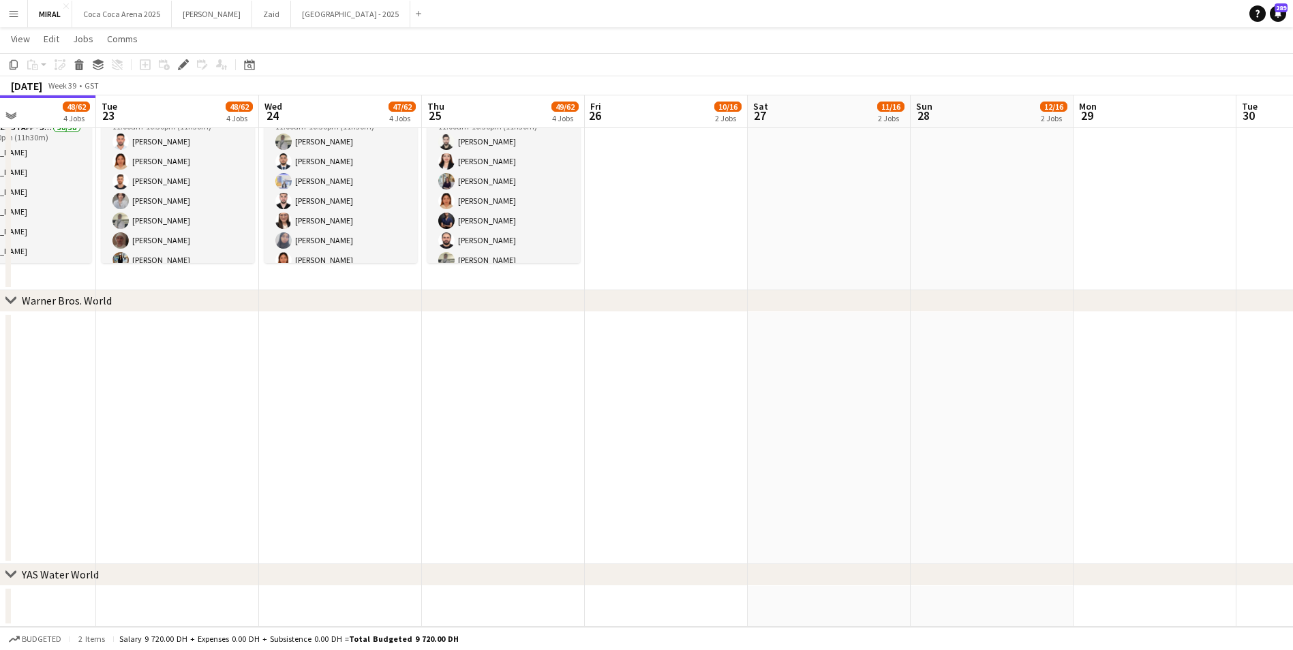
drag, startPoint x: 272, startPoint y: 431, endPoint x: 874, endPoint y: 444, distance: 602.1
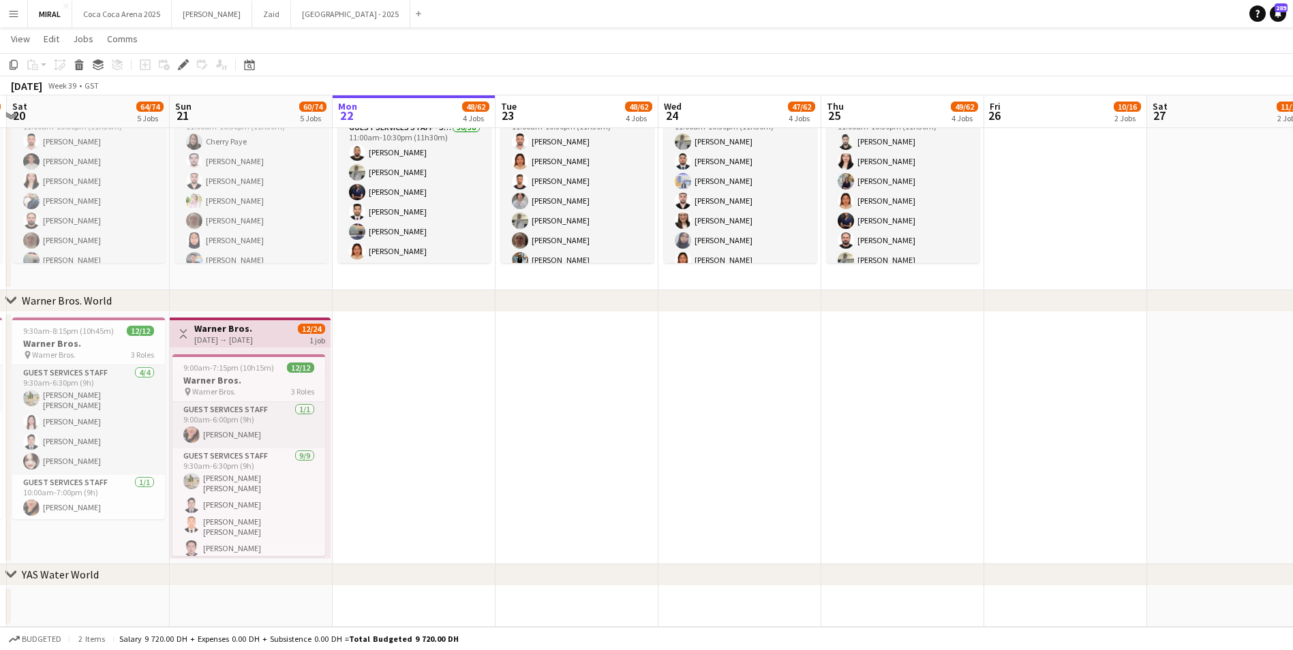
scroll to position [0, 295]
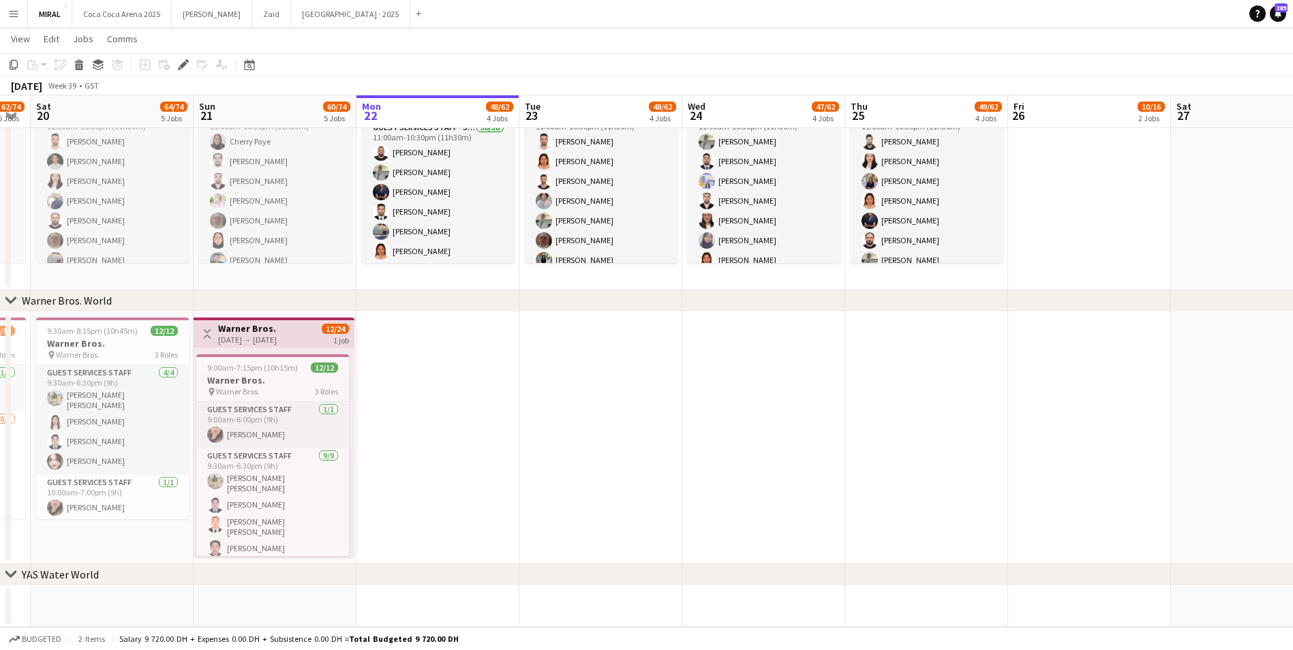
drag, startPoint x: 325, startPoint y: 436, endPoint x: 638, endPoint y: 436, distance: 312.9
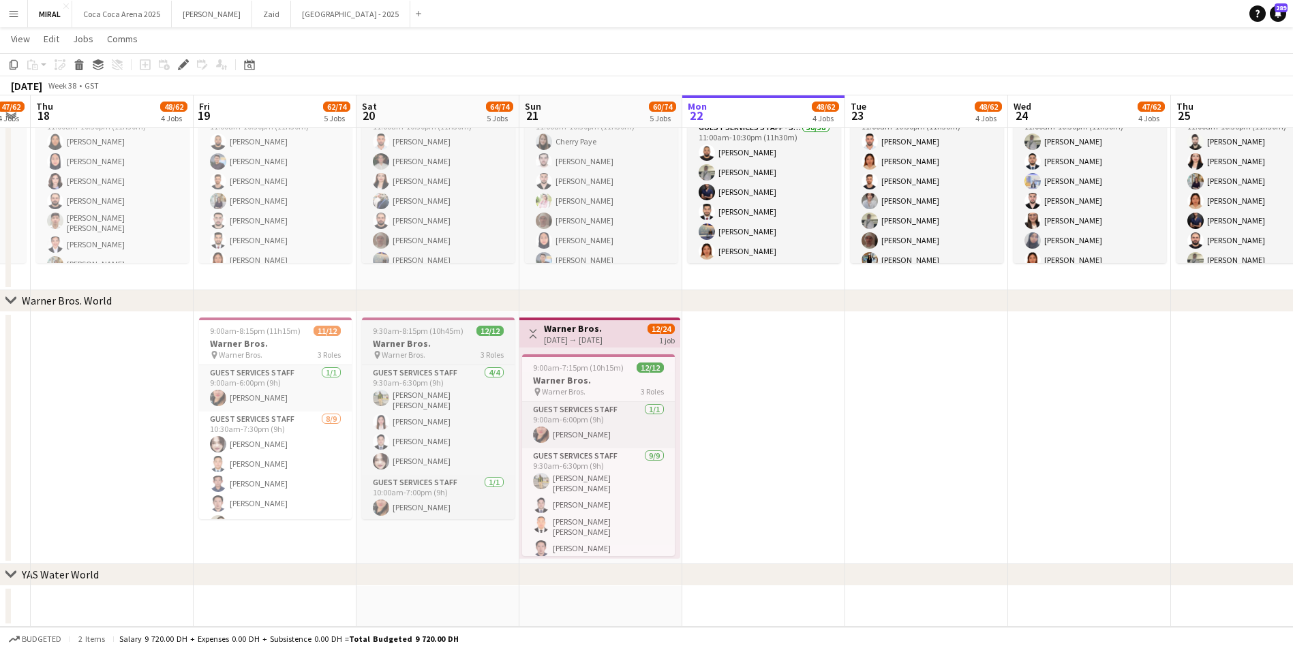
click at [378, 329] on span "9:30am-8:15pm (10h45m)" at bounding box center [418, 331] width 91 height 10
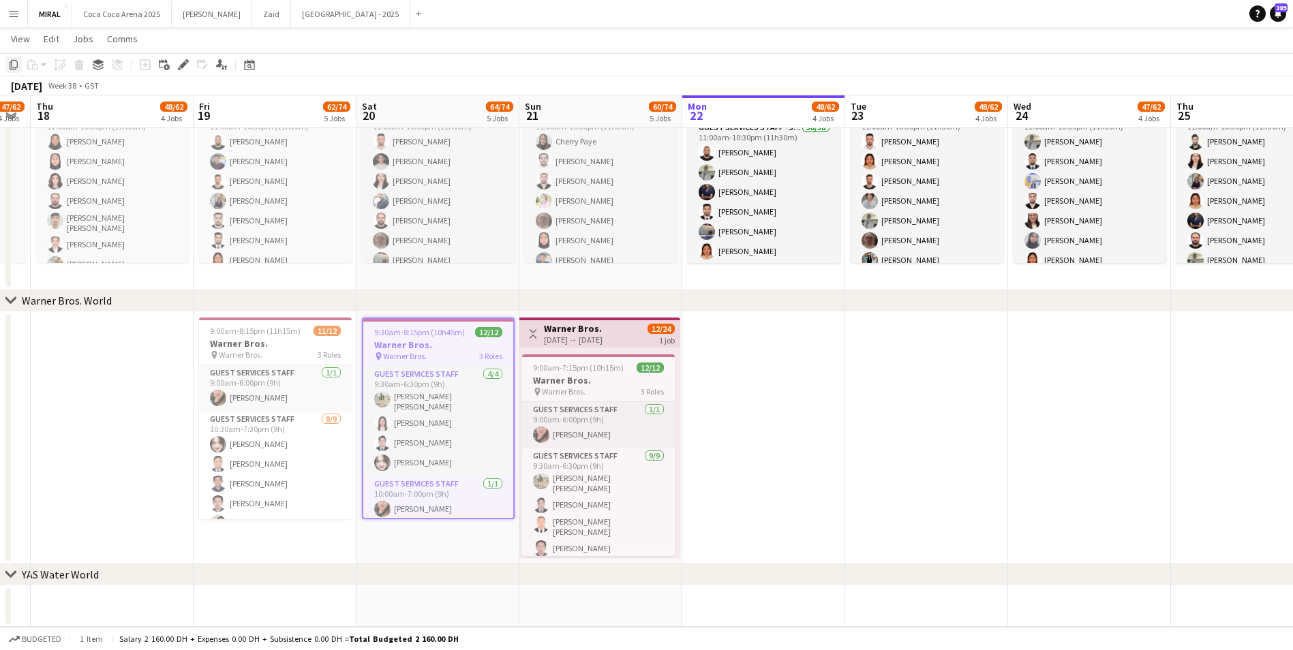
click at [16, 65] on icon "Copy" at bounding box center [13, 64] width 11 height 11
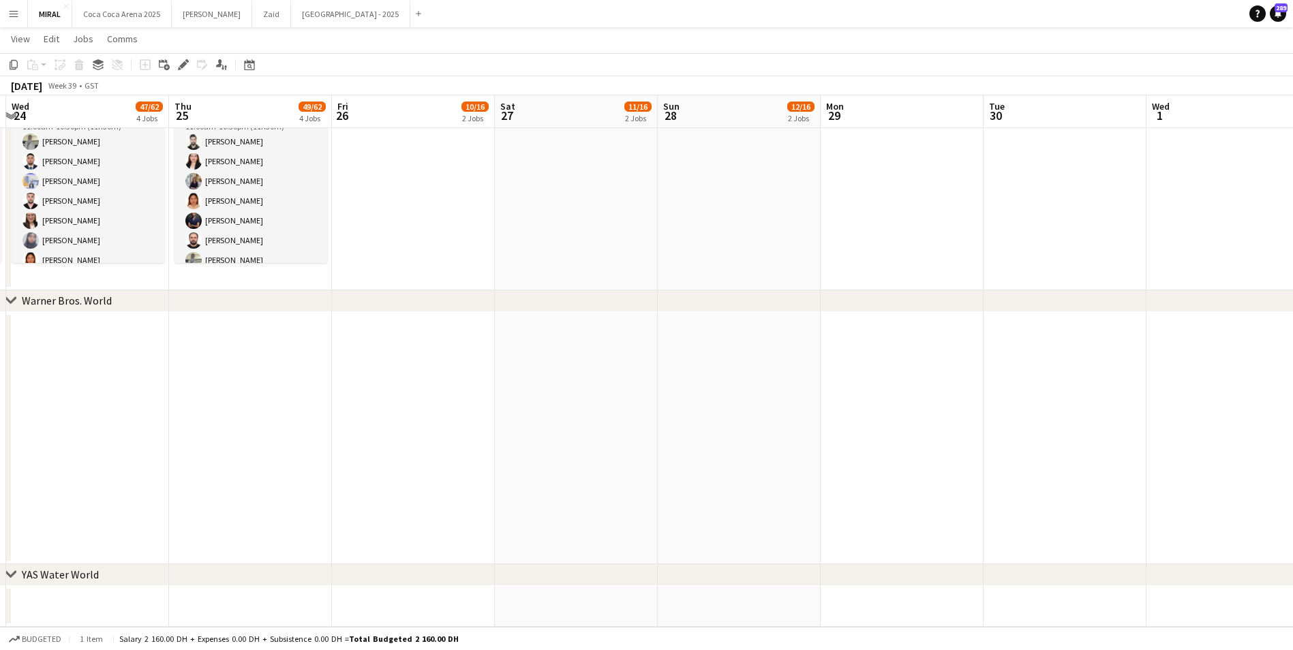
scroll to position [0, 486]
drag, startPoint x: 1150, startPoint y: 424, endPoint x: 145, endPoint y: 383, distance: 1006.4
click at [366, 404] on app-date-cell at bounding box center [410, 438] width 163 height 252
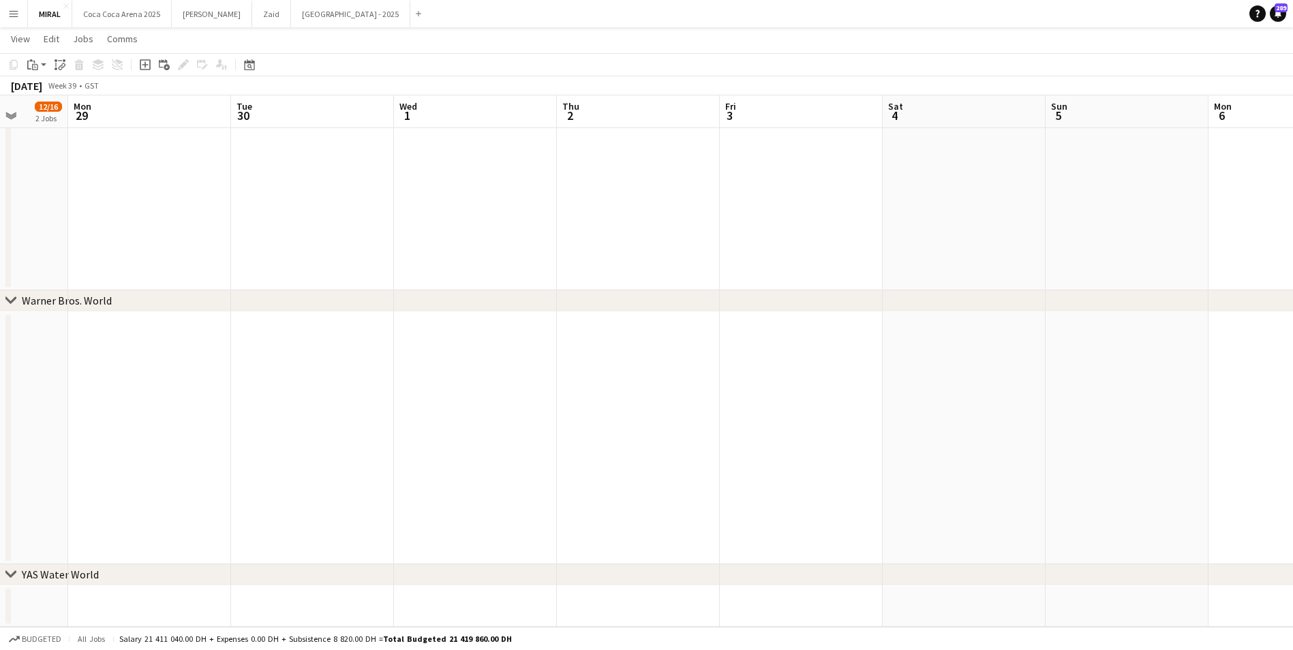
drag, startPoint x: 573, startPoint y: 390, endPoint x: 16, endPoint y: 389, distance: 557.0
click at [611, 389] on app-date-cell at bounding box center [635, 438] width 163 height 252
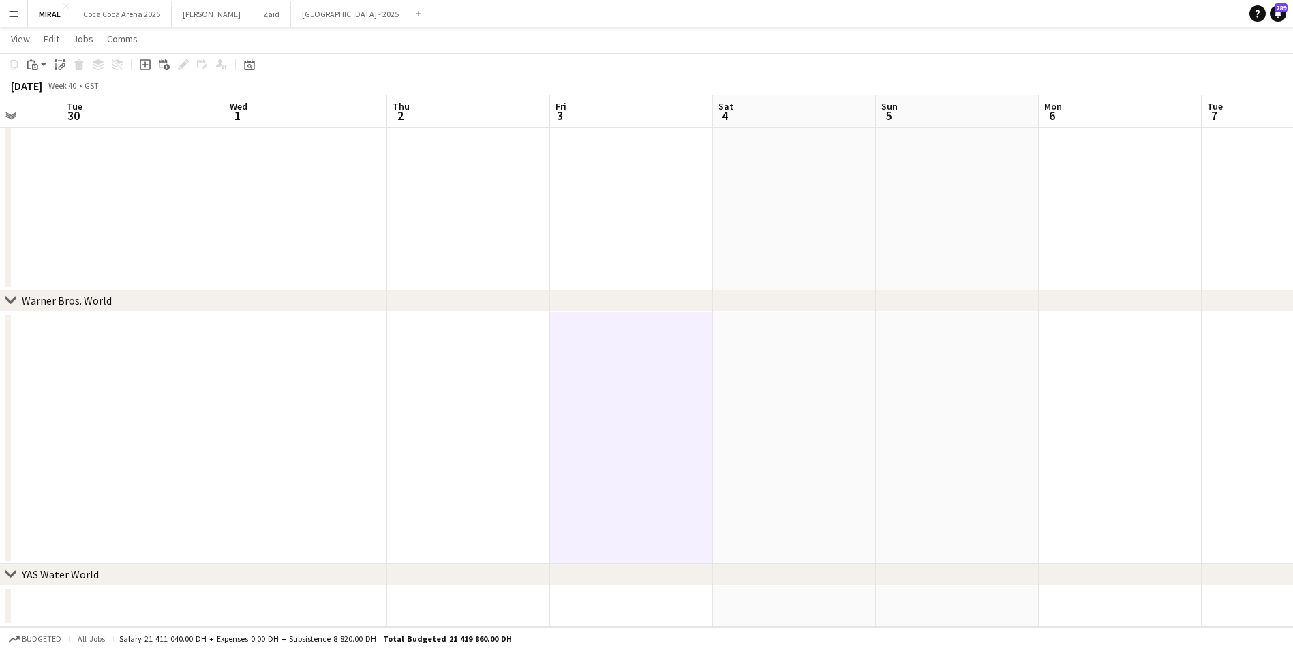
drag, startPoint x: 818, startPoint y: 374, endPoint x: 644, endPoint y: 376, distance: 174.5
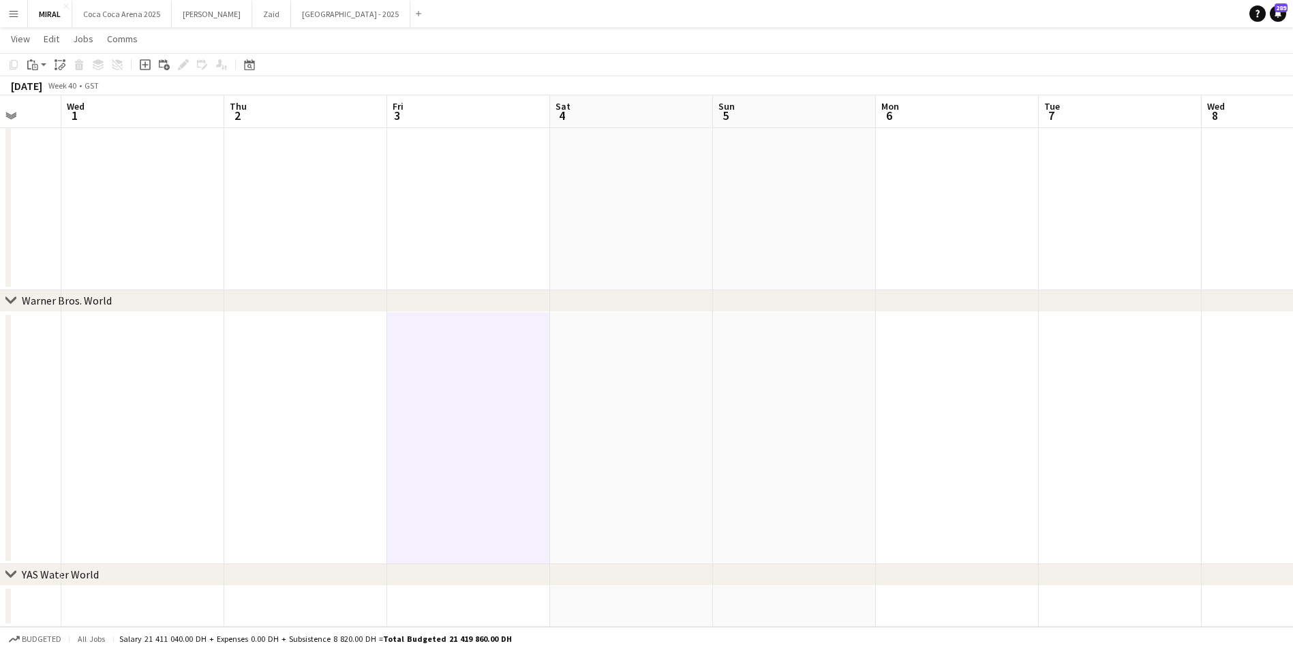
scroll to position [0, 434]
click at [631, 376] on app-date-cell at bounding box center [625, 438] width 163 height 252
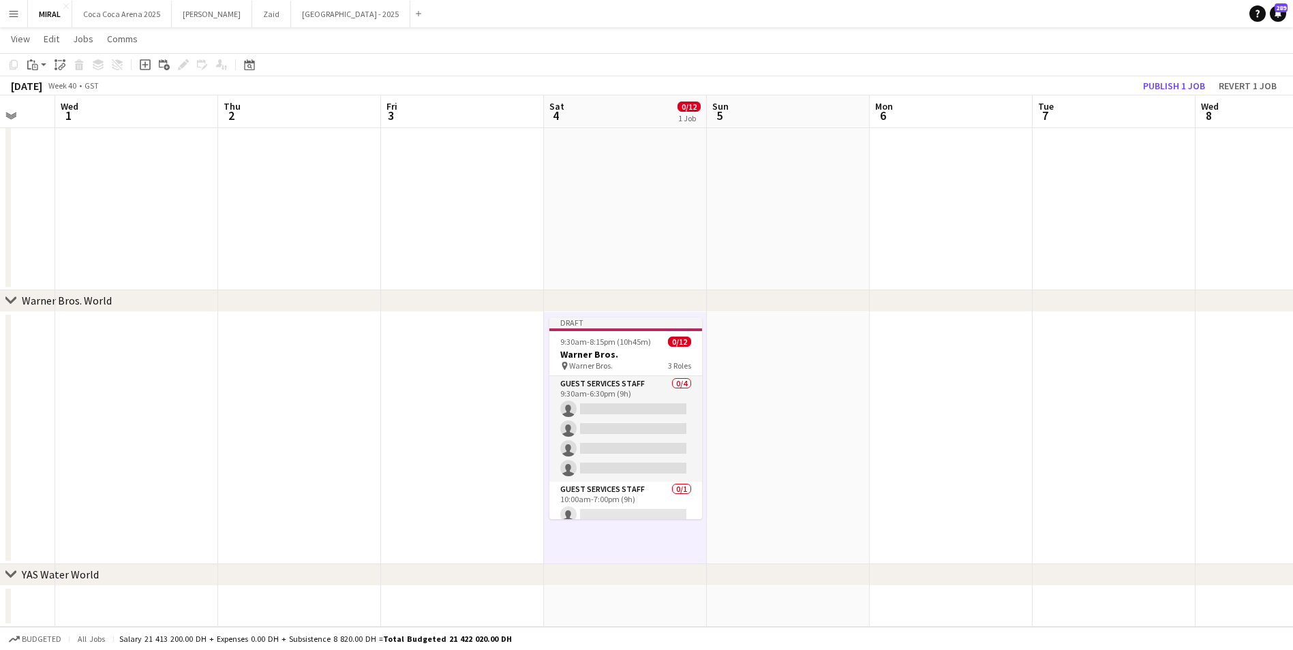
click at [798, 372] on app-date-cell at bounding box center [788, 438] width 163 height 252
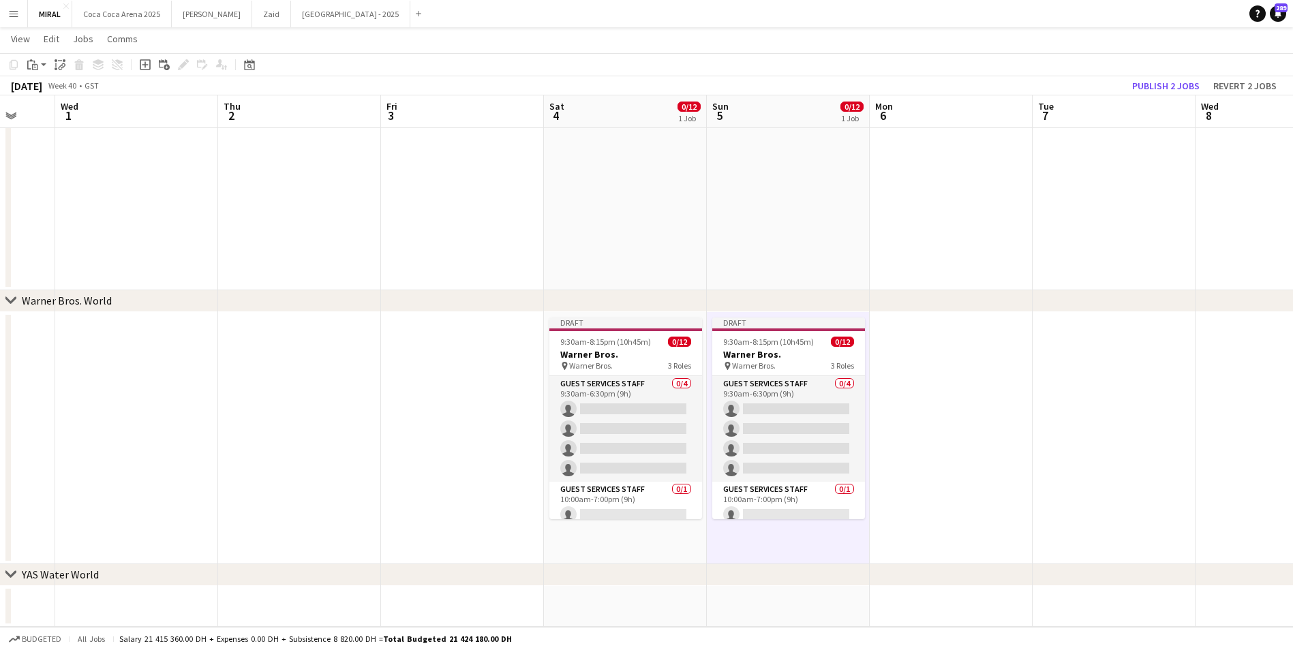
click at [1077, 386] on app-date-cell at bounding box center [1114, 438] width 163 height 252
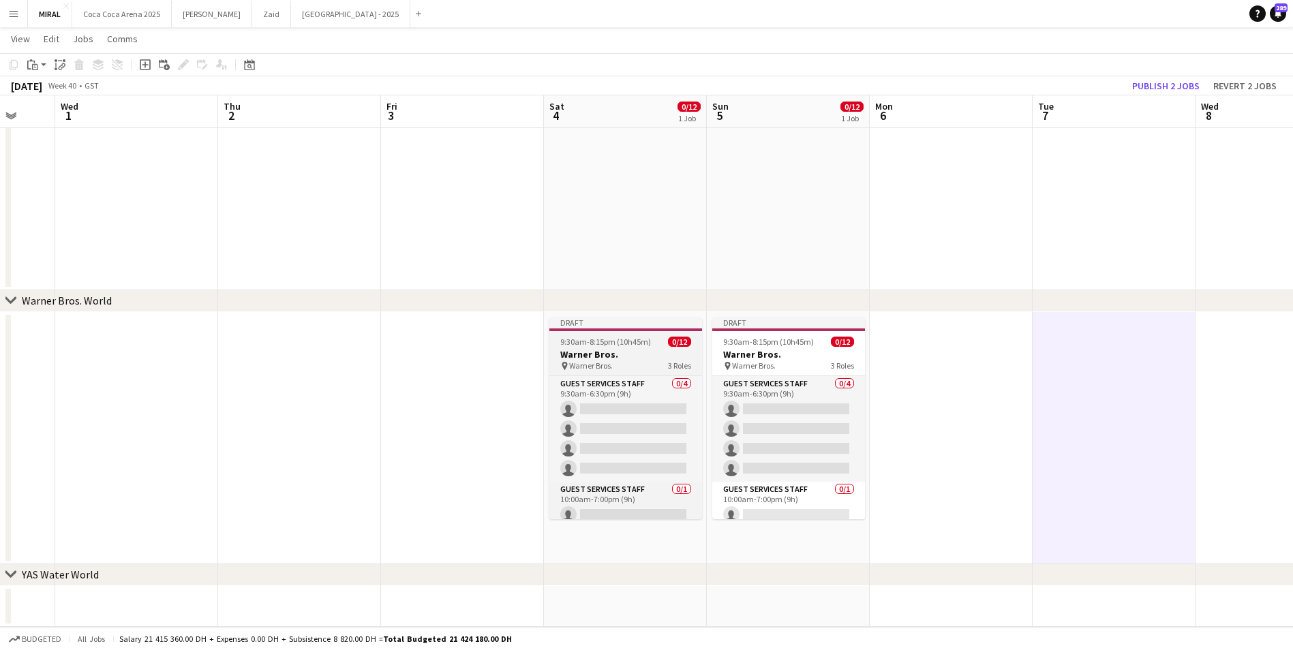
click at [625, 348] on h3 "Warner Bros." at bounding box center [625, 354] width 153 height 12
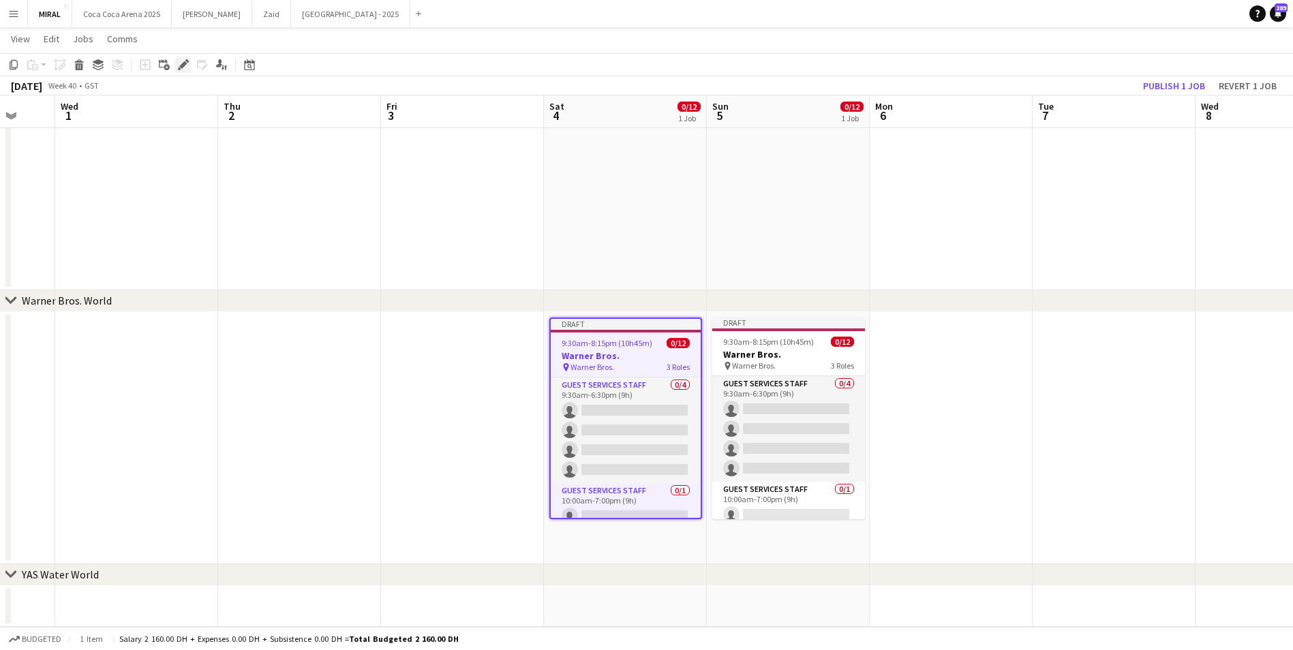
click at [180, 63] on icon "Edit" at bounding box center [183, 64] width 11 height 11
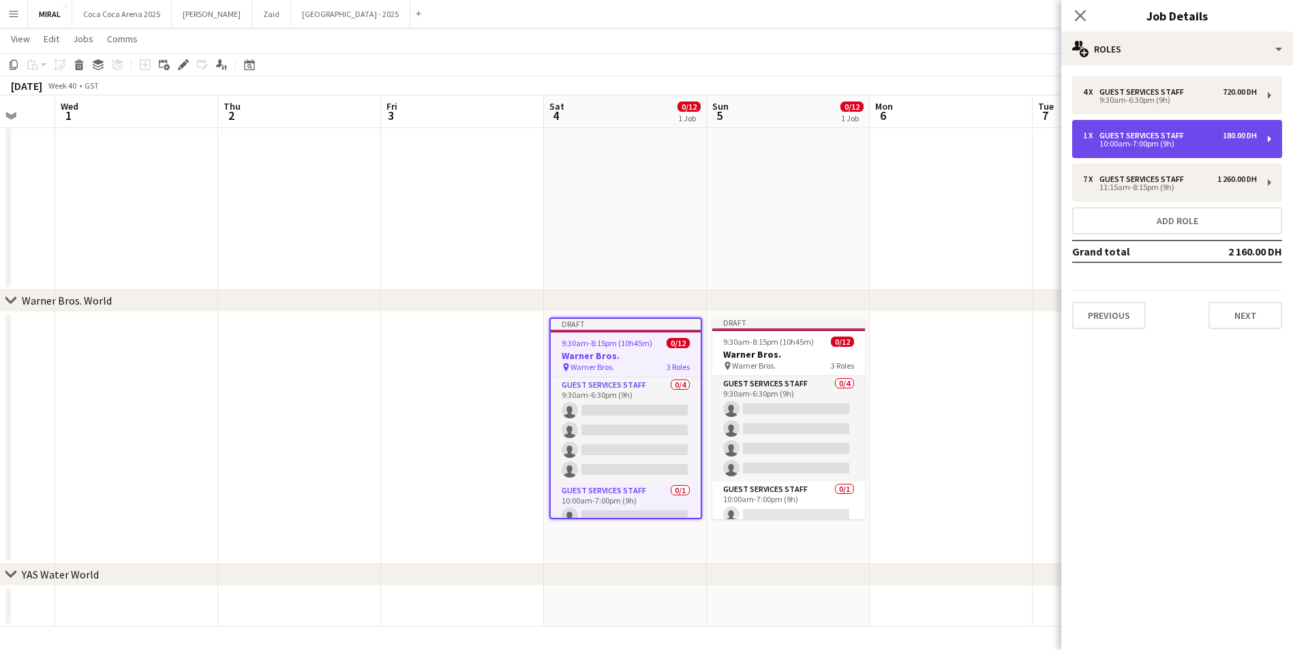
click at [1211, 146] on div "10:00am-7:00pm (9h)" at bounding box center [1170, 143] width 174 height 7
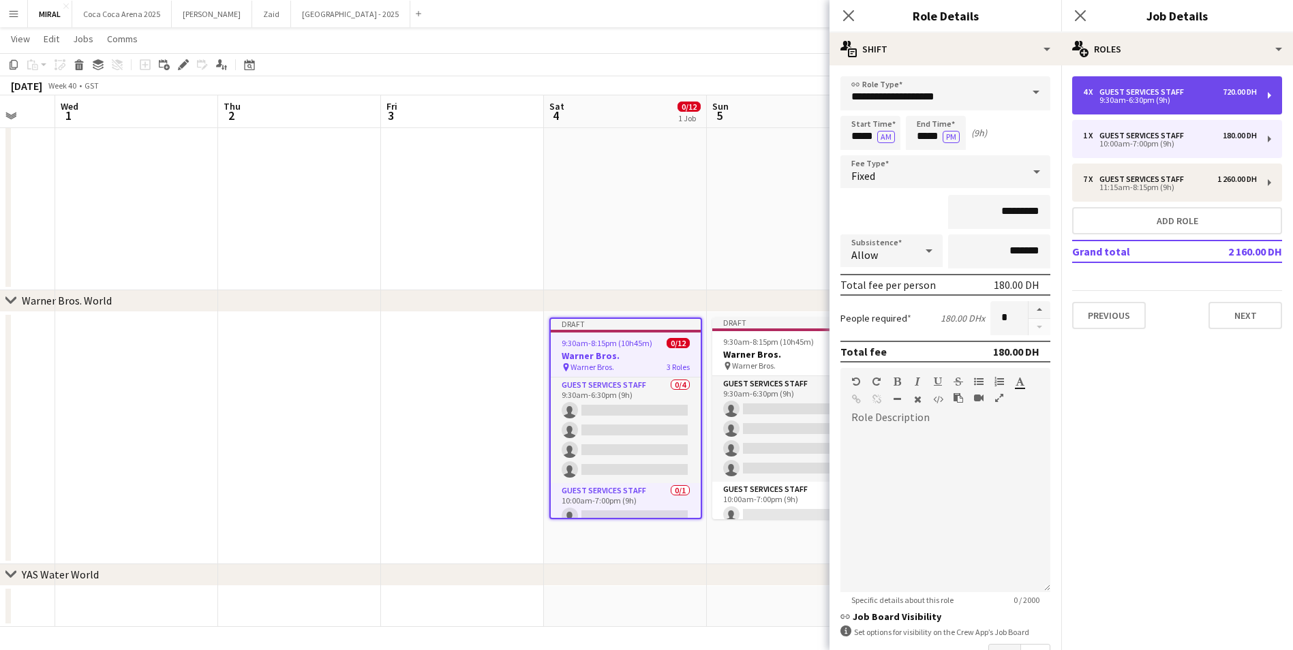
click at [1201, 106] on div "4 x Guest Services Staff 720.00 DH 9:30am-6:30pm (9h)" at bounding box center [1177, 95] width 210 height 38
type input "*****"
type input "*"
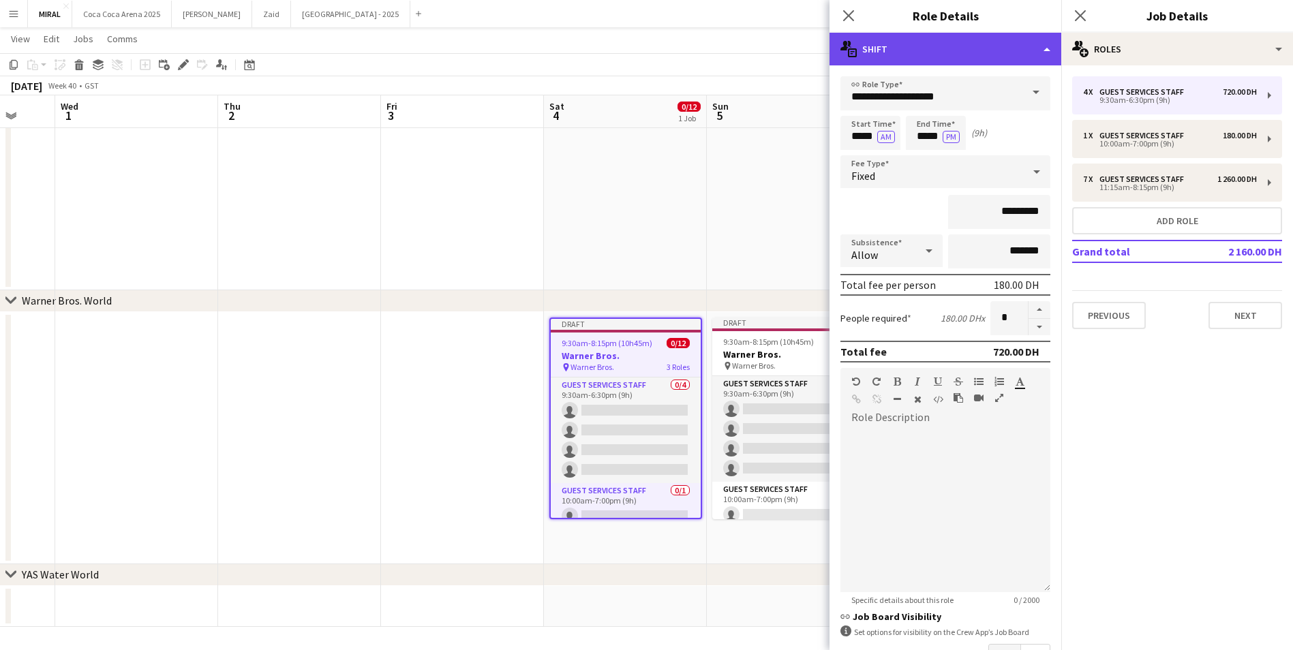
click at [1046, 46] on div "multiple-actions-text Shift" at bounding box center [946, 49] width 232 height 33
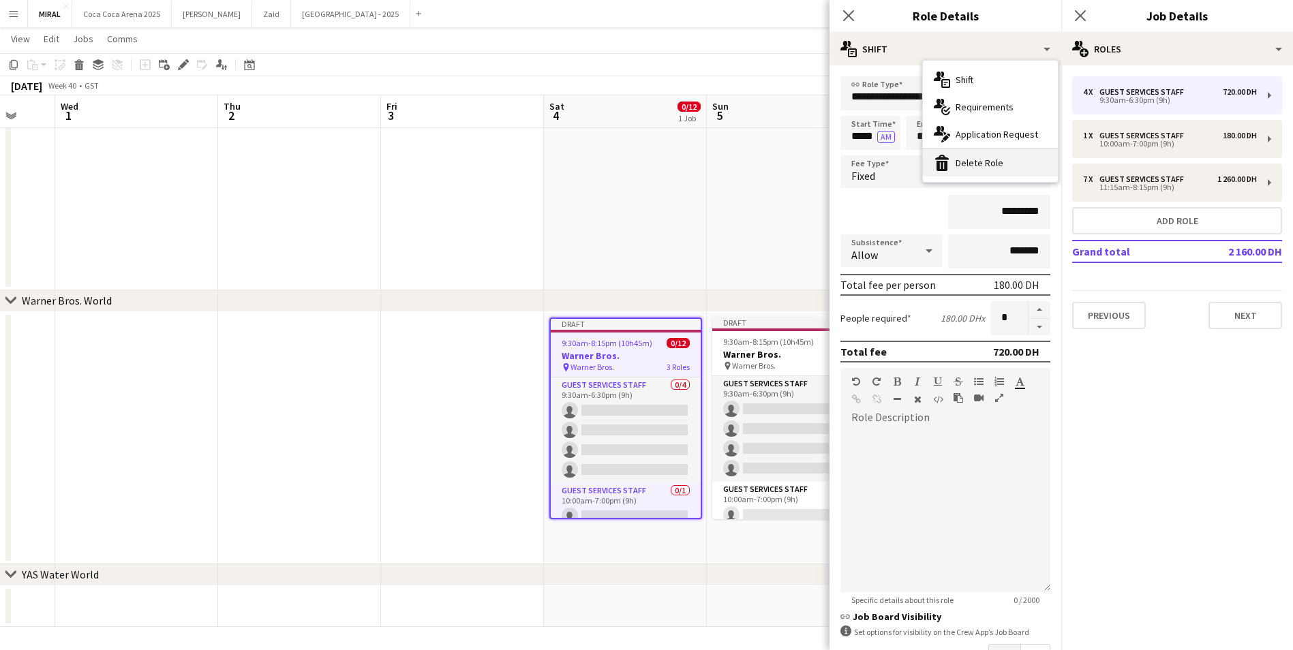
click at [991, 163] on div "bin-2 Delete Role" at bounding box center [990, 162] width 135 height 27
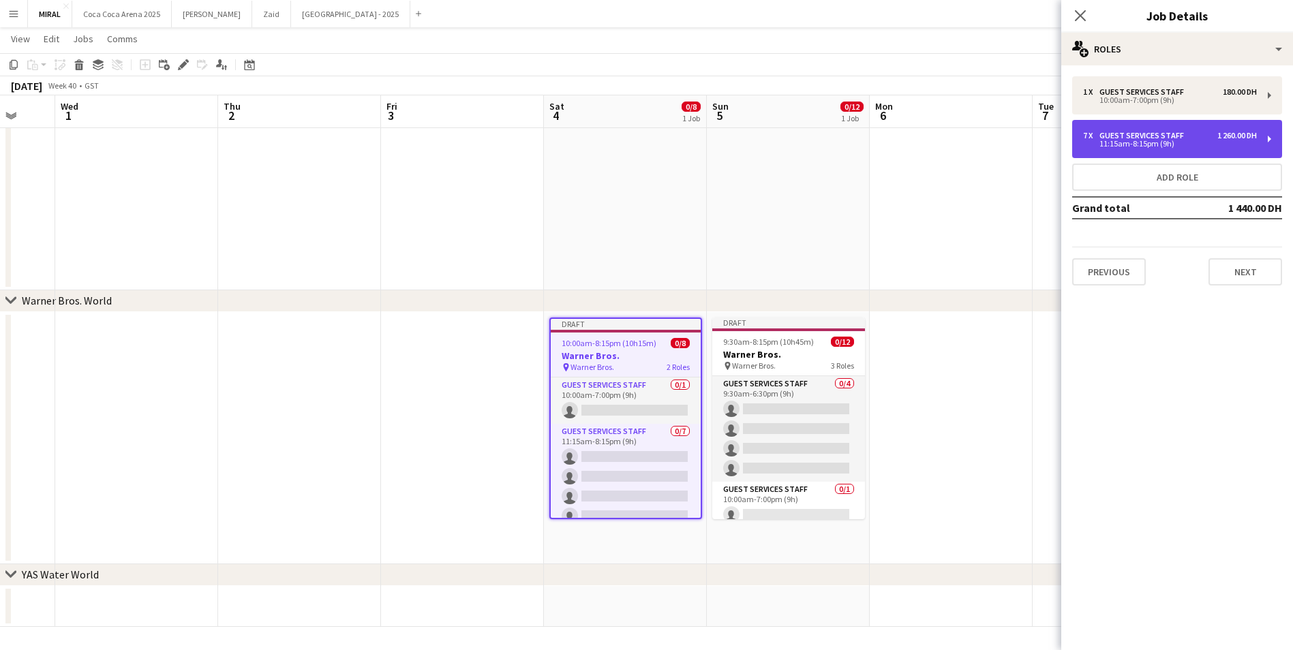
click at [1190, 143] on div "11:15am-8:15pm (9h)" at bounding box center [1170, 143] width 174 height 7
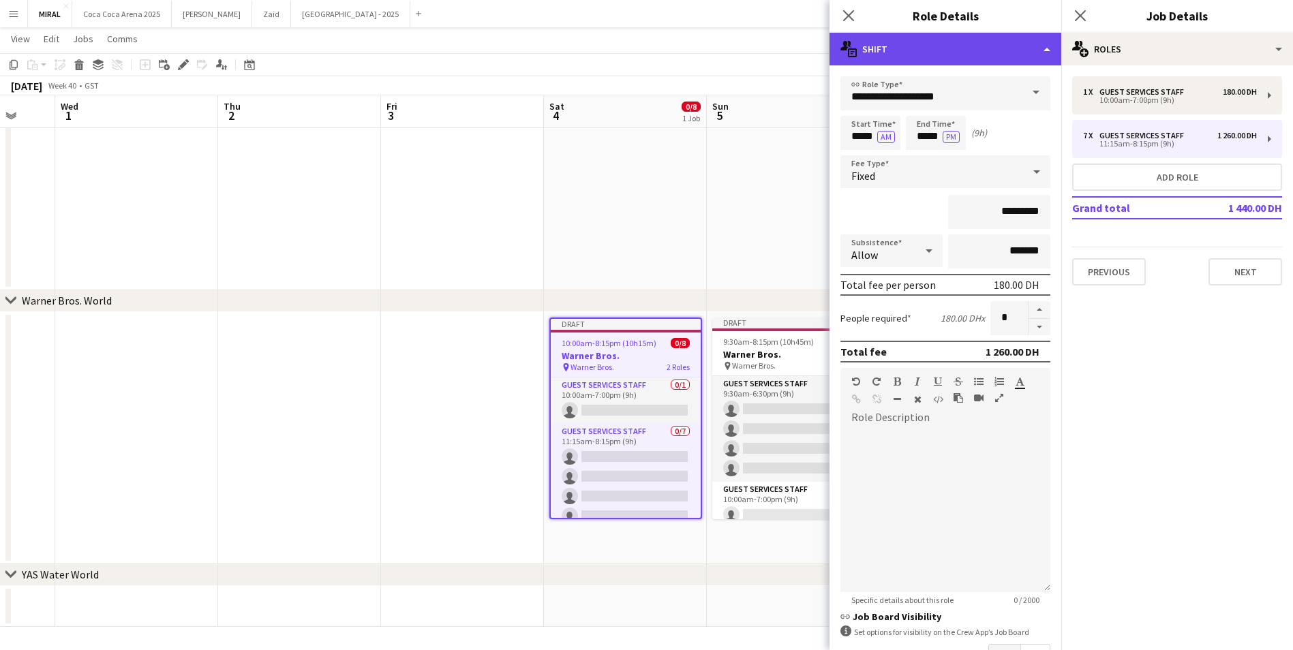
click at [1042, 48] on div "multiple-actions-text Shift" at bounding box center [946, 49] width 232 height 33
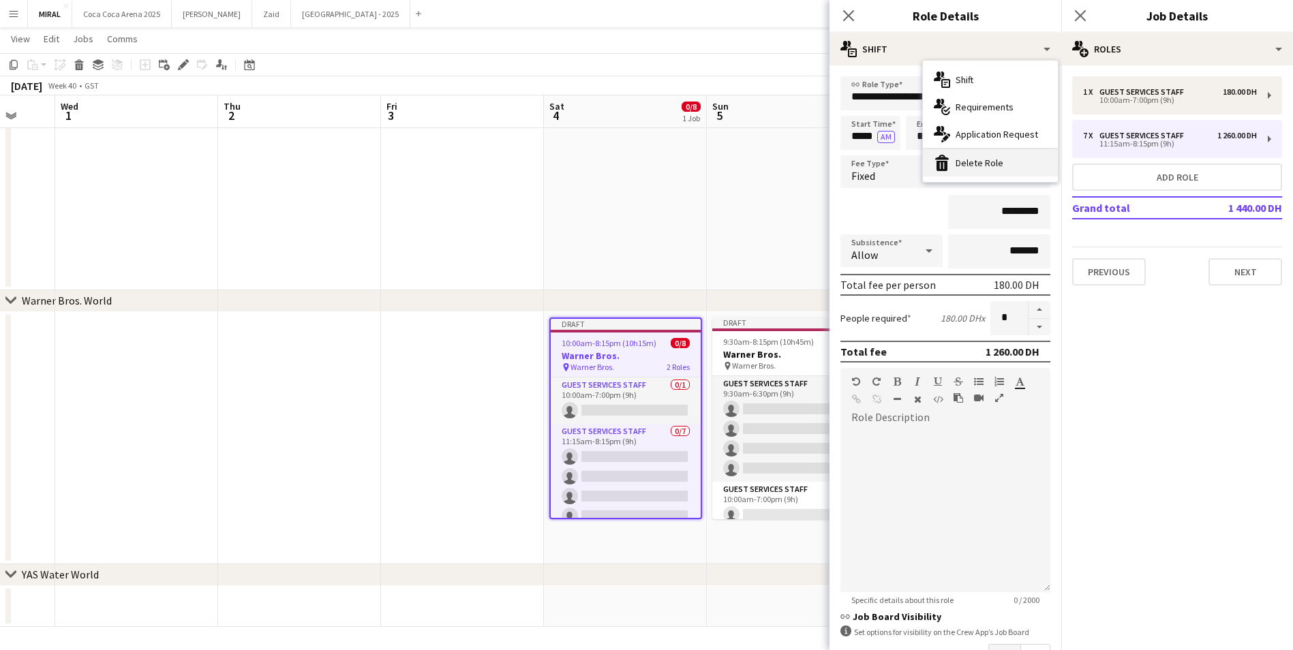
click at [1002, 159] on div "bin-2 Delete Role" at bounding box center [990, 162] width 135 height 27
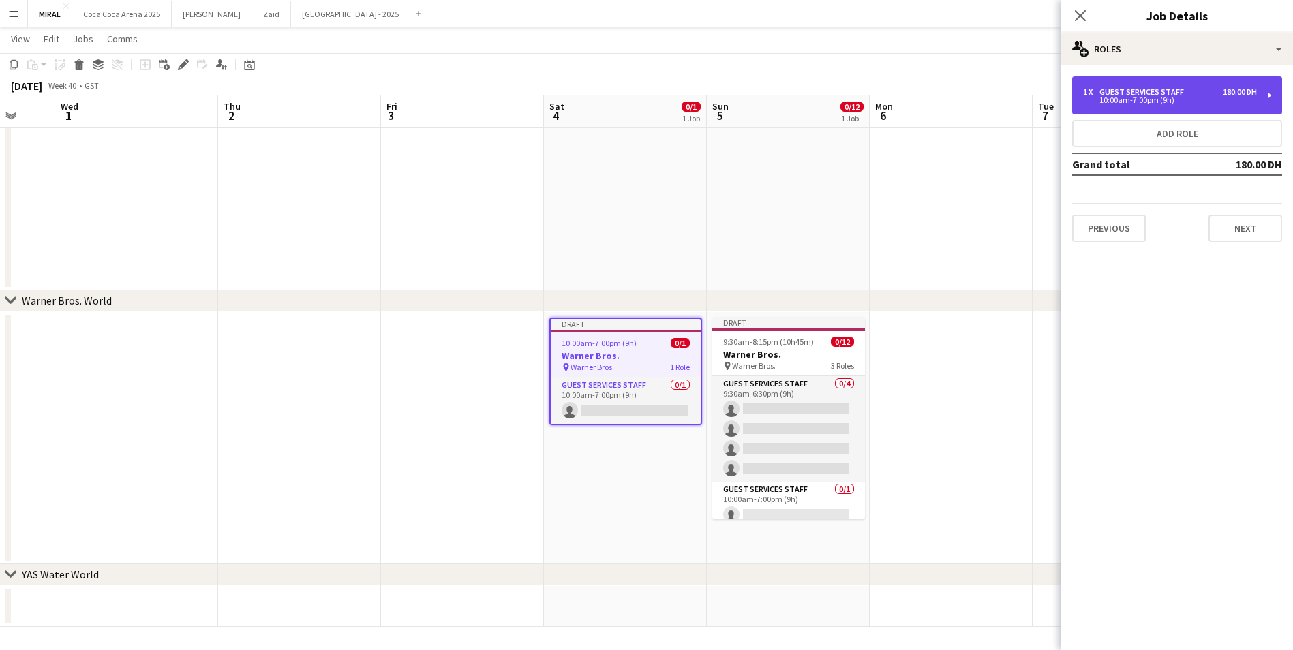
click at [1190, 100] on div "10:00am-7:00pm (9h)" at bounding box center [1170, 100] width 174 height 7
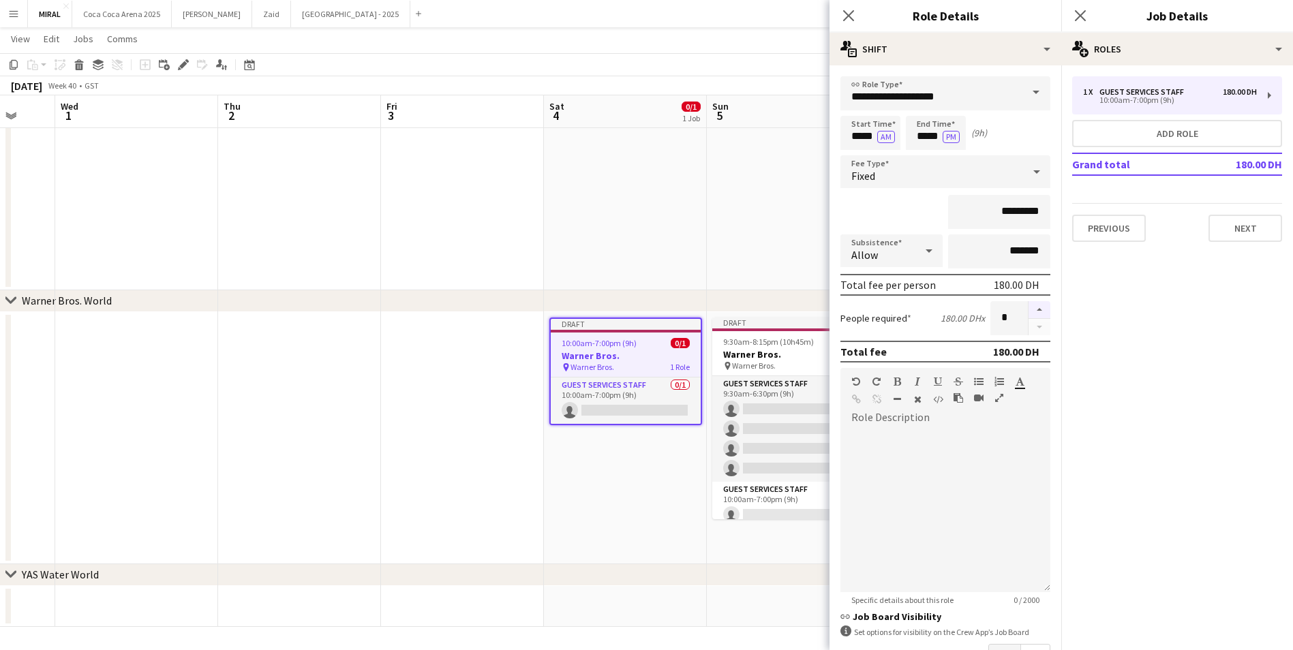
click at [1032, 311] on button "button" at bounding box center [1040, 310] width 22 height 18
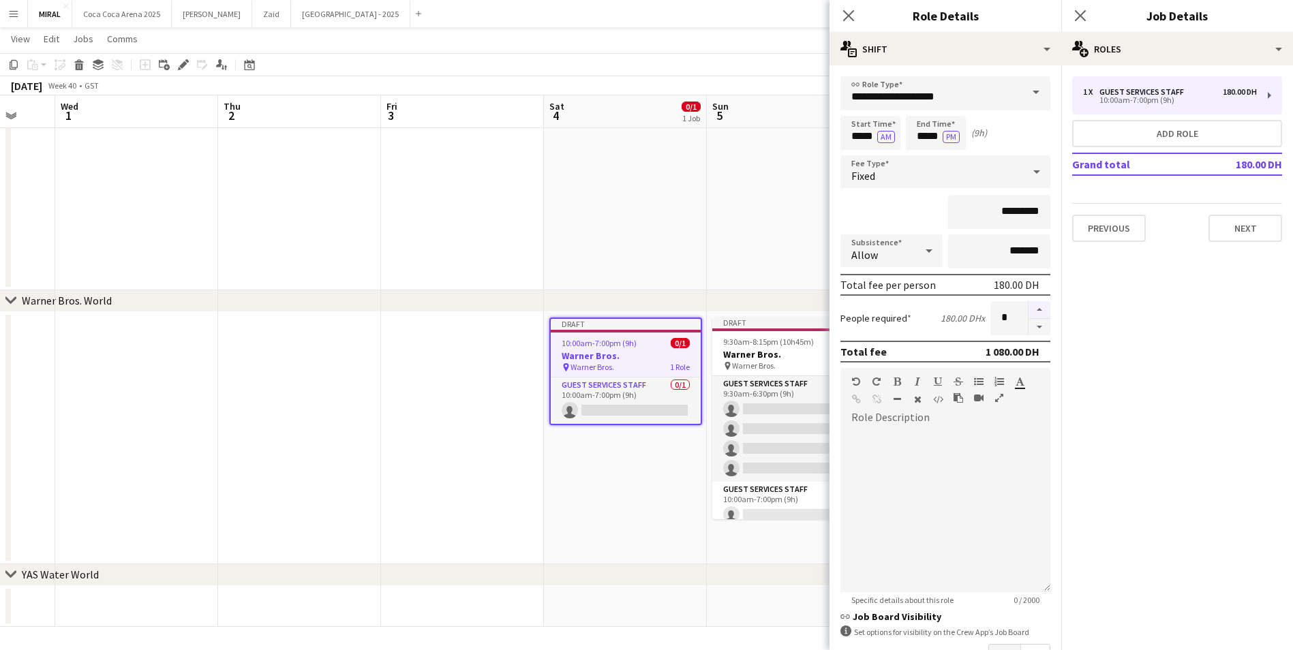
click at [1032, 311] on button "button" at bounding box center [1040, 310] width 22 height 18
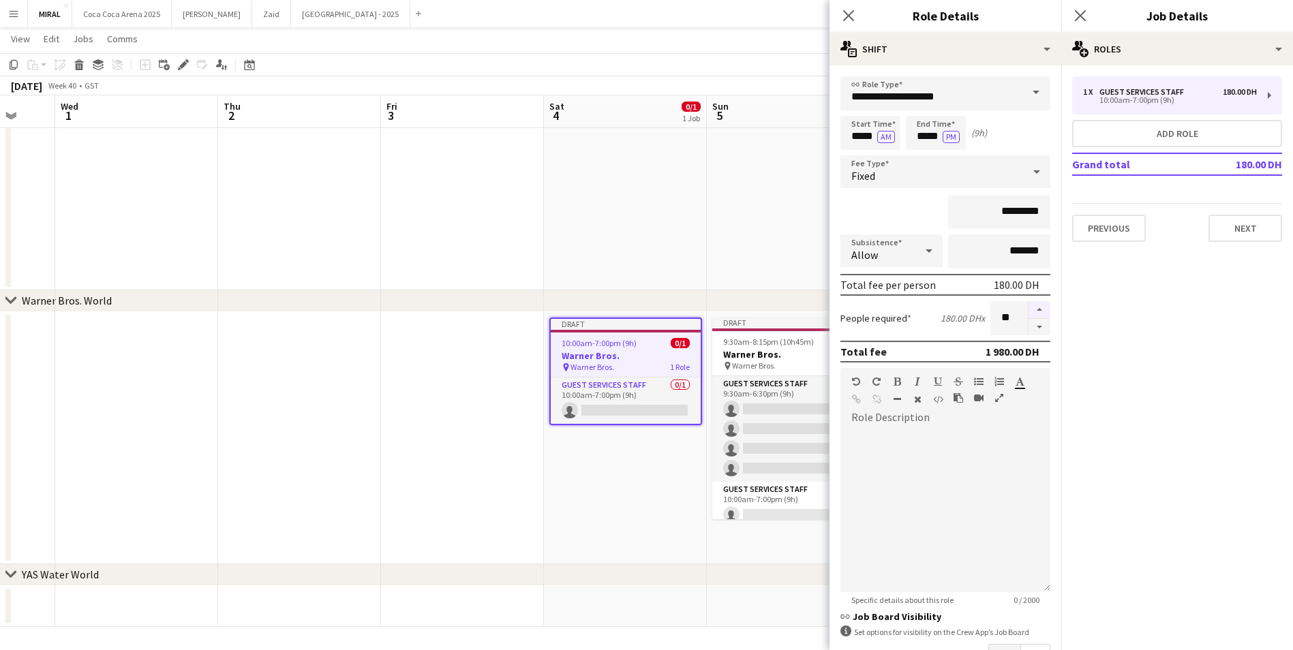
click at [1032, 311] on button "button" at bounding box center [1040, 310] width 22 height 18
type input "**"
click at [774, 181] on app-date-cell at bounding box center [788, 70] width 163 height 442
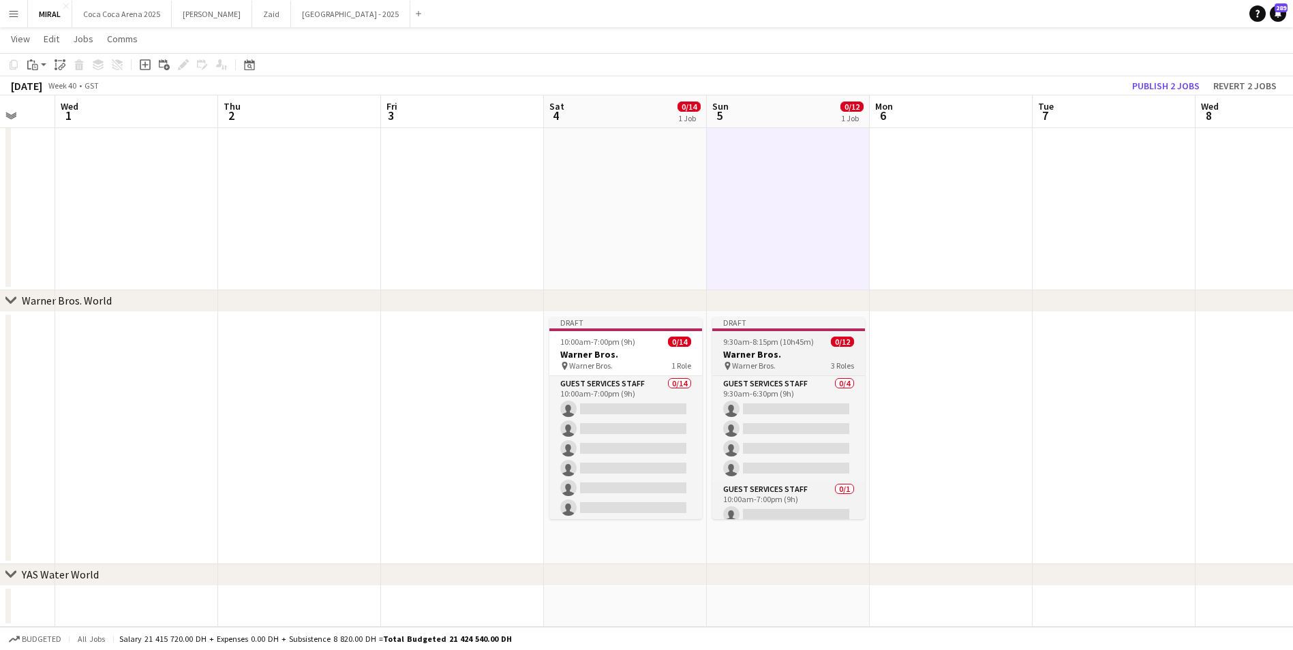
drag, startPoint x: 802, startPoint y: 348, endPoint x: 791, endPoint y: 347, distance: 10.2
click at [791, 347] on app-job-card "Draft 9:30am-8:15pm (10h45m) 0/12 Warner Bros. pin Warner Bros. 3 Roles Guest S…" at bounding box center [788, 419] width 153 height 202
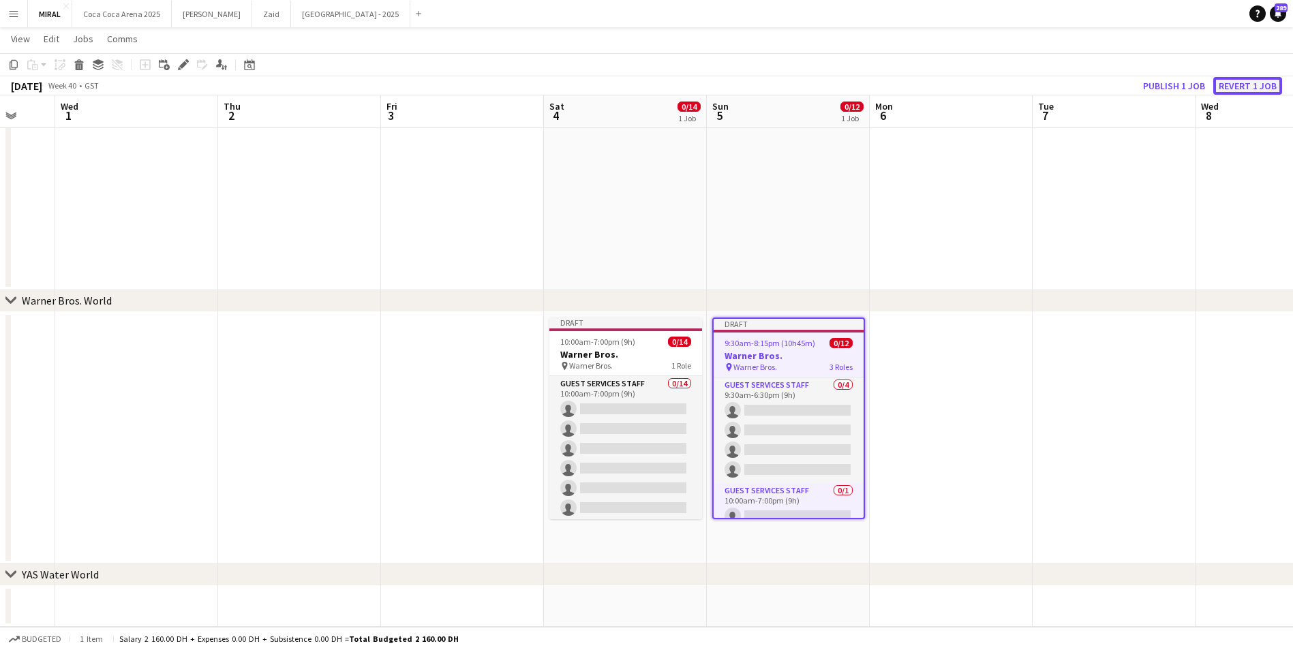
click at [1246, 85] on button "Revert 1 job" at bounding box center [1247, 86] width 69 height 18
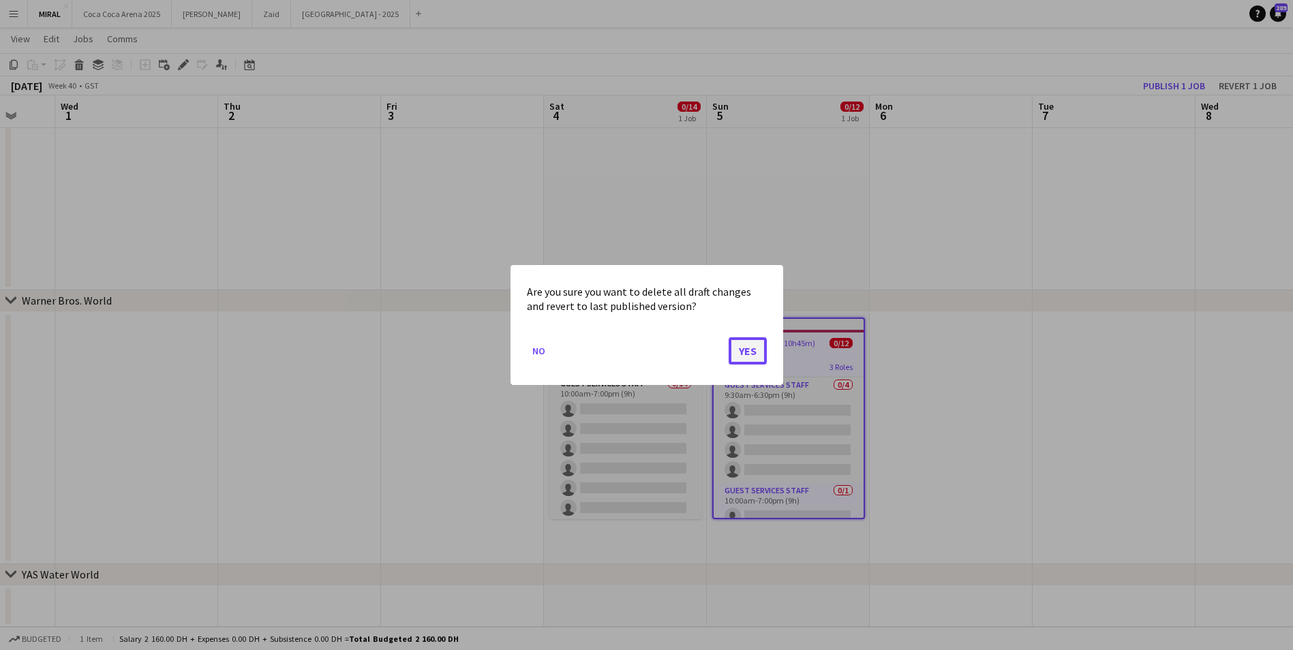
click at [755, 346] on button "Yes" at bounding box center [748, 350] width 38 height 27
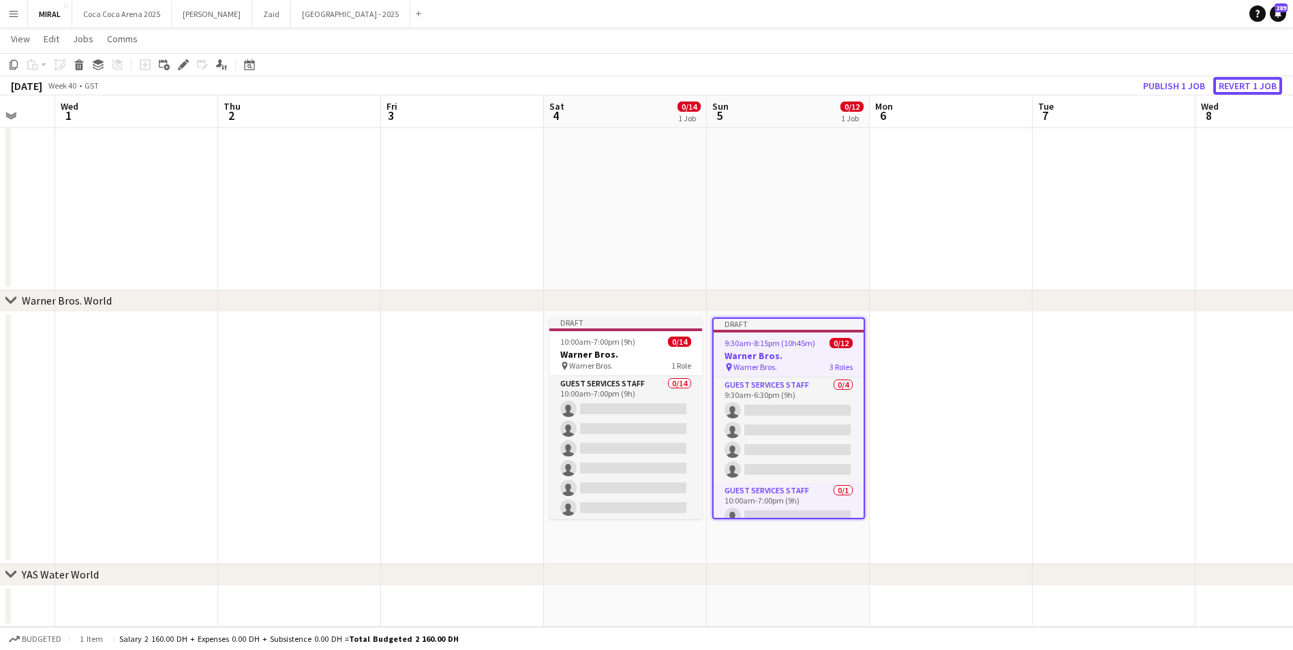
scroll to position [721, 0]
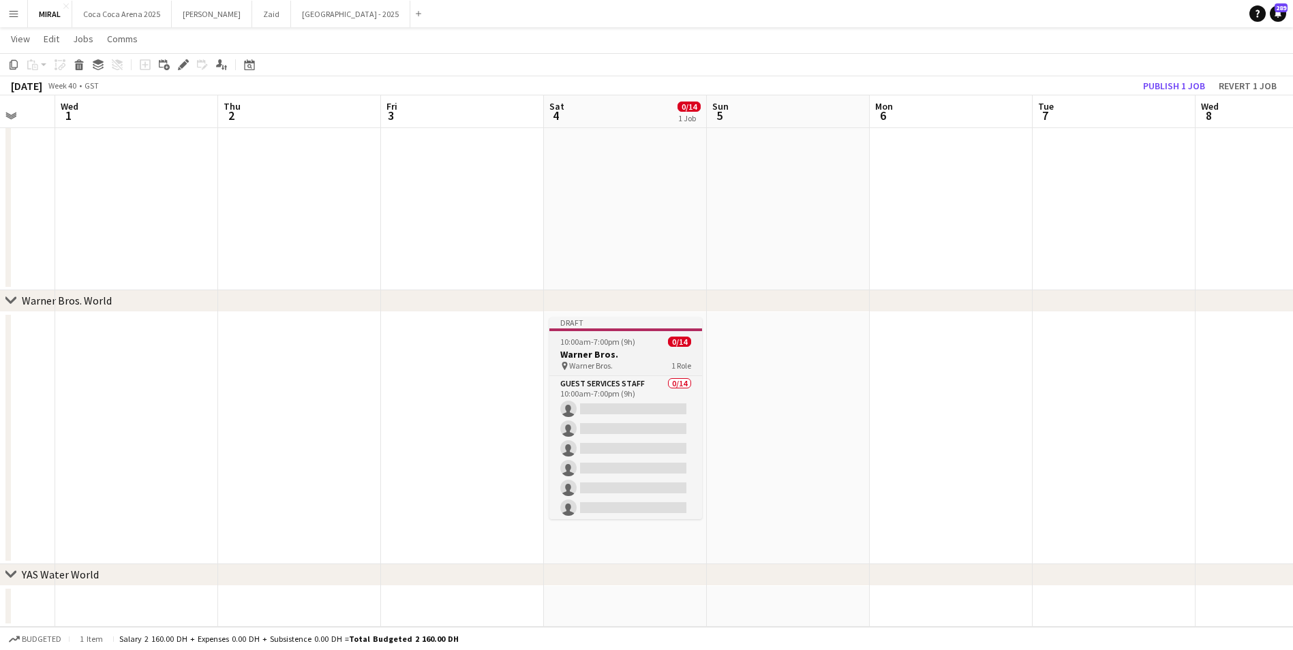
click at [618, 353] on h3 "Warner Bros." at bounding box center [625, 354] width 153 height 12
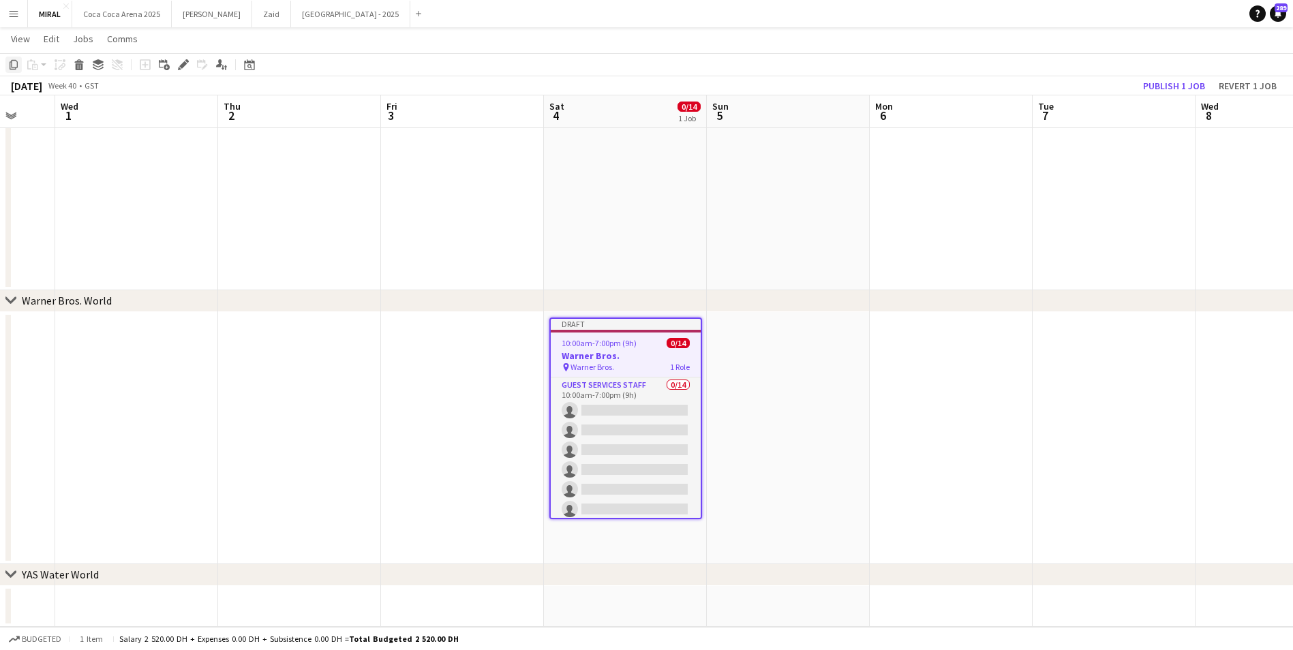
click at [10, 62] on icon "Copy" at bounding box center [13, 64] width 11 height 11
click at [808, 377] on app-date-cell at bounding box center [788, 438] width 163 height 252
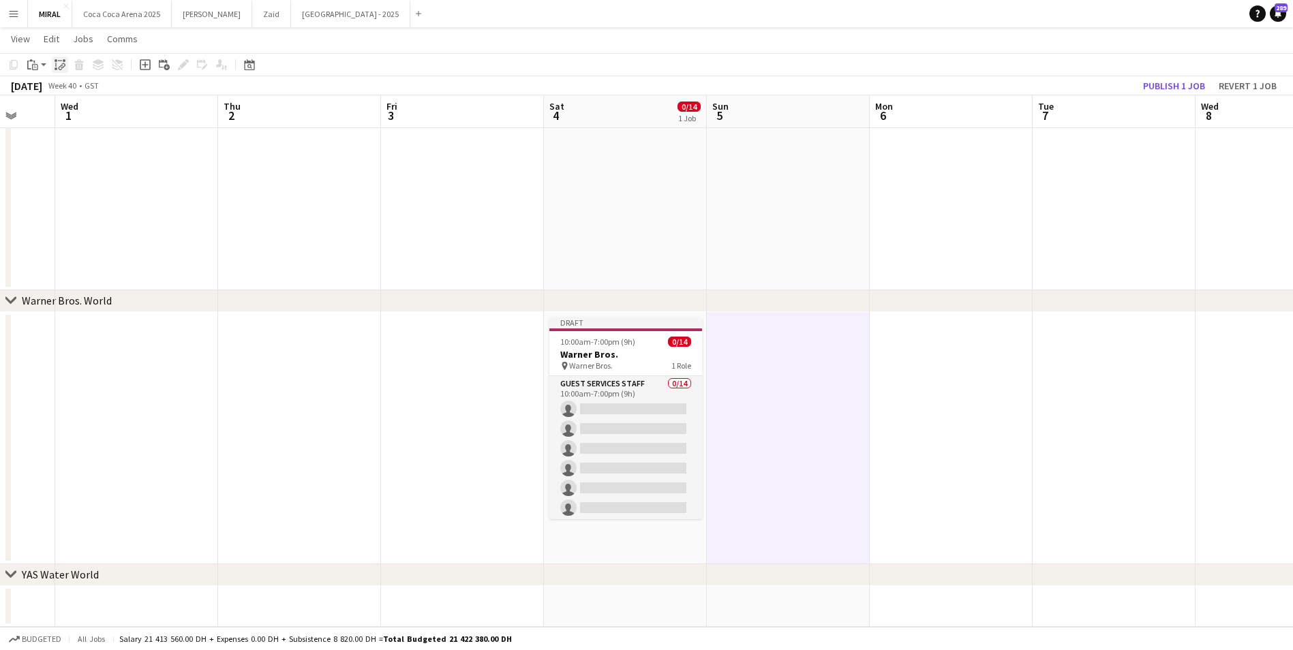
click at [59, 67] on icon at bounding box center [61, 67] width 5 height 5
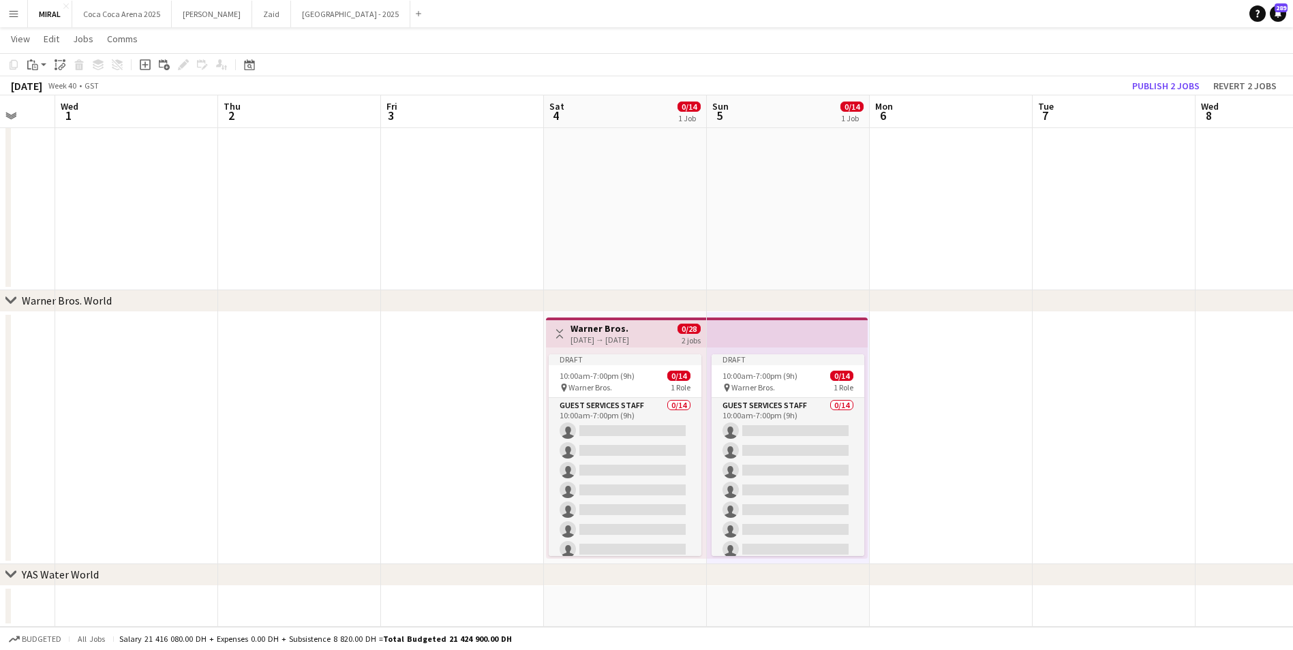
click at [962, 424] on app-date-cell at bounding box center [951, 438] width 163 height 252
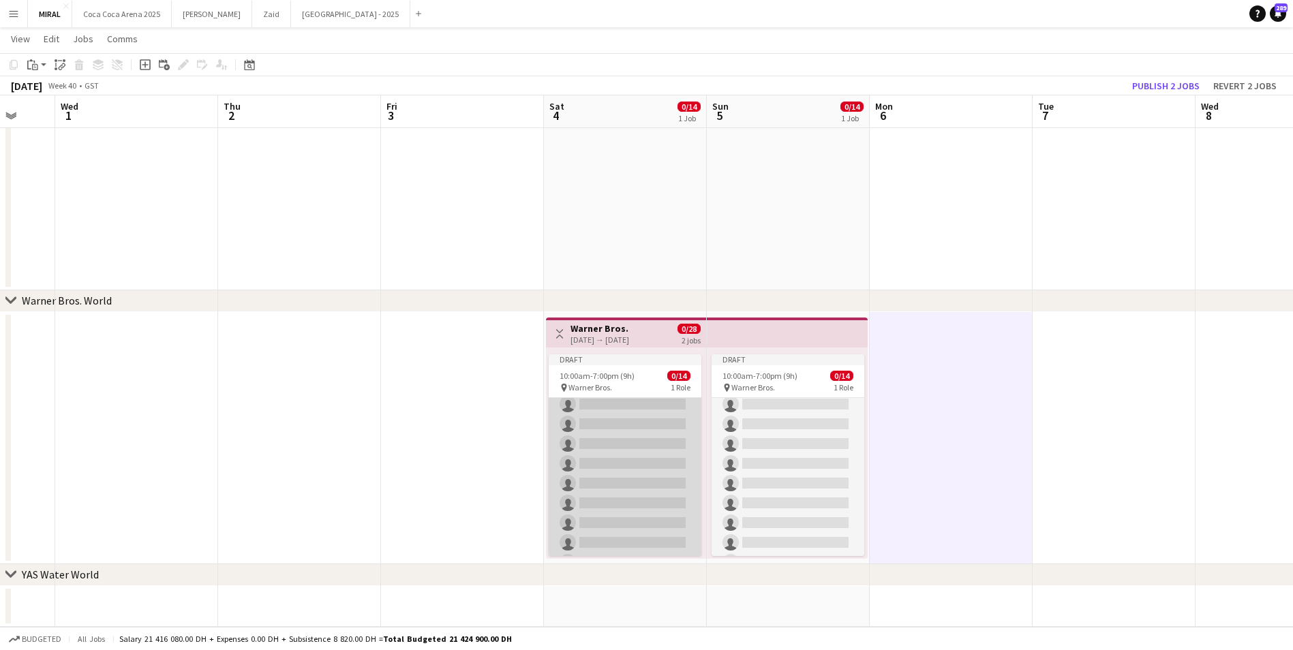
scroll to position [136, 0]
click at [622, 414] on app-card-role "Guest Services Staff 0/14 10:00am-7:00pm (9h) single-neutral-actions single-neu…" at bounding box center [625, 413] width 153 height 303
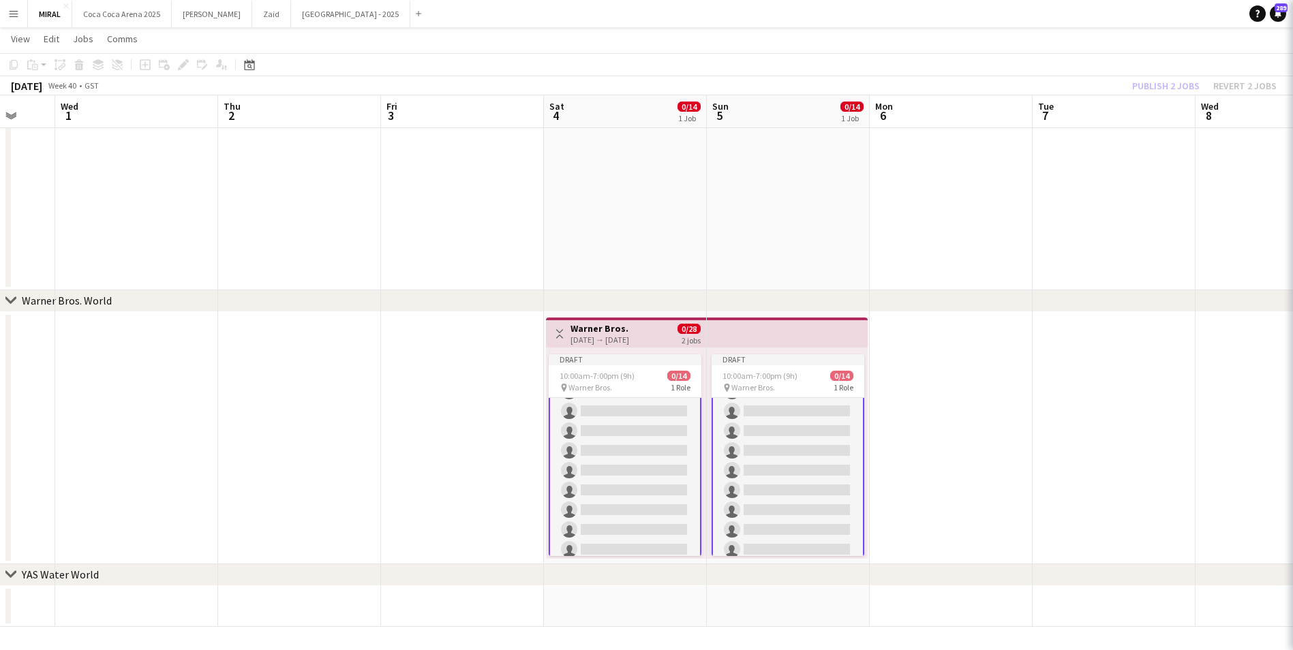
scroll to position [0, 0]
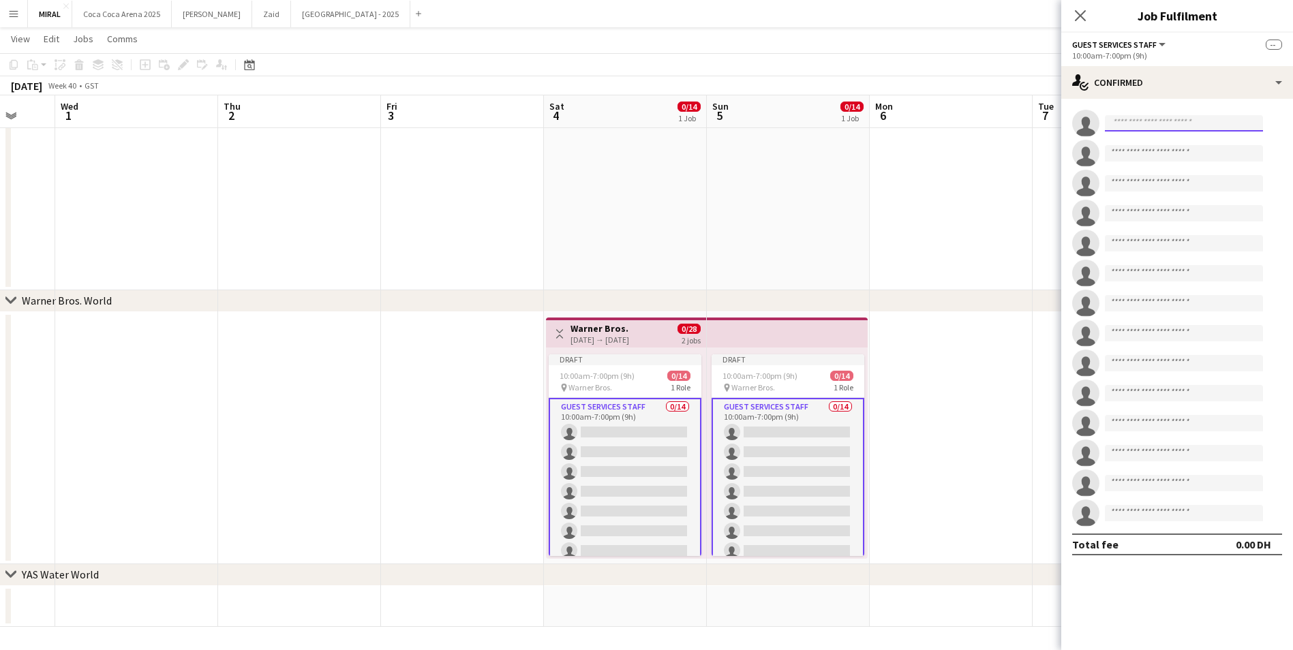
click at [1172, 123] on input at bounding box center [1184, 123] width 158 height 16
click at [1158, 127] on input at bounding box center [1184, 123] width 158 height 16
paste input "**********"
type input "**********"
click at [1179, 149] on span "ignalyn1982@gmail.com" at bounding box center [1184, 154] width 136 height 11
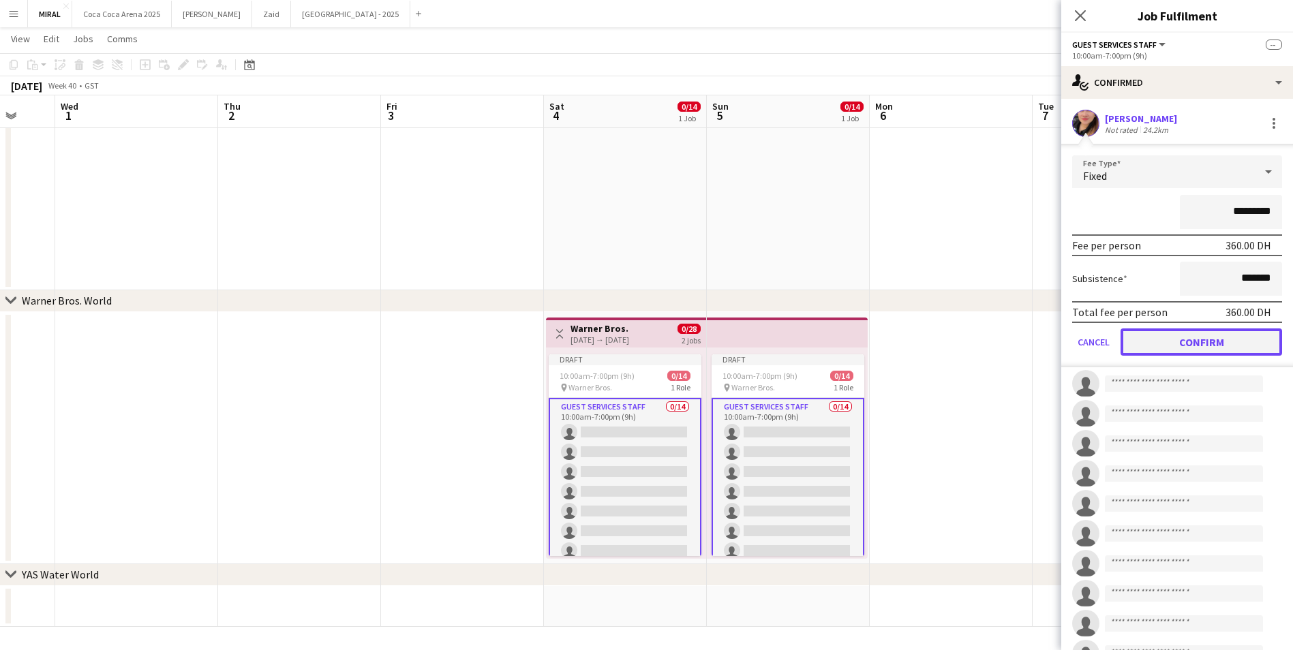
click at [1220, 337] on button "Confirm" at bounding box center [1202, 342] width 162 height 27
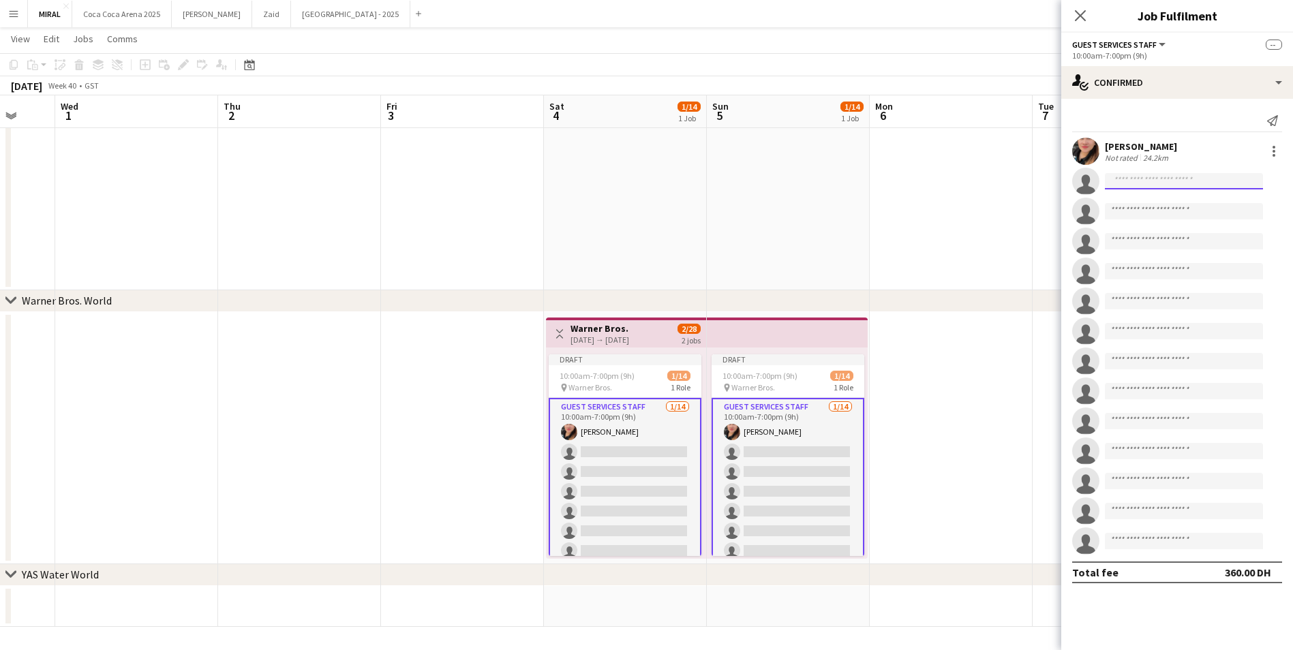
click at [1169, 185] on input at bounding box center [1184, 181] width 158 height 16
paste input "**********"
type input "**********"
click at [1170, 215] on span "razonableleslie1@gmail.com" at bounding box center [1184, 212] width 136 height 11
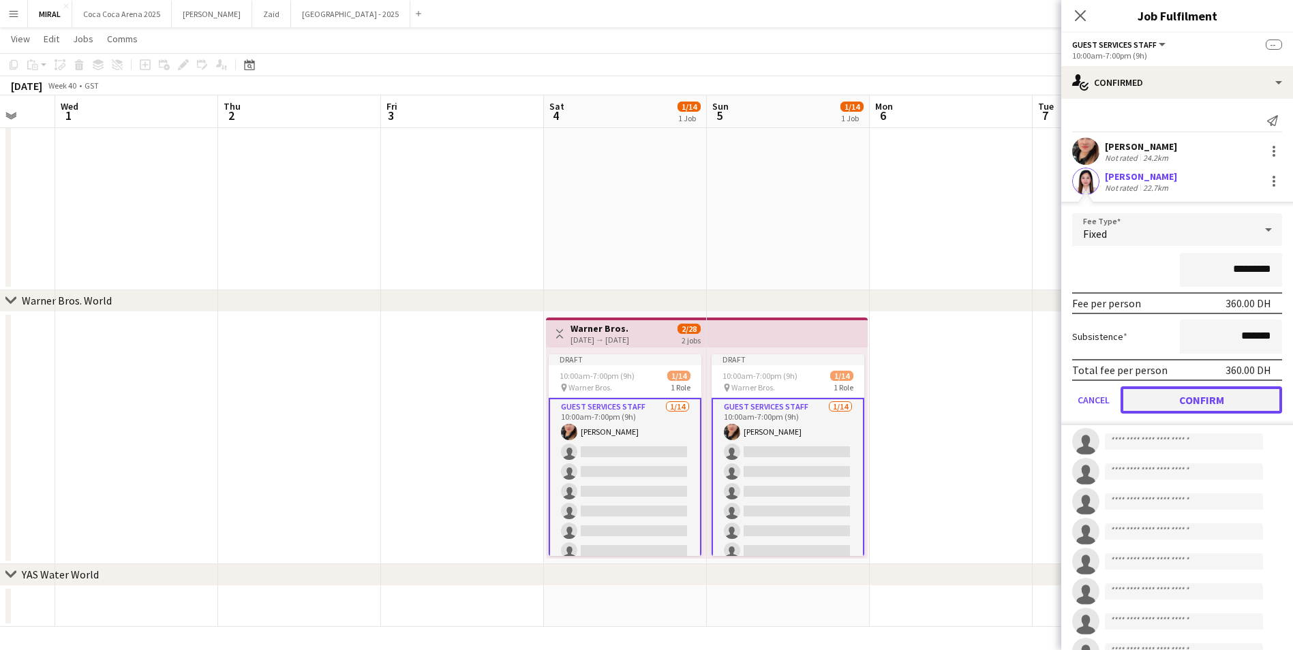
click at [1201, 396] on button "Confirm" at bounding box center [1202, 400] width 162 height 27
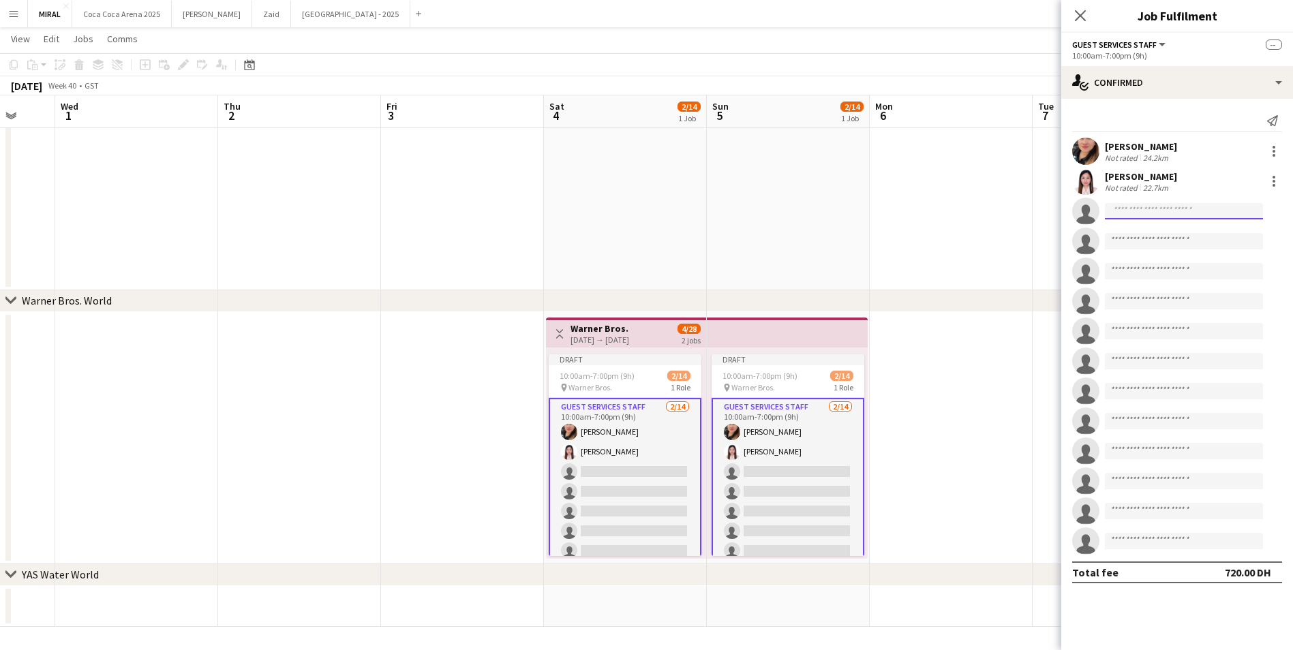
click at [1205, 205] on input at bounding box center [1184, 211] width 158 height 16
paste input "**********"
type input "**********"
click at [1202, 239] on span "joanmarieingusan@gmail.com" at bounding box center [1184, 242] width 136 height 11
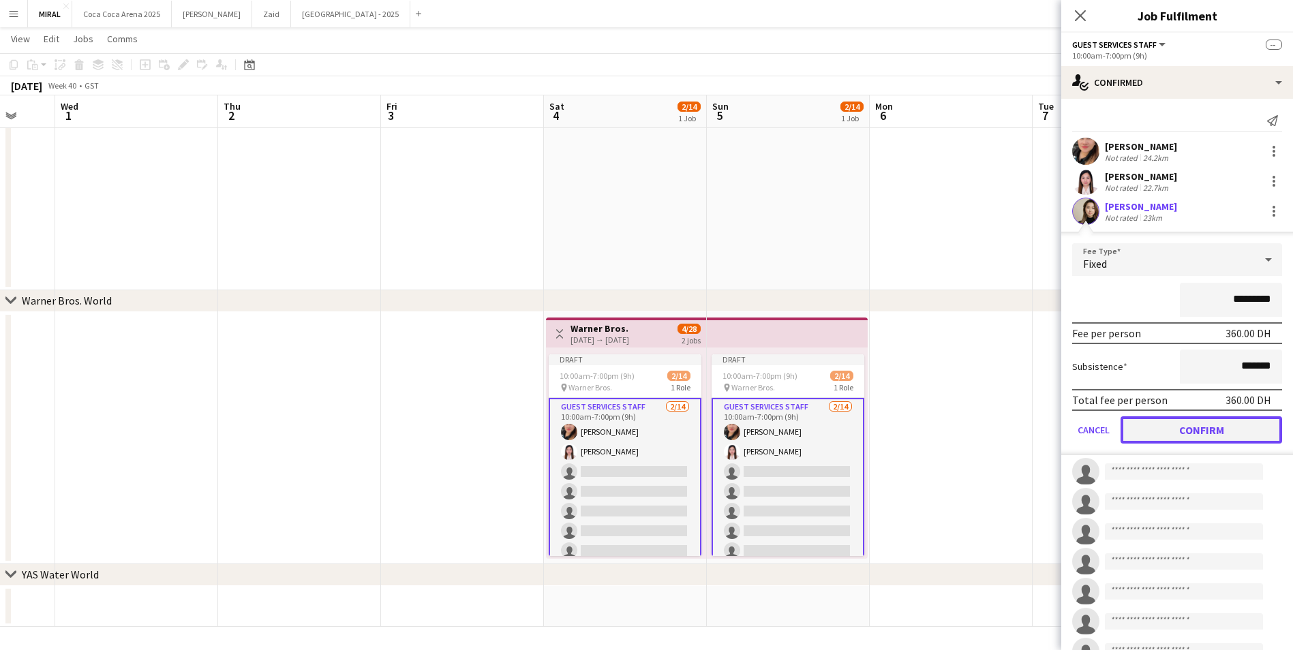
click at [1214, 428] on button "Confirm" at bounding box center [1202, 430] width 162 height 27
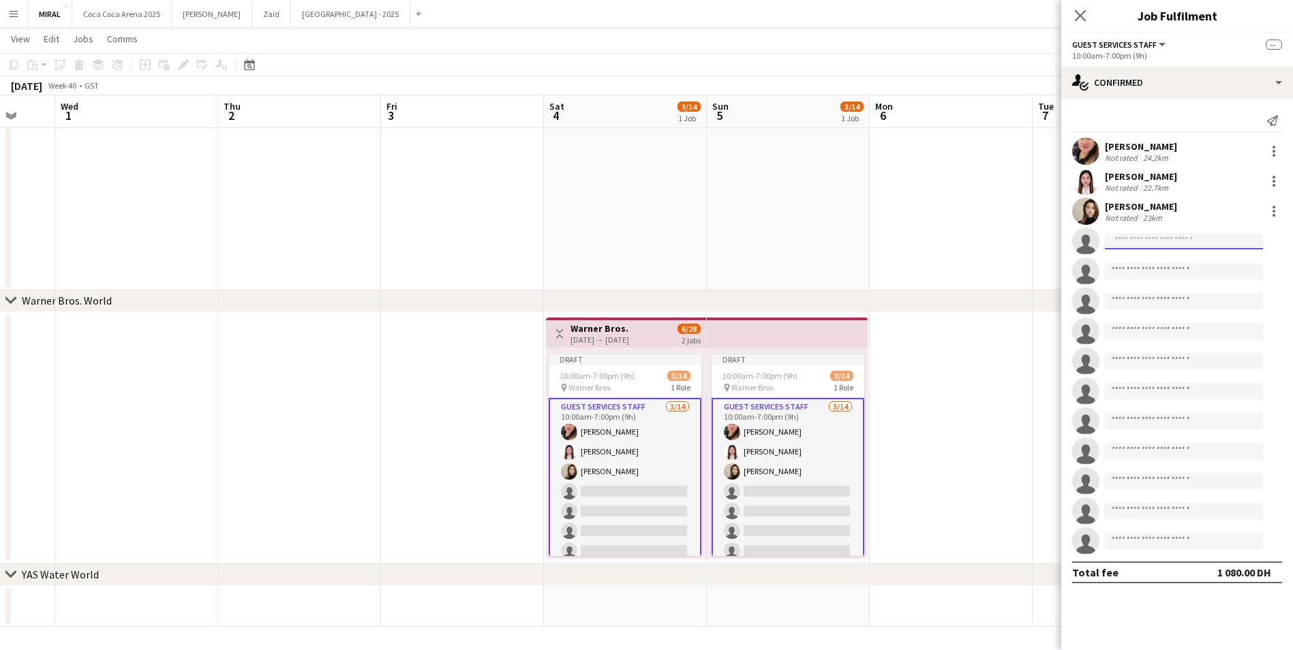
click at [1162, 236] on input at bounding box center [1184, 241] width 158 height 16
paste input "**********"
type input "**********"
click at [1160, 257] on span "Charryme Palma" at bounding box center [1155, 261] width 78 height 12
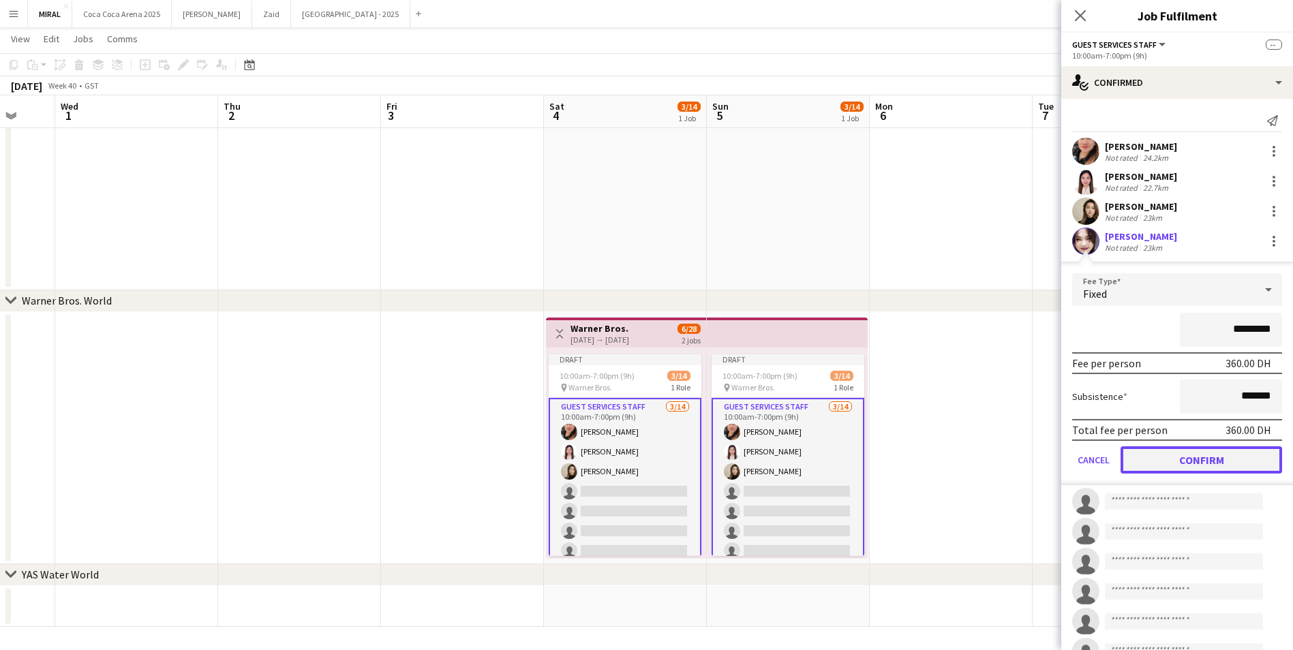
click at [1213, 455] on button "Confirm" at bounding box center [1202, 460] width 162 height 27
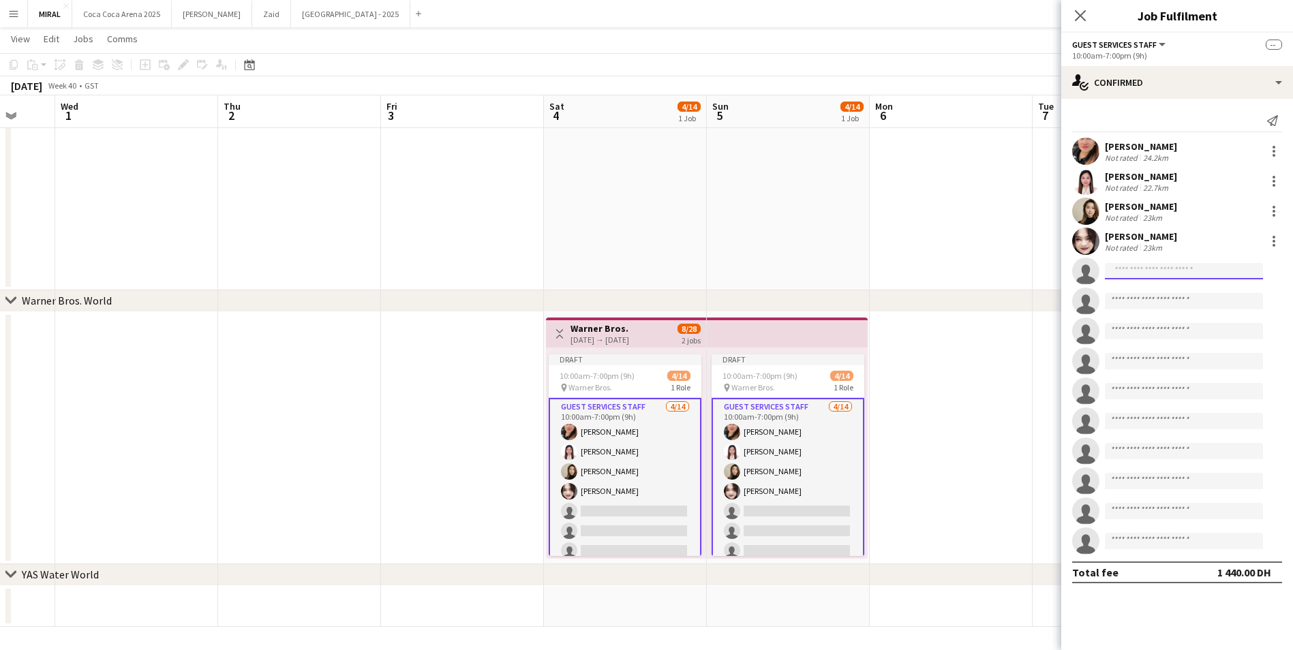
click at [1168, 273] on input at bounding box center [1184, 271] width 158 height 16
paste input "**********"
type input "**********"
click at [1151, 300] on span "inoxentm44@gmail.com" at bounding box center [1184, 302] width 136 height 11
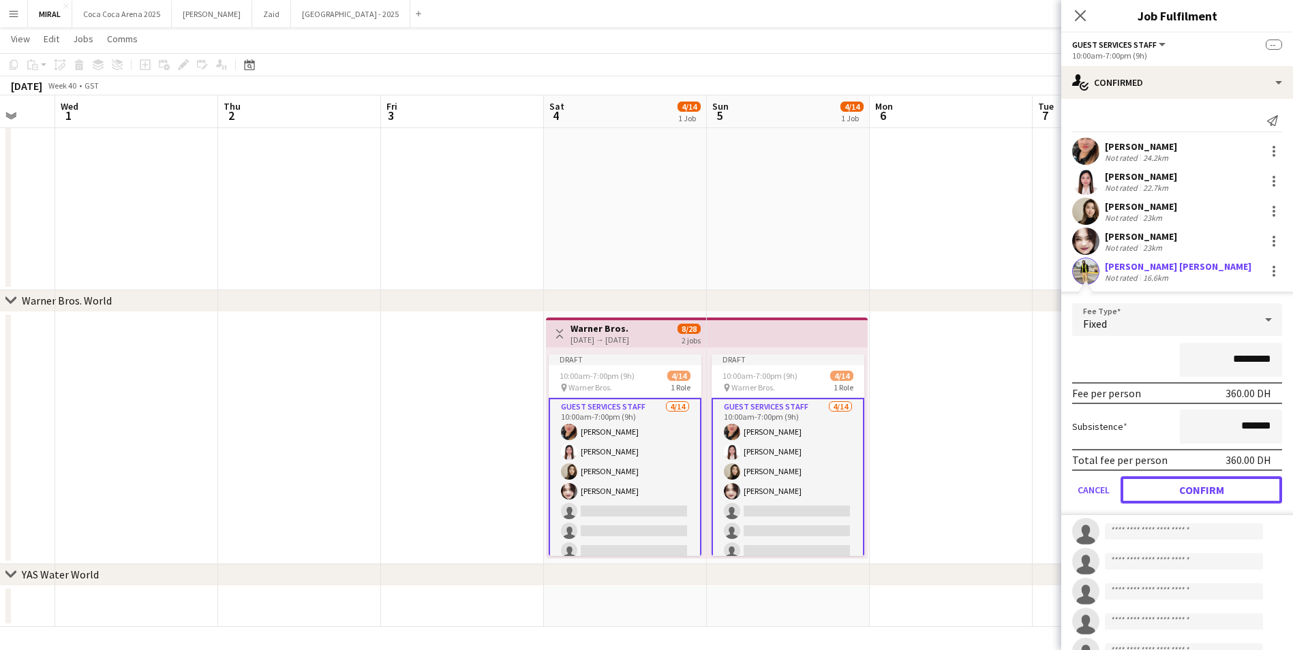
click at [1224, 489] on button "Confirm" at bounding box center [1202, 490] width 162 height 27
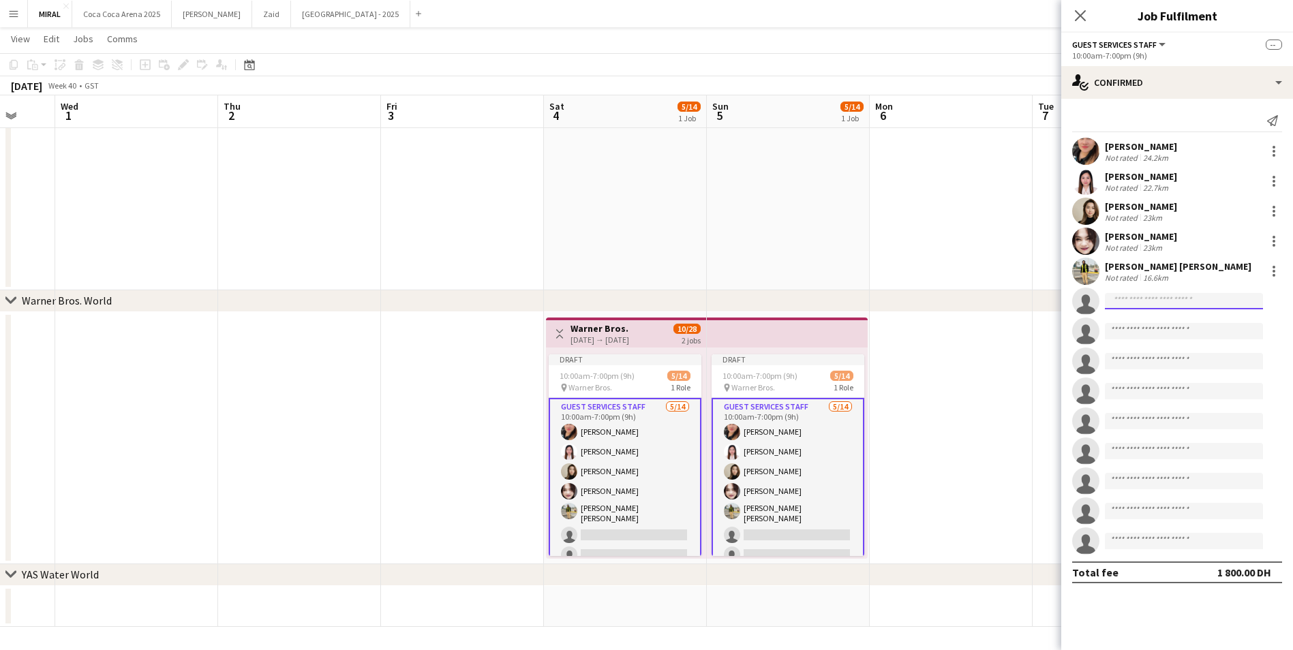
click at [1183, 299] on input at bounding box center [1184, 301] width 158 height 16
paste input "**********"
type input "**********"
click at [1171, 333] on span "jerelcarin@gmail.com" at bounding box center [1184, 332] width 136 height 11
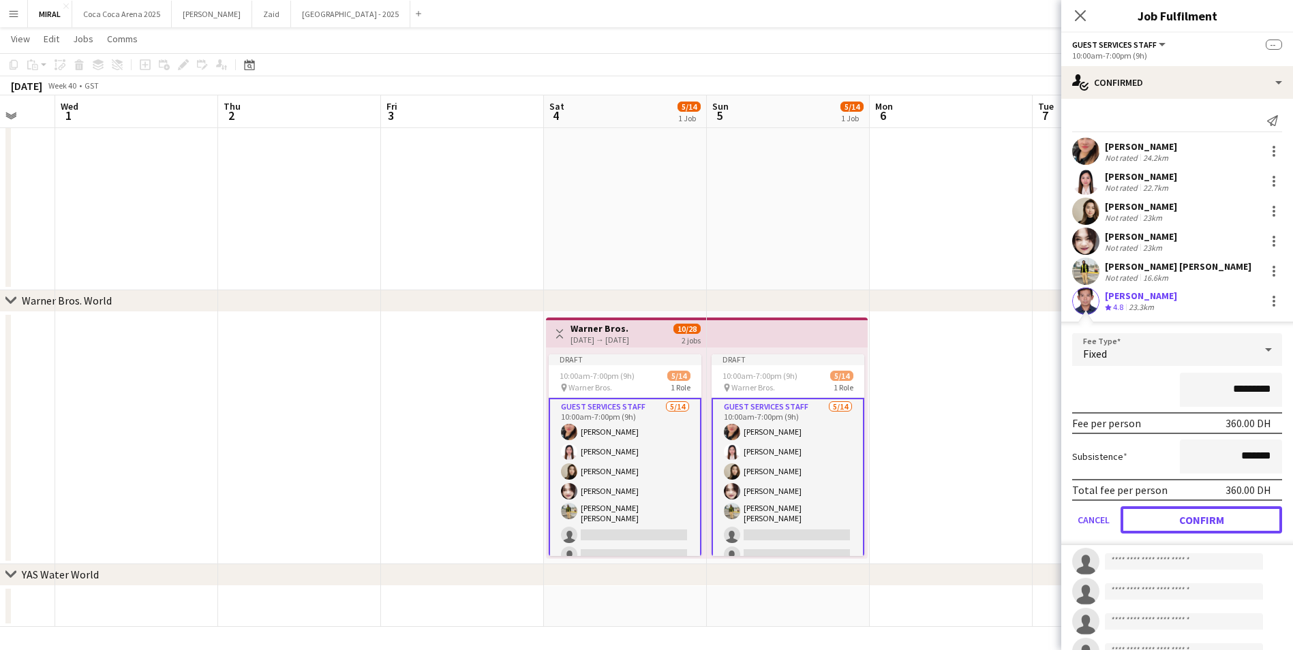
click at [1206, 517] on button "Confirm" at bounding box center [1202, 520] width 162 height 27
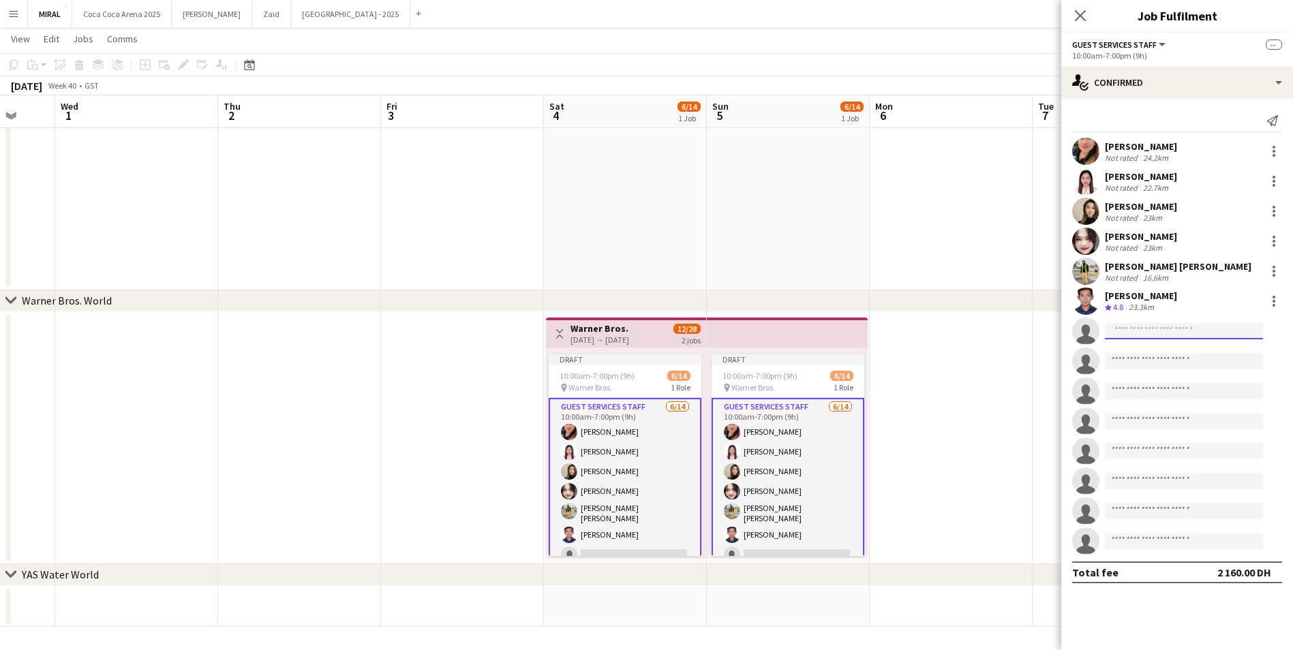
click at [1165, 330] on input at bounding box center [1184, 331] width 158 height 16
paste input "**********"
type input "**********"
click at [1164, 354] on span "SELWYN ACILO" at bounding box center [1155, 351] width 78 height 12
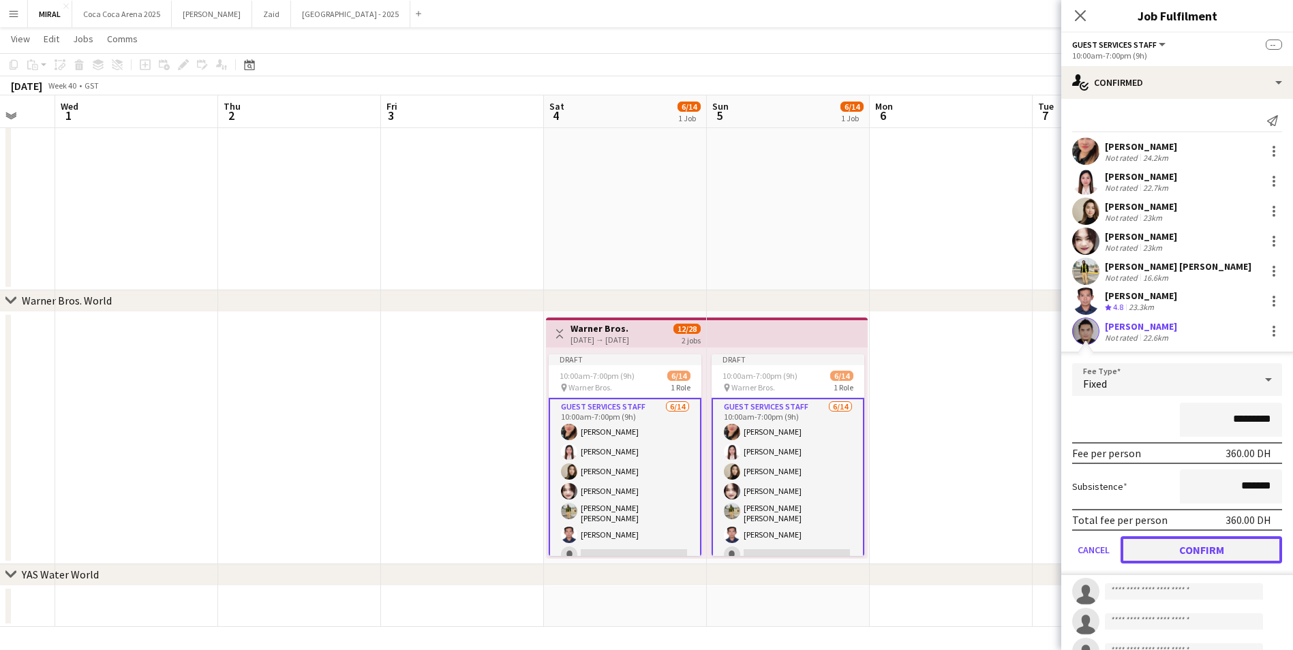
click at [1211, 550] on button "Confirm" at bounding box center [1202, 550] width 162 height 27
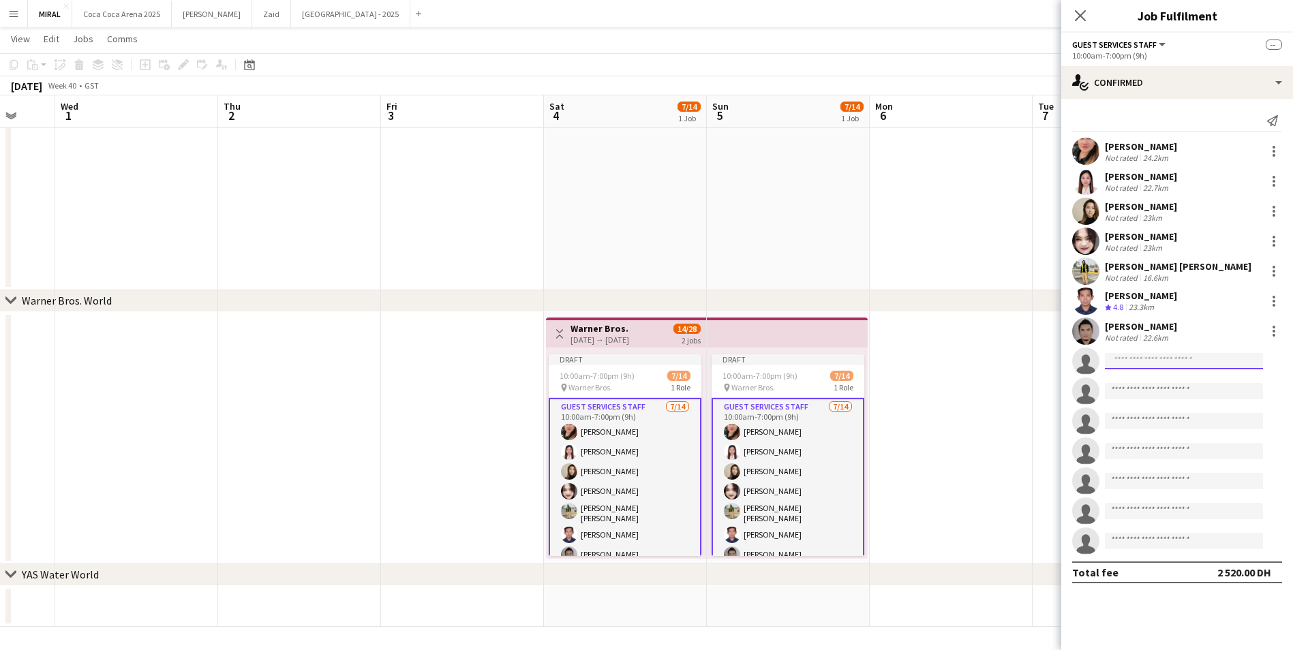
click at [1168, 359] on input at bounding box center [1184, 361] width 158 height 16
paste input "**********"
type input "**********"
click at [1149, 385] on span "michael sabusap" at bounding box center [1155, 381] width 78 height 12
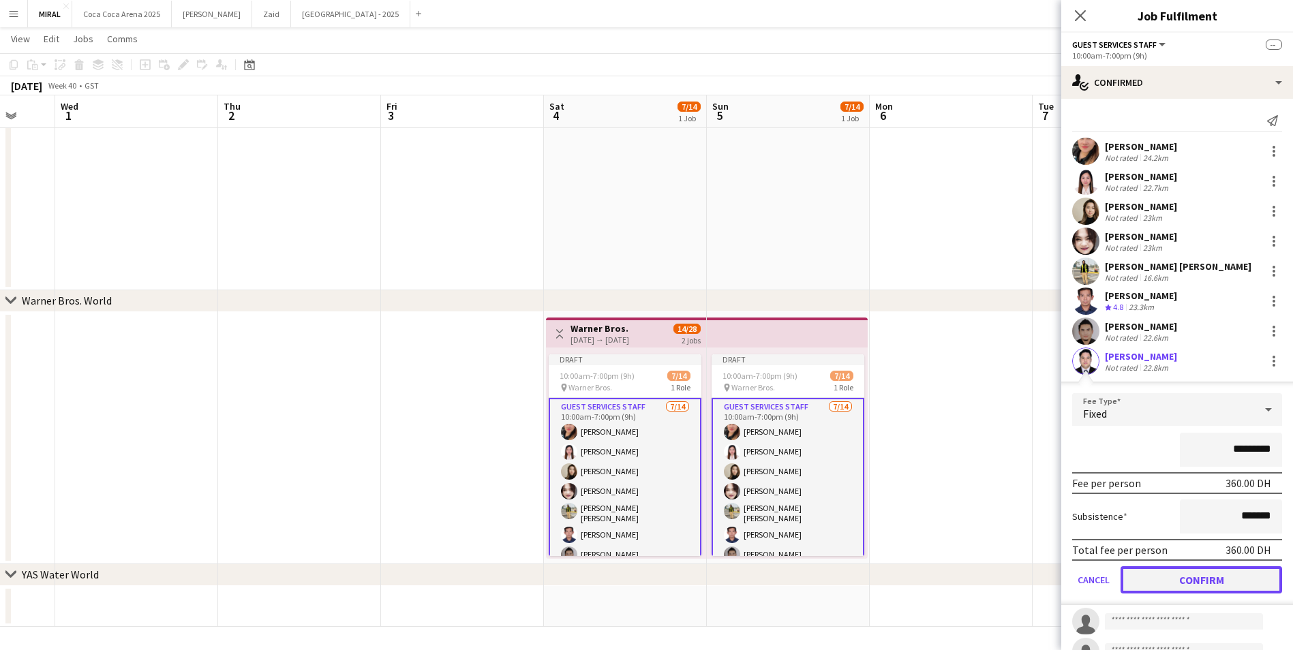
click at [1225, 586] on button "Confirm" at bounding box center [1202, 580] width 162 height 27
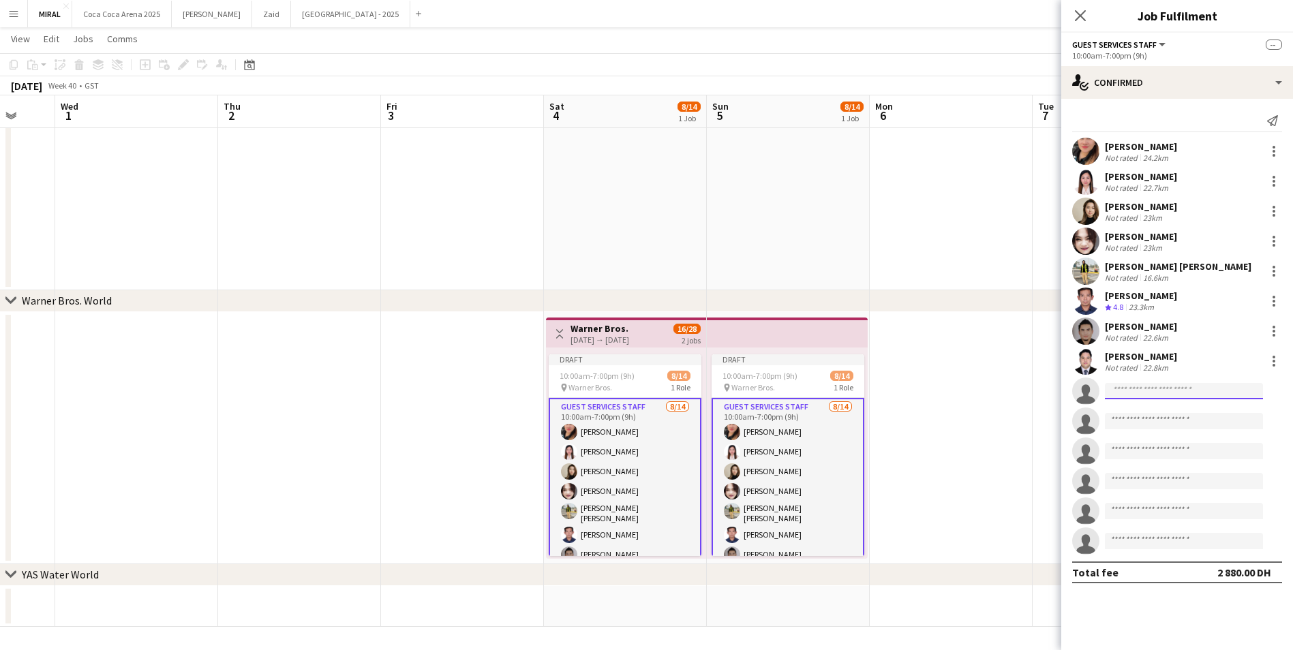
paste input "**********"
type input "**********"
click at [1192, 421] on span "jemarichbuco@gmail.com" at bounding box center [1184, 422] width 136 height 11
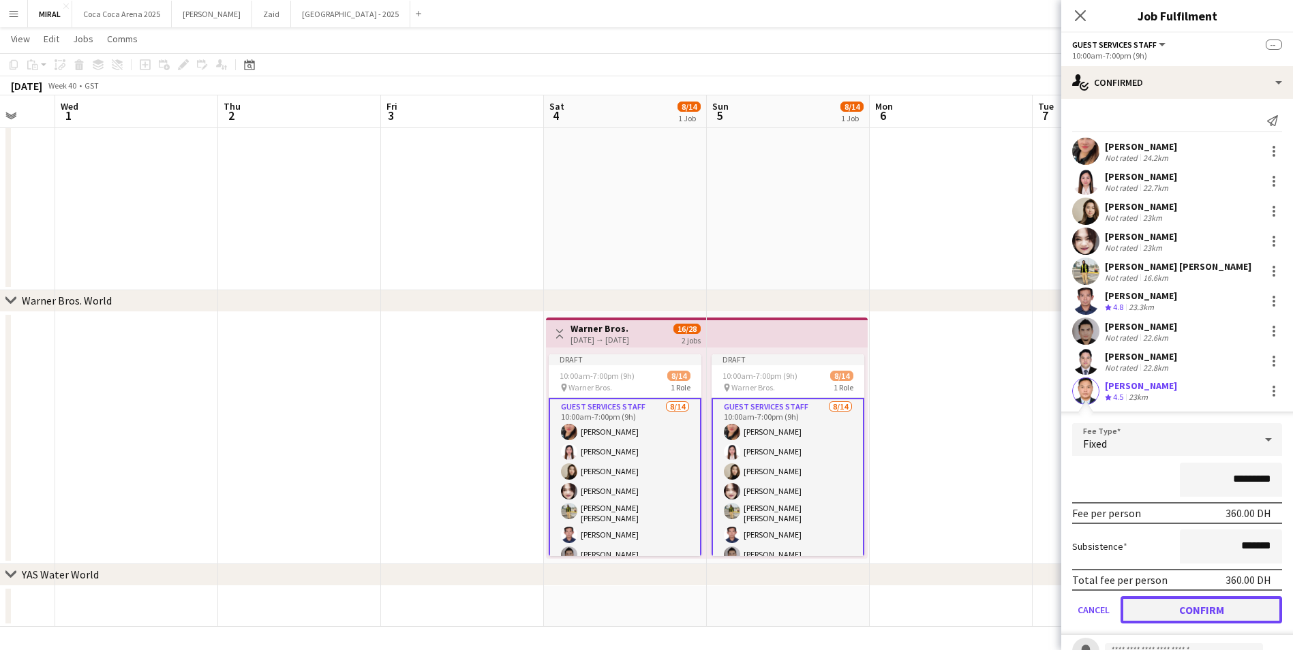
click at [1216, 614] on button "Confirm" at bounding box center [1202, 610] width 162 height 27
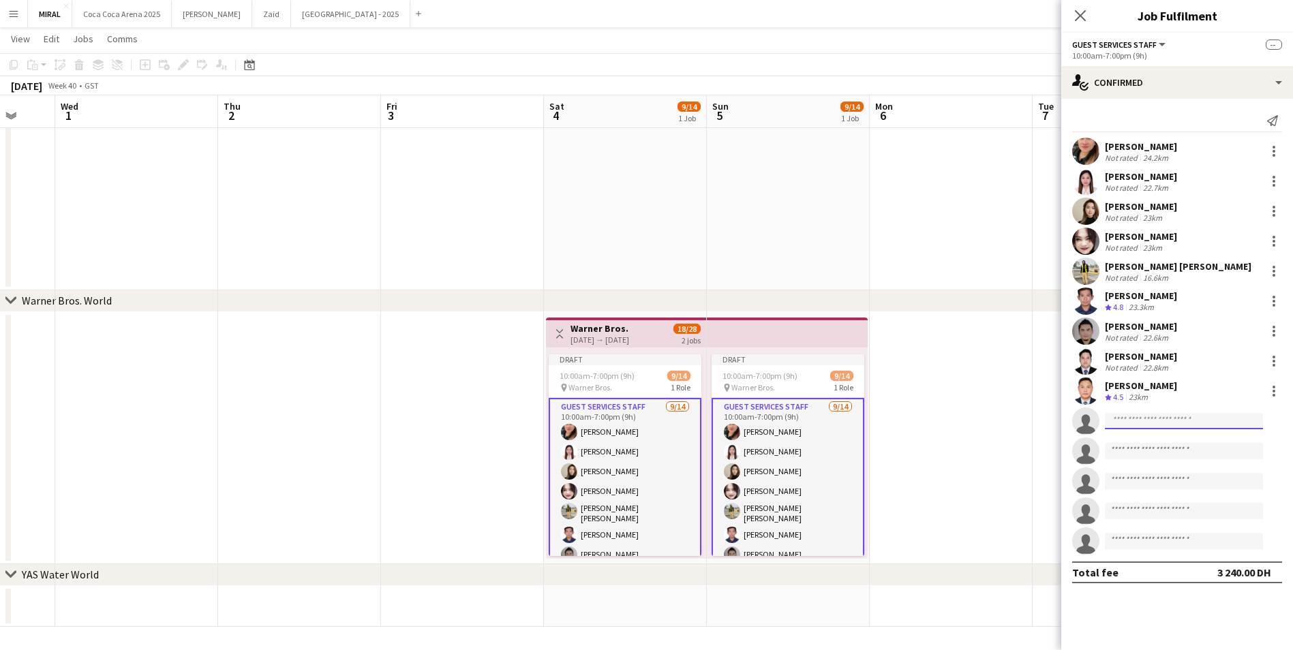
click at [1225, 421] on input at bounding box center [1184, 421] width 158 height 16
paste input "**********"
type input "**********"
click at [1183, 451] on span "decastrojoeray@gmail.com" at bounding box center [1184, 452] width 136 height 11
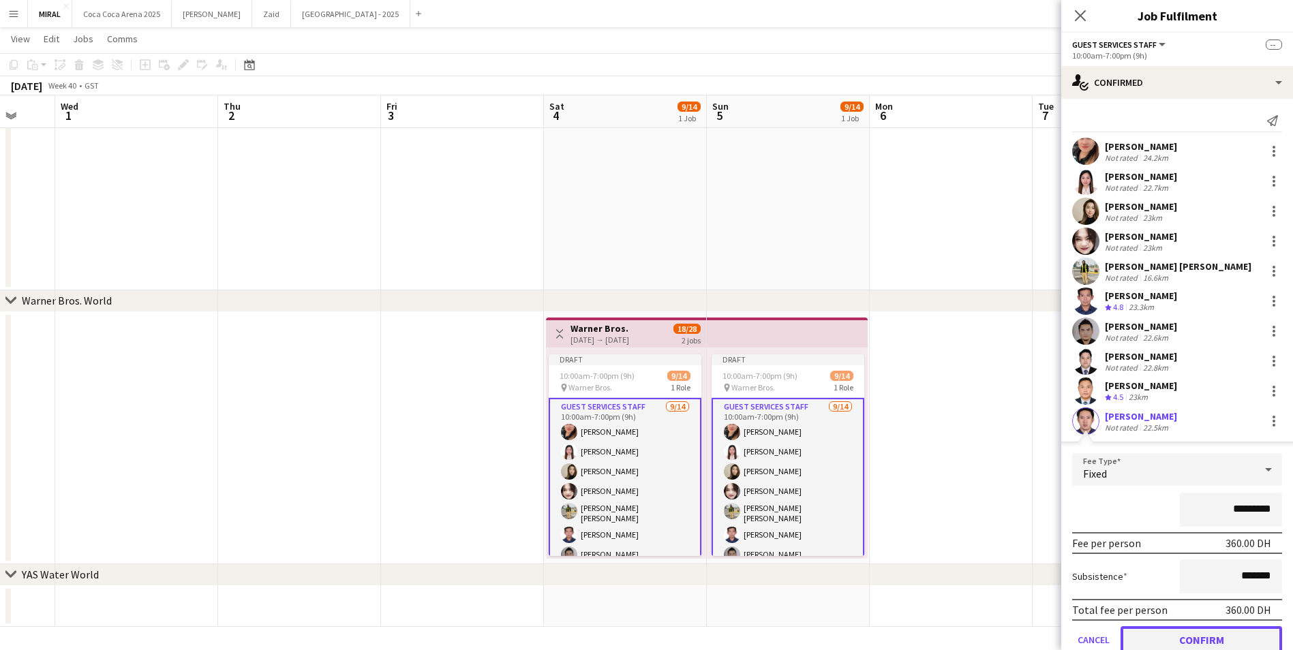
click at [1199, 641] on button "Confirm" at bounding box center [1202, 640] width 162 height 27
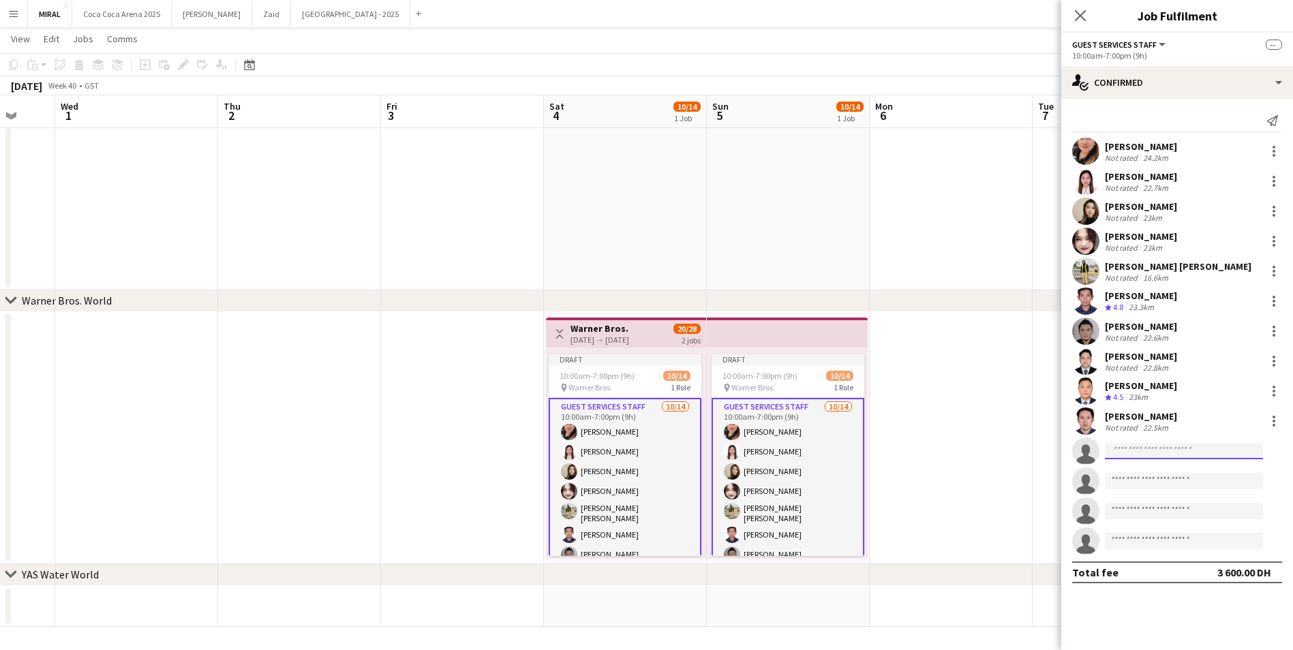
click at [1171, 445] on input at bounding box center [1184, 451] width 158 height 16
paste input "**********"
type input "**********"
click at [1168, 477] on span "abdullahrafik8@gmail.com" at bounding box center [1184, 482] width 136 height 11
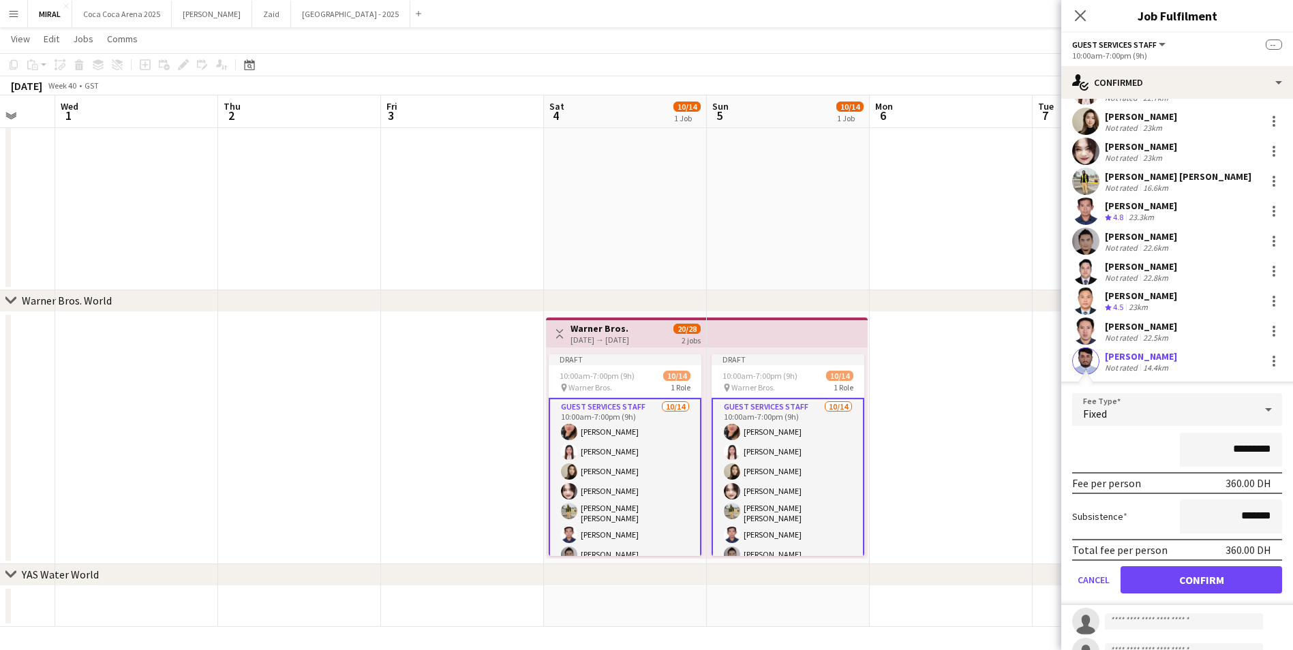
scroll to position [175, 0]
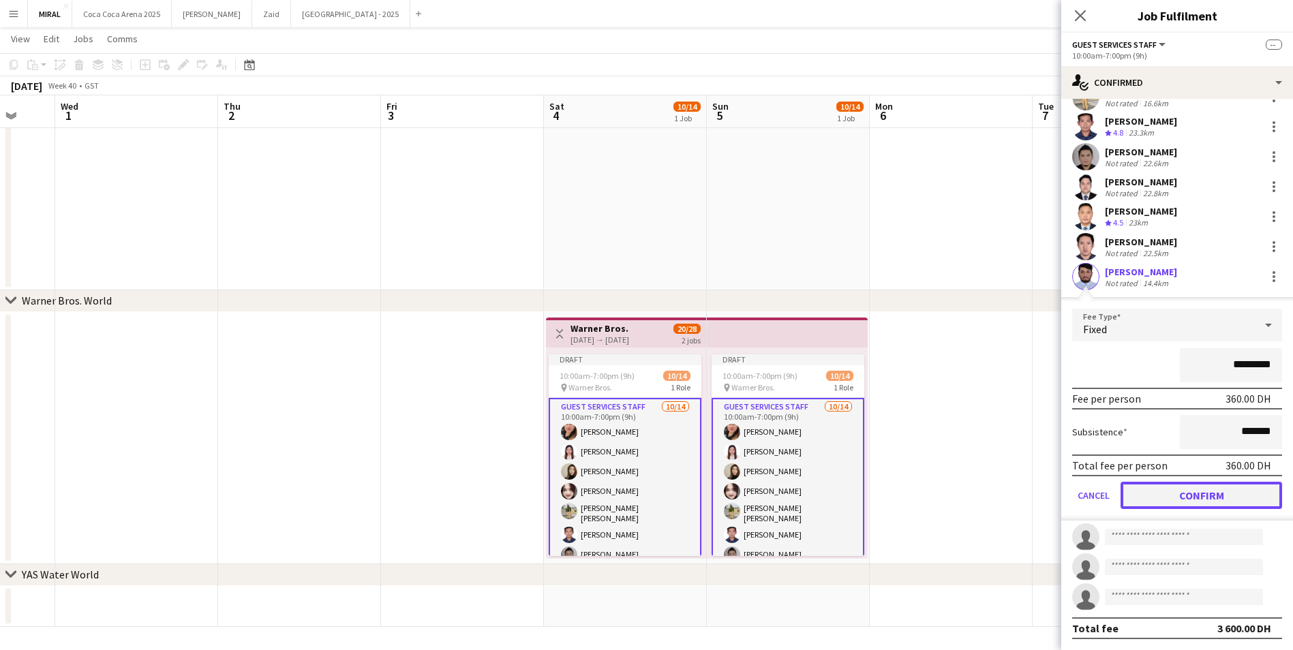
click at [1222, 499] on button "Confirm" at bounding box center [1202, 495] width 162 height 27
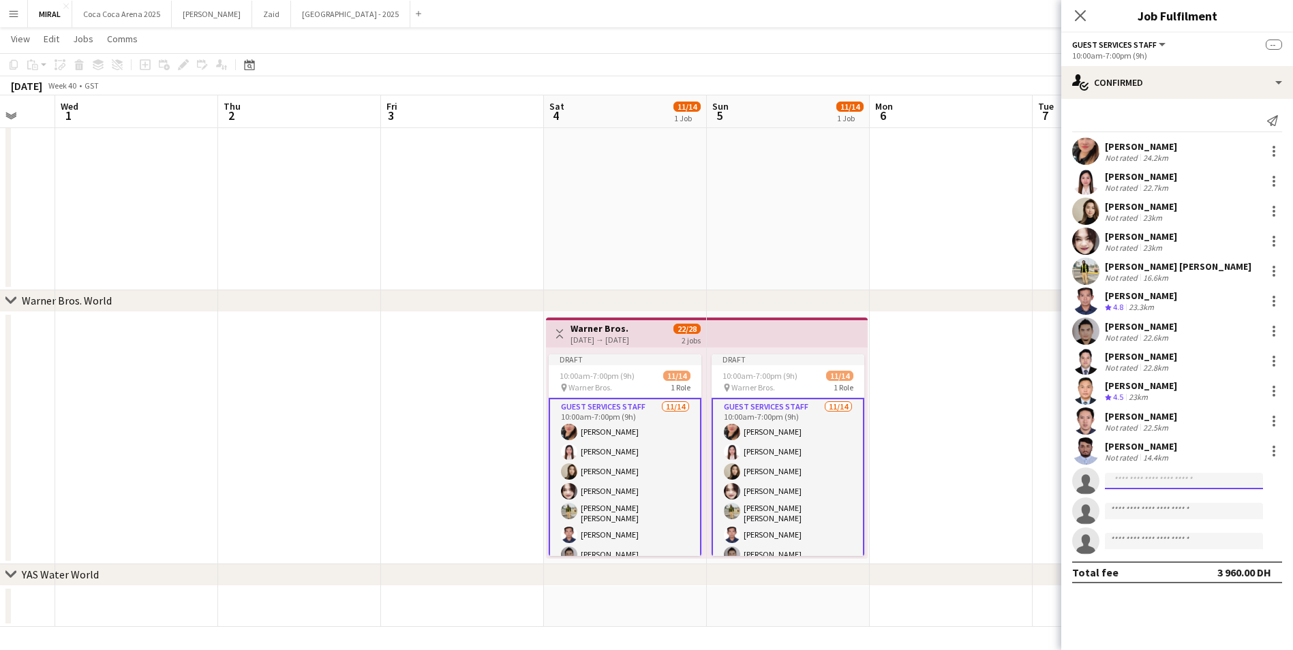
click at [1205, 483] on input at bounding box center [1184, 481] width 158 height 16
paste input "**********"
type input "**********"
click at [1183, 508] on span "adam_wesley0320@yahoo.com" at bounding box center [1184, 512] width 136 height 11
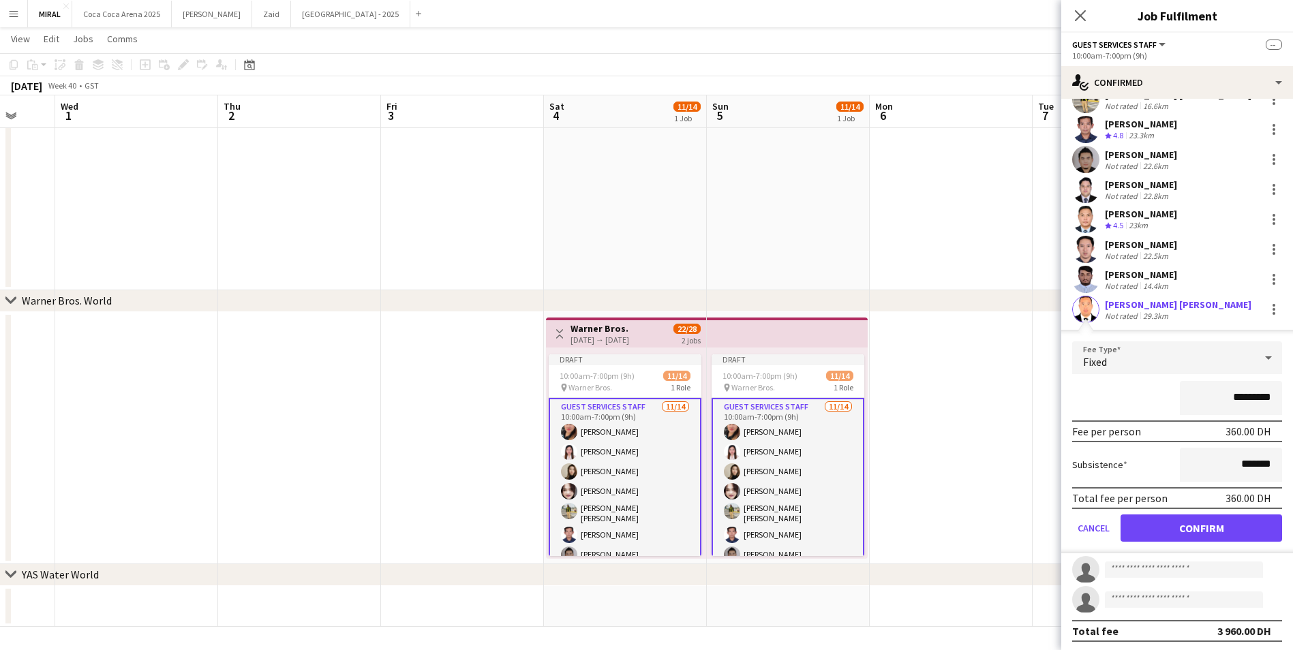
scroll to position [175, 0]
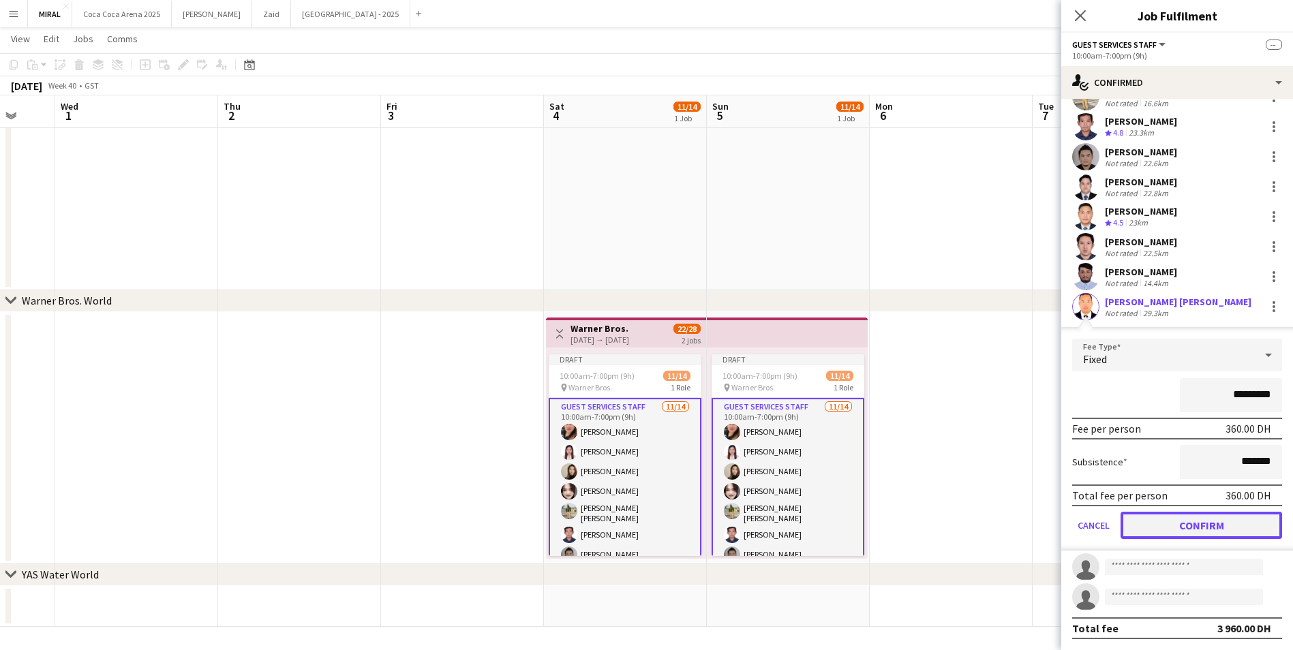
click at [1211, 533] on button "Confirm" at bounding box center [1202, 525] width 162 height 27
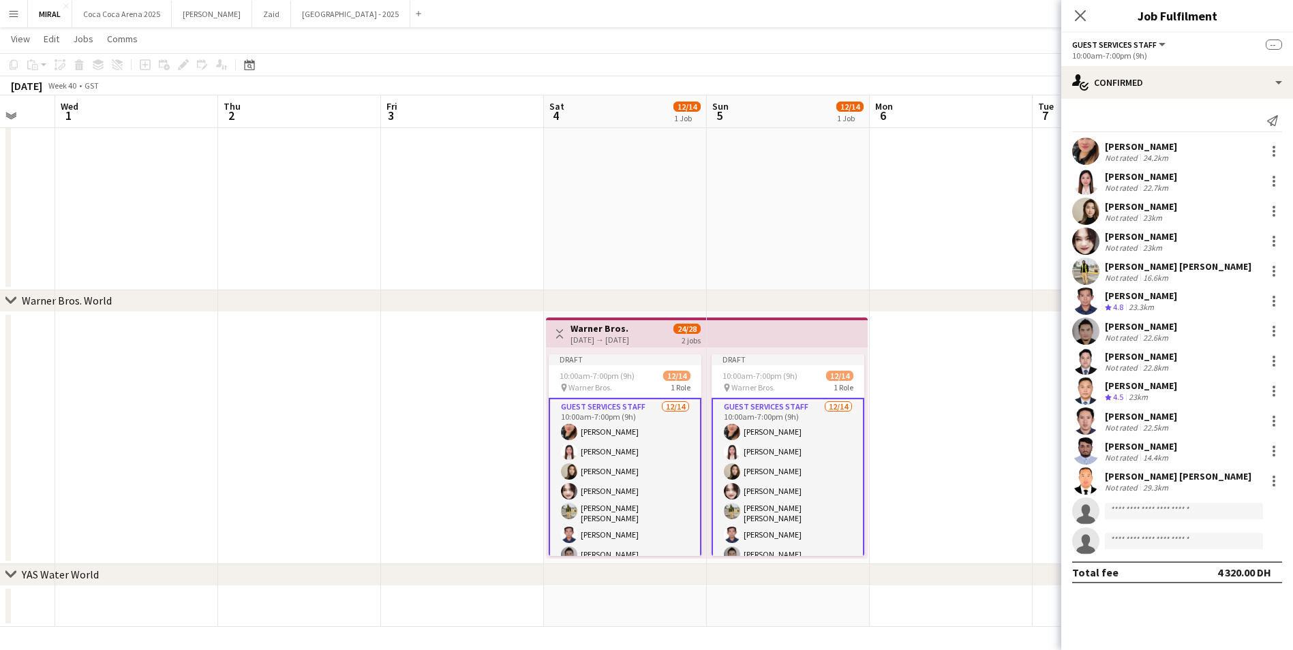
click at [985, 464] on app-date-cell at bounding box center [951, 438] width 163 height 252
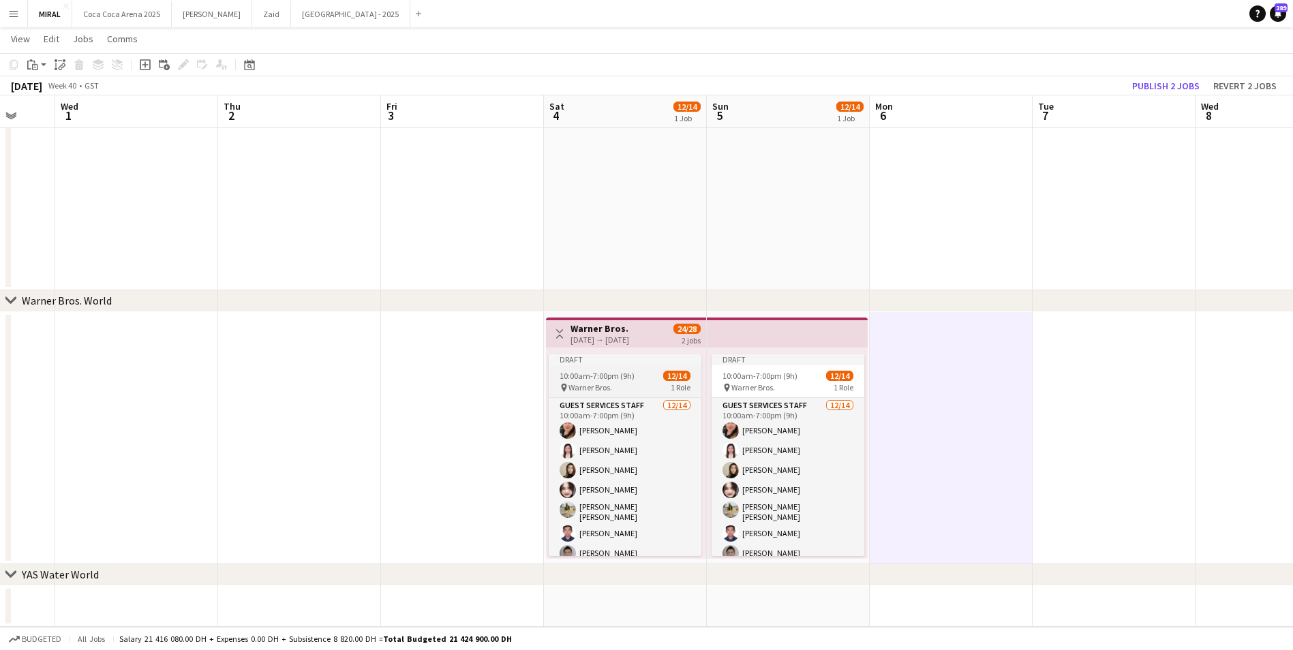
click at [600, 378] on span "10:00am-7:00pm (9h)" at bounding box center [597, 376] width 75 height 10
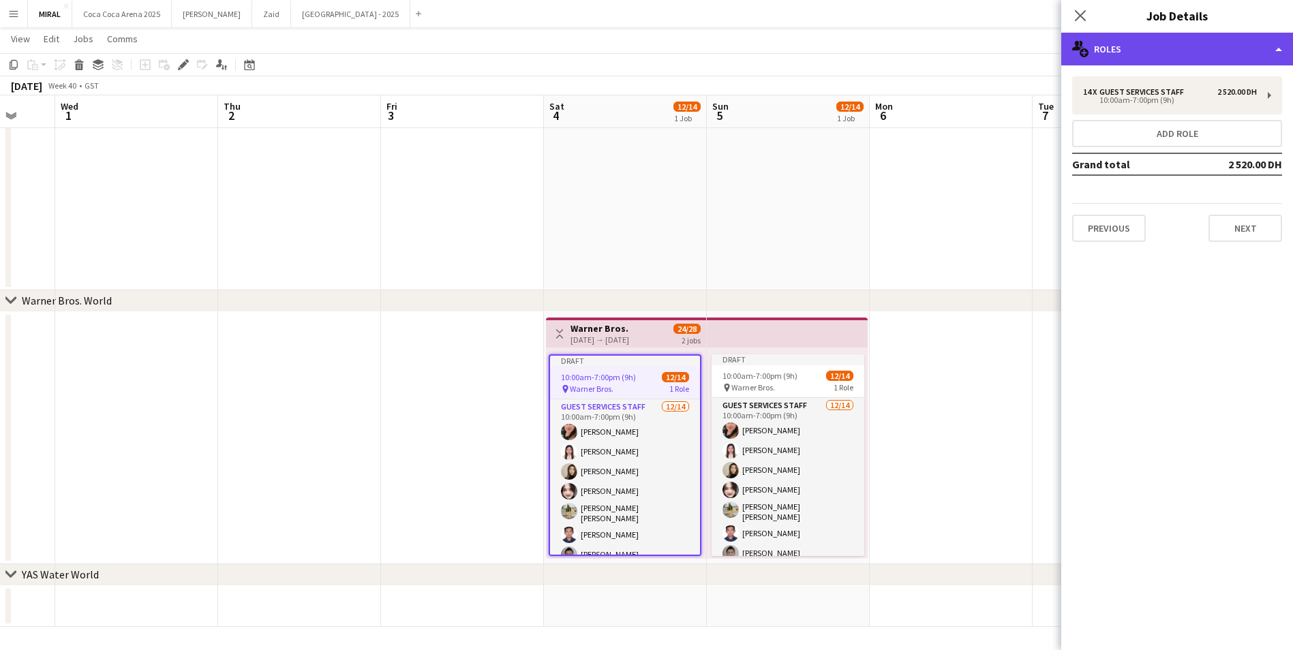
drag, startPoint x: 600, startPoint y: 378, endPoint x: 1161, endPoint y: 52, distance: 648.8
click at [1161, 52] on div "multiple-users-add Roles" at bounding box center [1177, 49] width 232 height 33
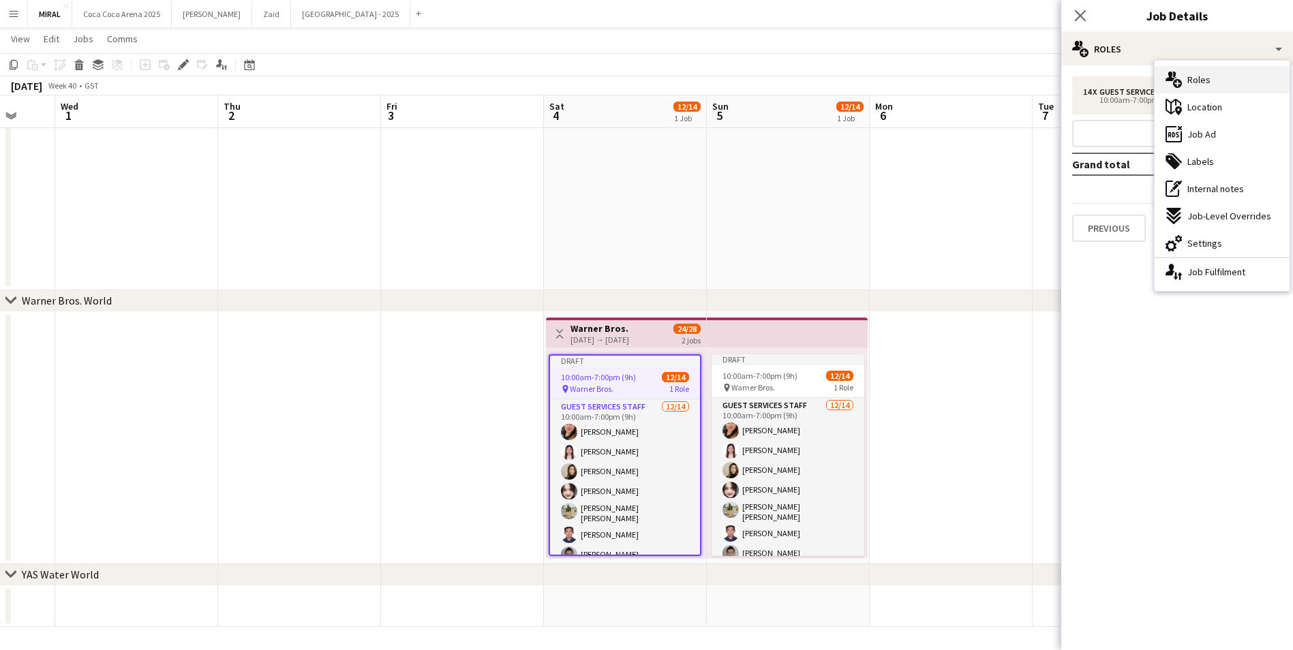
click at [1197, 87] on div "multiple-users-add Roles" at bounding box center [1222, 79] width 135 height 27
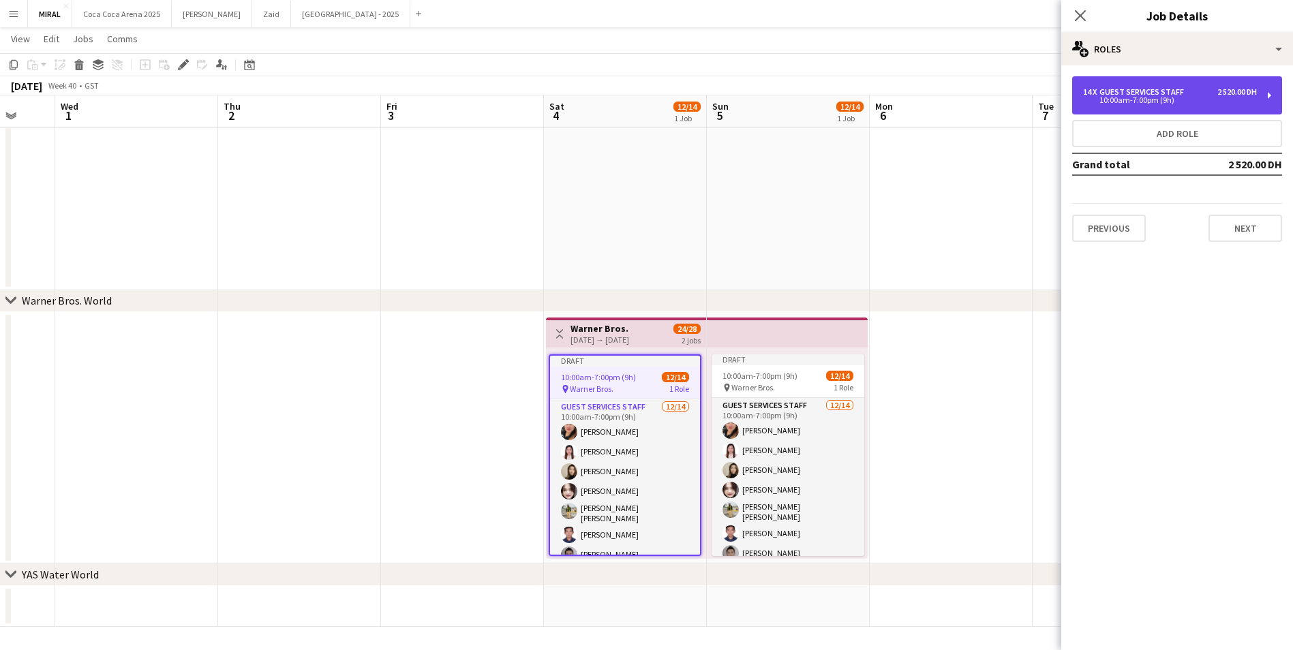
click at [1235, 91] on div "2 520.00 DH" at bounding box center [1238, 92] width 40 height 10
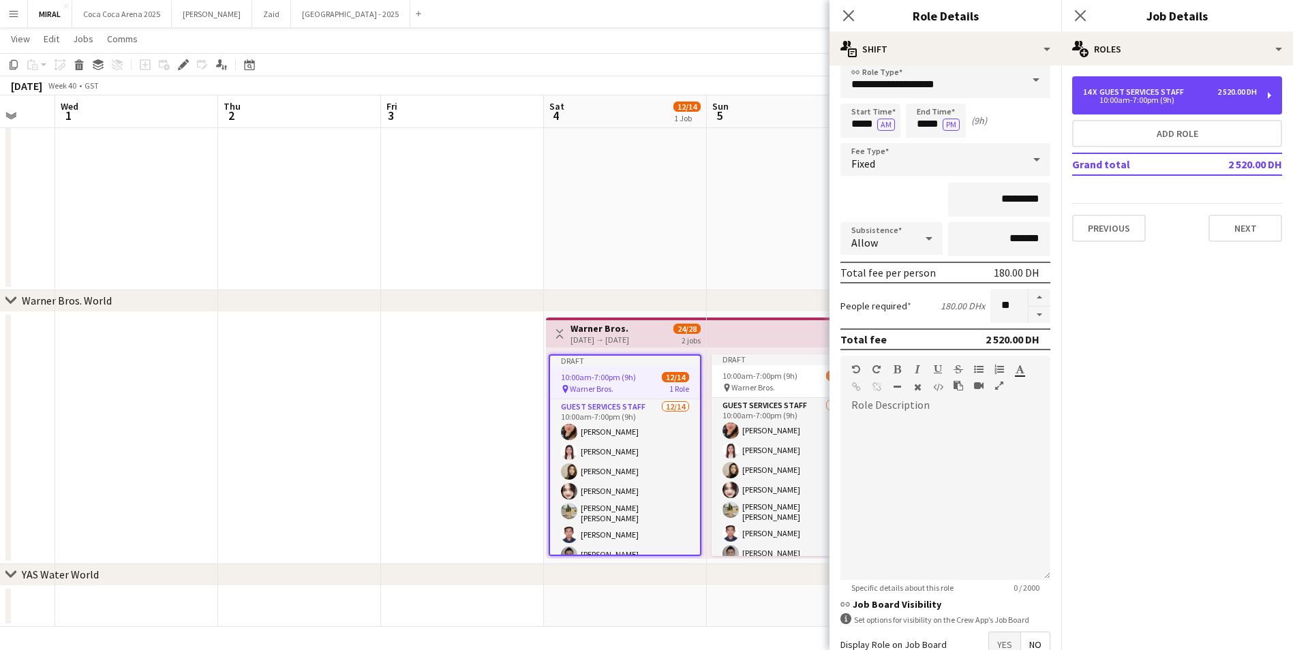
scroll to position [19, 0]
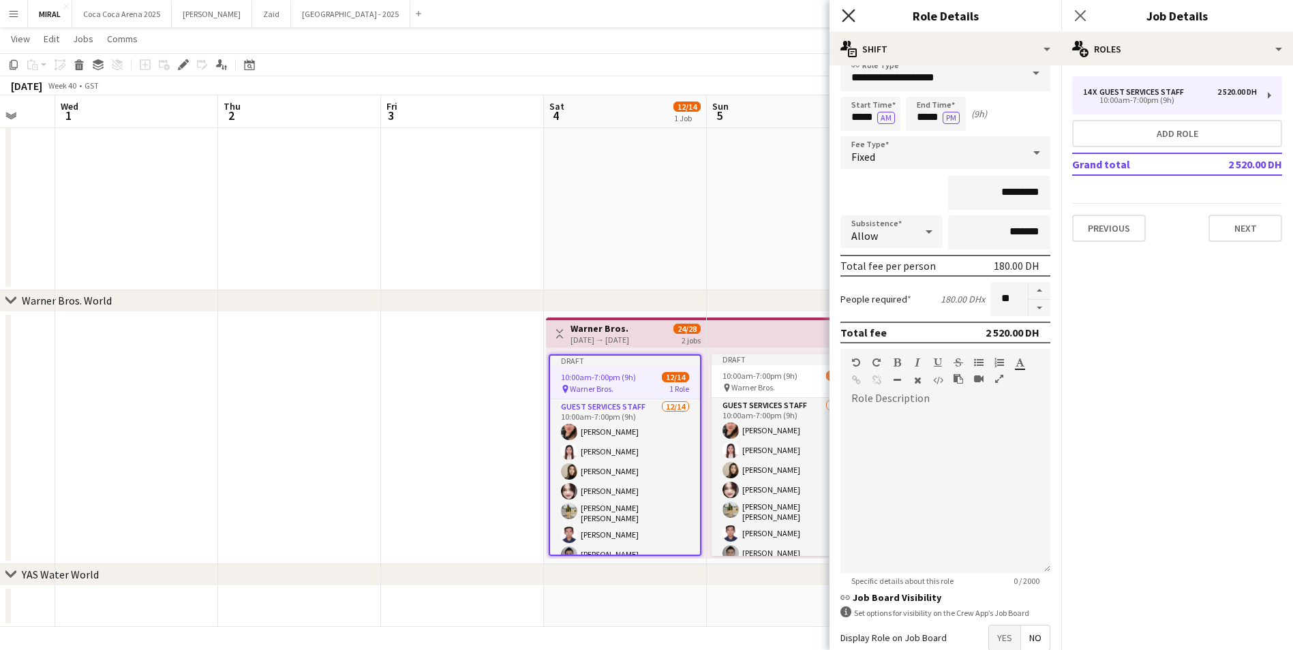
click at [843, 16] on icon "Close pop-in" at bounding box center [848, 15] width 13 height 13
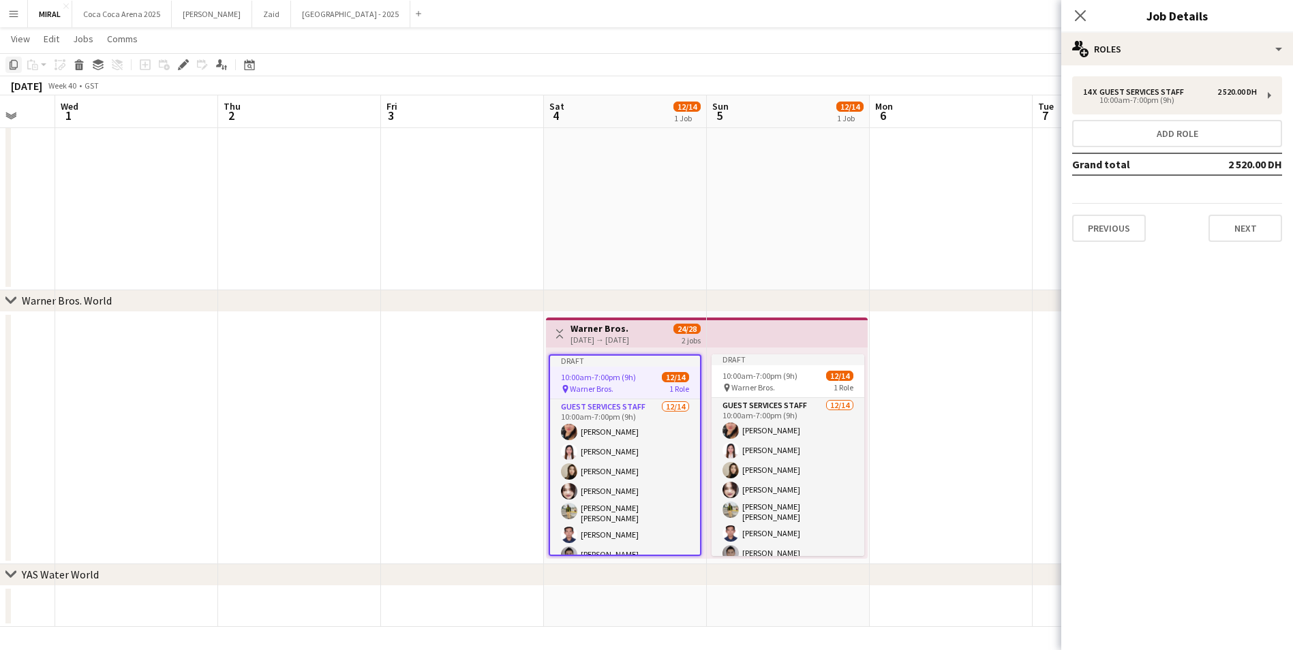
click at [14, 67] on icon "Copy" at bounding box center [13, 64] width 11 height 11
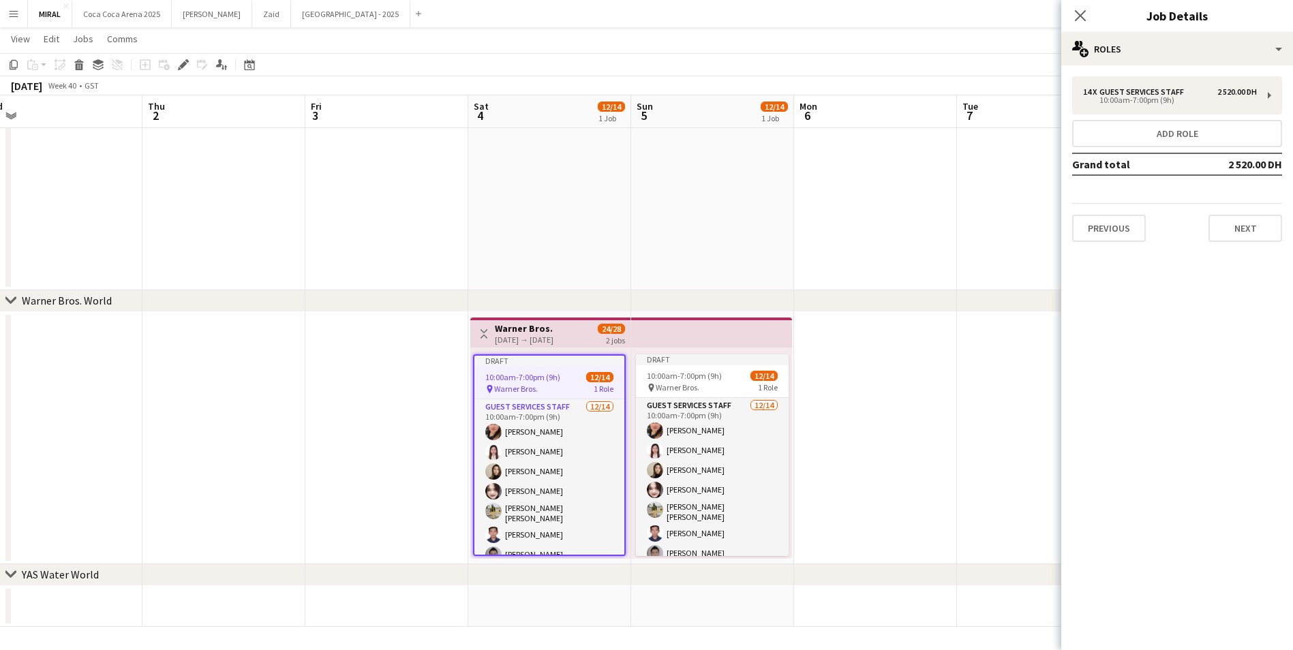
drag, startPoint x: 1017, startPoint y: 374, endPoint x: 959, endPoint y: 352, distance: 61.7
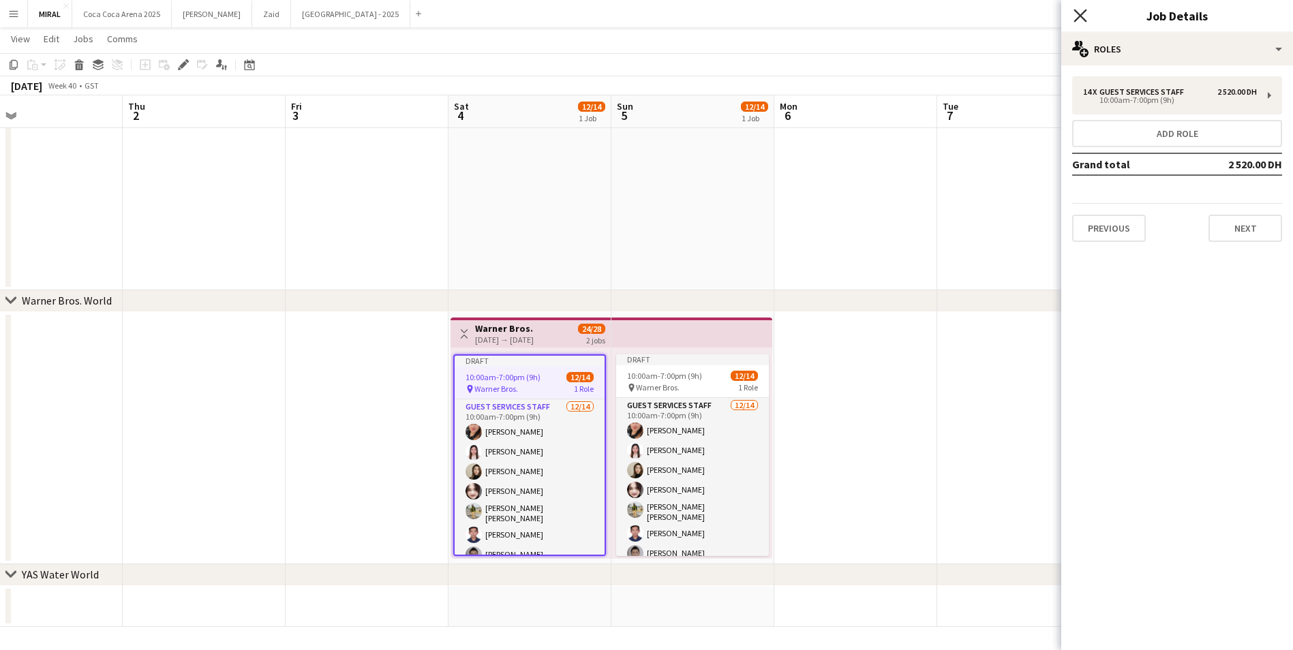
click at [1078, 11] on icon "Close pop-in" at bounding box center [1080, 15] width 13 height 13
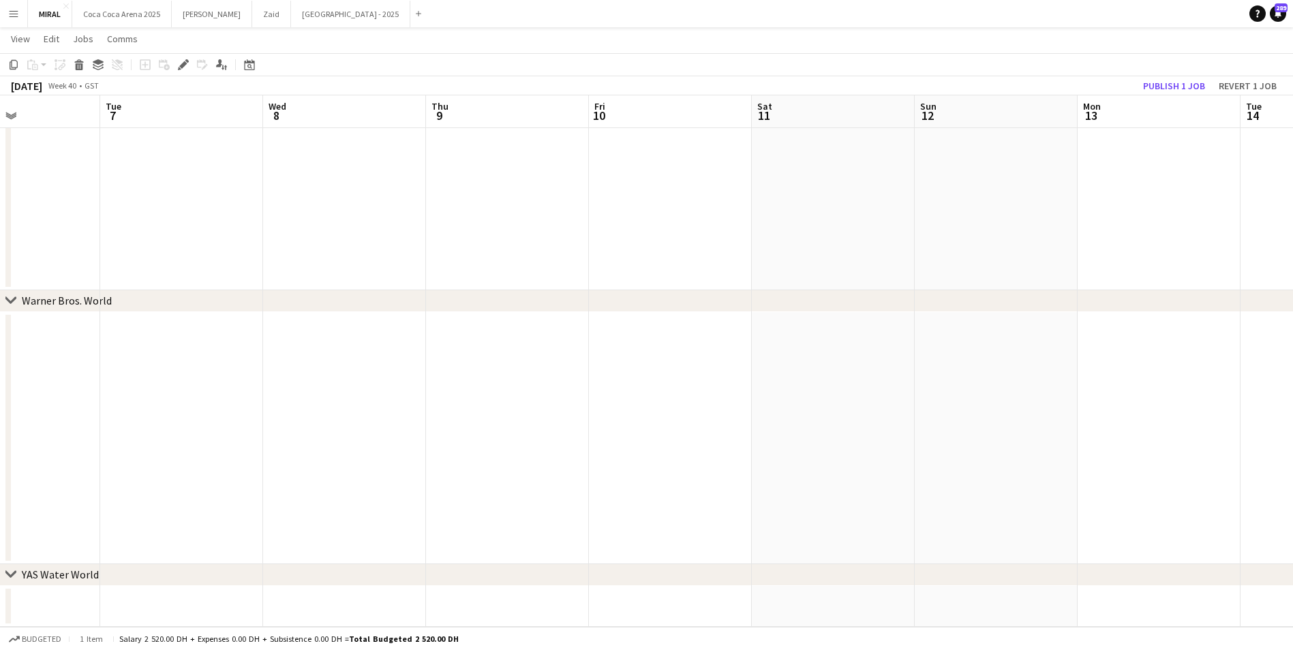
drag, startPoint x: 1181, startPoint y: 423, endPoint x: 344, endPoint y: 401, distance: 837.4
drag, startPoint x: 948, startPoint y: 406, endPoint x: 639, endPoint y: 404, distance: 308.8
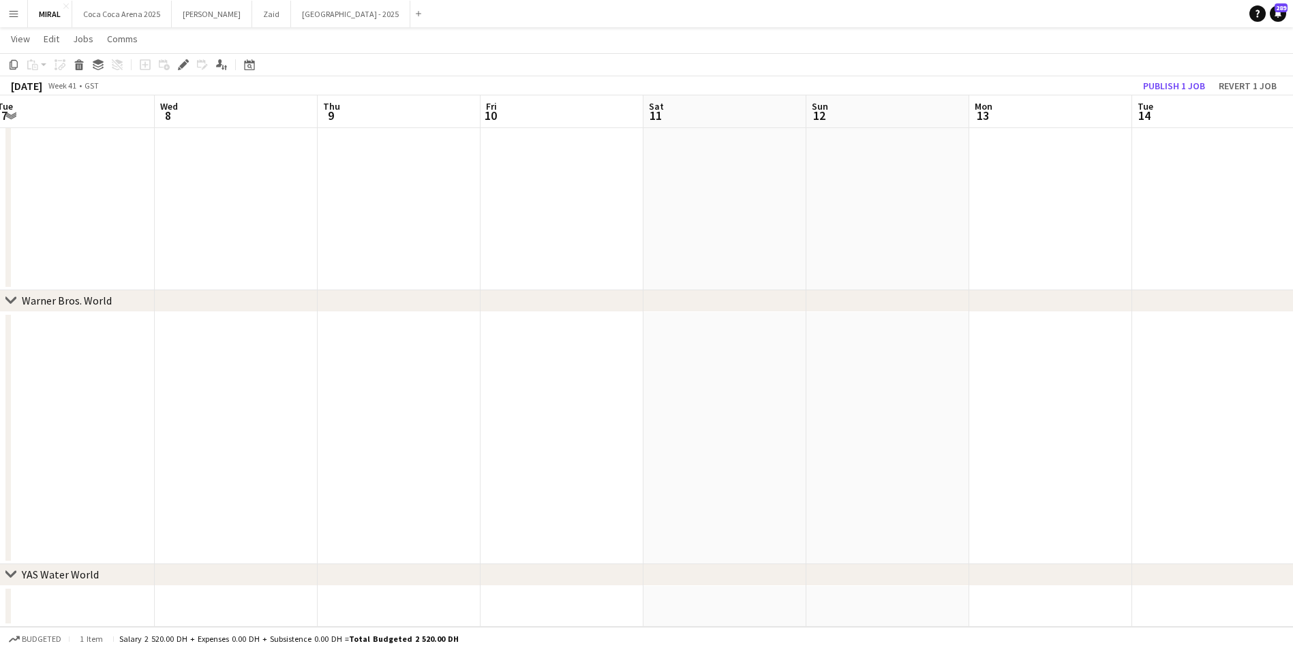
scroll to position [0, 318]
drag, startPoint x: 463, startPoint y: 405, endPoint x: 832, endPoint y: 395, distance: 369.6
click at [599, 384] on app-date-cell at bounding box center [577, 438] width 163 height 252
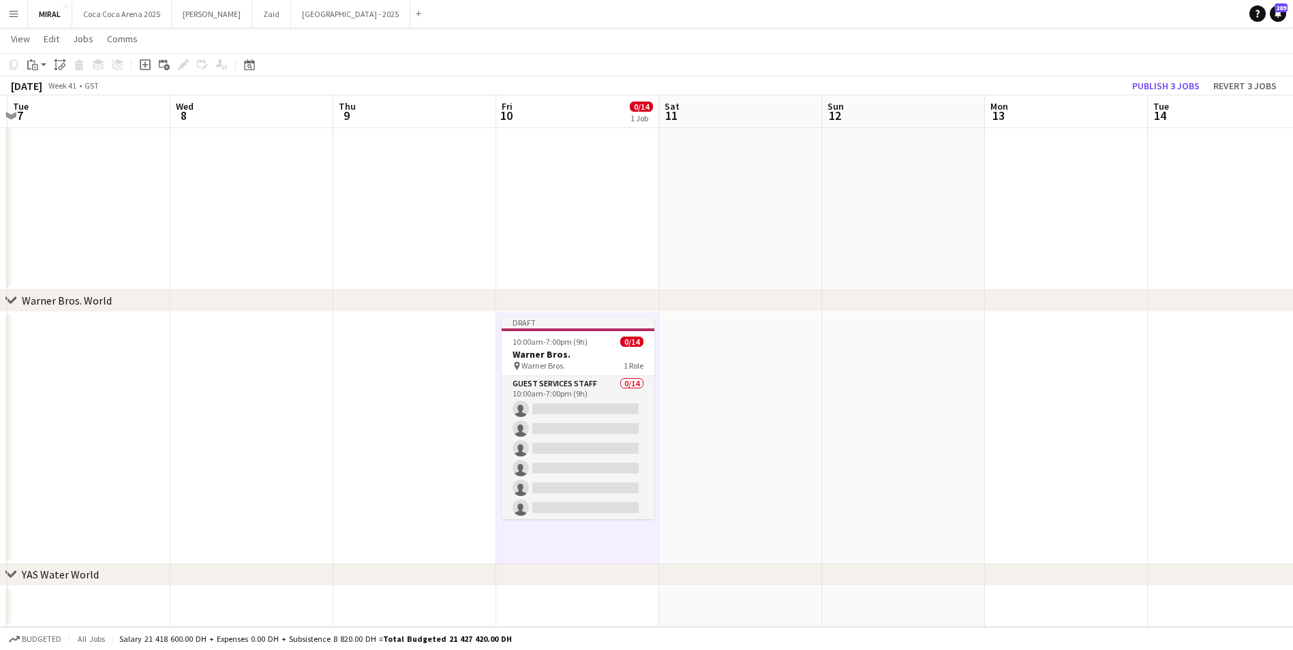
click at [753, 470] on app-date-cell at bounding box center [740, 438] width 163 height 252
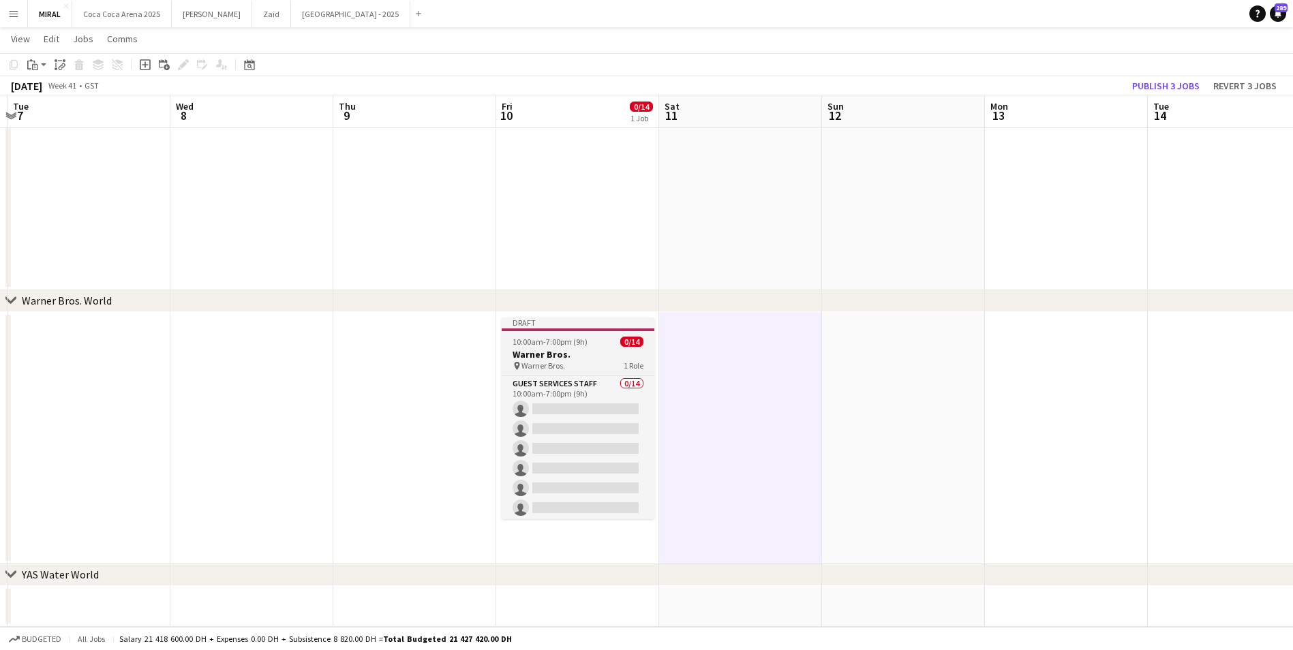
click at [588, 346] on div "10:00am-7:00pm (9h) 0/14" at bounding box center [578, 342] width 153 height 10
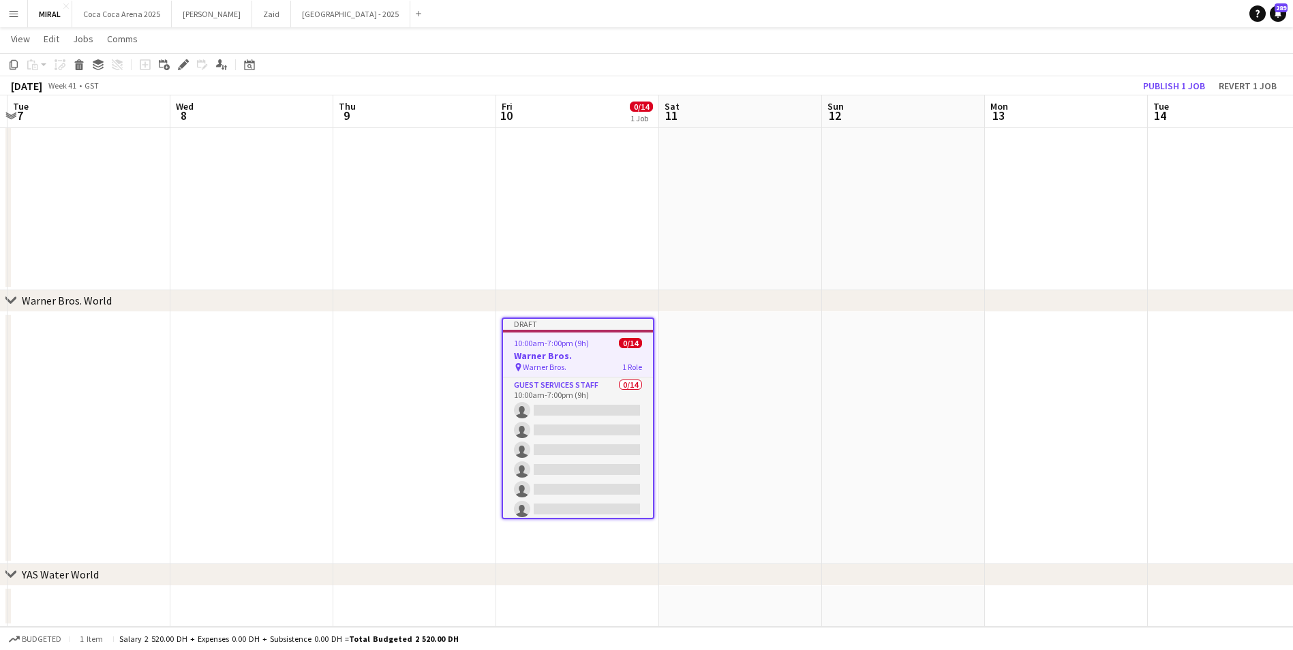
click at [3, 57] on app-toolbar "Copy Paste Paste Ctrl+V Paste with crew Ctrl+Shift+V Paste linked Job Delete Gr…" at bounding box center [646, 64] width 1293 height 23
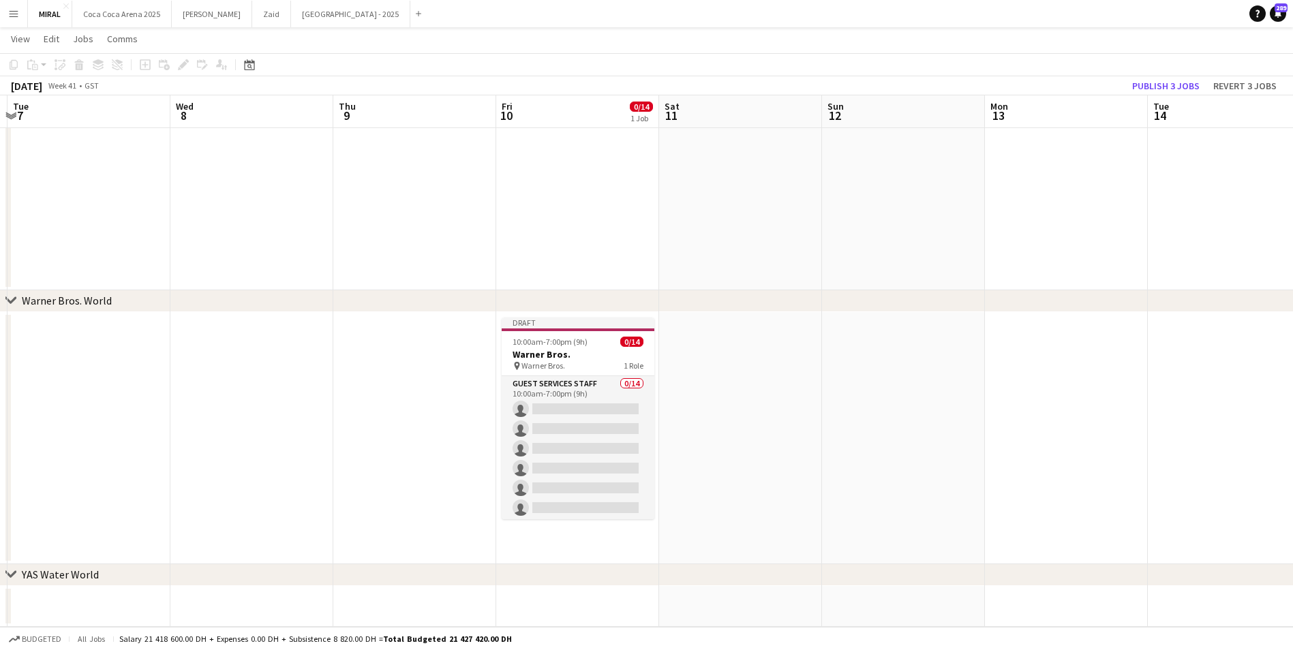
click at [736, 410] on app-date-cell at bounding box center [740, 438] width 163 height 252
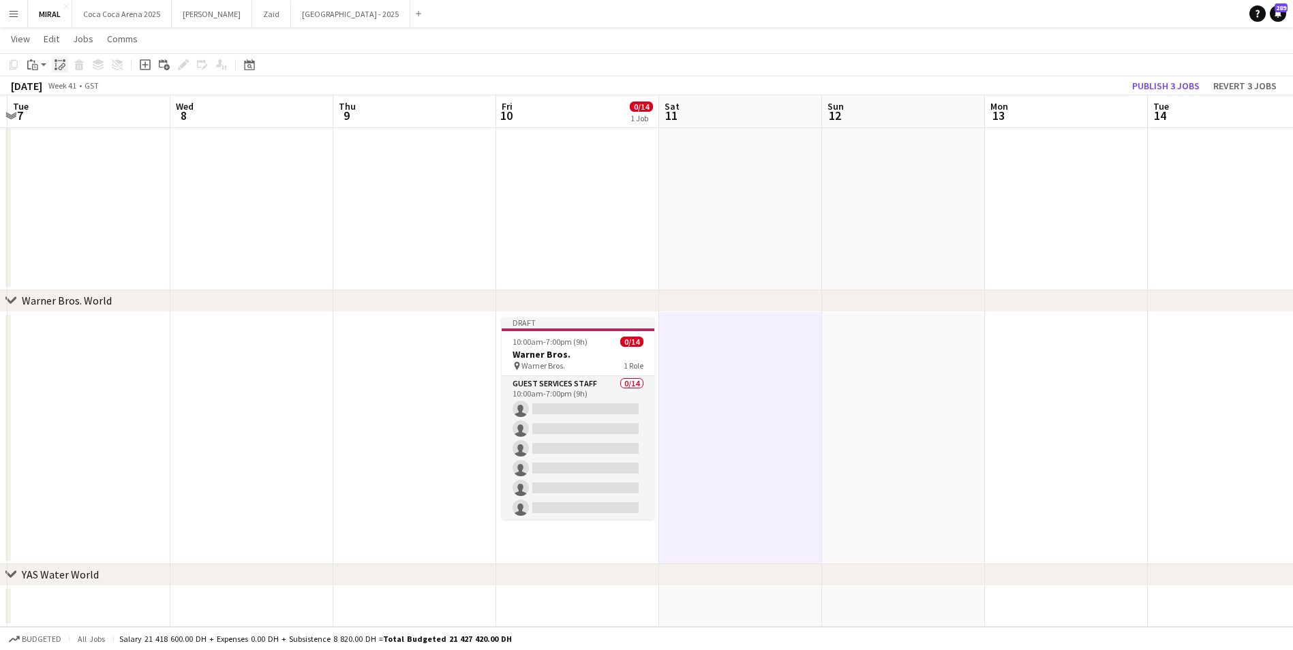
click at [63, 70] on div "Paste linked Job" at bounding box center [60, 65] width 16 height 16
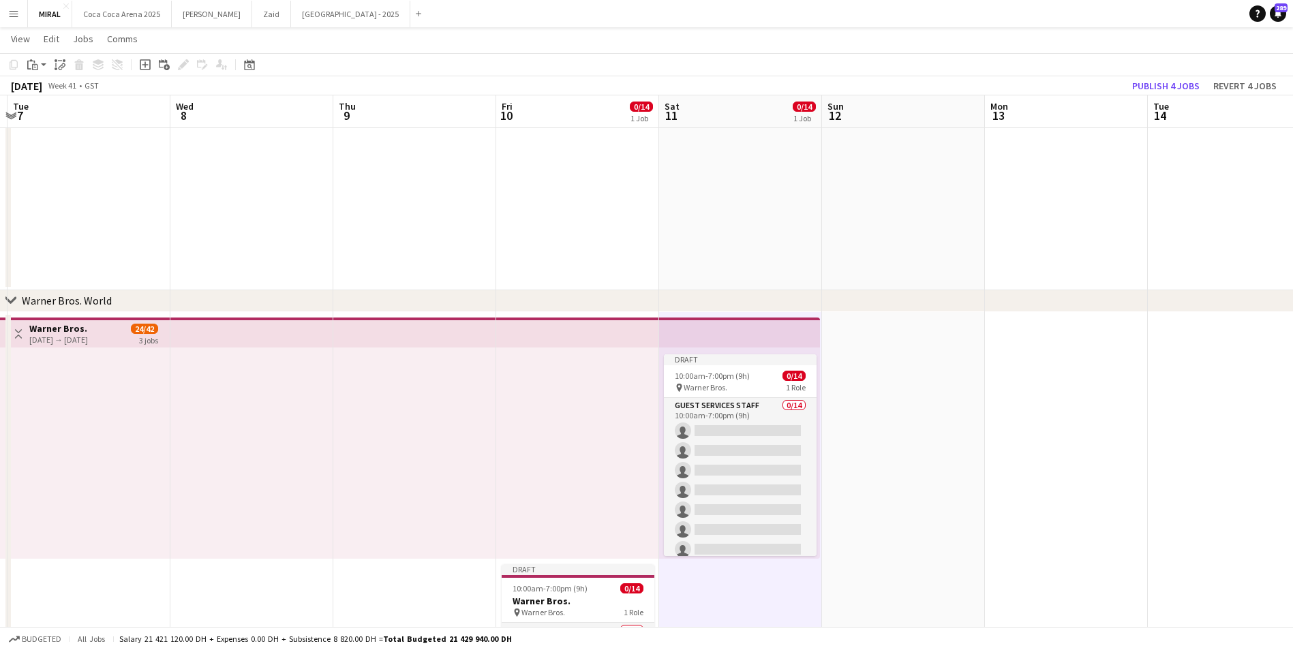
click at [752, 340] on app-top-bar at bounding box center [739, 333] width 161 height 30
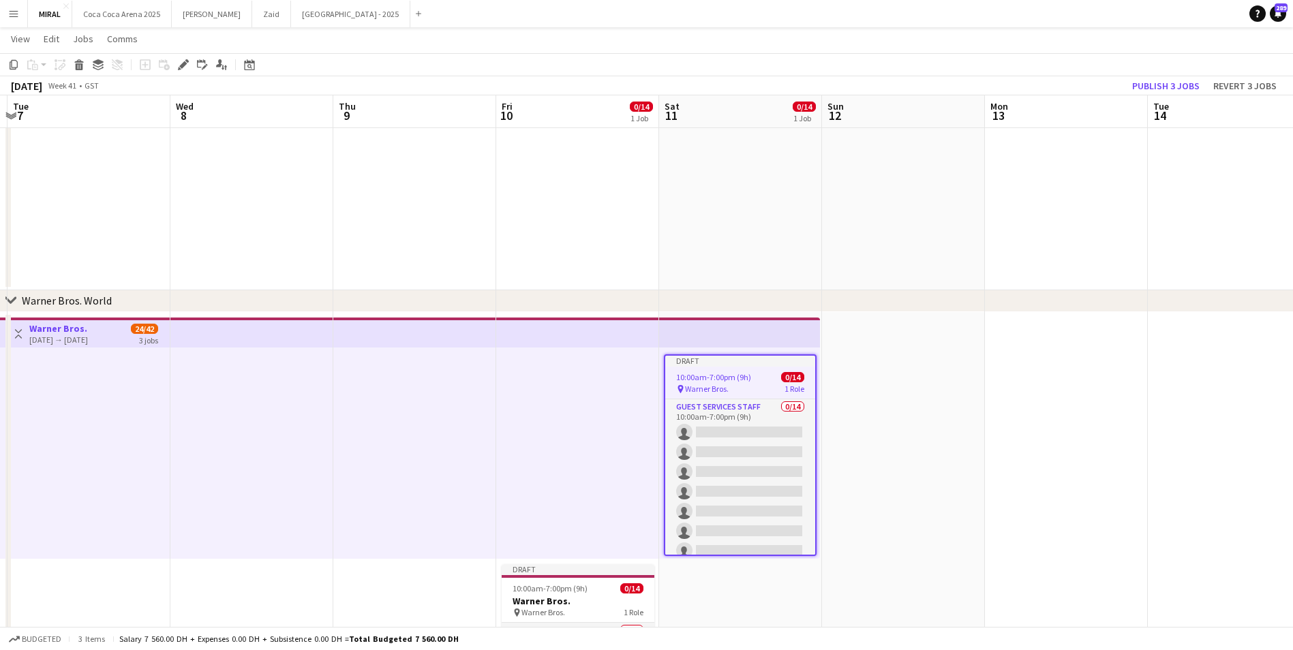
click at [885, 399] on app-date-cell at bounding box center [903, 552] width 163 height 481
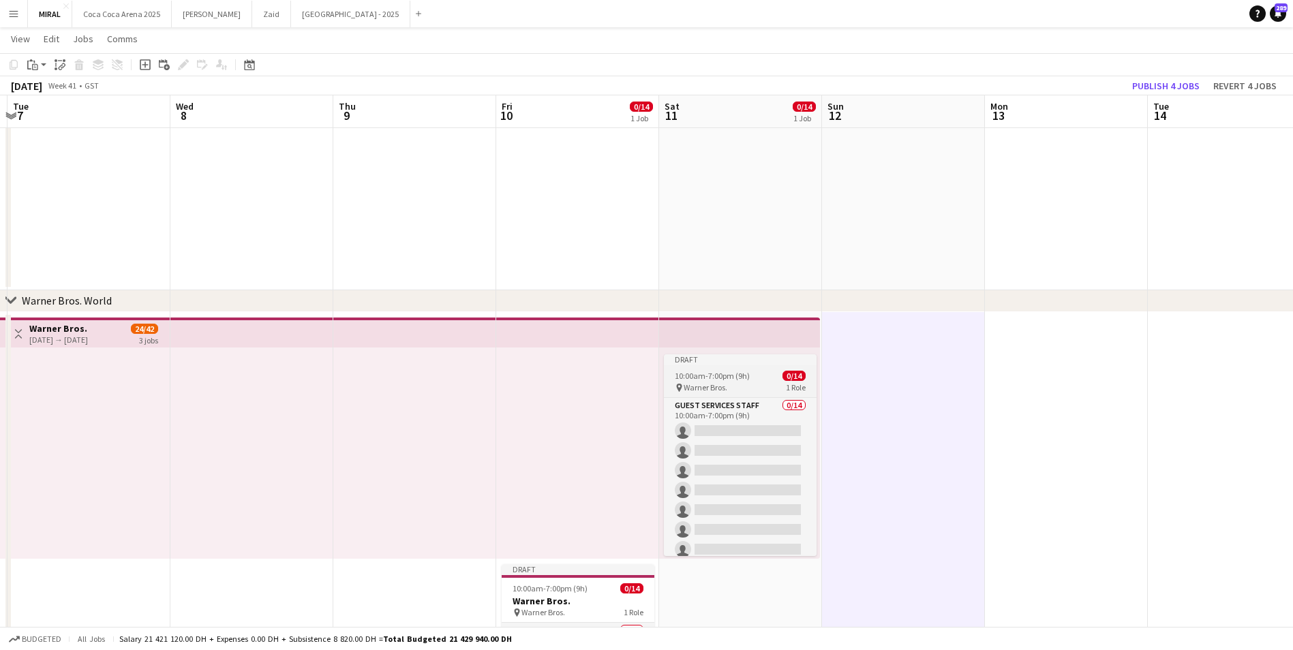
click at [751, 367] on app-job-card "Draft 10:00am-7:00pm (9h) 0/14 pin Warner Bros. 1 Role Guest Services Staff 0/1…" at bounding box center [740, 455] width 153 height 202
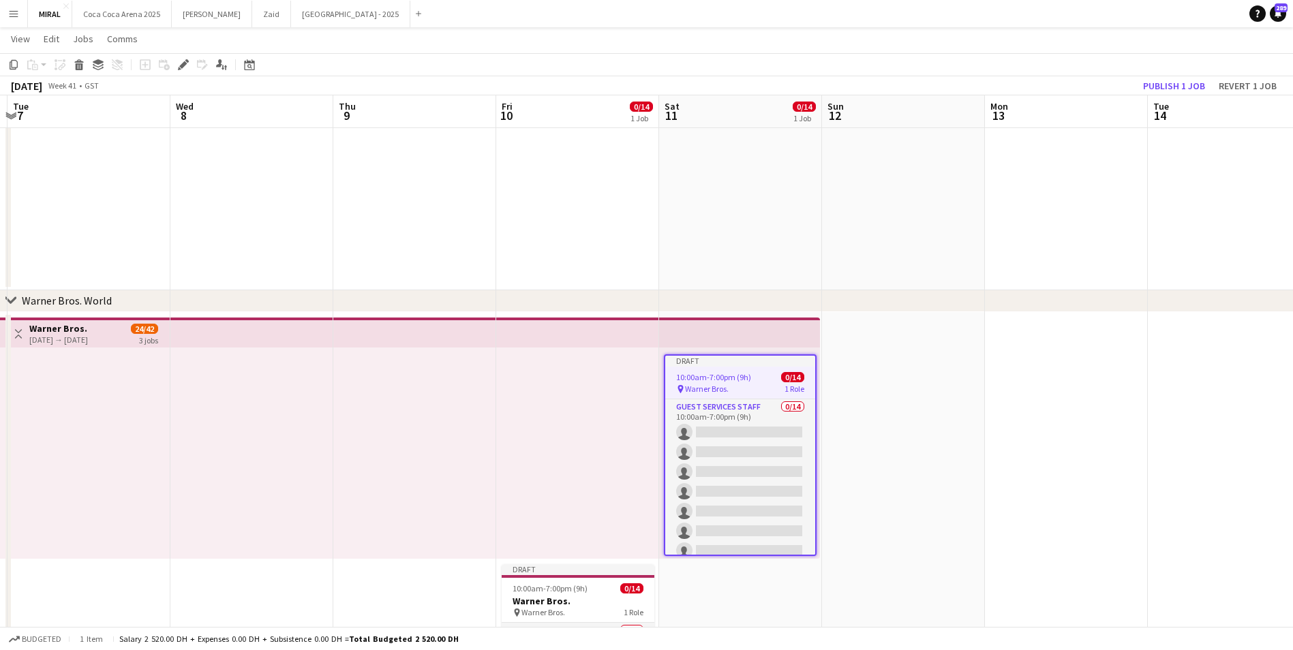
click at [751, 367] on app-job-card "Draft 10:00am-7:00pm (9h) 0/14 pin Warner Bros. 1 Role Guest Services Staff 0/1…" at bounding box center [740, 455] width 153 height 202
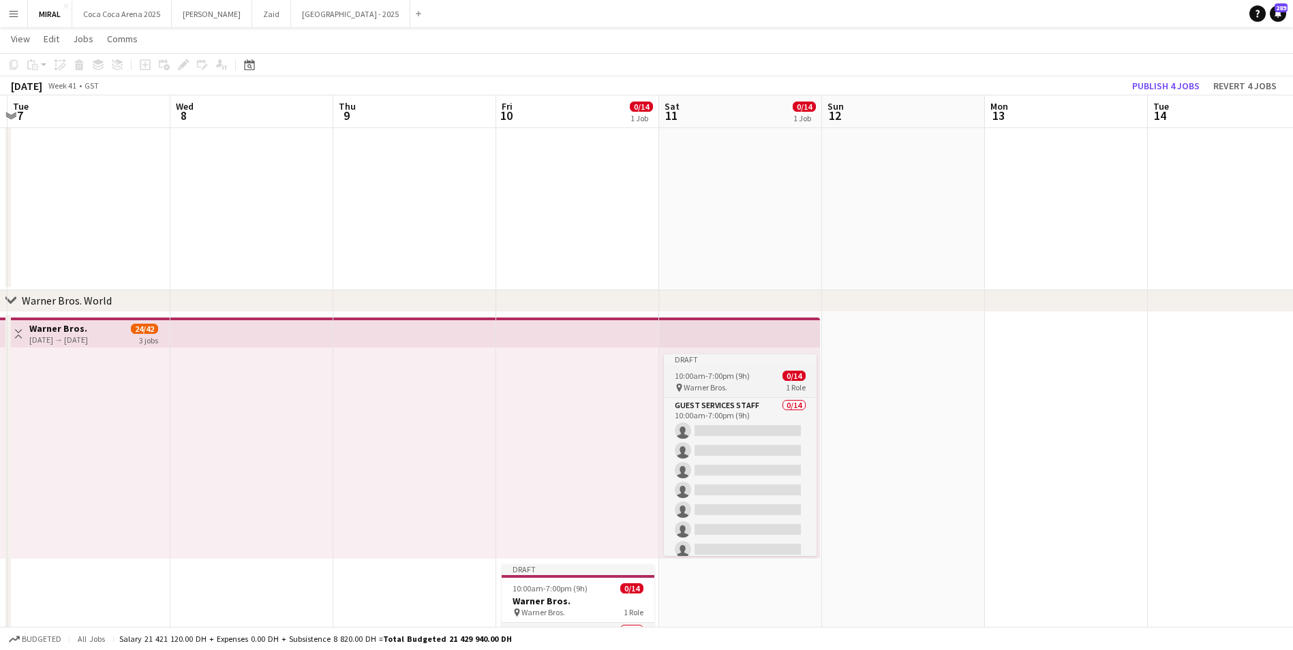
click at [751, 367] on app-job-card "Draft 10:00am-7:00pm (9h) 0/14 pin Warner Bros. 1 Role Guest Services Staff 0/1…" at bounding box center [740, 455] width 153 height 202
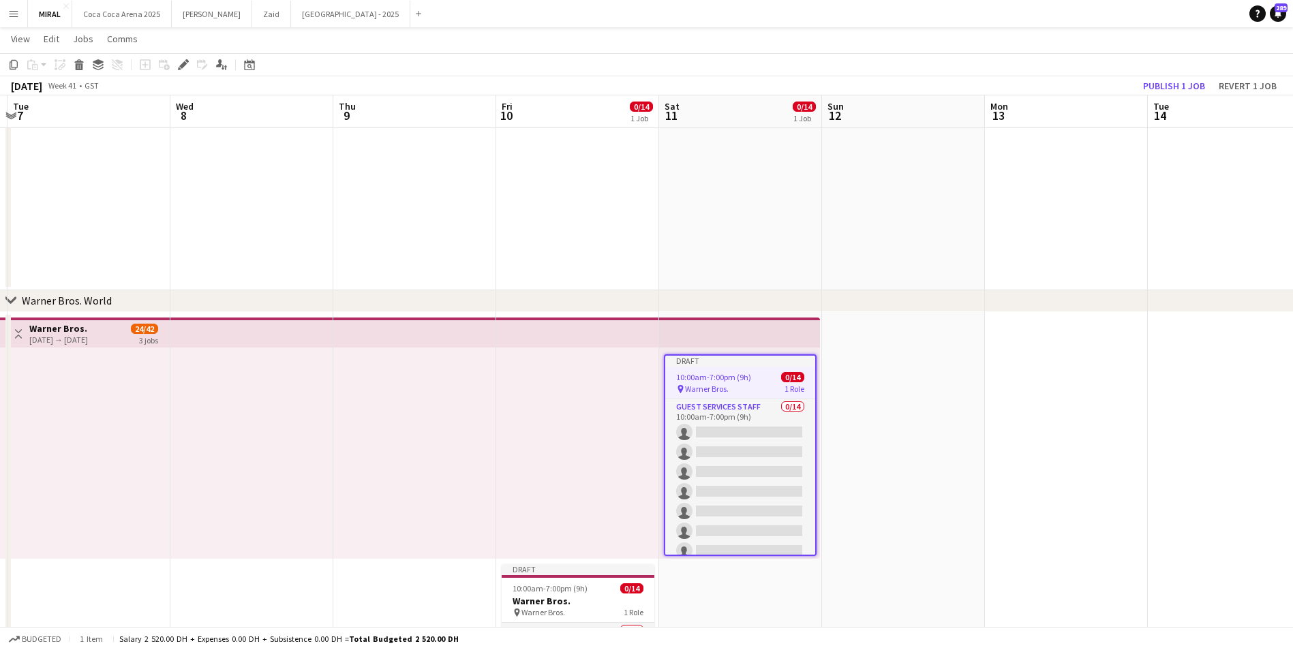
click at [923, 366] on app-date-cell at bounding box center [903, 552] width 163 height 481
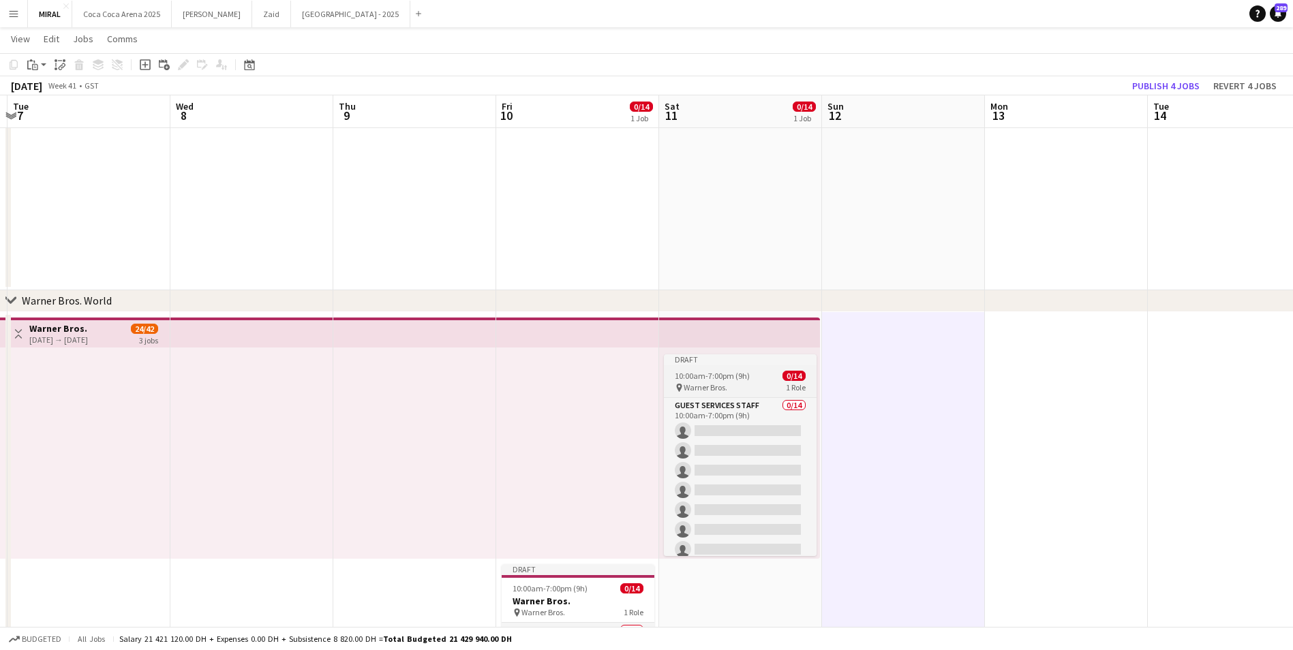
click at [750, 379] on div "10:00am-7:00pm (9h) 0/14" at bounding box center [740, 376] width 153 height 10
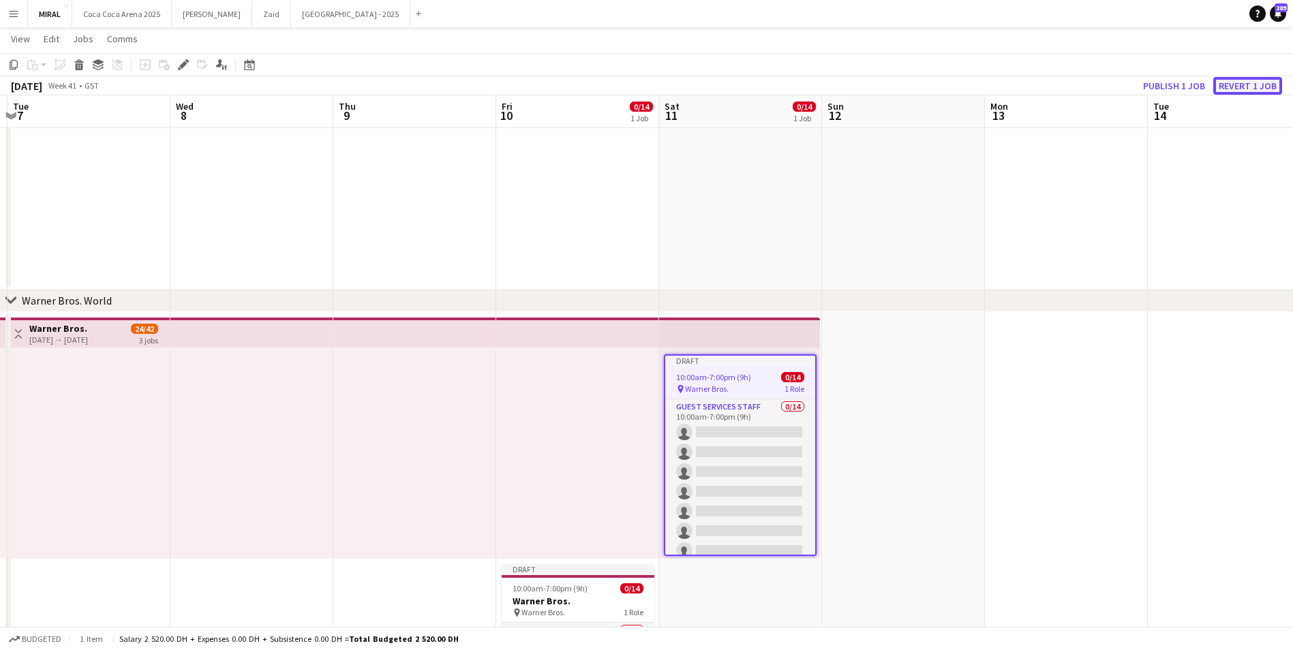
click at [1241, 86] on button "Revert 1 job" at bounding box center [1247, 86] width 69 height 18
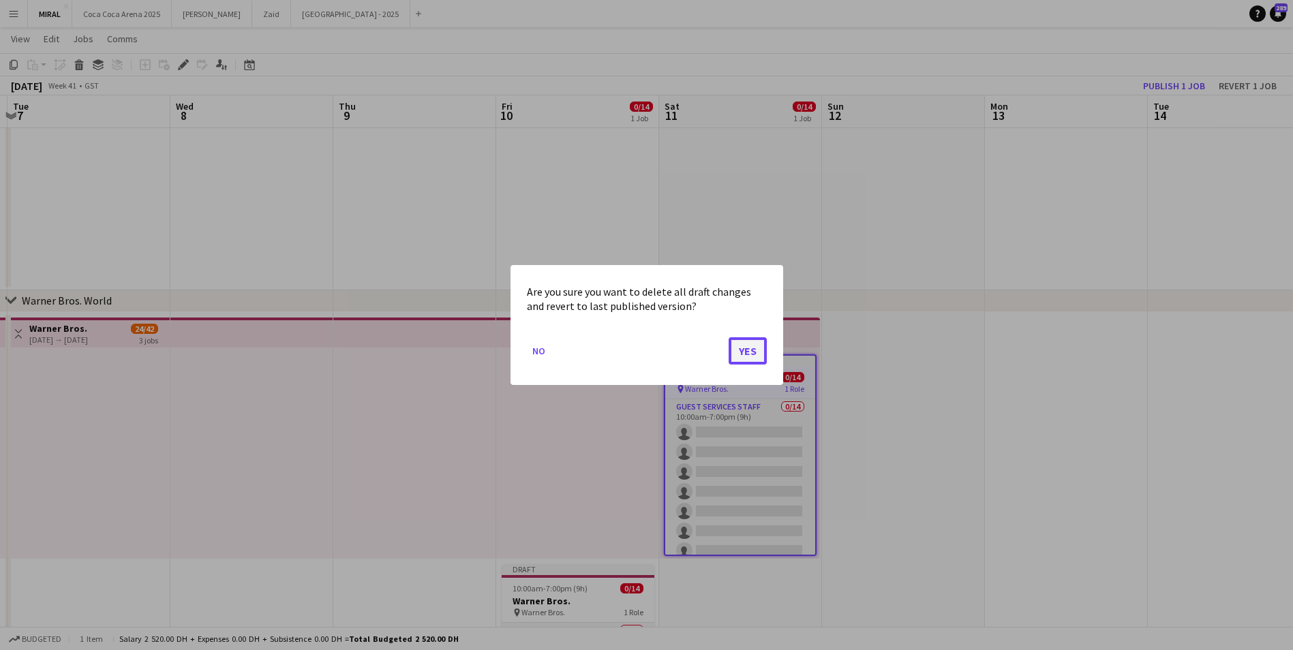
click at [742, 352] on button "Yes" at bounding box center [748, 350] width 38 height 27
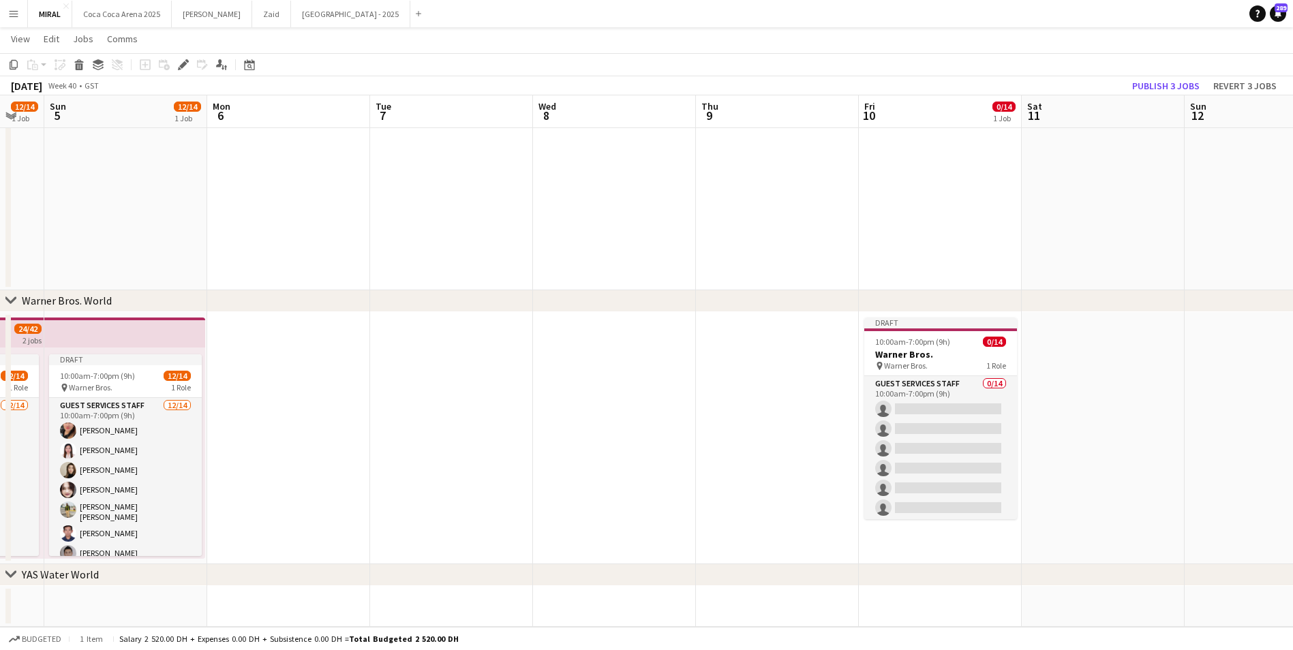
scroll to position [0, 447]
drag, startPoint x: 423, startPoint y: 392, endPoint x: 784, endPoint y: 414, distance: 361.3
click at [949, 346] on div "10:00am-7:00pm (9h) 0/14" at bounding box center [938, 342] width 153 height 10
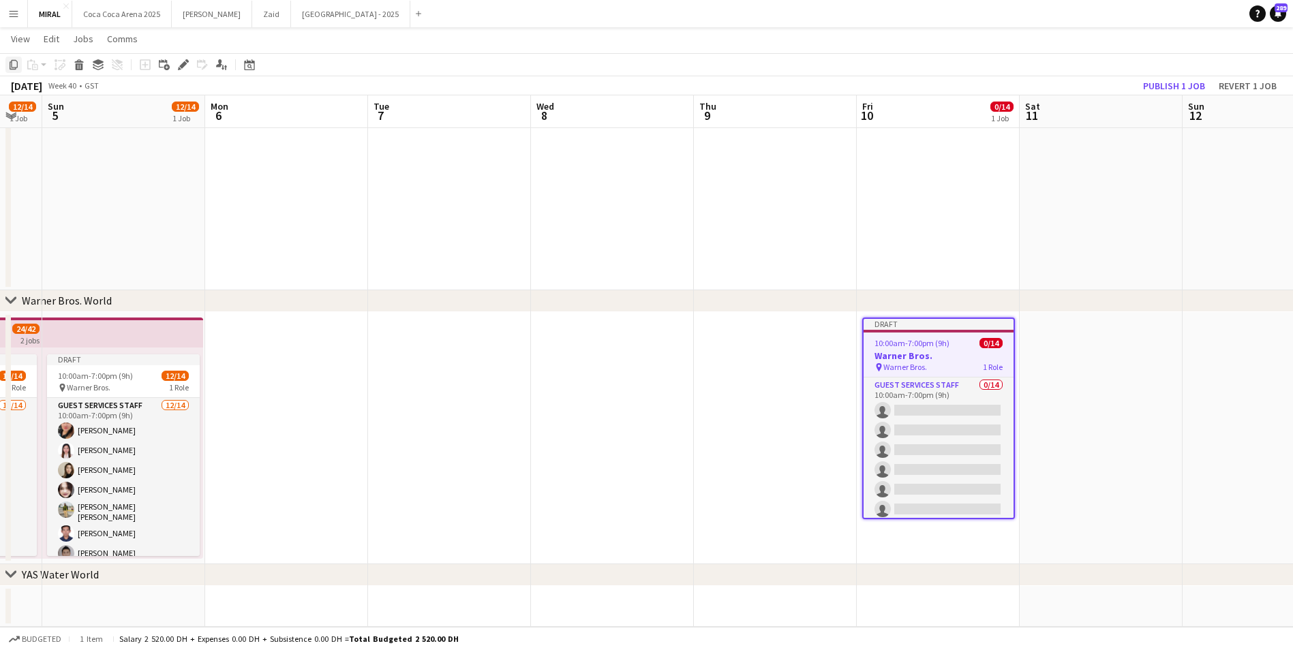
click at [12, 64] on icon "Copy" at bounding box center [13, 64] width 11 height 11
click at [1081, 374] on app-date-cell at bounding box center [1101, 438] width 163 height 252
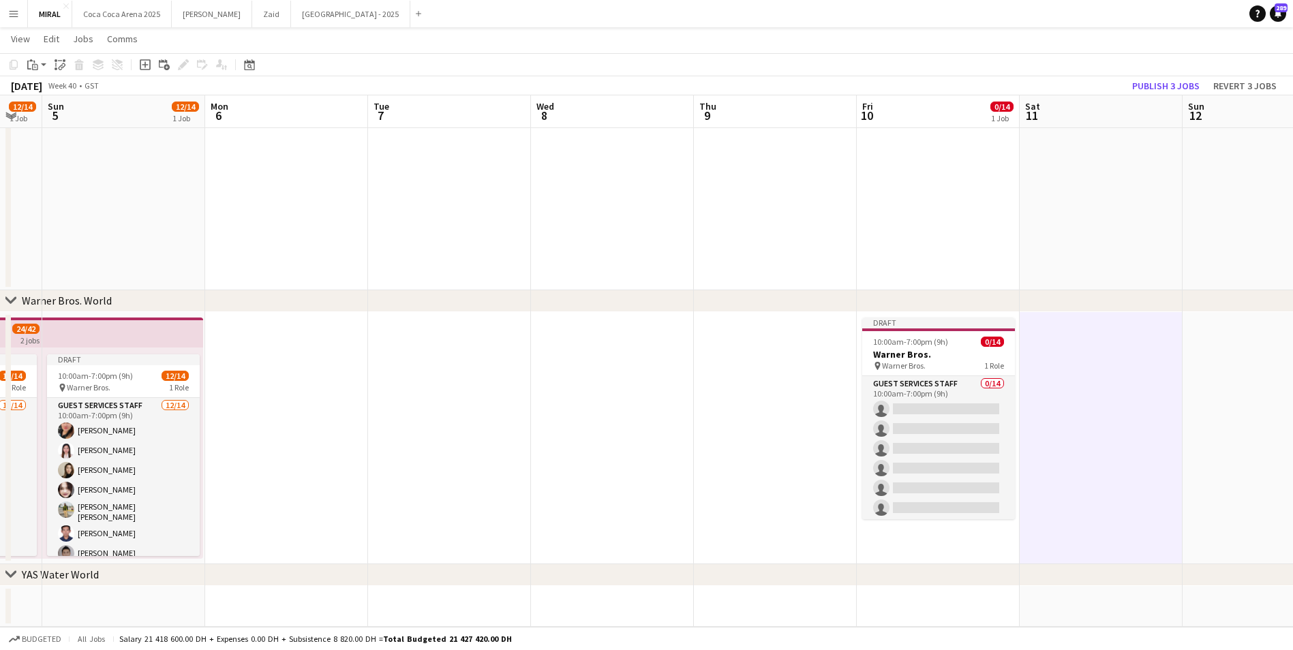
drag, startPoint x: 63, startPoint y: 66, endPoint x: 128, endPoint y: 88, distance: 69.0
click at [63, 66] on icon at bounding box center [61, 67] width 5 height 5
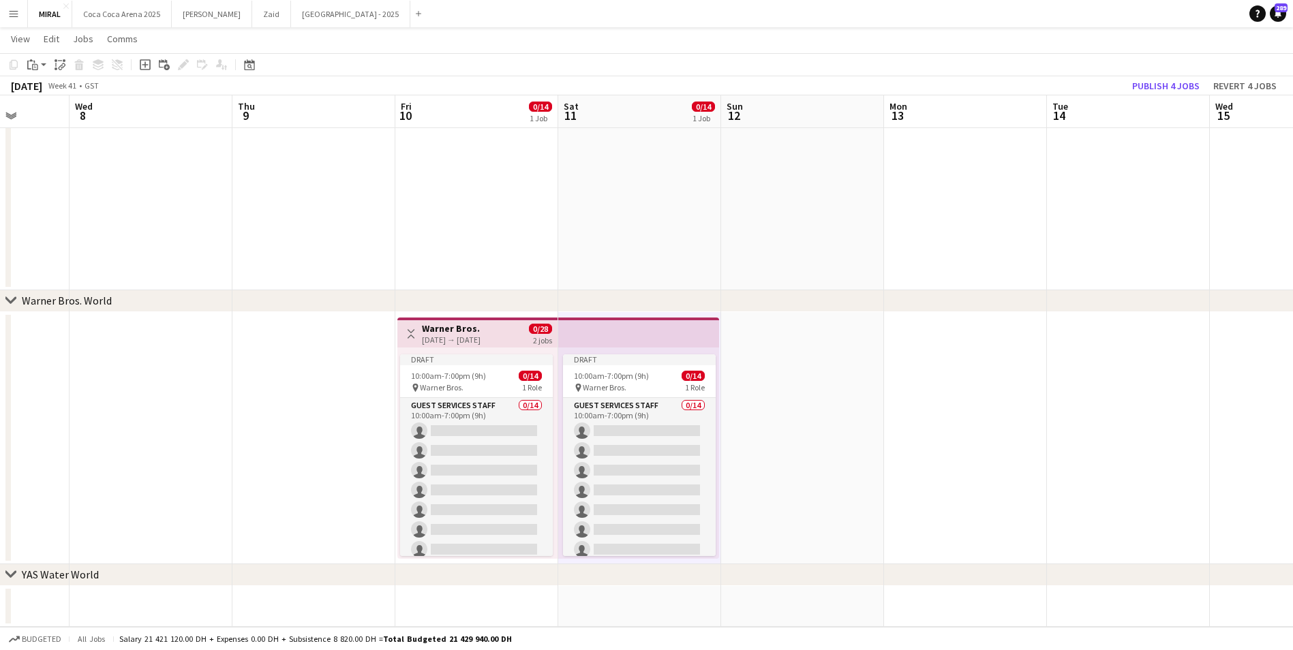
scroll to position [0, 421]
drag, startPoint x: 1256, startPoint y: 402, endPoint x: 793, endPoint y: 394, distance: 463.6
click at [793, 394] on app-date-cell at bounding box center [800, 438] width 163 height 252
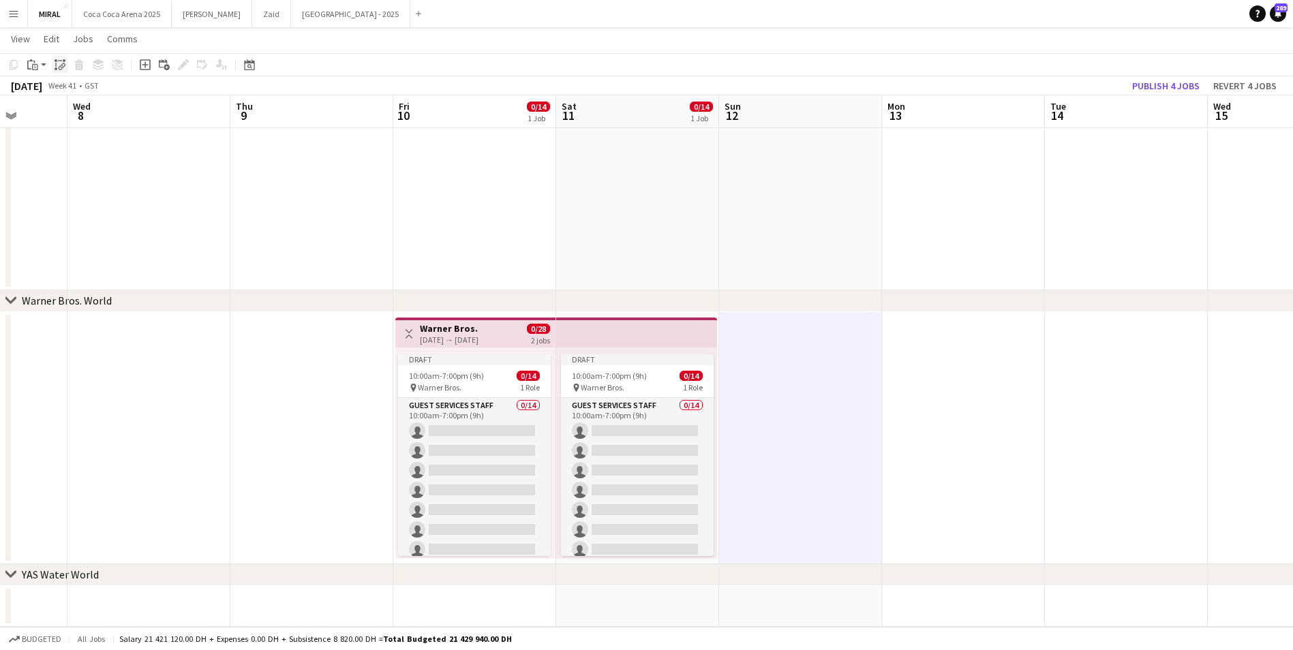
click at [61, 66] on icon "Paste linked Job" at bounding box center [60, 64] width 11 height 11
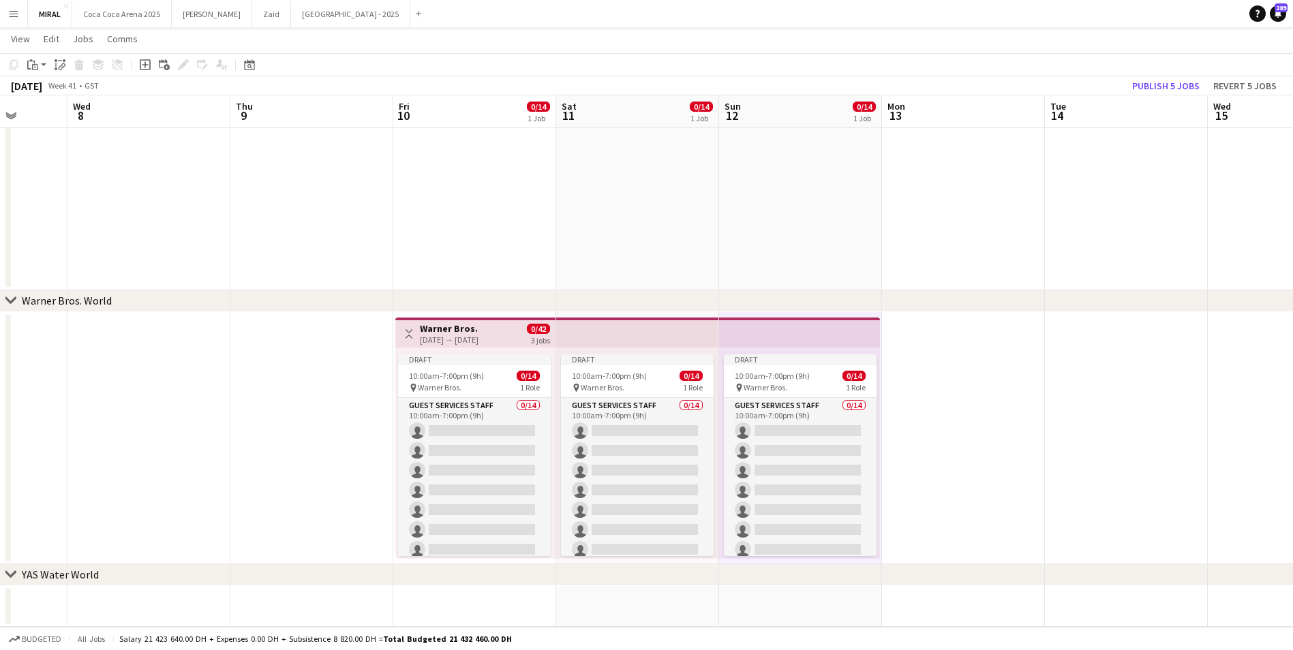
click at [981, 383] on app-date-cell at bounding box center [963, 438] width 163 height 252
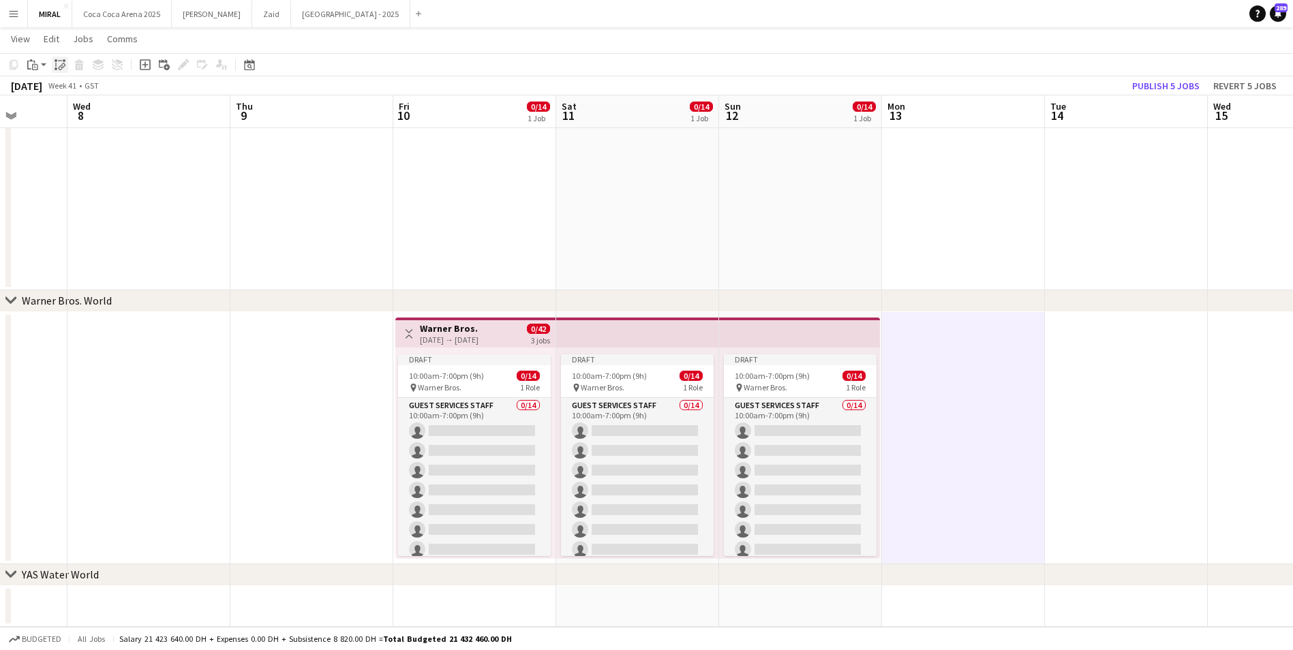
click at [55, 67] on icon "Paste linked Job" at bounding box center [60, 64] width 11 height 11
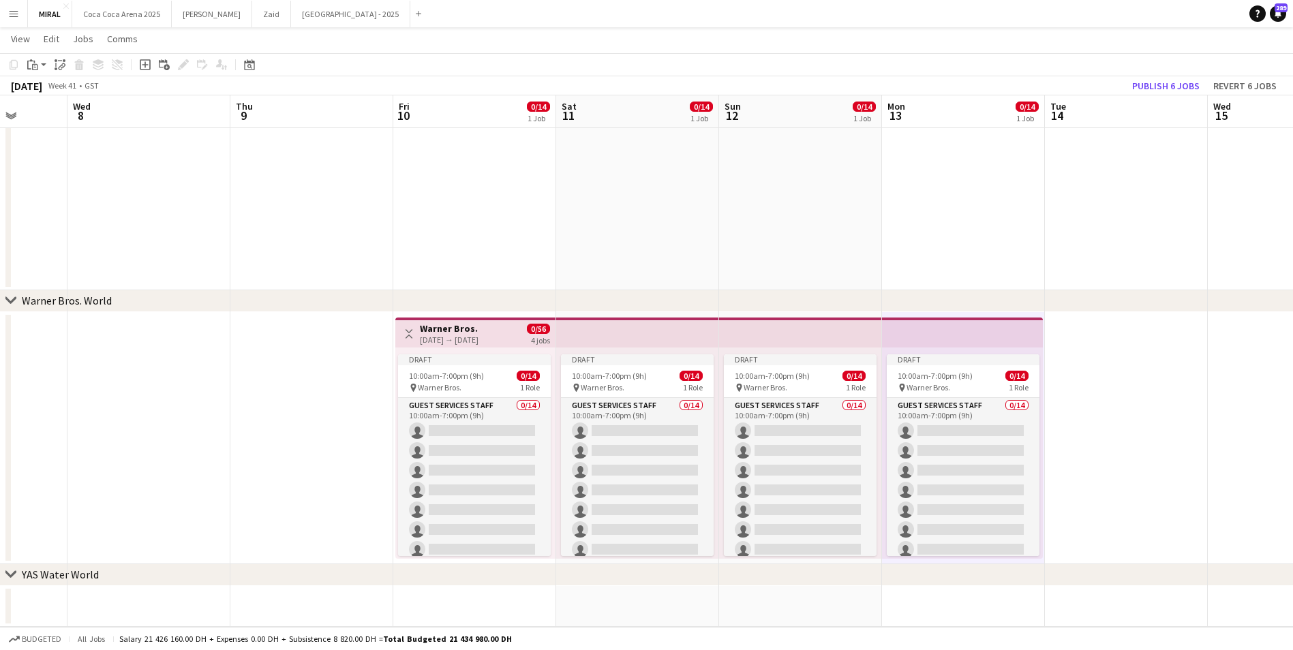
click at [1166, 410] on app-date-cell at bounding box center [1126, 438] width 163 height 252
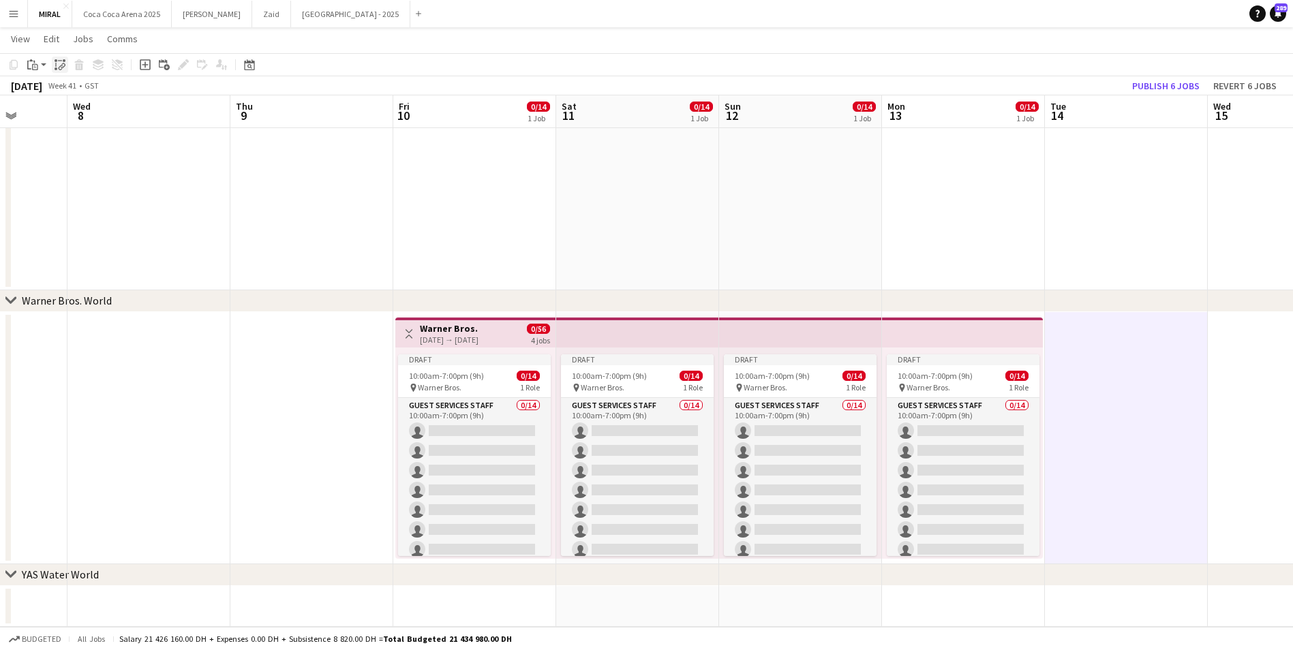
click at [59, 57] on div "Paste linked Job" at bounding box center [60, 65] width 16 height 16
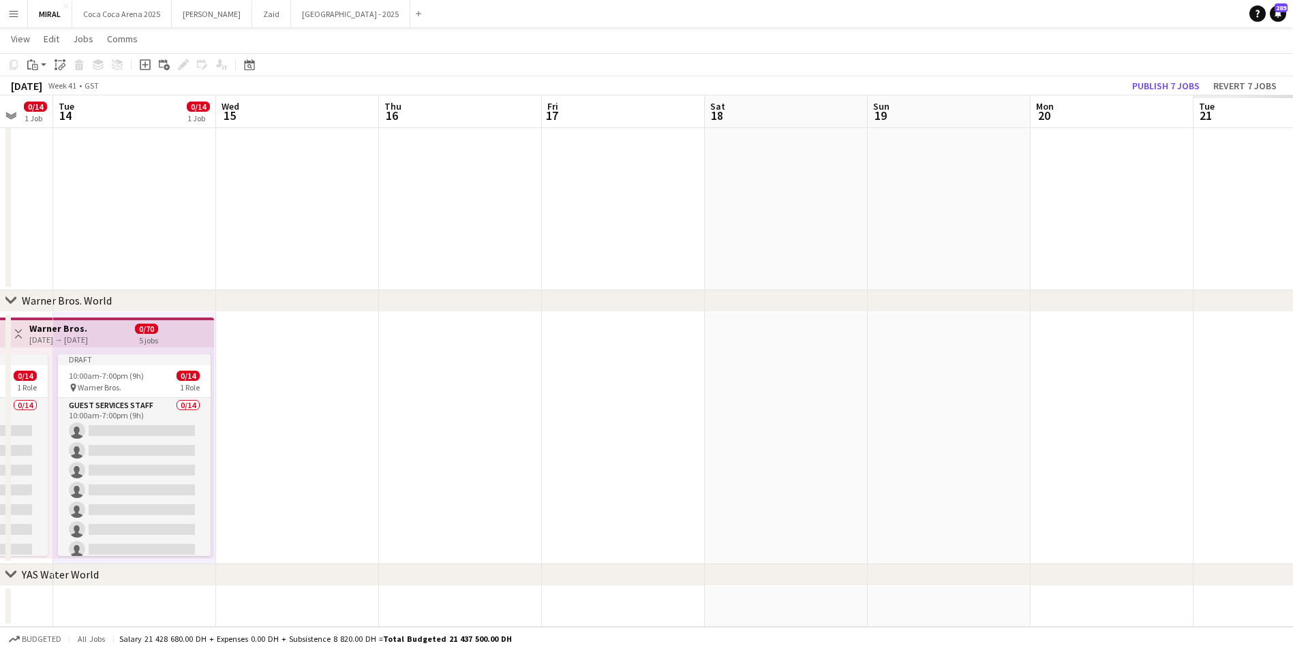
scroll to position [0, 456]
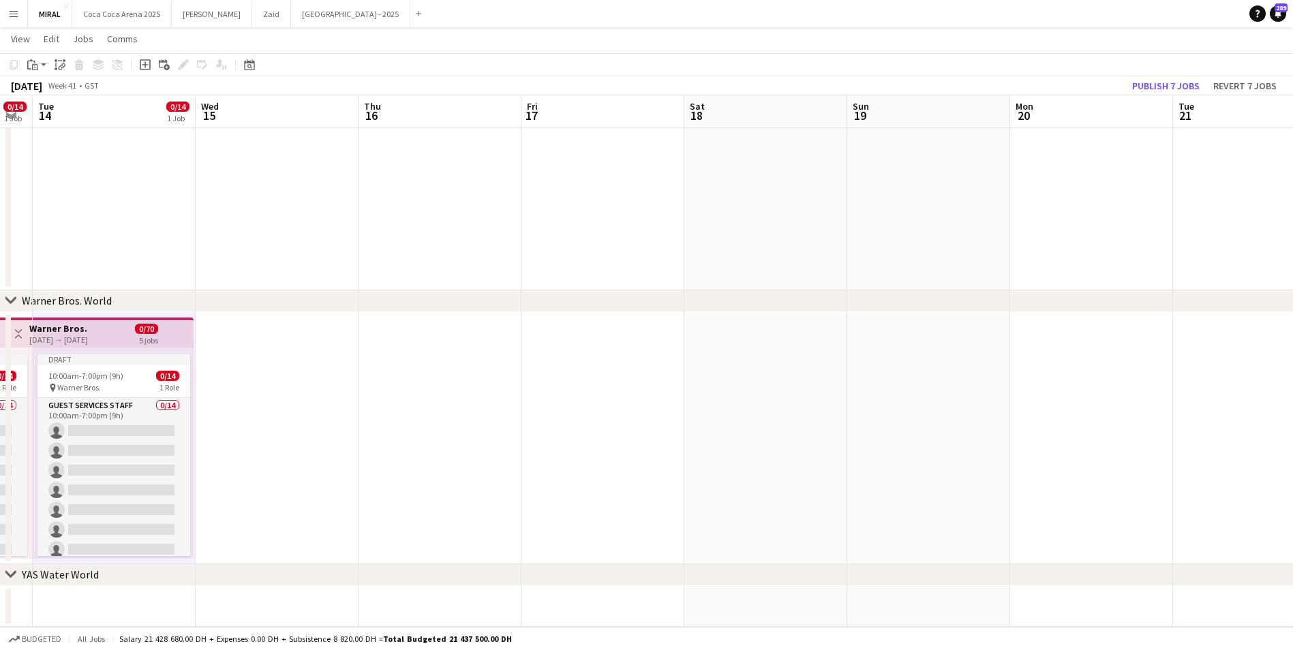
drag, startPoint x: 1243, startPoint y: 381, endPoint x: 231, endPoint y: 355, distance: 1012.7
click at [275, 380] on app-date-cell at bounding box center [277, 438] width 163 height 252
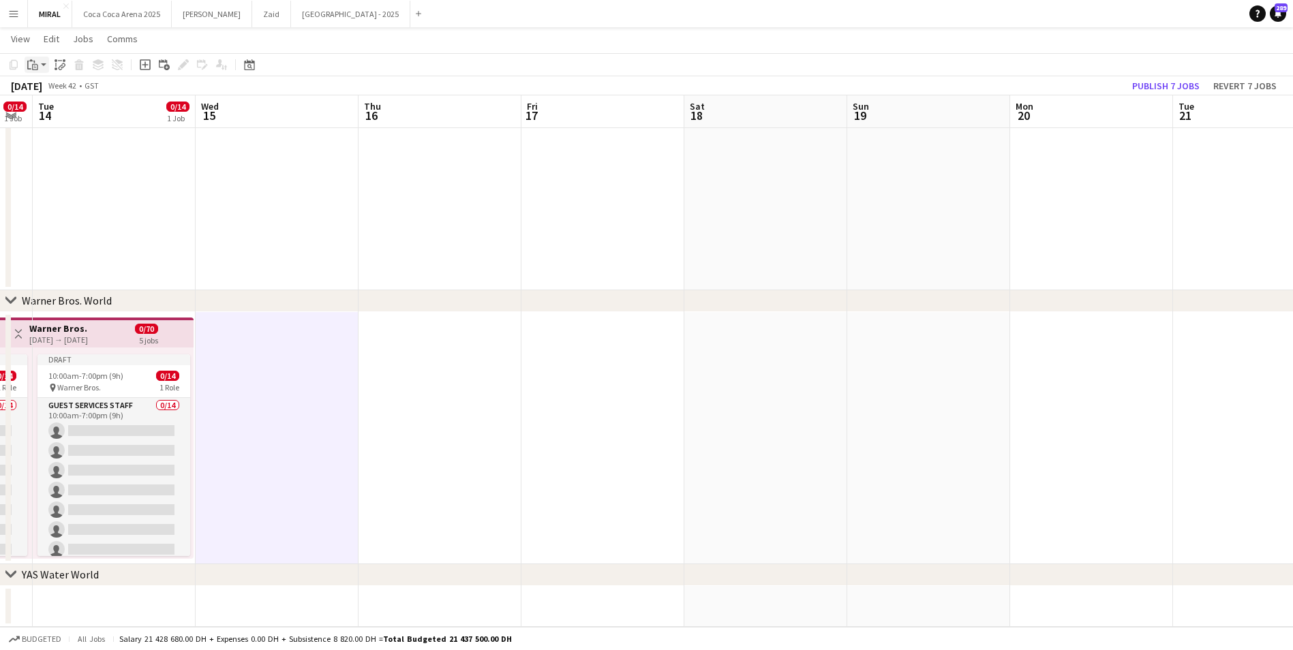
click at [39, 67] on div "Paste" at bounding box center [33, 65] width 16 height 16
click at [62, 62] on icon "Paste linked Job" at bounding box center [60, 64] width 11 height 11
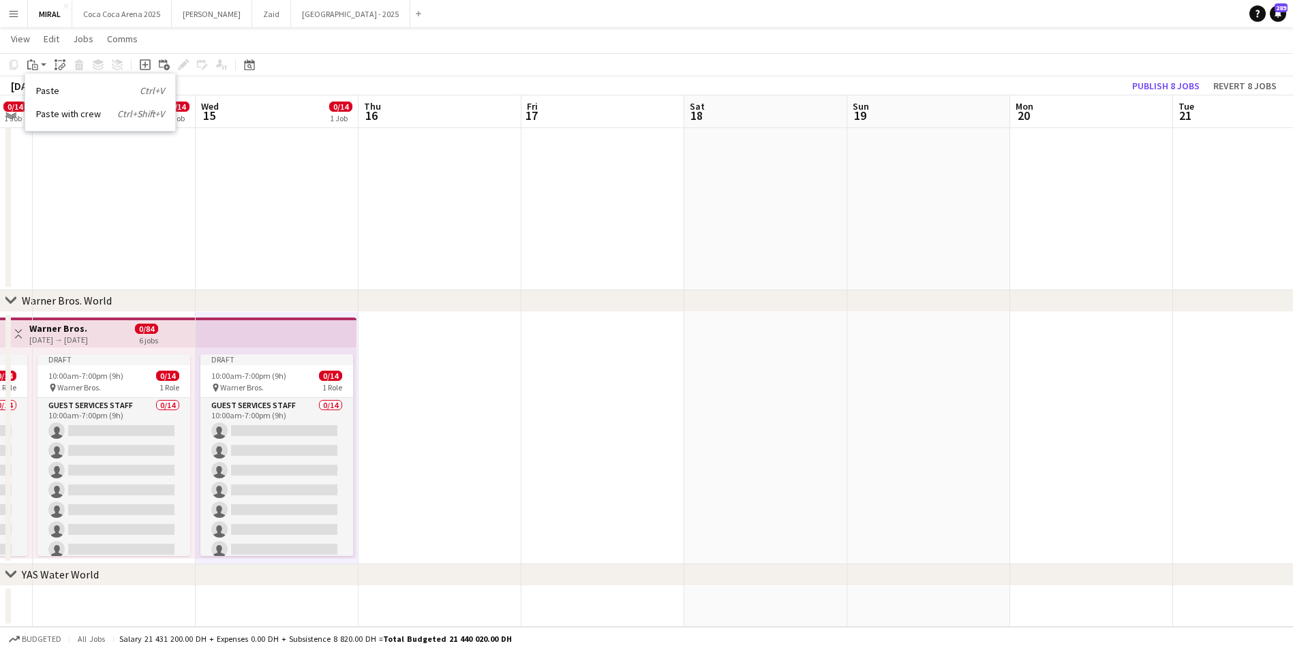
click at [424, 417] on app-date-cell at bounding box center [440, 438] width 163 height 252
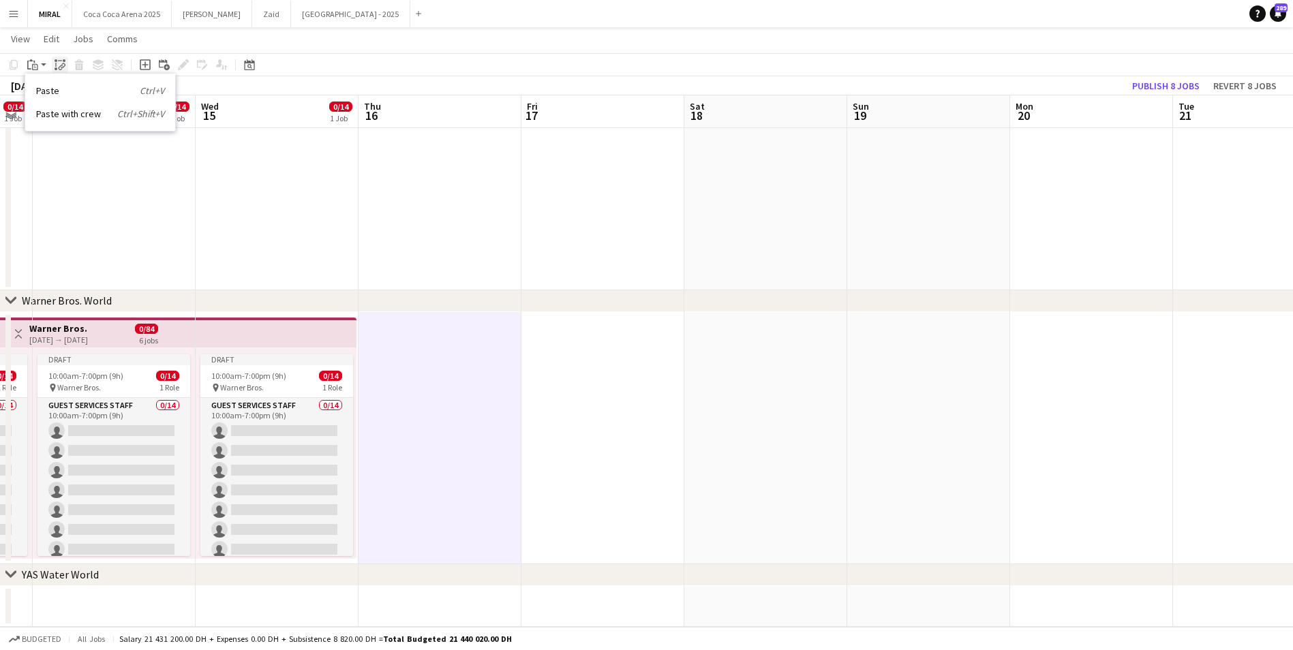
click at [59, 63] on icon "Paste linked Job" at bounding box center [60, 64] width 11 height 11
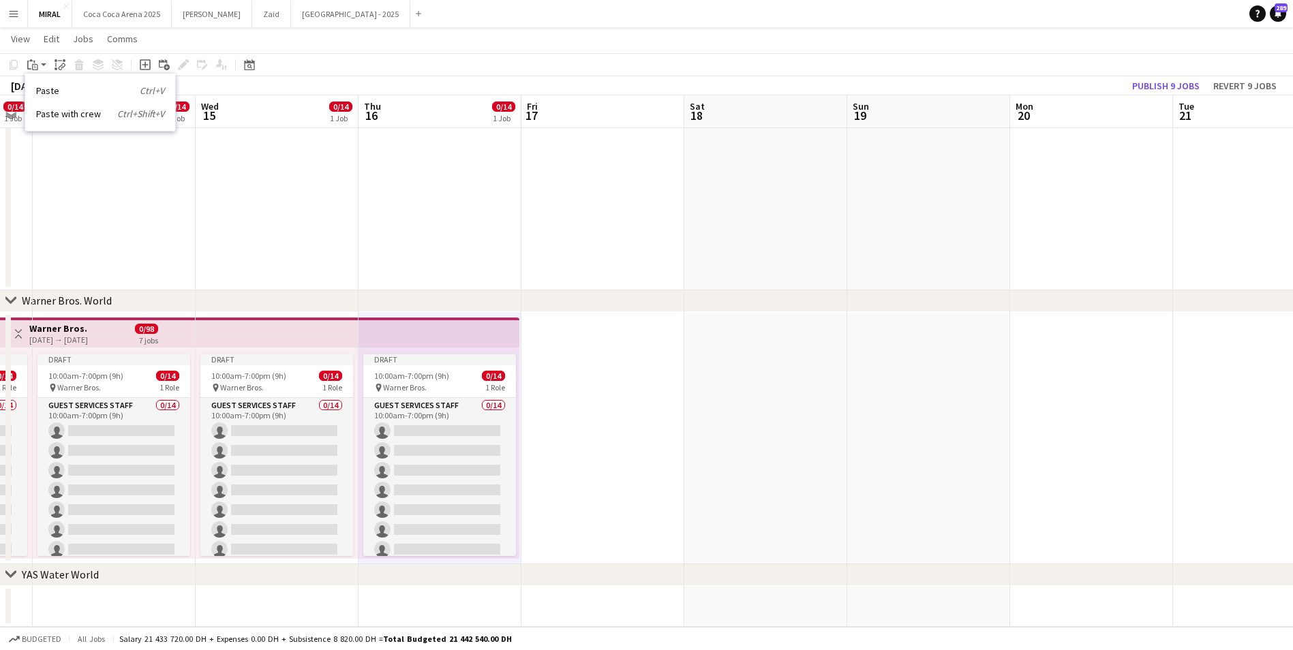
click at [305, 74] on app-toolbar "Copy Paste Paste Ctrl+V Paste with crew Ctrl+Shift+V Paste linked Job Delete Gr…" at bounding box center [646, 64] width 1293 height 23
click at [584, 405] on app-date-cell at bounding box center [603, 438] width 163 height 252
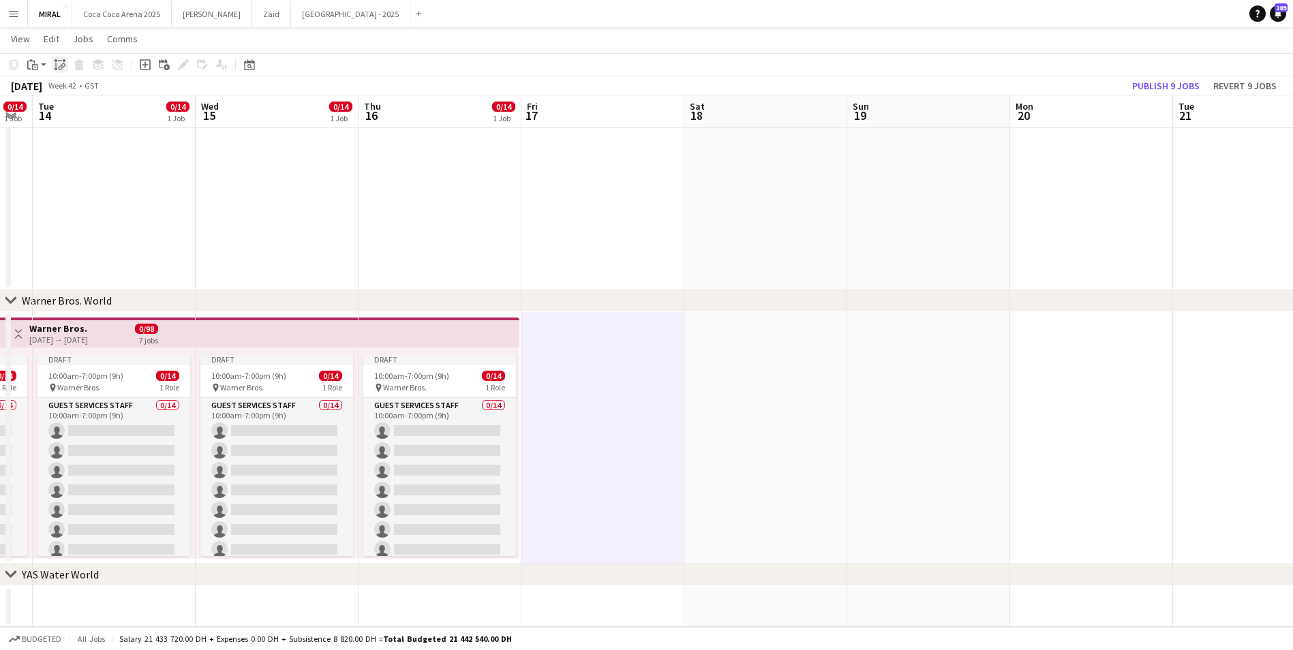
click at [63, 61] on icon at bounding box center [64, 60] width 3 height 3
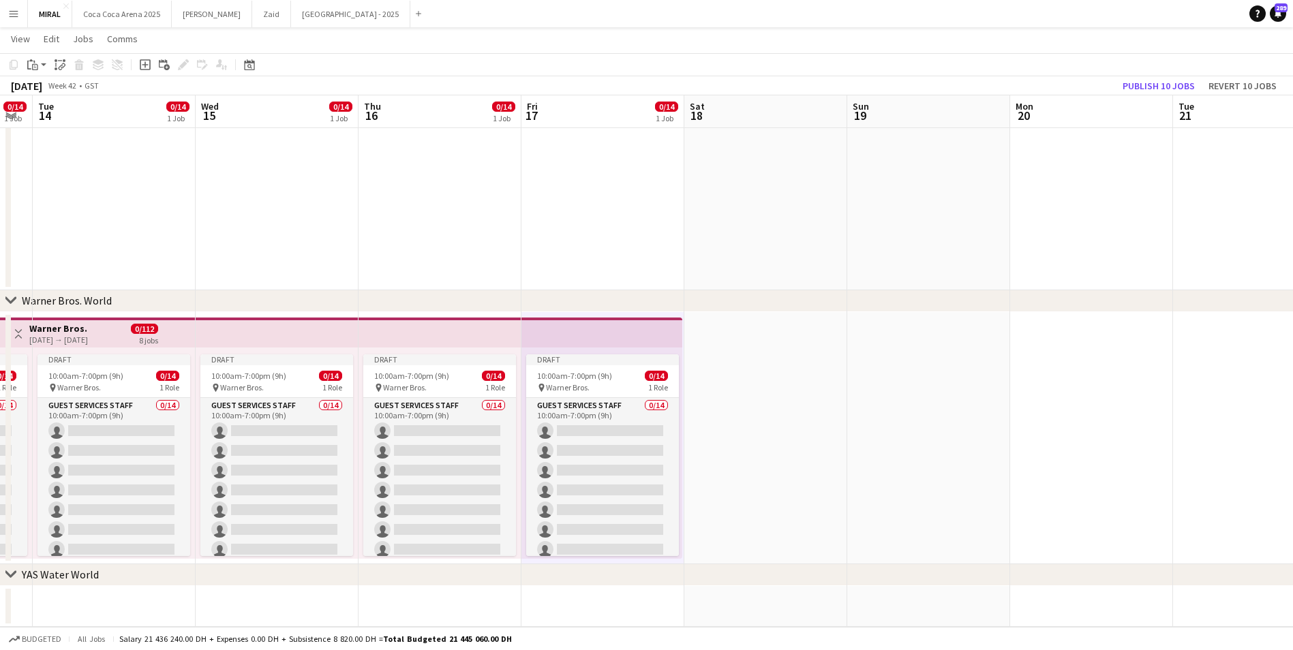
click at [711, 401] on app-date-cell at bounding box center [765, 438] width 163 height 252
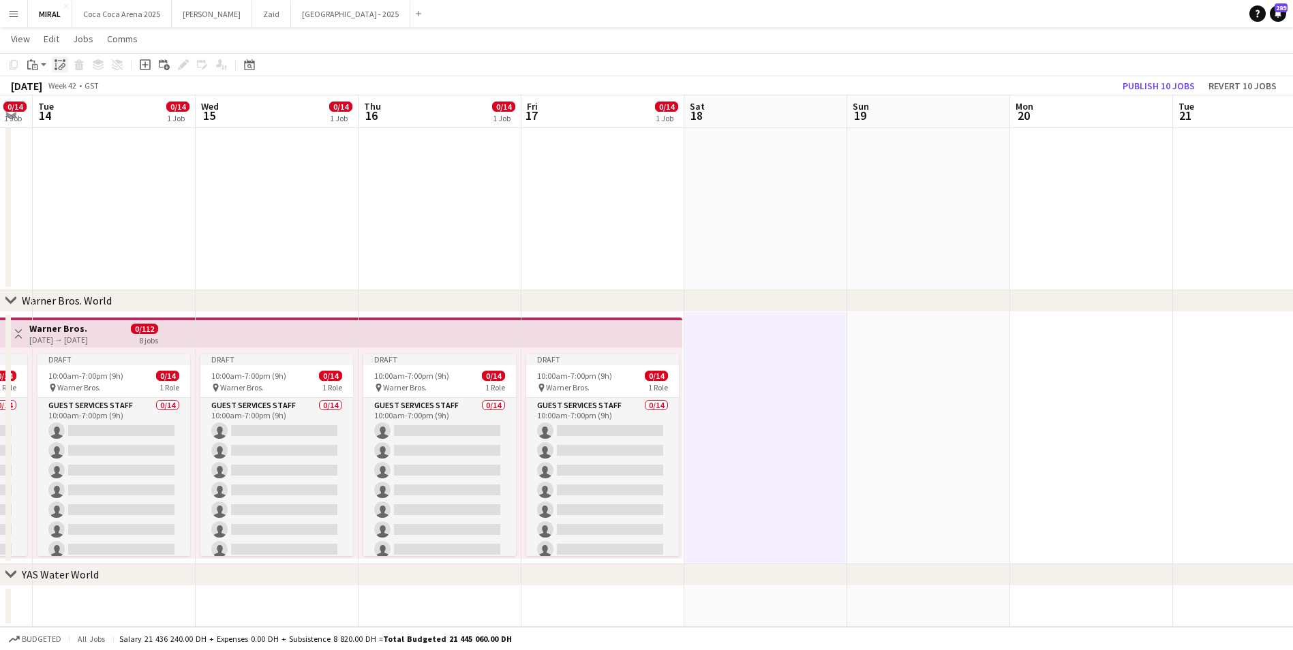
click at [62, 65] on icon at bounding box center [63, 65] width 5 height 5
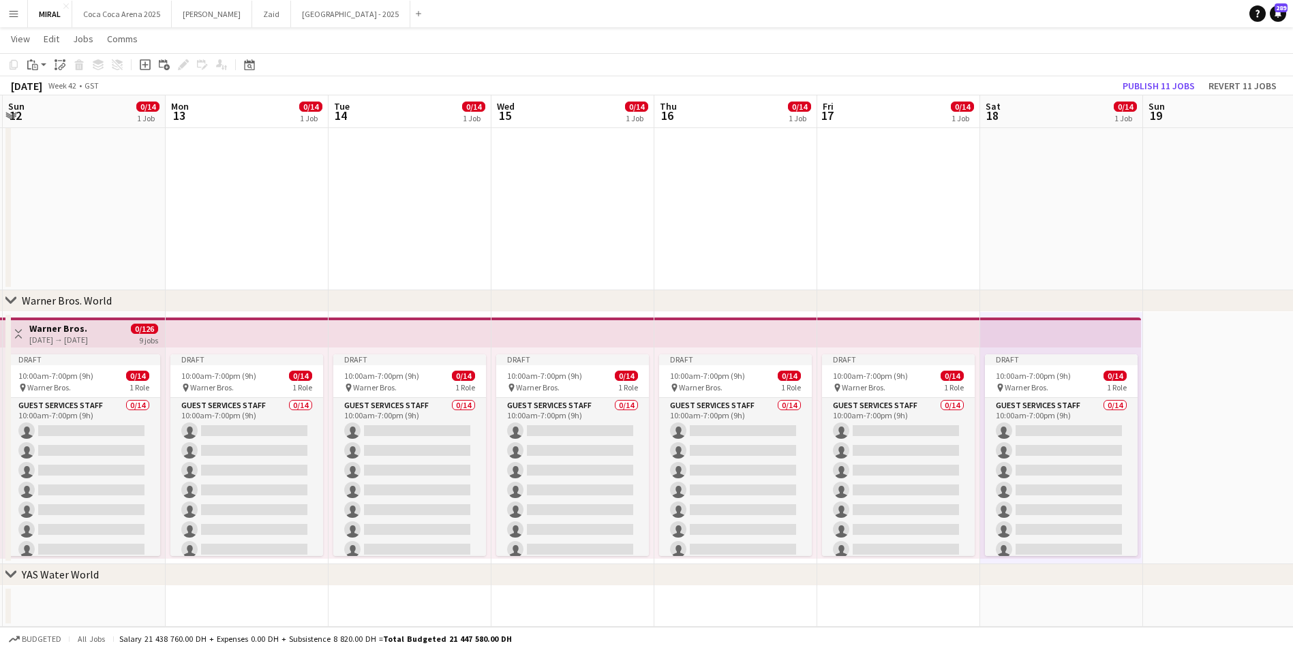
scroll to position [0, 402]
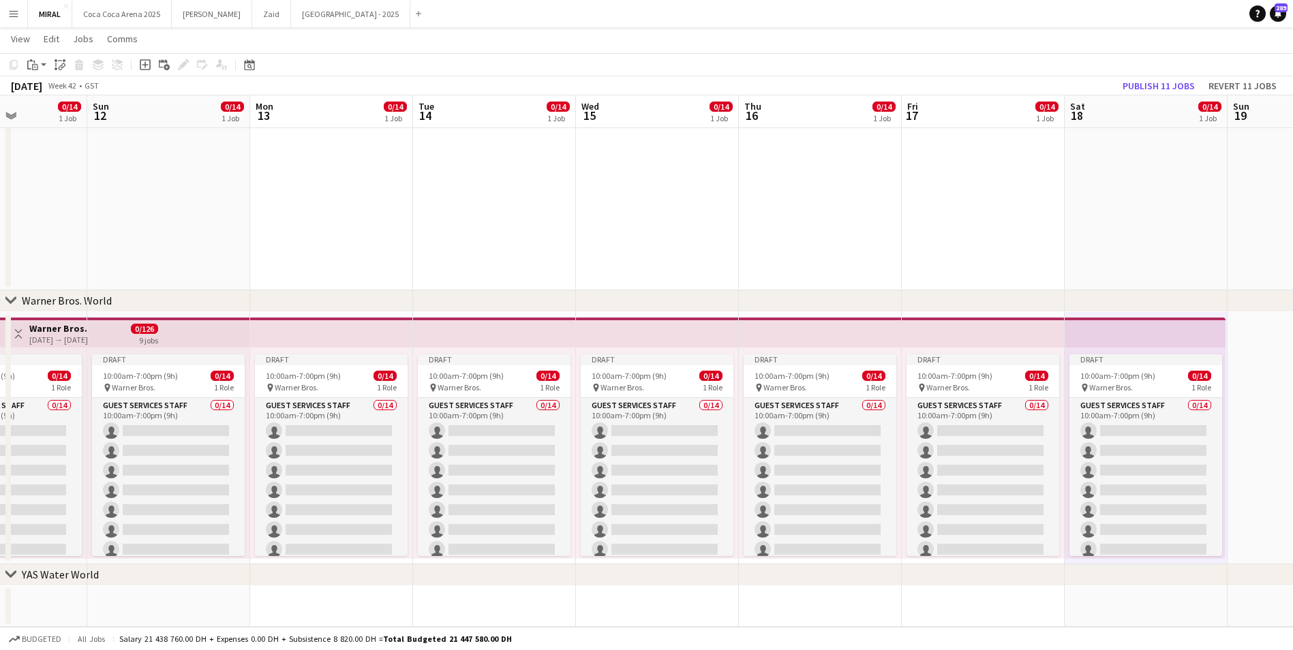
drag, startPoint x: 910, startPoint y: 409, endPoint x: 1618, endPoint y: 454, distance: 709.7
drag, startPoint x: 684, startPoint y: 301, endPoint x: 1223, endPoint y: 327, distance: 539.9
drag, startPoint x: 590, startPoint y: 300, endPoint x: 713, endPoint y: 264, distance: 128.6
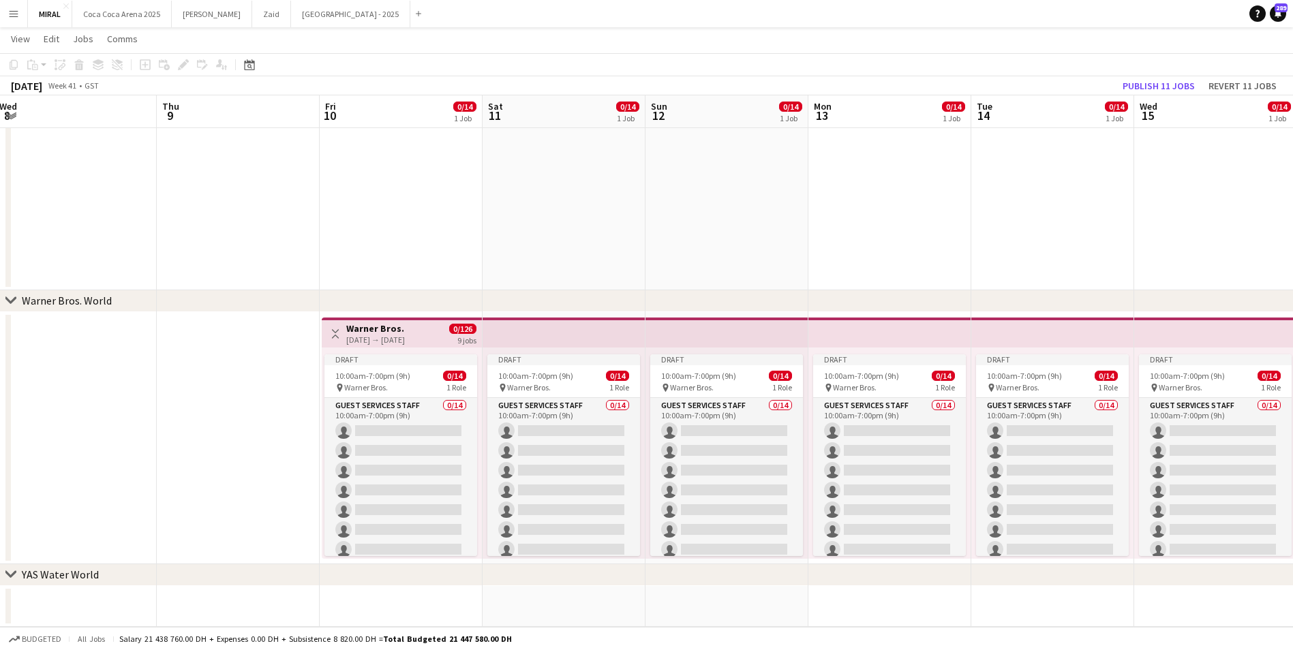
scroll to position [0, 405]
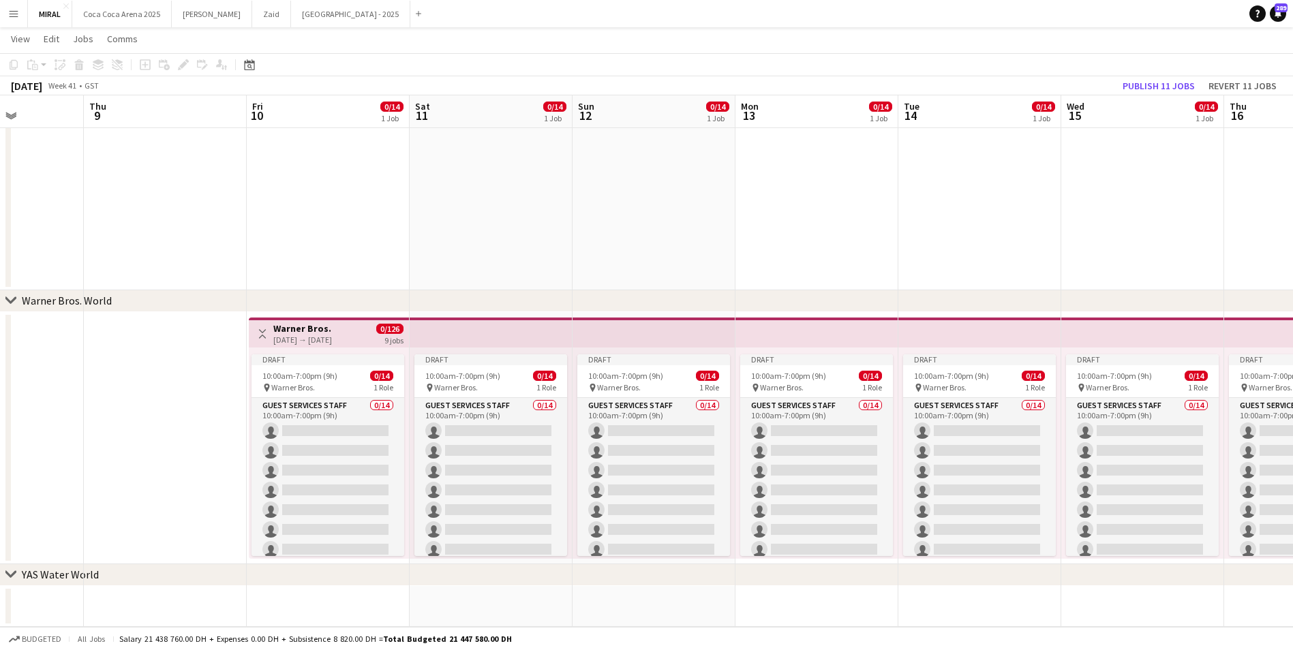
drag, startPoint x: 539, startPoint y: 226, endPoint x: 1188, endPoint y: 279, distance: 650.5
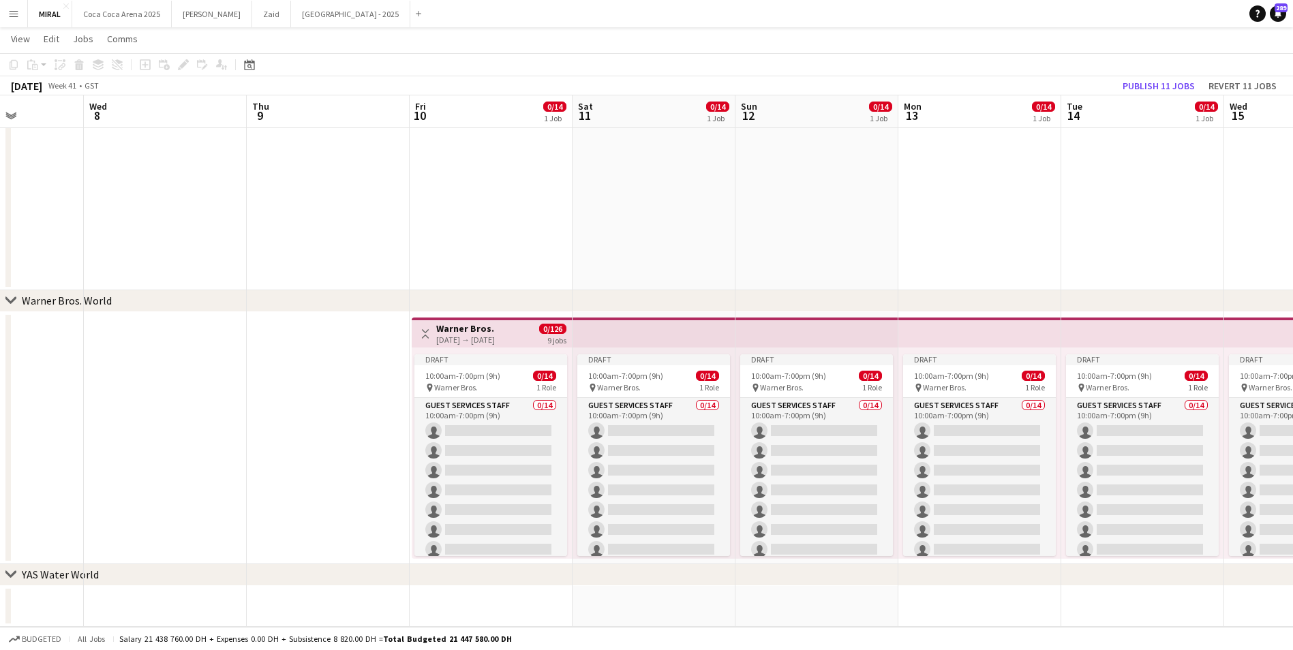
click at [495, 334] on h3 "Warner Bros." at bounding box center [465, 328] width 59 height 12
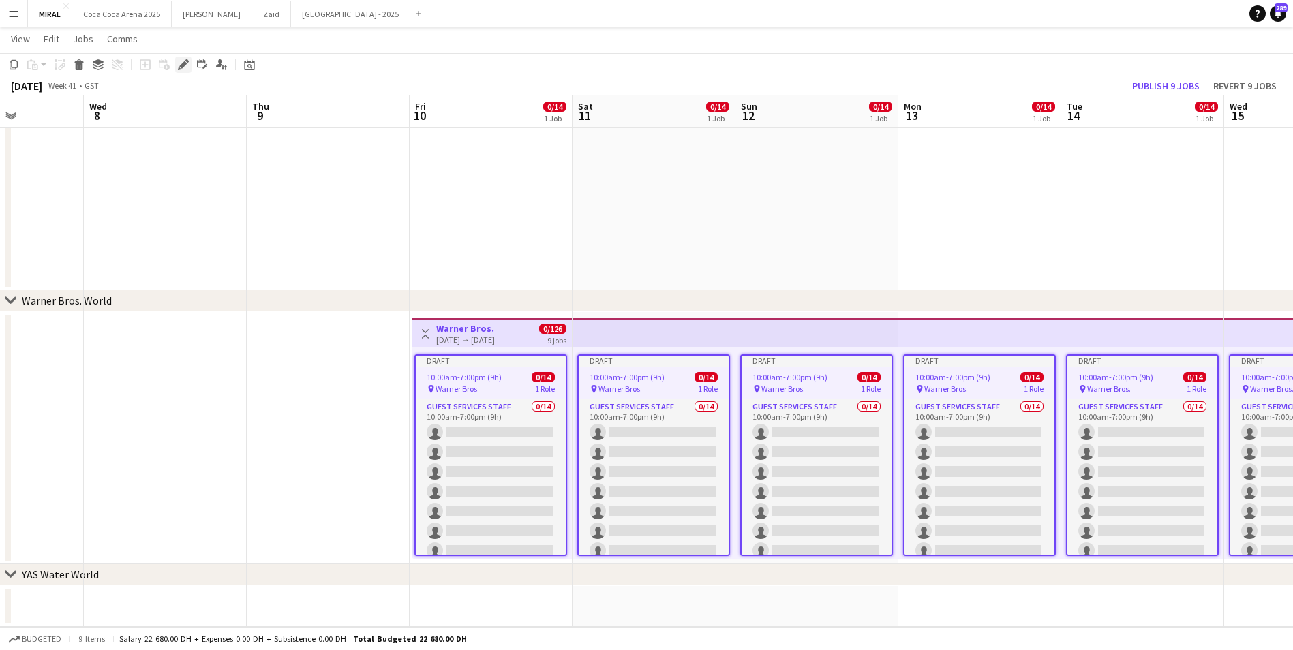
click at [185, 58] on div "Edit" at bounding box center [183, 65] width 16 height 16
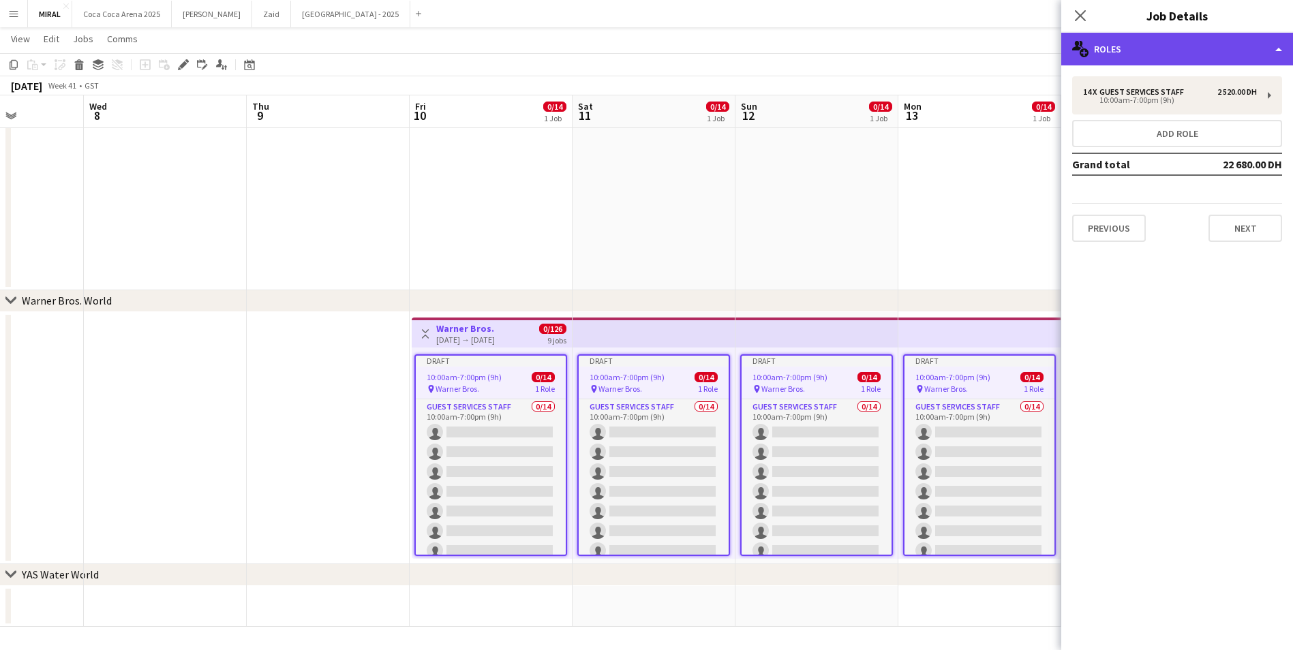
click at [1178, 49] on div "multiple-users-add Roles" at bounding box center [1177, 49] width 232 height 33
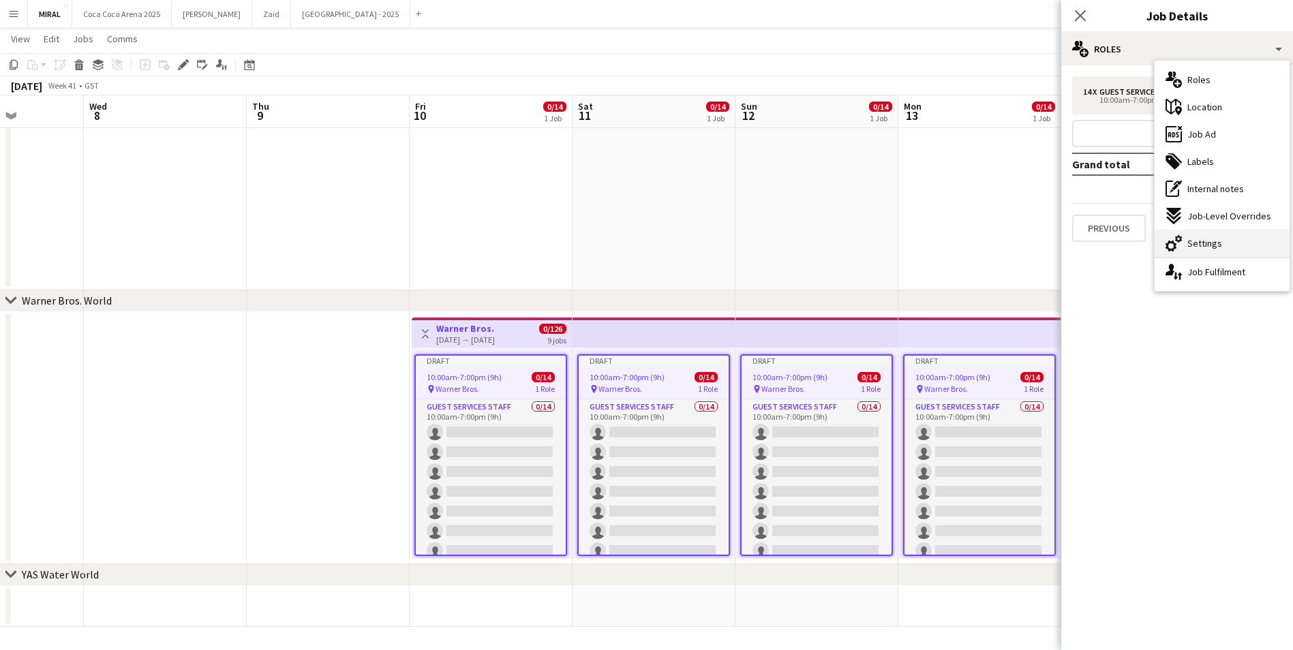
click at [1214, 241] on span "Settings" at bounding box center [1205, 243] width 35 height 12
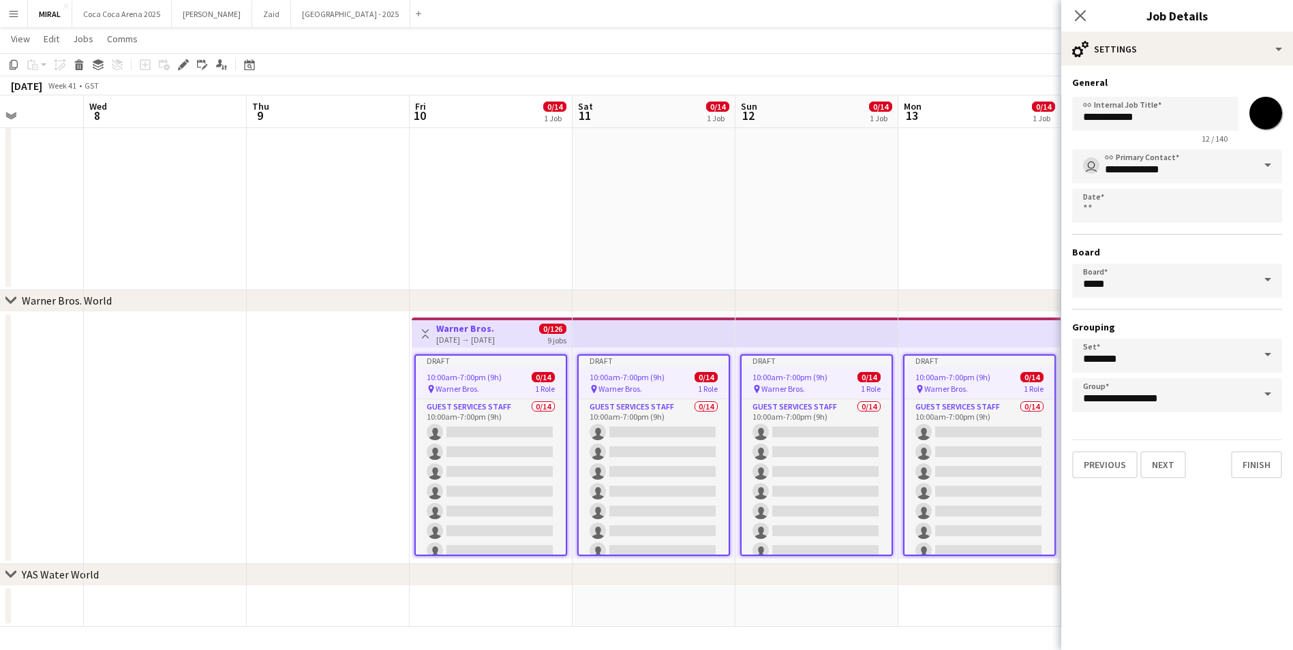
click at [1258, 115] on input "*******" at bounding box center [1265, 113] width 49 height 49
type input "*******"
click at [1261, 464] on button "Finish" at bounding box center [1256, 464] width 51 height 27
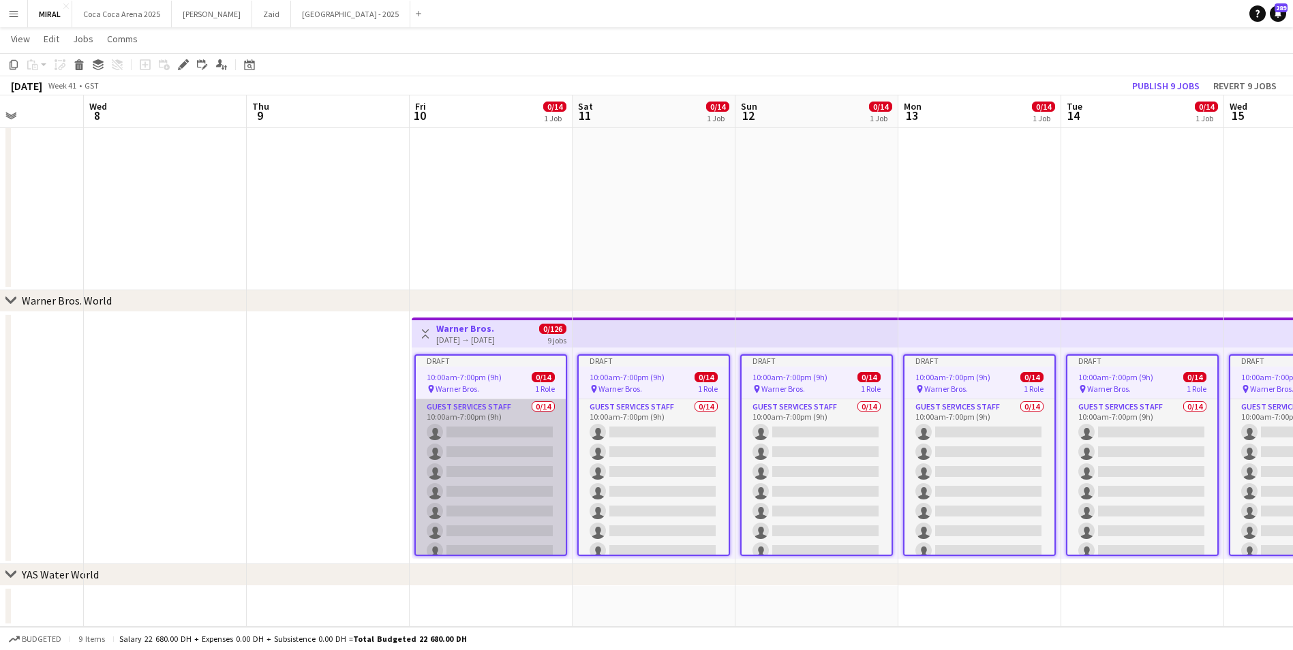
click at [519, 451] on app-card-role "Guest Services Staff 0/14 10:00am-7:00pm (9h) single-neutral-actions single-neu…" at bounding box center [491, 550] width 150 height 303
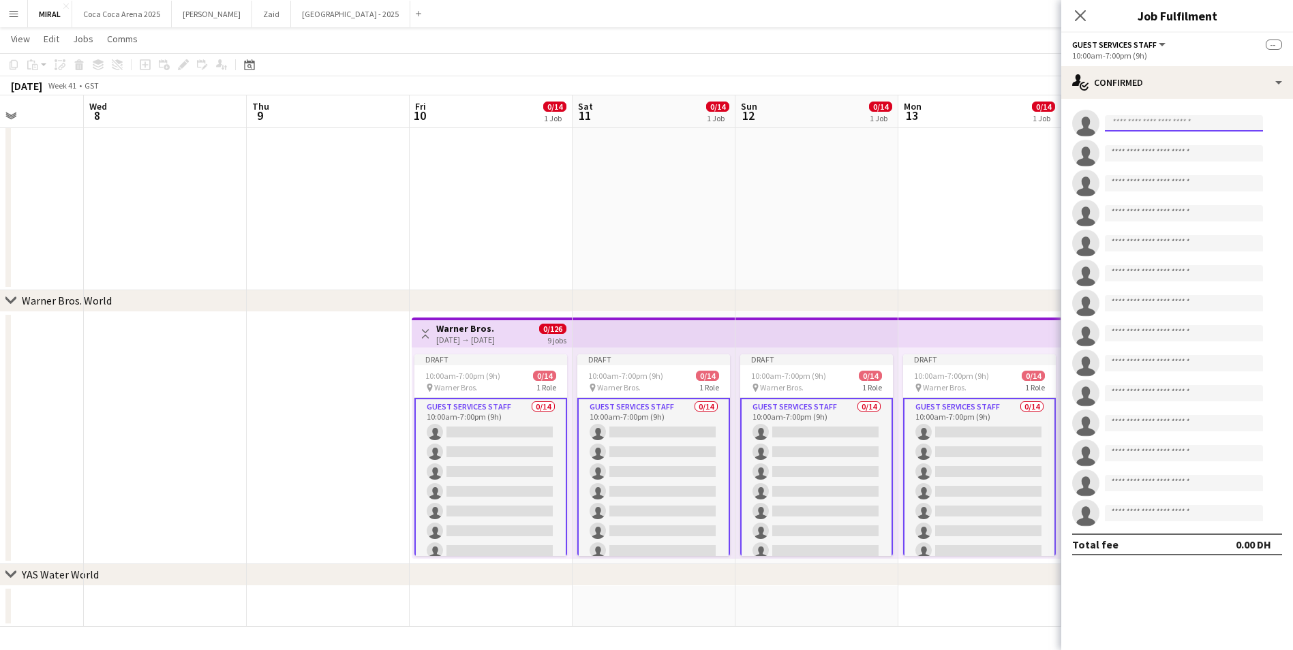
click at [1142, 125] on input at bounding box center [1184, 123] width 158 height 16
paste input "**********"
type input "**********"
click at [1179, 152] on span "ignalyn1982@gmail.com" at bounding box center [1184, 154] width 136 height 11
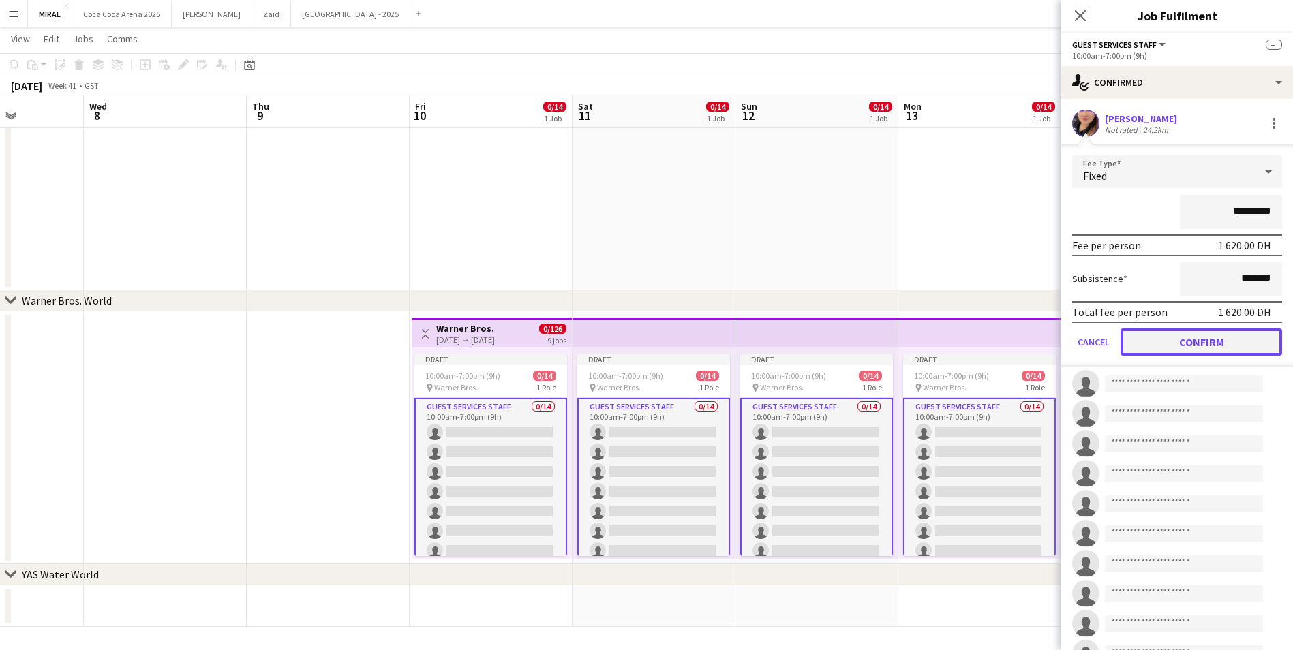
click at [1214, 339] on button "Confirm" at bounding box center [1202, 342] width 162 height 27
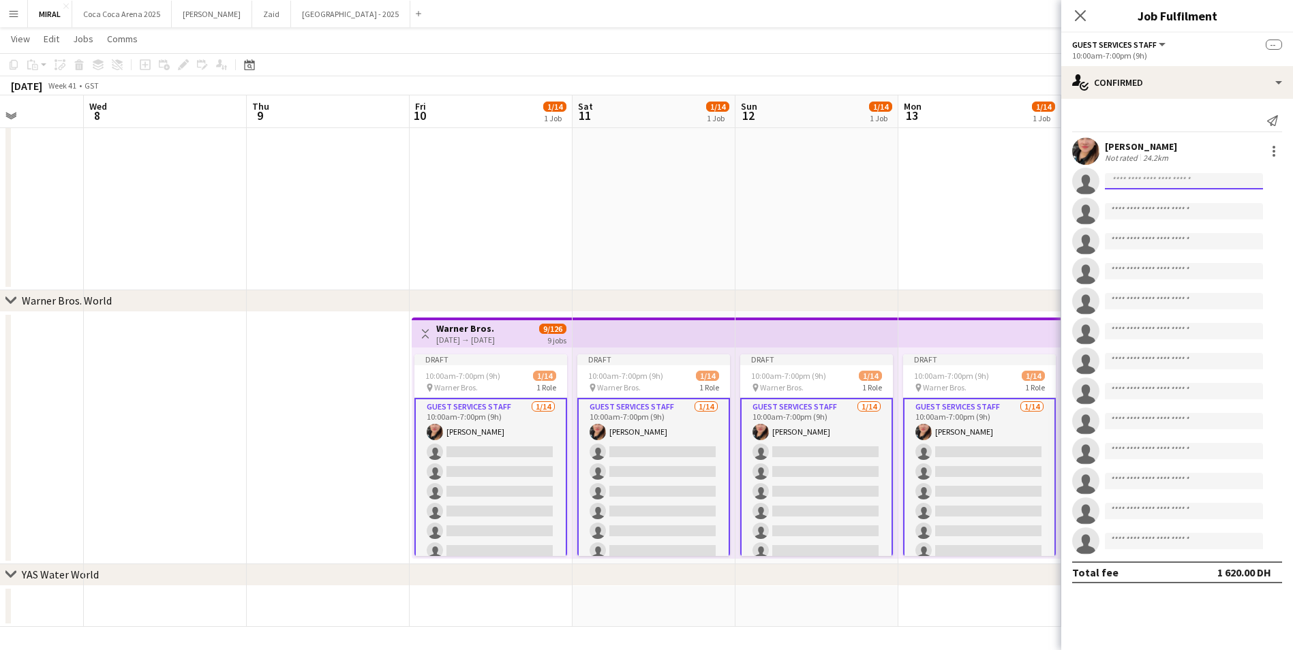
click at [1159, 184] on input at bounding box center [1184, 181] width 158 height 16
paste input "**********"
type input "**********"
click at [1178, 205] on span "Leslie Razonable" at bounding box center [1155, 201] width 78 height 12
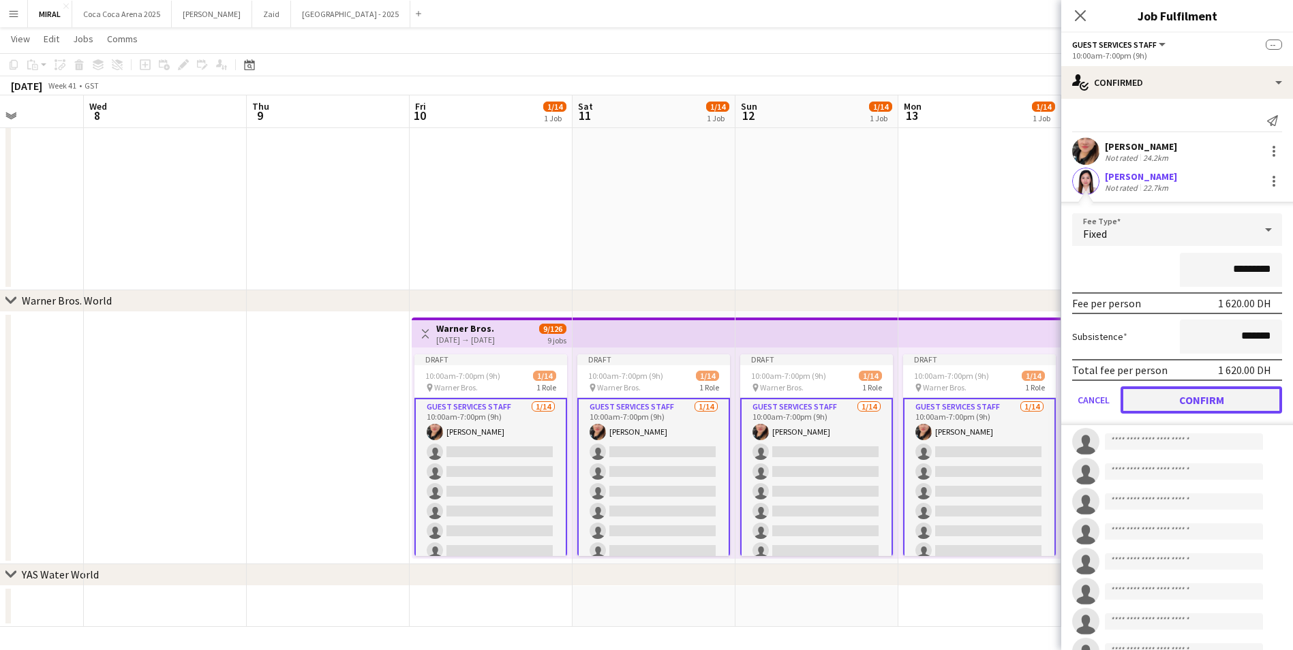
click at [1233, 404] on button "Confirm" at bounding box center [1202, 400] width 162 height 27
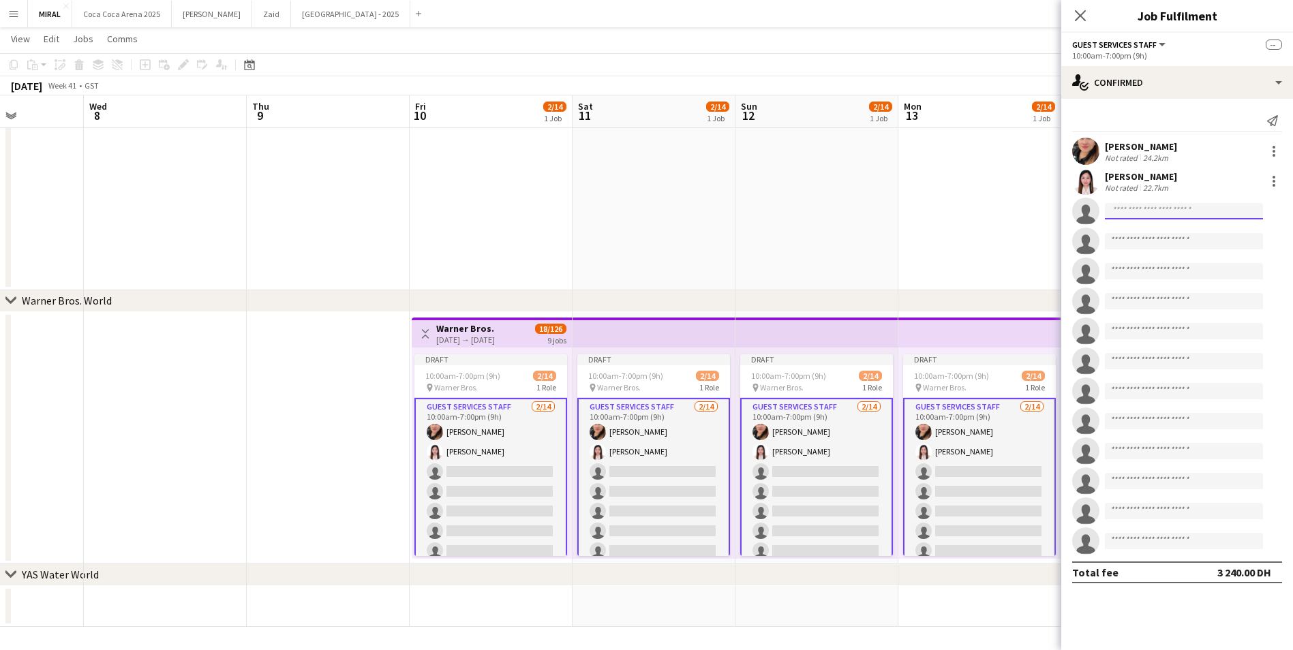
click at [1170, 206] on input at bounding box center [1184, 211] width 158 height 16
paste input "**********"
type input "**********"
click at [1164, 247] on span "+971508330769" at bounding box center [1184, 252] width 136 height 11
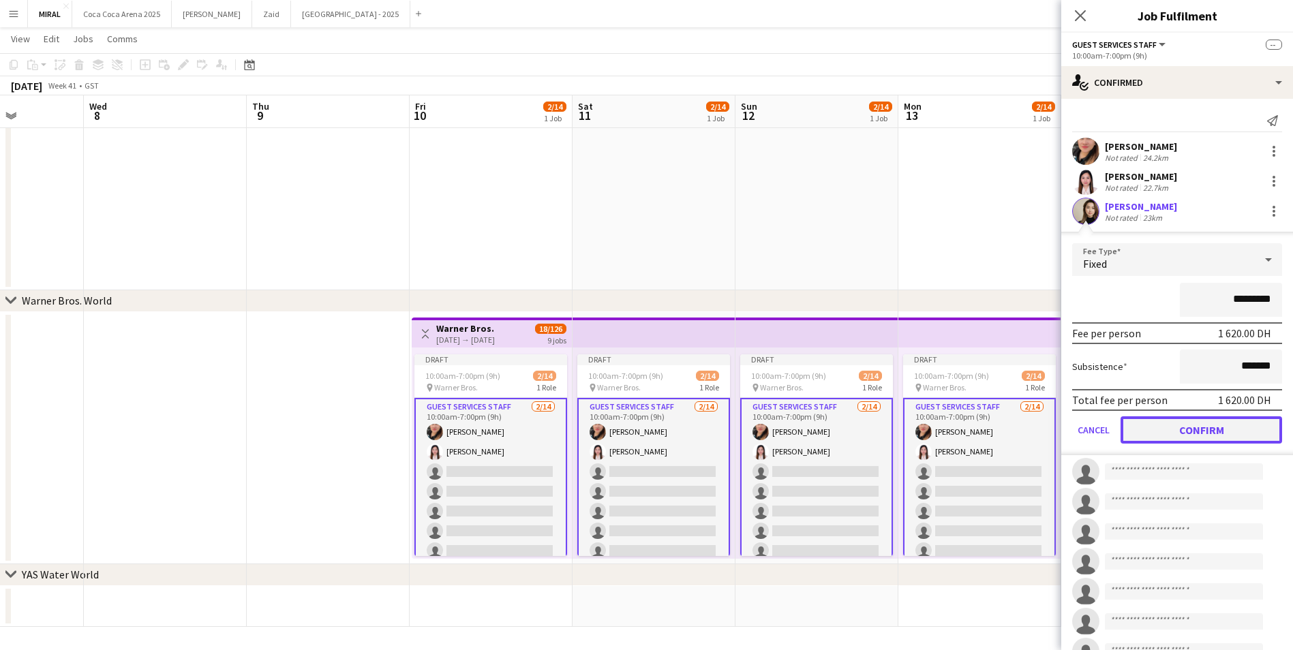
click at [1220, 432] on button "Confirm" at bounding box center [1202, 430] width 162 height 27
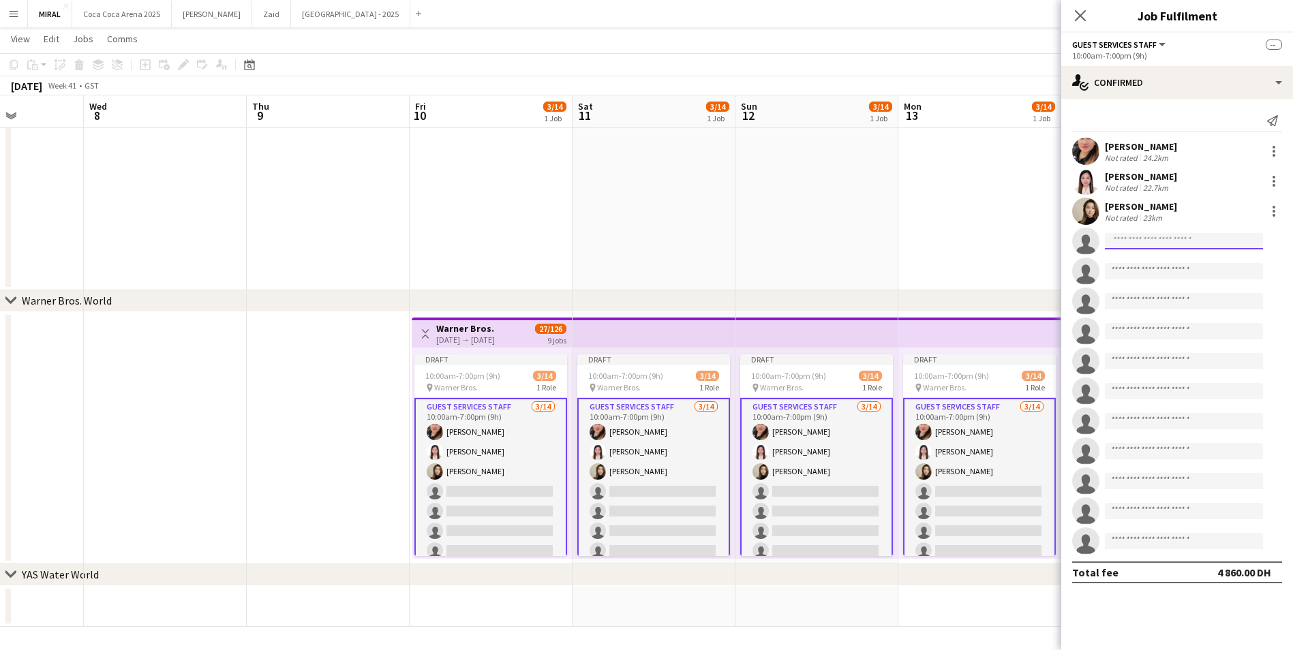
click at [1237, 234] on input at bounding box center [1184, 241] width 158 height 16
paste input "**********"
type input "**********"
click at [1182, 267] on span "cherishheartchaniel131@gmail.com" at bounding box center [1184, 272] width 136 height 11
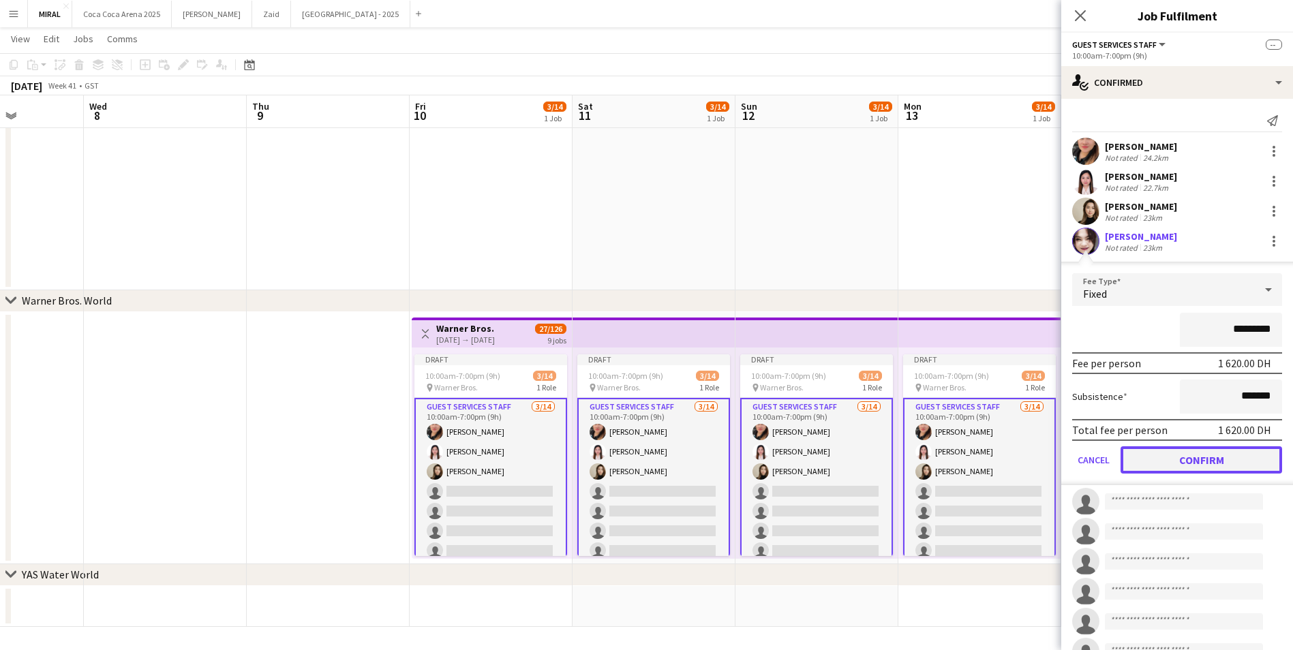
click at [1238, 462] on button "Confirm" at bounding box center [1202, 460] width 162 height 27
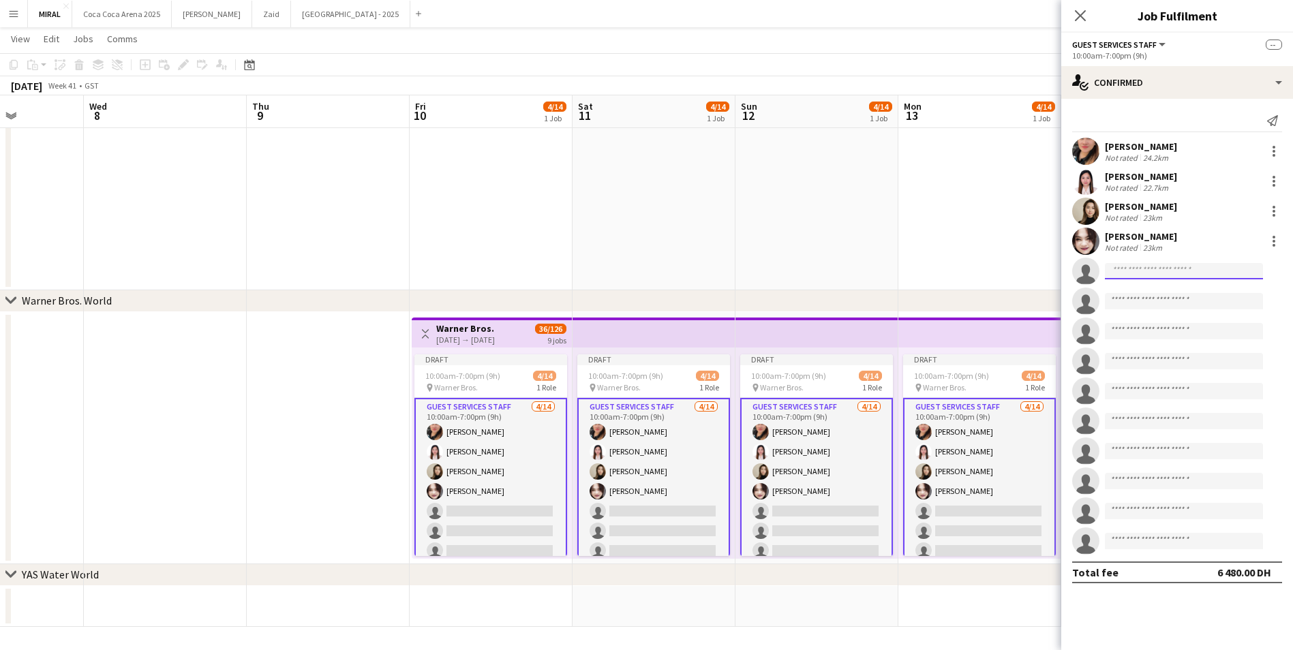
click at [1175, 267] on input at bounding box center [1184, 271] width 158 height 16
paste input "**********"
type input "**********"
click at [1152, 306] on span "inoxentm44@gmail.com" at bounding box center [1184, 302] width 136 height 11
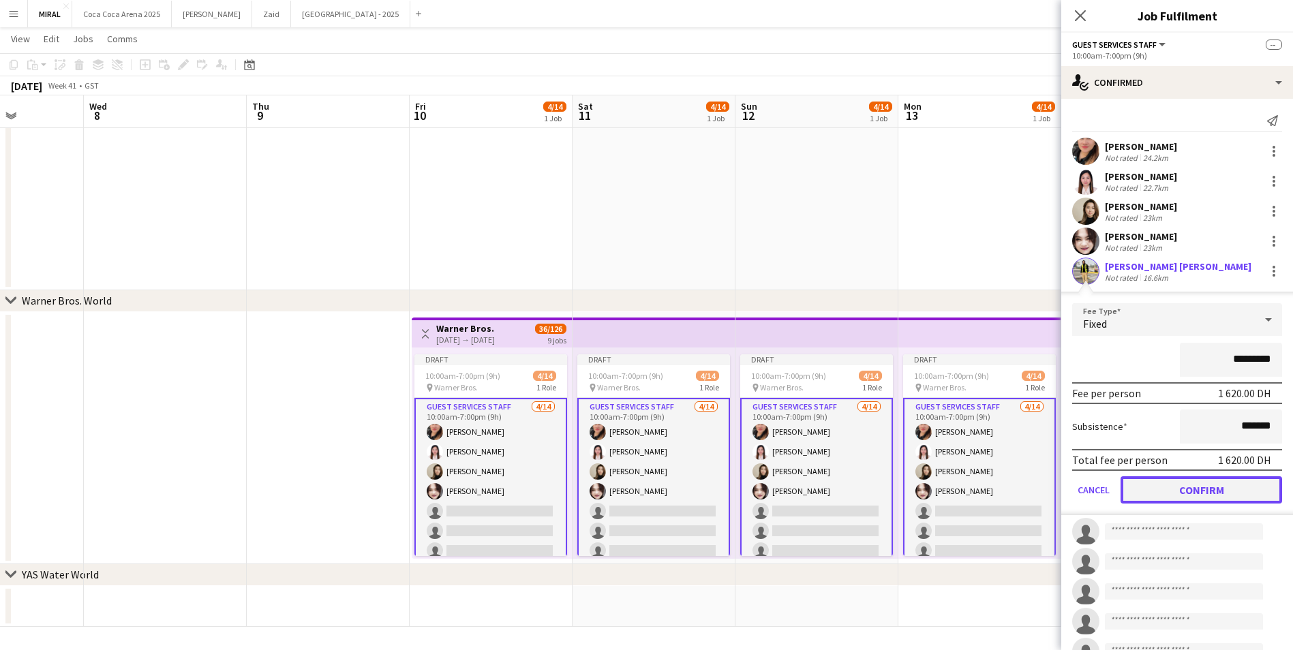
click at [1246, 488] on button "Confirm" at bounding box center [1202, 490] width 162 height 27
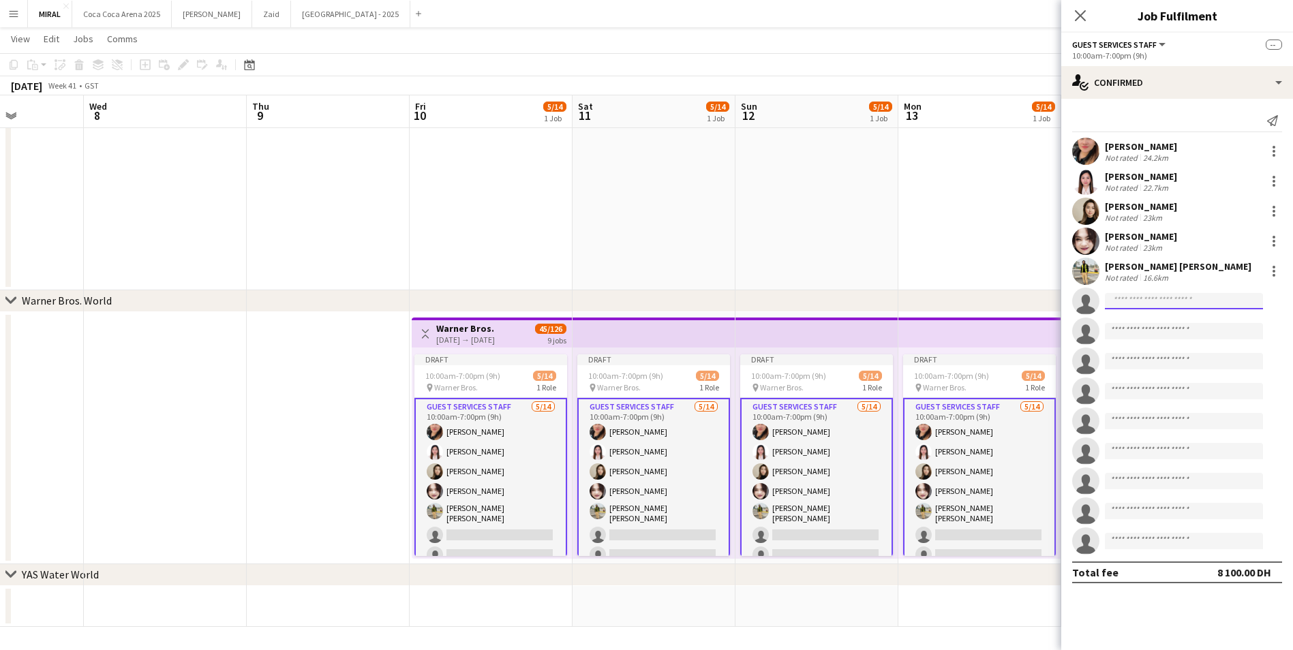
click at [1166, 294] on input at bounding box center [1184, 301] width 158 height 16
paste input "**********"
type input "**********"
click at [1182, 332] on span "jerelcarin@gmail.com" at bounding box center [1184, 332] width 136 height 11
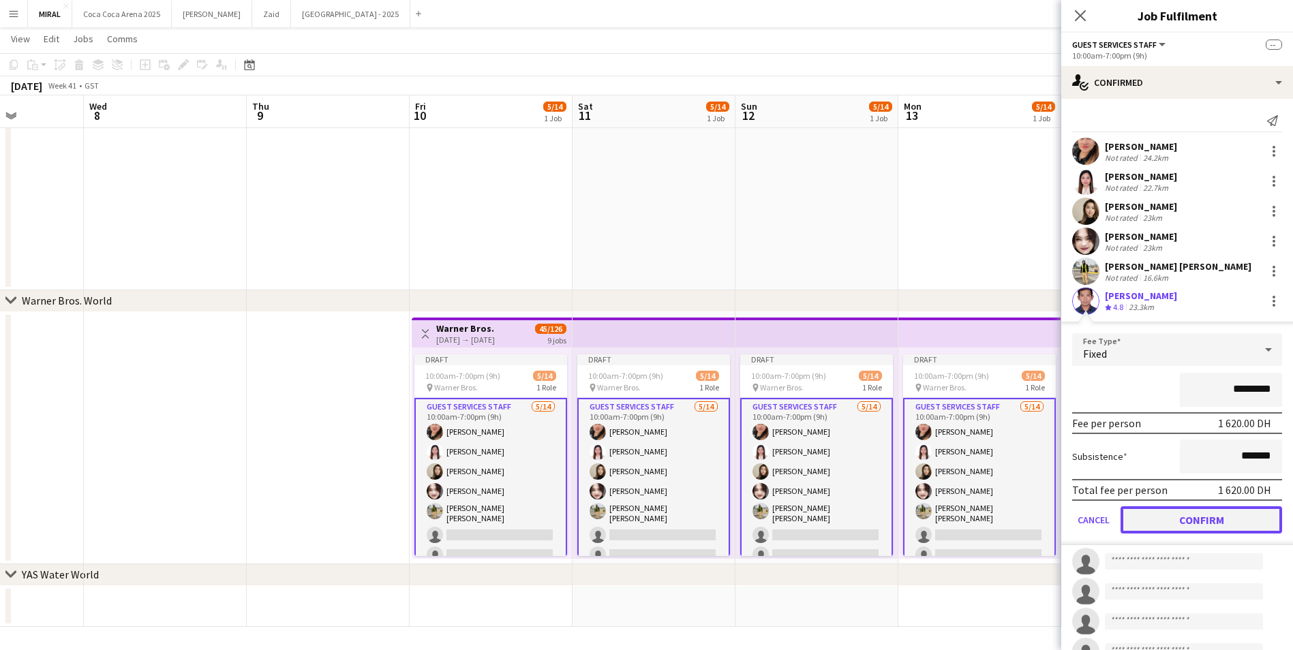
click at [1222, 513] on button "Confirm" at bounding box center [1202, 520] width 162 height 27
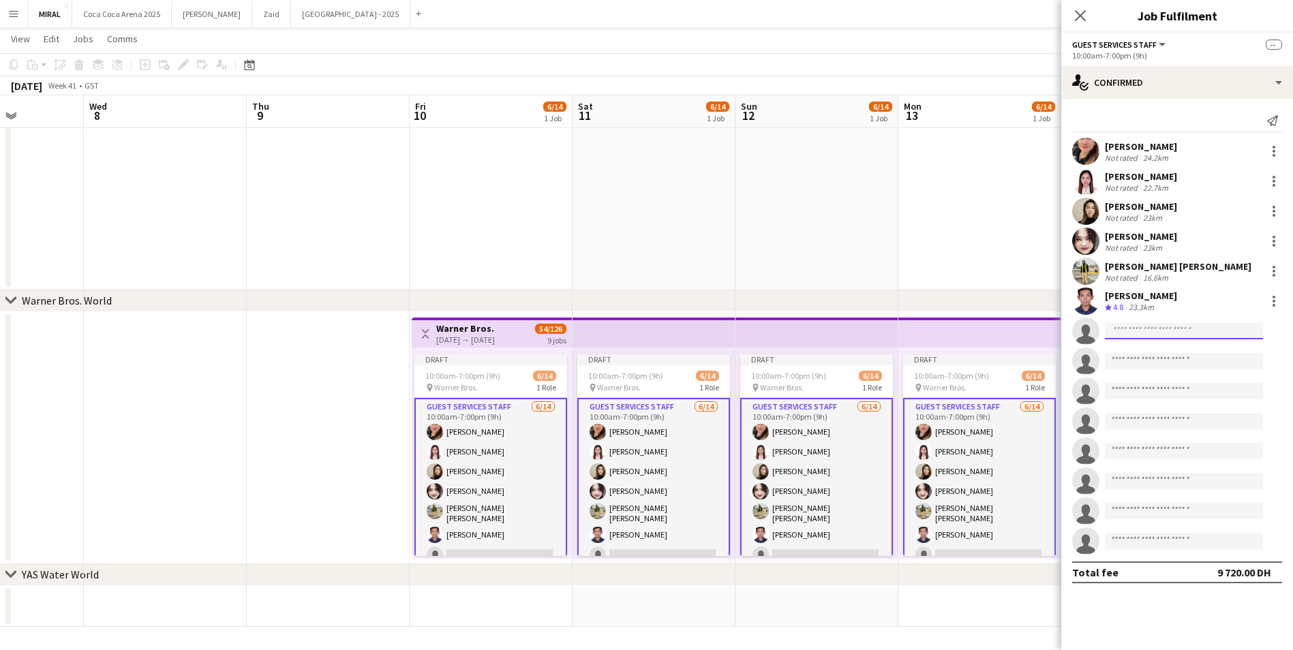
click at [1156, 331] on input at bounding box center [1184, 331] width 158 height 16
paste input "**********"
type input "**********"
click at [1154, 362] on span "selwynaxl@gmail.com" at bounding box center [1184, 362] width 136 height 11
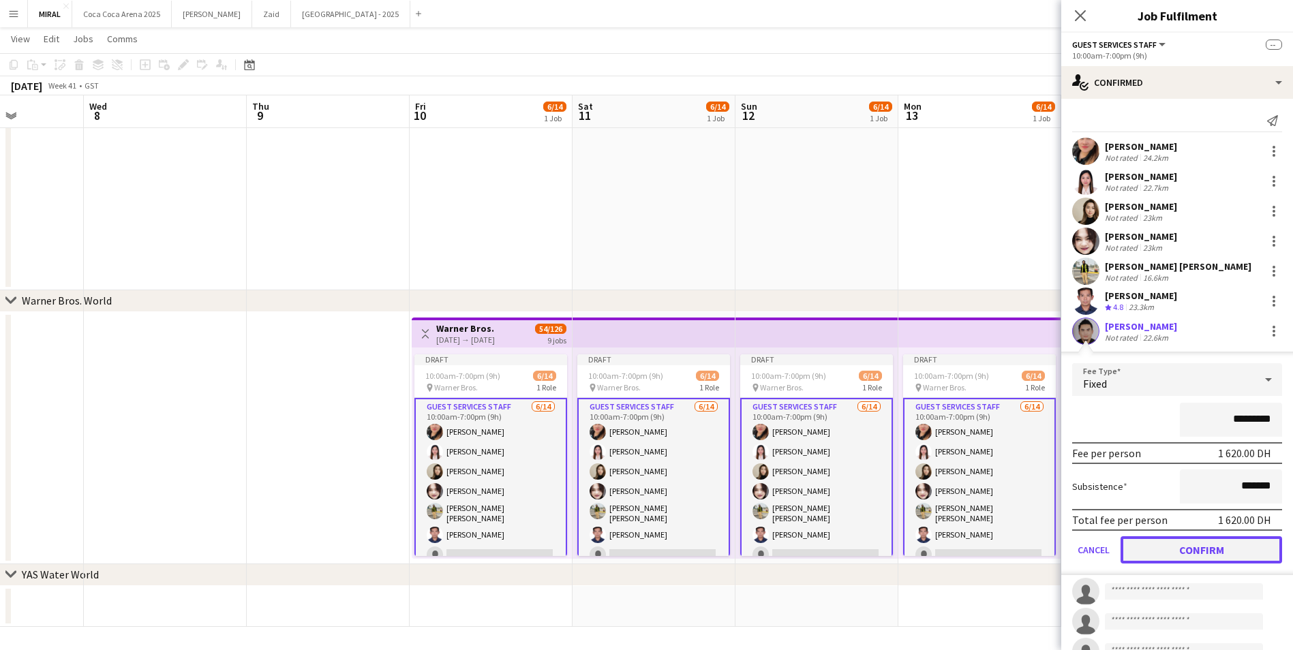
click at [1237, 547] on button "Confirm" at bounding box center [1202, 550] width 162 height 27
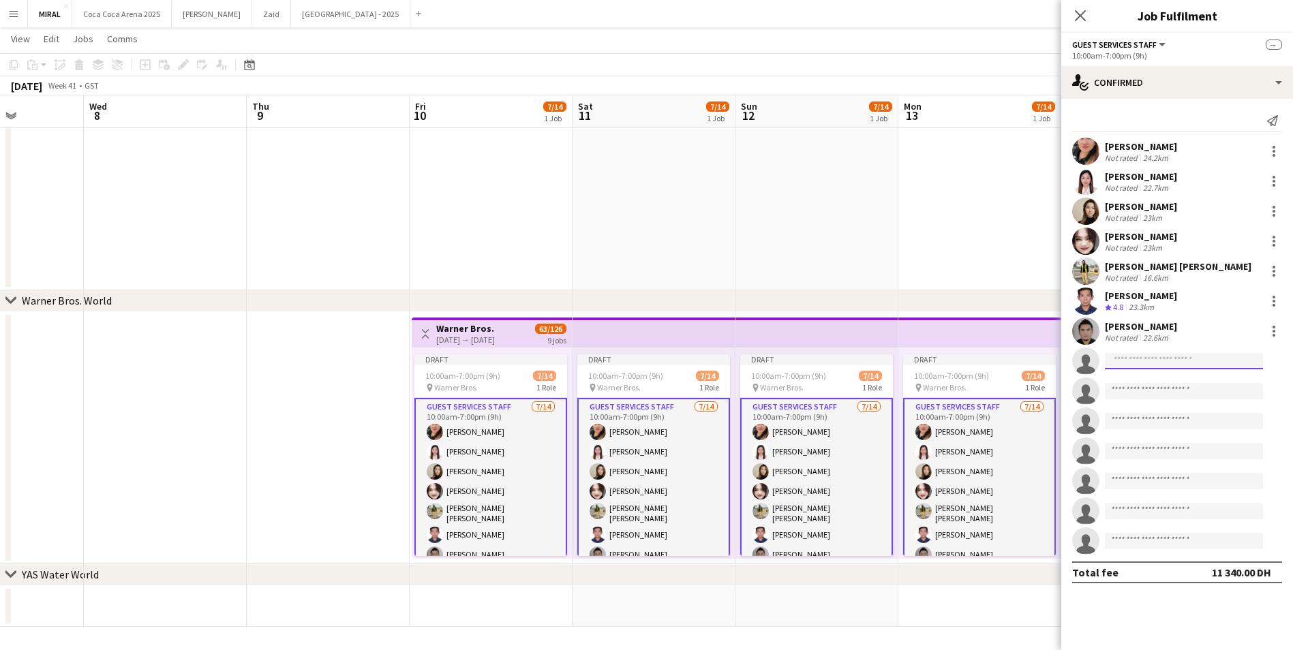
click at [1163, 359] on input at bounding box center [1184, 361] width 158 height 16
paste input "**********"
type input "**********"
click at [1168, 393] on span "sabusap.michael@yahoo.com" at bounding box center [1184, 392] width 136 height 11
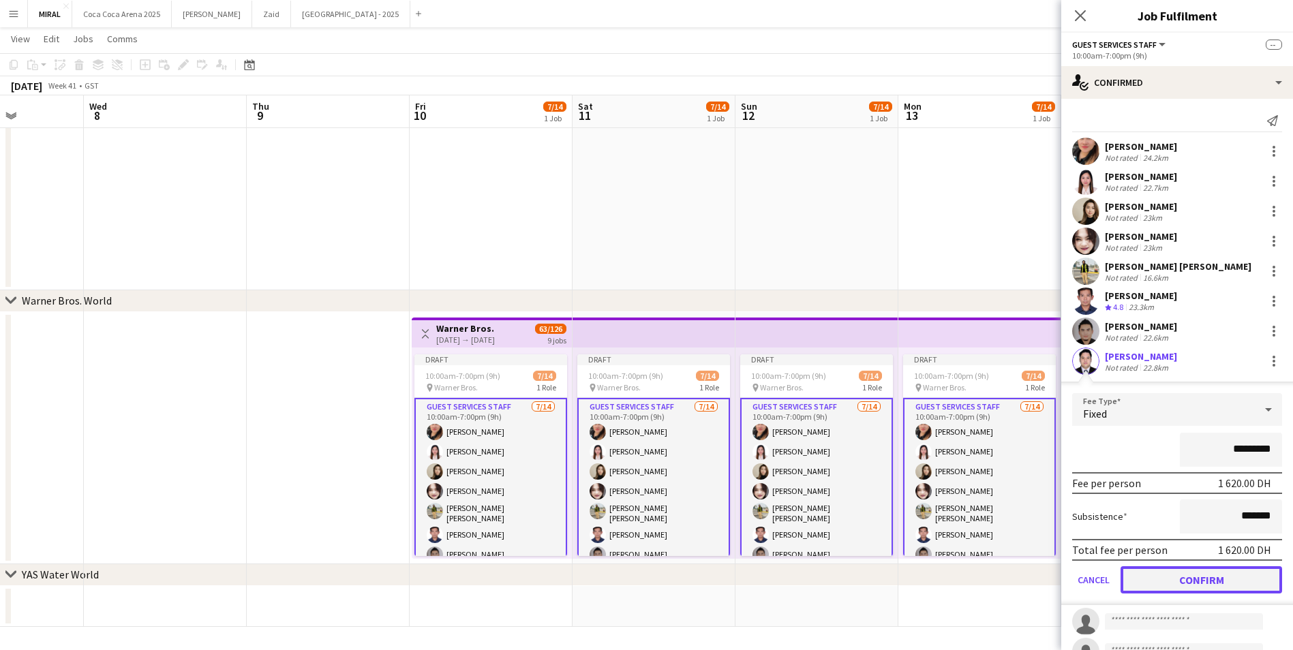
click at [1228, 583] on button "Confirm" at bounding box center [1202, 580] width 162 height 27
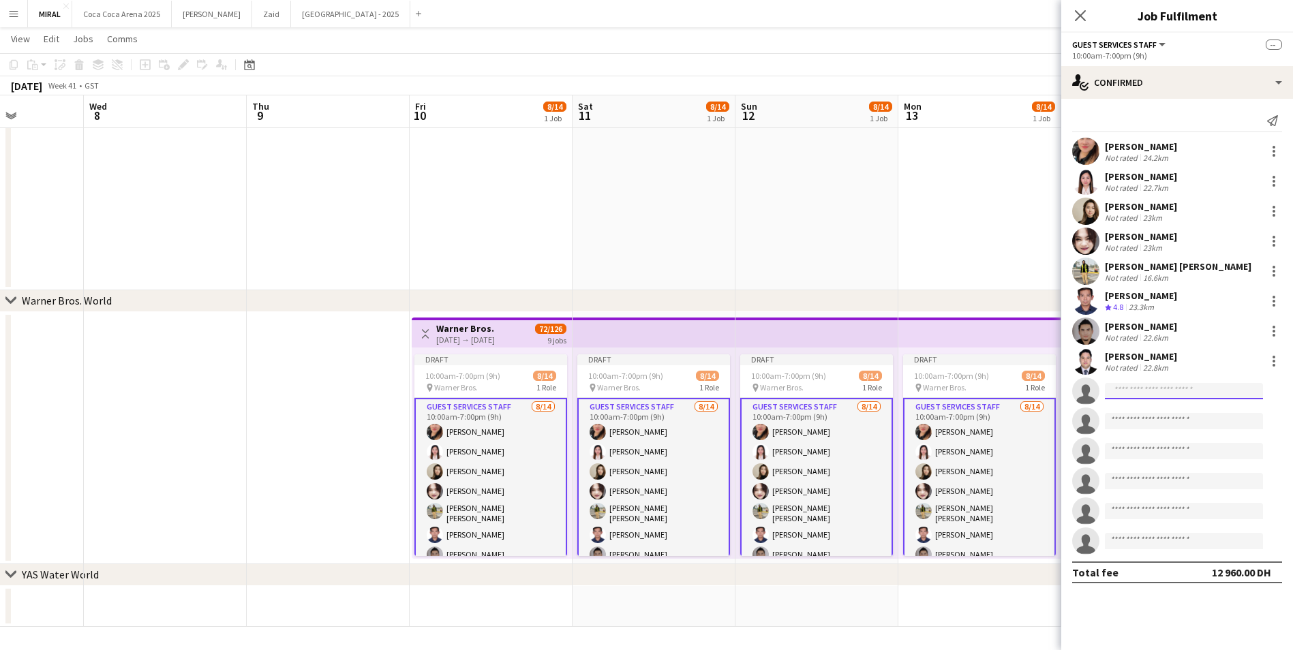
click at [1178, 387] on input at bounding box center [1184, 391] width 158 height 16
paste input "**********"
type input "**********"
click at [1169, 421] on span "adam_wesley0320@yahoo.com" at bounding box center [1184, 422] width 136 height 11
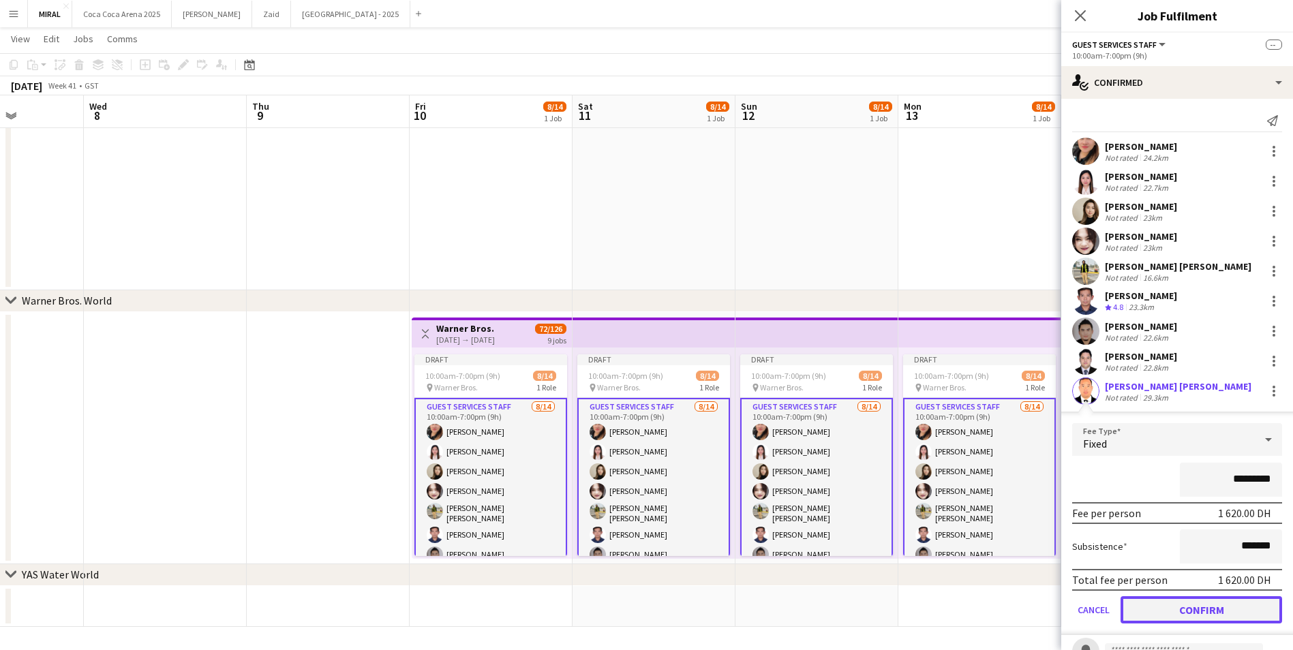
click at [1213, 608] on button "Confirm" at bounding box center [1202, 610] width 162 height 27
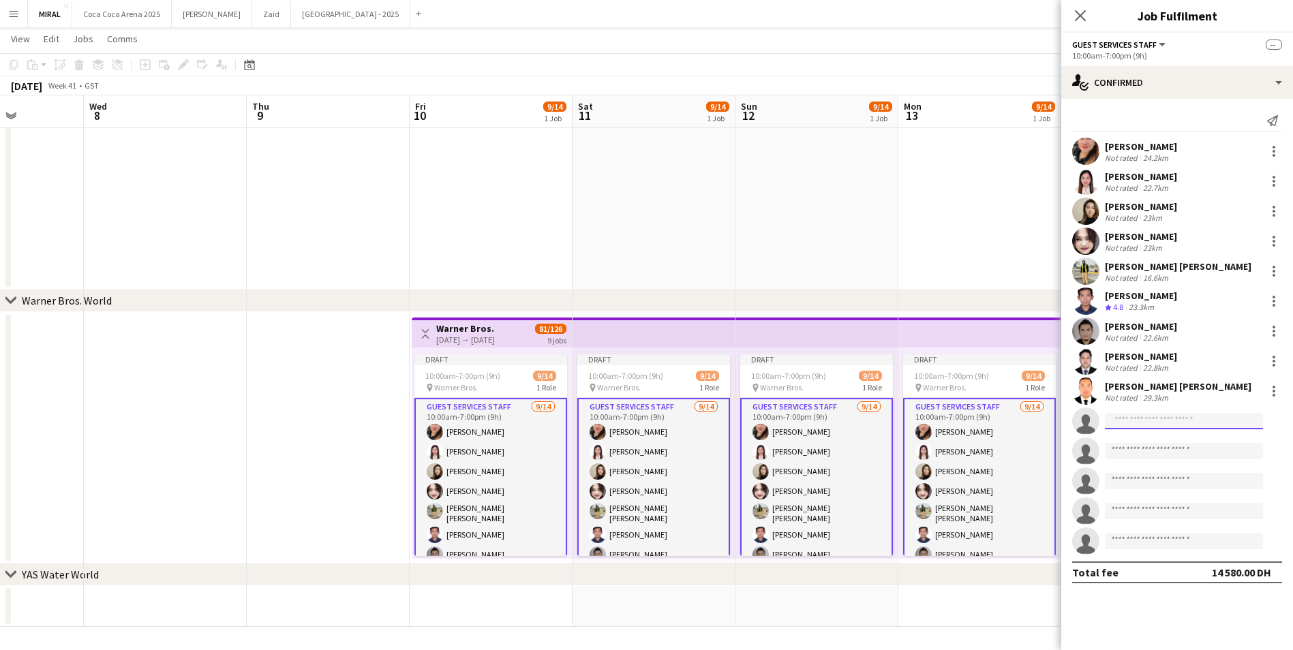
click at [1178, 417] on input at bounding box center [1184, 421] width 158 height 16
paste input "**********"
type input "**********"
click at [1160, 450] on span "jemarichbuco@gmail.com" at bounding box center [1184, 452] width 136 height 11
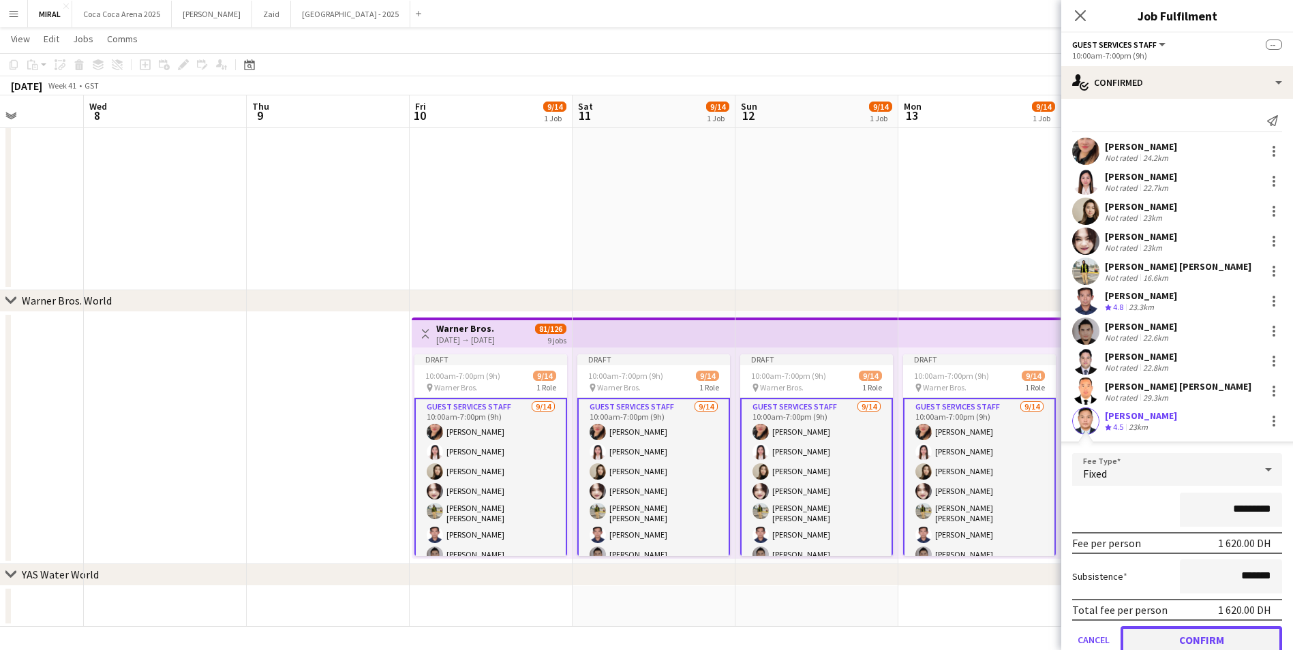
click at [1209, 634] on button "Confirm" at bounding box center [1202, 640] width 162 height 27
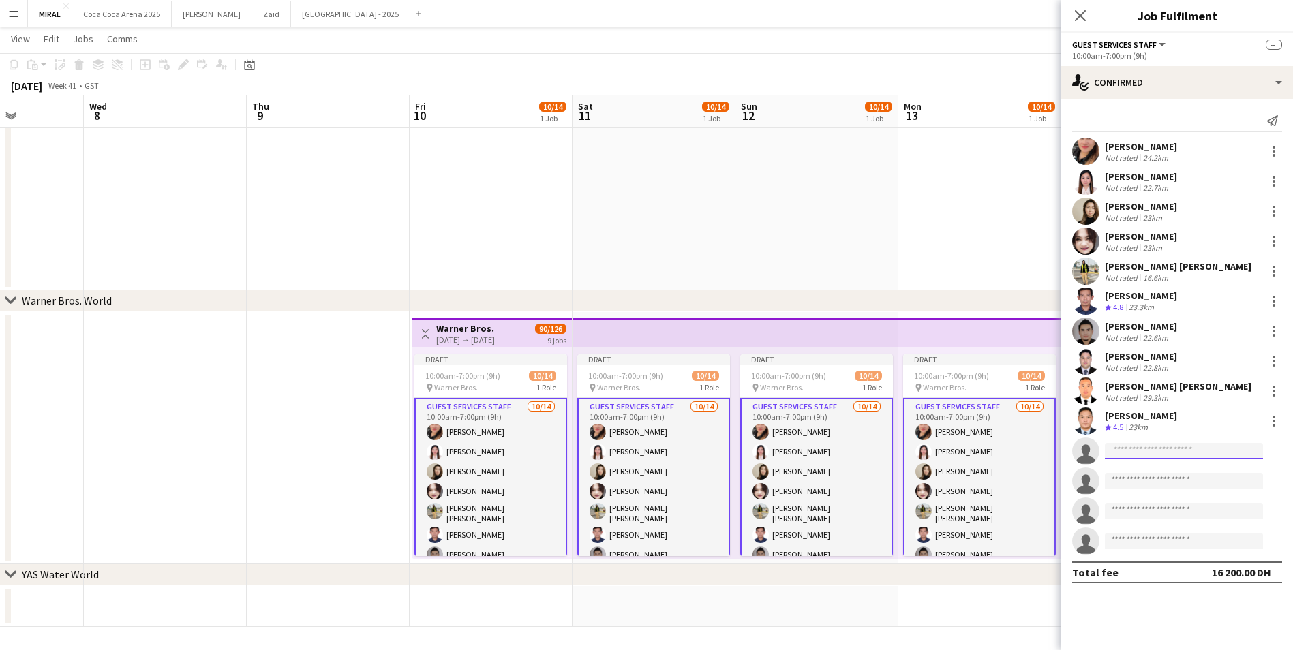
click at [1145, 443] on input at bounding box center [1184, 451] width 158 height 16
paste input "**********"
type input "**********"
click at [1140, 479] on span "decastrojoeray@gmail.com" at bounding box center [1184, 482] width 136 height 11
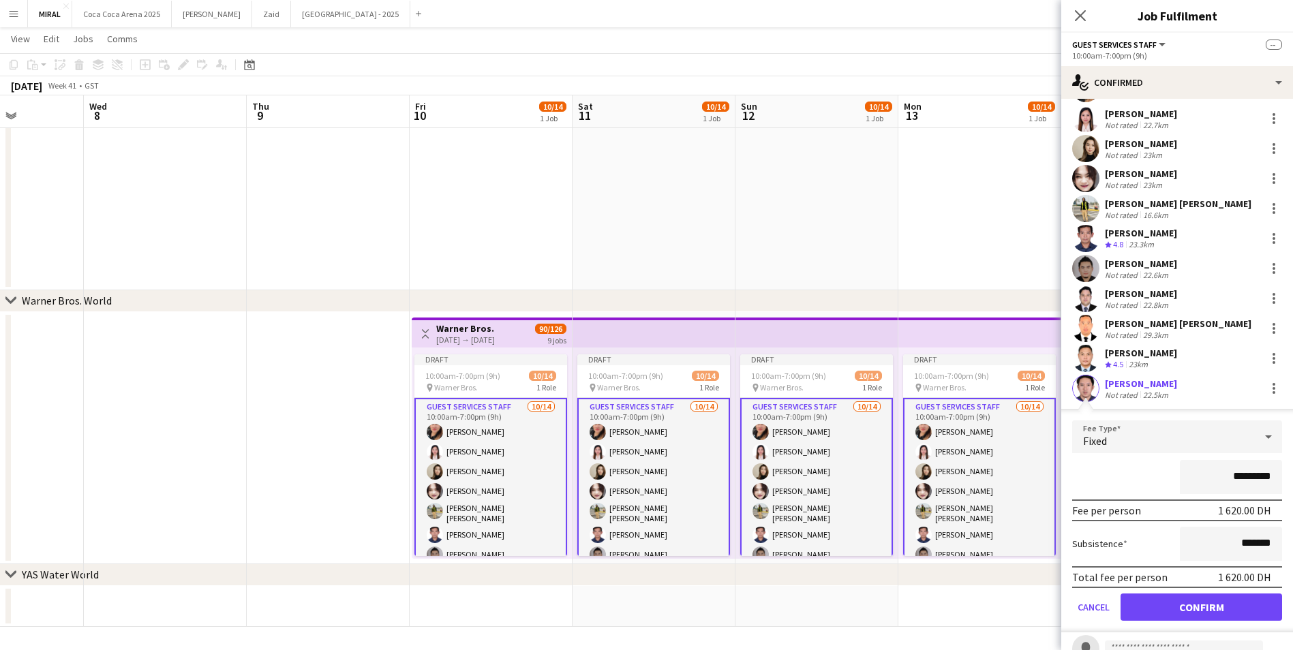
scroll to position [175, 0]
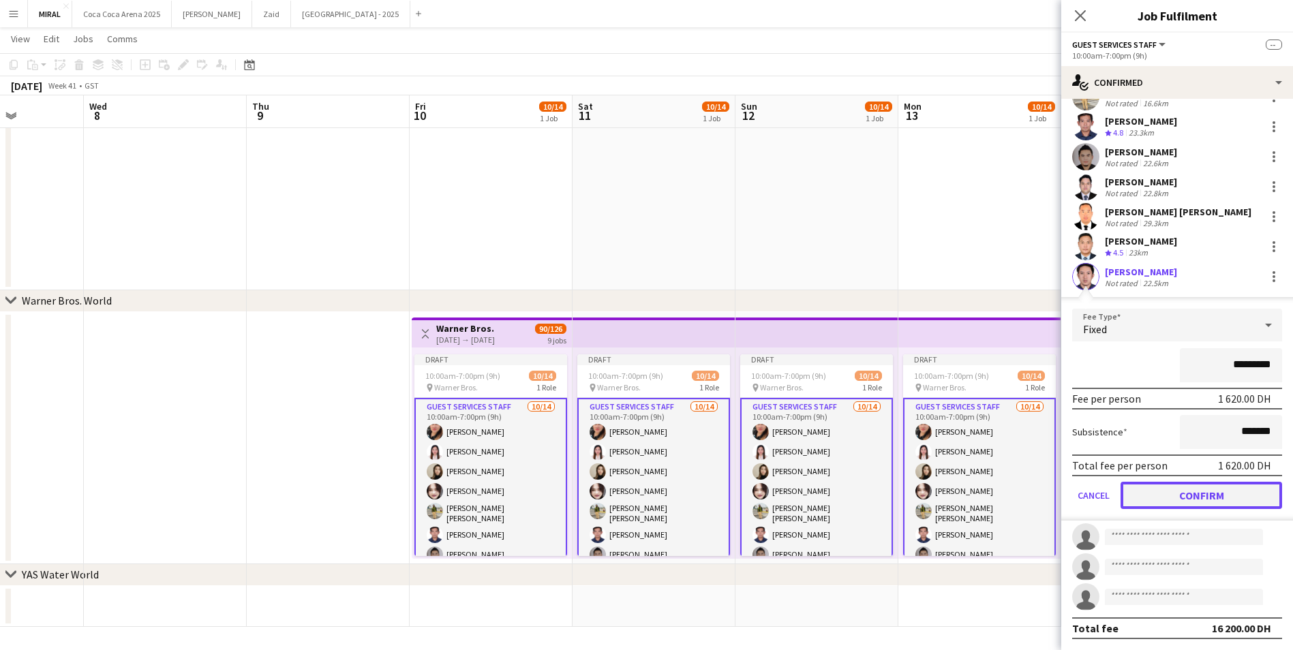
click at [1220, 502] on button "Confirm" at bounding box center [1202, 495] width 162 height 27
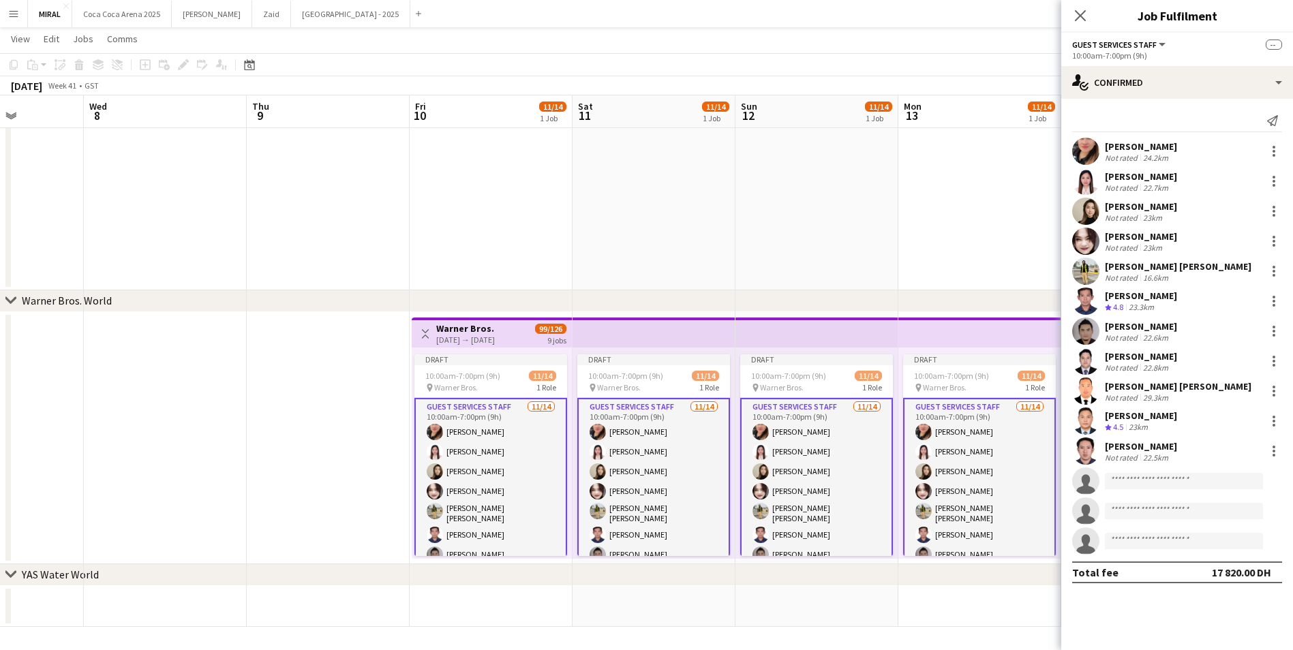
scroll to position [0, 0]
click at [1155, 477] on input at bounding box center [1184, 481] width 158 height 16
paste input "**********"
type input "**********"
click at [1161, 514] on span "abdullahrafik8@gmail.com" at bounding box center [1184, 512] width 136 height 11
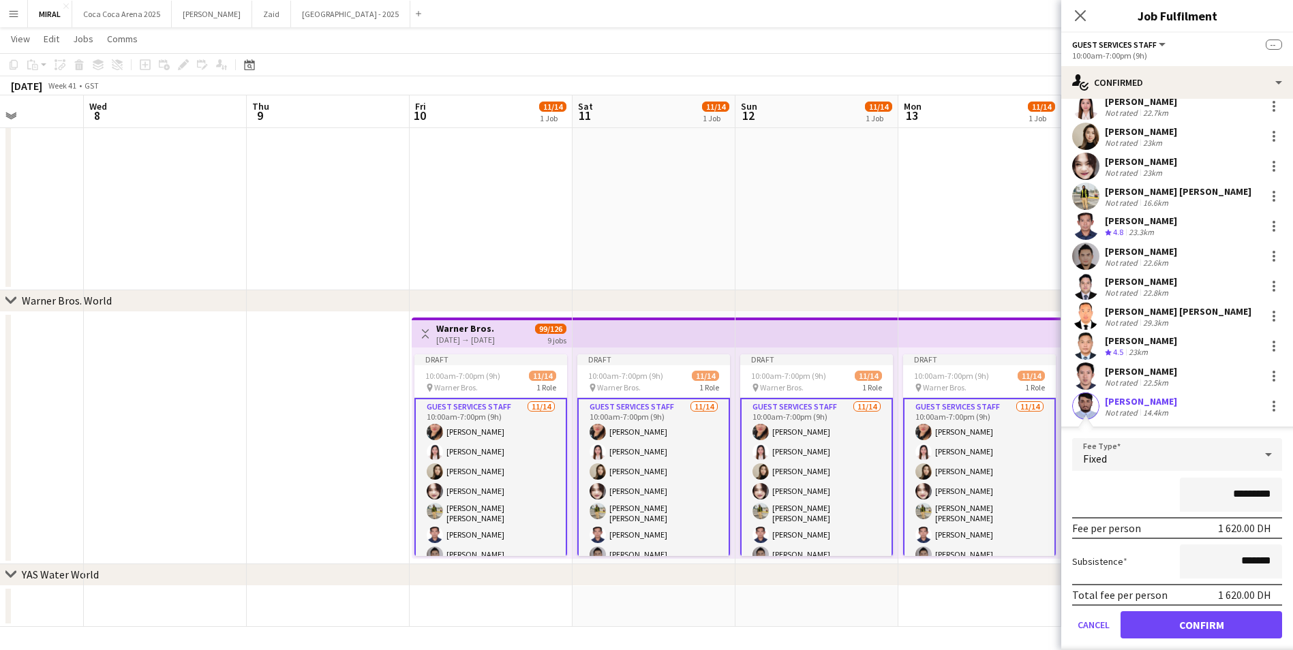
scroll to position [175, 0]
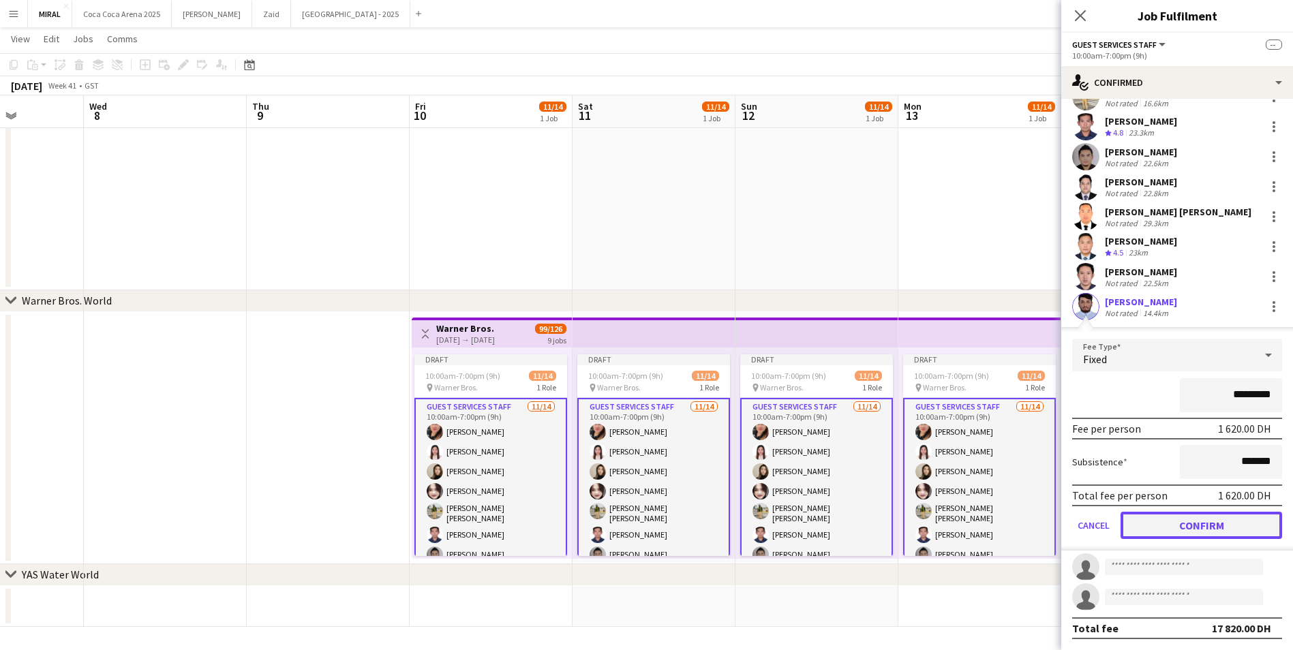
click at [1208, 530] on button "Confirm" at bounding box center [1202, 525] width 162 height 27
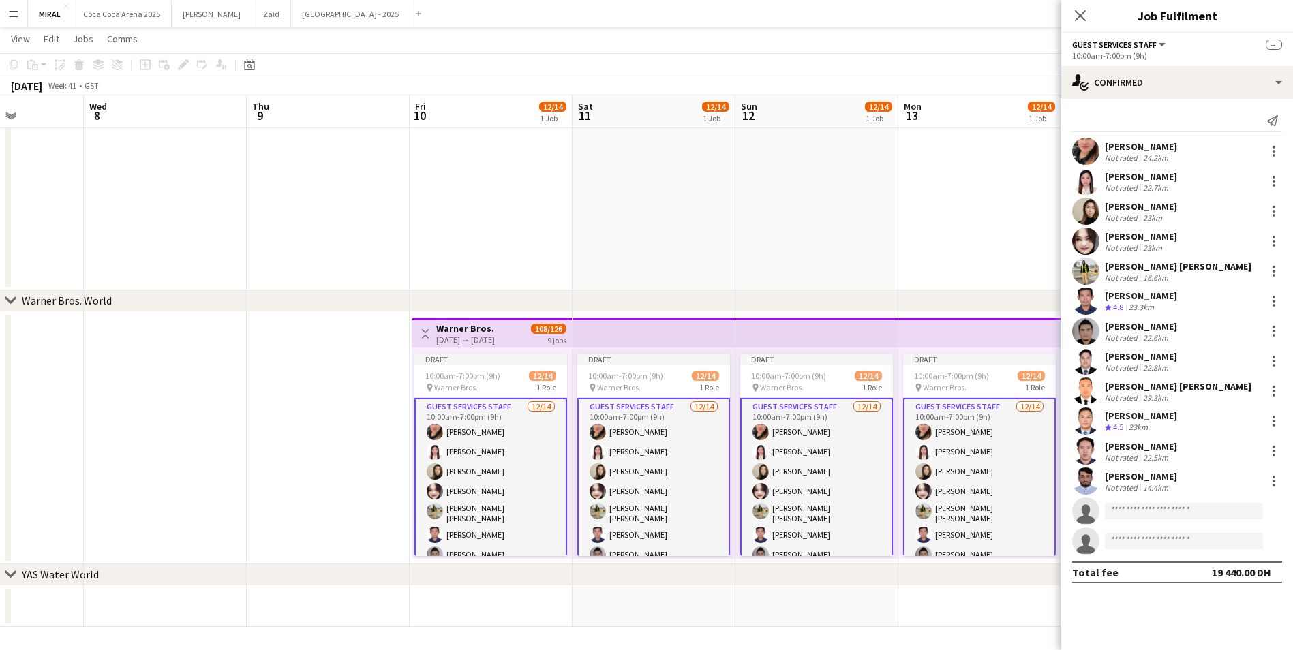
scroll to position [0, 0]
click at [853, 258] on app-date-cell at bounding box center [817, 70] width 163 height 442
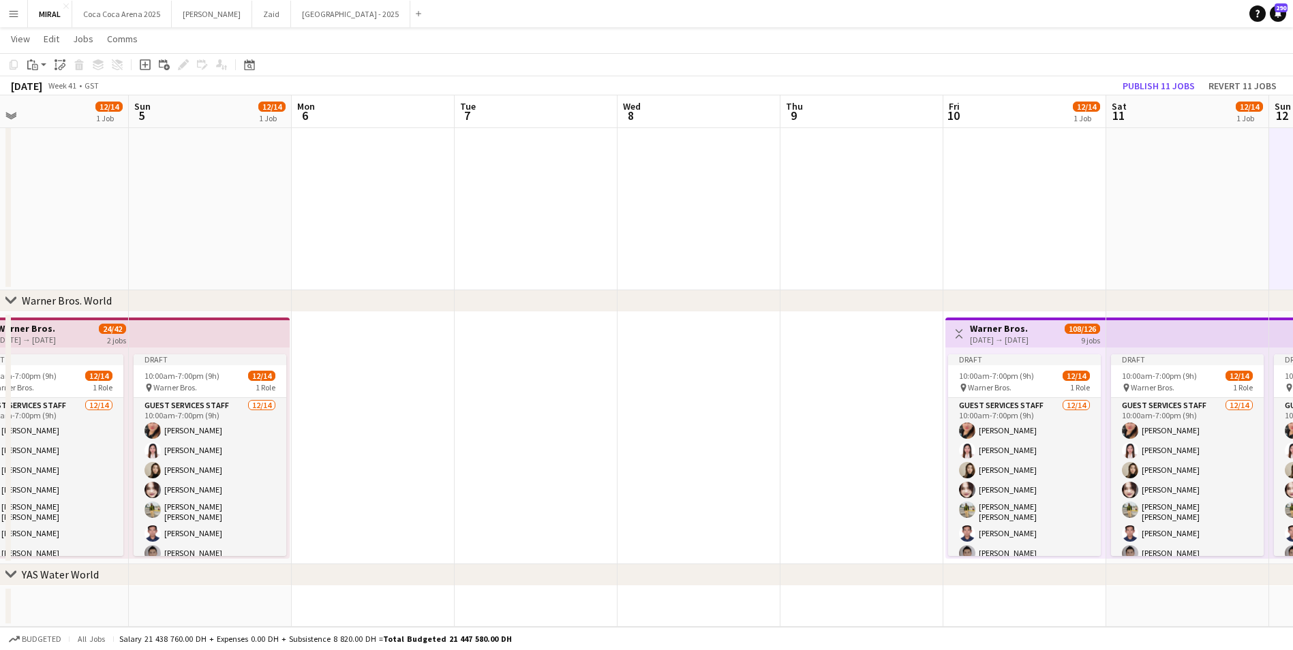
drag, startPoint x: 353, startPoint y: 392, endPoint x: 887, endPoint y: 395, distance: 533.8
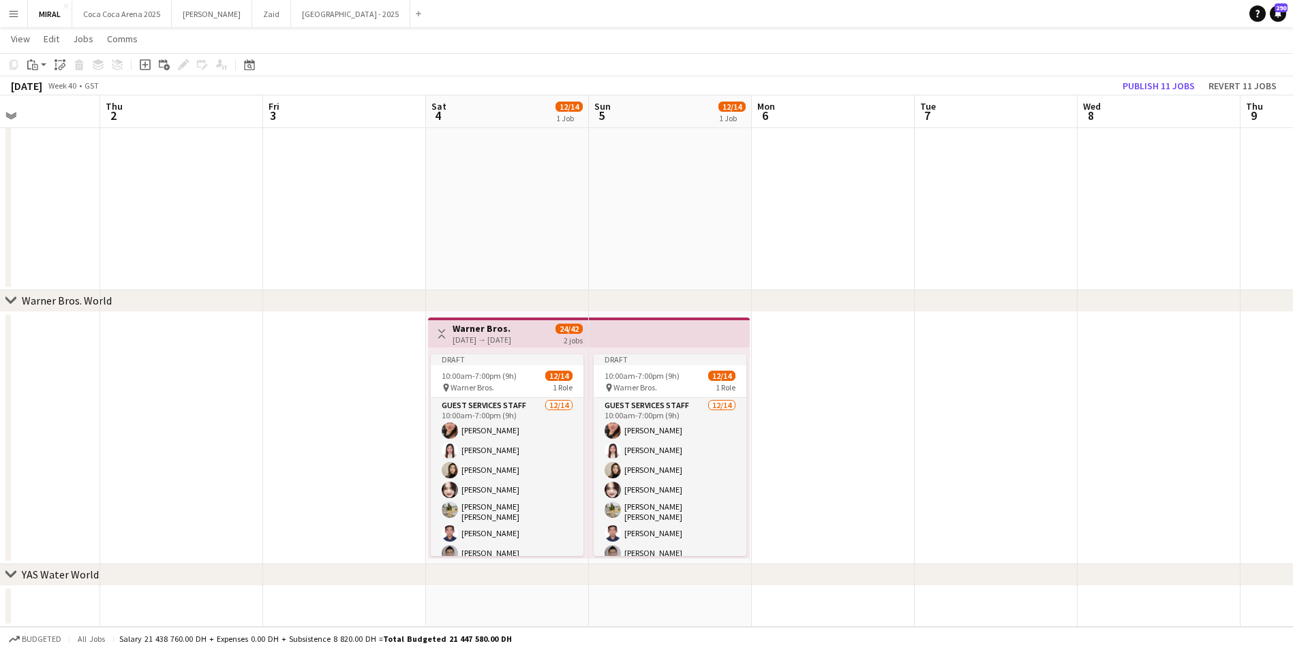
scroll to position [0, 351]
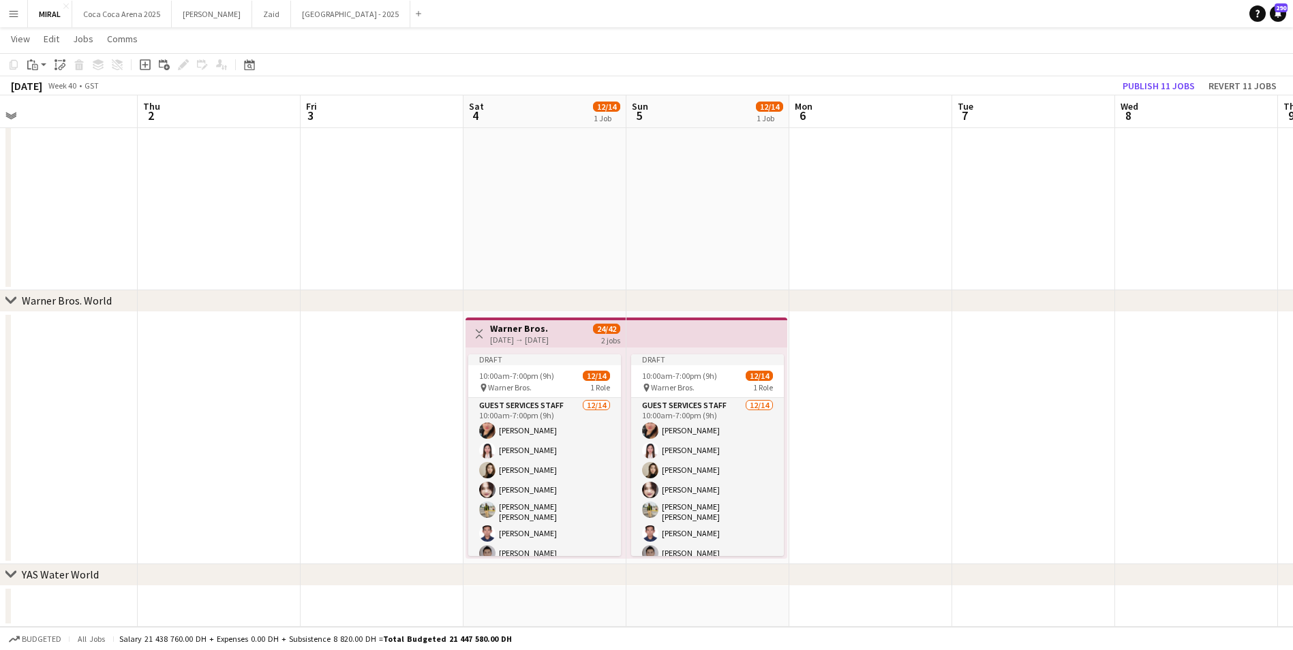
drag, startPoint x: 556, startPoint y: 412, endPoint x: 1036, endPoint y: 416, distance: 480.6
click at [1162, 88] on button "Publish 11 jobs" at bounding box center [1158, 86] width 83 height 18
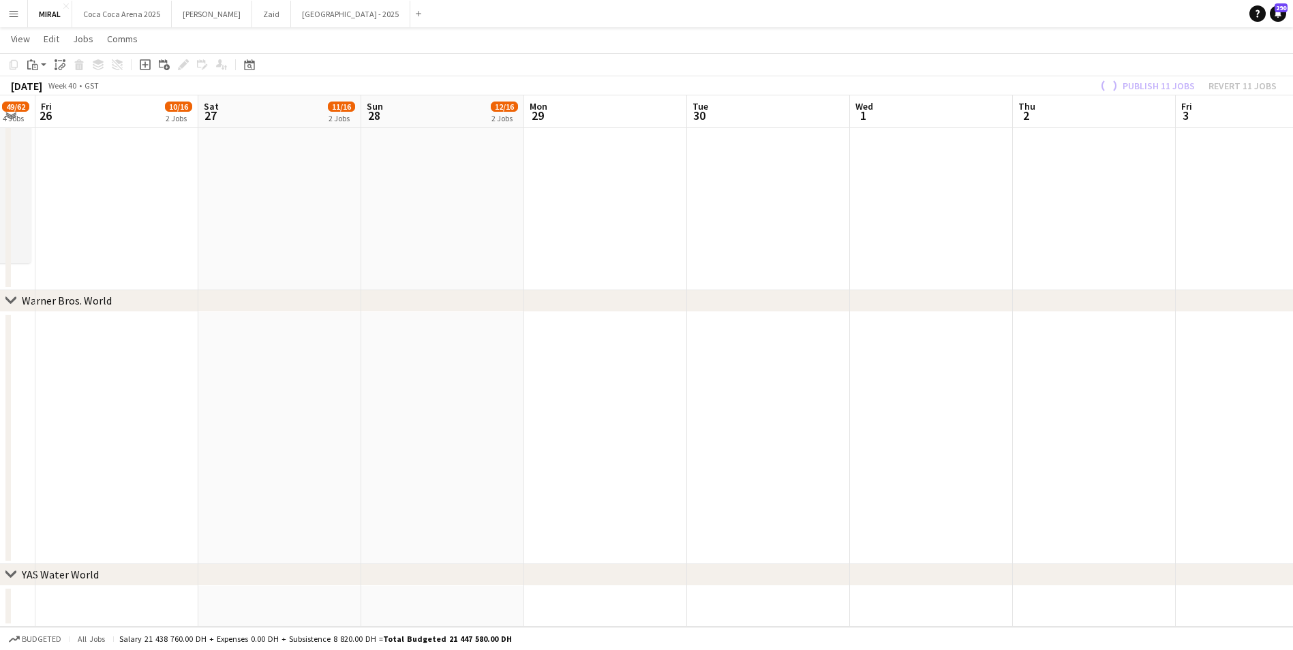
scroll to position [0, 379]
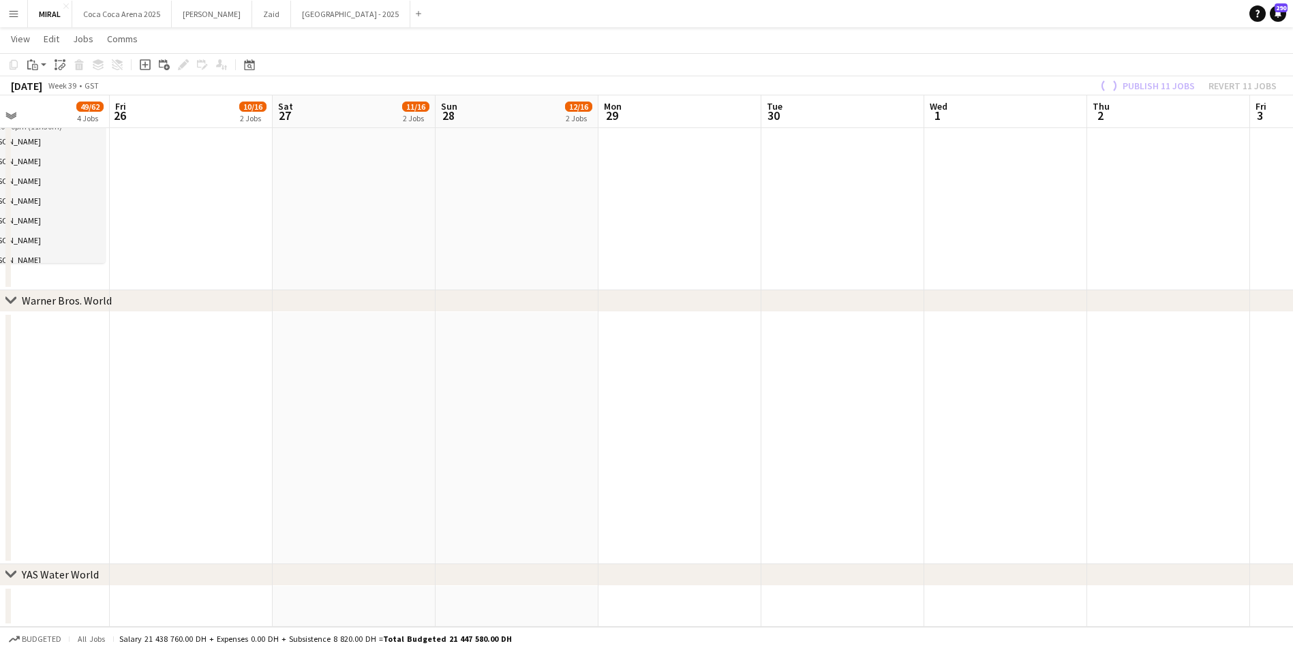
drag, startPoint x: 341, startPoint y: 404, endPoint x: 1485, endPoint y: 551, distance: 1153.4
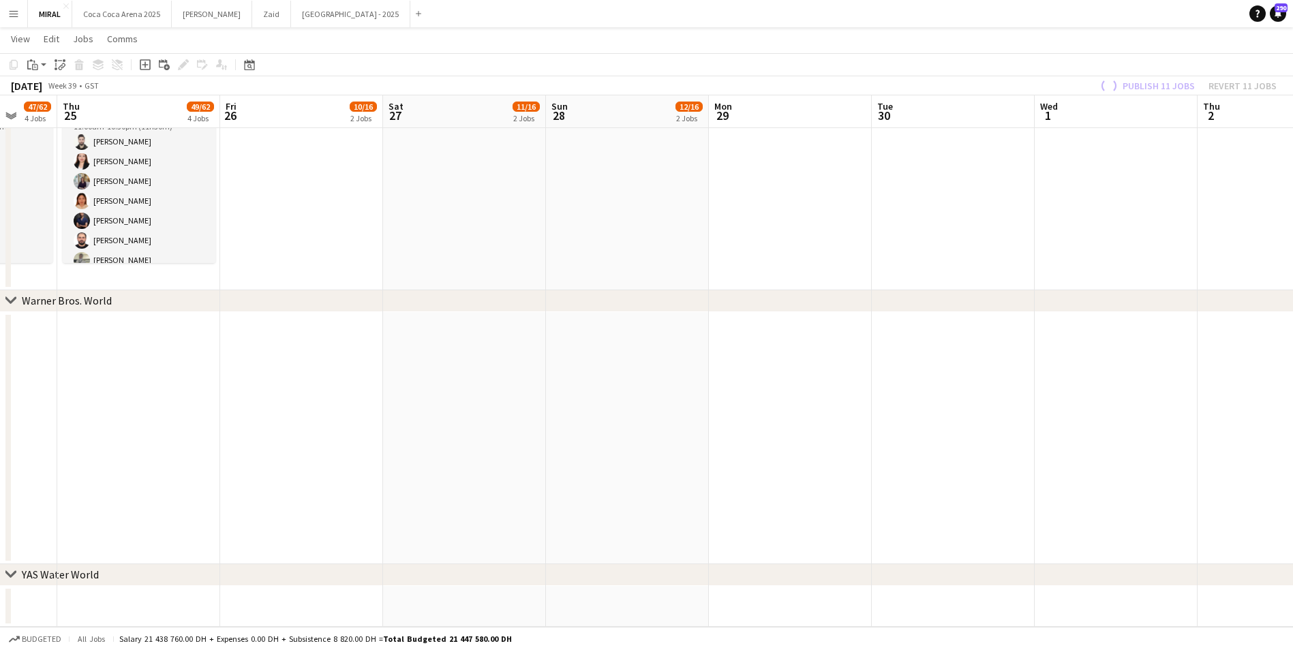
drag, startPoint x: 714, startPoint y: 464, endPoint x: 1359, endPoint y: 465, distance: 644.9
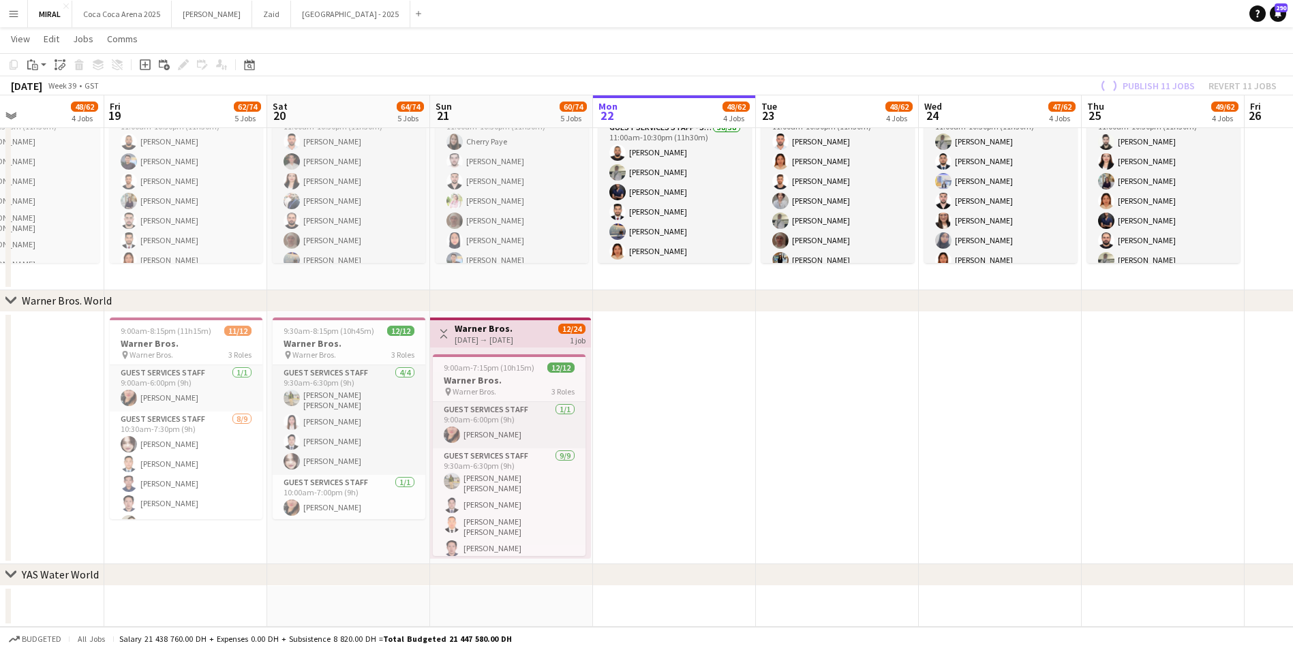
drag, startPoint x: 506, startPoint y: 414, endPoint x: 1241, endPoint y: 440, distance: 736.0
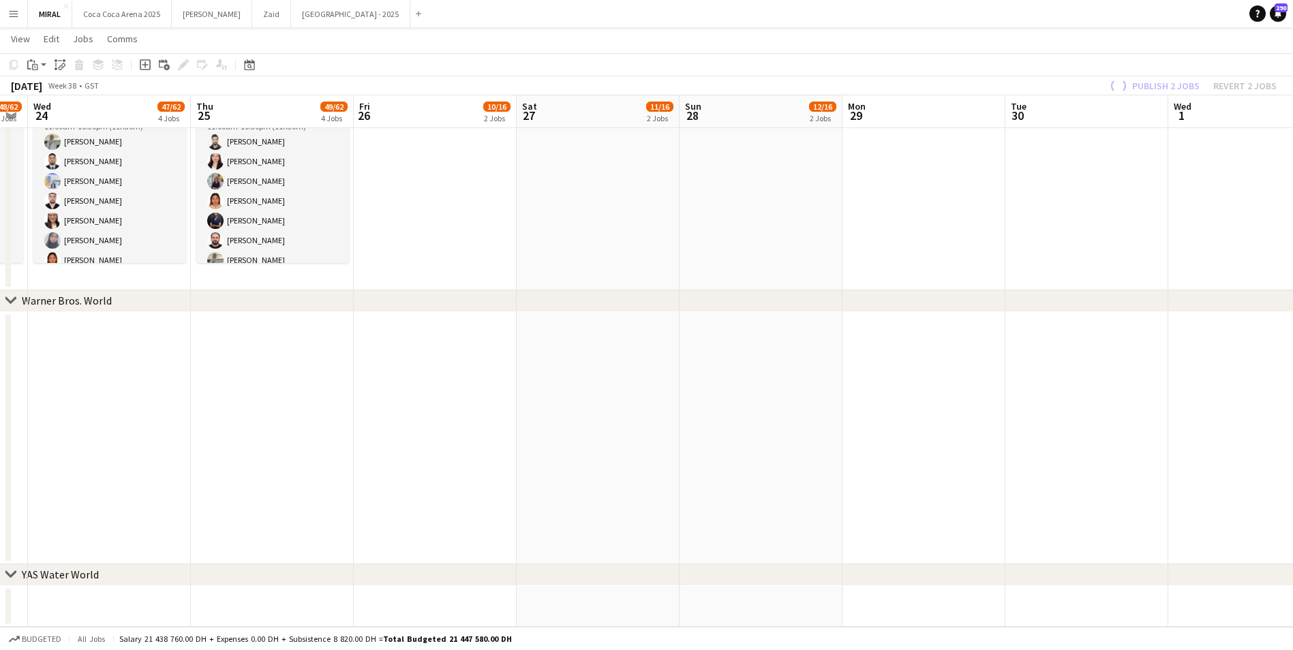
drag, startPoint x: 1045, startPoint y: 431, endPoint x: -3, endPoint y: 337, distance: 1052.0
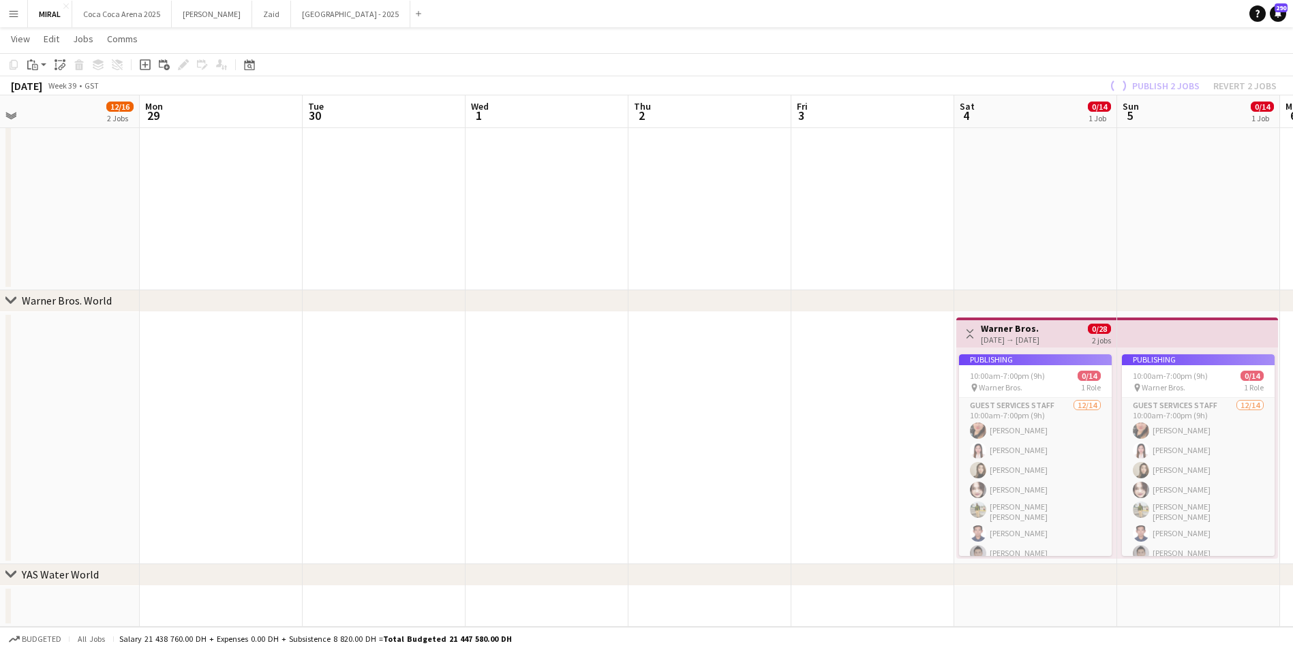
drag, startPoint x: 1207, startPoint y: 373, endPoint x: 490, endPoint y: 318, distance: 719.2
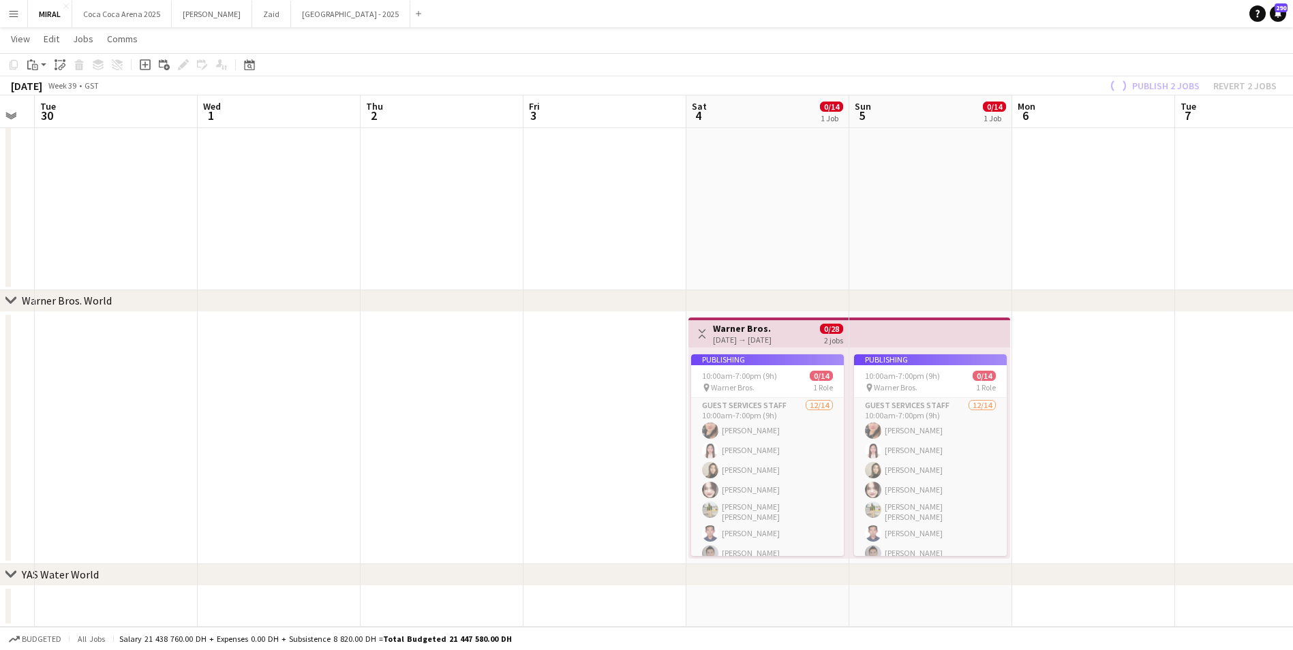
scroll to position [0, 457]
drag, startPoint x: 816, startPoint y: 479, endPoint x: 558, endPoint y: 412, distance: 266.0
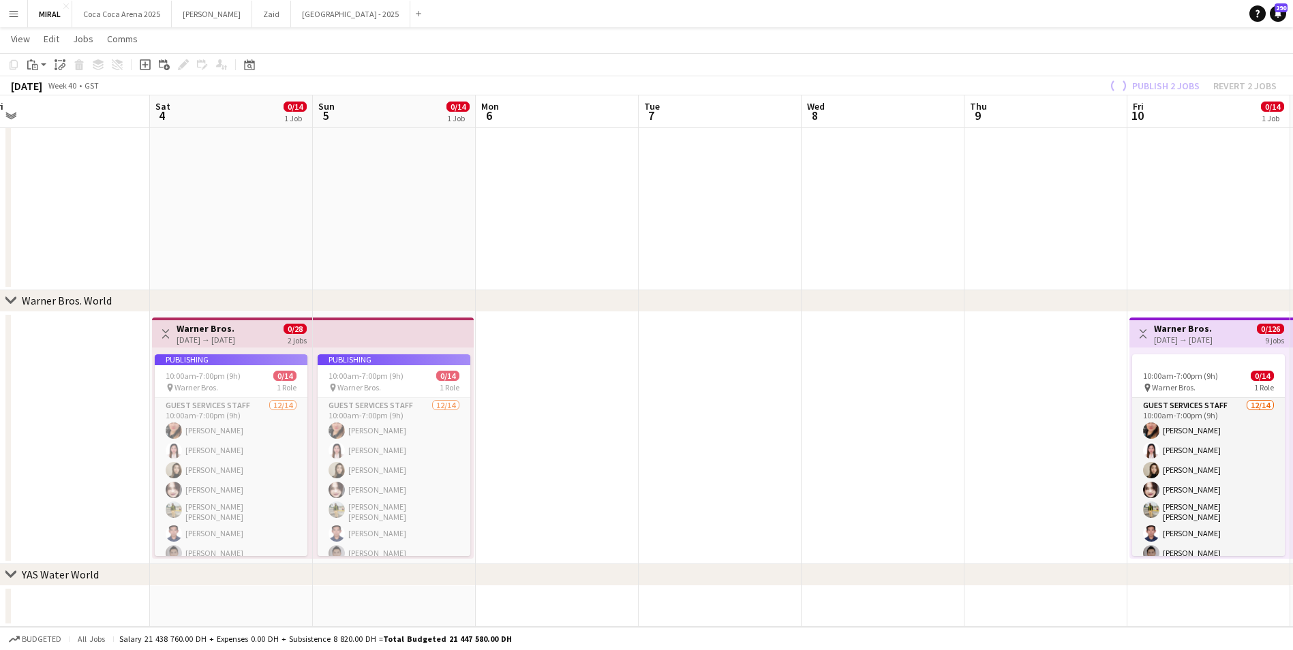
scroll to position [0, 522]
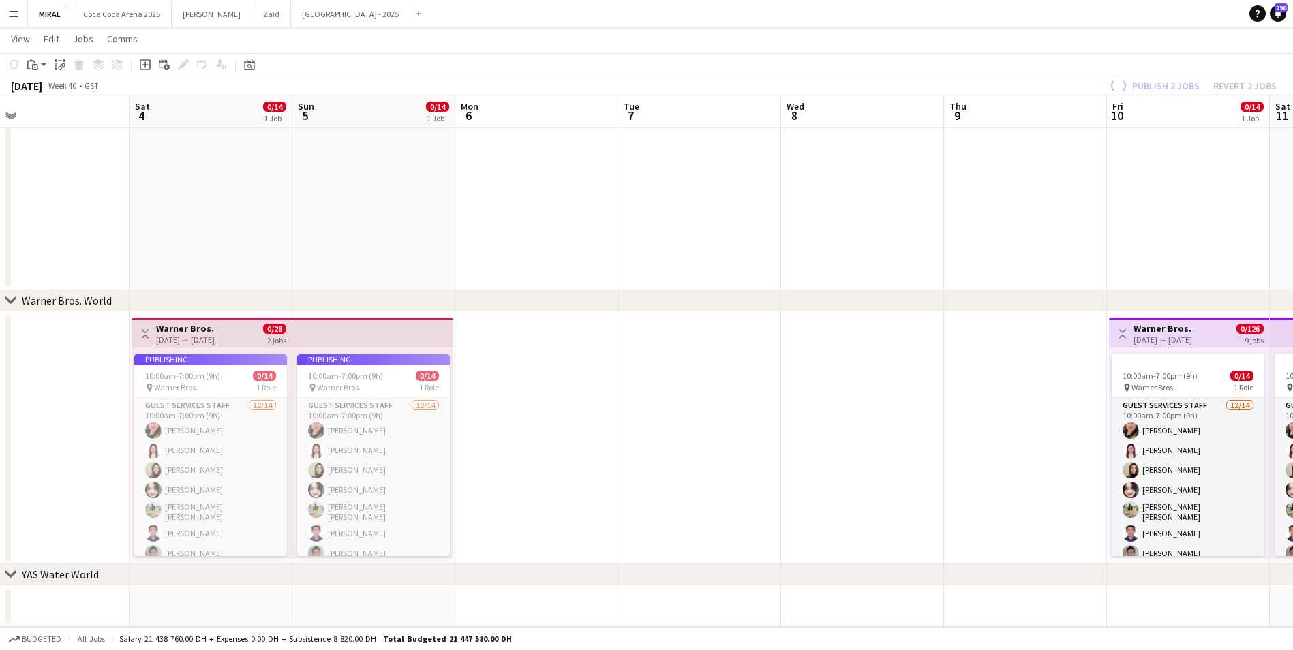
drag, startPoint x: 1166, startPoint y: 418, endPoint x: 612, endPoint y: 395, distance: 554.7
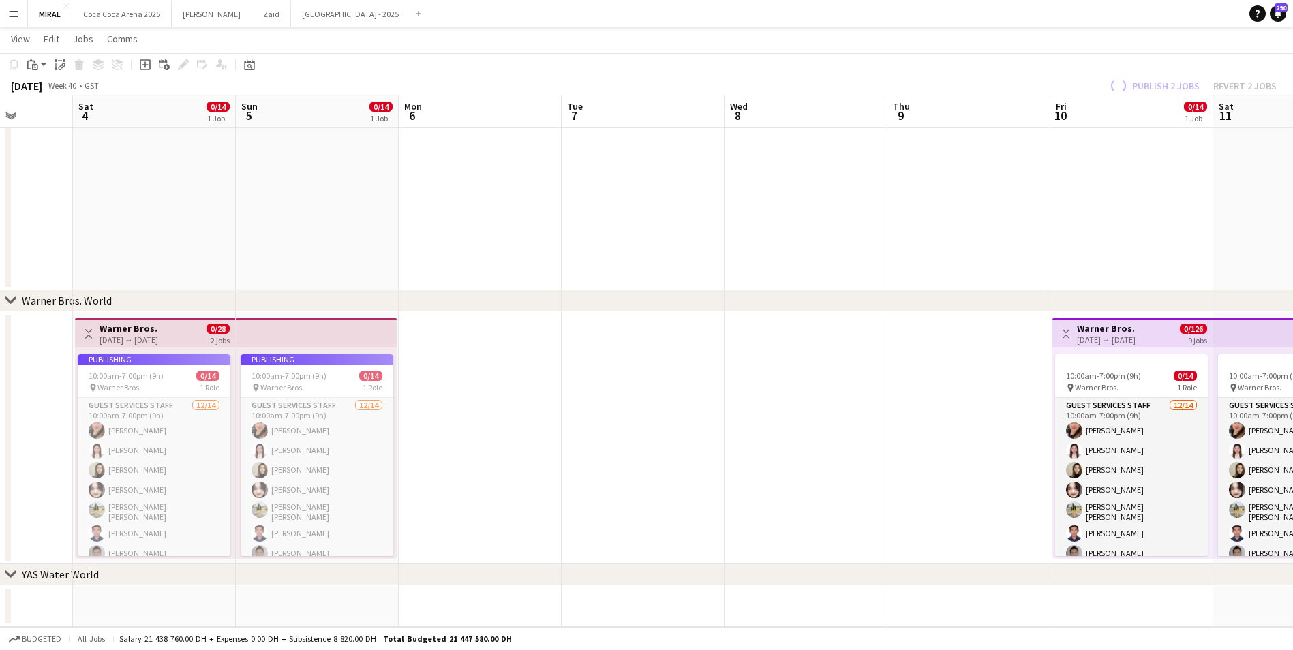
scroll to position [0, 414]
drag, startPoint x: 965, startPoint y: 384, endPoint x: 909, endPoint y: 314, distance: 89.9
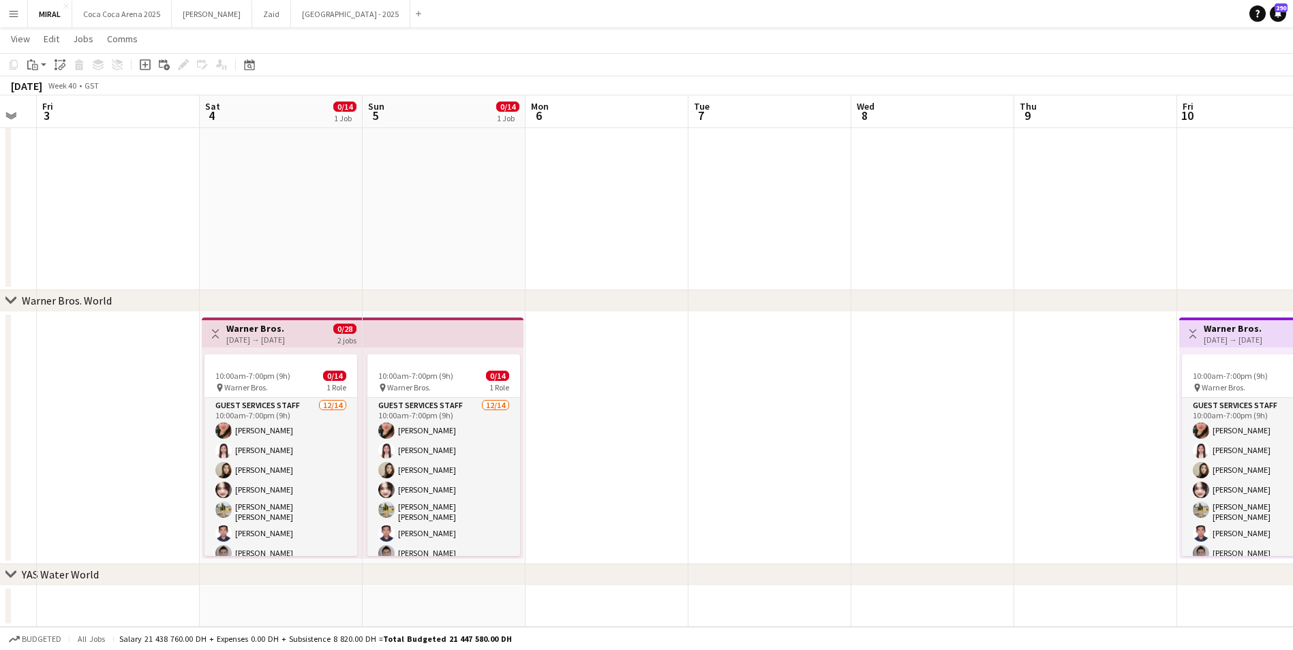
scroll to position [0, 468]
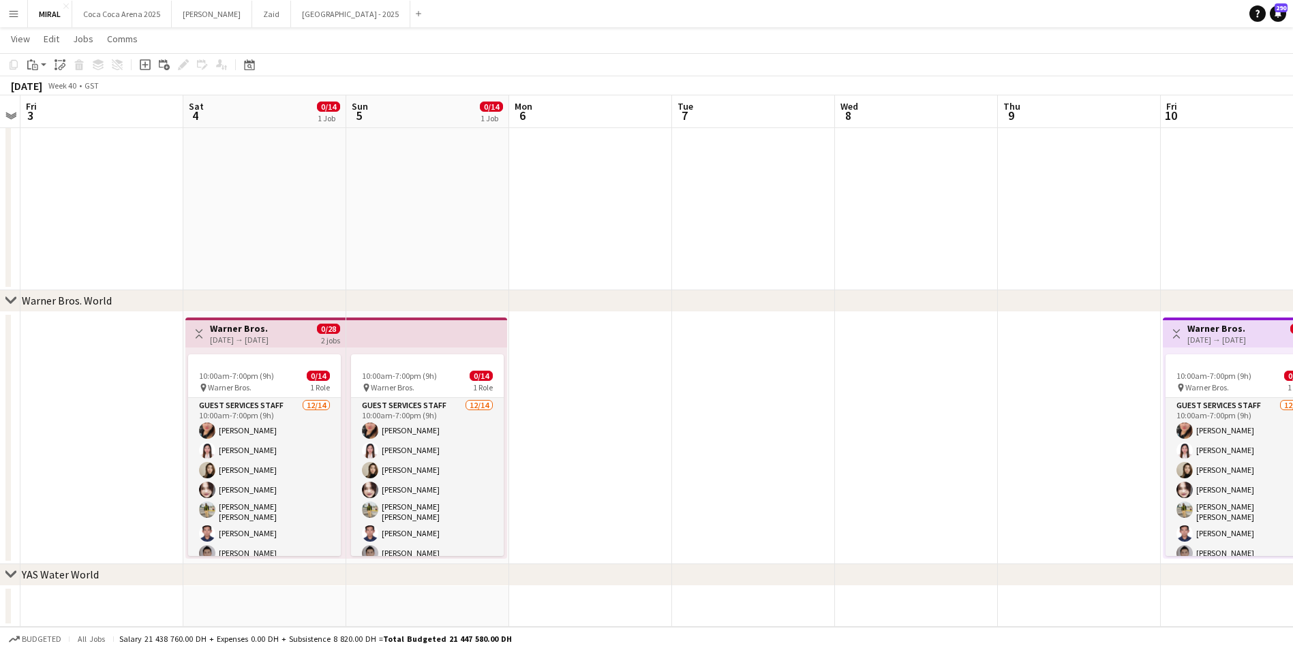
drag, startPoint x: 598, startPoint y: 434, endPoint x: 707, endPoint y: 429, distance: 109.2
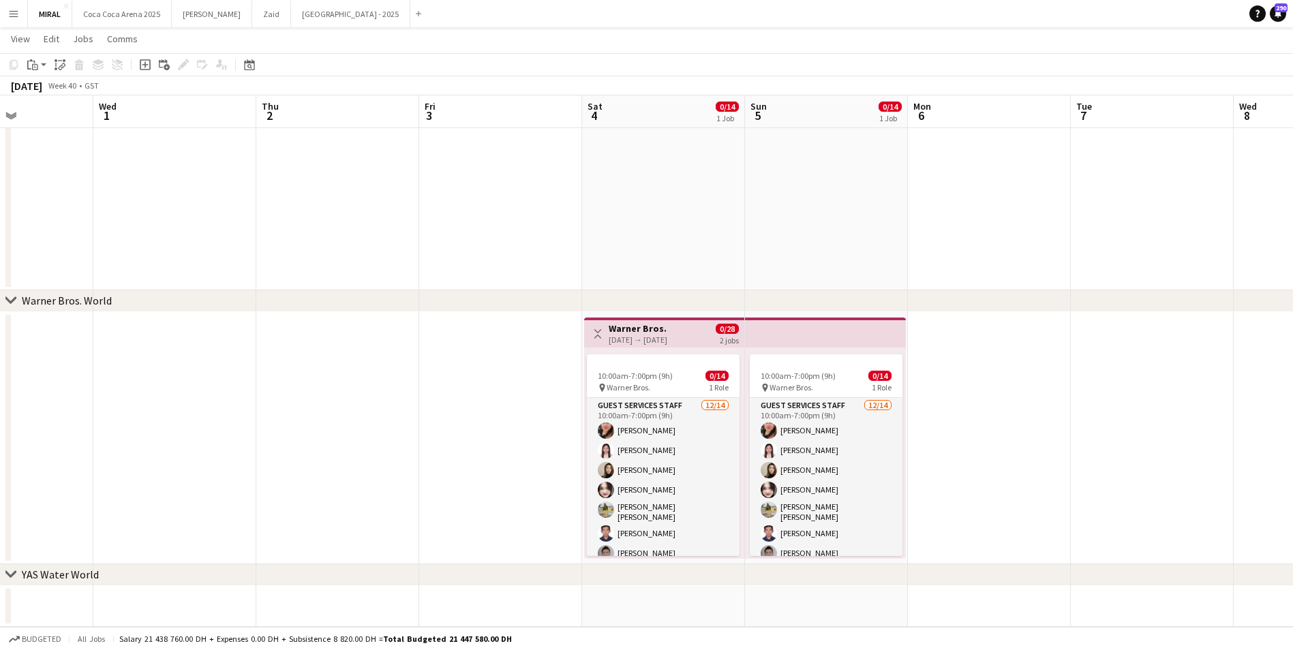
scroll to position [0, 378]
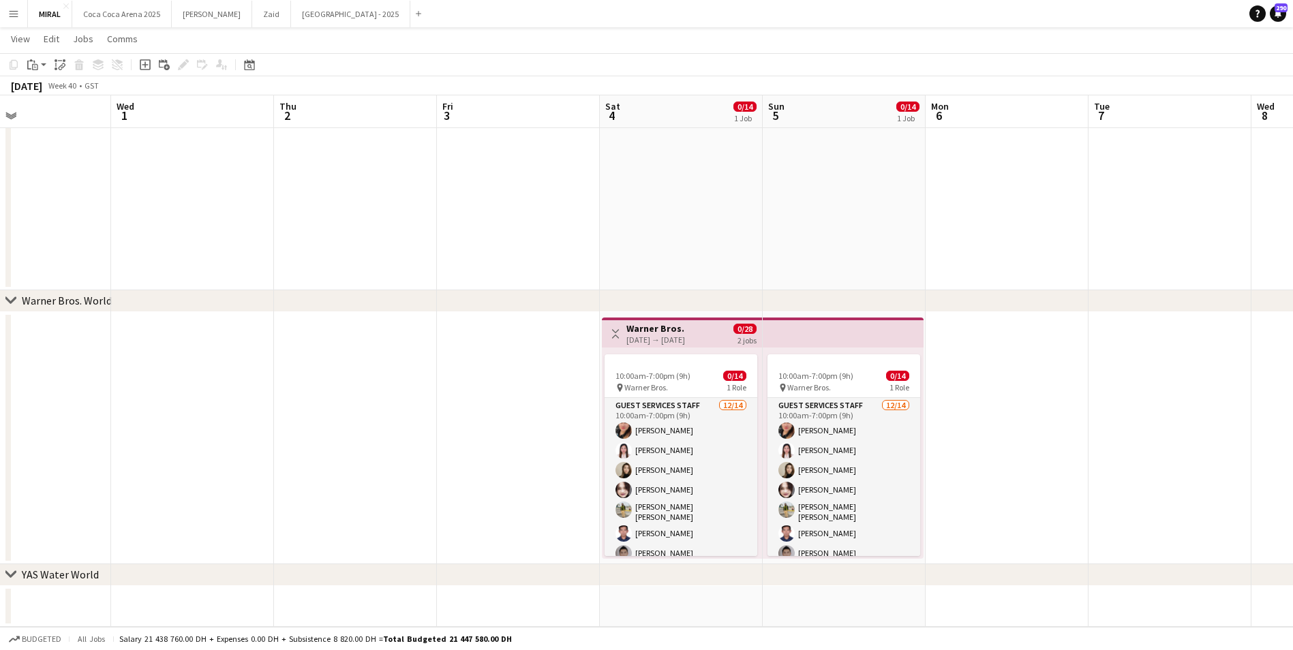
drag, startPoint x: 601, startPoint y: 329, endPoint x: 1017, endPoint y: 321, distance: 416.6
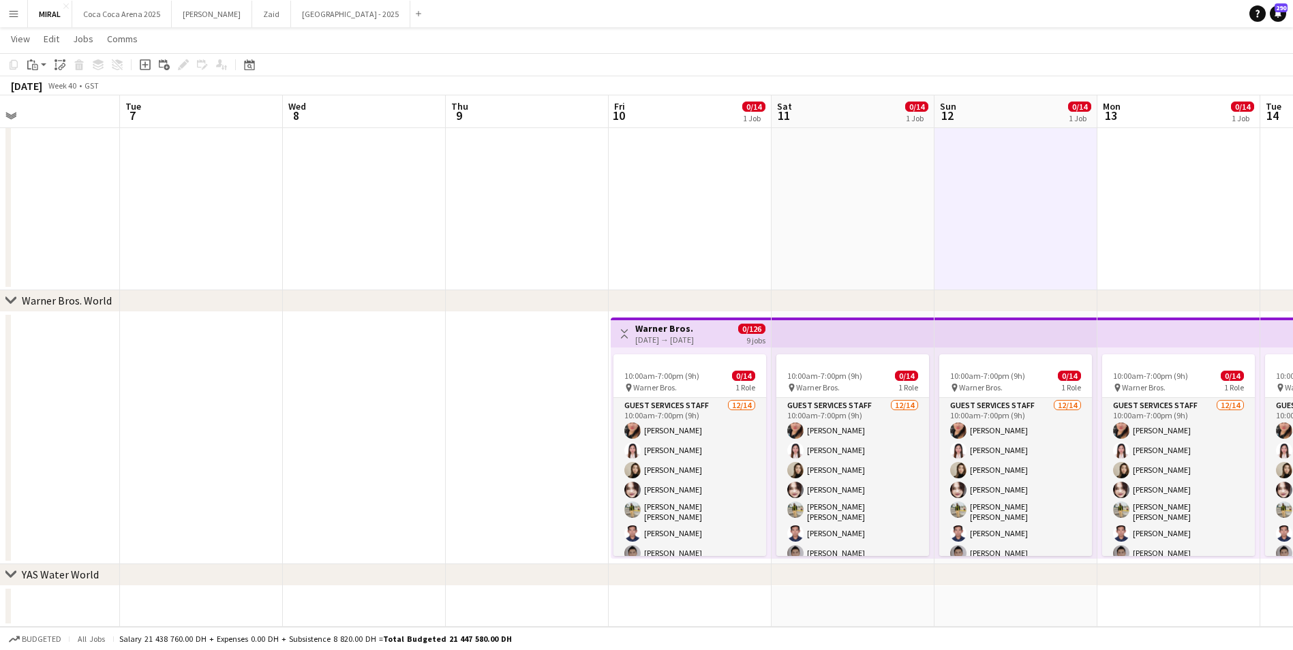
scroll to position [0, 409]
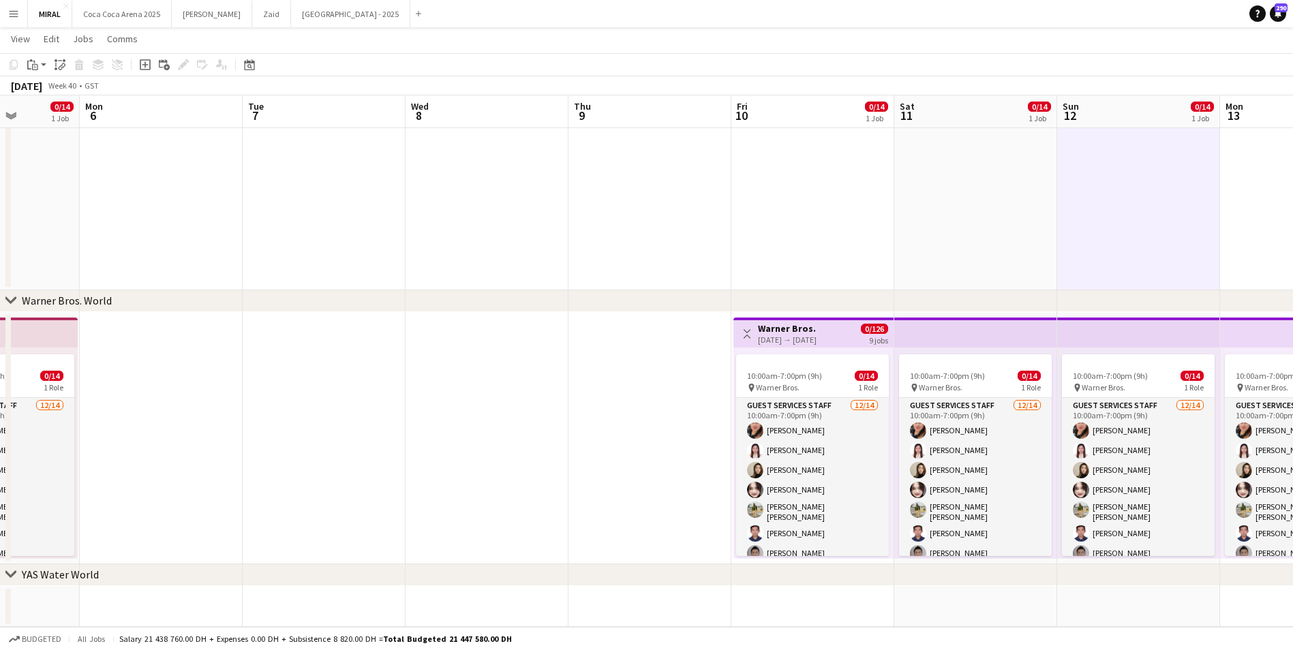
drag, startPoint x: 1014, startPoint y: 438, endPoint x: -45, endPoint y: 477, distance: 1059.4
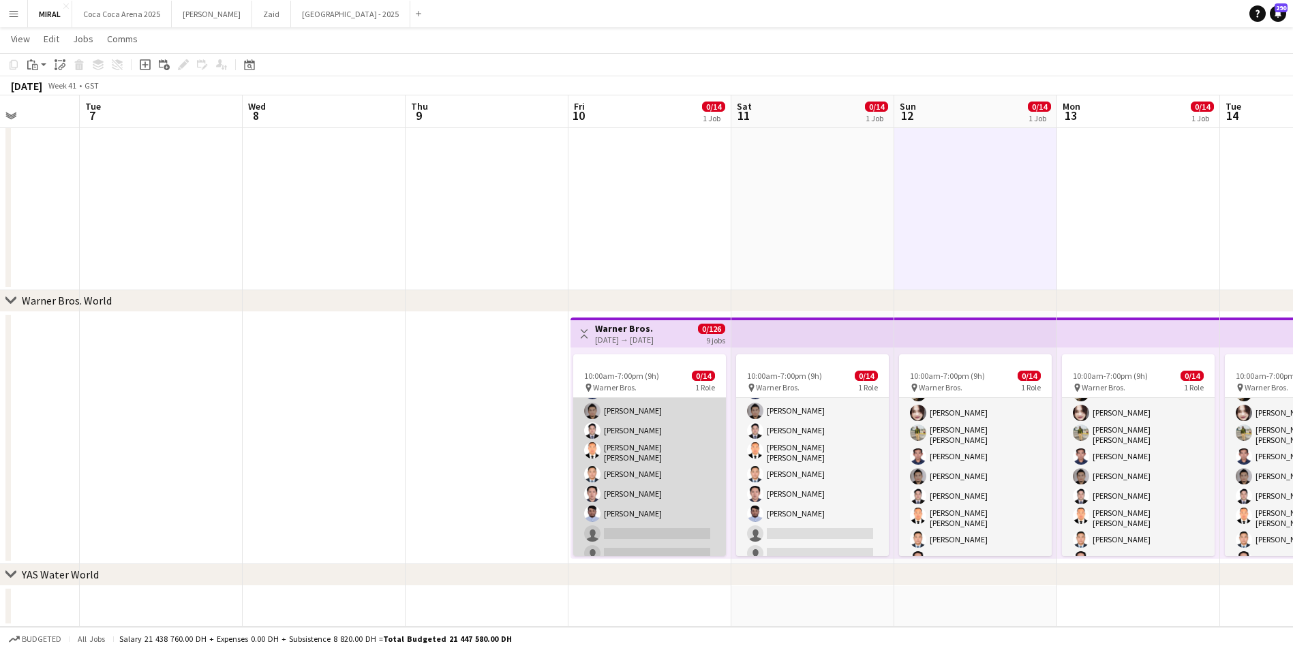
scroll to position [0, 0]
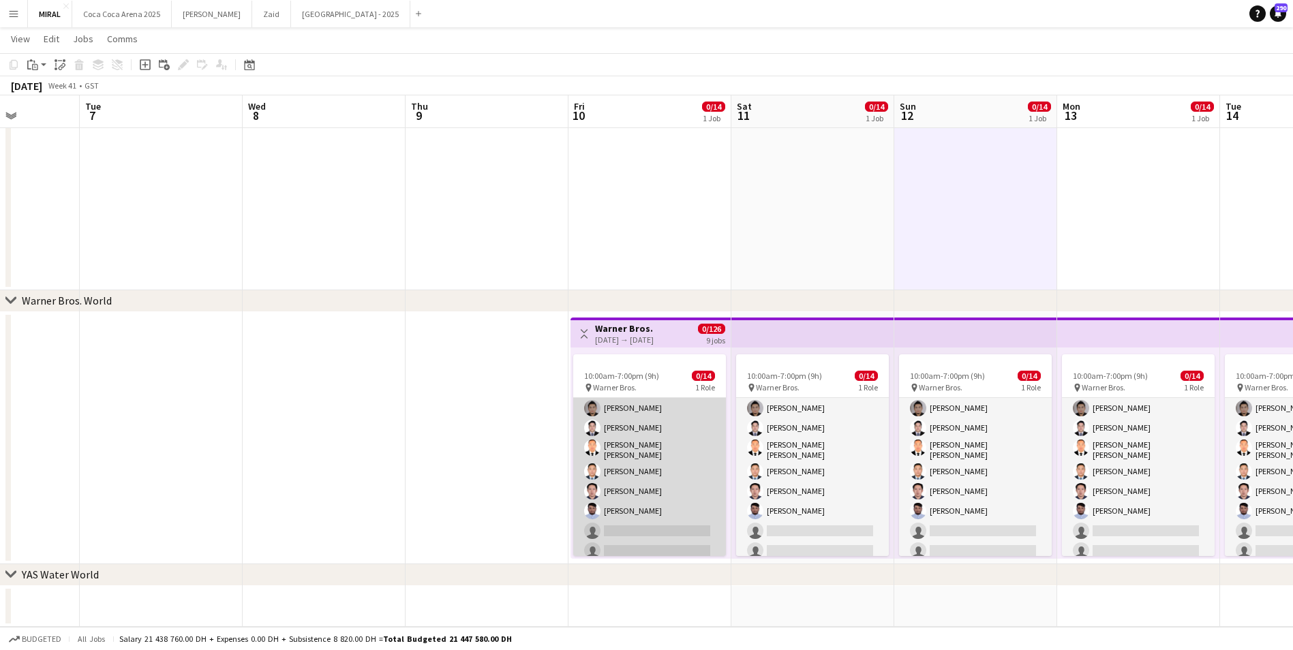
click at [672, 521] on app-card-role "Guest Services Staff 12/14 10:00am-7:00pm (9h) Ignalyn De Juan Lipura Leslie Ra…" at bounding box center [649, 409] width 153 height 312
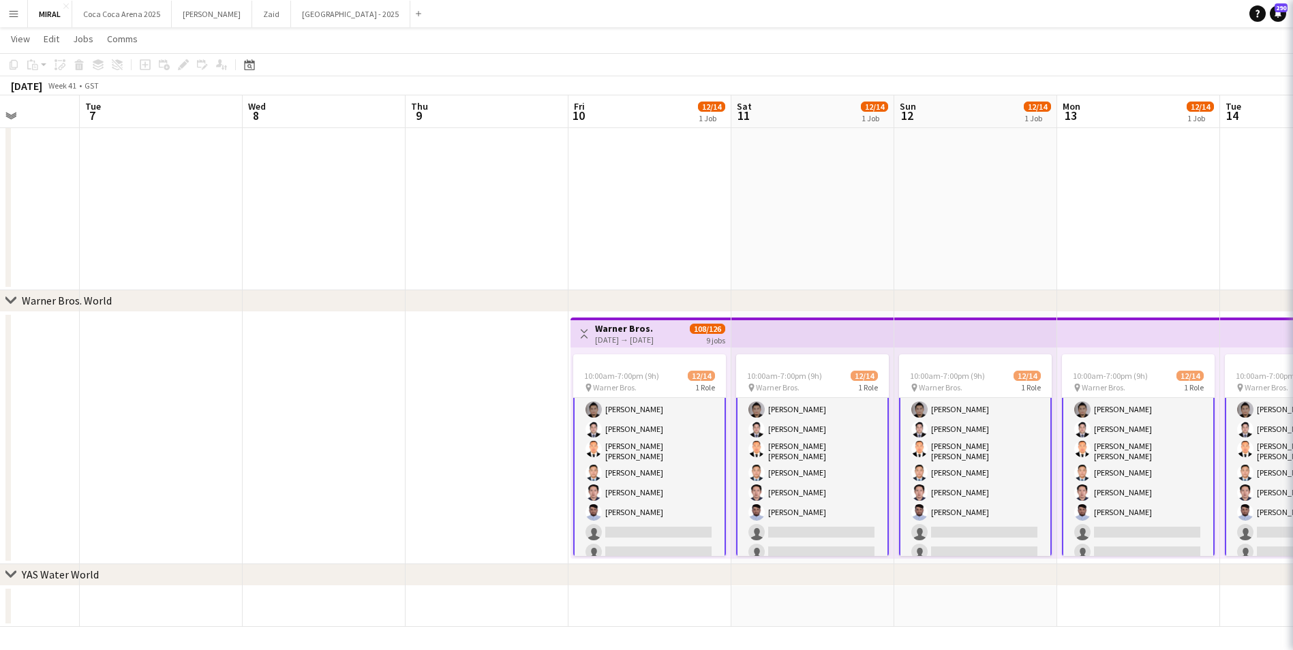
scroll to position [147, 0]
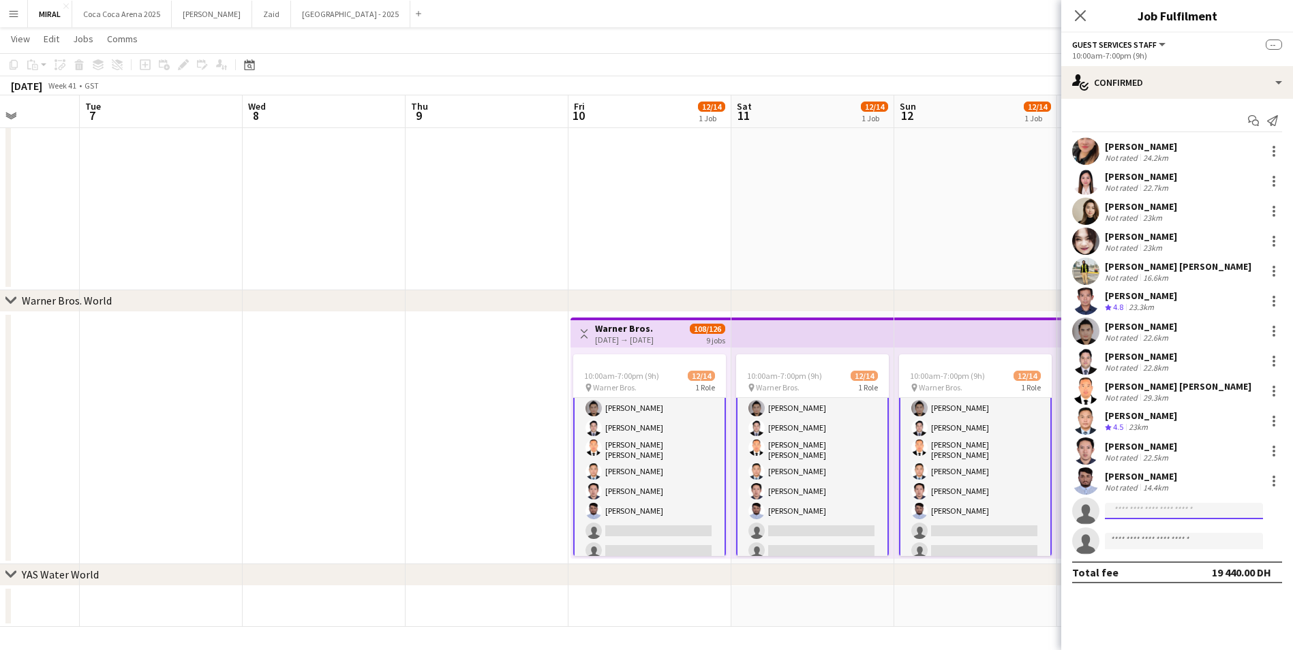
click at [1171, 515] on input at bounding box center [1184, 511] width 158 height 16
paste input "**********"
type input "**********"
drag, startPoint x: 1205, startPoint y: 512, endPoint x: 1102, endPoint y: 512, distance: 102.9
click at [1102, 512] on form "**********" at bounding box center [1191, 511] width 183 height 17
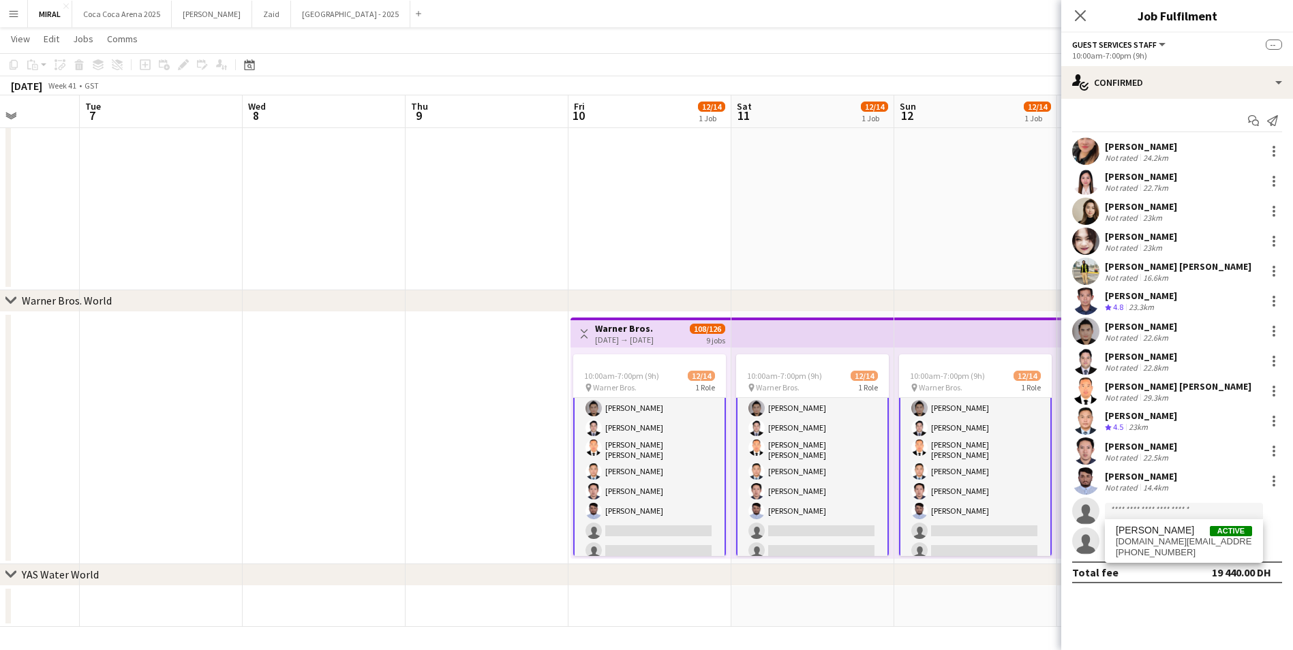
click at [938, 237] on app-date-cell at bounding box center [975, 70] width 163 height 442
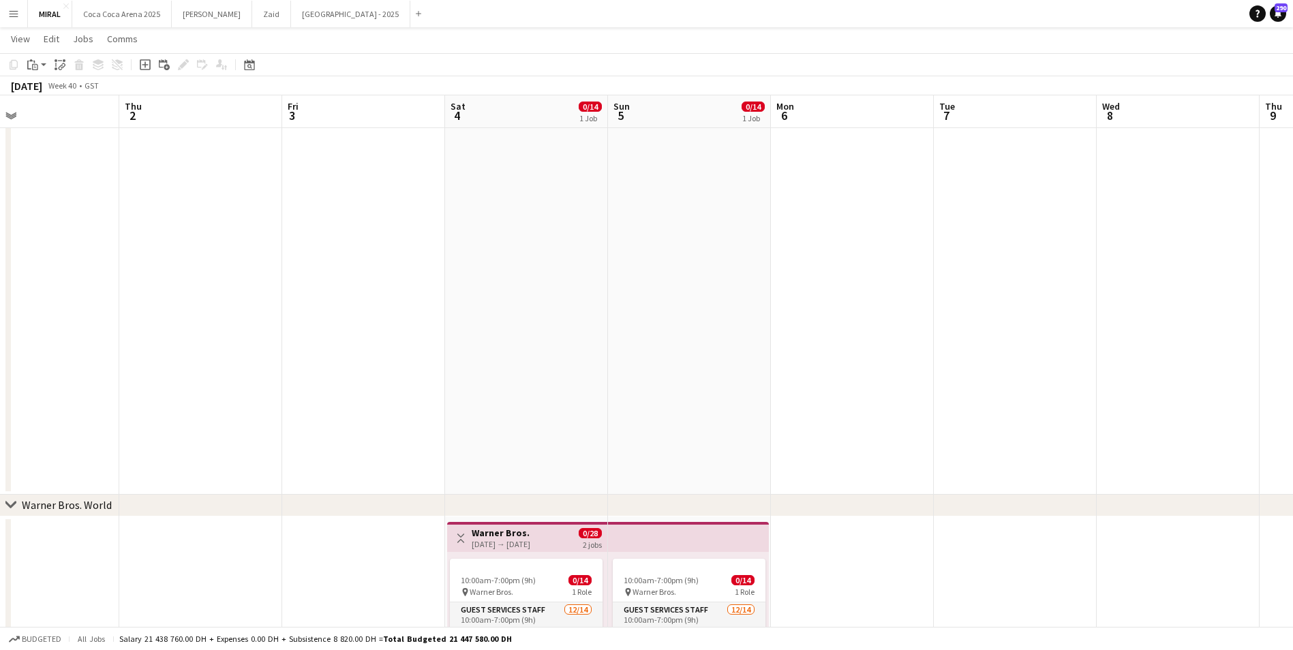
drag, startPoint x: 436, startPoint y: 335, endPoint x: 1297, endPoint y: 387, distance: 862.6
click at [1293, 387] on html "Menu Boards Boards Boards All jobs Status Workforce Workforce My Workforce Recr…" at bounding box center [646, 169] width 1293 height 1371
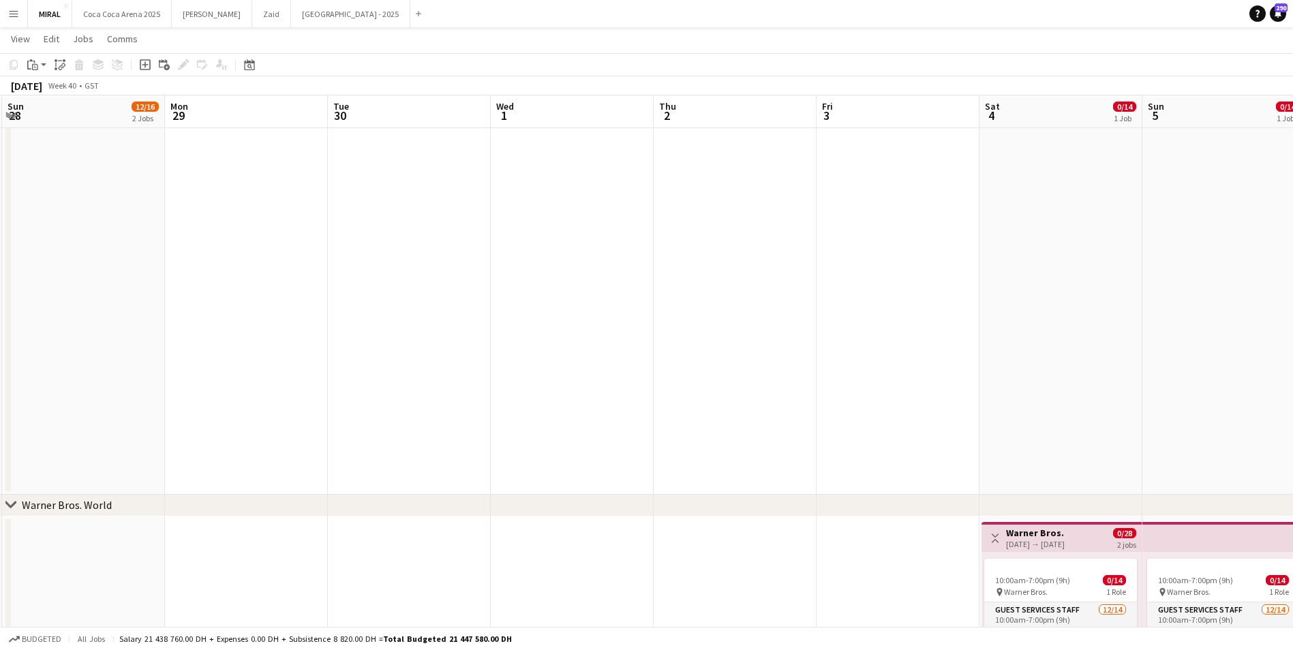
drag, startPoint x: 593, startPoint y: 392, endPoint x: 1115, endPoint y: 361, distance: 523.1
click at [1115, 361] on app-calendar-viewport "Fri 26 10/16 2 Jobs Sat 27 11/16 2 Jobs Sun 28 12/16 2 Jobs Mon 29 Tue 30 Wed 1…" at bounding box center [646, 184] width 1293 height 1295
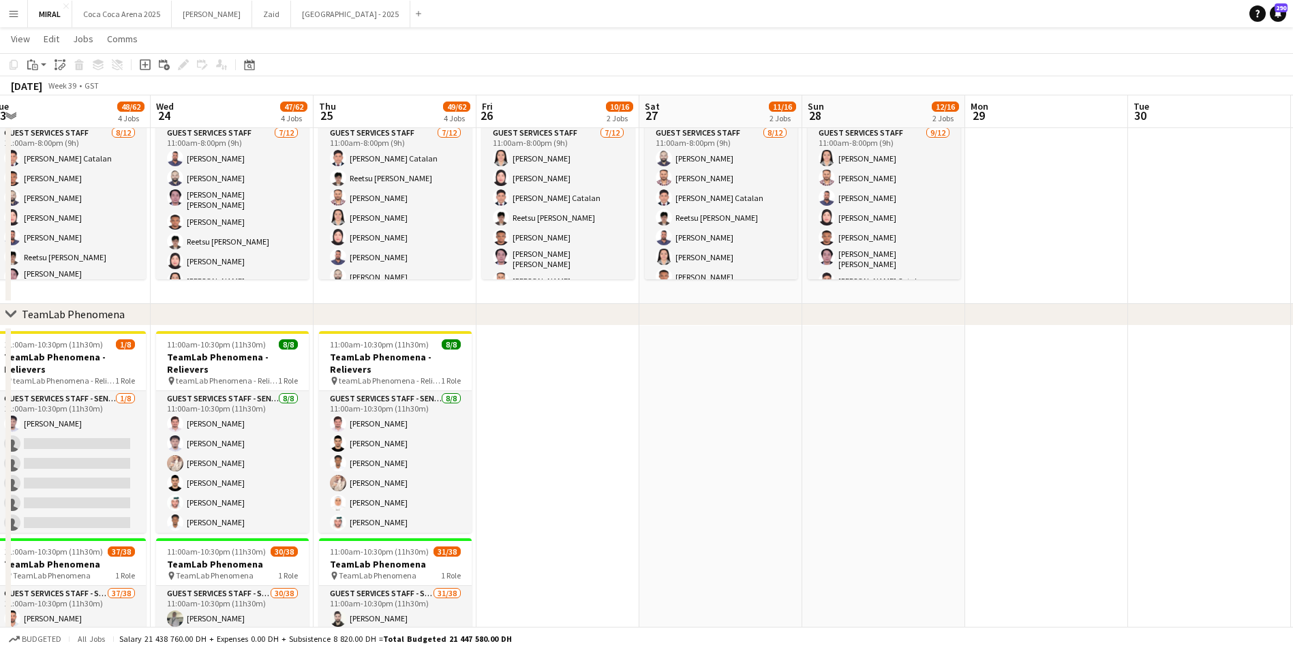
drag, startPoint x: 183, startPoint y: 356, endPoint x: 1007, endPoint y: 345, distance: 824.3
click at [1007, 345] on app-calendar-viewport "Sun 21 60/74 5 Jobs Mon 22 48/62 4 Jobs Tue 23 48/62 4 Jobs Wed 24 47/62 4 Jobs…" at bounding box center [646, 457] width 1293 height 1295
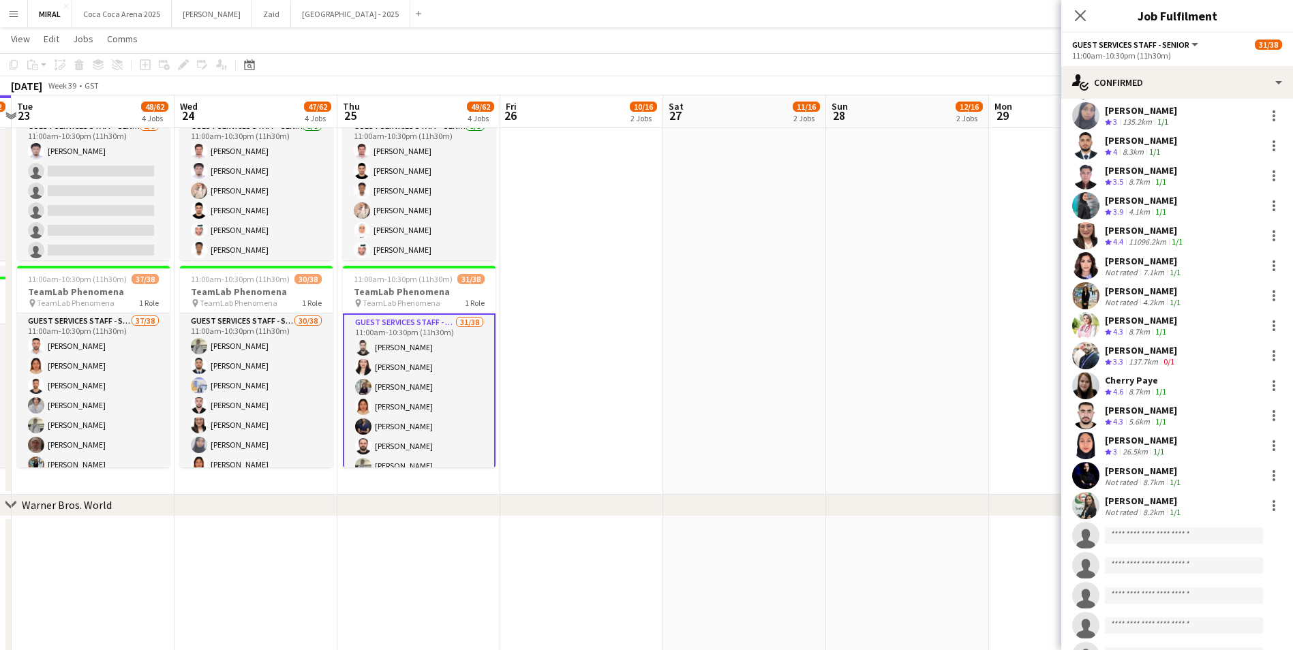
click at [1132, 500] on div "Sarah Sami" at bounding box center [1144, 501] width 78 height 12
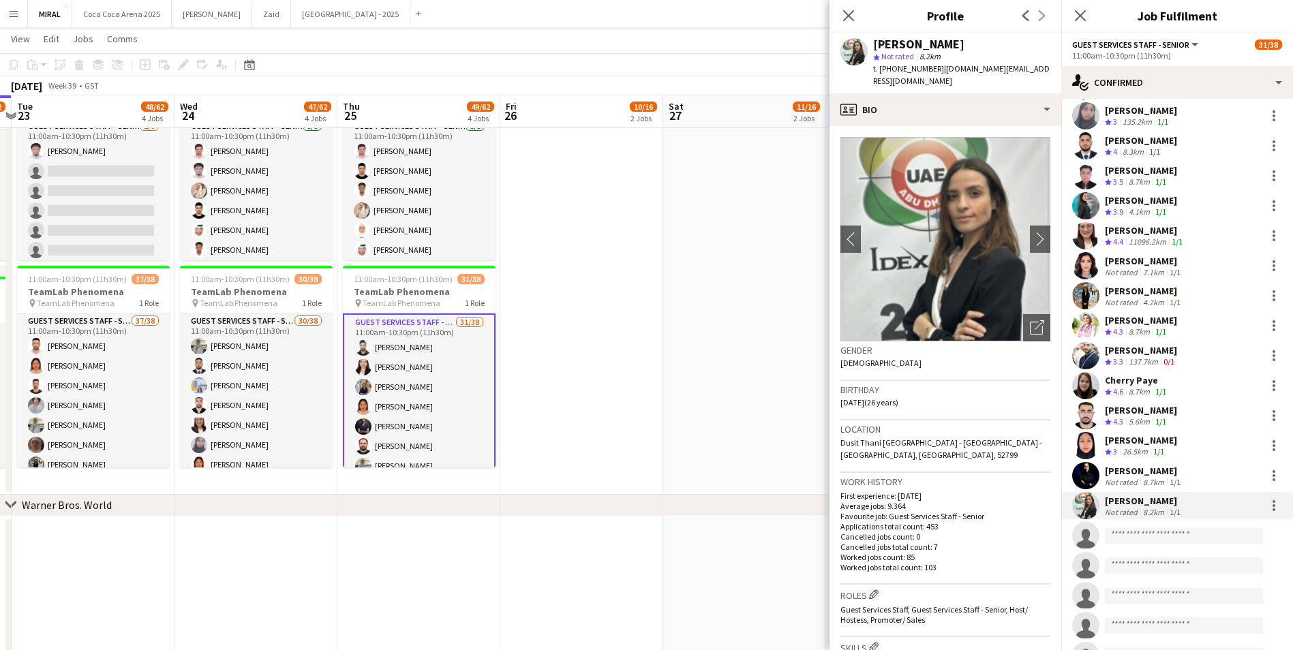
click at [936, 70] on span "| ss3designs.co@gmail.com" at bounding box center [961, 74] width 177 height 22
drag, startPoint x: 938, startPoint y: 70, endPoint x: 1030, endPoint y: 71, distance: 92.0
click at [1030, 71] on div "Sarah Sami star Not rated 8.2km t. +971568823030 | ss3designs.co@gmail.com" at bounding box center [946, 63] width 232 height 61
copy span "ss3designs.co@gmail.com"
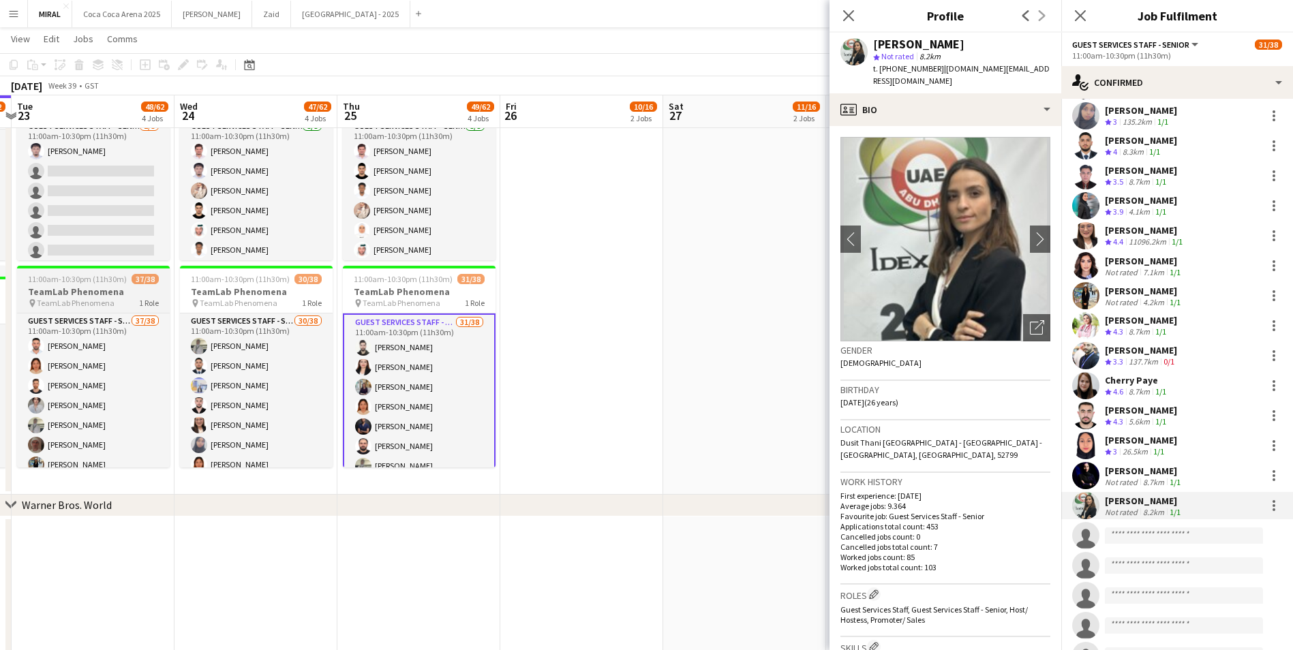
copy span "ss3designs.co@gmail.com"
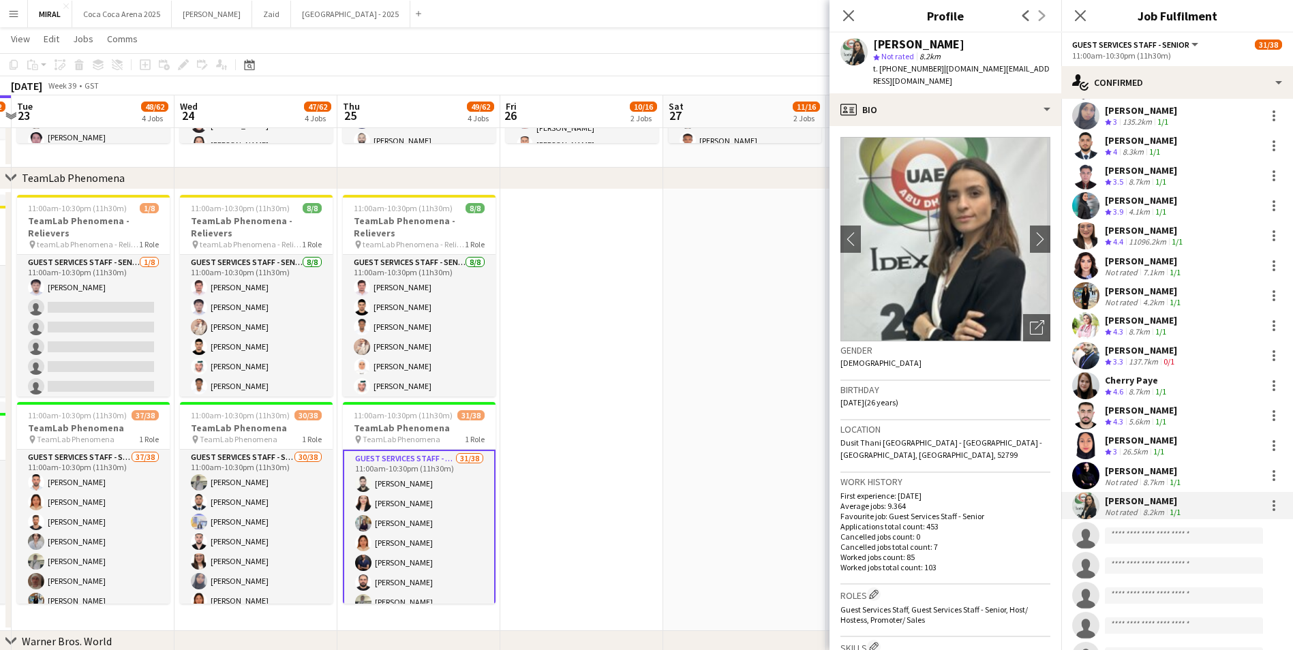
scroll to position [68, 0]
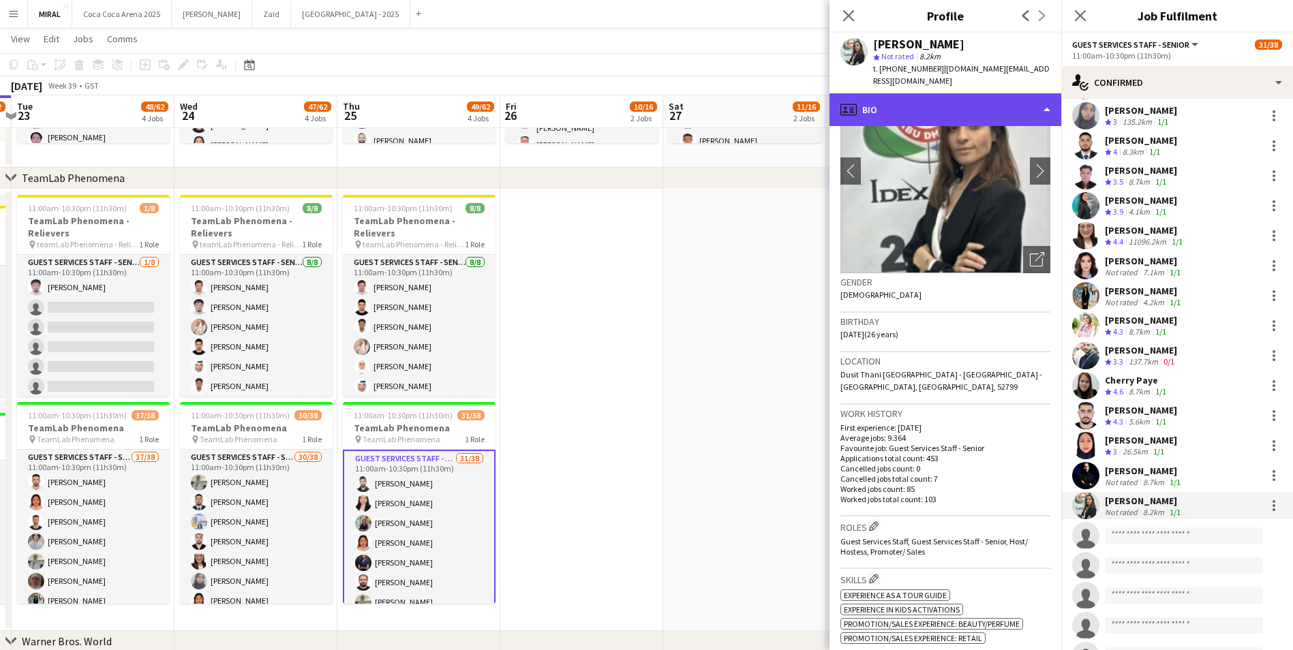
click at [1012, 98] on div "profile Bio" at bounding box center [946, 109] width 232 height 33
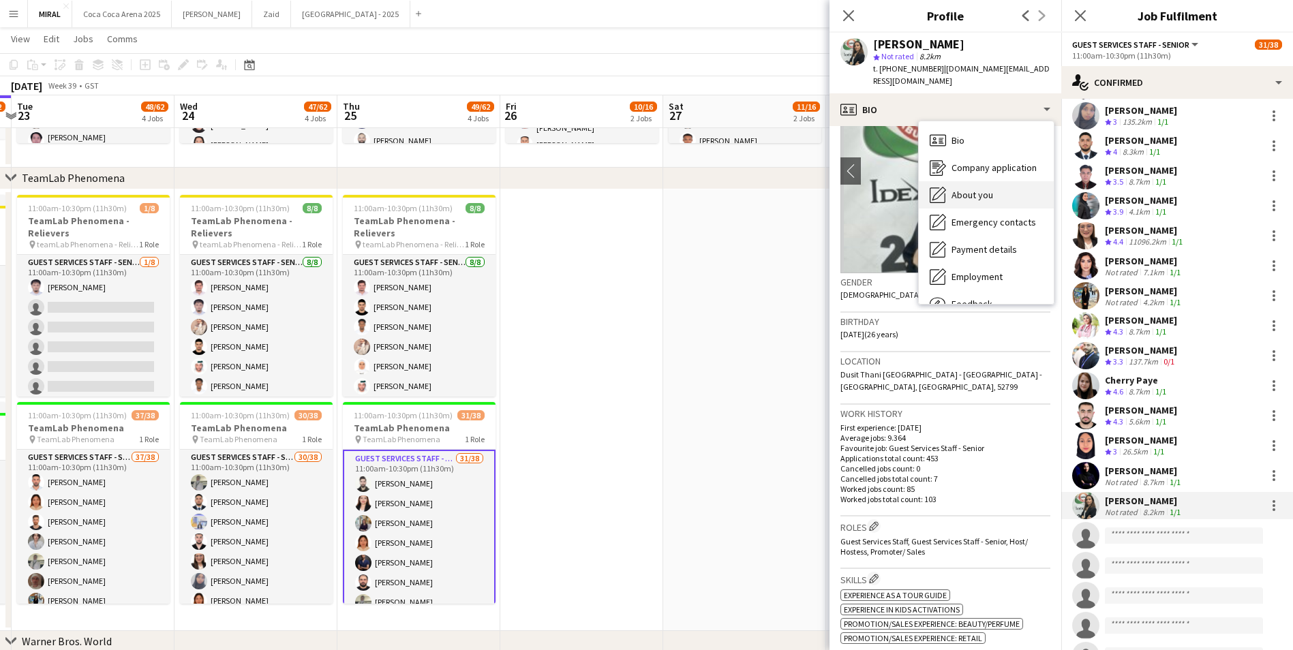
click at [989, 190] on div "About you About you" at bounding box center [986, 194] width 135 height 27
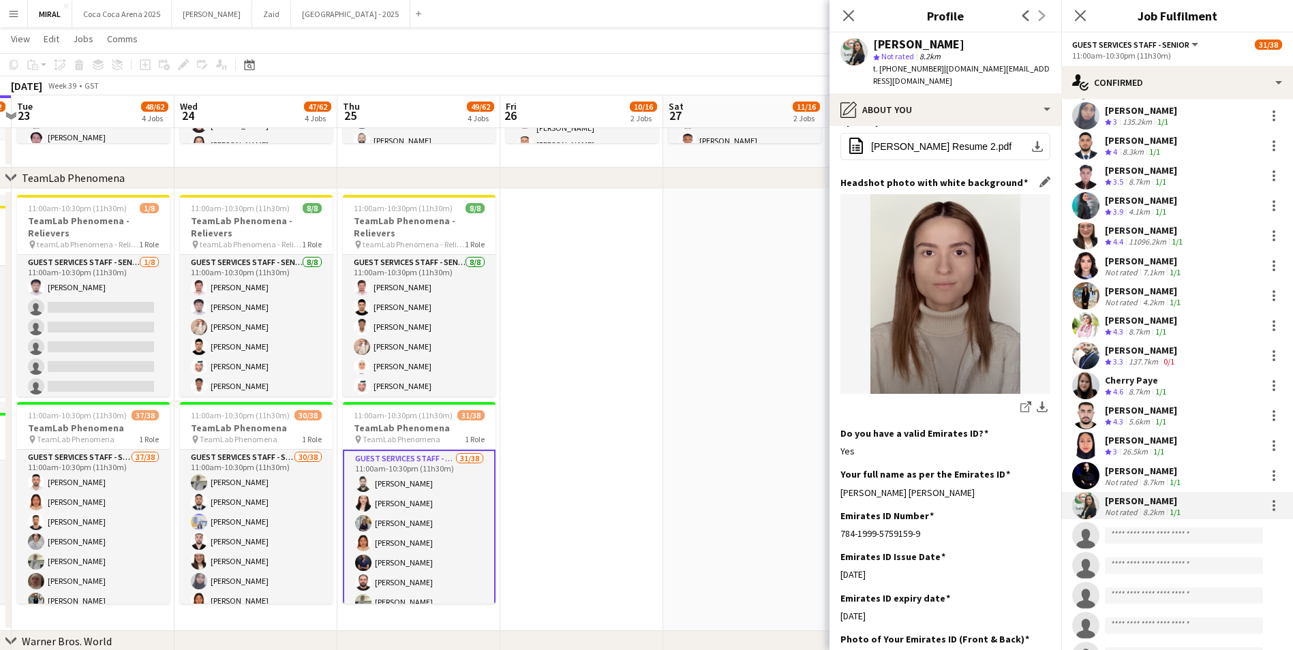
scroll to position [205, 0]
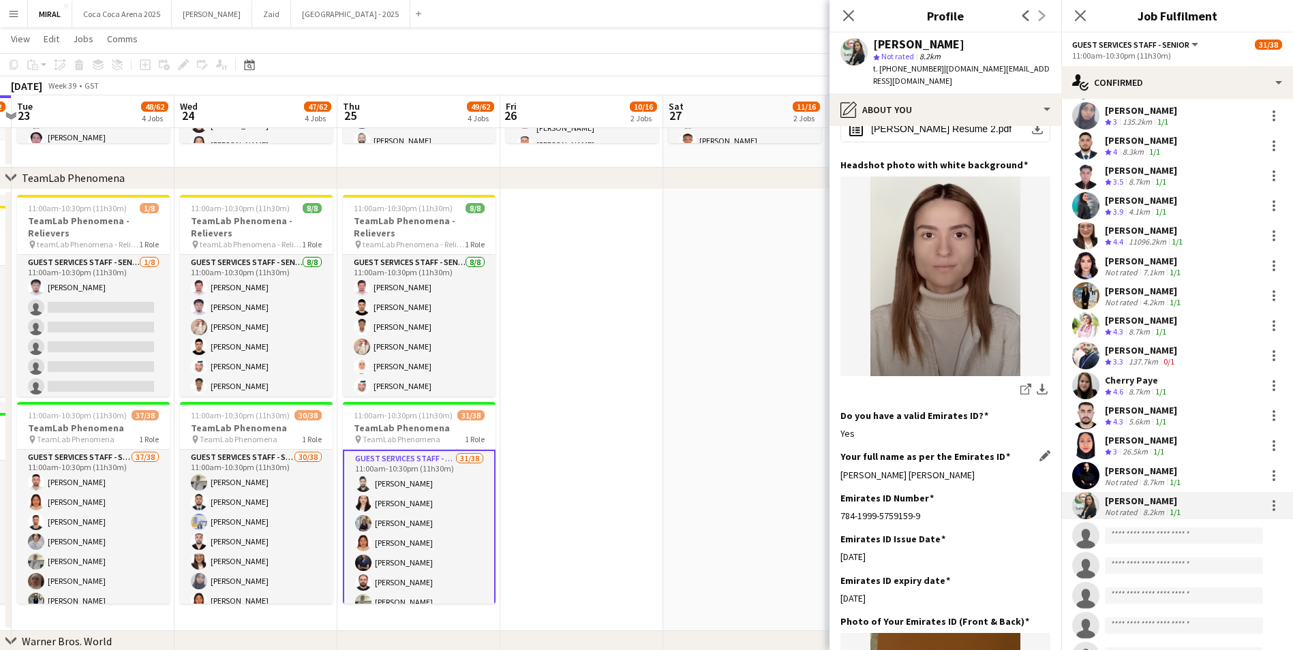
drag, startPoint x: 929, startPoint y: 450, endPoint x: 841, endPoint y: 452, distance: 88.6
click at [841, 469] on div "SARAH RAAFAT SAMI" at bounding box center [946, 475] width 210 height 12
copy div "SARAH RAAFAT SAMI"
